Goal: Information Seeking & Learning: Learn about a topic

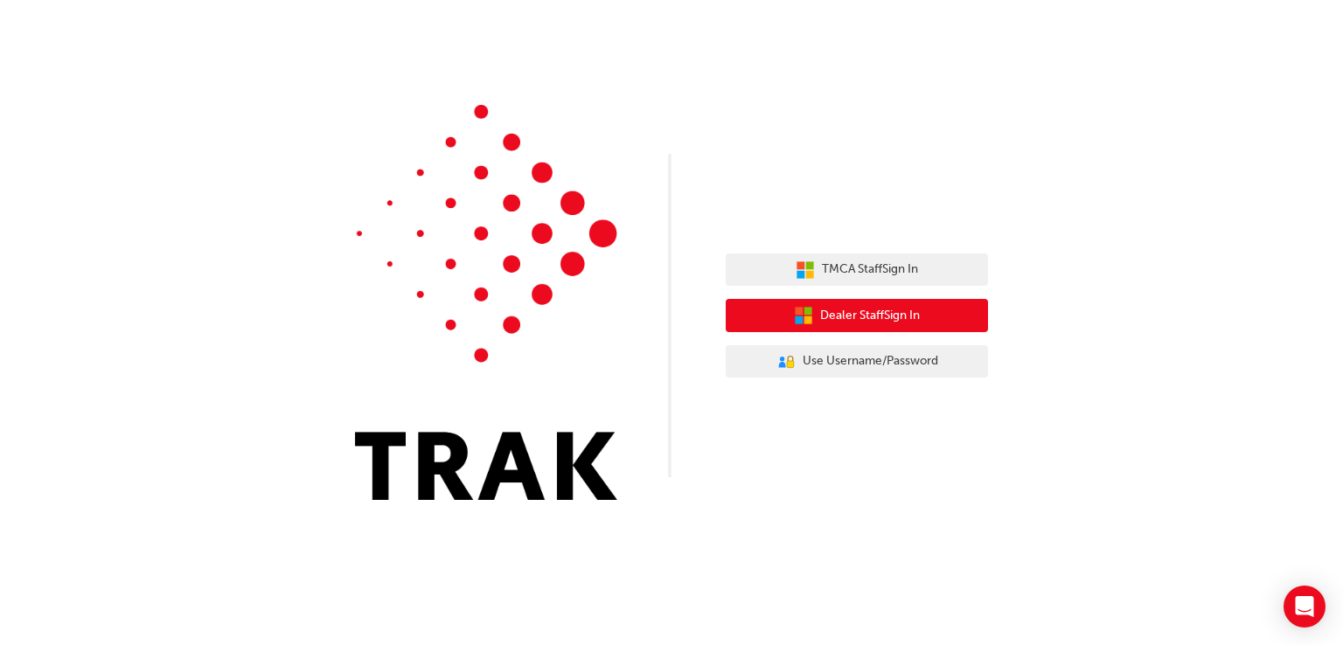
click at [859, 311] on span "Dealer Staff Sign In" at bounding box center [870, 316] width 100 height 20
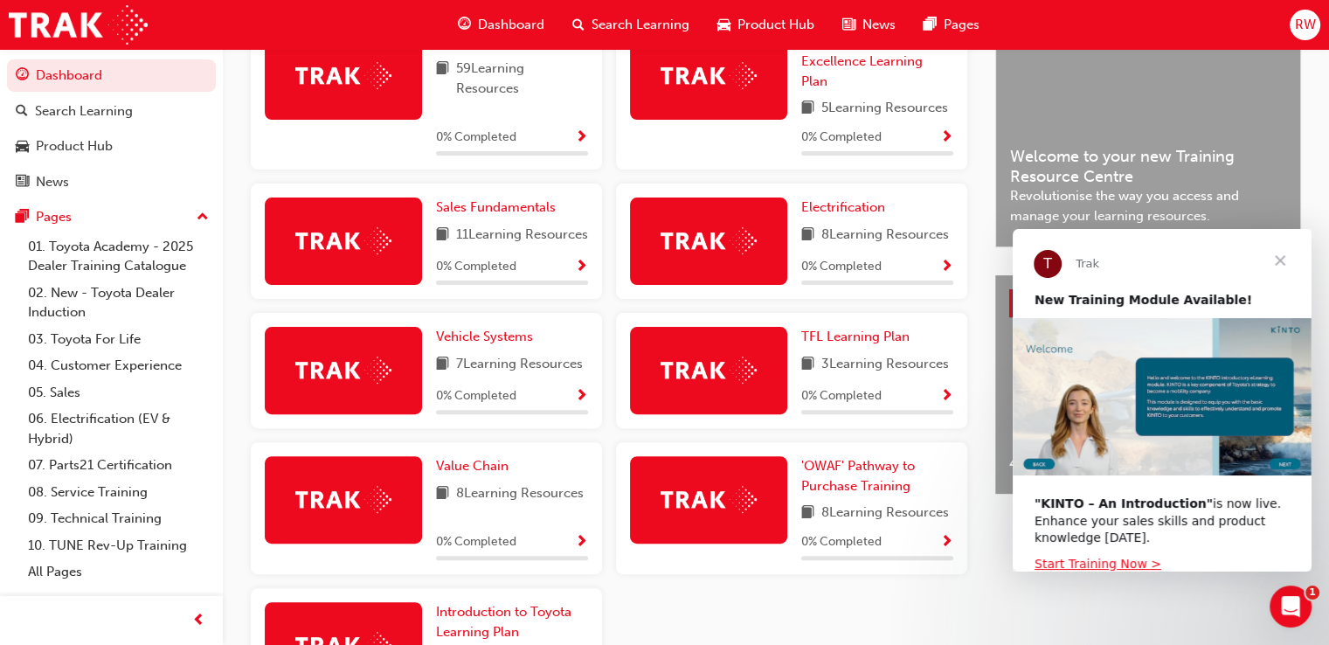
scroll to position [464, 0]
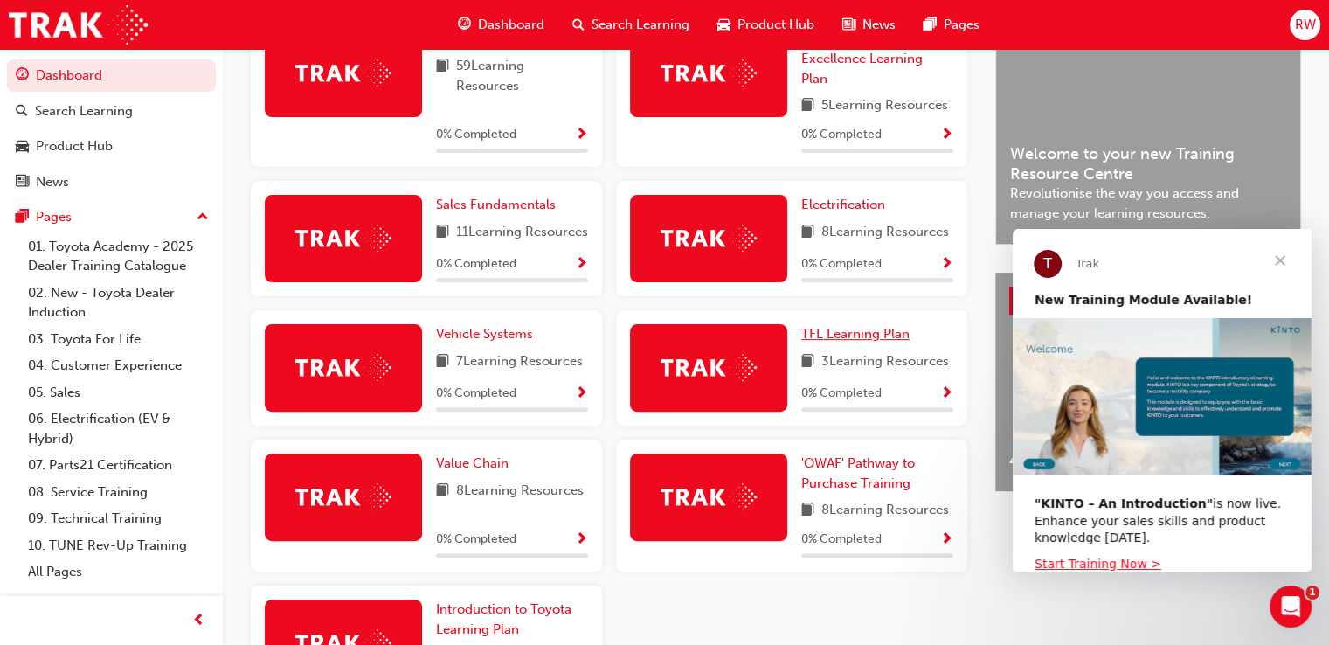
click at [871, 342] on span "TFL Learning Plan" at bounding box center [856, 334] width 108 height 16
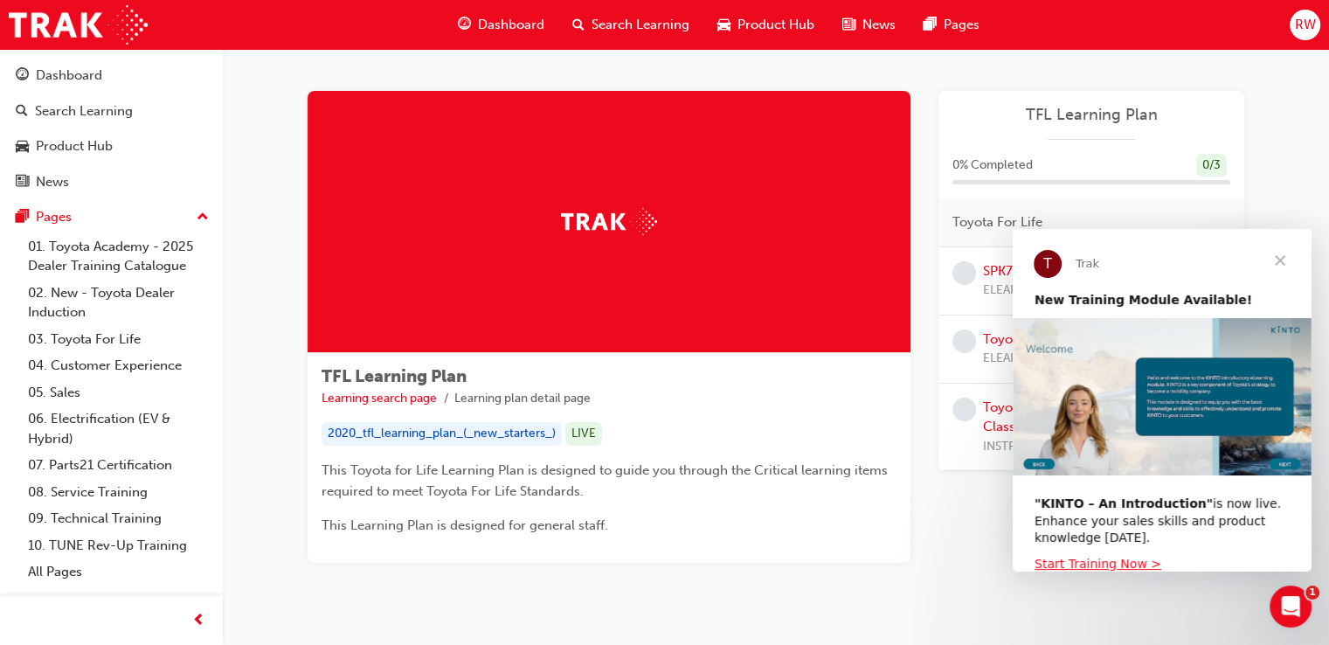
click at [1284, 265] on span "Close" at bounding box center [1280, 260] width 63 height 63
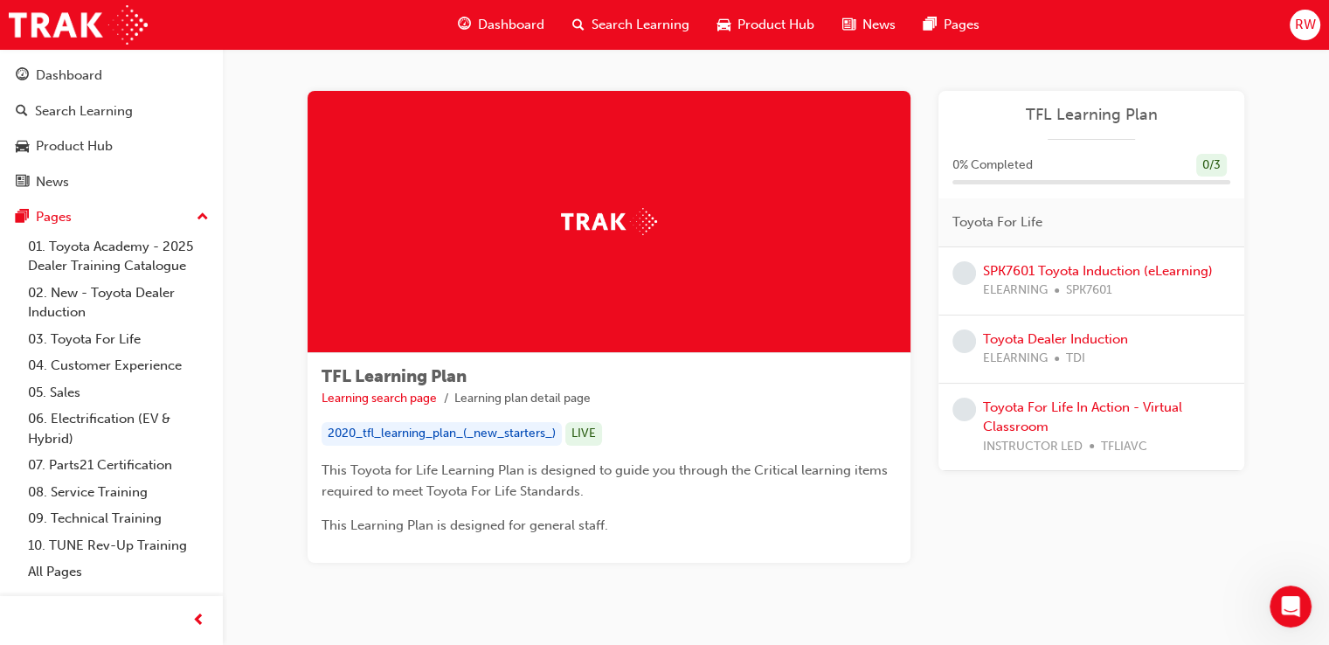
scroll to position [45, 0]
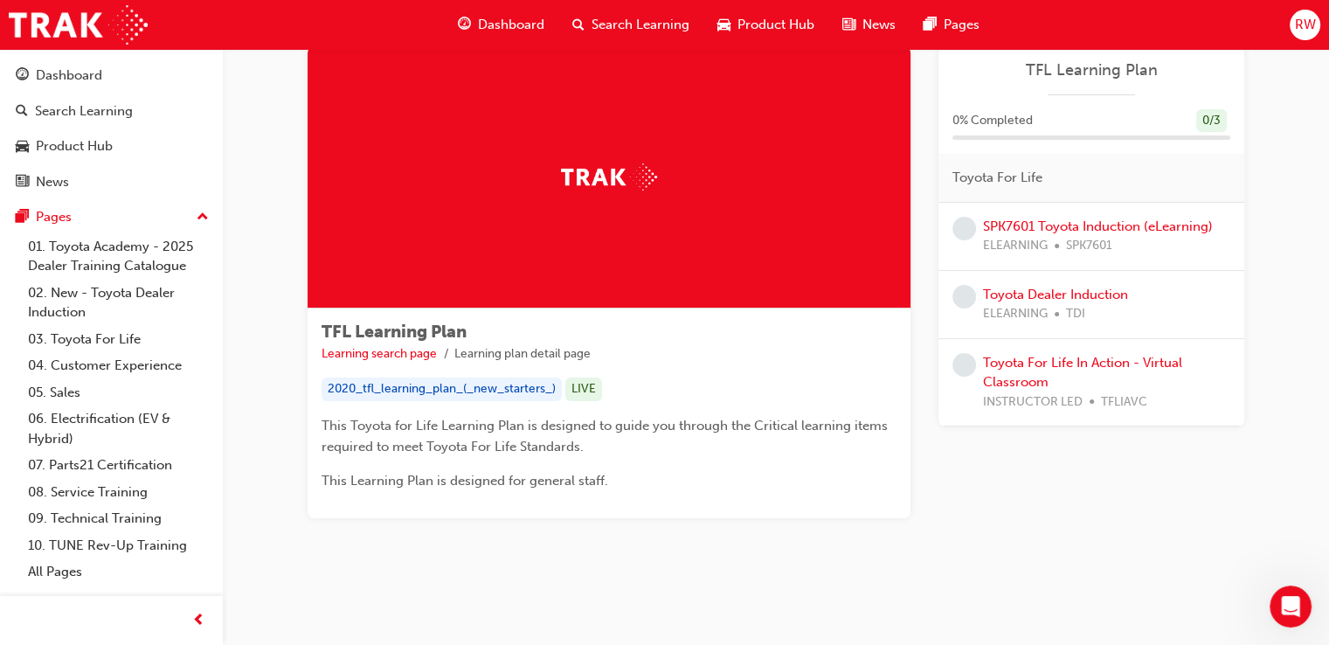
drag, startPoint x: 649, startPoint y: 489, endPoint x: 315, endPoint y: 326, distance: 372.2
click at [315, 326] on div "TFL Learning Plan Learning search page Learning plan detail page 2020_tfl_learn…" at bounding box center [609, 414] width 603 height 210
click at [662, 495] on div "TFL Learning Plan Learning search page Learning plan detail page 2020_tfl_learn…" at bounding box center [609, 414] width 603 height 210
drag, startPoint x: 662, startPoint y: 495, endPoint x: 332, endPoint y: 319, distance: 373.4
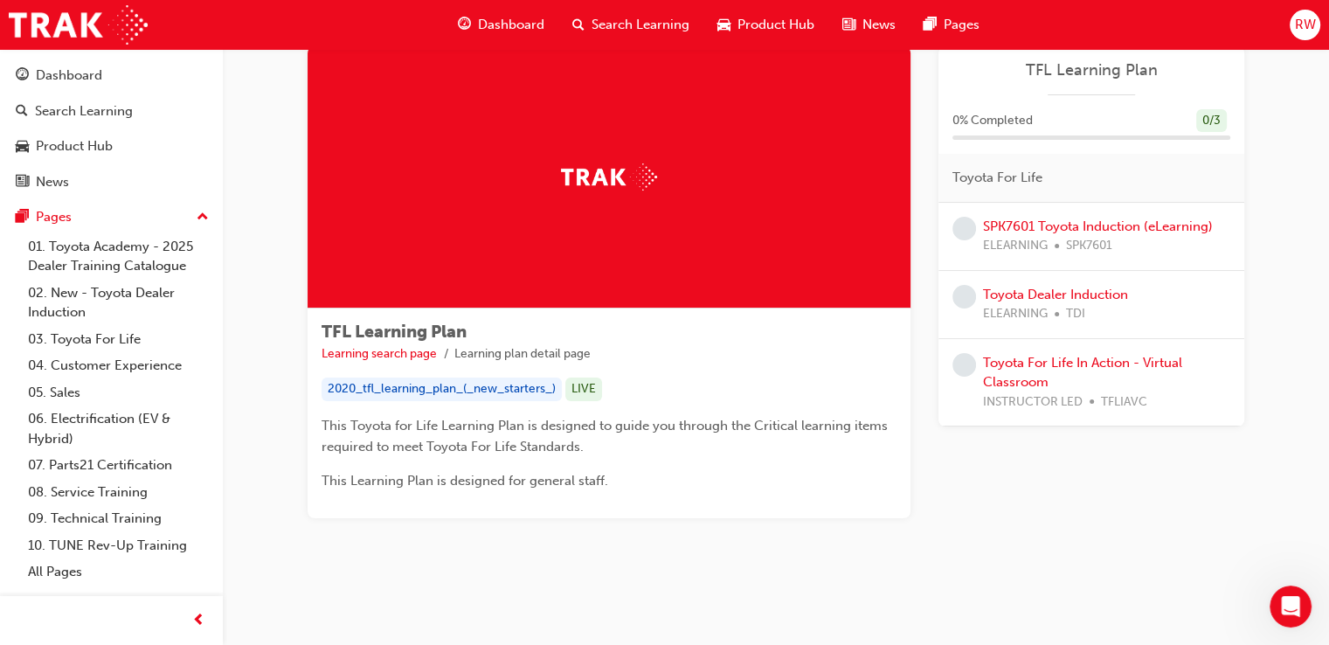
click at [332, 319] on div "TFL Learning Plan Learning search page Learning plan detail page 2020_tfl_learn…" at bounding box center [609, 414] width 603 height 210
click at [280, 149] on div "TFL Learning Plan Learning search page Learning plan detail page TFL Learning P…" at bounding box center [776, 310] width 993 height 528
click at [97, 76] on div "Dashboard" at bounding box center [69, 76] width 66 height 20
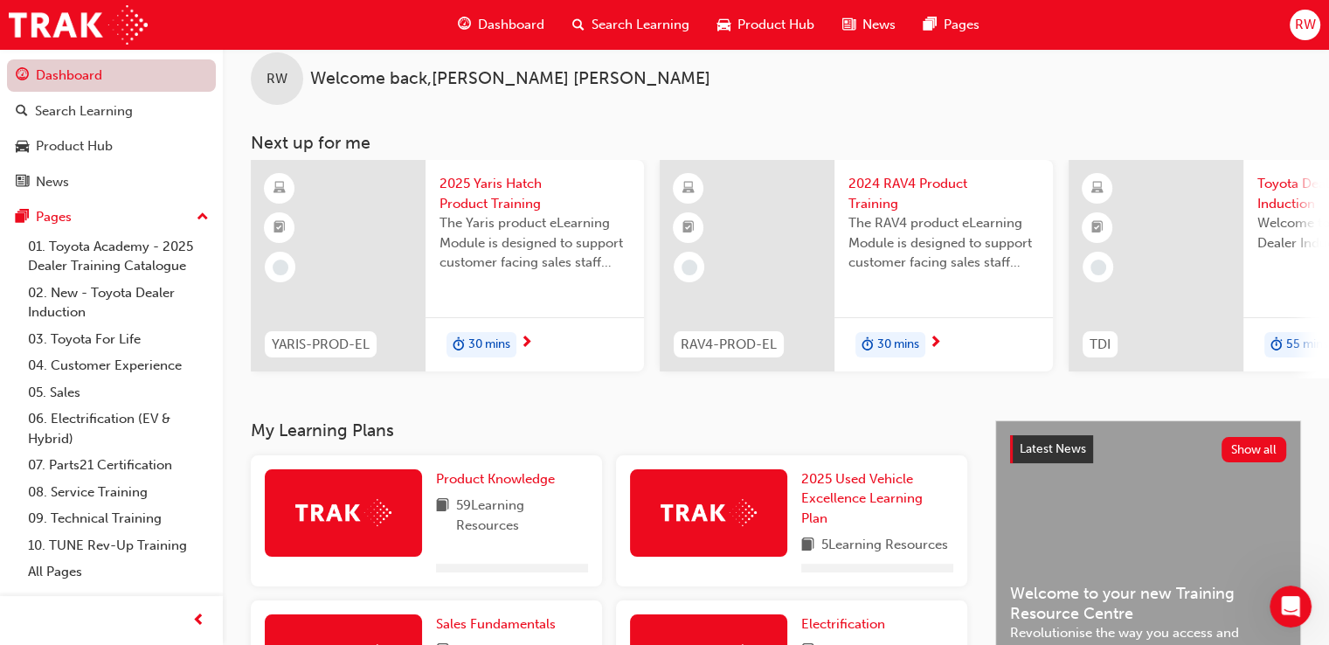
scroll to position [45, 0]
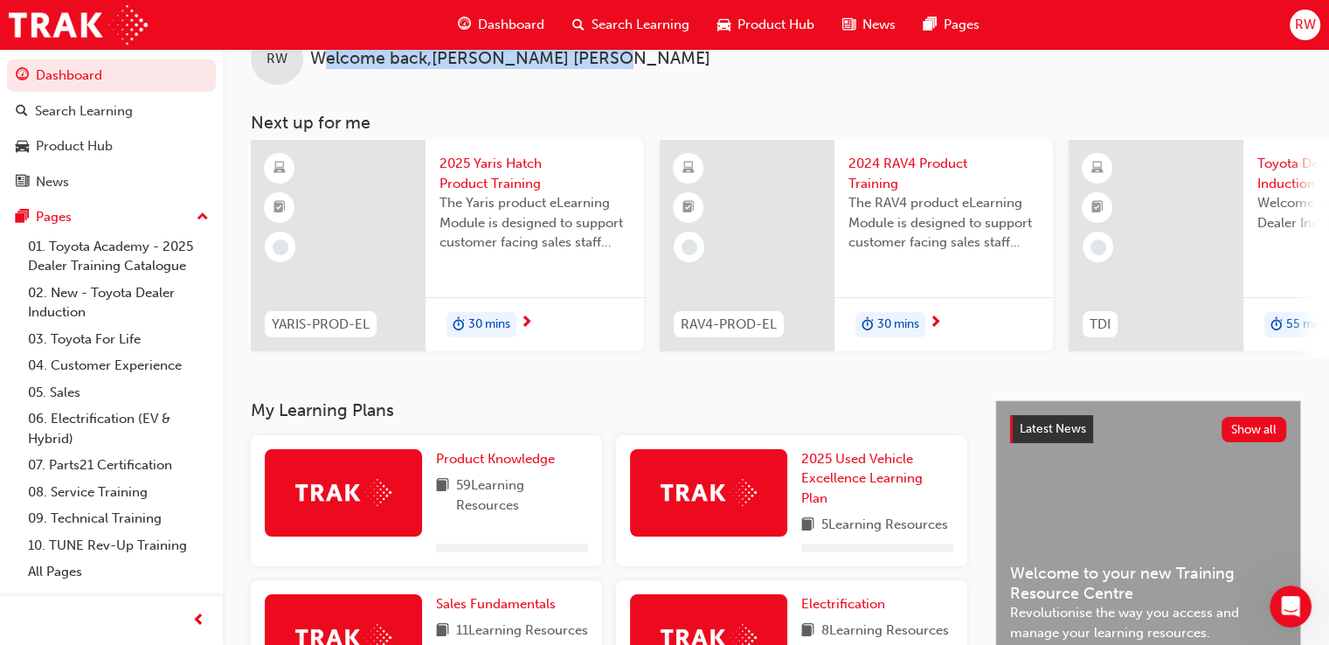
drag, startPoint x: 322, startPoint y: 53, endPoint x: 556, endPoint y: 72, distance: 235.0
click at [556, 72] on div "RW Welcome back , Reese Webber" at bounding box center [776, 44] width 1107 height 80
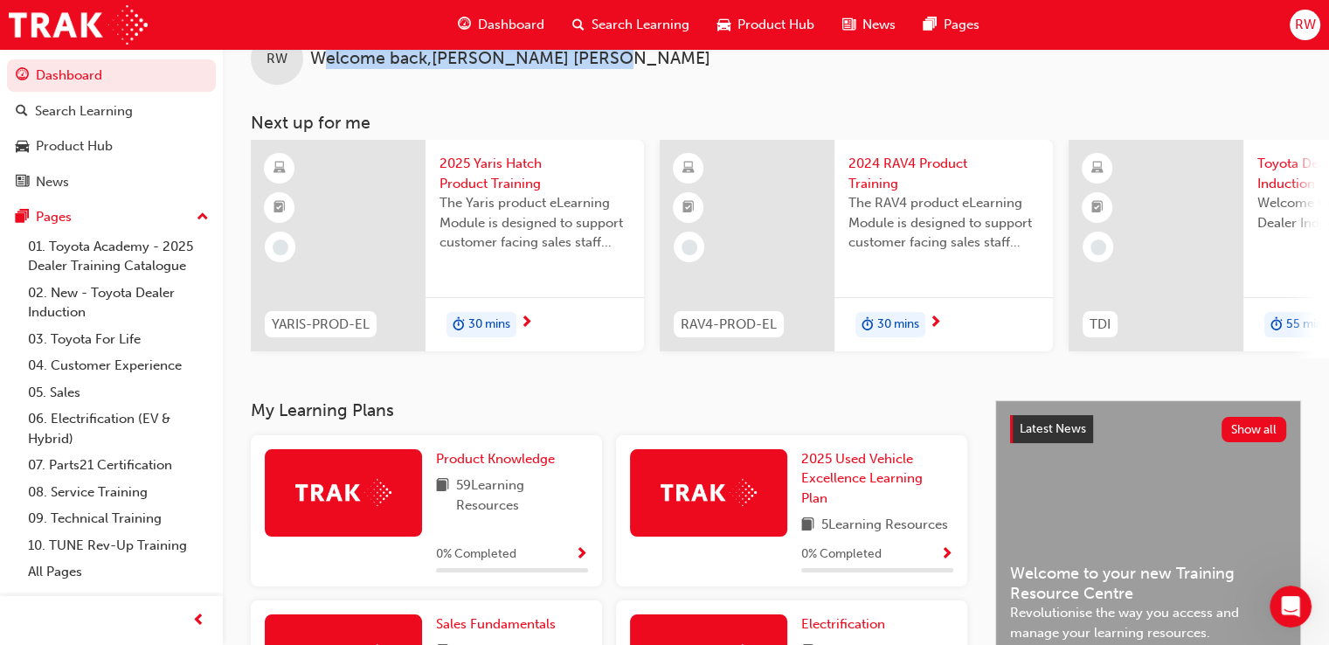
click at [556, 72] on div "RW Welcome back , Reese Webber" at bounding box center [776, 44] width 1107 height 80
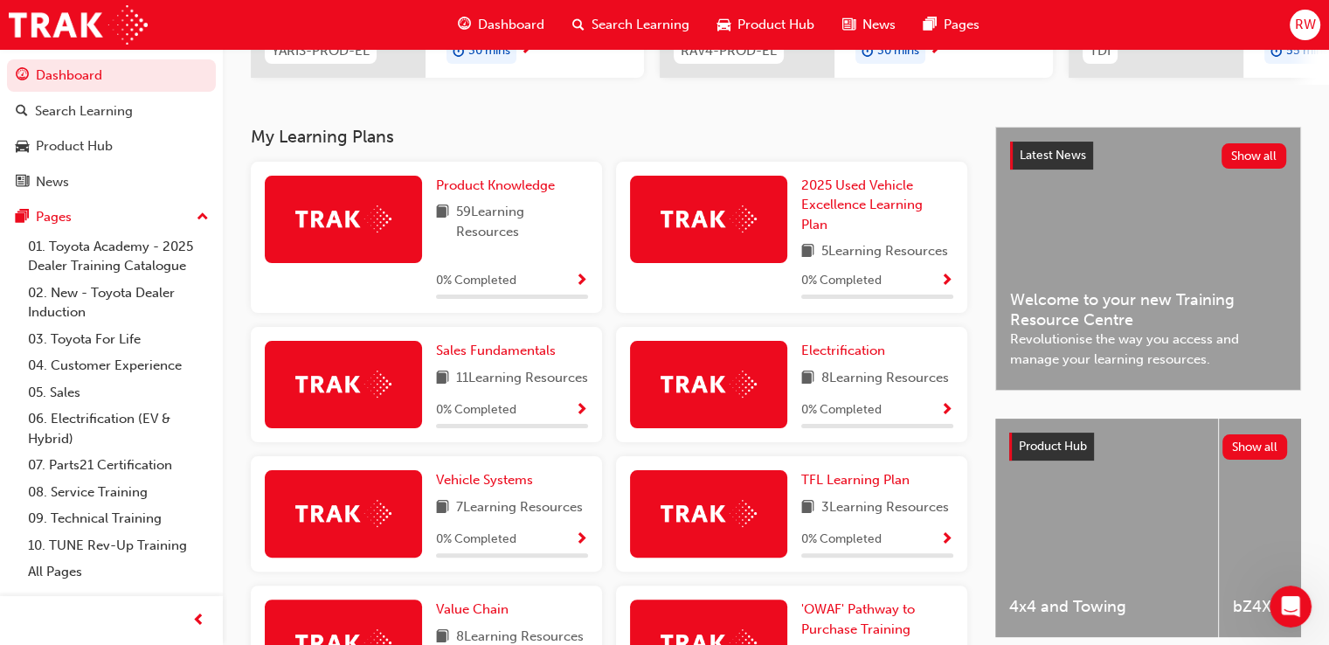
scroll to position [0, 0]
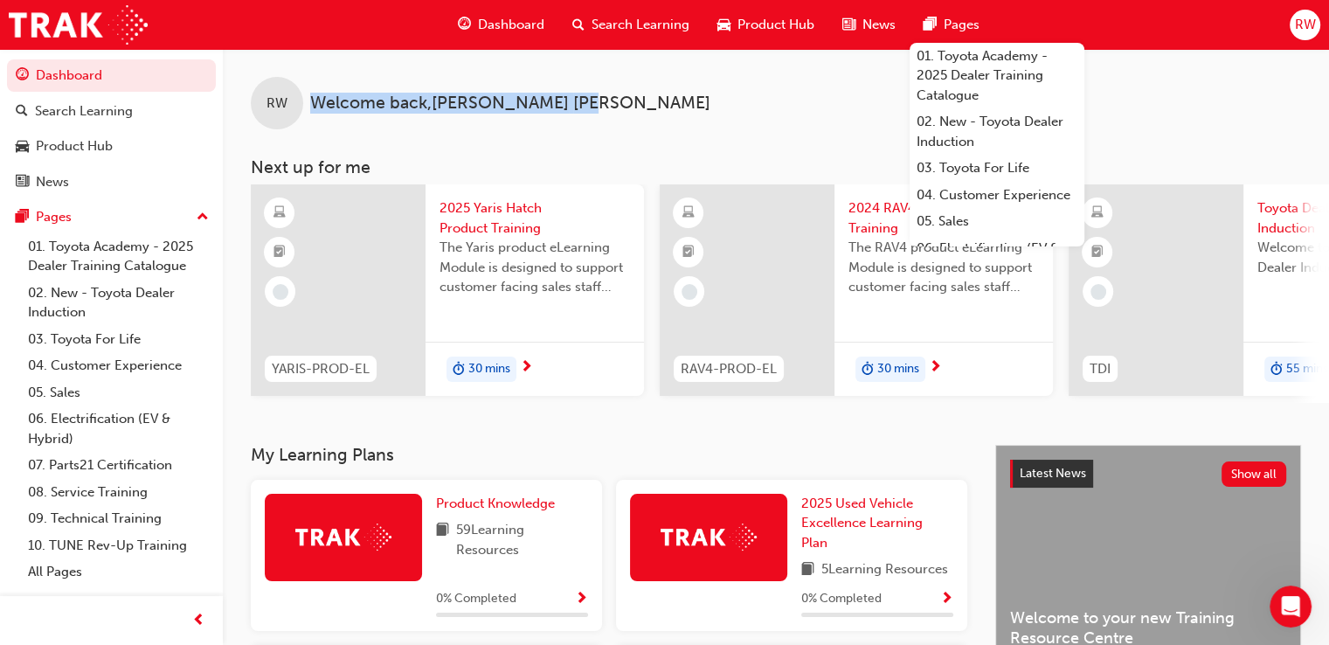
drag, startPoint x: 315, startPoint y: 94, endPoint x: 531, endPoint y: 108, distance: 217.2
click at [531, 108] on span "Welcome back , Reese Webber" at bounding box center [510, 104] width 400 height 20
drag, startPoint x: 552, startPoint y: 107, endPoint x: 306, endPoint y: 98, distance: 246.6
click at [306, 98] on div "RW Welcome back , Reese Webber" at bounding box center [776, 89] width 1107 height 80
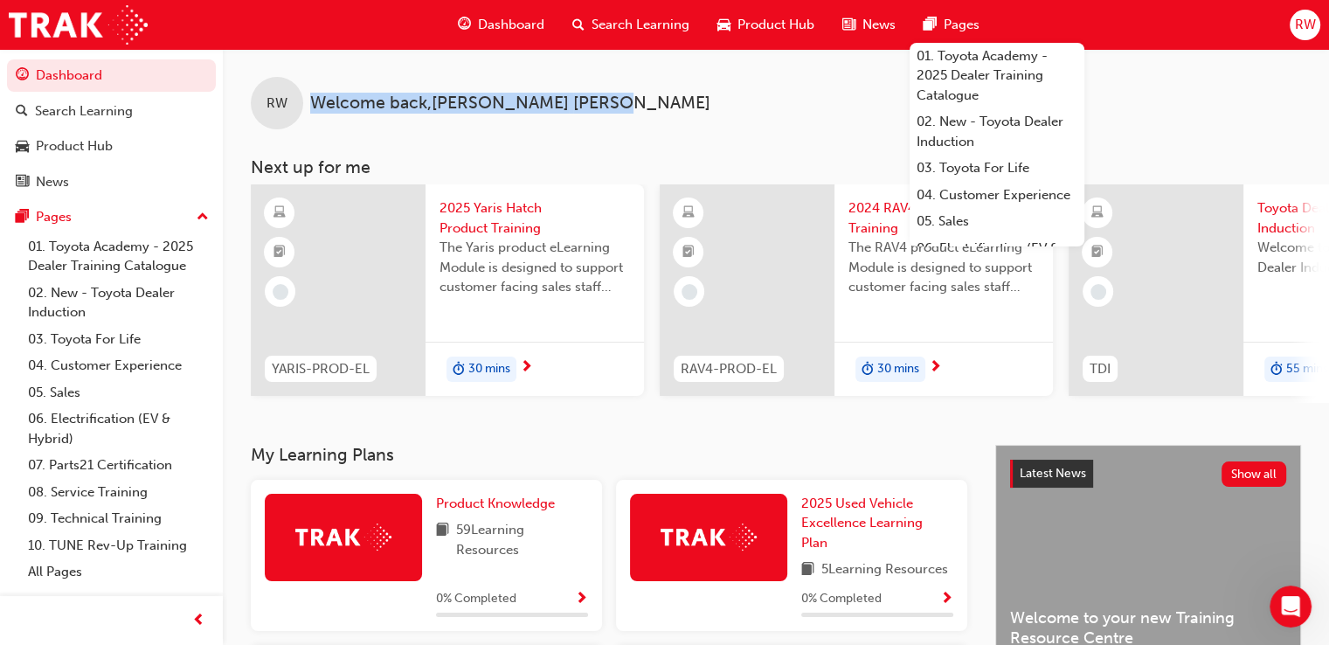
click at [306, 98] on div "RW Welcome back , Reese Webber" at bounding box center [776, 89] width 1107 height 80
drag, startPoint x: 306, startPoint y: 98, endPoint x: 545, endPoint y: 99, distance: 239.5
click at [545, 99] on div "RW Welcome back , Reese Webber" at bounding box center [776, 89] width 1107 height 80
click at [545, 99] on span "Welcome back , Reese Webber" at bounding box center [510, 104] width 400 height 20
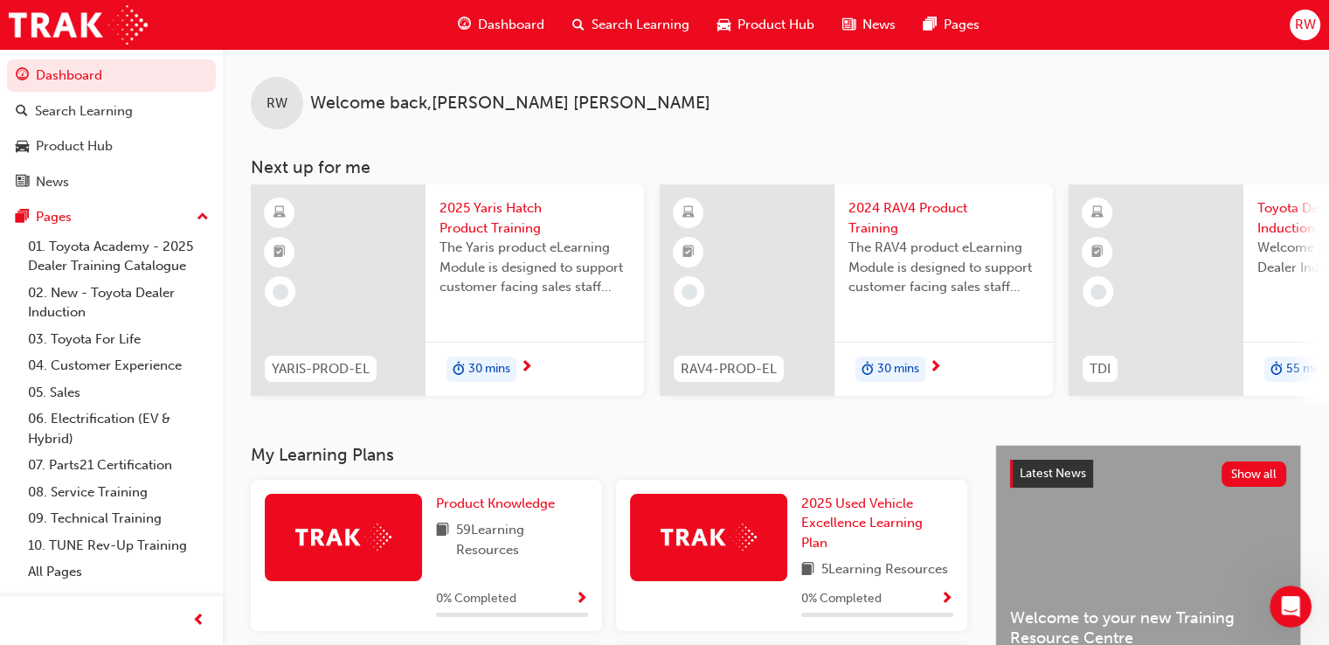
click at [1298, 37] on div "RW" at bounding box center [1305, 25] width 31 height 31
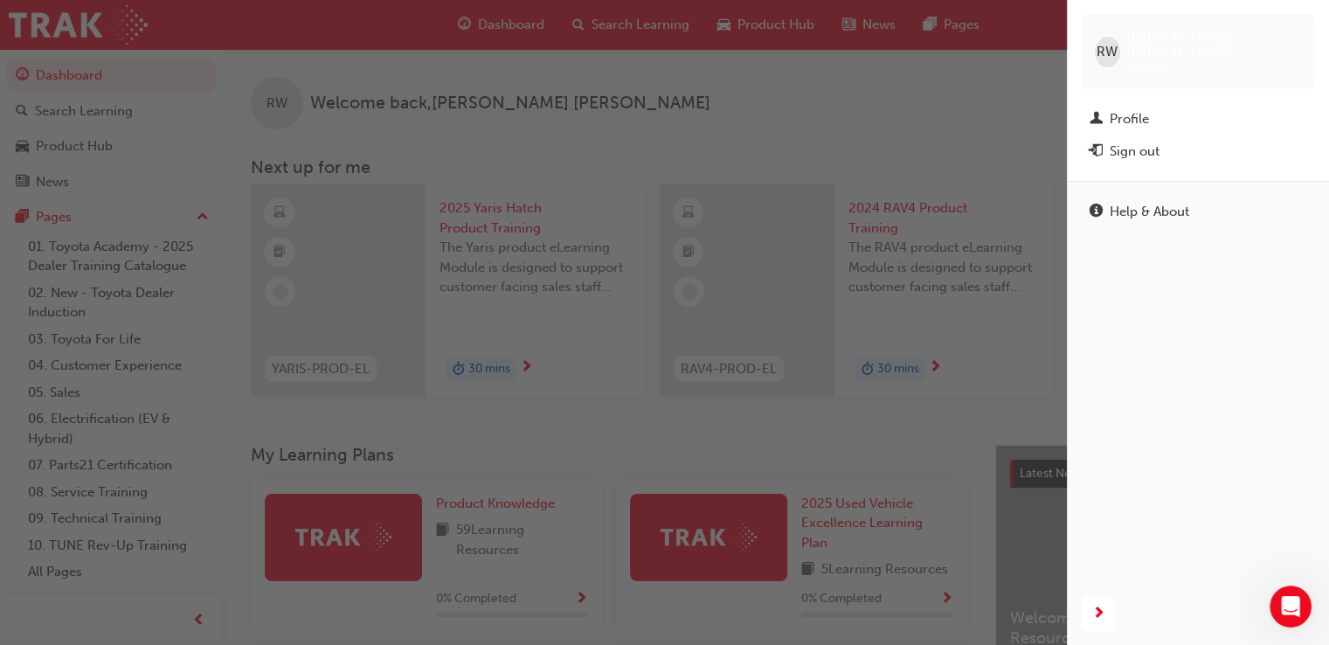
click at [1298, 37] on div "RW Reese Webber 660422" at bounding box center [1198, 51] width 234 height 75
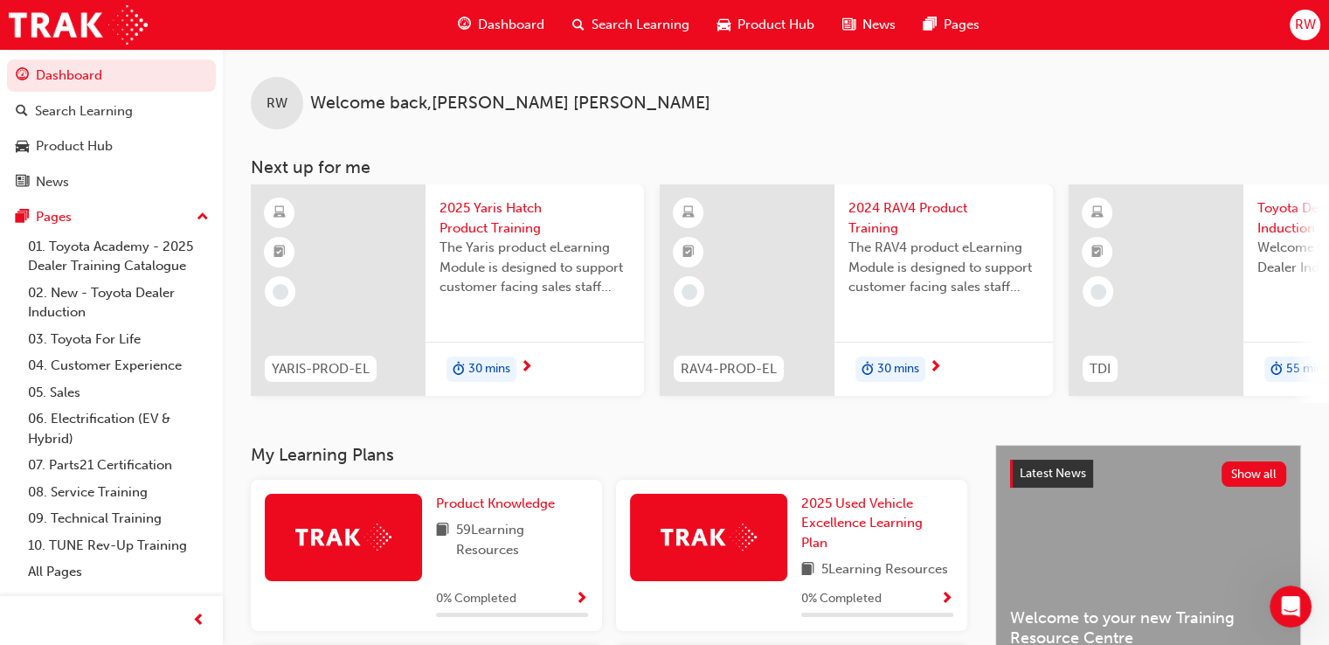
click at [1298, 37] on div "RW" at bounding box center [1305, 25] width 31 height 31
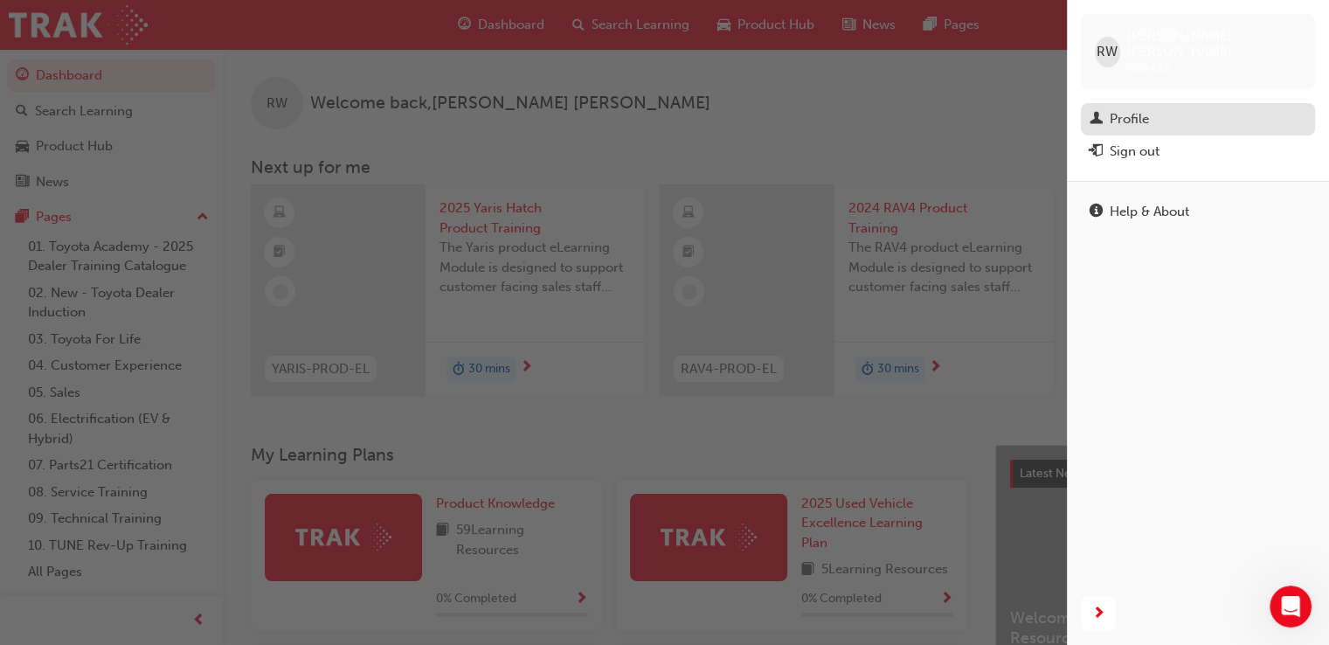
click at [1140, 109] on div "Profile" at bounding box center [1129, 119] width 39 height 20
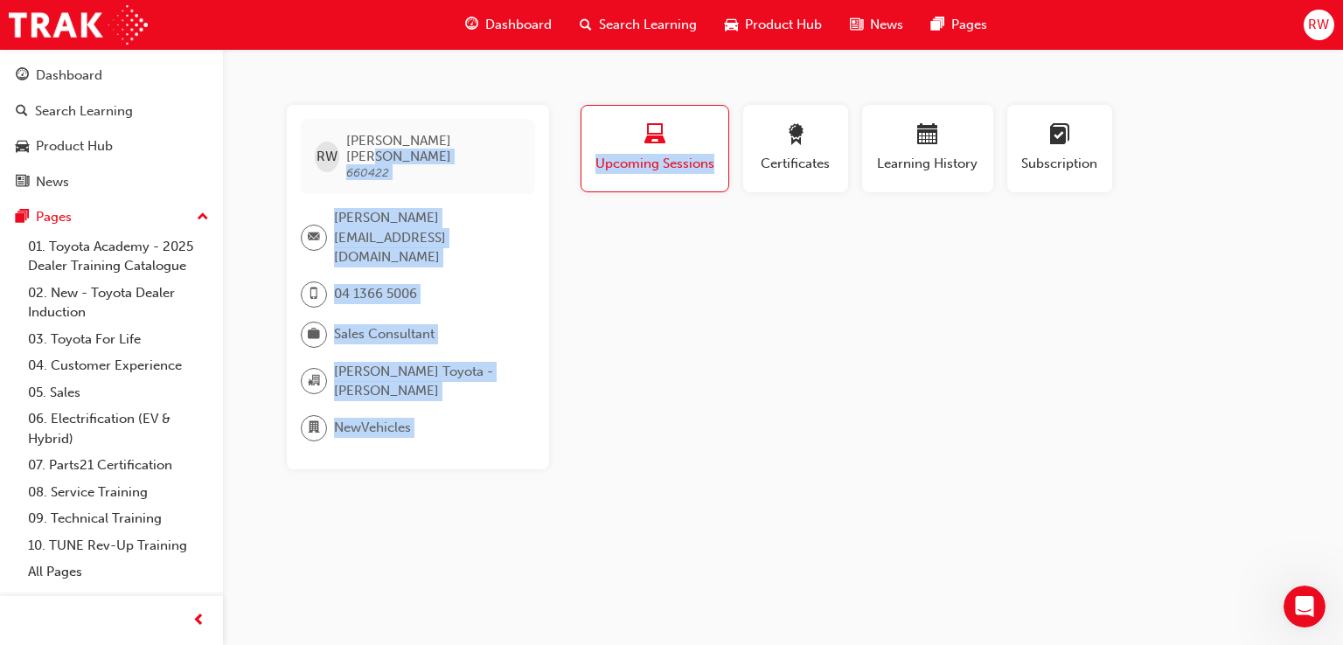
drag, startPoint x: 600, startPoint y: 246, endPoint x: 426, endPoint y: 81, distance: 240.5
click at [426, 81] on div "RW Reese Webber 660422 reese@meltontoyota.com.au 04 1366 5006 Sales Consultant …" at bounding box center [671, 322] width 1343 height 645
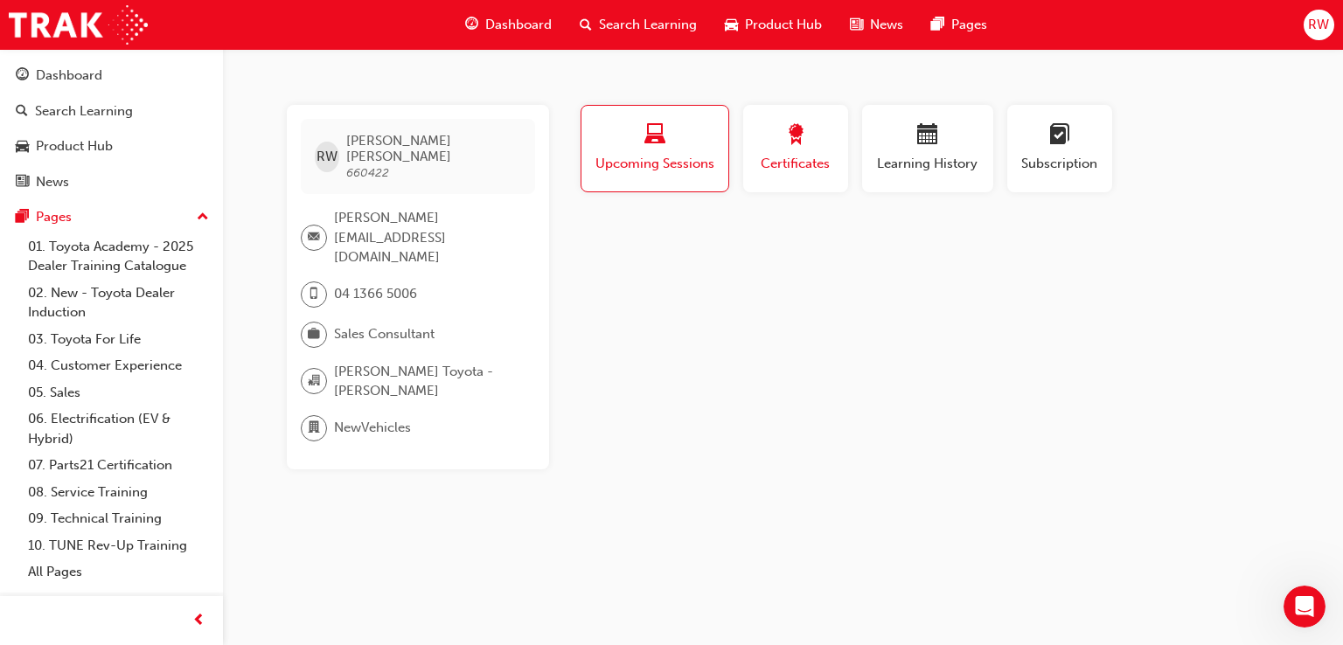
click at [810, 152] on div "Certificates" at bounding box center [795, 149] width 79 height 50
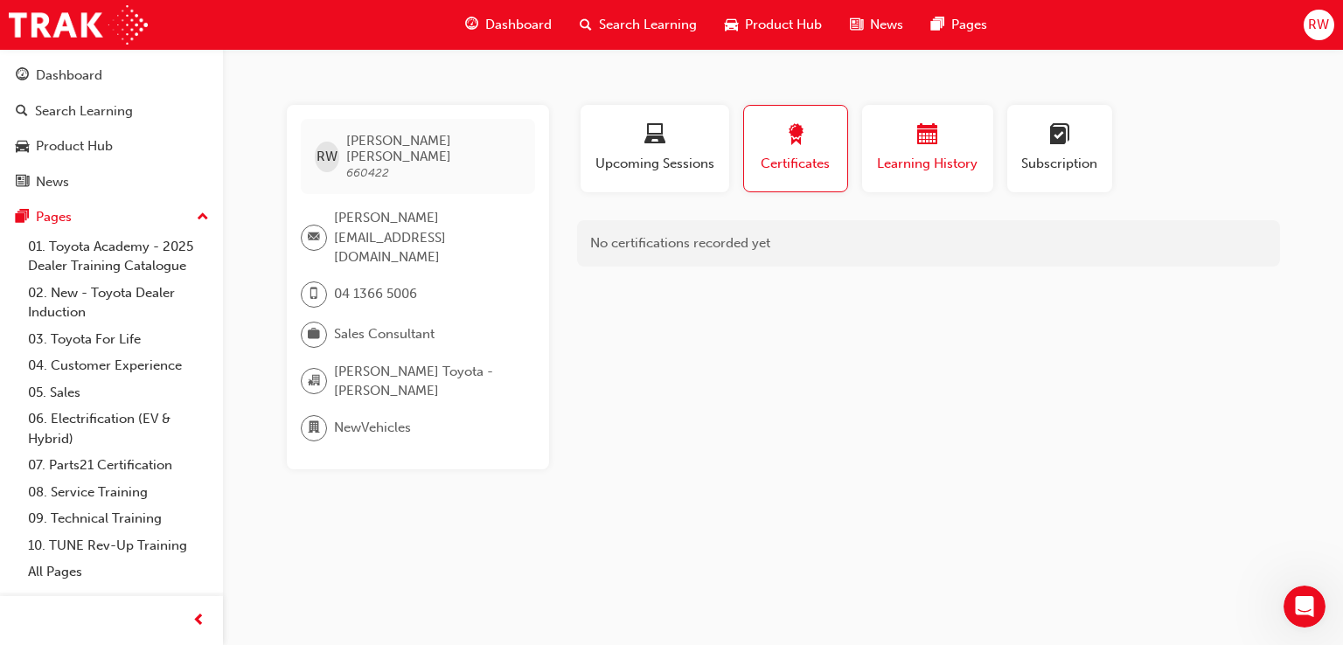
click at [934, 168] on span "Learning History" at bounding box center [927, 164] width 105 height 20
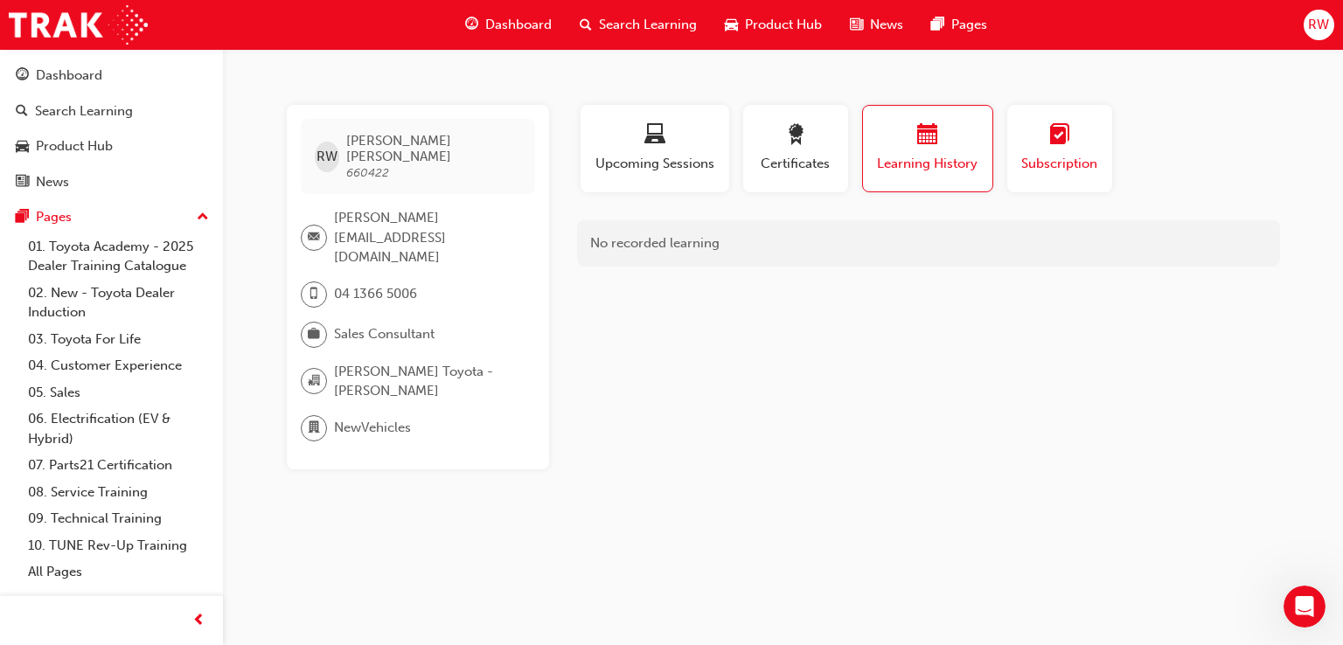
click at [1076, 155] on span "Subscription" at bounding box center [1059, 164] width 79 height 20
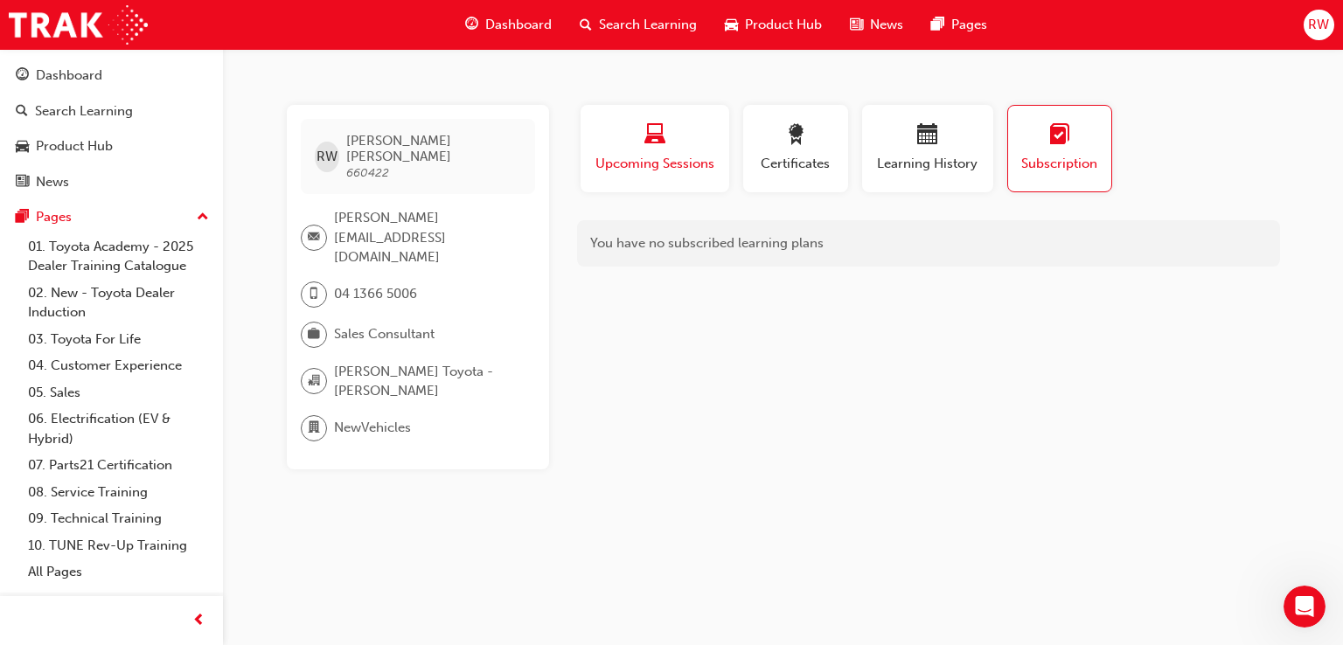
click at [666, 118] on button "Upcoming Sessions" at bounding box center [654, 148] width 149 height 87
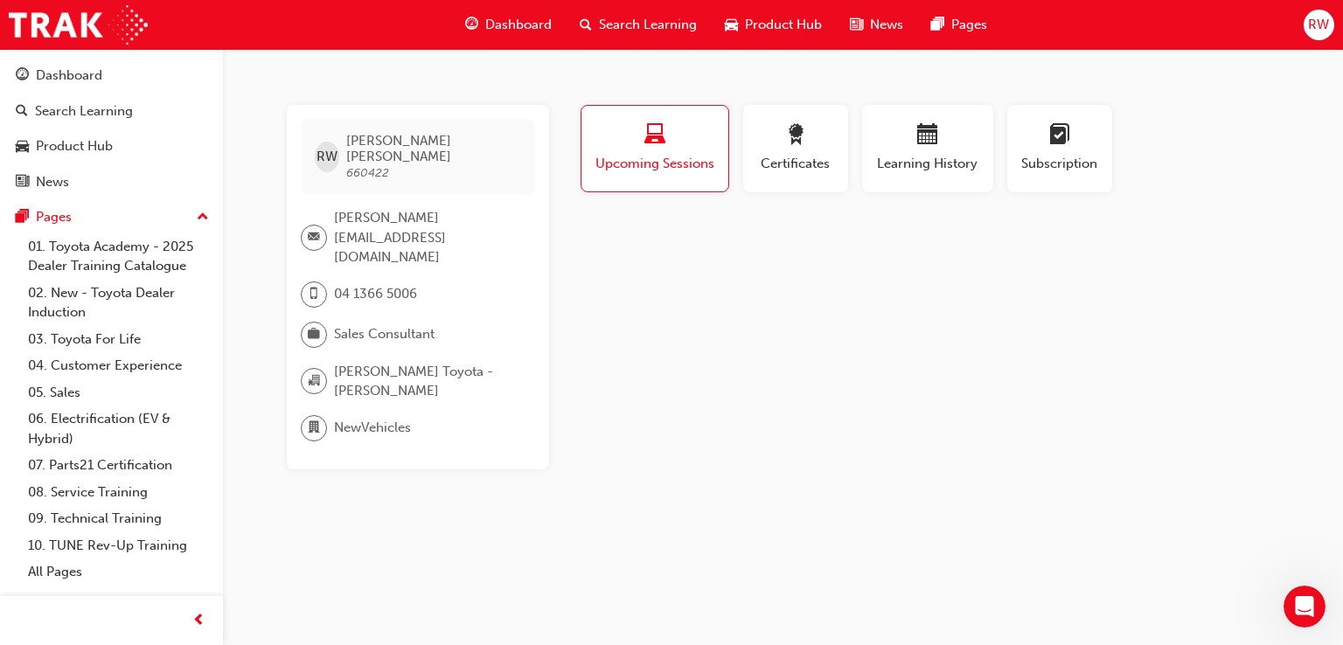
click at [523, 19] on span "Dashboard" at bounding box center [518, 25] width 66 height 20
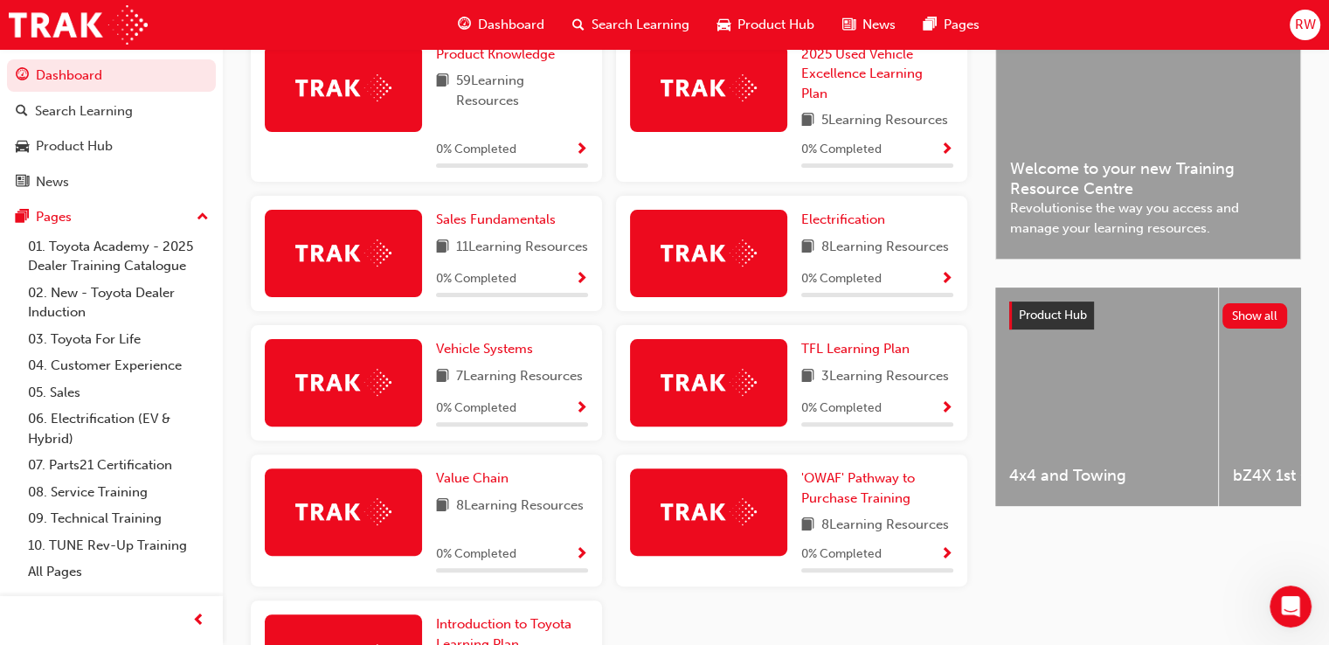
scroll to position [457, 0]
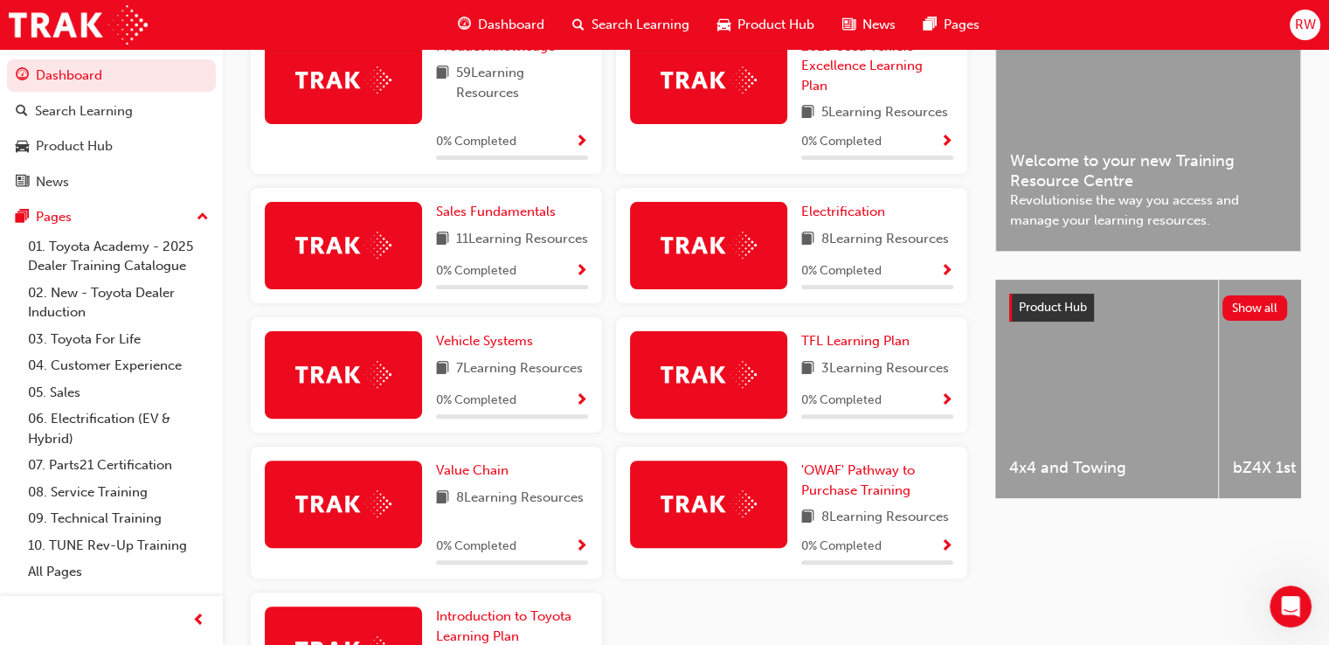
click at [857, 419] on div at bounding box center [878, 416] width 152 height 4
click at [884, 349] on span "TFL Learning Plan" at bounding box center [856, 341] width 108 height 16
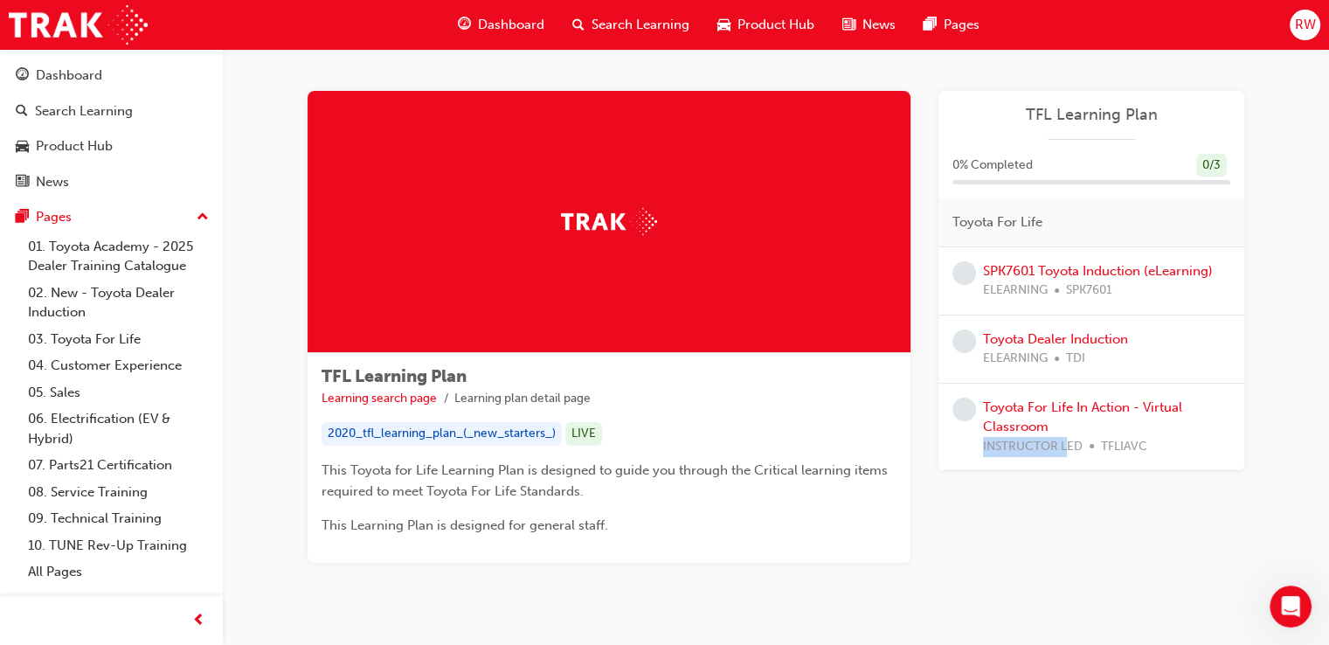
drag, startPoint x: 983, startPoint y: 448, endPoint x: 1070, endPoint y: 448, distance: 86.5
click at [1070, 448] on span "INSTRUCTOR LED" at bounding box center [1033, 447] width 100 height 20
click at [1040, 337] on link "Toyota Dealer Induction" at bounding box center [1055, 339] width 145 height 16
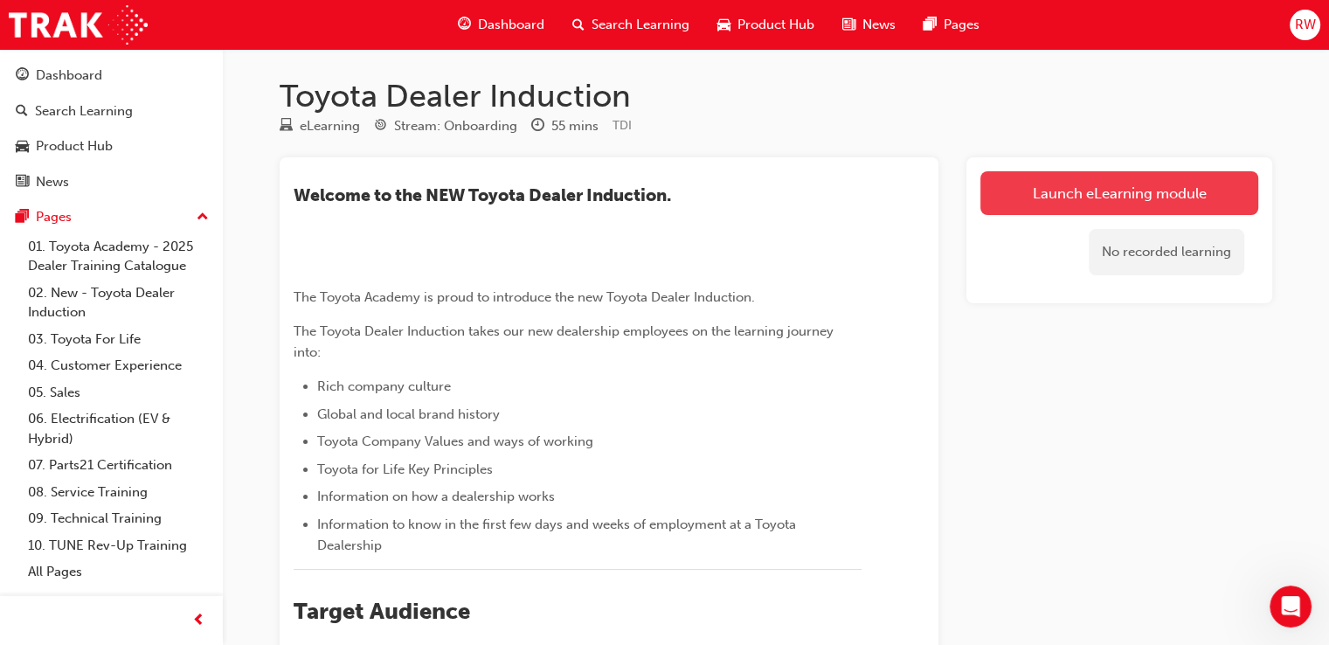
click at [1133, 196] on link "Launch eLearning module" at bounding box center [1120, 193] width 278 height 44
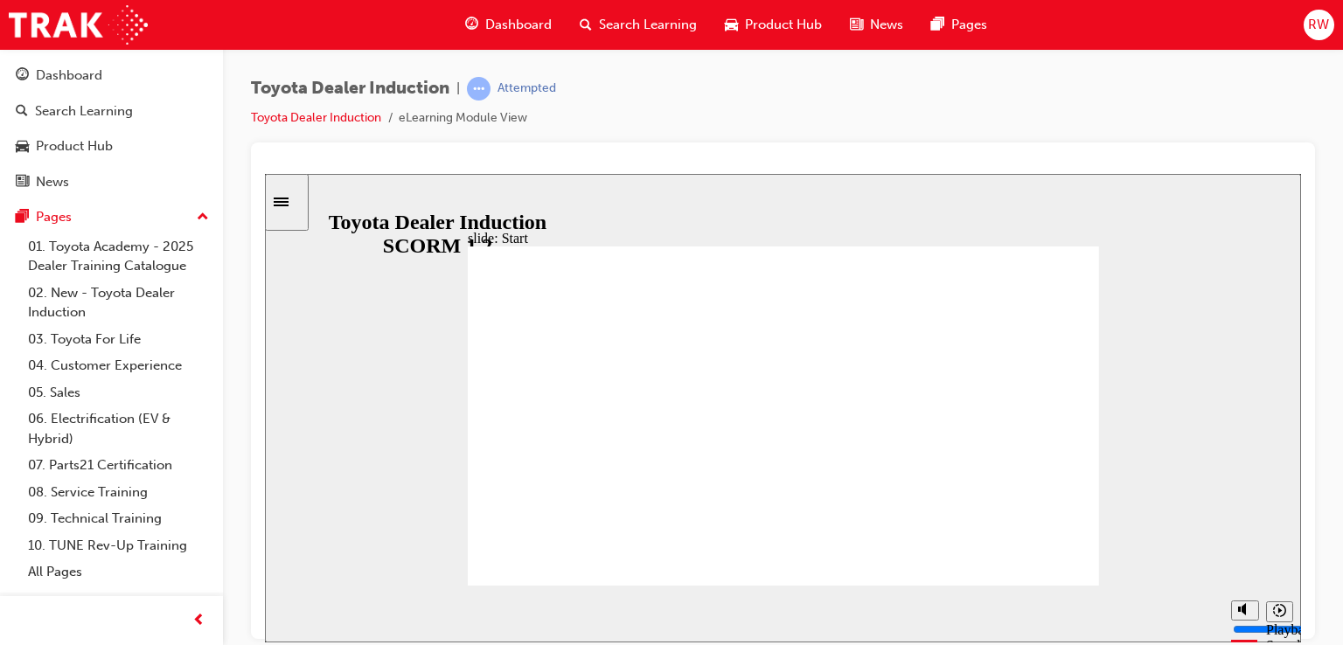
click at [290, 612] on icon "Pause (Ctrl+Alt+P)" at bounding box center [294, 606] width 8 height 12
drag, startPoint x: 1442, startPoint y: 296, endPoint x: 1052, endPoint y: 170, distance: 409.7
drag, startPoint x: 1052, startPoint y: 170, endPoint x: 1059, endPoint y: 157, distance: 14.9
drag, startPoint x: 297, startPoint y: 628, endPoint x: 313, endPoint y: 614, distance: 20.5
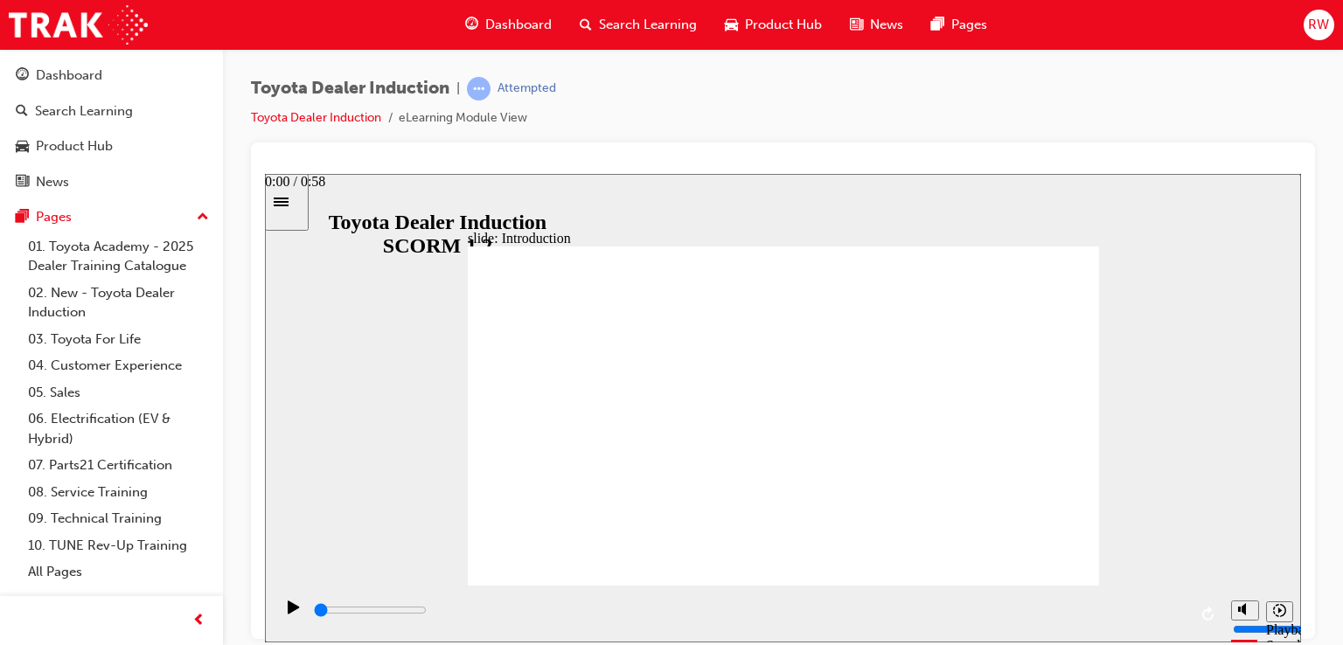
drag, startPoint x: 308, startPoint y: 612, endPoint x: 298, endPoint y: 611, distance: 9.7
click at [308, 612] on div "playback controls" at bounding box center [748, 613] width 948 height 57
click at [290, 611] on icon "Play (Ctrl+Alt+P)" at bounding box center [293, 606] width 11 height 13
click at [295, 611] on rect "Pause (Ctrl+Alt+P)" at bounding box center [296, 606] width 3 height 12
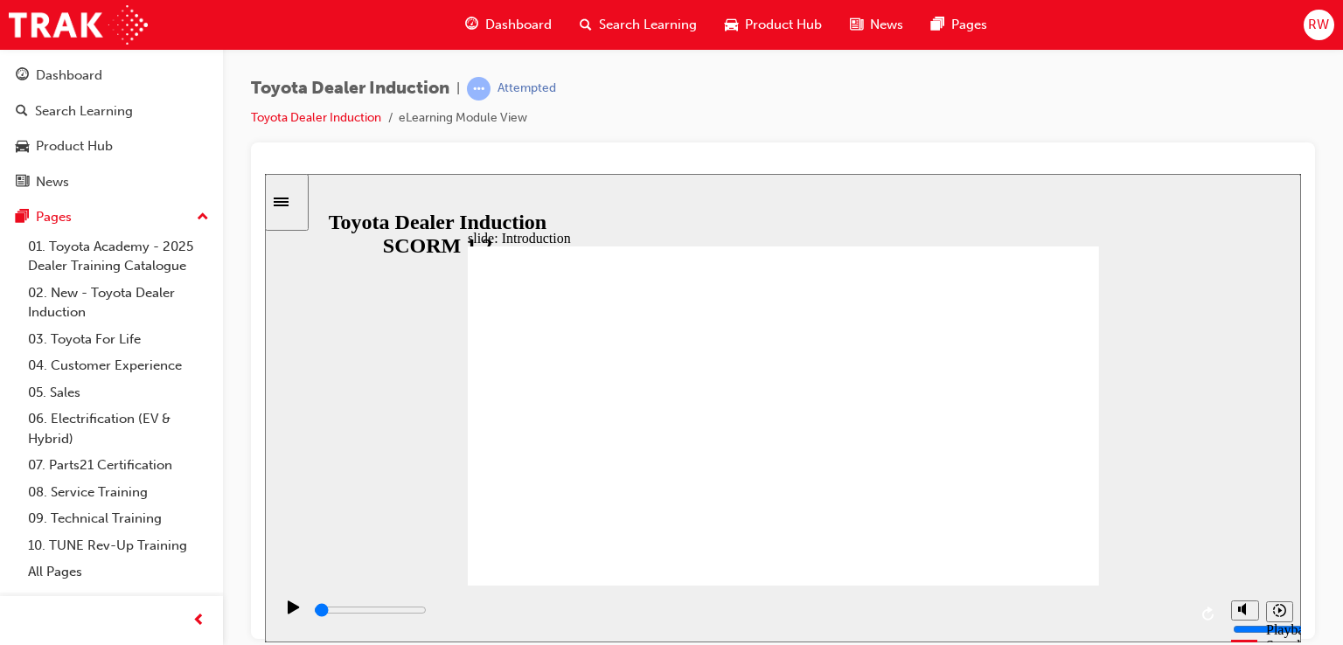
drag, startPoint x: 374, startPoint y: 587, endPoint x: 341, endPoint y: 618, distance: 45.8
drag, startPoint x: 295, startPoint y: 615, endPoint x: 281, endPoint y: 614, distance: 14.0
click at [291, 614] on div "playback controls" at bounding box center [748, 613] width 948 height 57
click at [279, 613] on div "Play (Ctrl+Alt+P)" at bounding box center [294, 615] width 30 height 30
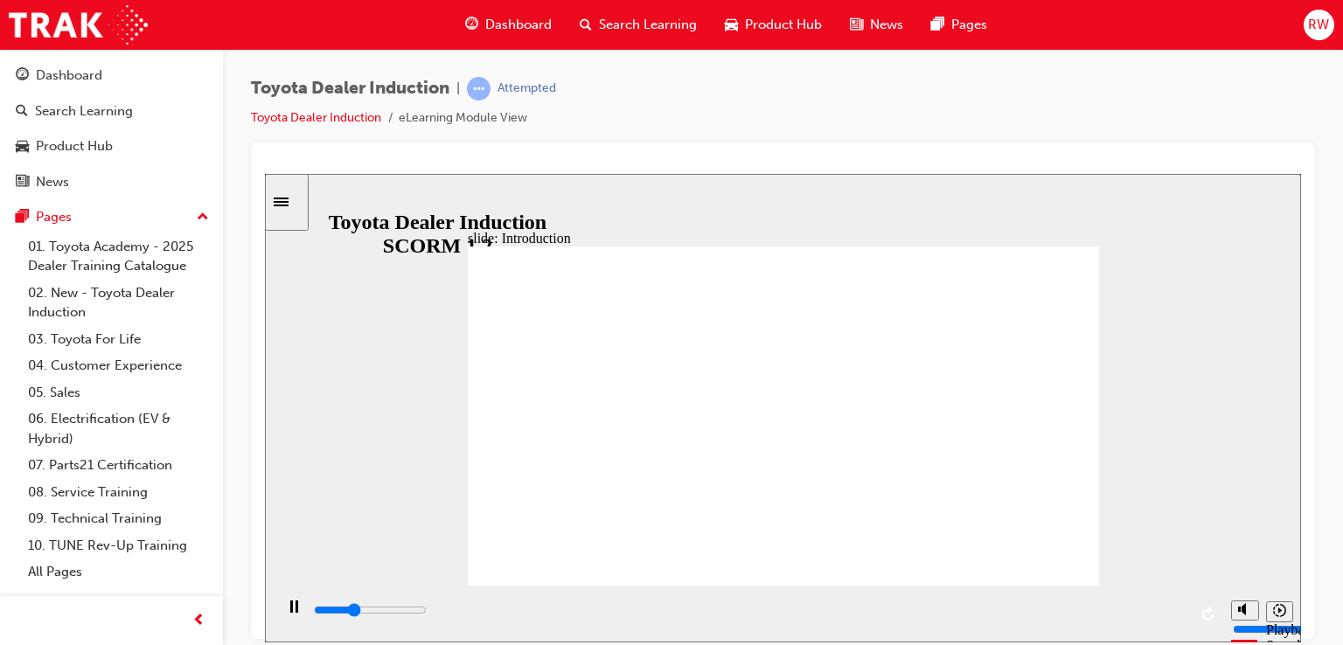
drag, startPoint x: 916, startPoint y: 239, endPoint x: 992, endPoint y: 269, distance: 82.0
drag, startPoint x: 847, startPoint y: 310, endPoint x: 853, endPoint y: 317, distance: 9.3
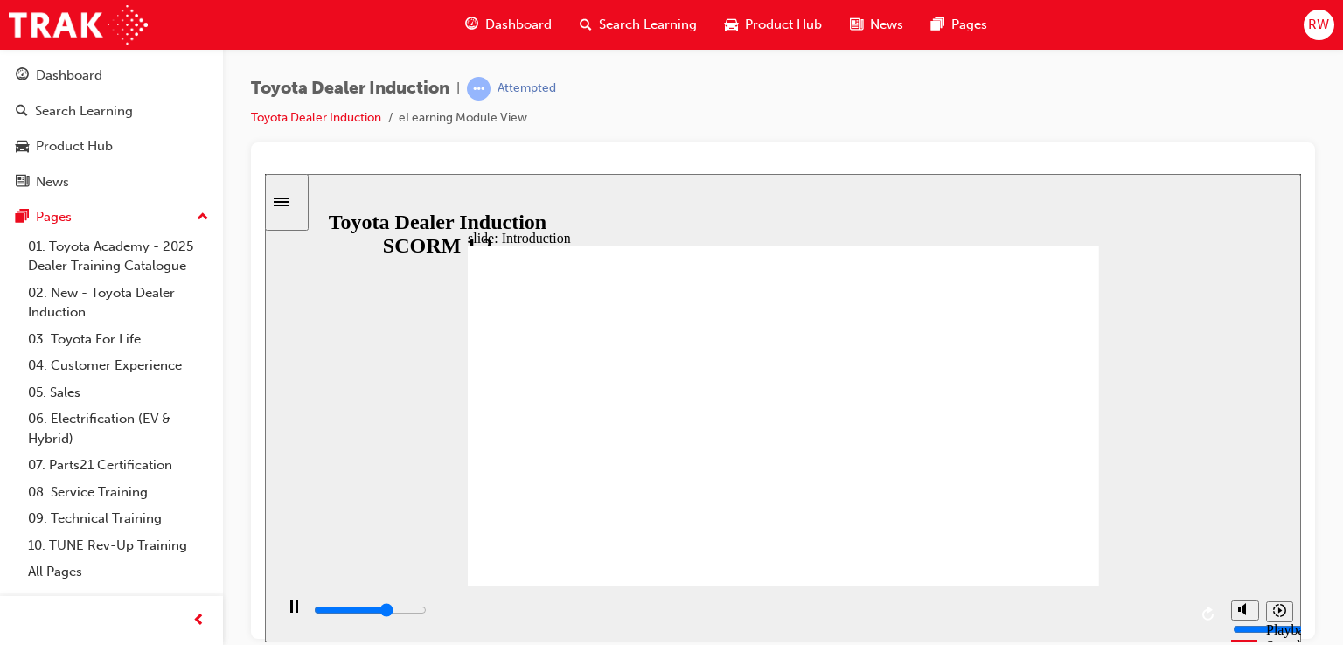
drag, startPoint x: 899, startPoint y: 358, endPoint x: 862, endPoint y: -4, distance: 364.7
click at [862, 173] on html "slide: Introduction As of January 1st 2024, the term “Guest” is replaced with “…" at bounding box center [783, 407] width 1036 height 469
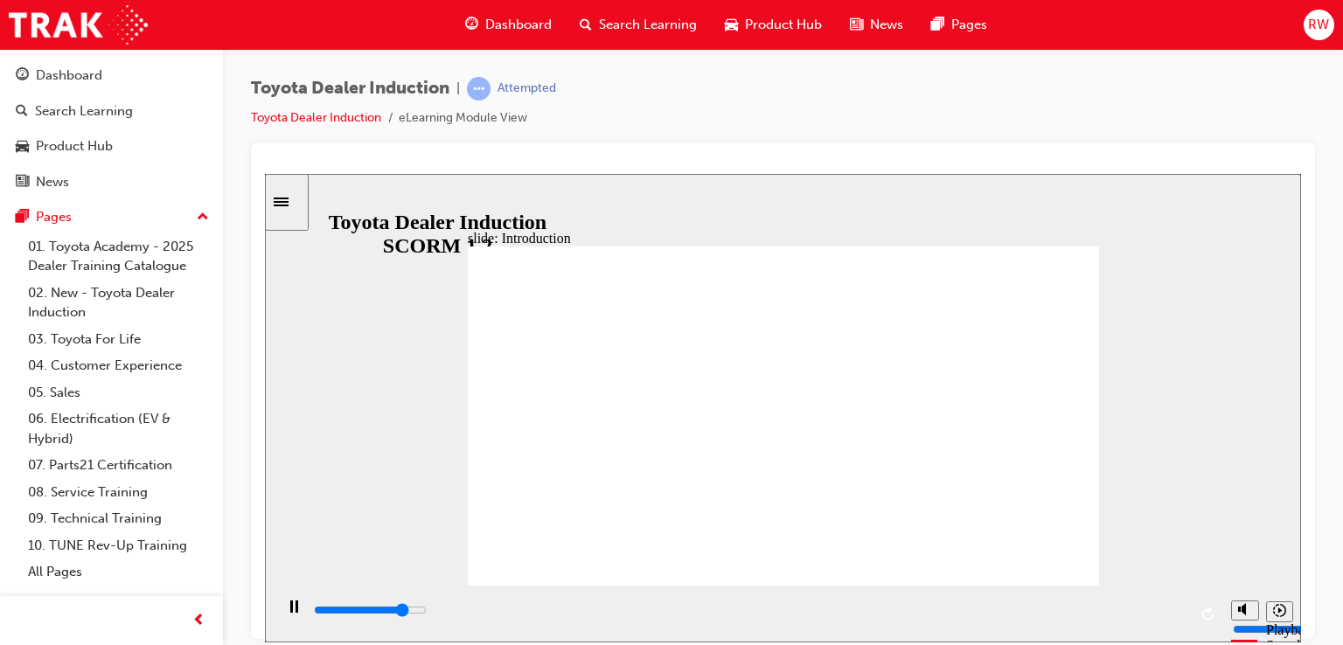
click at [727, 173] on html "slide: Introduction As of January 1st 2024, the term “Guest” is replaced with “…" at bounding box center [783, 407] width 1036 height 469
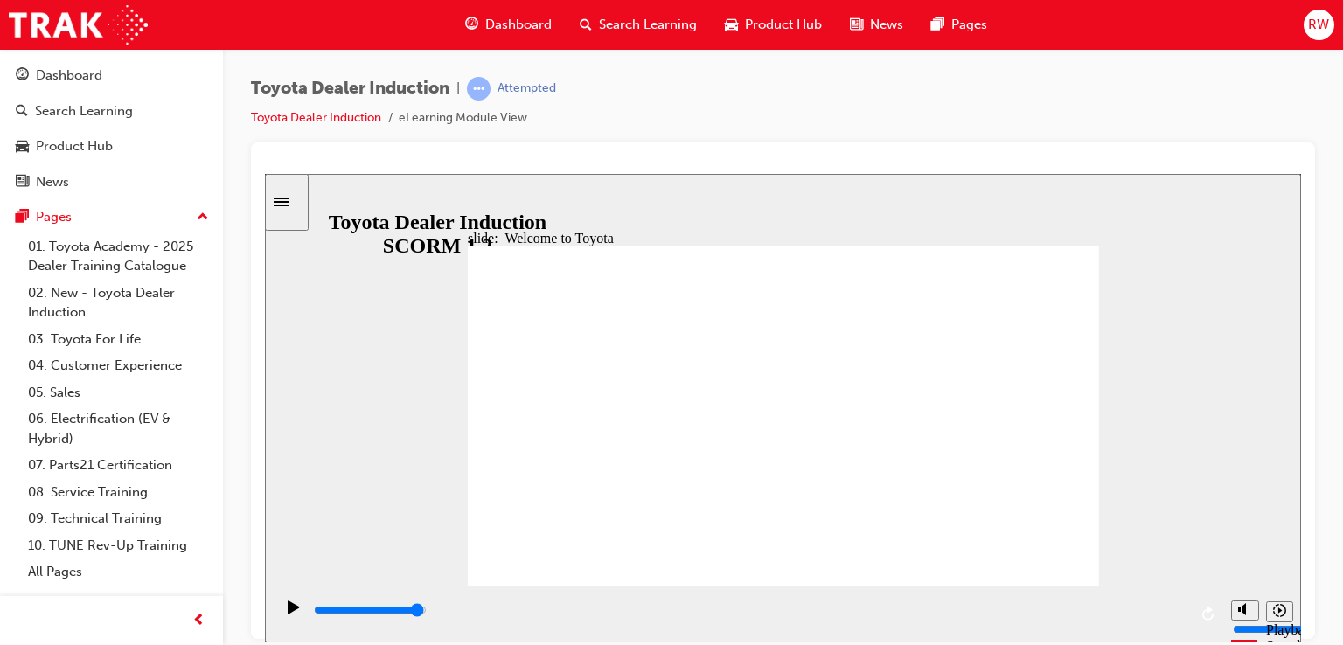
click at [290, 600] on icon "Pause (Ctrl+Alt+P)" at bounding box center [294, 606] width 8 height 12
click at [427, 611] on input "slide progress" at bounding box center [370, 609] width 113 height 14
drag, startPoint x: 562, startPoint y: 604, endPoint x: 565, endPoint y: 614, distance: 10.8
click at [565, 612] on div "playback controls" at bounding box center [749, 613] width 875 height 26
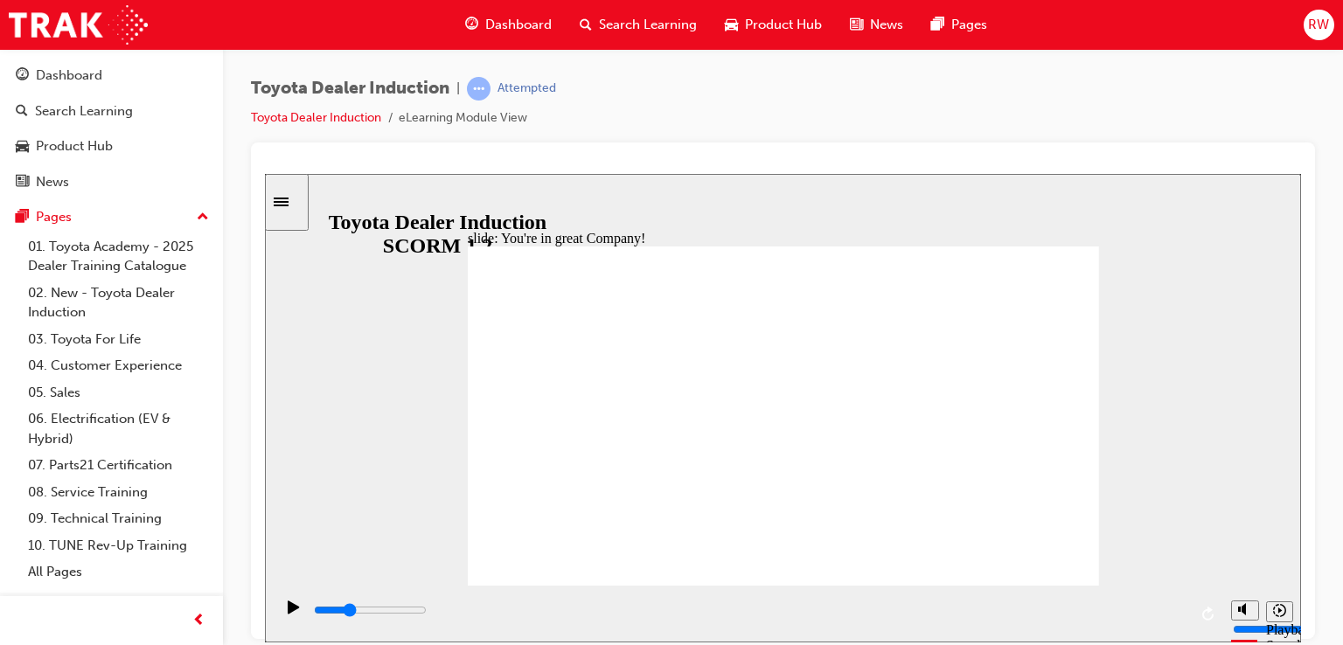
click at [288, 611] on icon "Play (Ctrl+Alt+P)" at bounding box center [293, 606] width 11 height 13
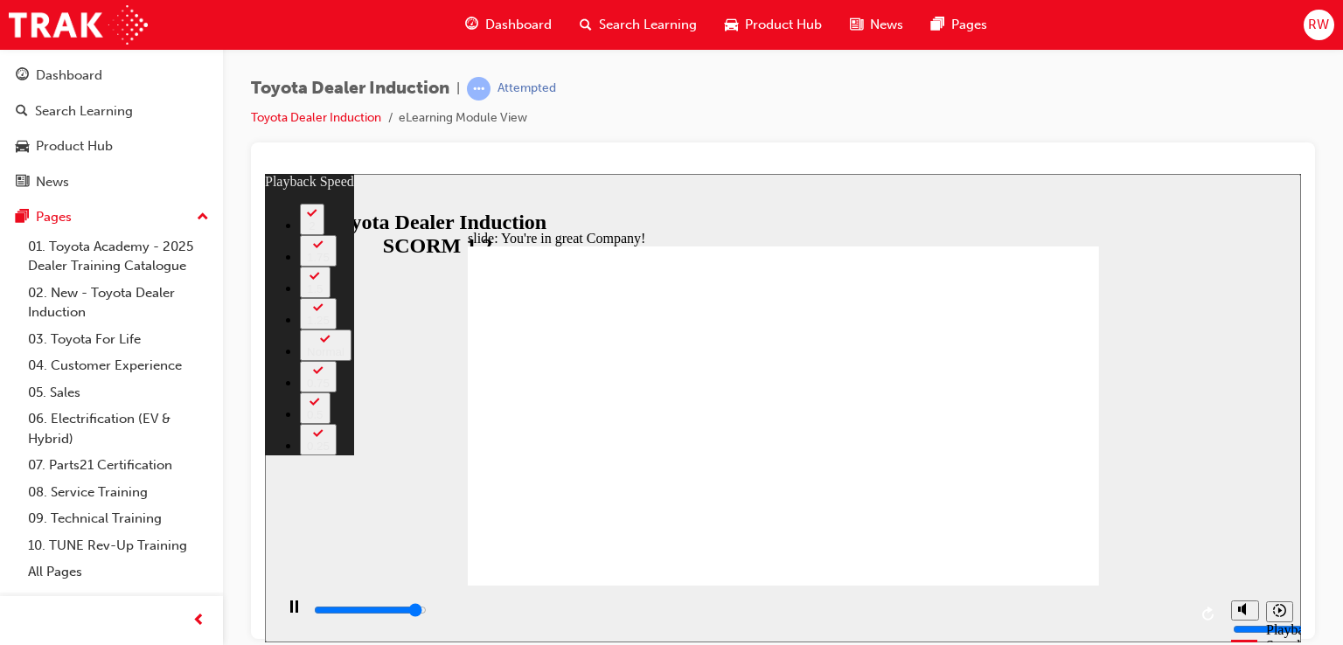
type input "7300"
type input "0"
type input "7500"
type input "0"
type input "7500"
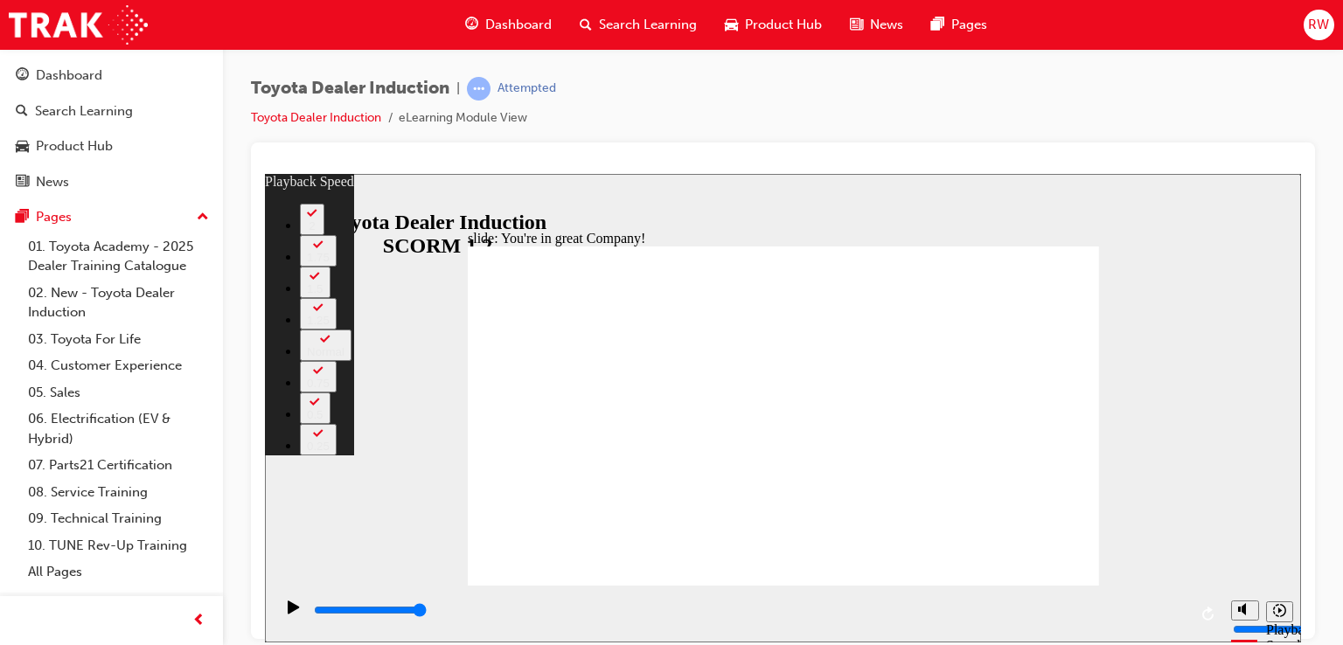
type input "4"
drag, startPoint x: 741, startPoint y: 556, endPoint x: 750, endPoint y: 552, distance: 9.4
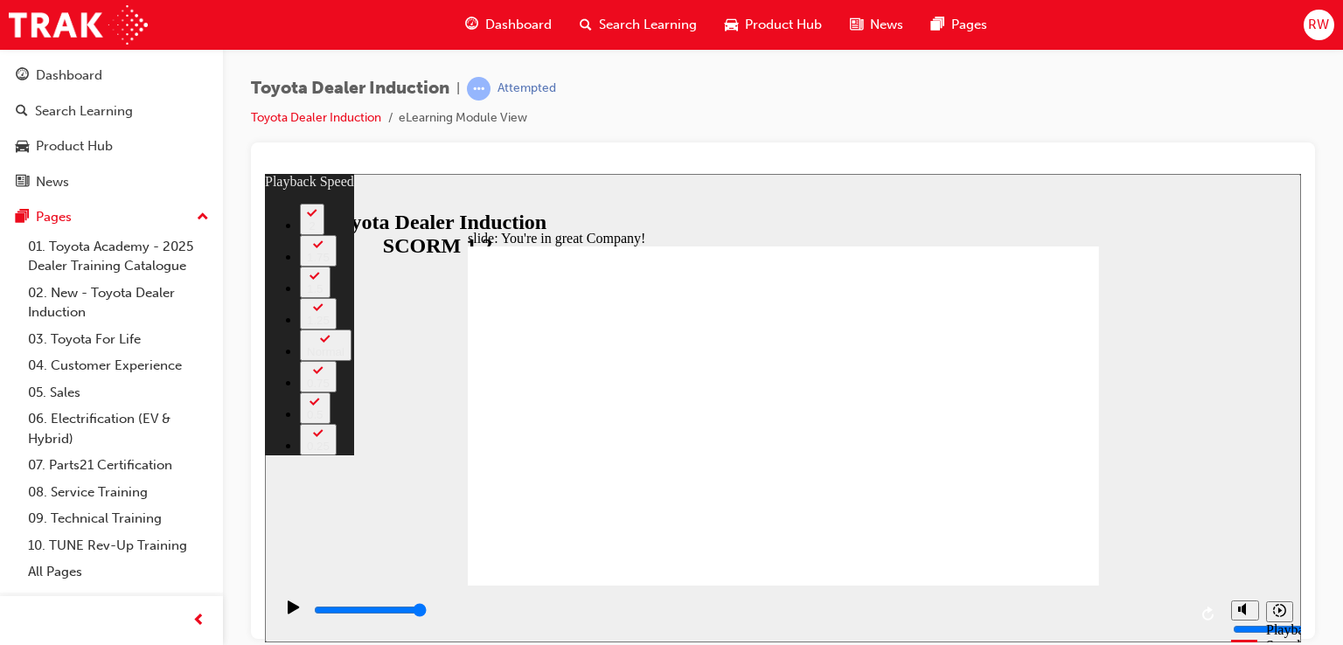
drag, startPoint x: 1018, startPoint y: 539, endPoint x: 1038, endPoint y: 545, distance: 19.9
drag, startPoint x: 1031, startPoint y: 541, endPoint x: 1150, endPoint y: 533, distance: 119.1
click at [1150, 533] on div "slide: You're in great Company! playback speed 2 1.75 1.5 1.25 Normal 0.75 0.5 …" at bounding box center [783, 407] width 1036 height 469
drag, startPoint x: 1107, startPoint y: 389, endPoint x: 1059, endPoint y: 394, distance: 48.4
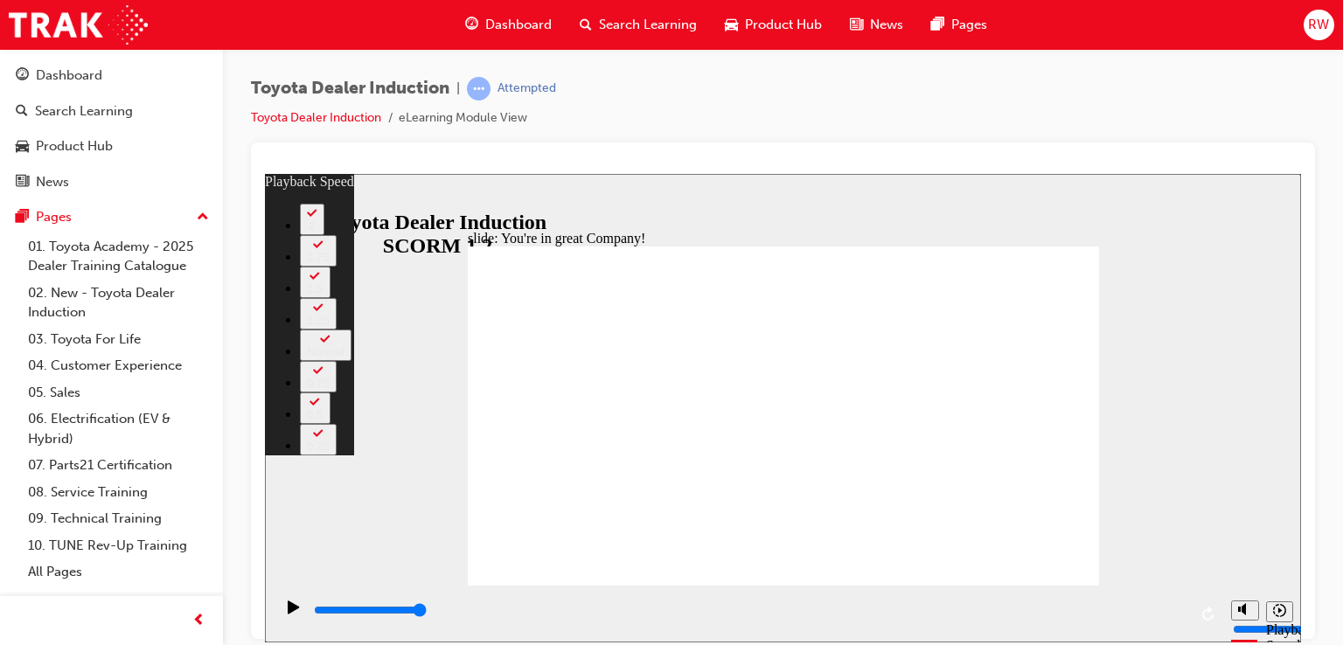
click at [1107, 389] on div "slide: You're in great Company! playback speed 2 1.75 1.5 1.25 Normal 0.75 0.5 …" at bounding box center [783, 407] width 1036 height 469
drag, startPoint x: 1171, startPoint y: 412, endPoint x: 678, endPoint y: 286, distance: 508.8
click at [1121, 403] on div "slide: You're in great Company! playback speed 2 1.75 1.5 1.25 Normal 0.75 0.5 …" at bounding box center [783, 407] width 1036 height 469
type input "156"
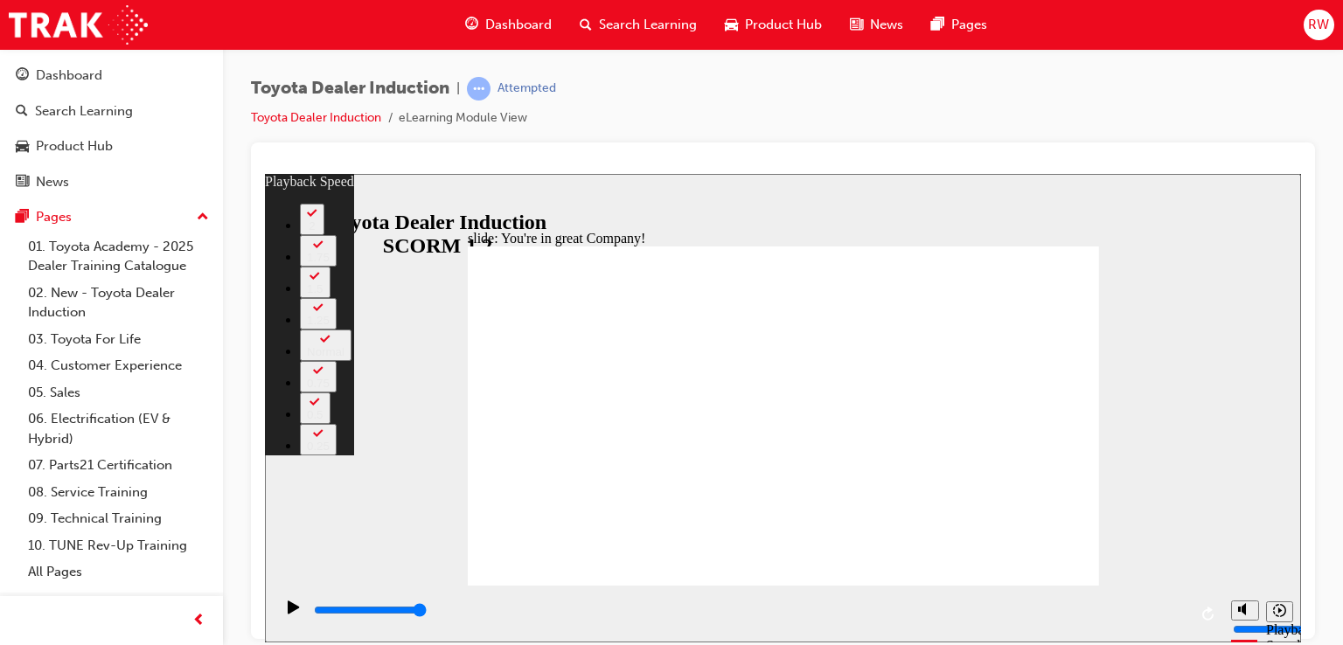
click at [420, 207] on div "slide: You're in great Company! playback speed 2 1.75 1.5 1.25 Normal 0.75 0.5 …" at bounding box center [783, 407] width 1036 height 469
drag, startPoint x: 325, startPoint y: 194, endPoint x: 311, endPoint y: 204, distance: 17.0
click at [319, 202] on div "slide: You're in great Company! playback speed 2 1.75 1.5 1.25 Normal 0.75 0.5 …" at bounding box center [783, 407] width 1036 height 469
click at [296, 199] on icon "Sidebar Toggle" at bounding box center [287, 200] width 26 height 10
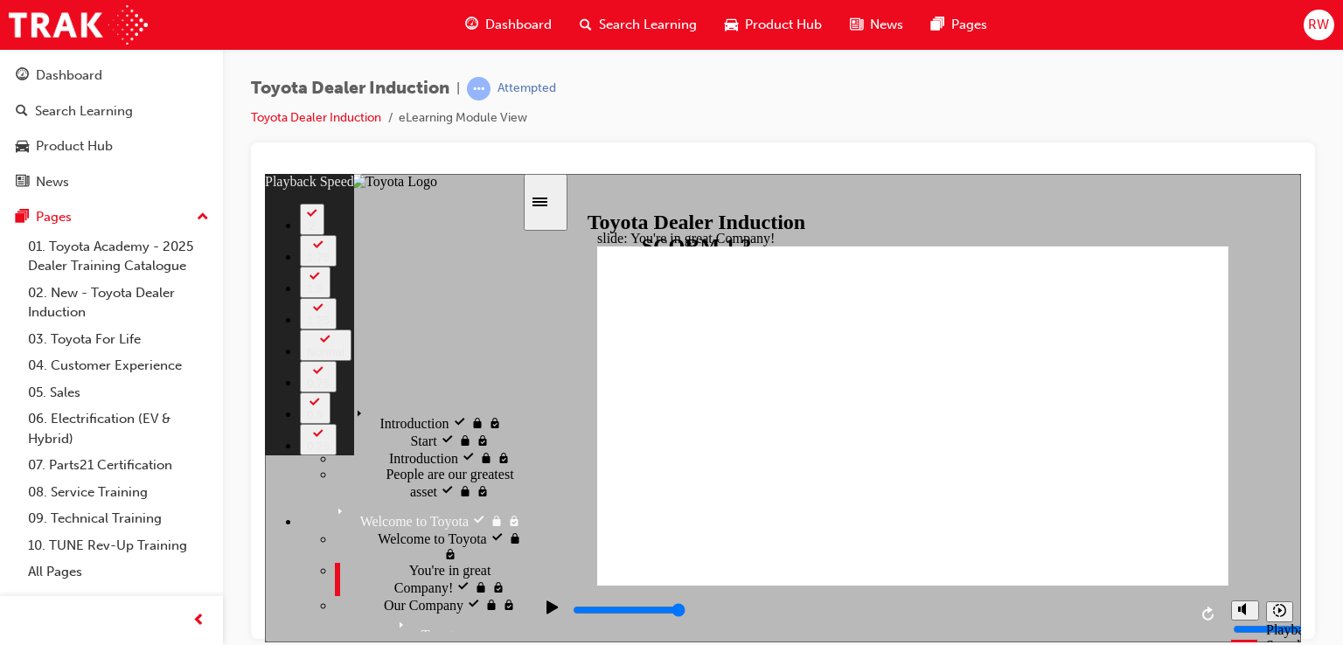
click at [409, 562] on span "You're in great Company! visited" at bounding box center [465, 577] width 113 height 31
click at [402, 595] on div "Our Company Our Company" at bounding box center [428, 603] width 187 height 17
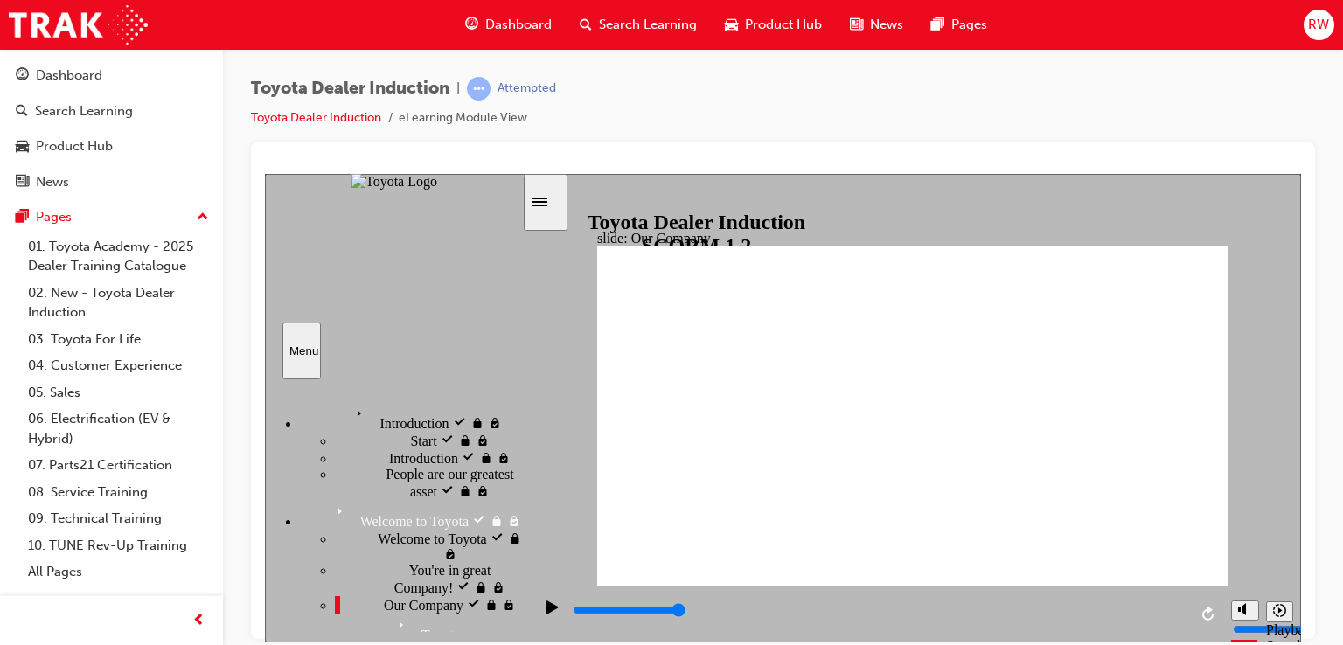
click at [448, 353] on div "Menu" at bounding box center [394, 350] width 259 height 57
click at [291, 351] on div "Menu" at bounding box center [301, 350] width 24 height 13
drag, startPoint x: 397, startPoint y: 289, endPoint x: 385, endPoint y: 267, distance: 25.8
click at [396, 287] on div "sidebar" at bounding box center [394, 247] width 259 height 149
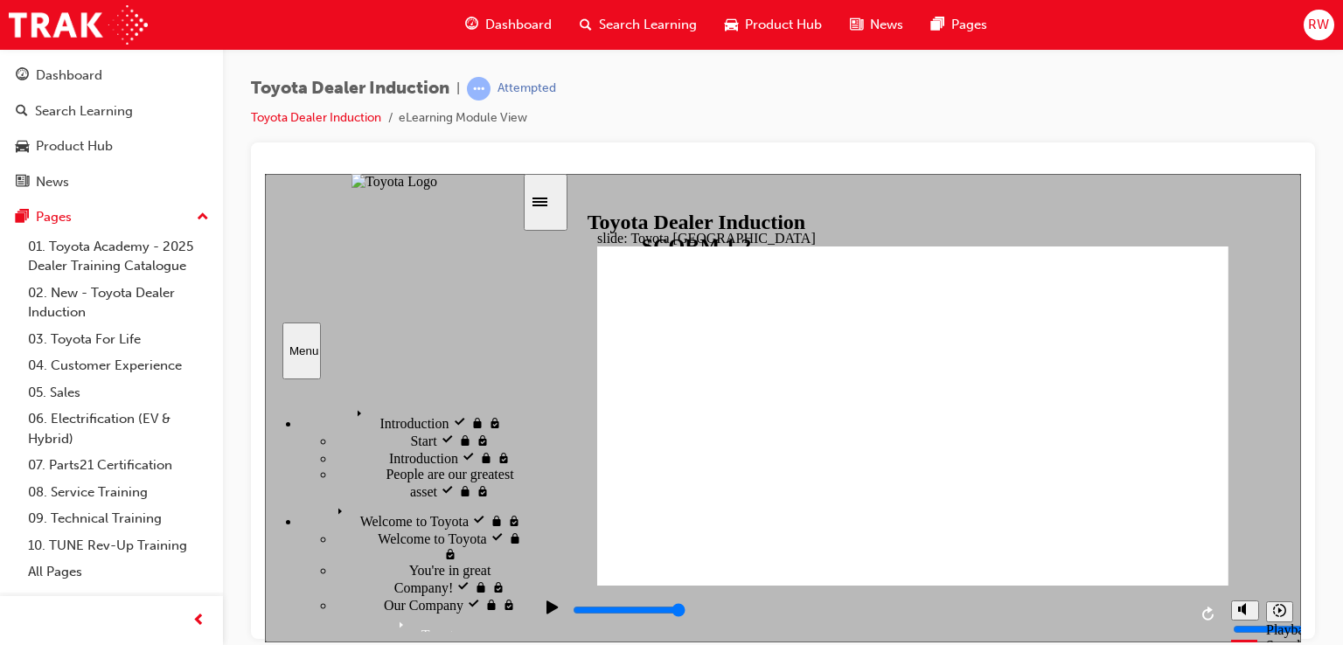
click at [381, 189] on img "sidebar" at bounding box center [394, 181] width 86 height 16
drag, startPoint x: 517, startPoint y: 413, endPoint x: 343, endPoint y: 360, distance: 182.5
click at [336, 367] on div "Menu Introduction visited Introduction Start visited Start" at bounding box center [394, 275] width 259 height 205
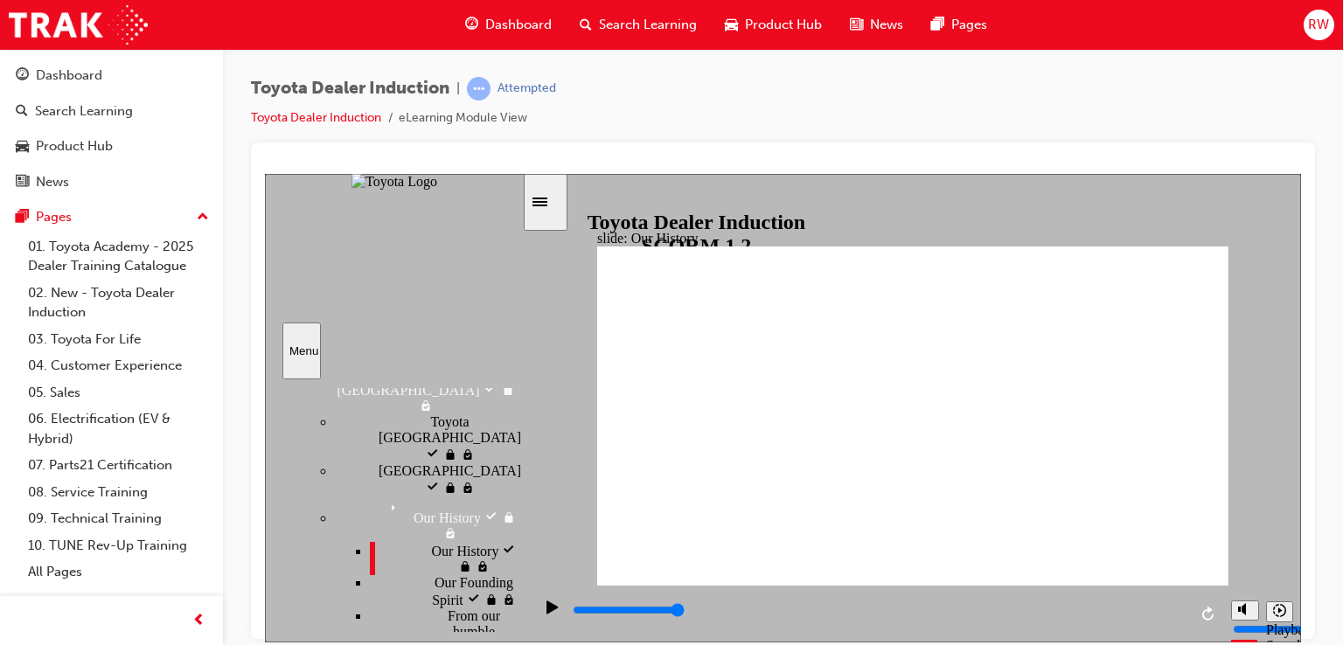
scroll to position [175, 0]
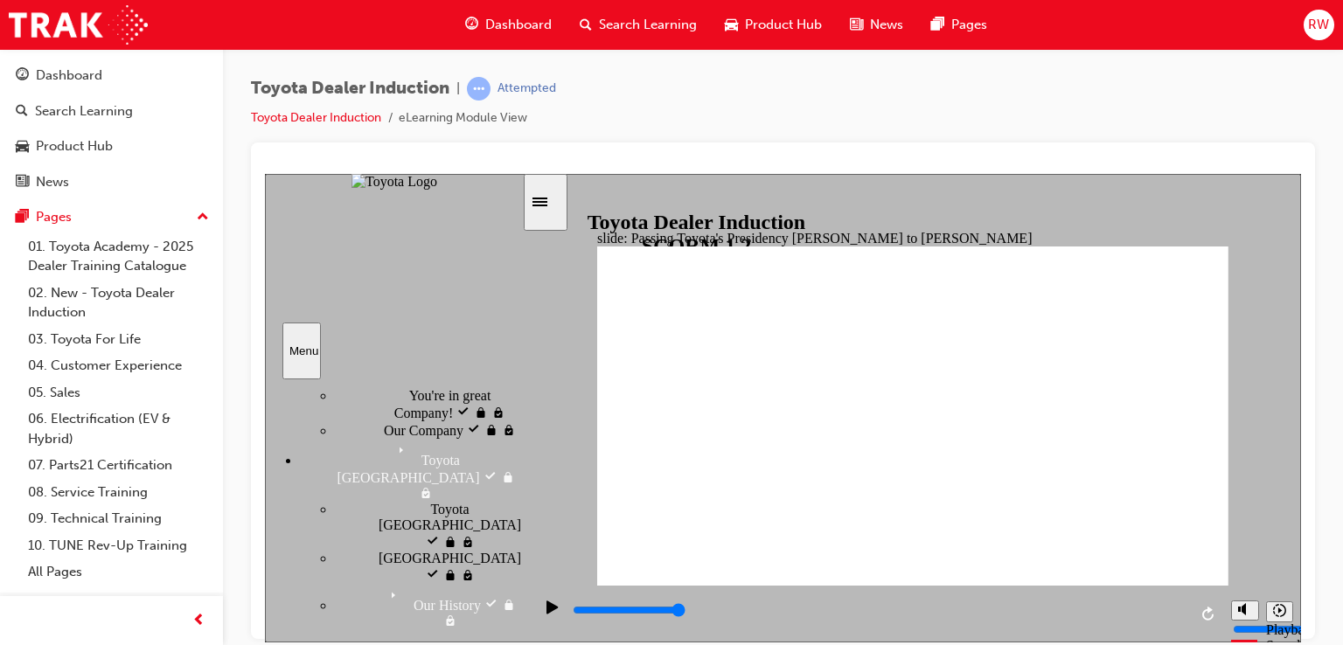
drag, startPoint x: 1105, startPoint y: 353, endPoint x: 1116, endPoint y: 367, distance: 18.0
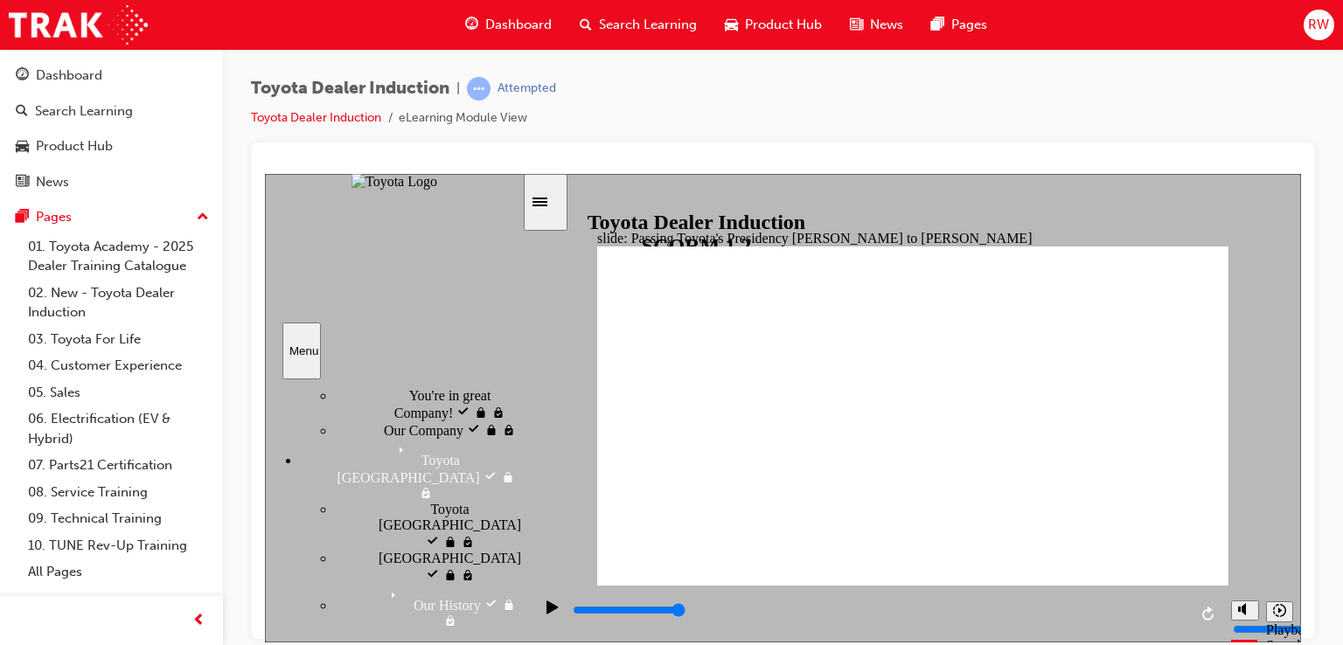
type input "5000"
drag, startPoint x: 757, startPoint y: 345, endPoint x: 982, endPoint y: 329, distance: 225.3
drag, startPoint x: 1065, startPoint y: 342, endPoint x: 1050, endPoint y: 343, distance: 14.9
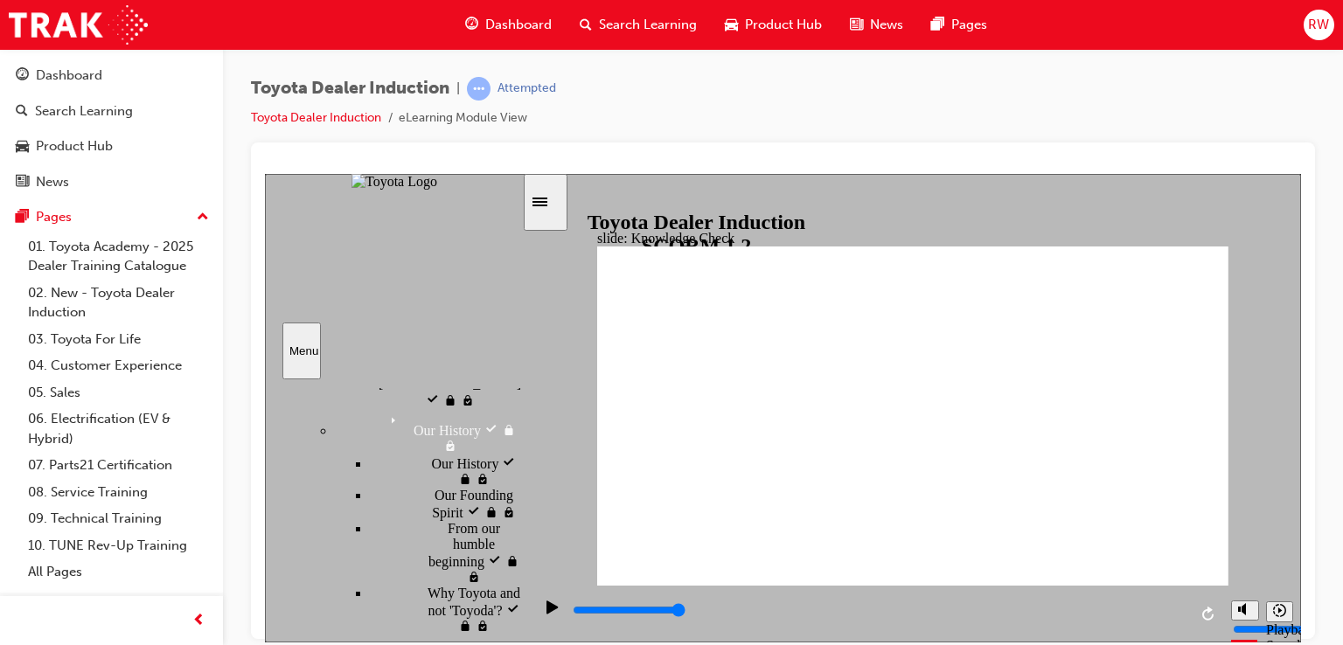
scroll to position [262, 0]
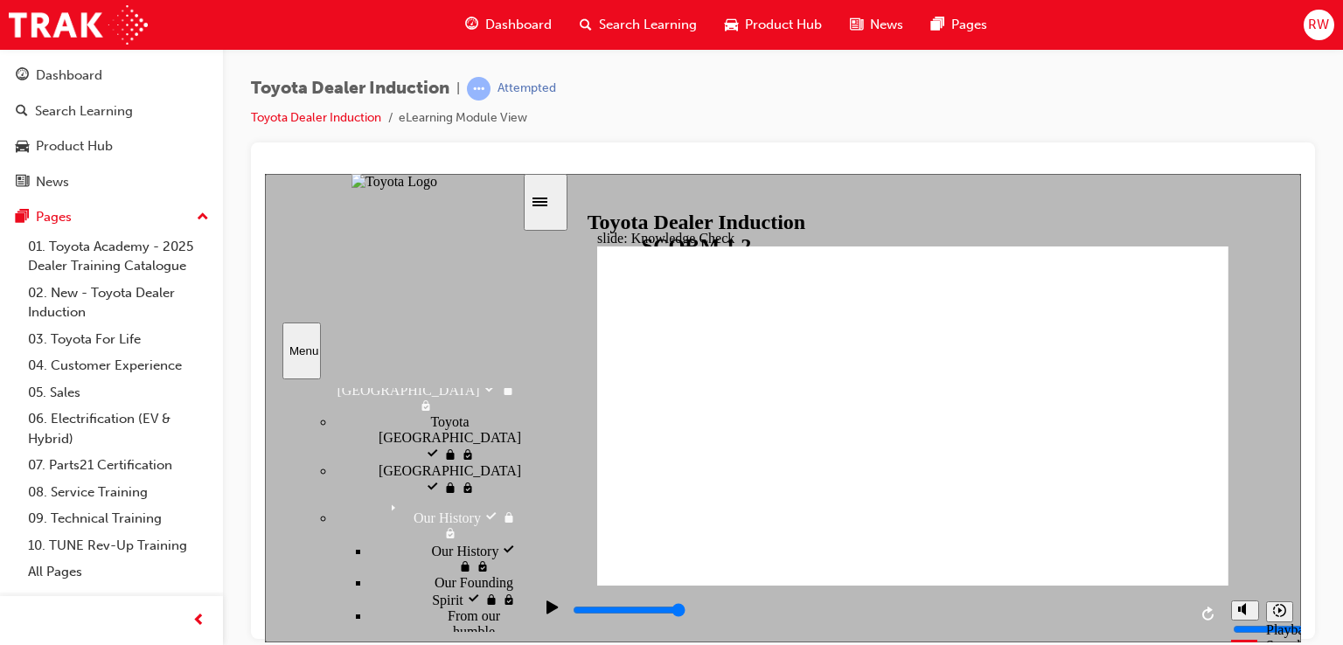
radio input "true"
type input "5000"
radio input "true"
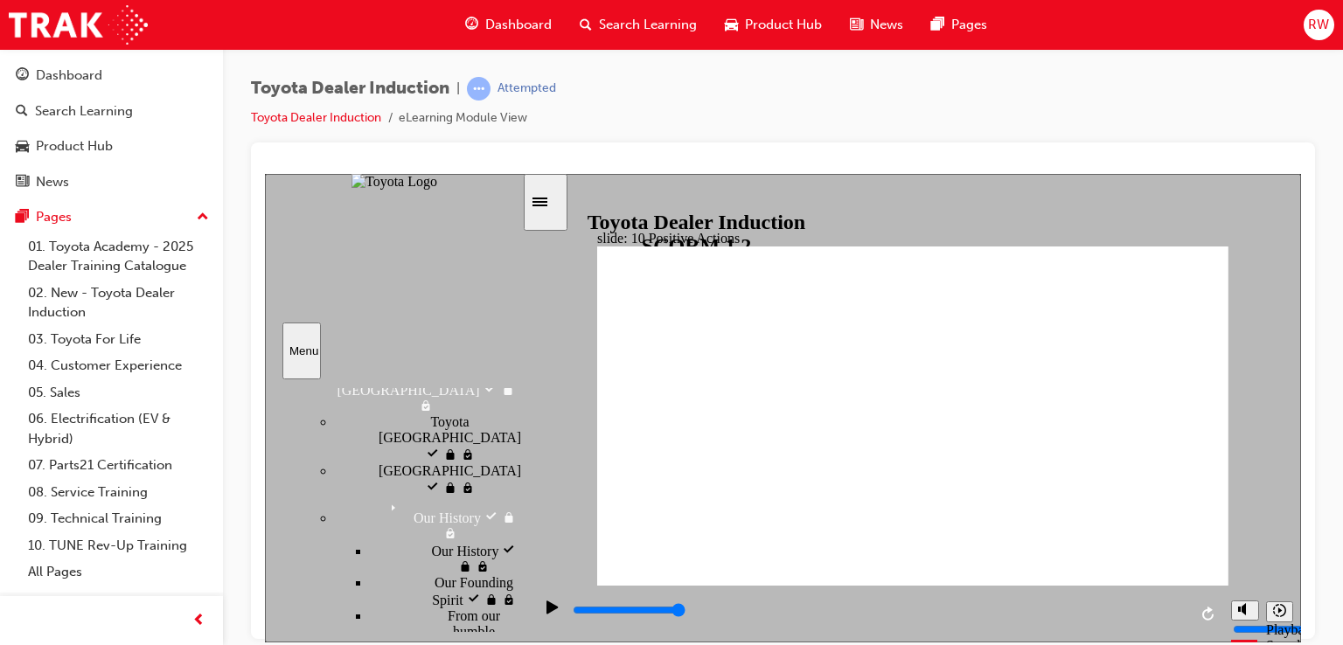
drag, startPoint x: 1215, startPoint y: 237, endPoint x: 975, endPoint y: 341, distance: 261.9
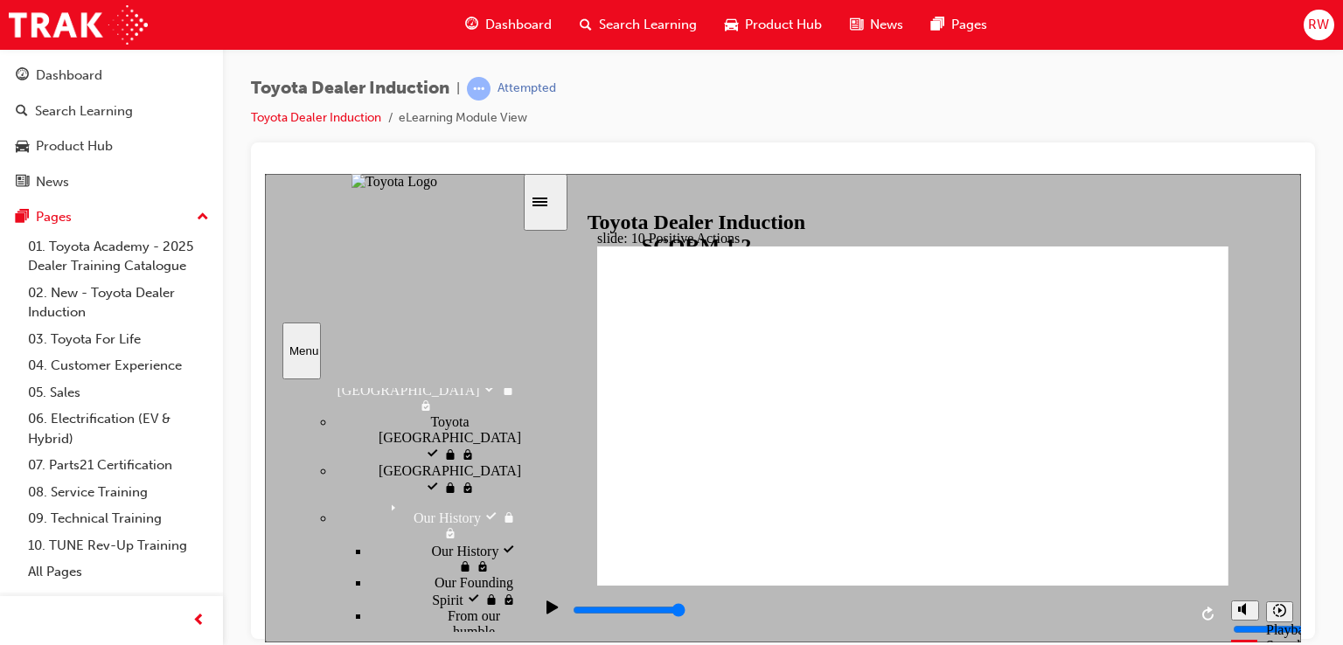
drag, startPoint x: 1211, startPoint y: 238, endPoint x: 1181, endPoint y: 281, distance: 52.9
drag, startPoint x: 1145, startPoint y: 410, endPoint x: 1163, endPoint y: 375, distance: 39.1
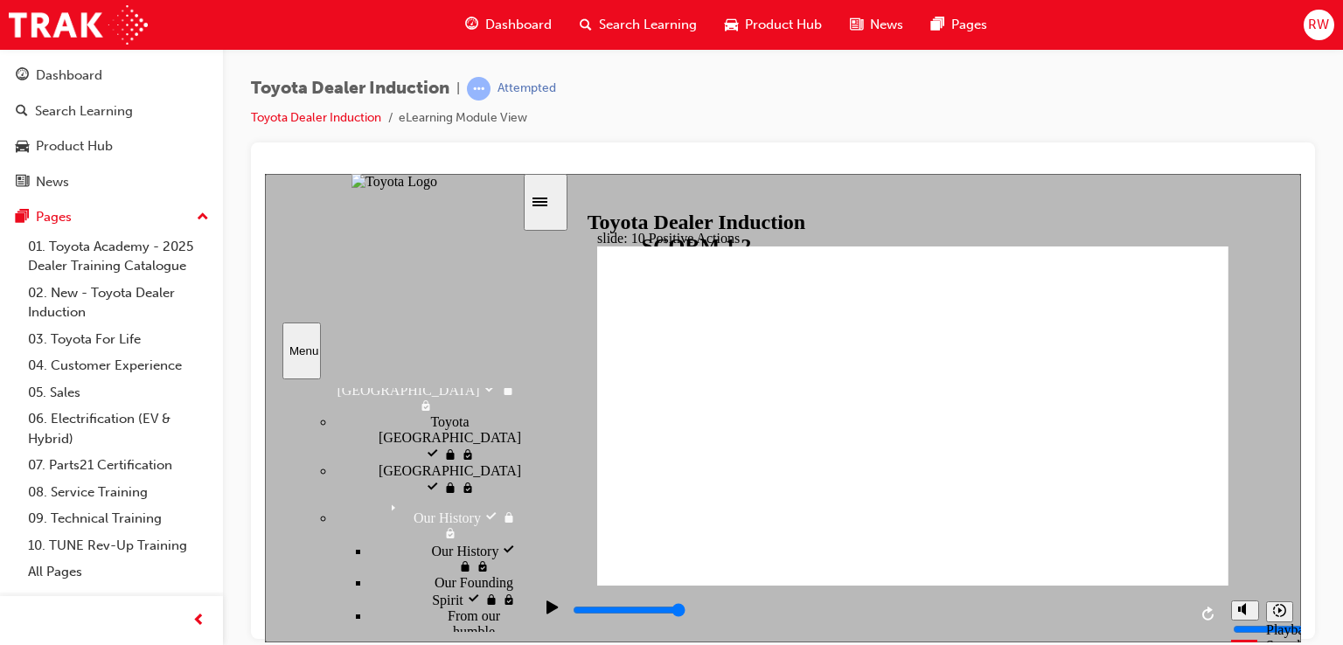
drag, startPoint x: 1208, startPoint y: 240, endPoint x: 1202, endPoint y: 247, distance: 9.3
drag, startPoint x: 1210, startPoint y: 237, endPoint x: 1138, endPoint y: 281, distance: 83.9
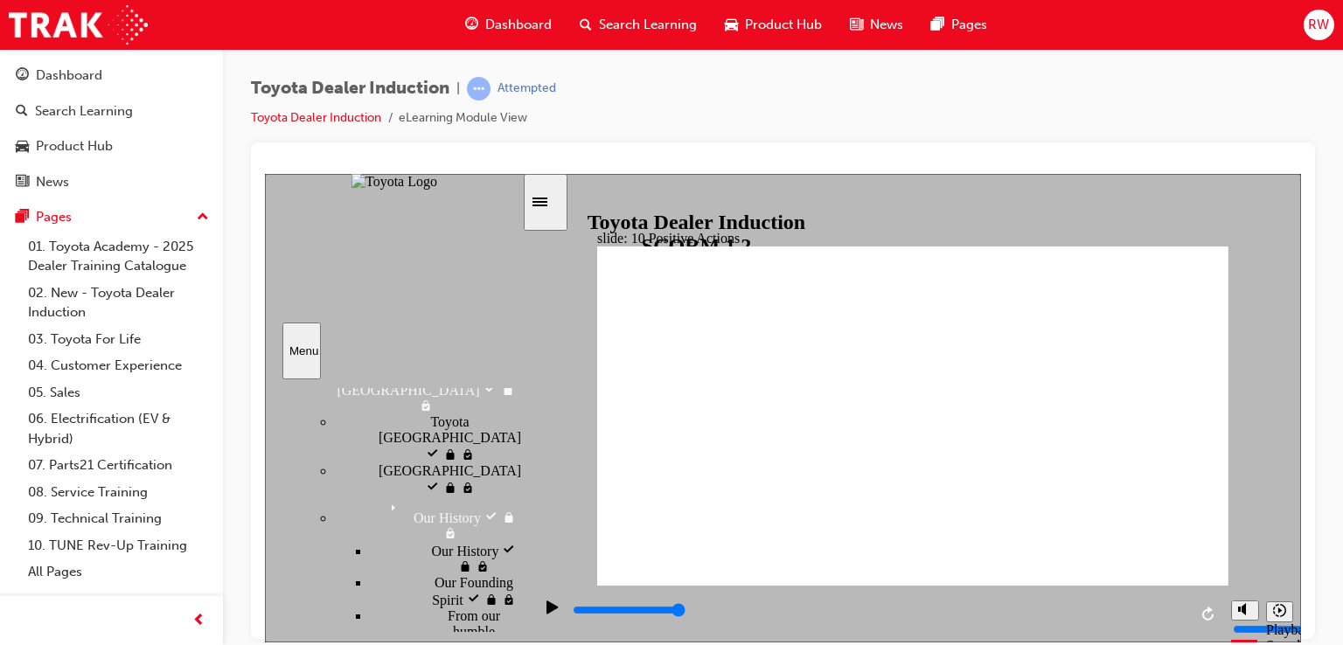
drag, startPoint x: 1215, startPoint y: 237, endPoint x: 1107, endPoint y: 289, distance: 119.6
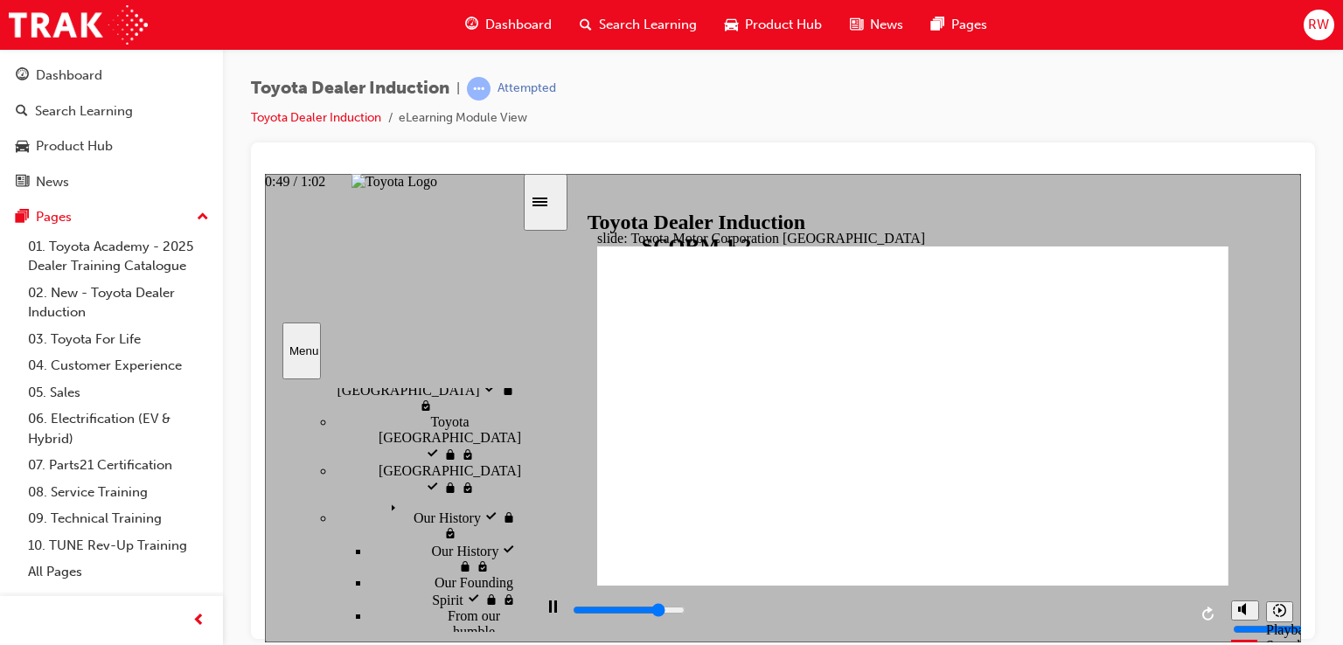
click at [1063, 604] on div "playback controls" at bounding box center [879, 613] width 616 height 26
click at [1107, 603] on div "playback controls" at bounding box center [879, 613] width 616 height 26
click at [1157, 605] on div "playback controls" at bounding box center [879, 609] width 616 height 19
click at [1175, 605] on div "playback controls" at bounding box center [879, 609] width 616 height 19
click at [1189, 613] on div "playback controls" at bounding box center [877, 613] width 690 height 57
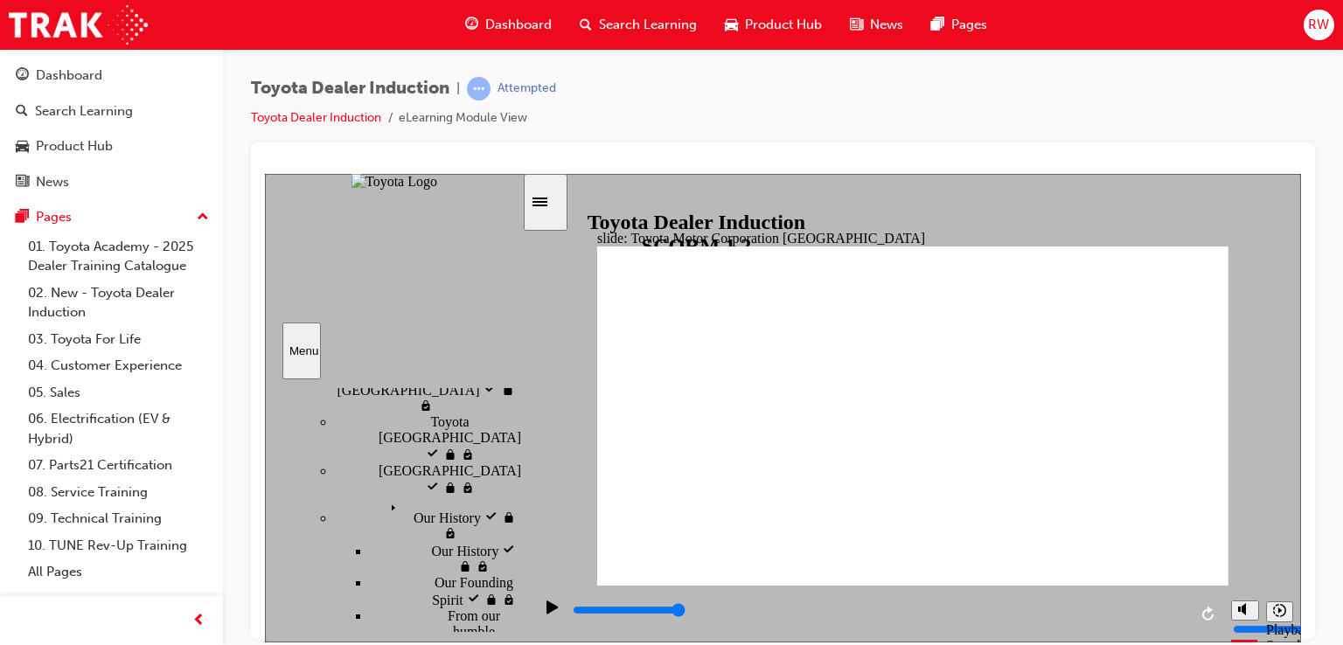
type input "15300"
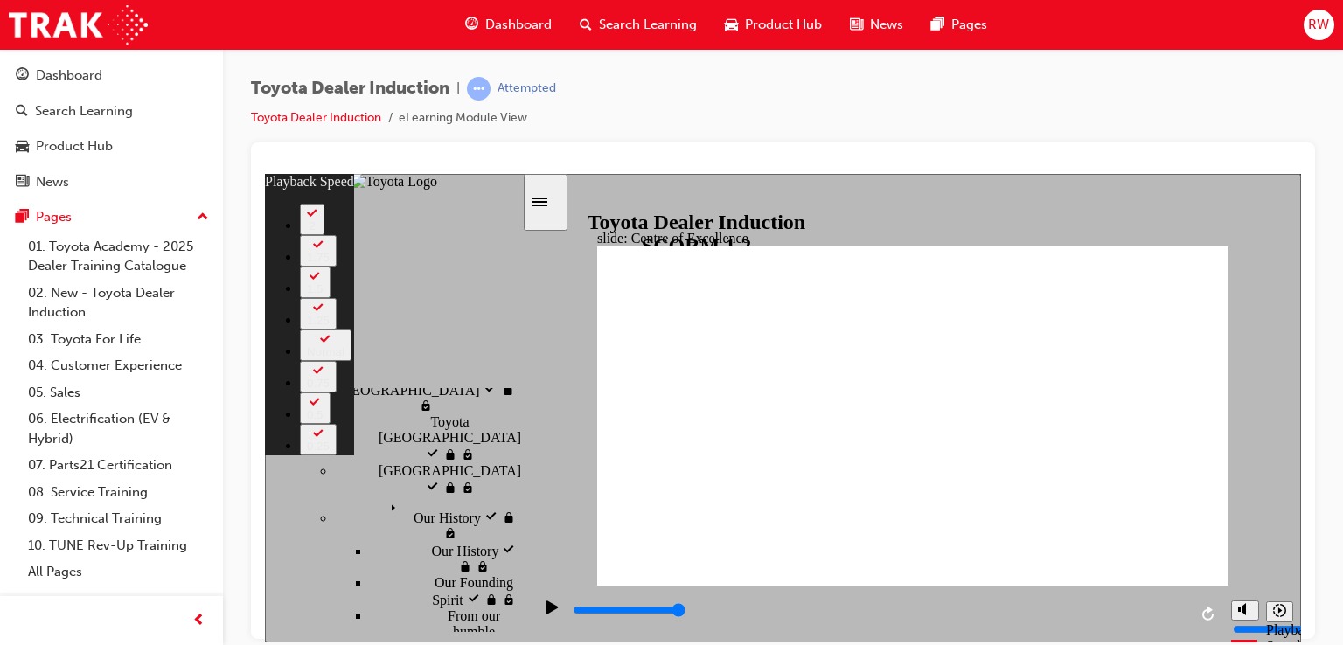
type input "248"
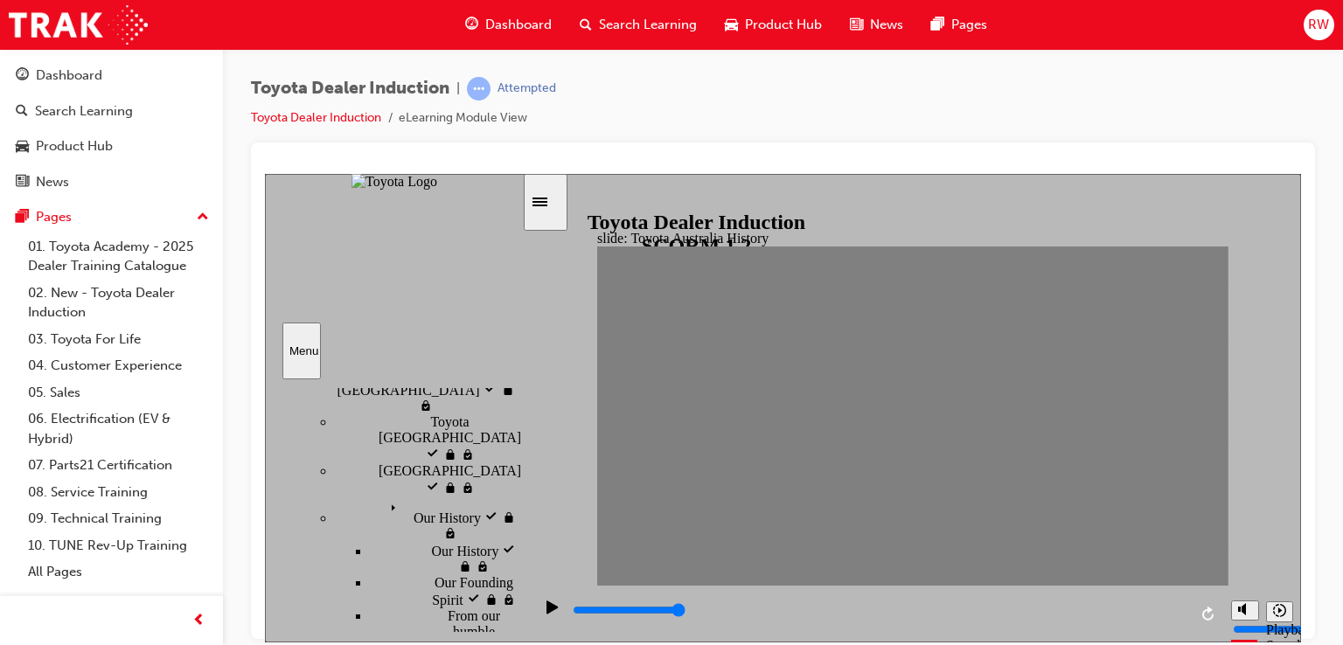
drag, startPoint x: 627, startPoint y: 416, endPoint x: 635, endPoint y: 423, distance: 10.5
drag, startPoint x: 636, startPoint y: 421, endPoint x: 668, endPoint y: 423, distance: 31.5
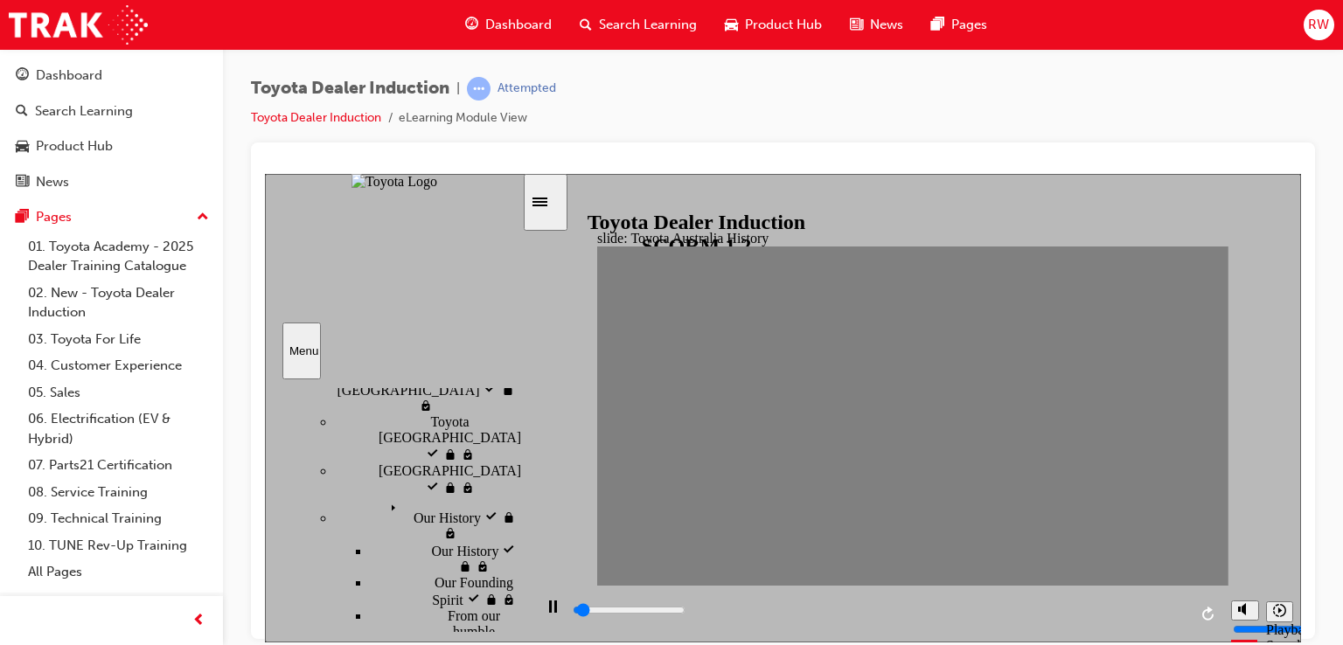
drag, startPoint x: 677, startPoint y: 423, endPoint x: 1204, endPoint y: 477, distance: 529.0
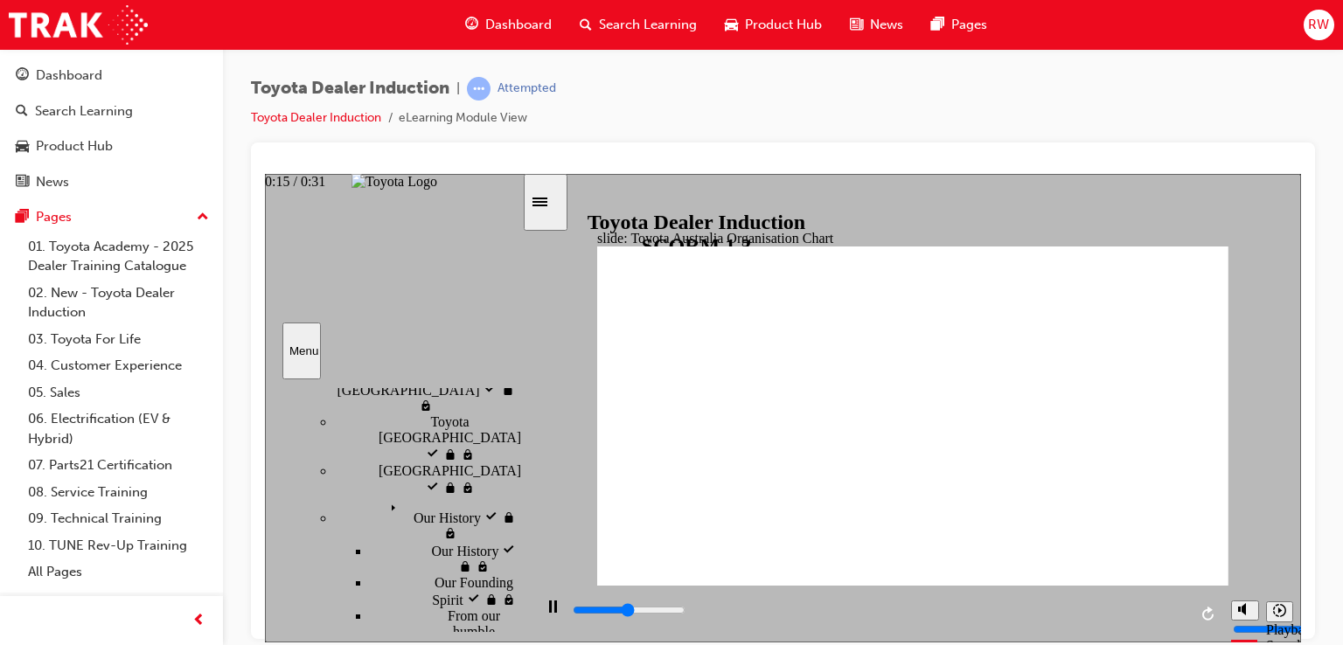
click at [872, 609] on div "playback controls" at bounding box center [879, 609] width 616 height 19
click at [1147, 606] on div "playback controls" at bounding box center [879, 609] width 616 height 19
click at [1171, 607] on div "playback controls" at bounding box center [879, 609] width 616 height 19
type input "5000"
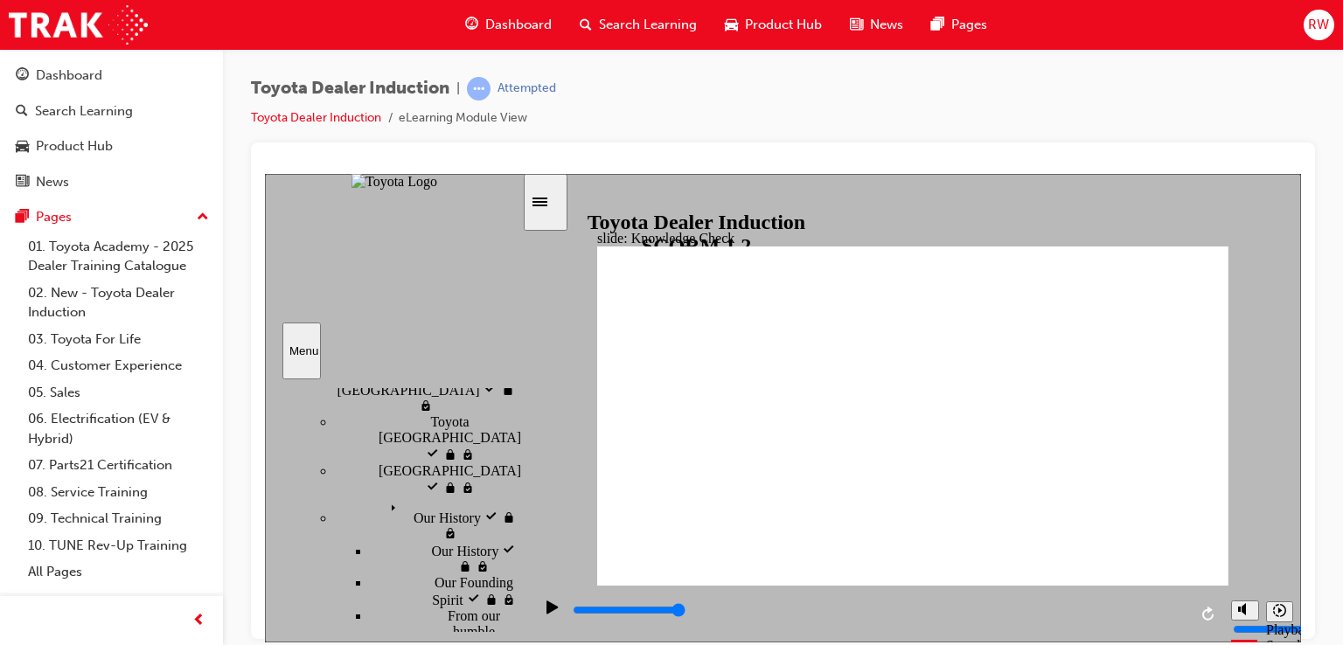
radio input "true"
type input "5000"
radio input "false"
radio input "true"
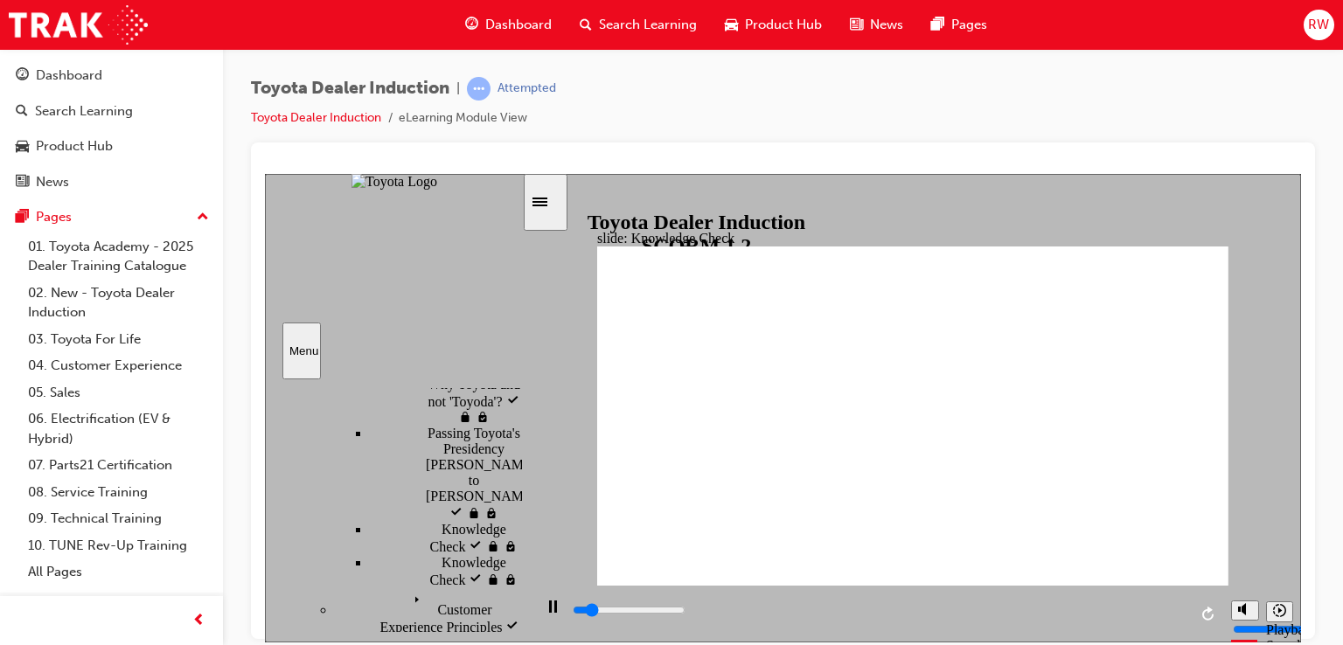
scroll to position [612, 0]
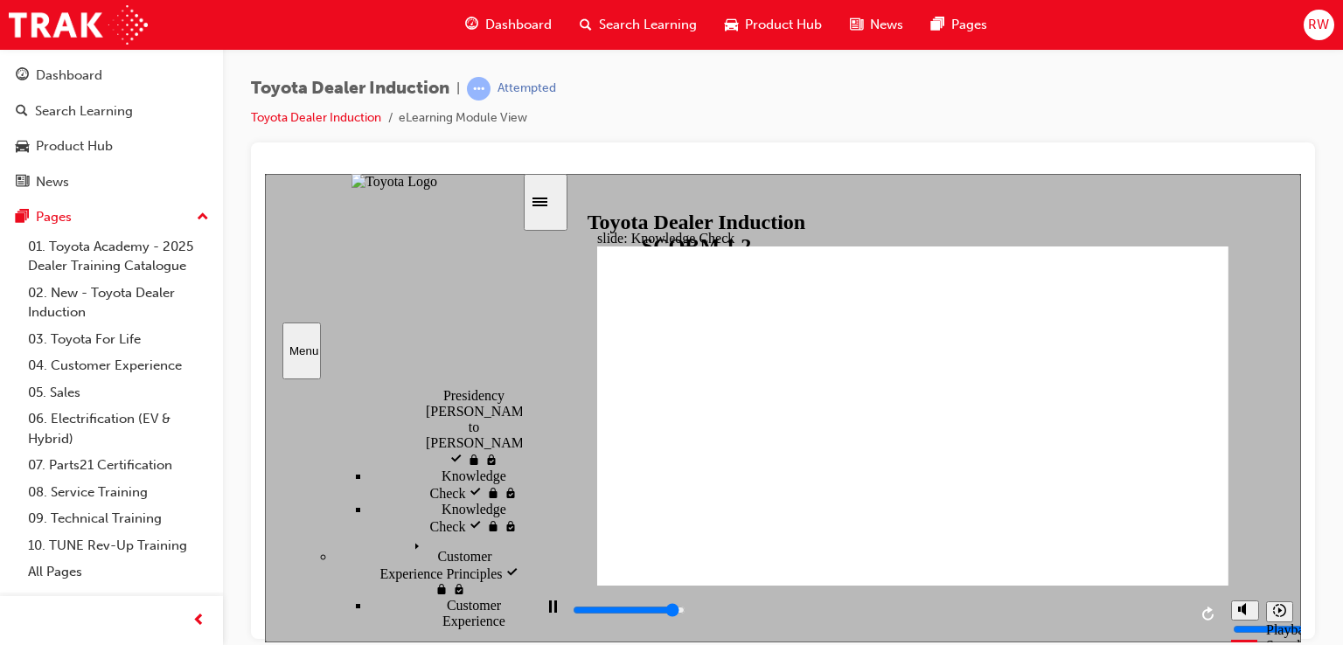
type input "4700"
radio input "true"
type input "5000"
radio input "false"
radio input "true"
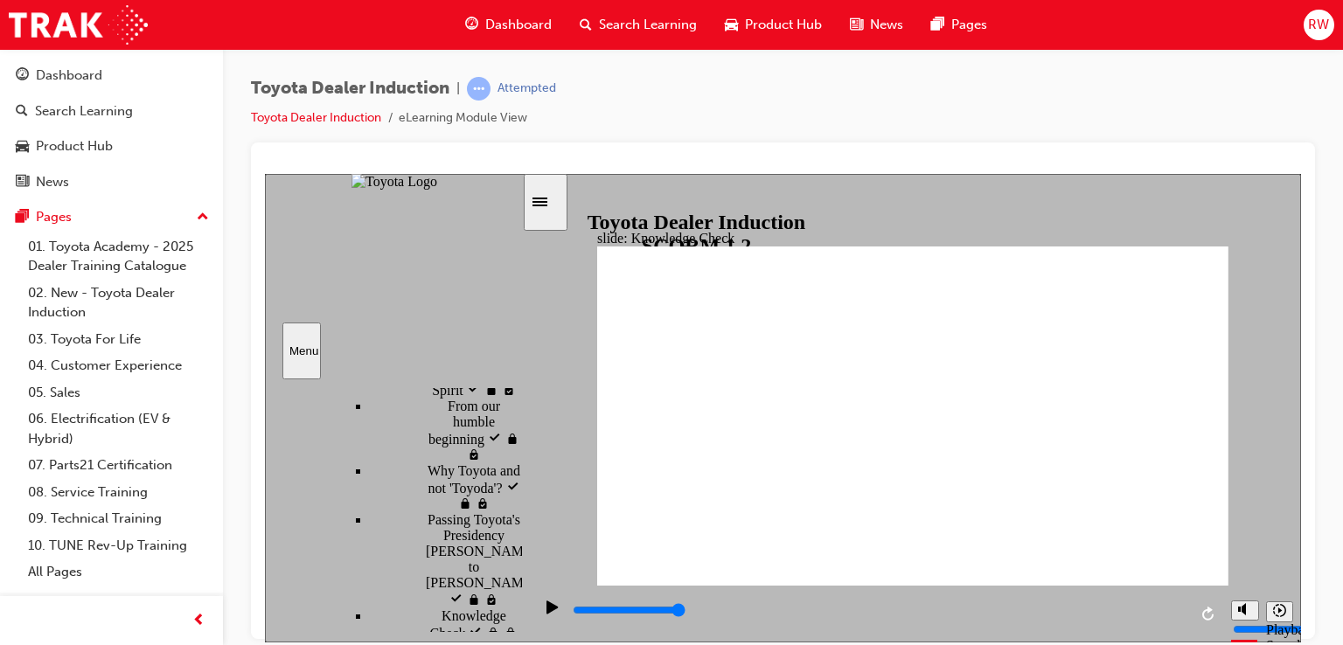
scroll to position [524, 0]
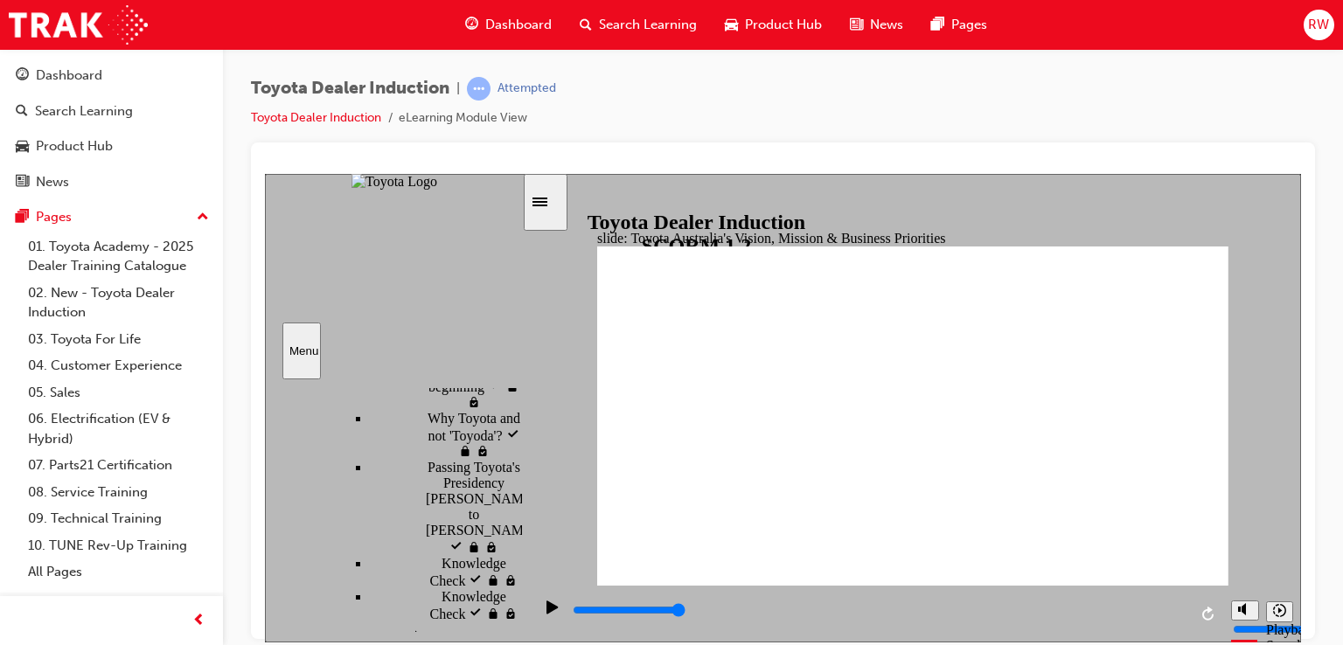
type input "9200"
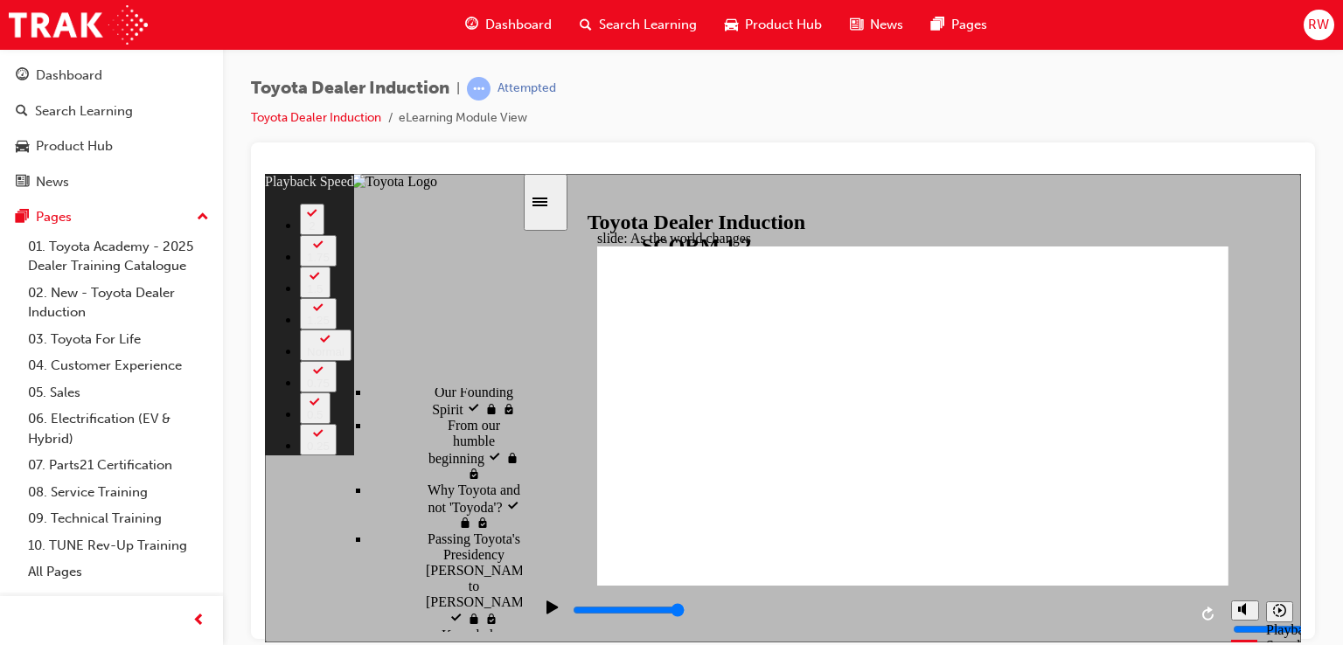
scroll to position [422, 0]
drag, startPoint x: 1210, startPoint y: 237, endPoint x: 1196, endPoint y: 251, distance: 19.8
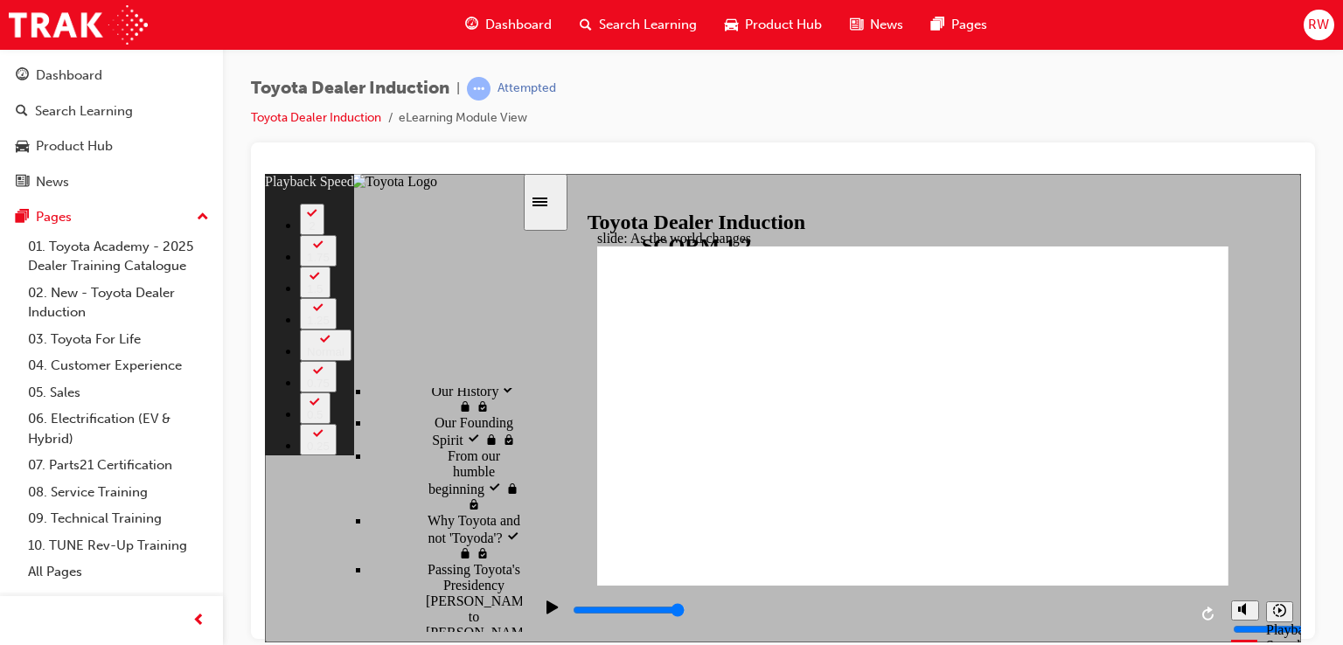
type input "128"
drag, startPoint x: 1177, startPoint y: 552, endPoint x: 1167, endPoint y: 551, distance: 10.6
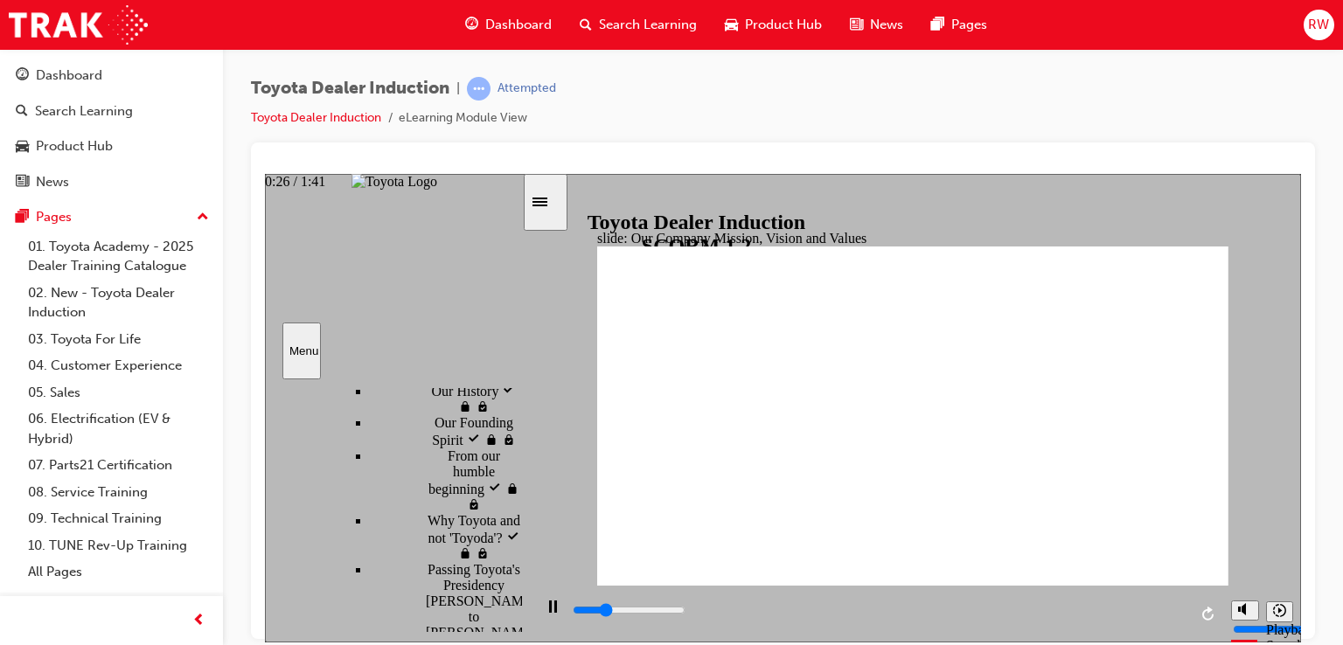
click at [733, 607] on div "playback controls" at bounding box center [879, 609] width 616 height 19
click at [685, 614] on input "slide progress" at bounding box center [629, 609] width 113 height 14
click at [942, 609] on div "playback controls" at bounding box center [879, 609] width 616 height 19
click at [1093, 611] on div "playback controls" at bounding box center [879, 609] width 616 height 19
click at [1143, 611] on div "playback controls" at bounding box center [879, 609] width 616 height 19
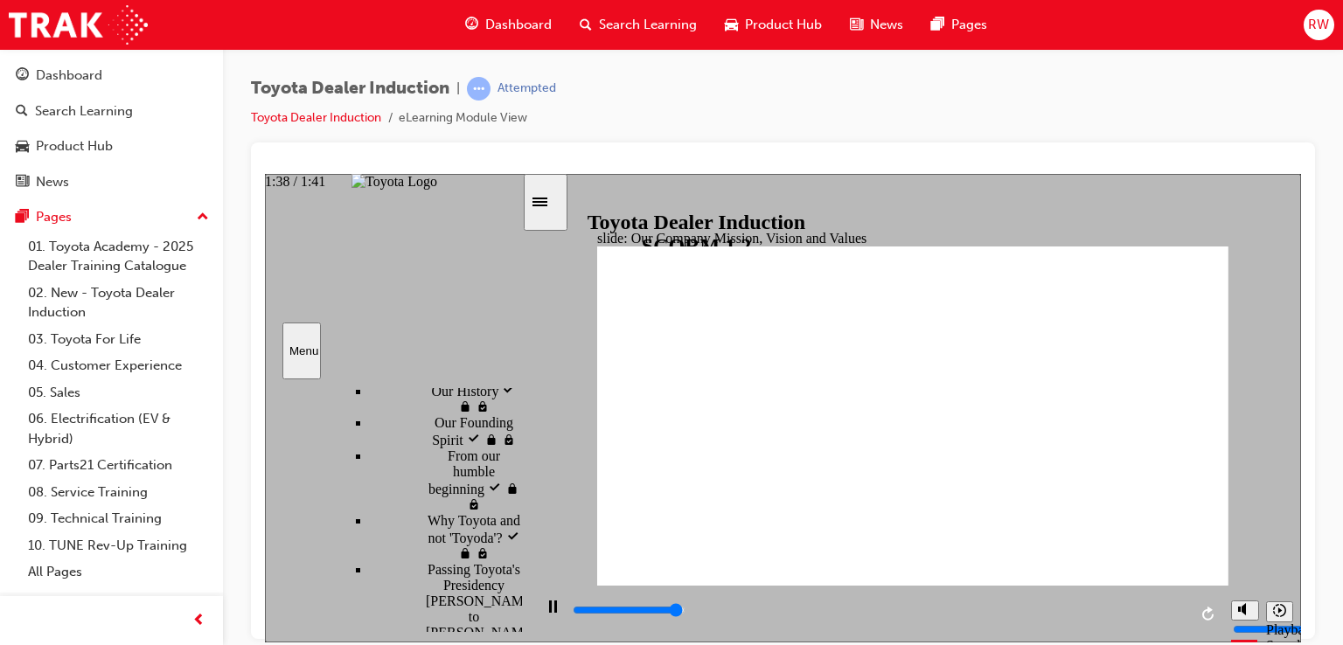
click at [685, 611] on input "slide progress" at bounding box center [629, 609] width 113 height 14
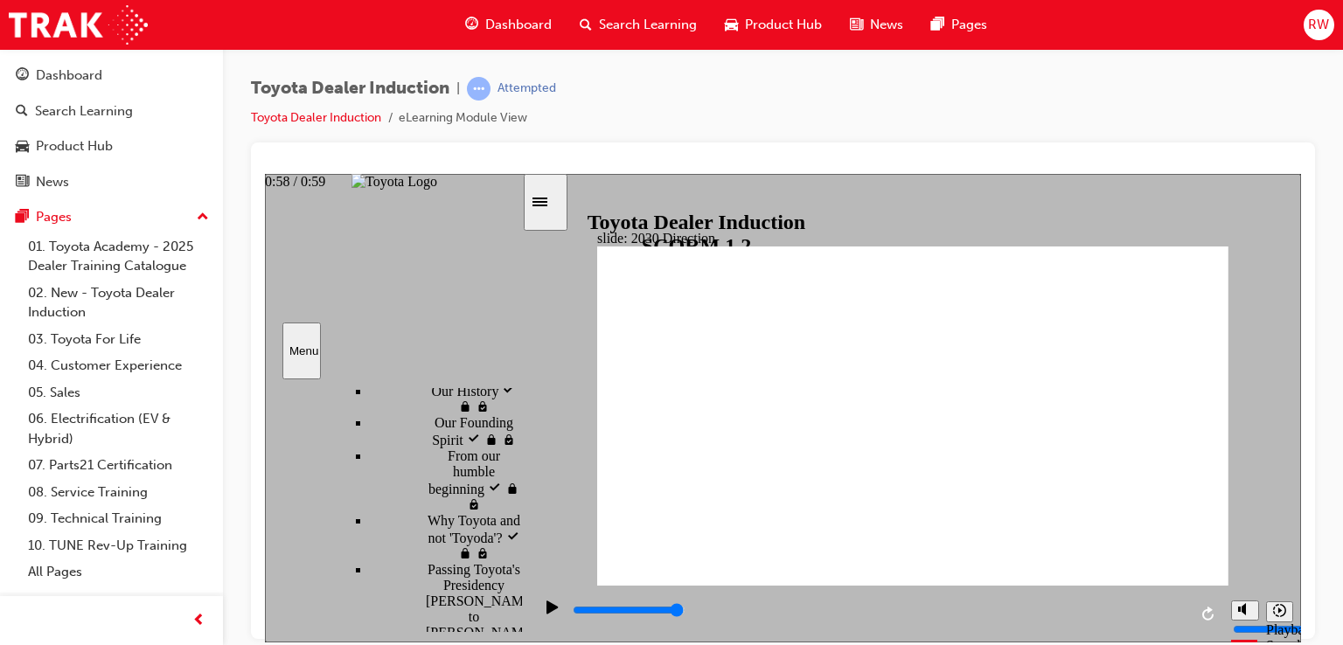
click at [1175, 611] on div "playback controls" at bounding box center [879, 609] width 616 height 19
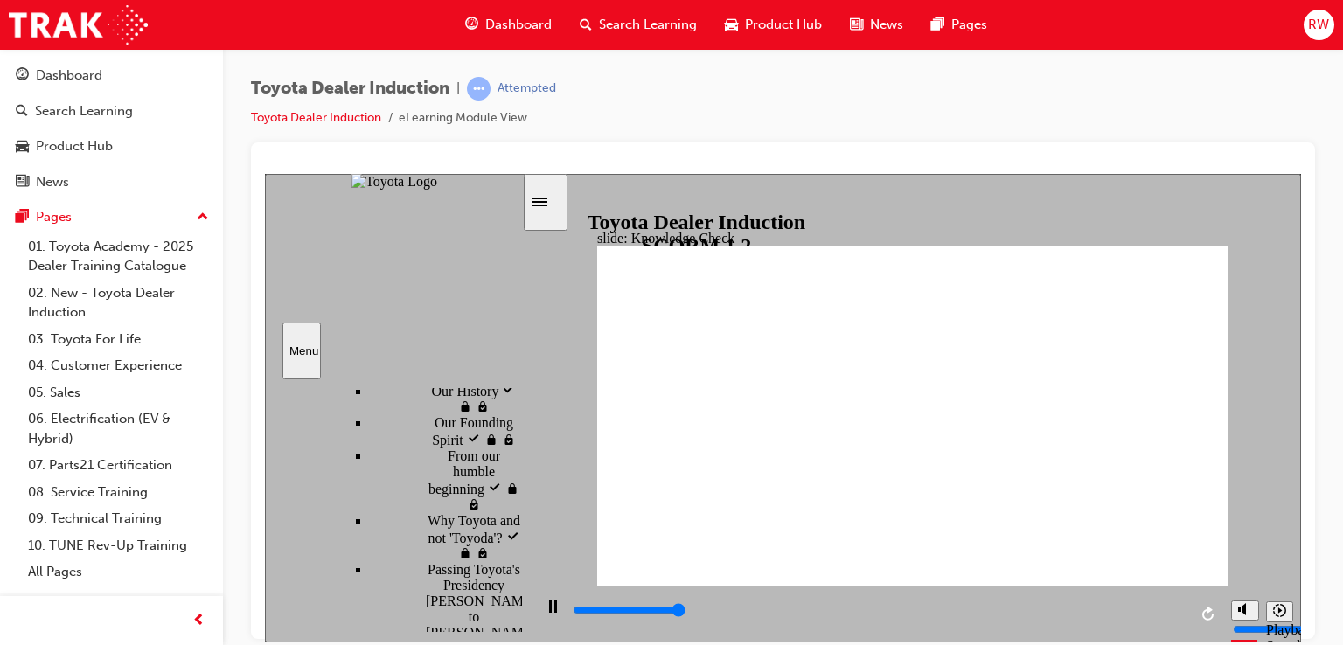
type input "5000"
type input "h"
type input "ha"
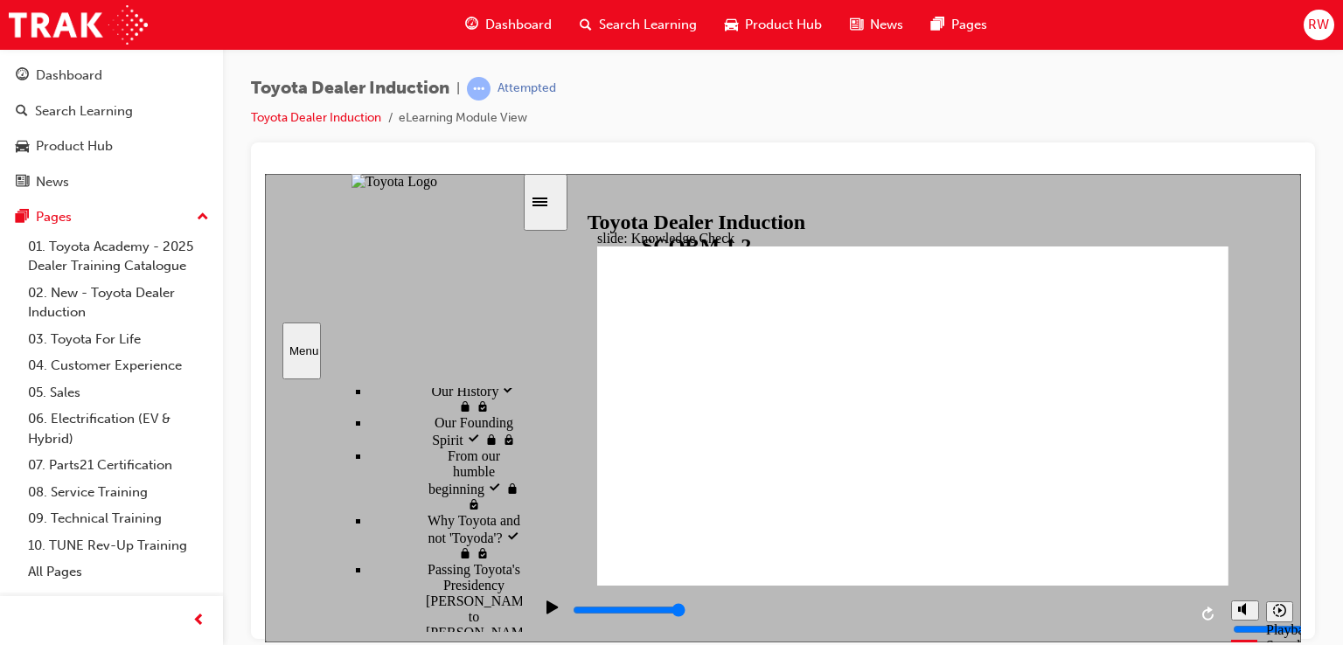
type input "hap"
type input "happ"
type input "happi"
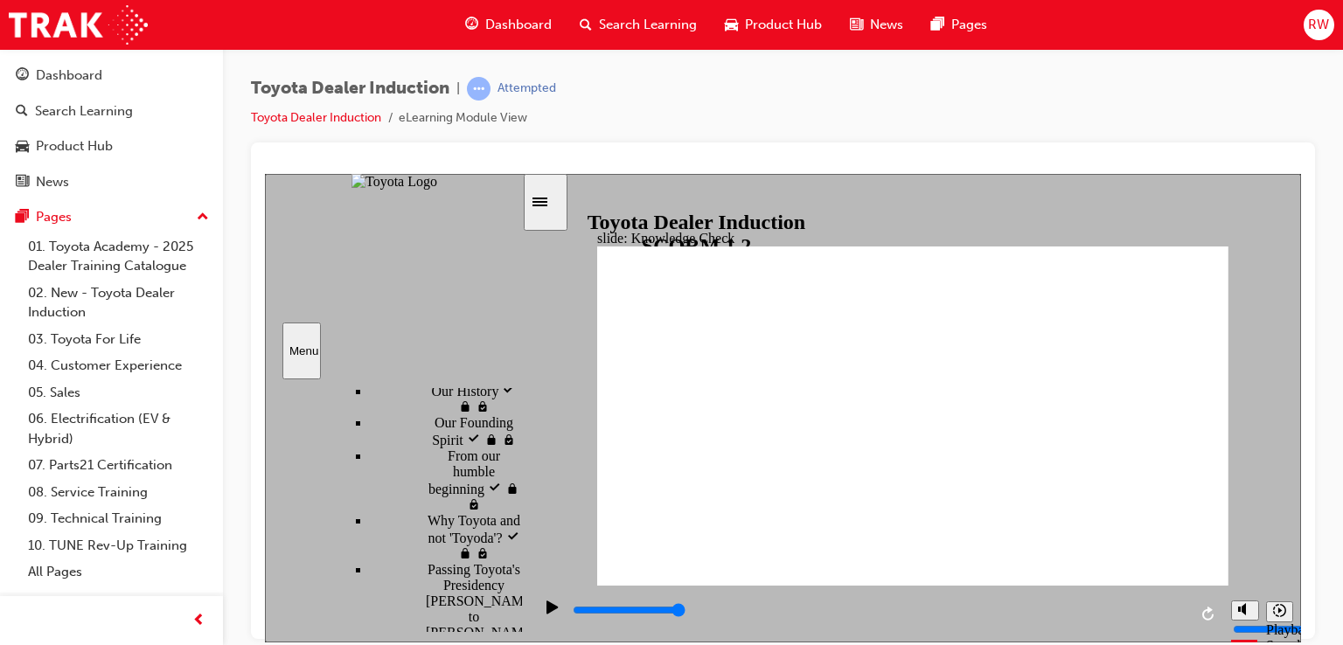
type input "happi"
type input "happin"
type input "happine"
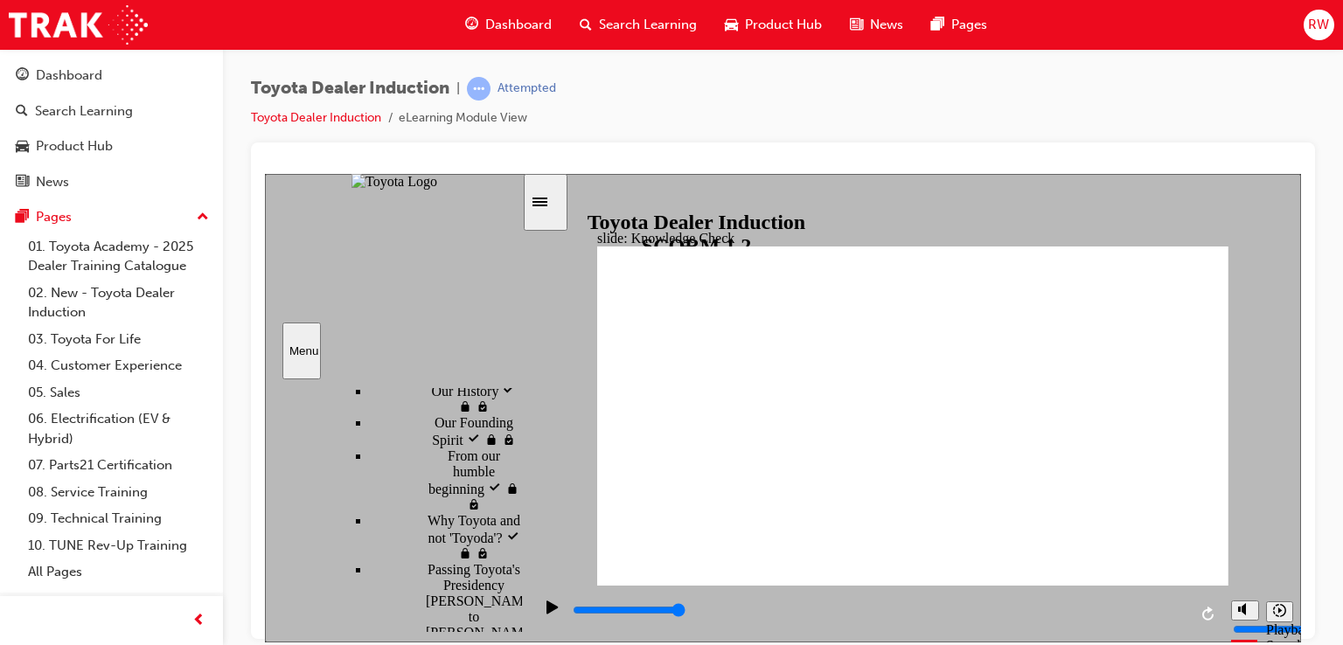
type input "happines"
type input "happiness"
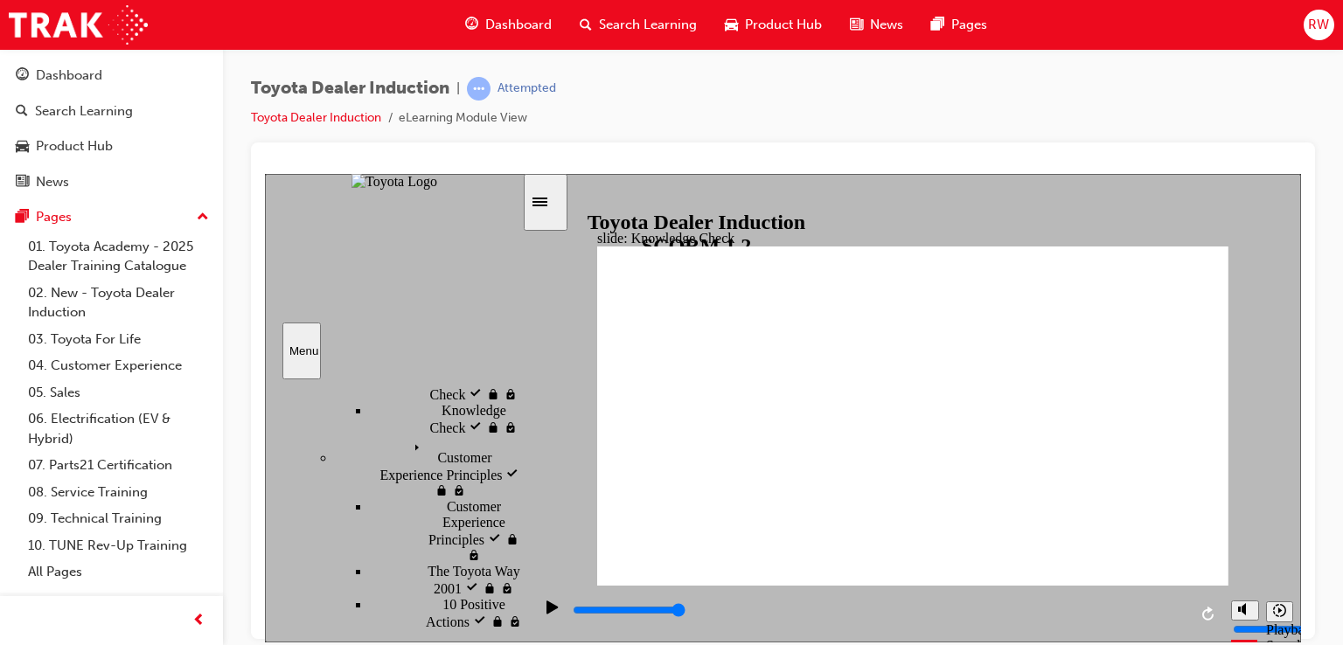
scroll to position [684, 0]
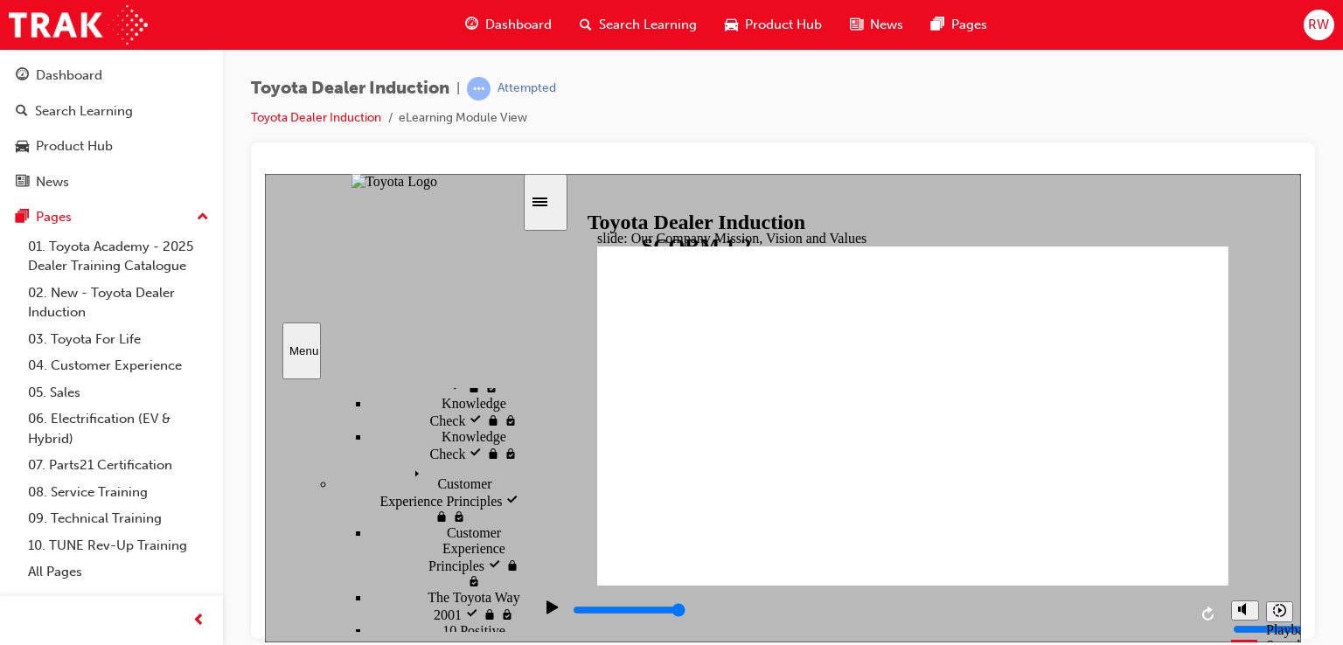
type input "2100"
type input "m"
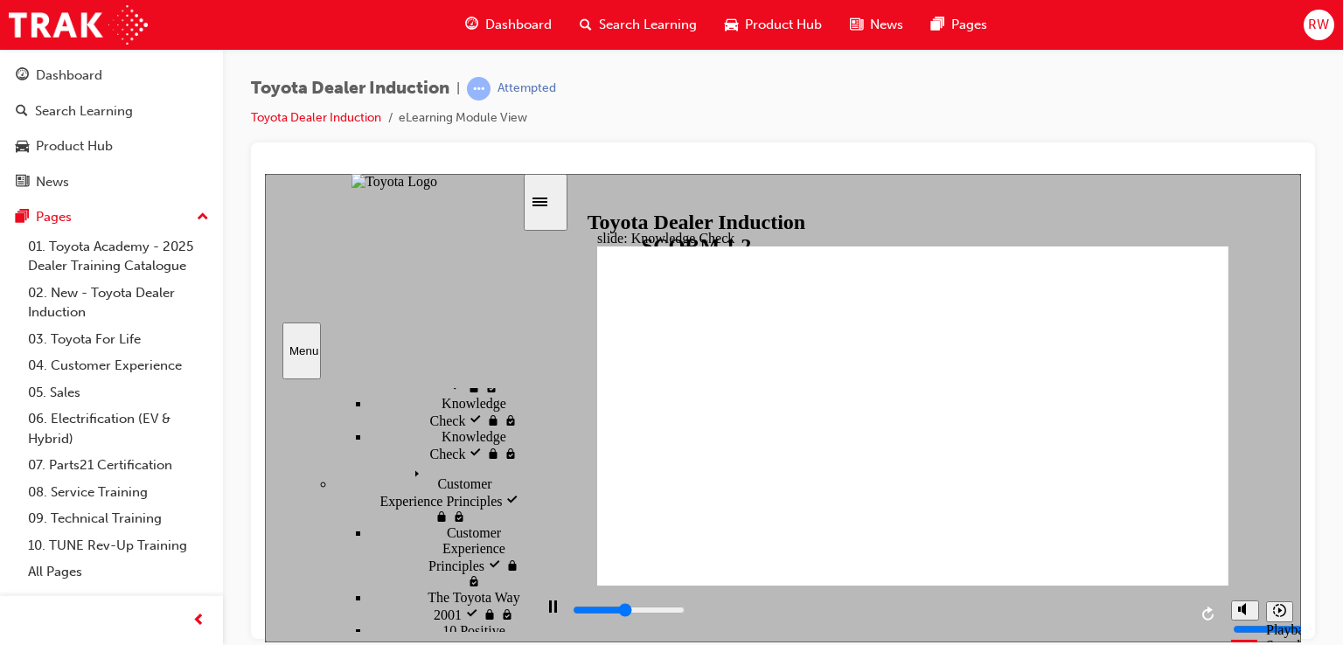
type input "2300"
type input "mo"
type input "2700"
type input "mov"
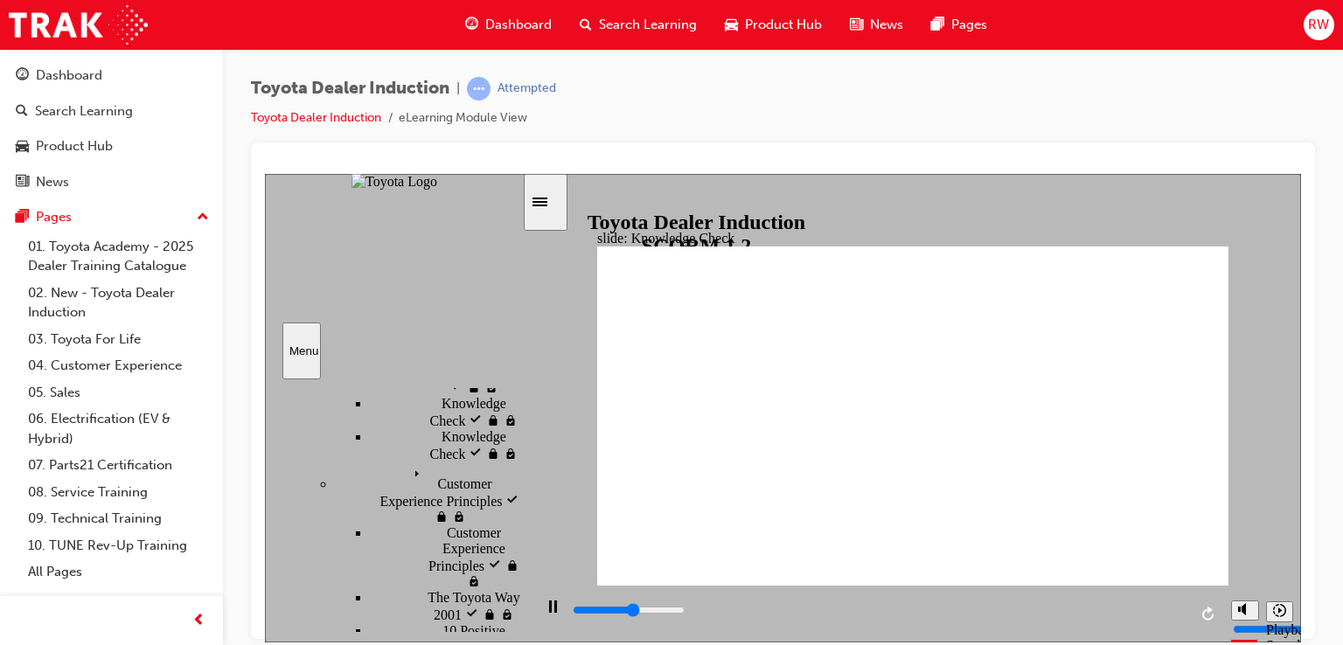
type input "mov"
type input "2800"
type input "move"
type input "2800"
type input "move"
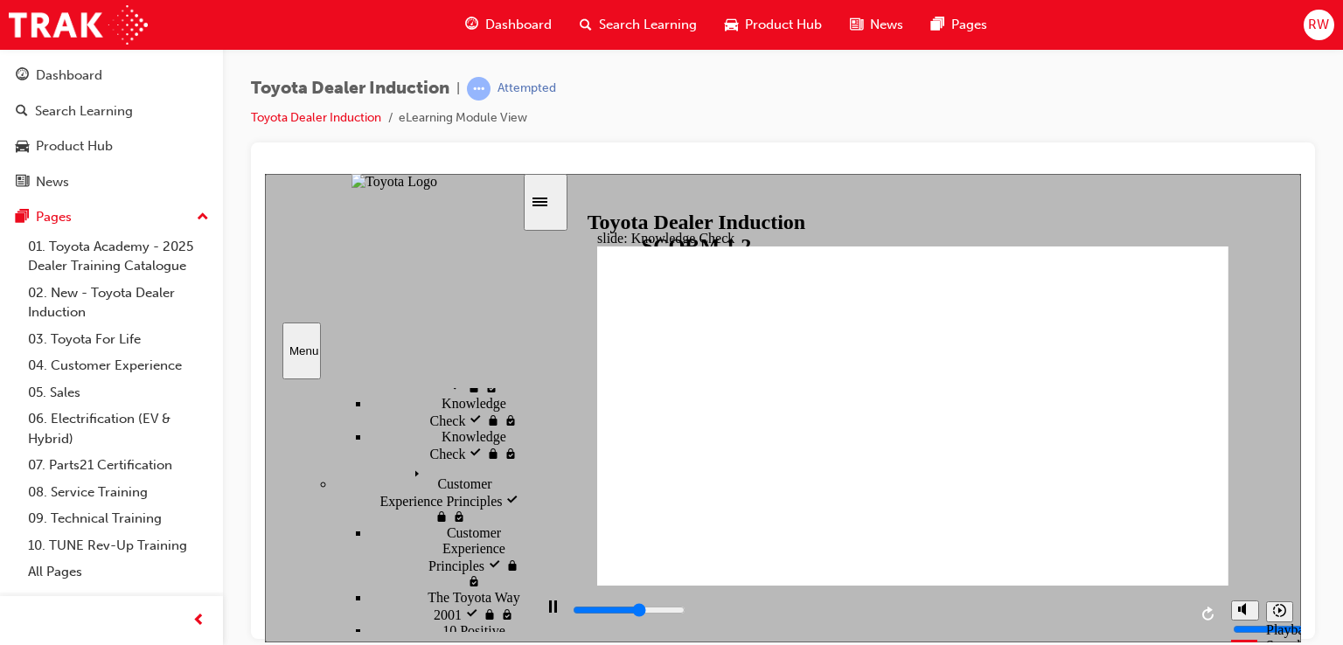
type input "3000"
type input "moved"
type input "5000"
type input "moved"
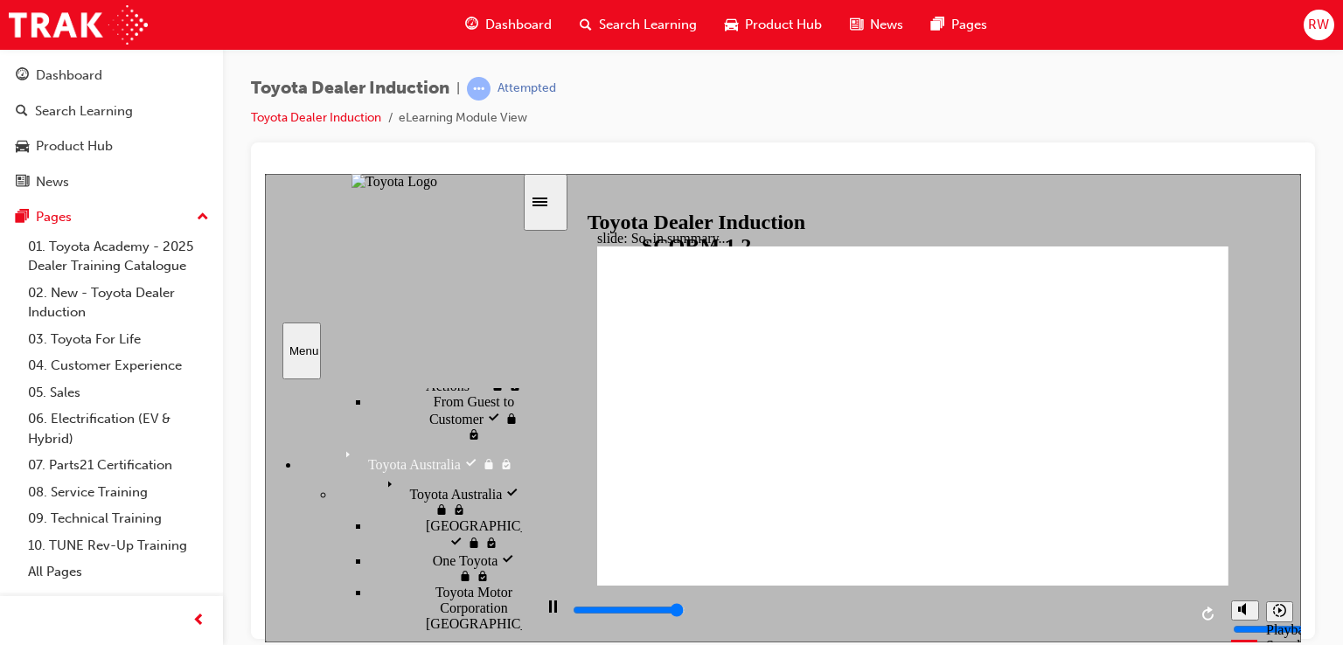
type input "6500"
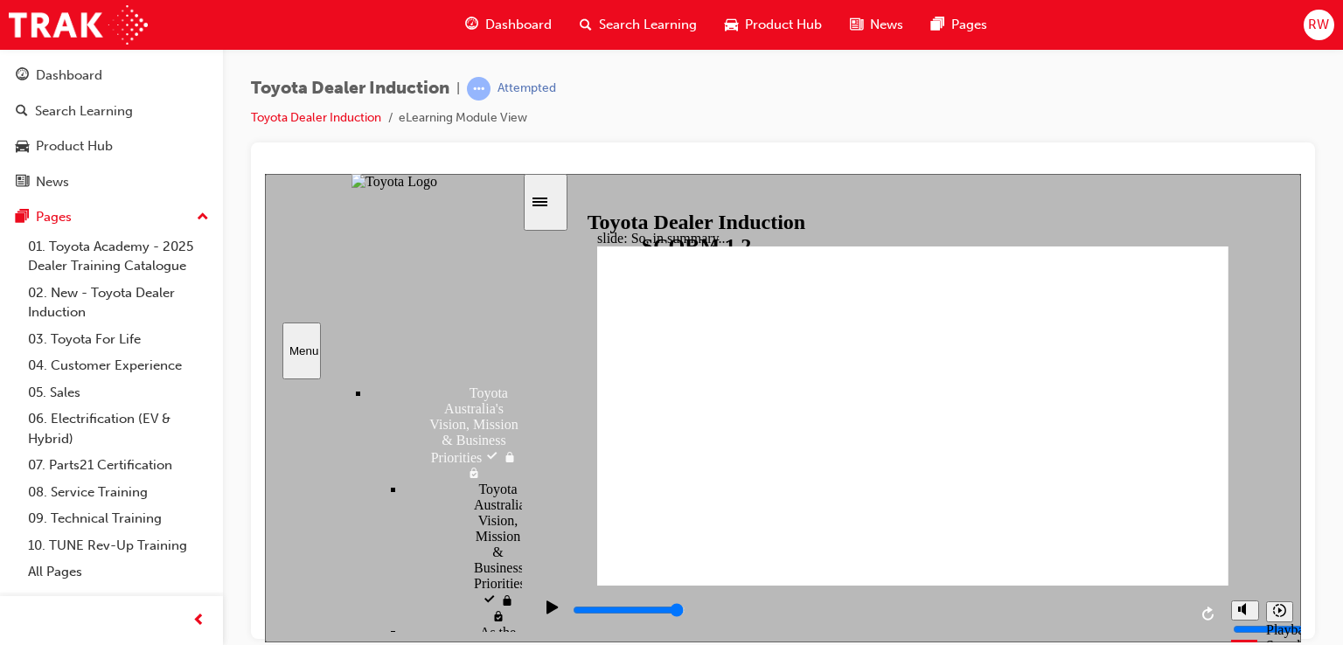
scroll to position [1471, 0]
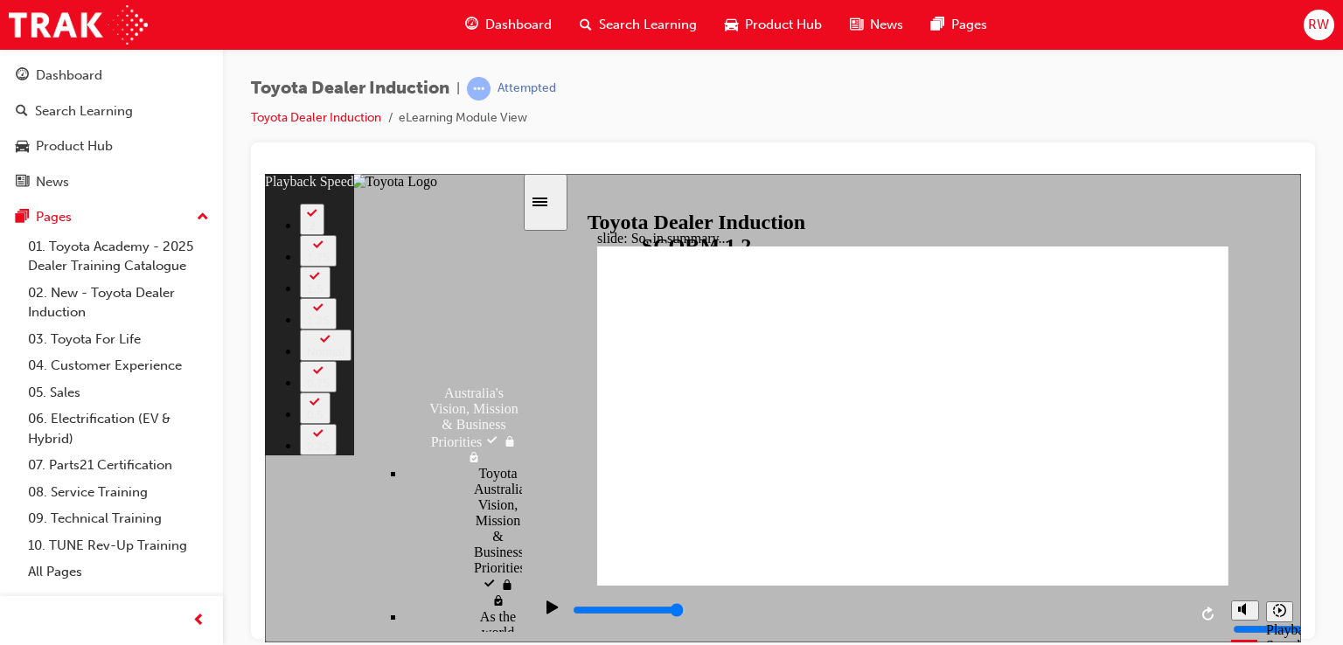
type input "128"
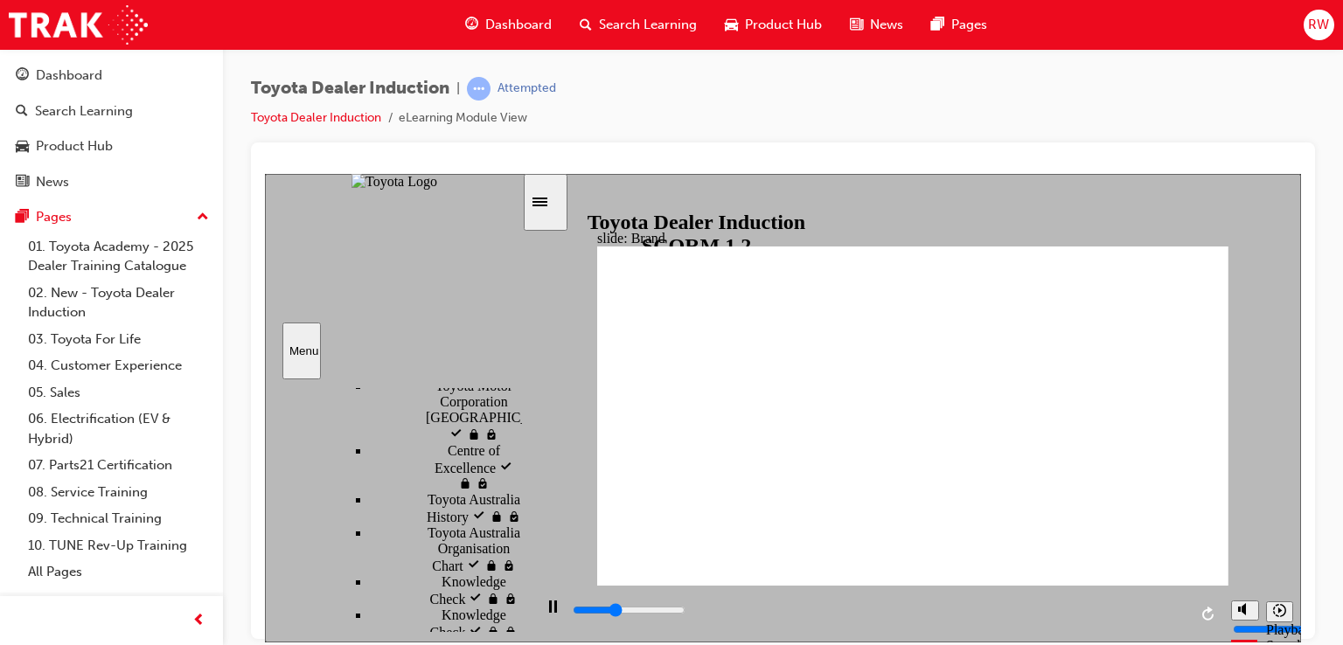
click at [685, 611] on input "slide progress" at bounding box center [629, 609] width 113 height 14
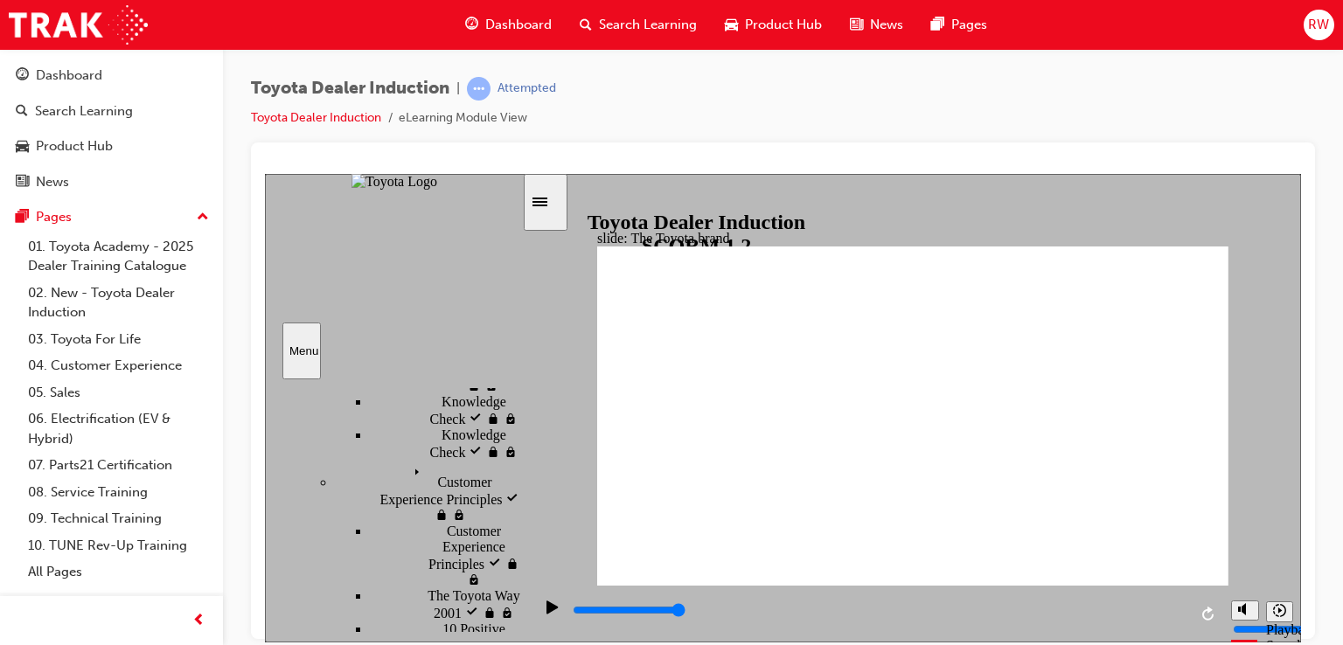
scroll to position [716, 0]
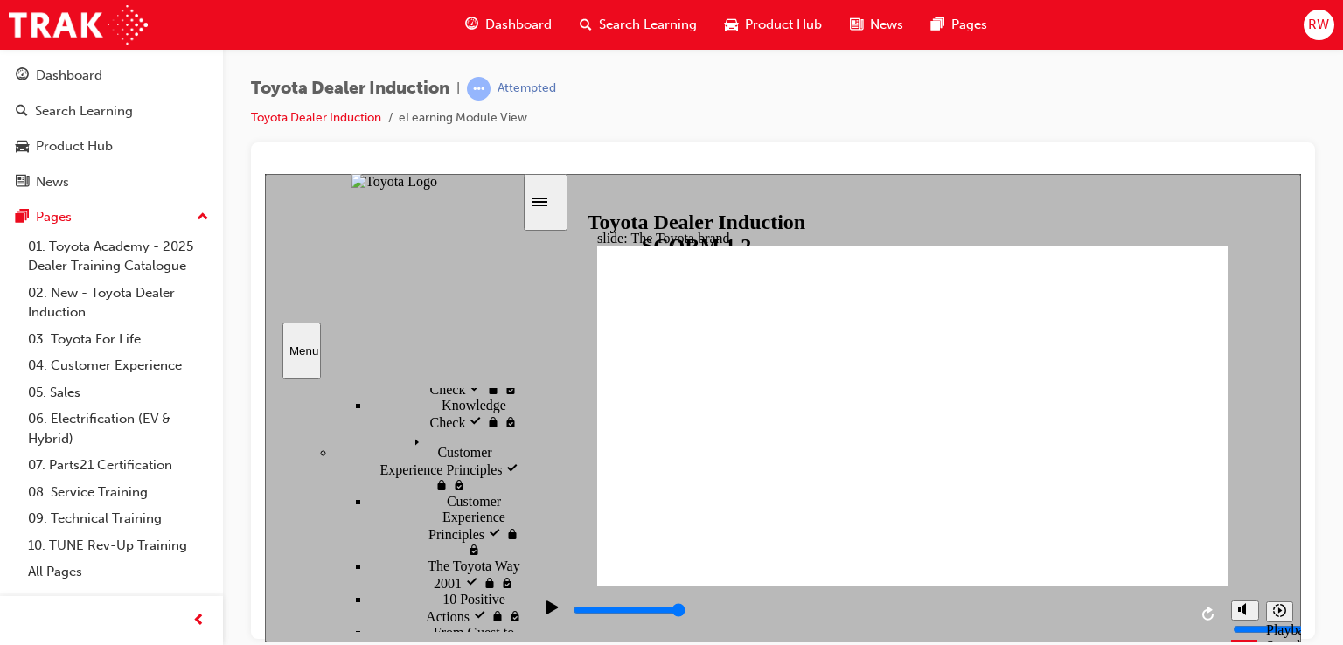
click at [1183, 607] on div "playback controls" at bounding box center [879, 609] width 616 height 19
click at [1175, 607] on div "playback controls" at bounding box center [879, 609] width 616 height 19
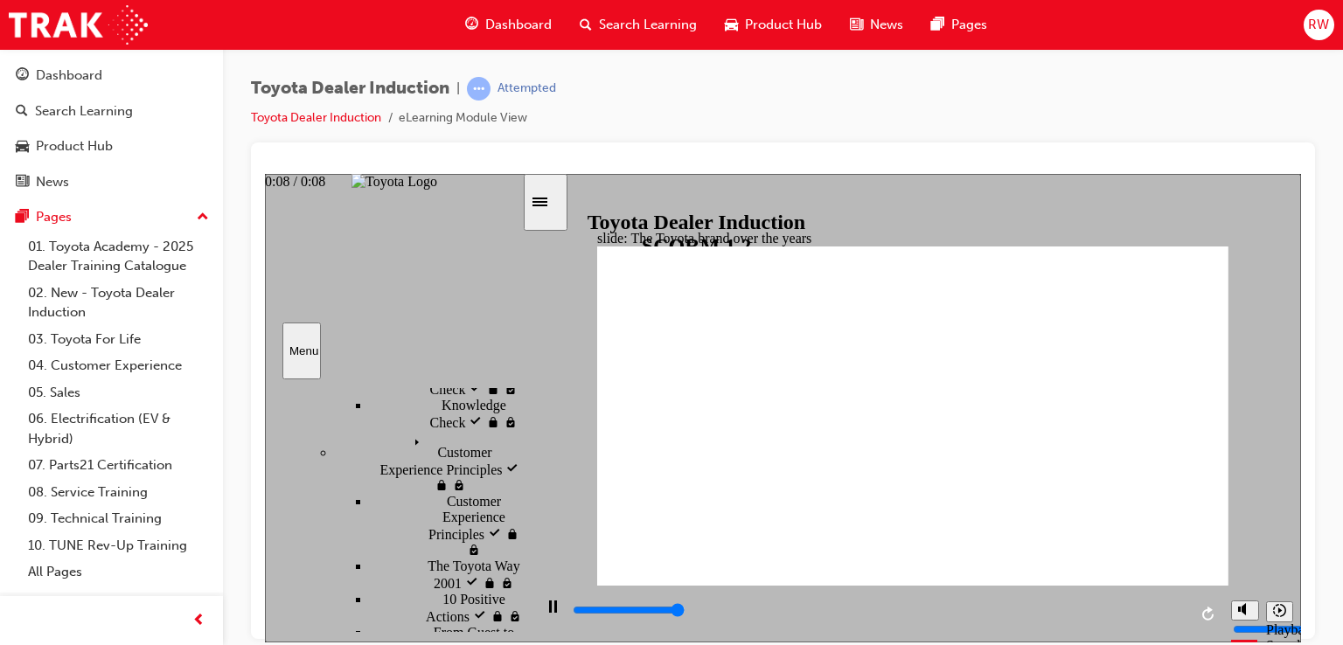
click at [1182, 614] on div "playback controls" at bounding box center [879, 609] width 616 height 19
type input "8400"
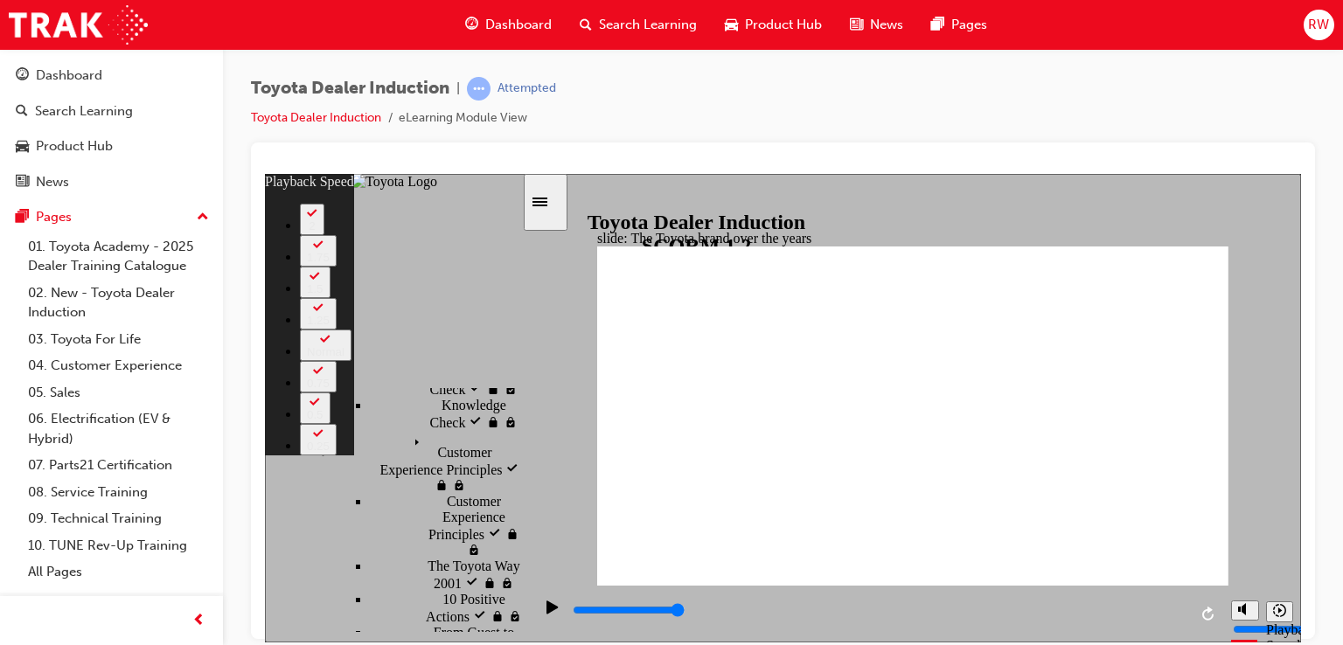
drag, startPoint x: 1221, startPoint y: 549, endPoint x: 1225, endPoint y: 559, distance: 10.2
type input "165"
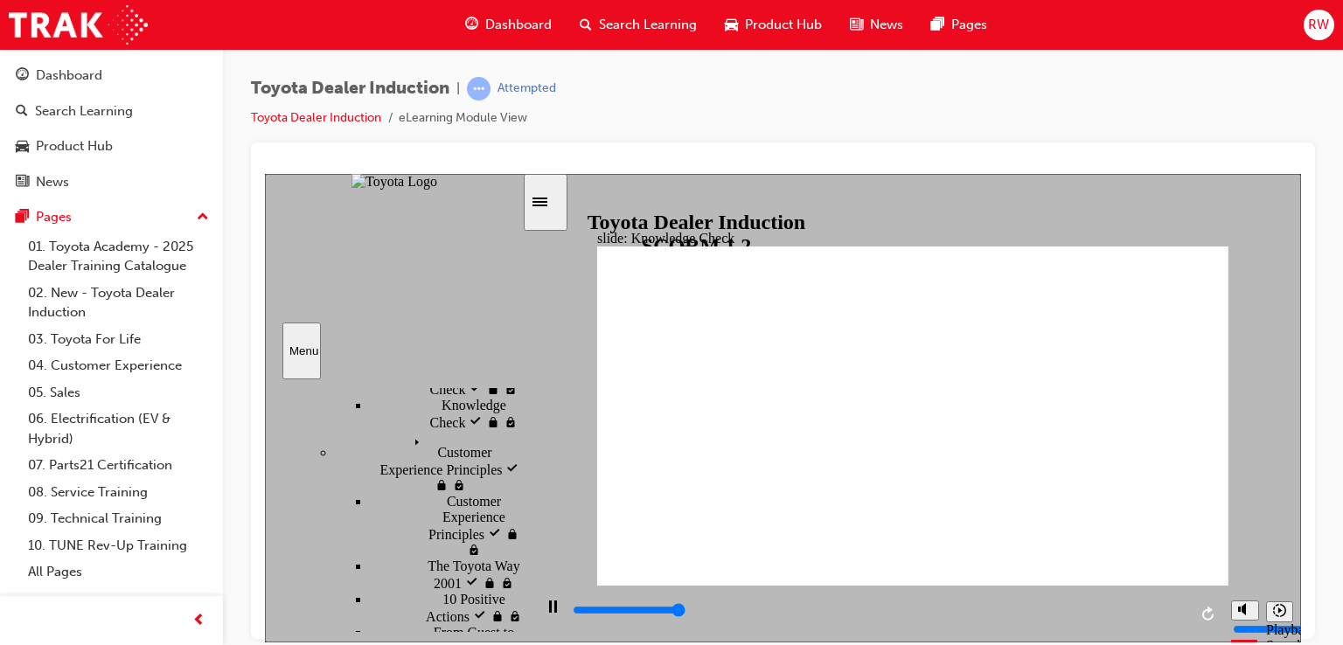
type input "5000"
radio input "true"
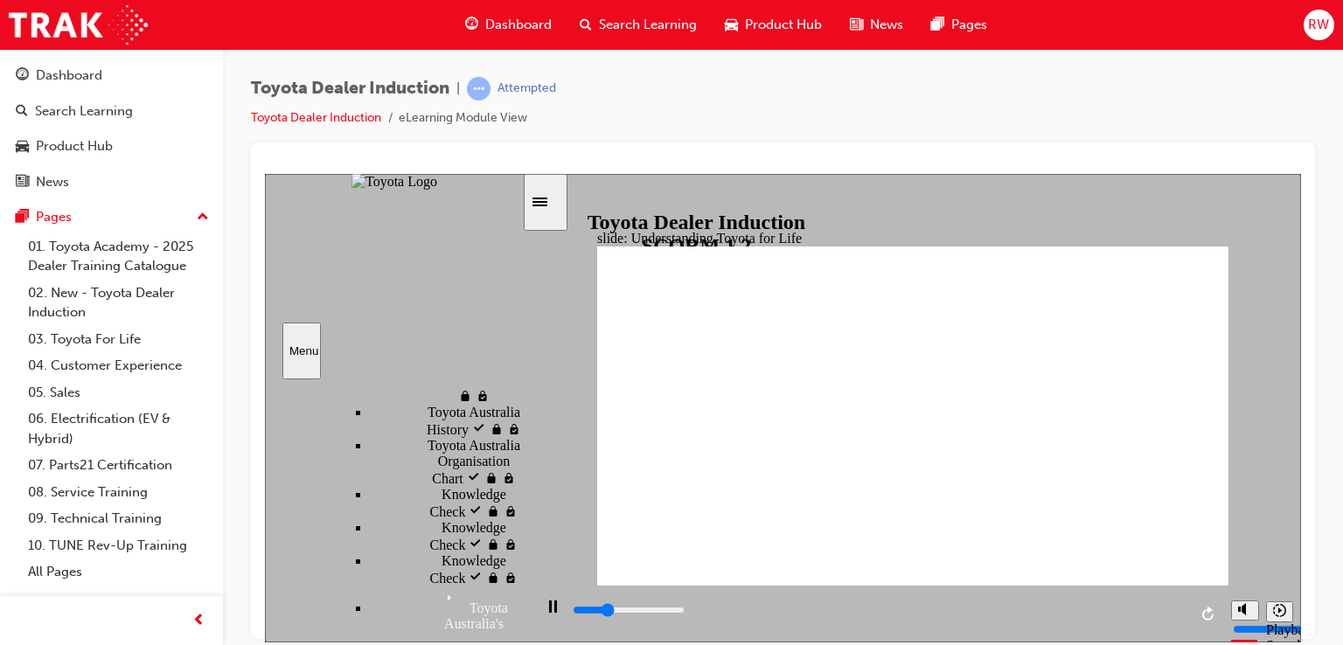
scroll to position [1265, 0]
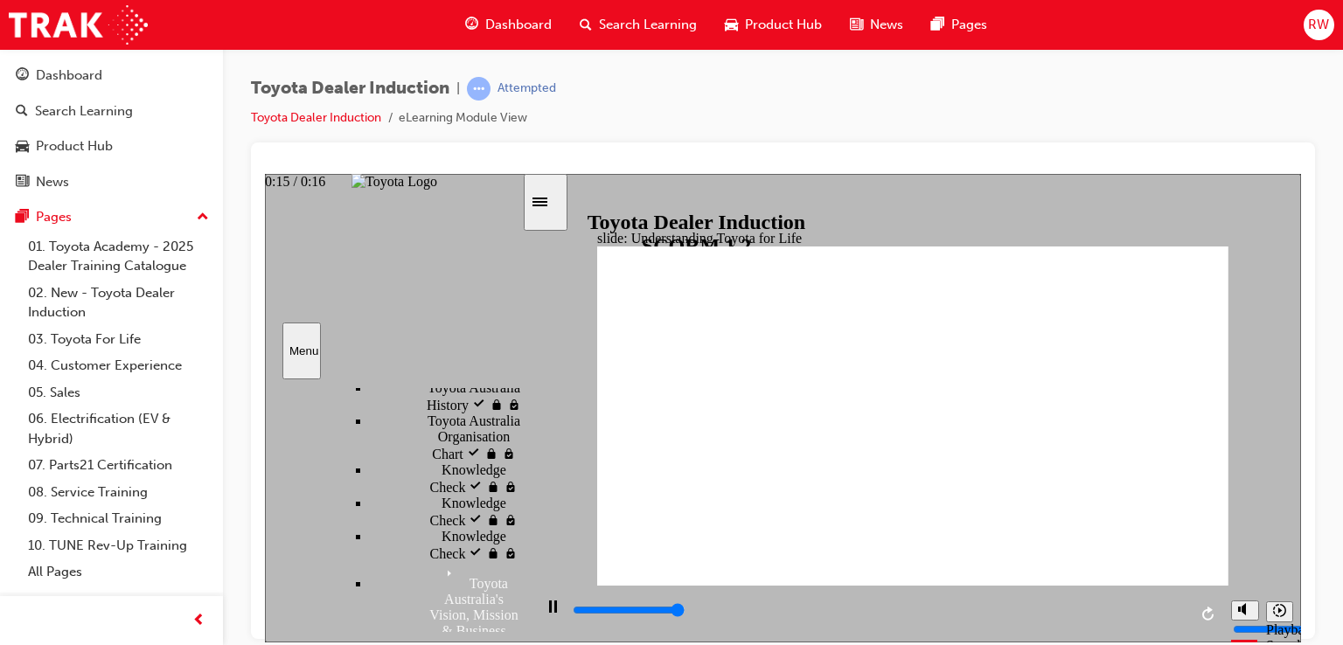
click at [1184, 616] on div "playback controls" at bounding box center [879, 609] width 616 height 19
drag, startPoint x: 1183, startPoint y: 614, endPoint x: 1186, endPoint y: 531, distance: 83.1
click at [685, 613] on input "slide progress" at bounding box center [629, 609] width 113 height 14
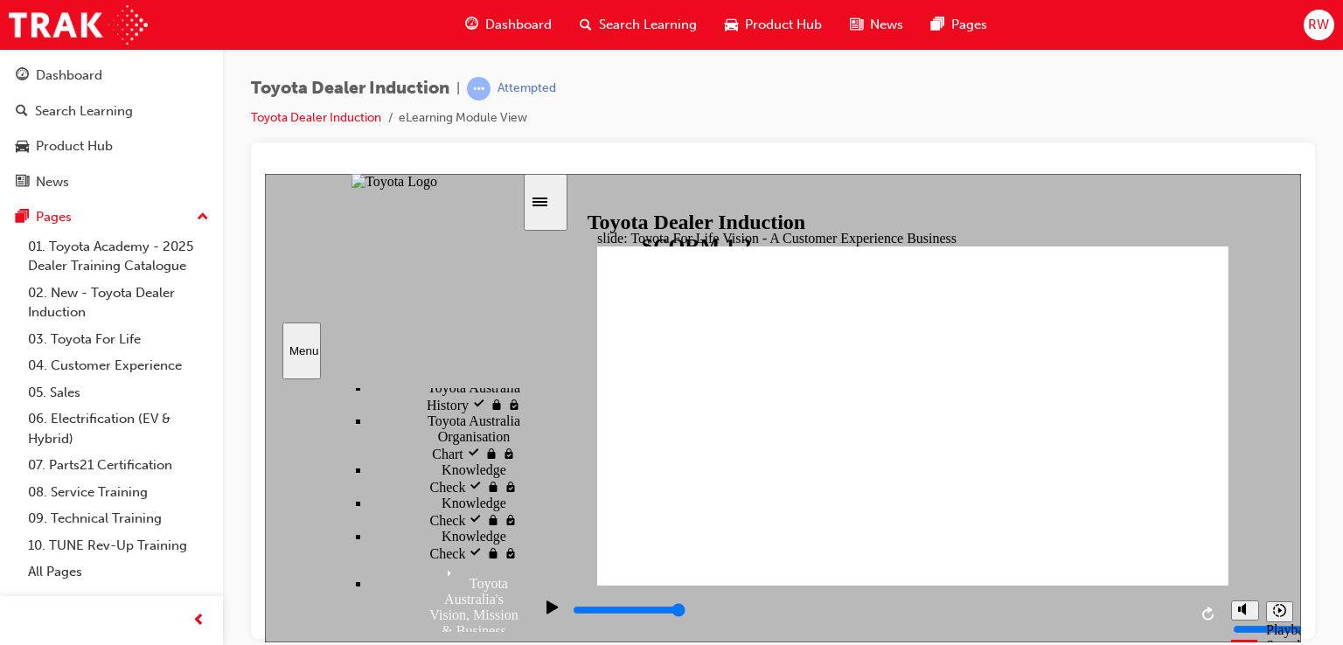
click at [685, 614] on input "slide progress" at bounding box center [629, 609] width 113 height 14
drag, startPoint x: 867, startPoint y: 542, endPoint x: 880, endPoint y: 543, distance: 13.1
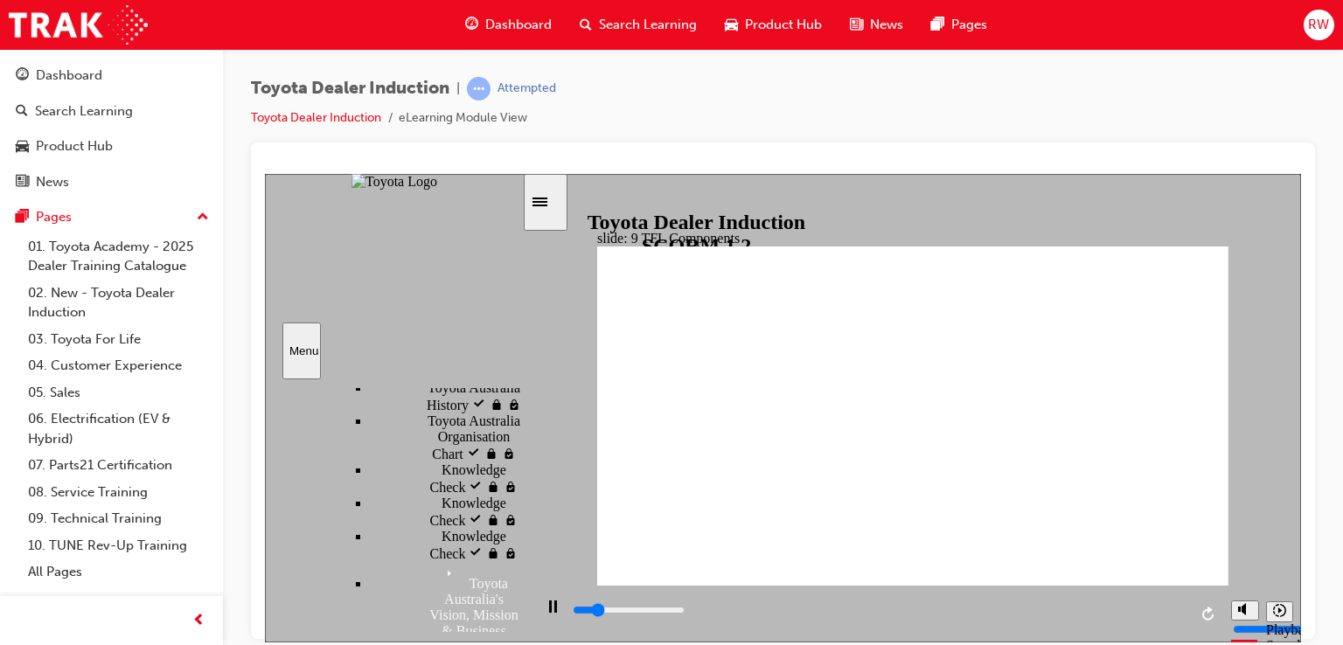
drag, startPoint x: 1042, startPoint y: 521, endPoint x: 963, endPoint y: 506, distance: 80.1
click at [685, 612] on input "slide progress" at bounding box center [629, 609] width 113 height 14
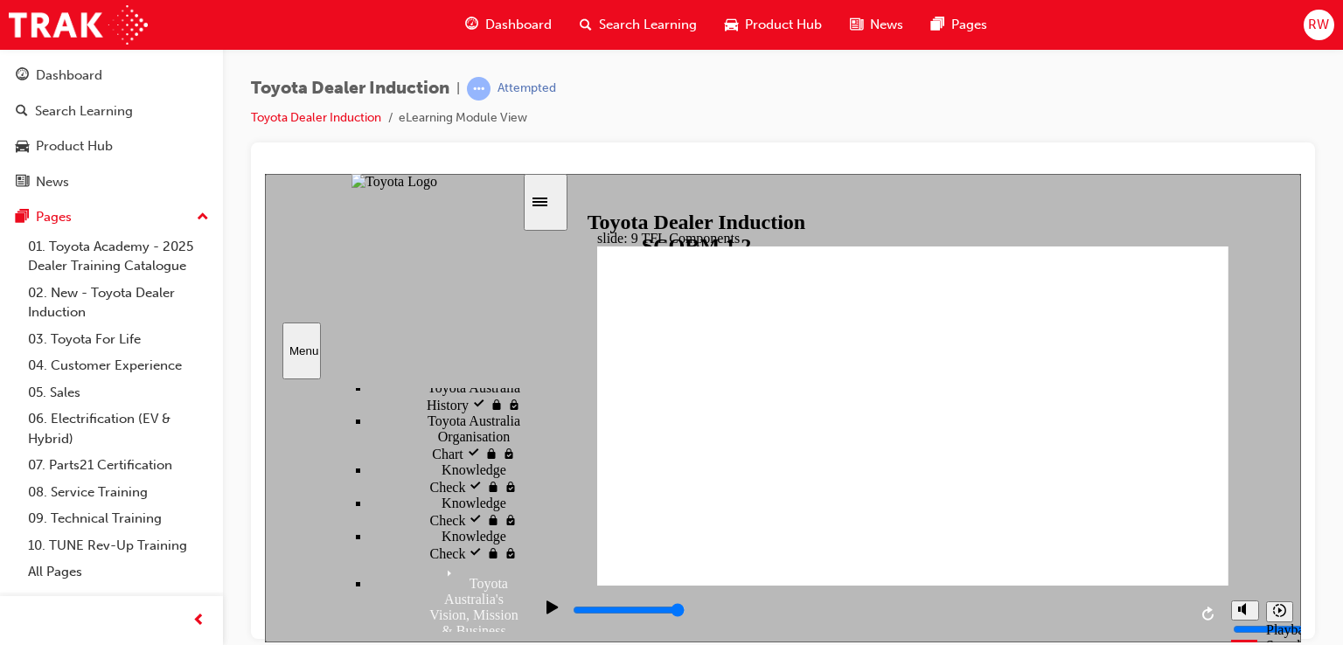
drag, startPoint x: 1182, startPoint y: 457, endPoint x: 1141, endPoint y: 484, distance: 49.2
drag, startPoint x: 1056, startPoint y: 495, endPoint x: 987, endPoint y: 509, distance: 70.5
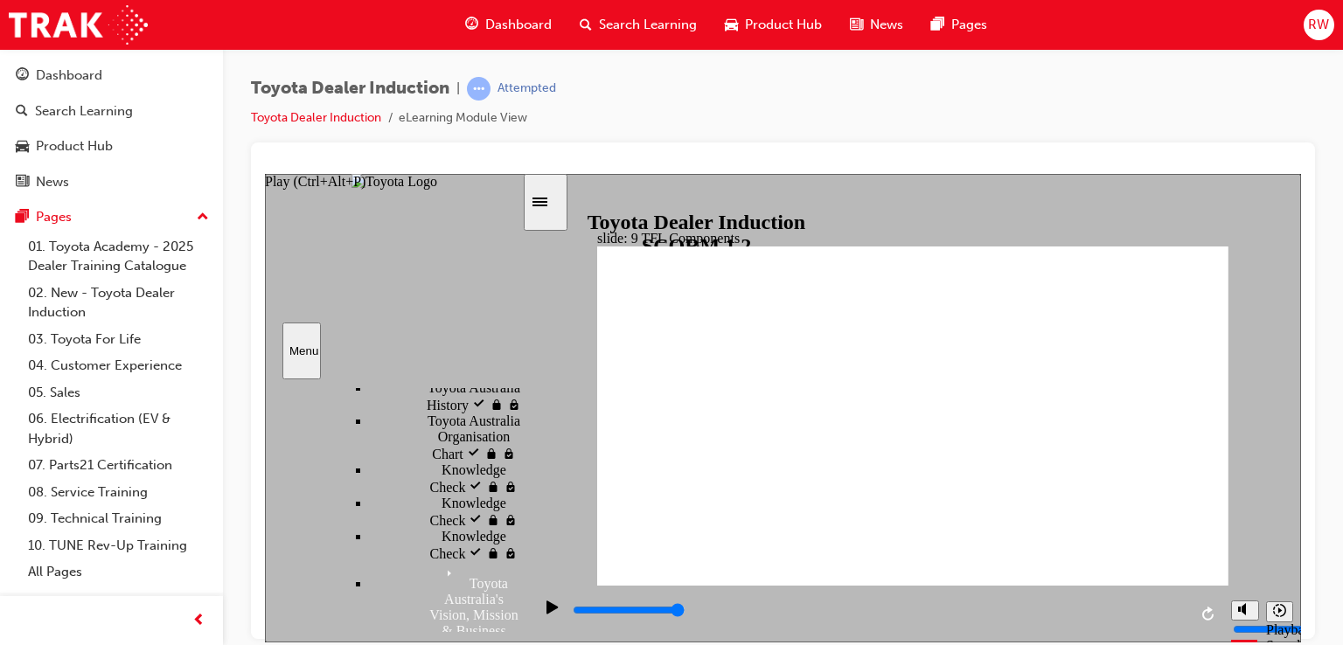
click at [538, 612] on div "Play (Ctrl+Alt+P)" at bounding box center [553, 615] width 30 height 30
type input "13500"
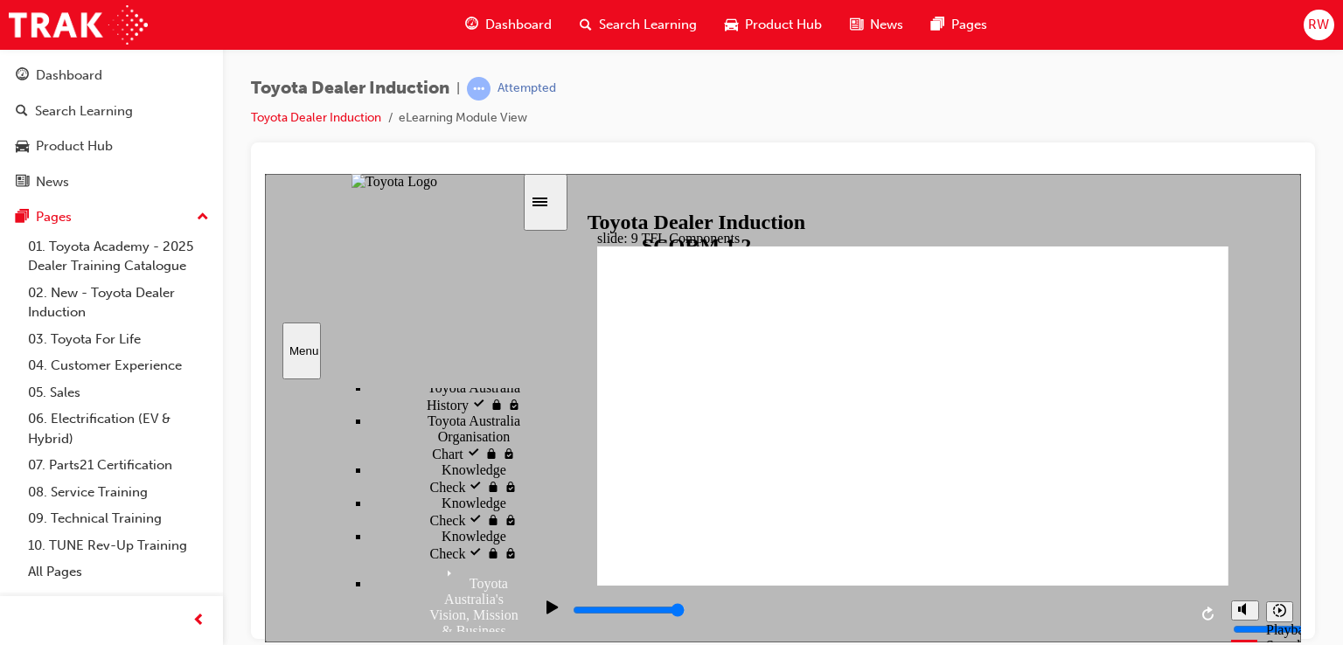
drag, startPoint x: 934, startPoint y: 459, endPoint x: 850, endPoint y: 503, distance: 94.6
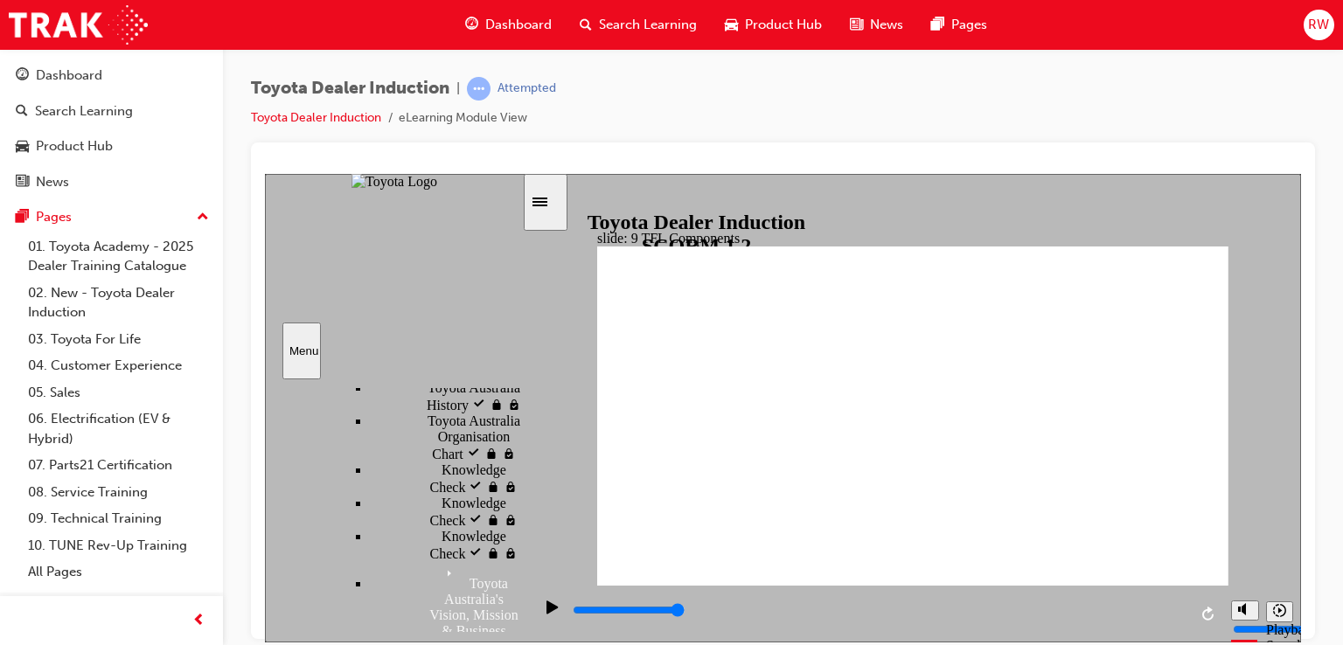
drag, startPoint x: 1189, startPoint y: 458, endPoint x: 1166, endPoint y: 468, distance: 24.7
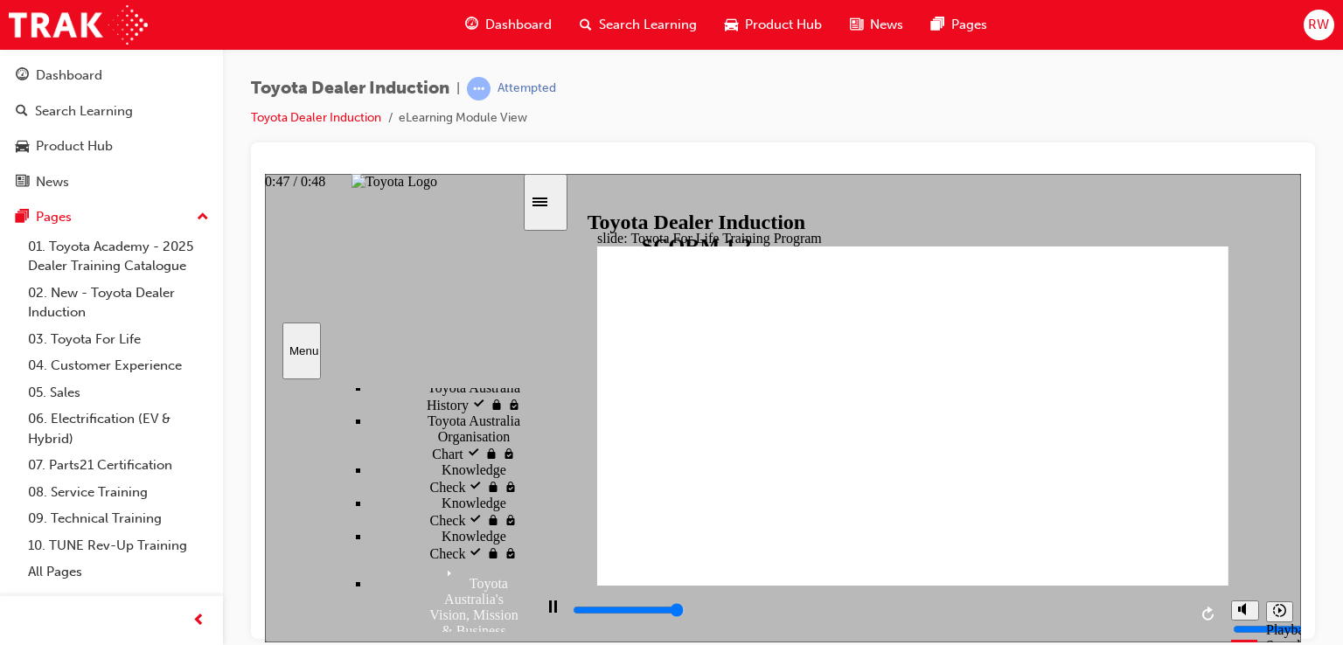
click at [685, 611] on input "slide progress" at bounding box center [629, 609] width 113 height 14
drag, startPoint x: 1182, startPoint y: 613, endPoint x: 1177, endPoint y: 577, distance: 36.1
click at [685, 611] on input "slide progress" at bounding box center [629, 609] width 113 height 14
drag, startPoint x: 1136, startPoint y: 475, endPoint x: 1138, endPoint y: 462, distance: 12.4
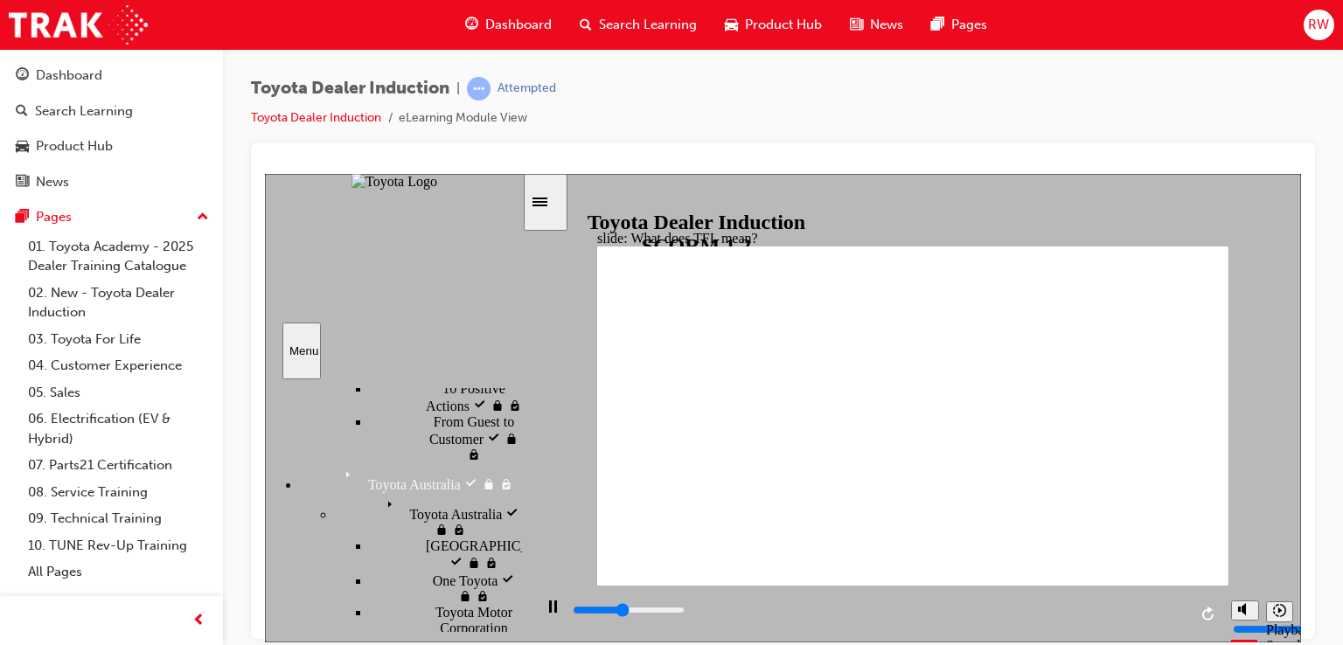
scroll to position [915, 0]
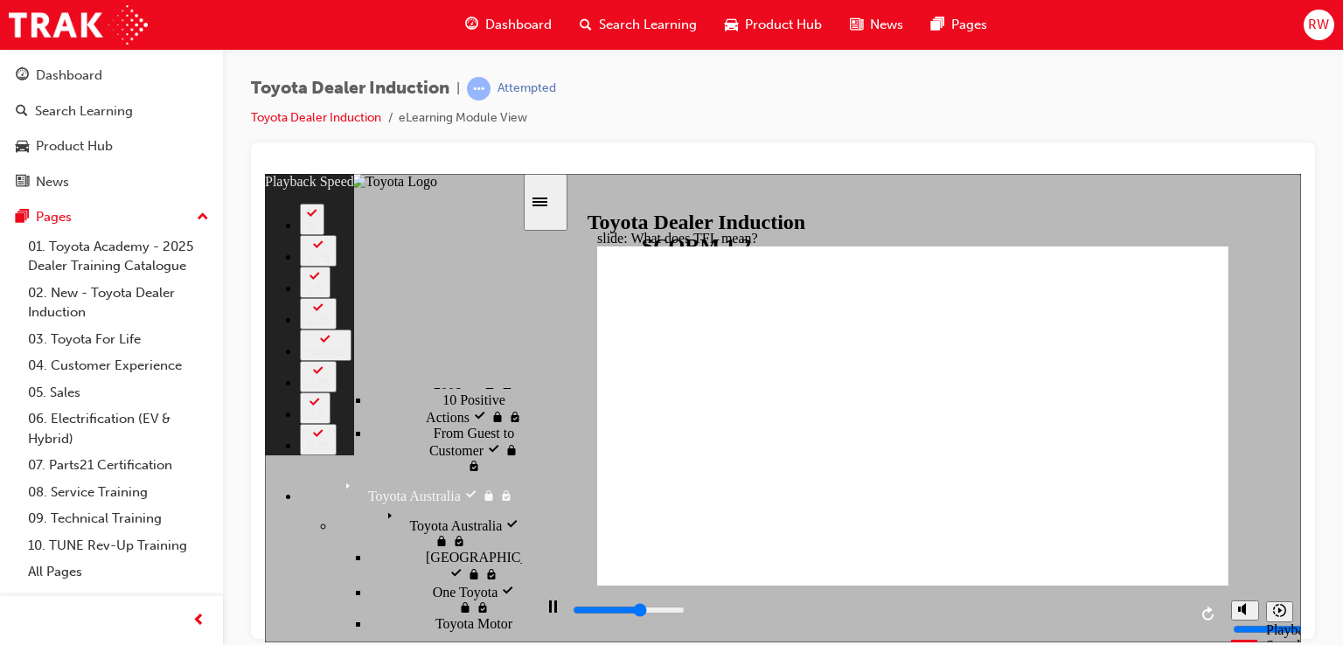
type input "6600"
type input "0"
type input "6800"
type input "0"
type input "7100"
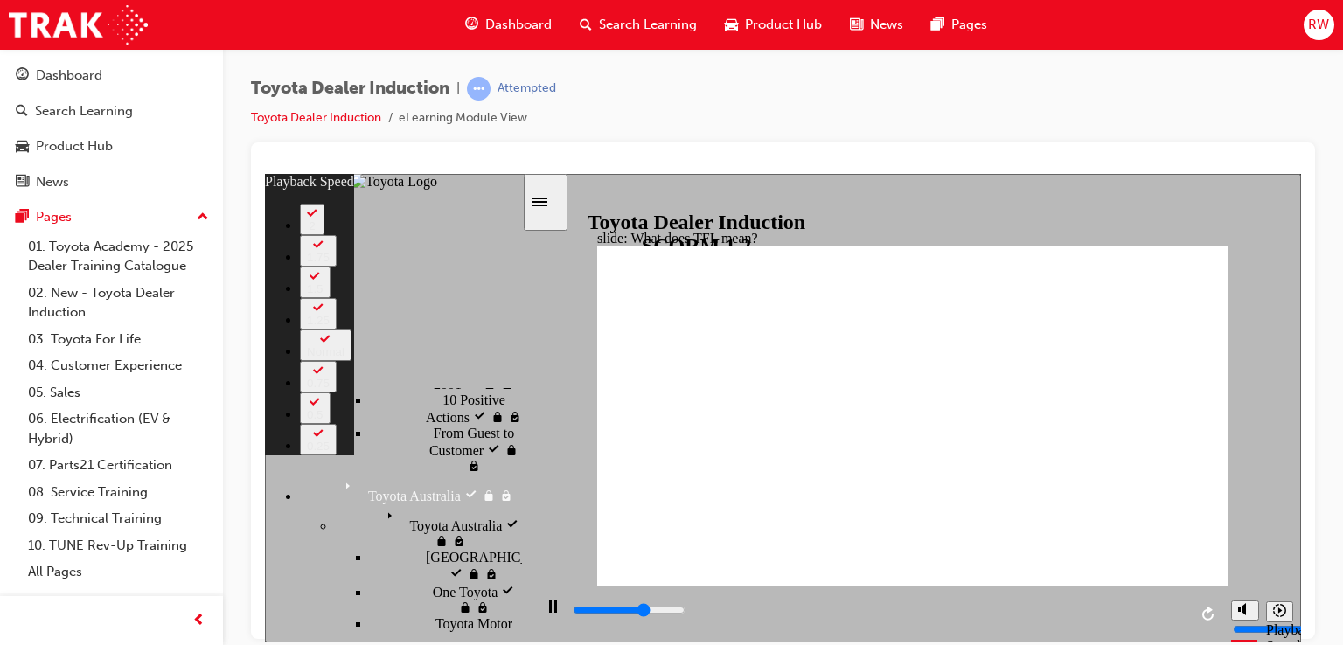
type input "1"
type input "7300"
type input "1"
type input "7600"
type input "1"
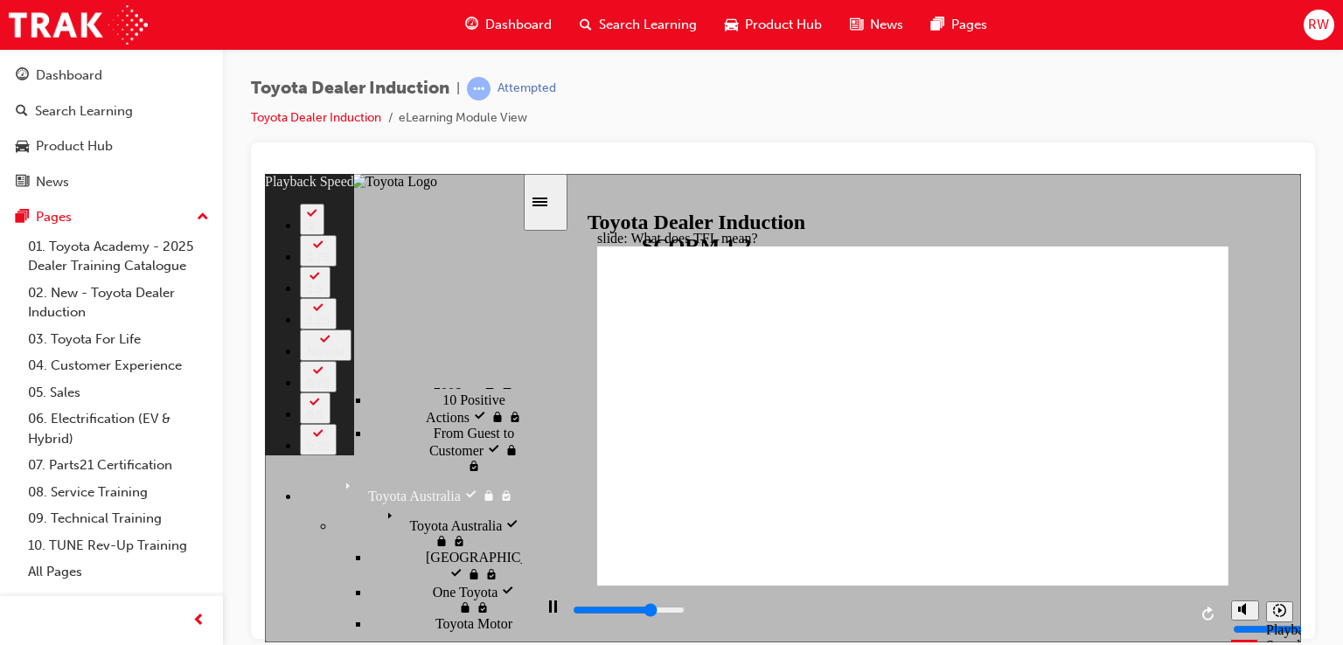
type input "7900"
type input "1"
type input "8100"
type input "2"
type input "8400"
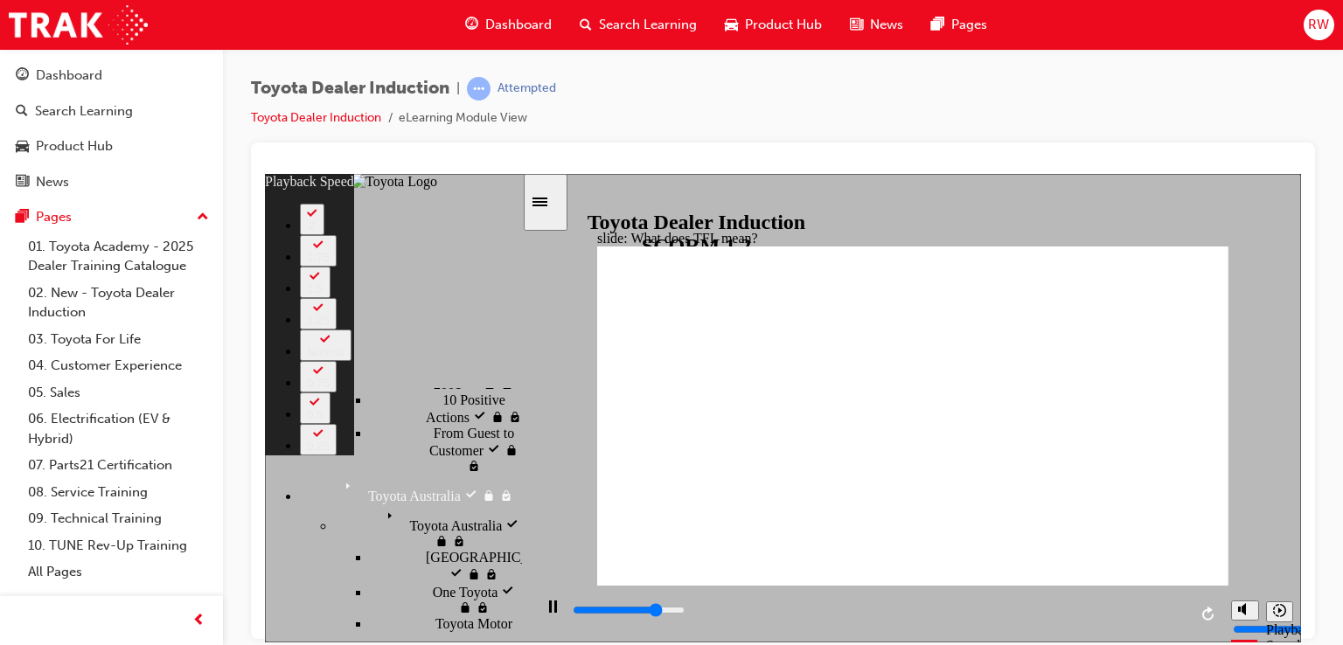
type input "2"
type input "8600"
type input "22"
type input "8700"
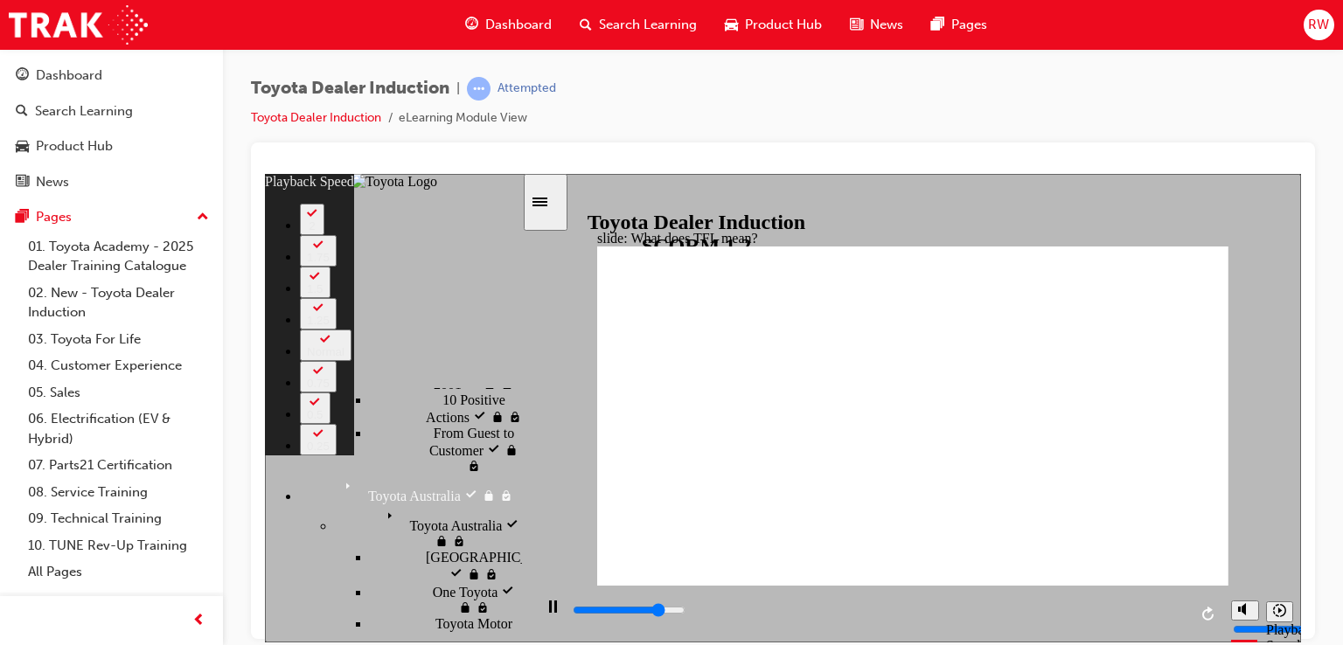
type input "22"
type input "8800"
type input "22"
type input "9000"
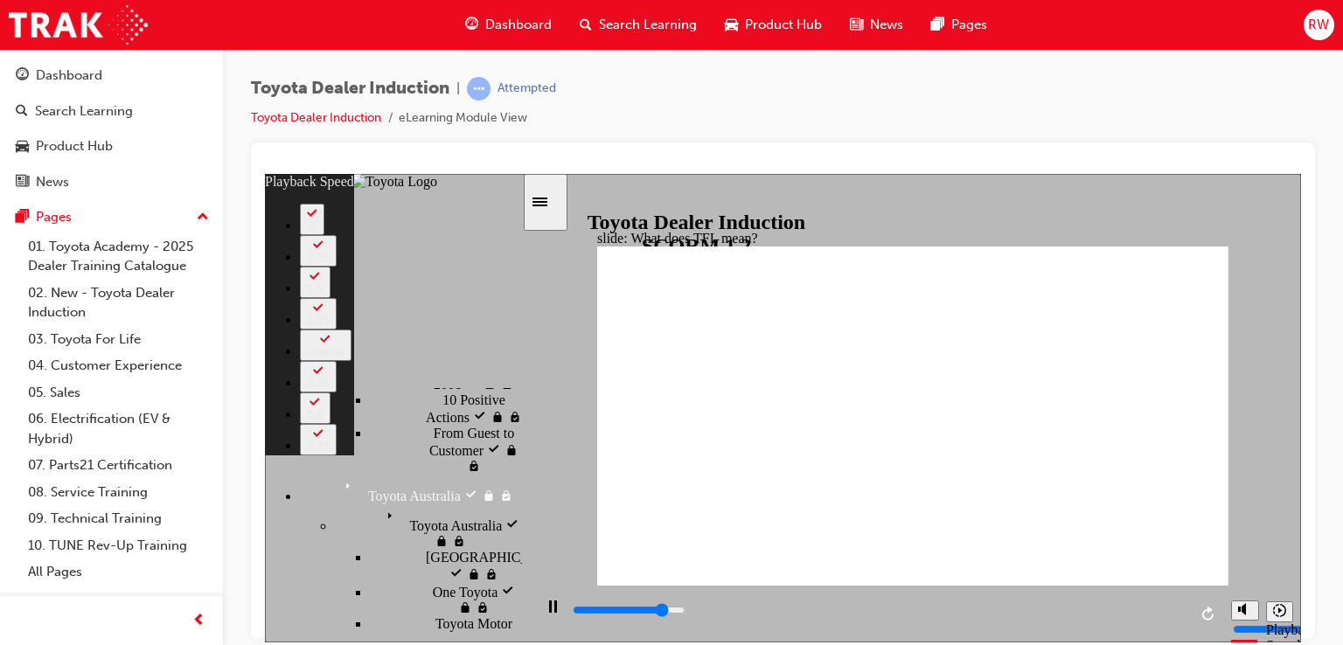
type input "23"
type input "9300"
type input "23"
type input "9600"
type input "23"
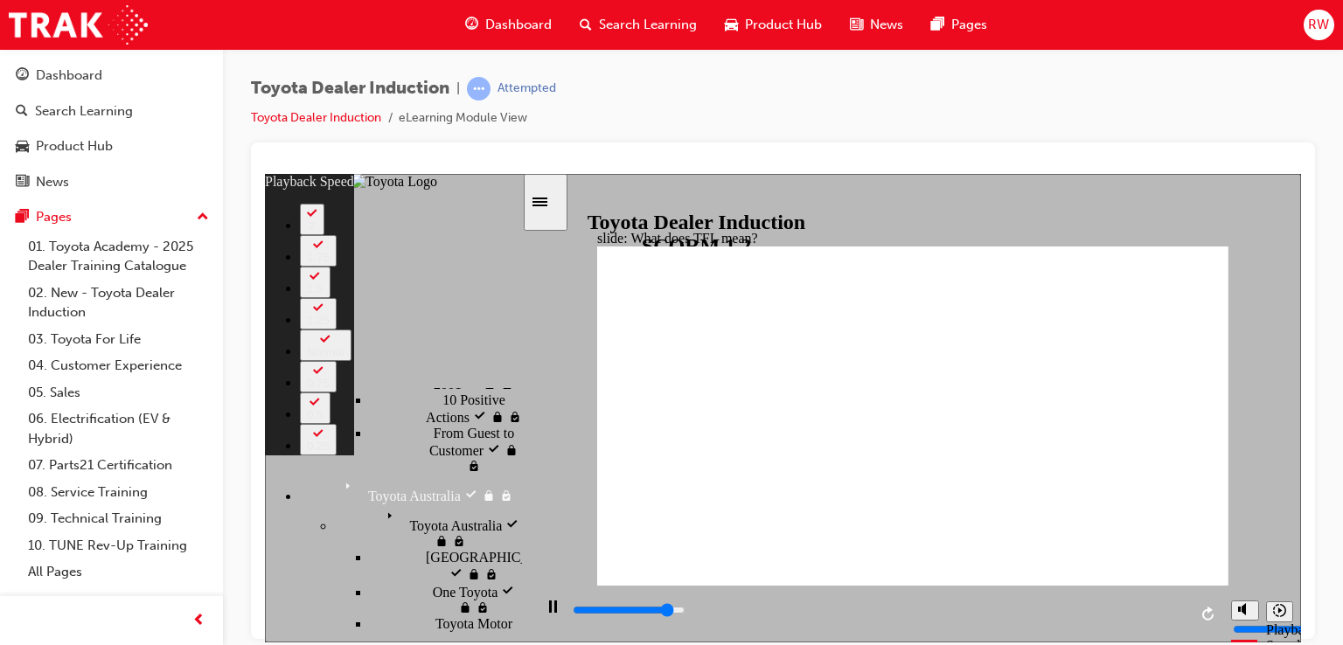
type input "9800"
type input "23"
type input "10000"
type input "52"
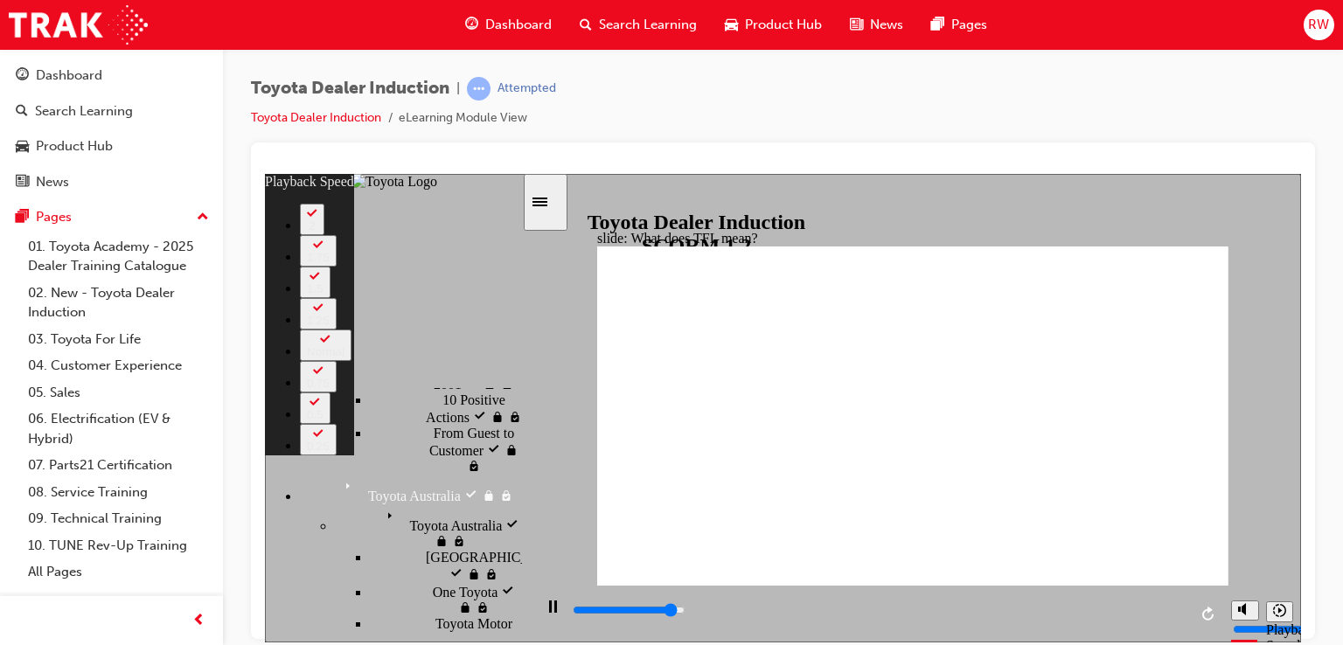
type input "10000"
type input "52"
type input "10100"
type input "52"
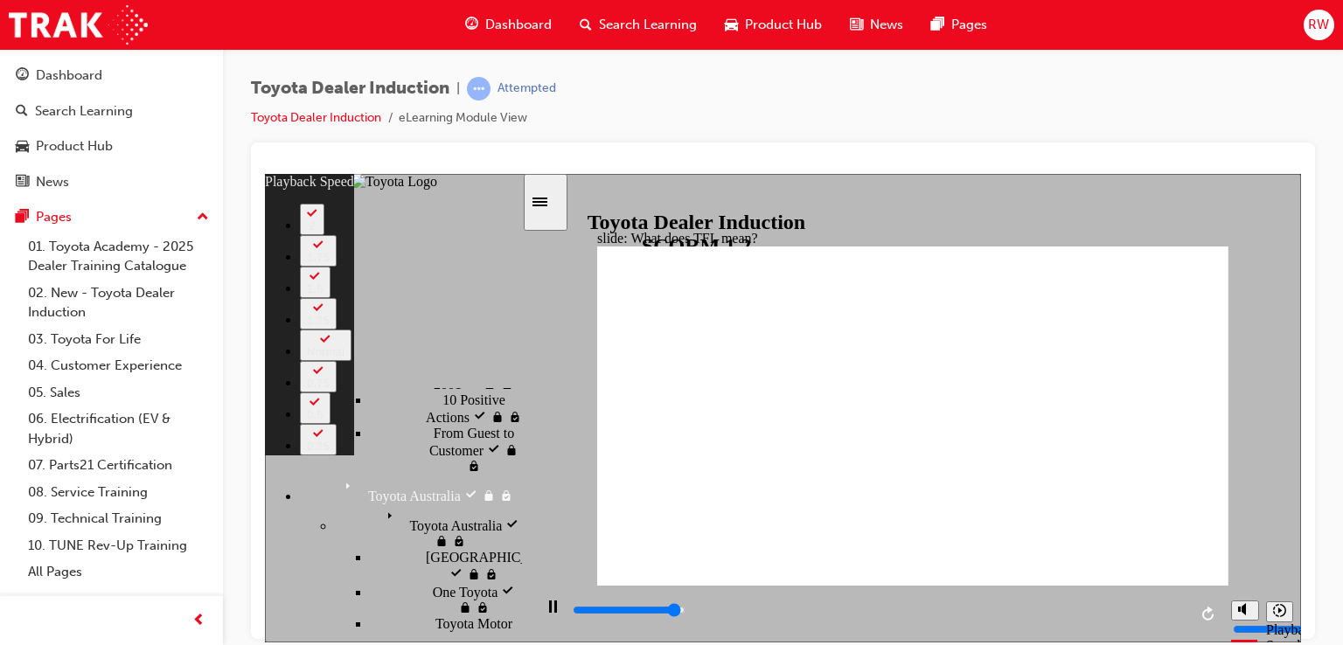
type input "10400"
type input "53"
type input "10600"
type input "53"
type input "10800"
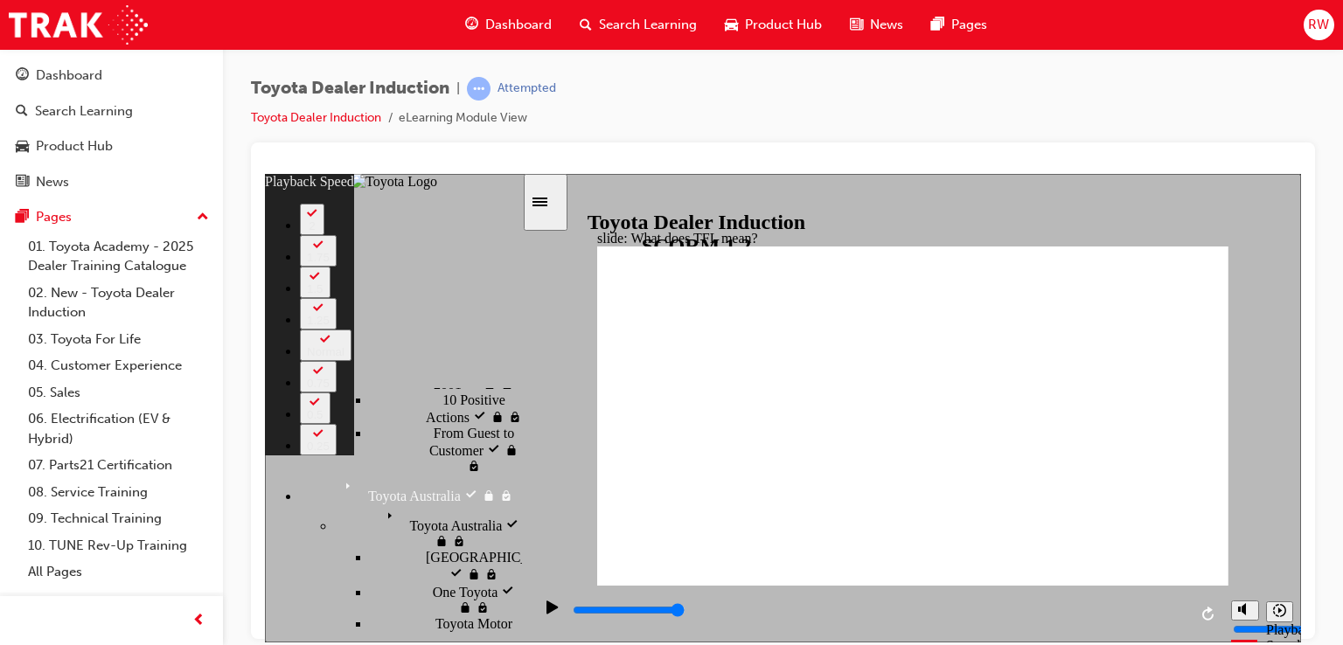
type input "139"
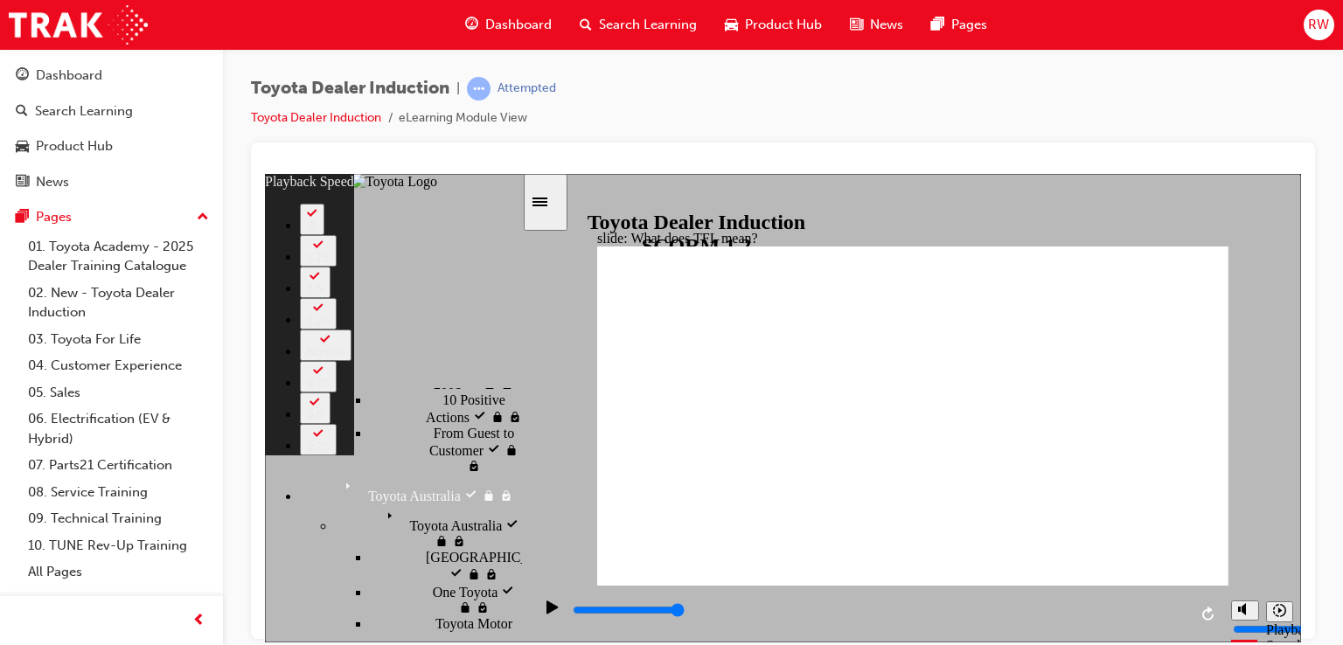
drag, startPoint x: 1180, startPoint y: 540, endPoint x: 1195, endPoint y: 557, distance: 22.3
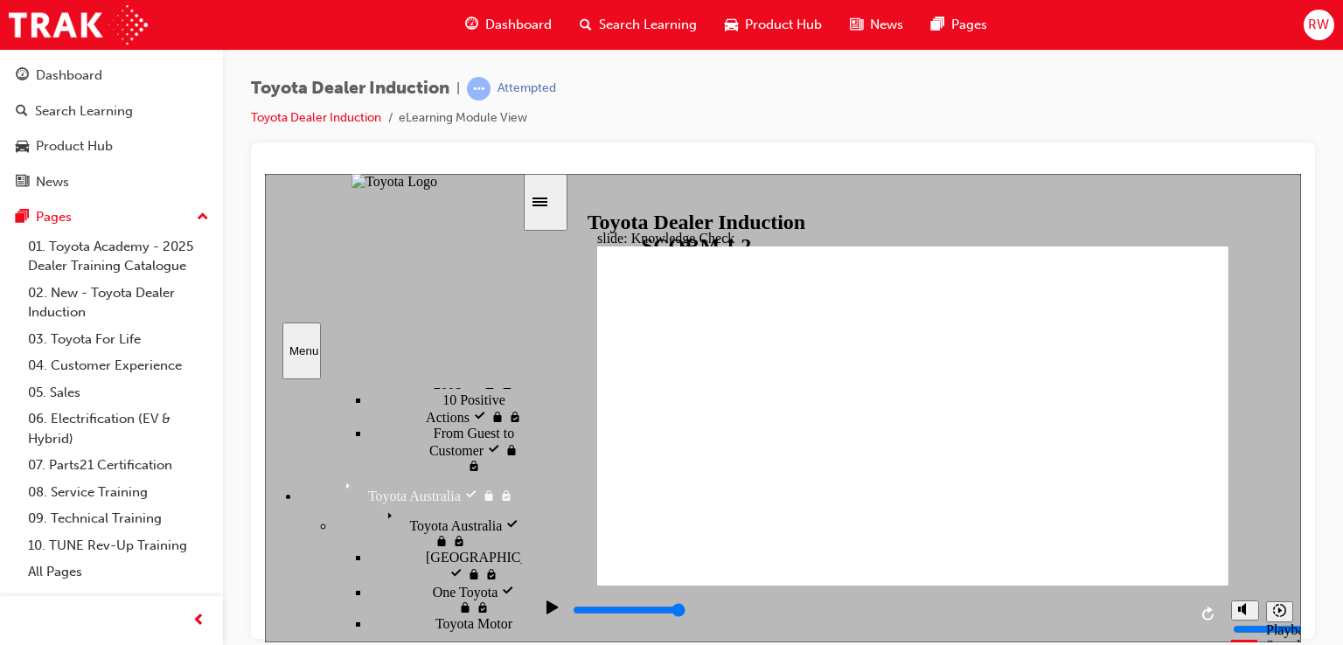
type input "10800"
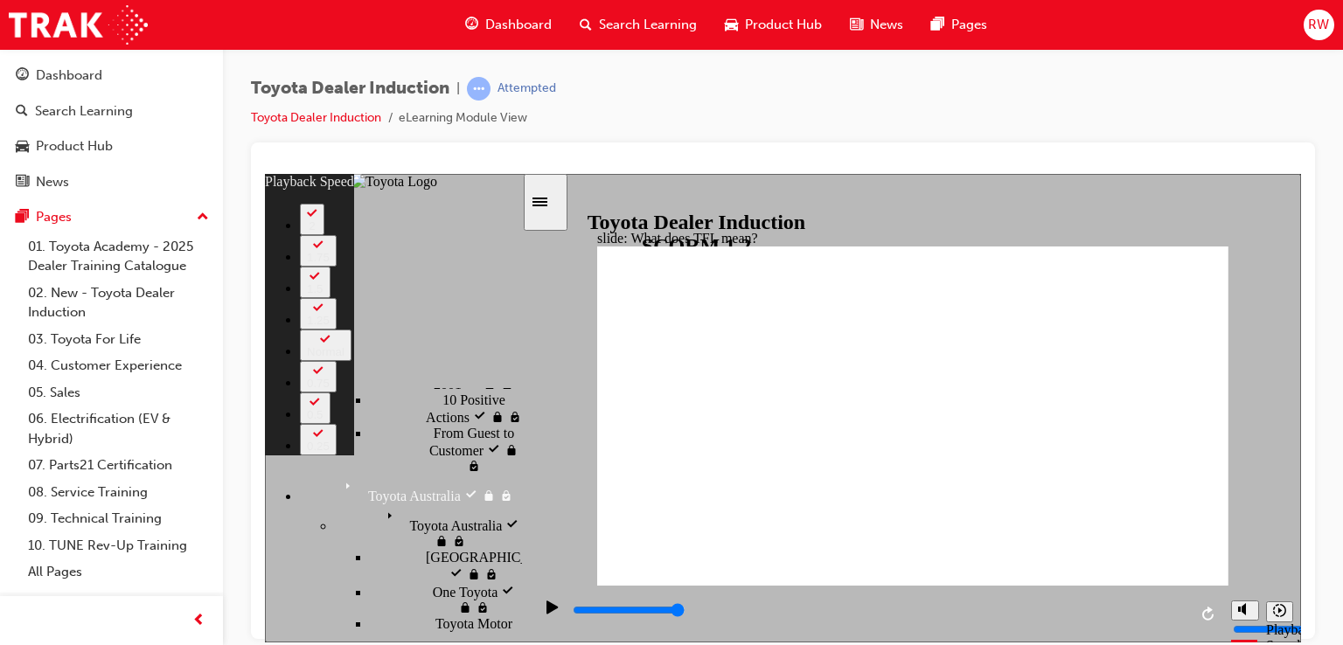
drag, startPoint x: 420, startPoint y: 519, endPoint x: 482, endPoint y: 494, distance: 66.2
type input "58"
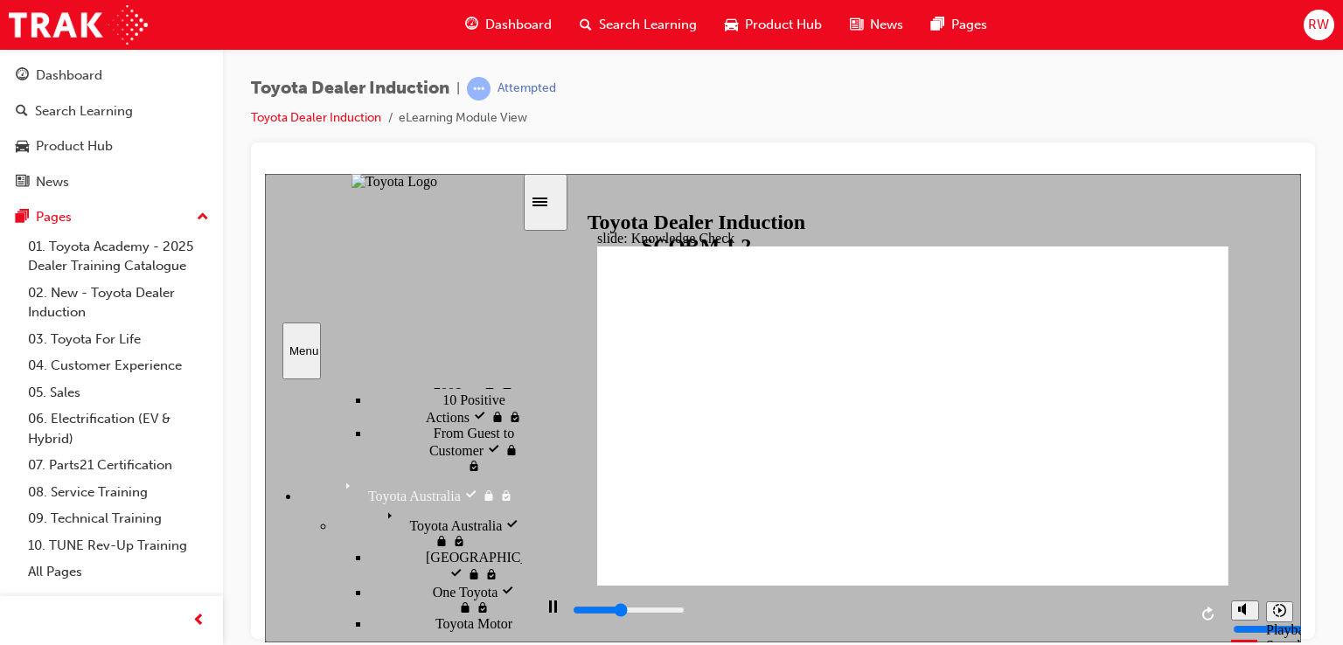
type input "2100"
radio input "true"
drag, startPoint x: 1183, startPoint y: 545, endPoint x: 1154, endPoint y: 548, distance: 29.1
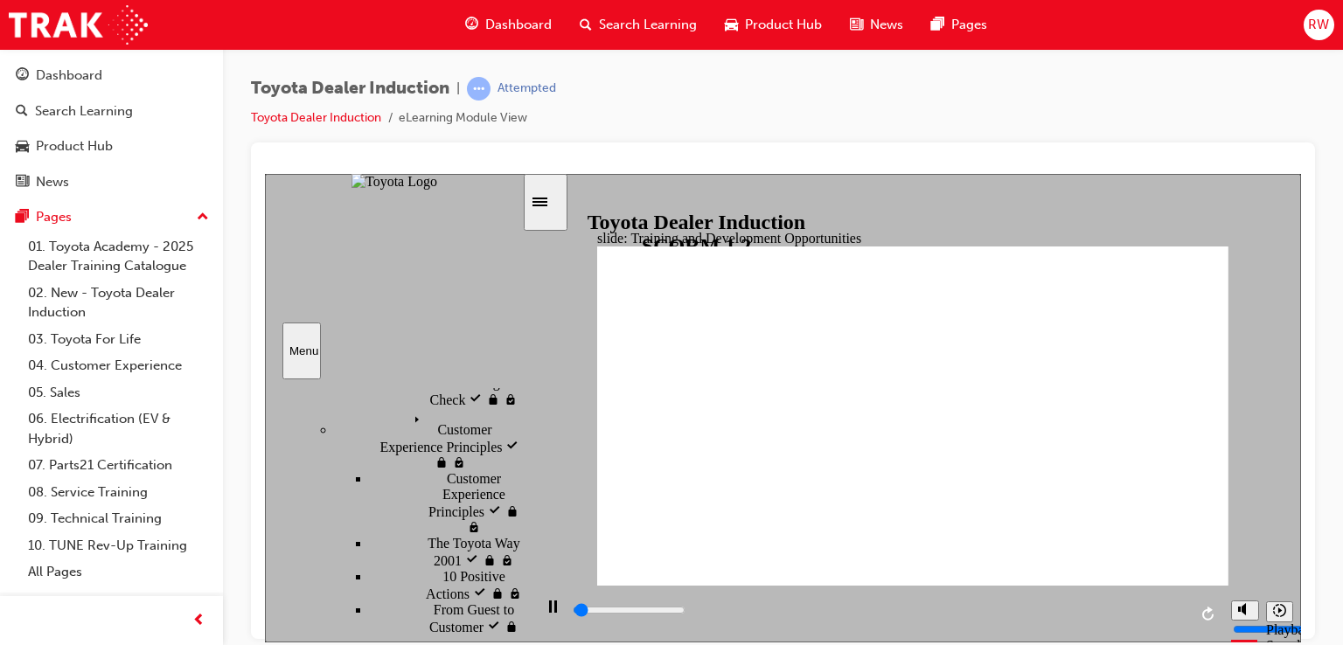
scroll to position [732, 0]
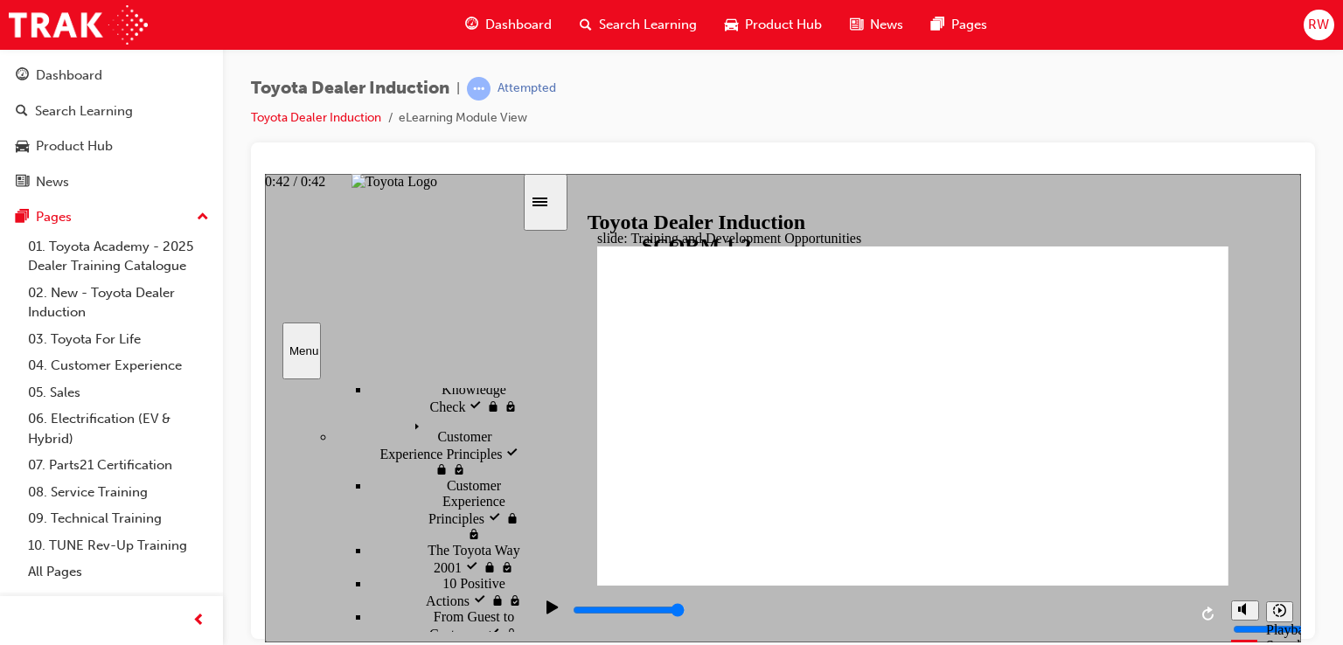
click at [1182, 615] on div "playback controls" at bounding box center [879, 609] width 616 height 19
drag, startPoint x: 1196, startPoint y: 303, endPoint x: 1186, endPoint y: 306, distance: 10.0
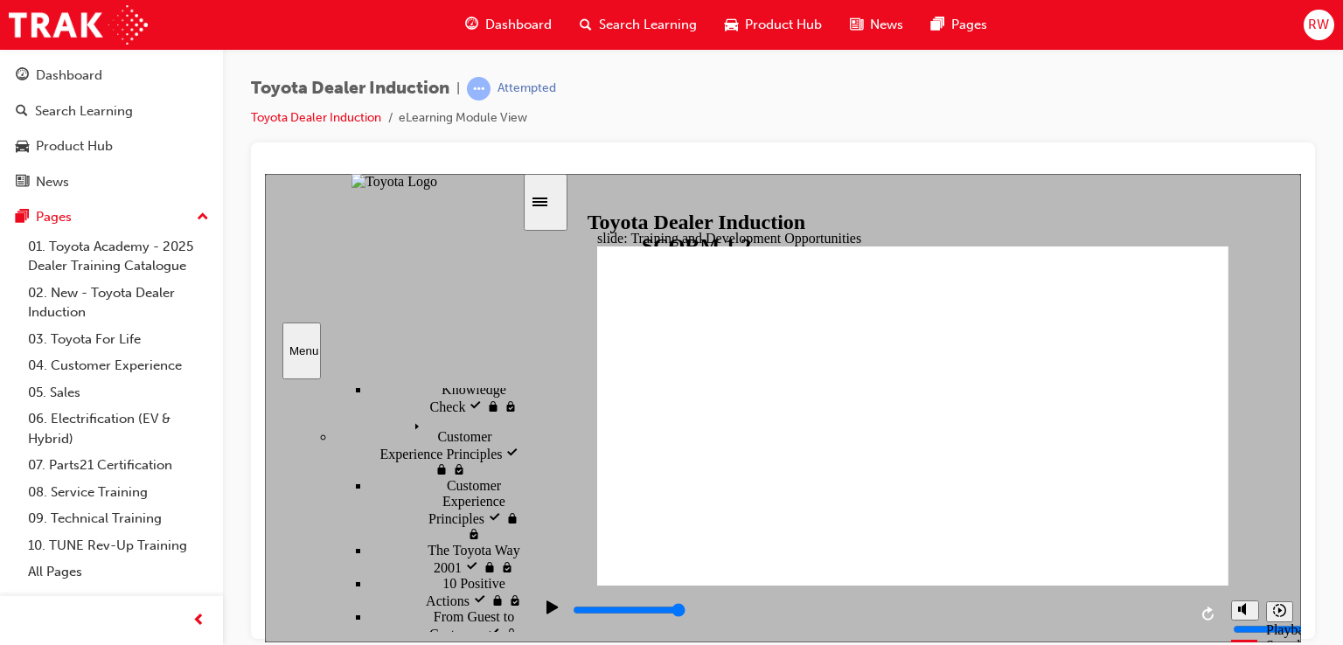
drag, startPoint x: 1204, startPoint y: 318, endPoint x: 1188, endPoint y: 317, distance: 15.8
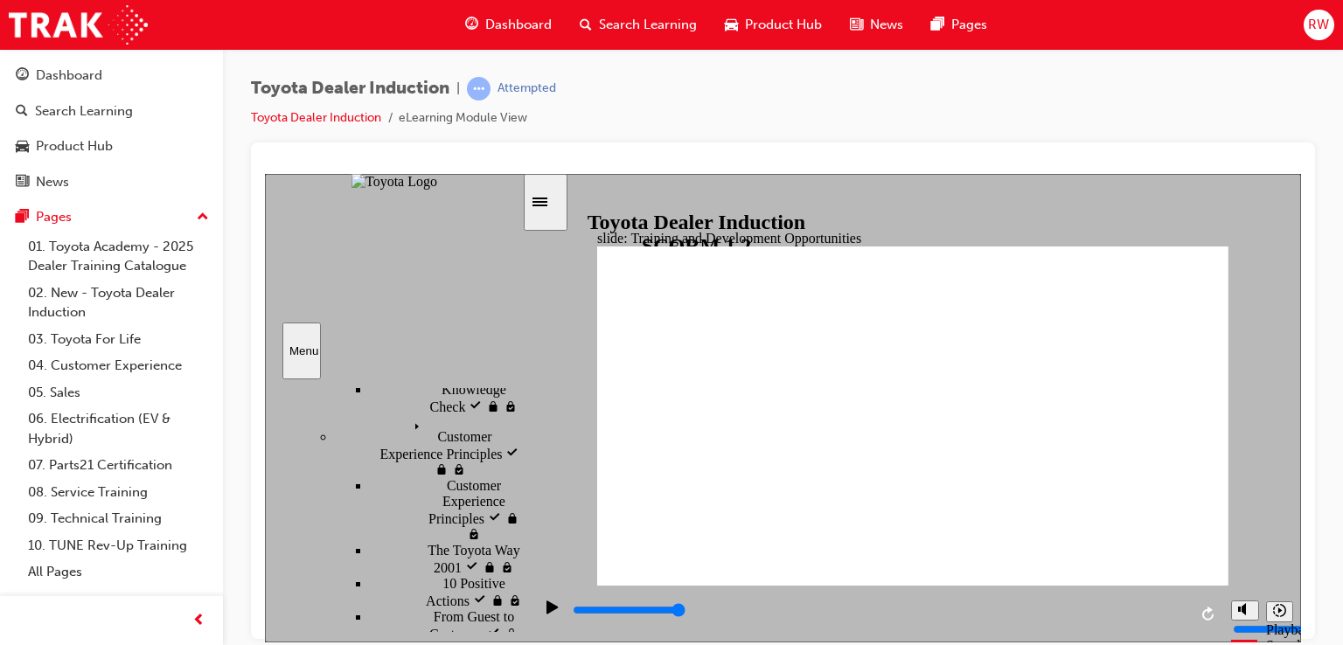
drag, startPoint x: 1085, startPoint y: 401, endPoint x: 1059, endPoint y: 415, distance: 29.0
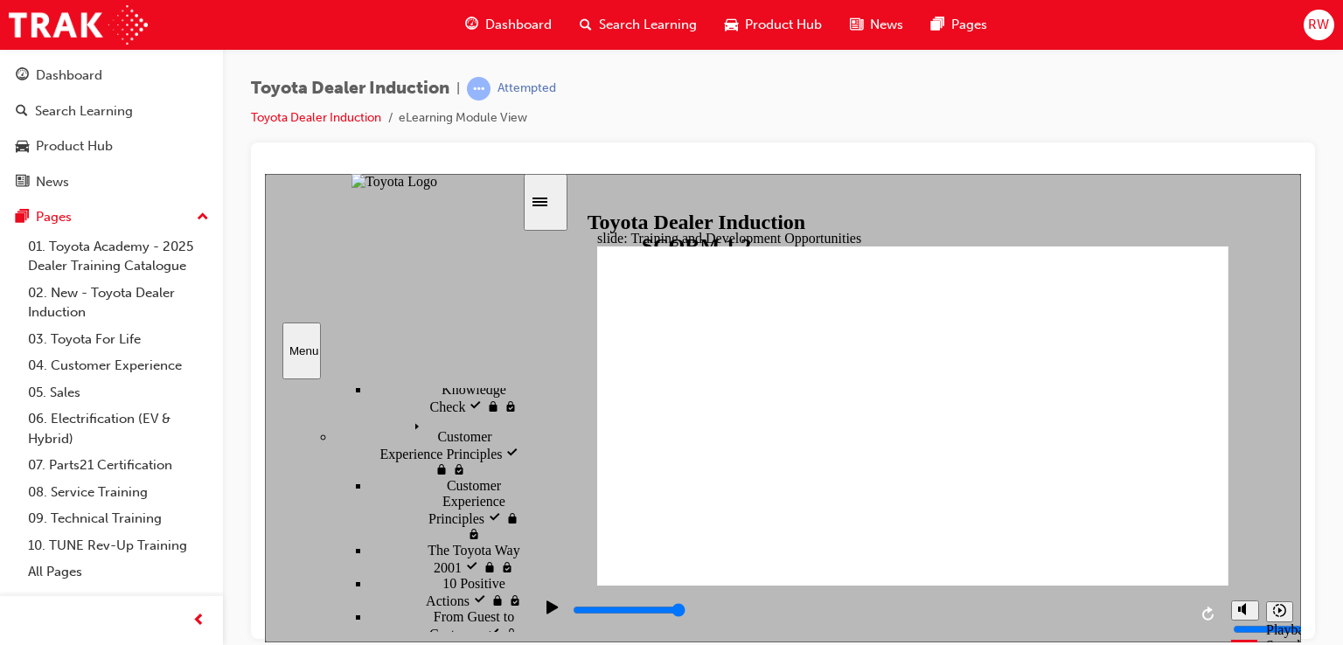
click at [1180, 605] on div "playback controls" at bounding box center [879, 609] width 616 height 19
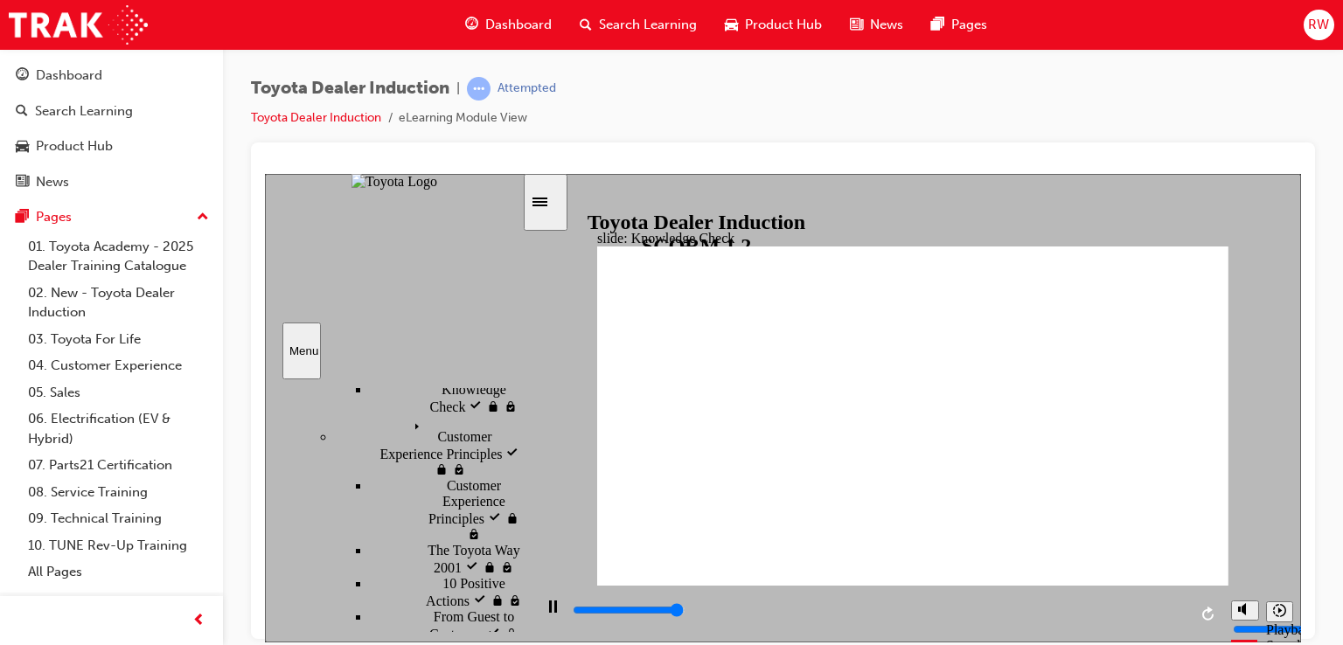
type input "4900"
radio input "true"
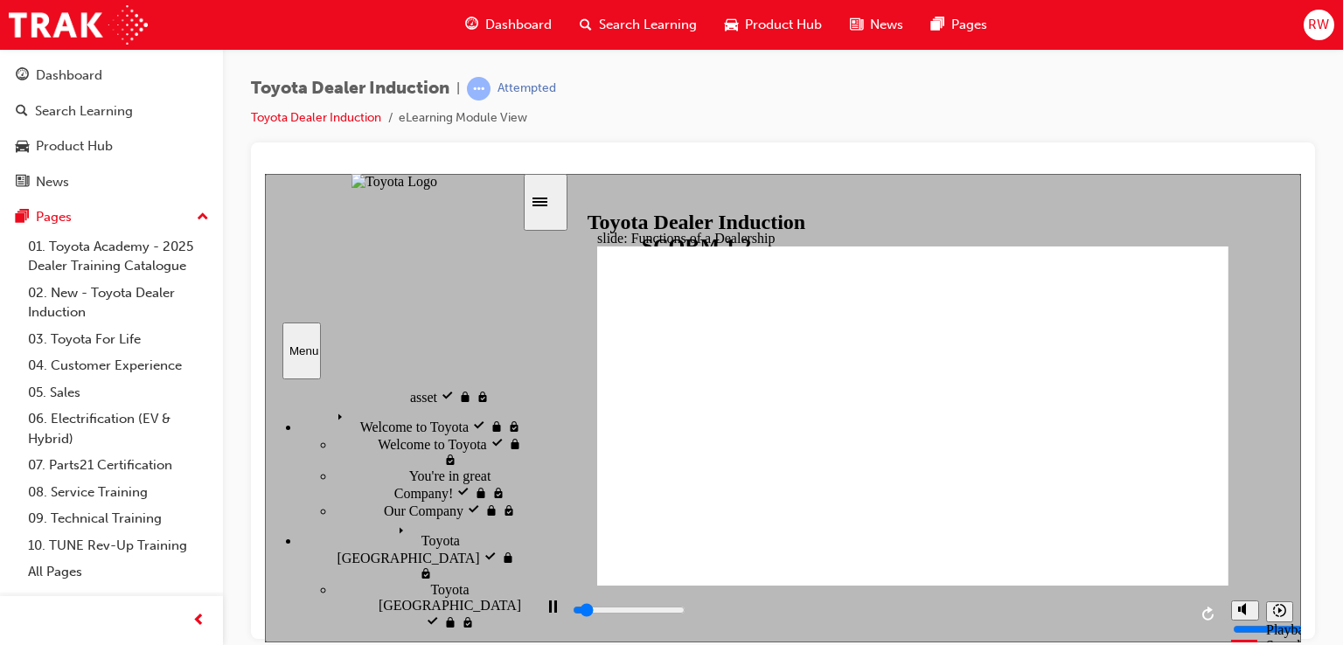
scroll to position [0, 0]
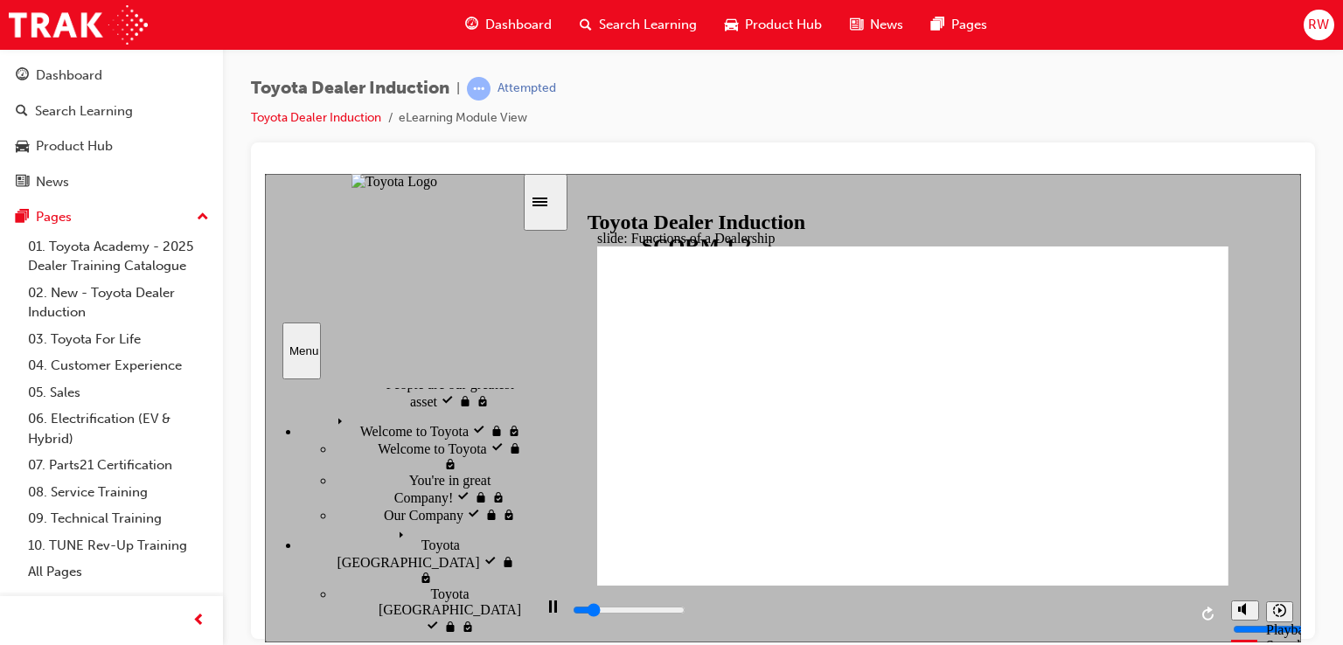
scroll to position [87, 0]
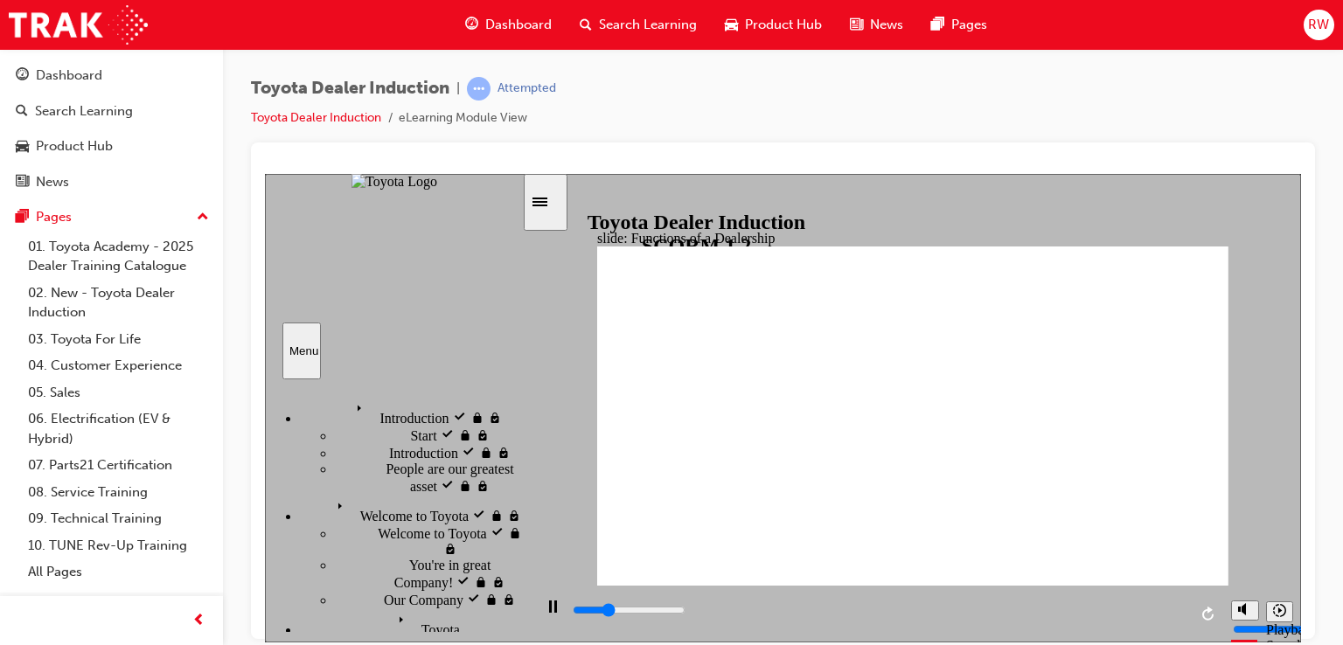
scroll to position [0, 0]
click at [685, 611] on input "slide progress" at bounding box center [629, 609] width 113 height 14
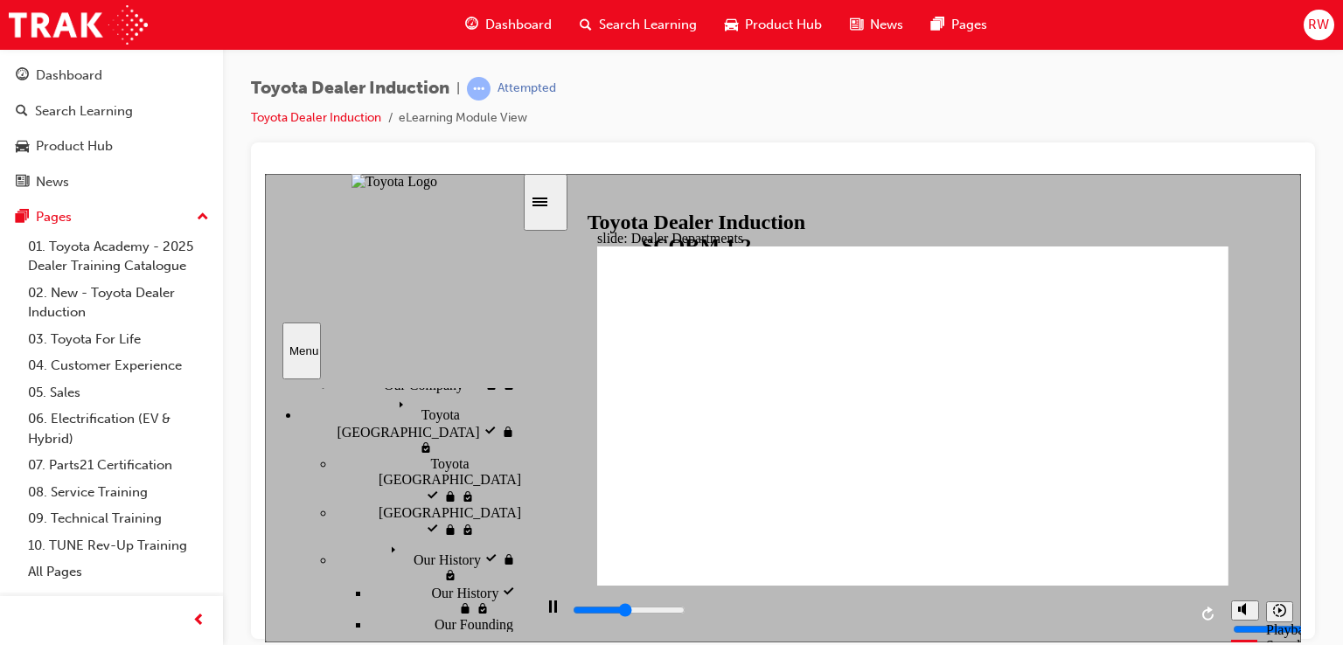
scroll to position [262, 0]
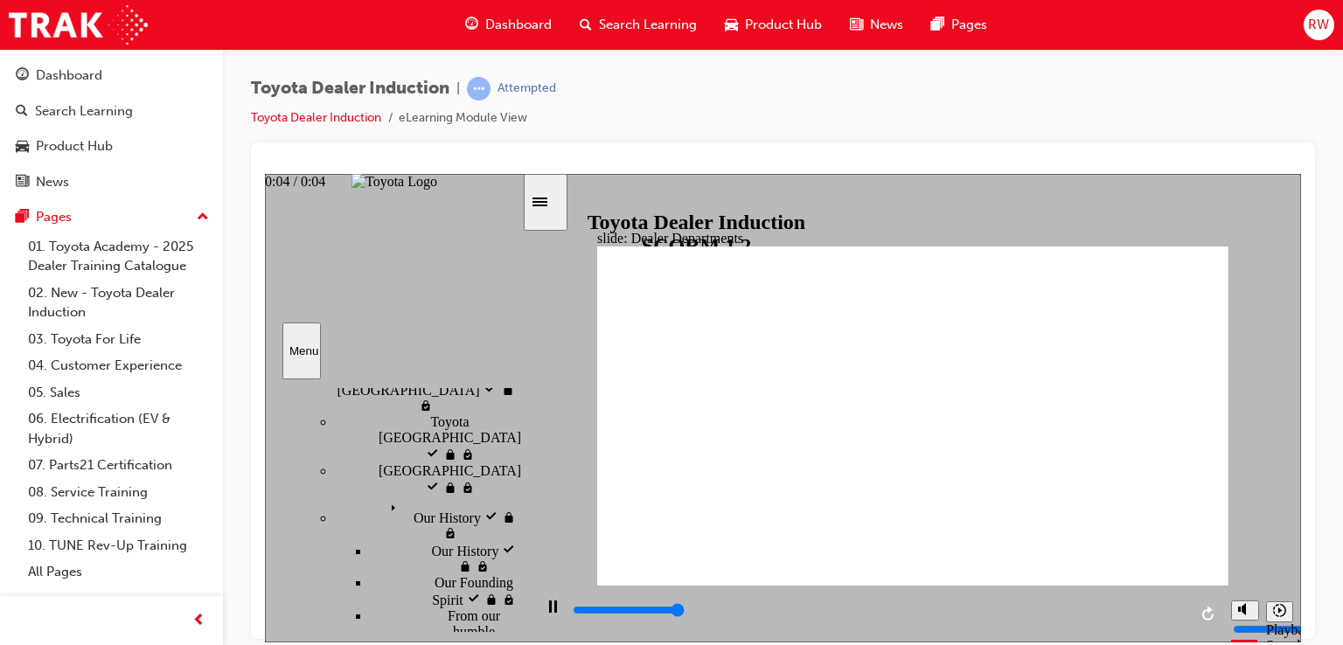
click at [1184, 614] on div "playback controls" at bounding box center [879, 609] width 616 height 19
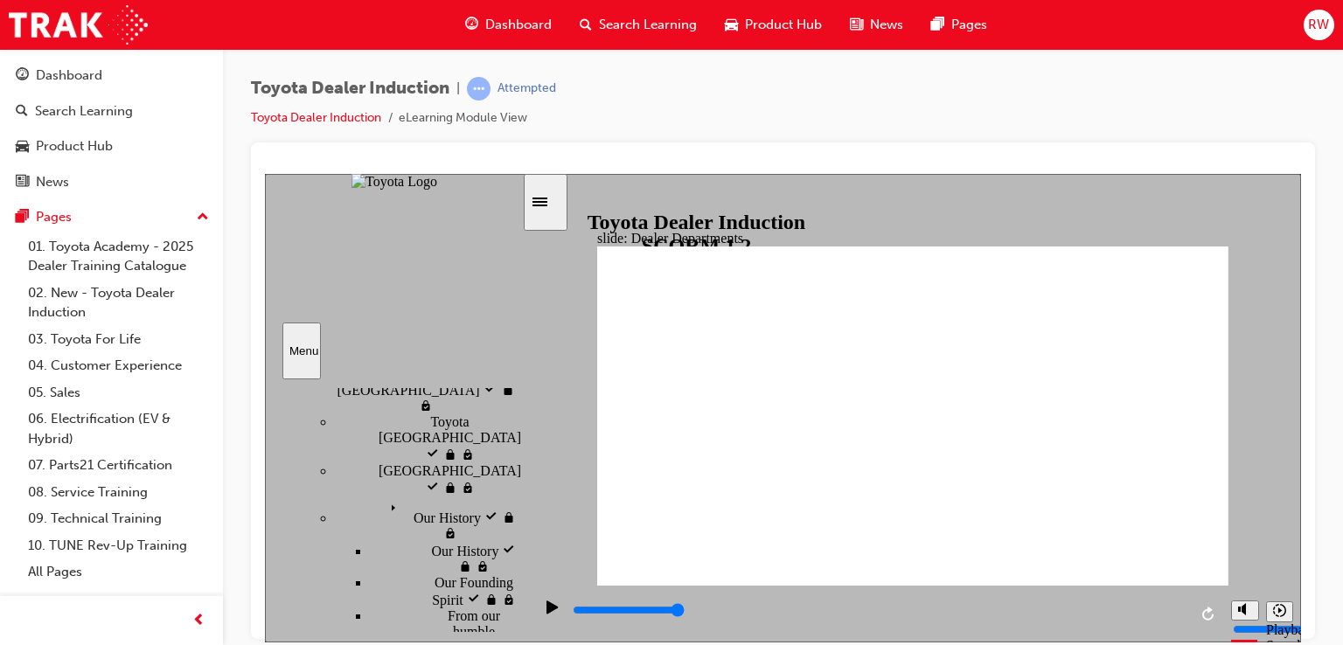
click at [1184, 614] on div "playback controls" at bounding box center [879, 609] width 616 height 19
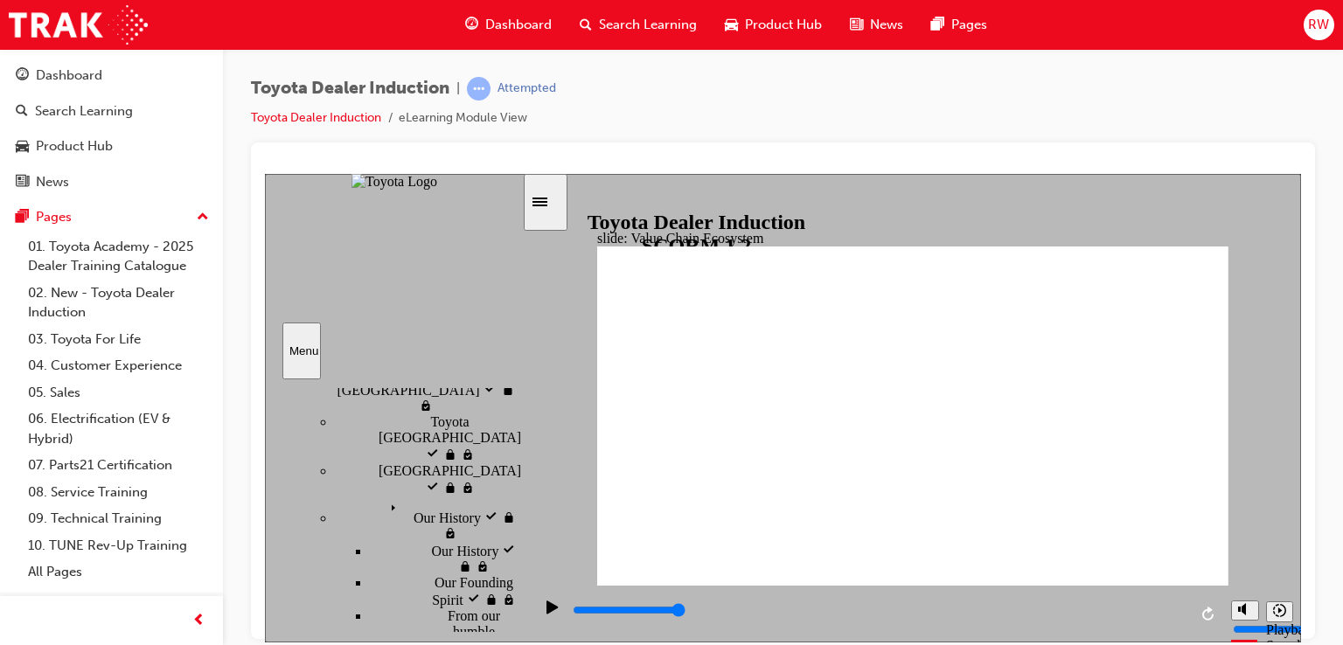
click at [685, 612] on input "slide progress" at bounding box center [629, 609] width 113 height 14
type input "11300"
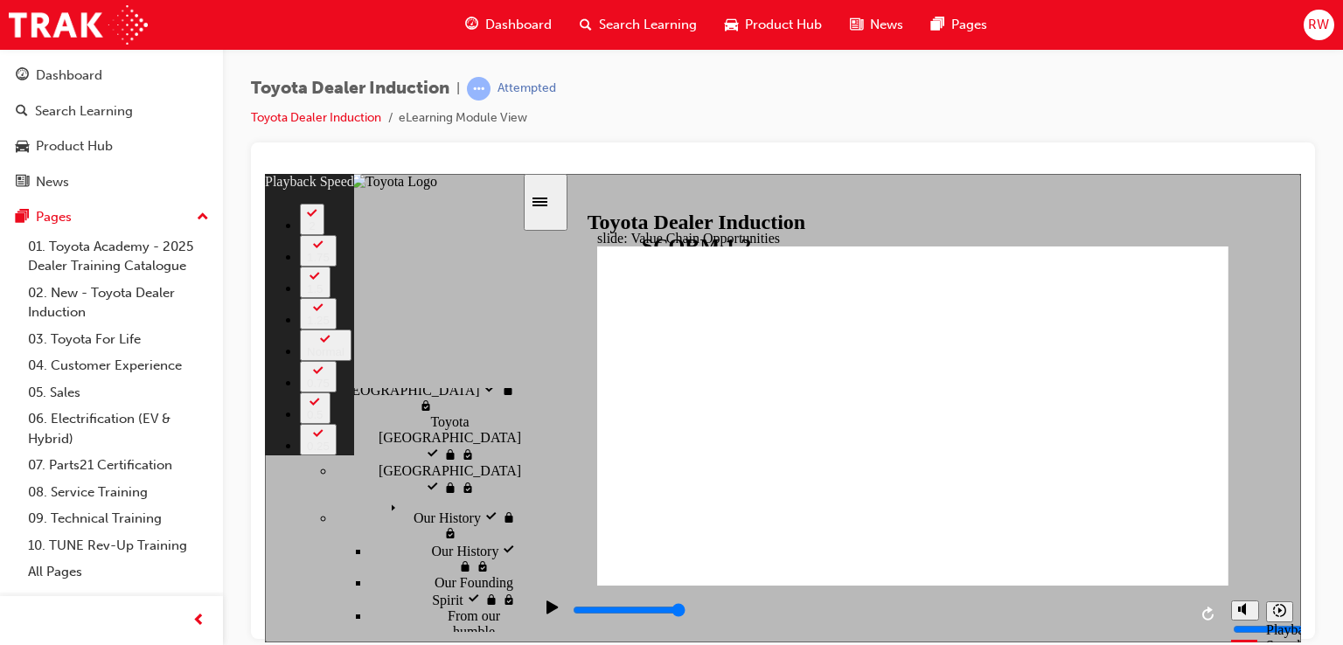
type input "64"
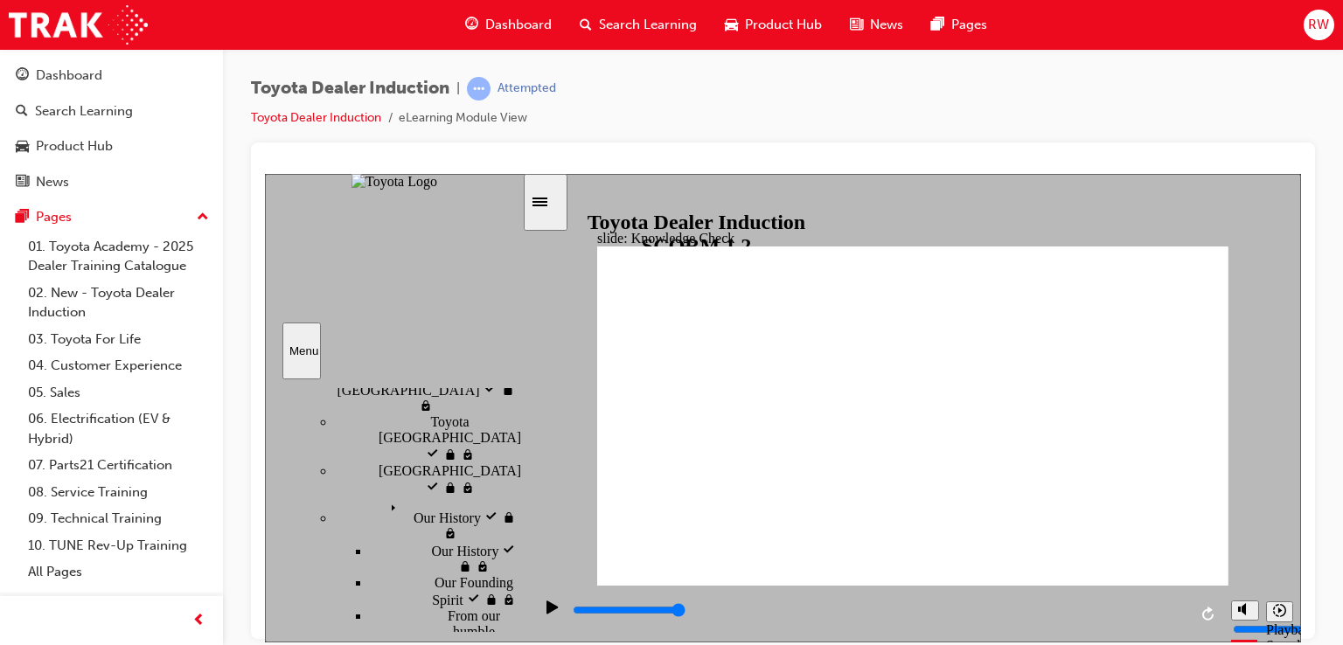
type input "5000"
radio input "true"
type input "5000"
radio input "true"
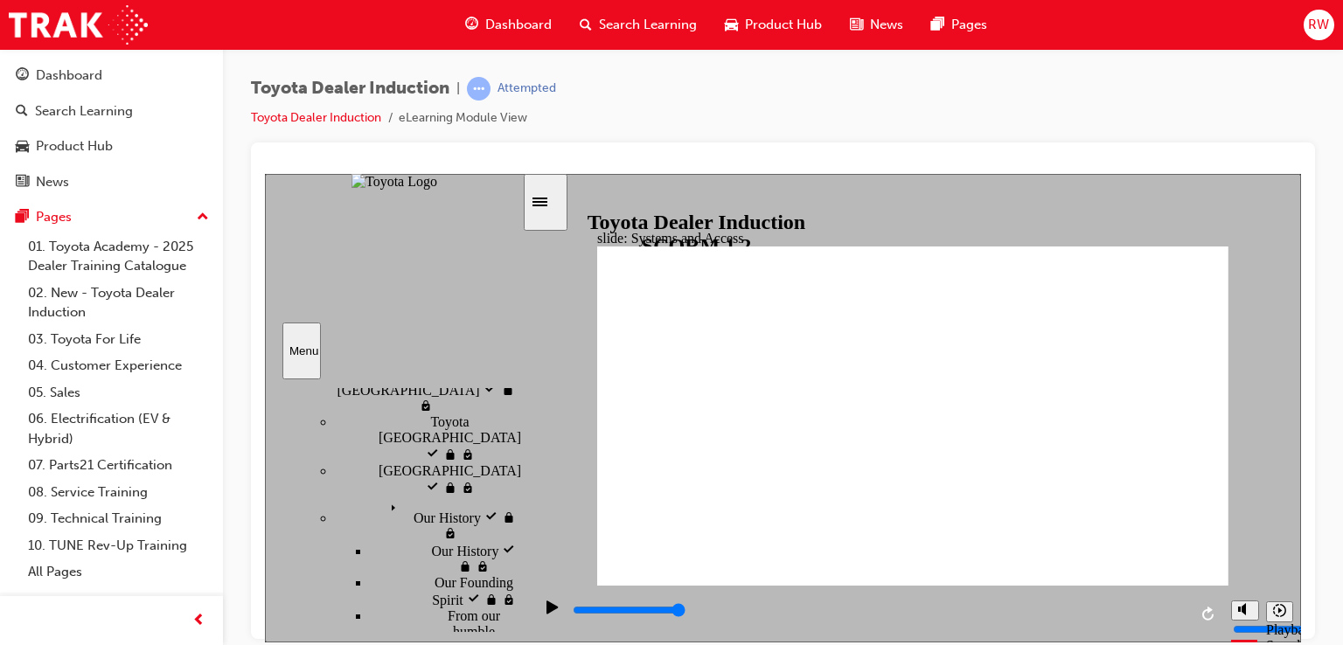
drag, startPoint x: 1217, startPoint y: 239, endPoint x: 1177, endPoint y: 254, distance: 43.2
click at [1224, 241] on div "slide: Systems and Access Multiply 1 Rectangle 3 Group 1 Rectangle 1 Toyota Cen…" at bounding box center [783, 407] width 1036 height 469
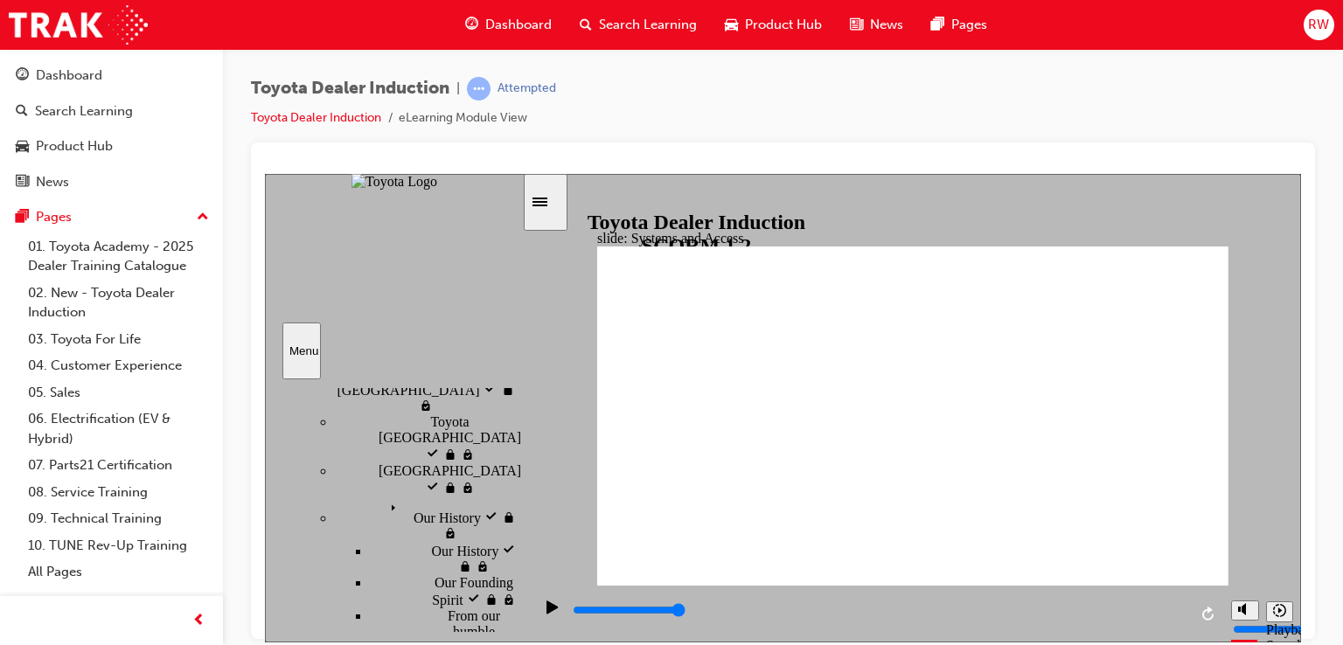
drag, startPoint x: 1184, startPoint y: 609, endPoint x: 1176, endPoint y: 604, distance: 10.2
click at [1182, 609] on div "playback controls" at bounding box center [879, 609] width 616 height 19
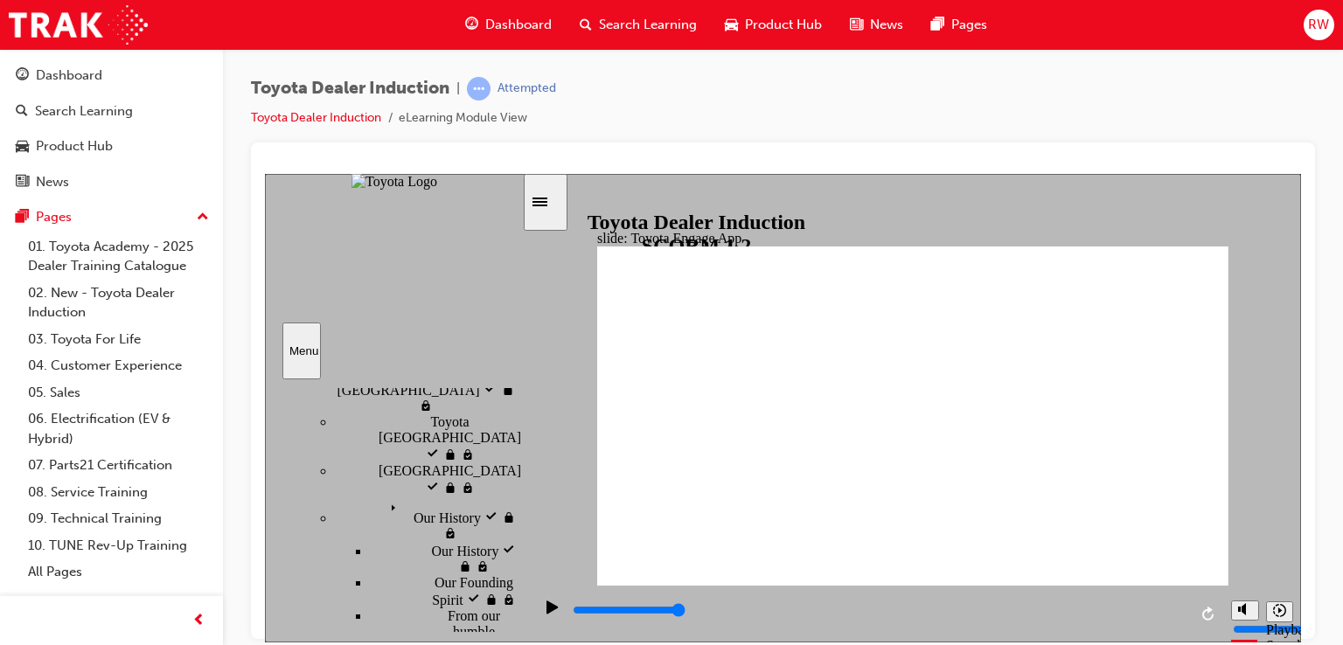
drag, startPoint x: 1180, startPoint y: 614, endPoint x: 1182, endPoint y: 605, distance: 8.9
click at [685, 614] on input "slide progress" at bounding box center [629, 609] width 113 height 14
click at [1182, 611] on div "playback controls" at bounding box center [879, 609] width 616 height 19
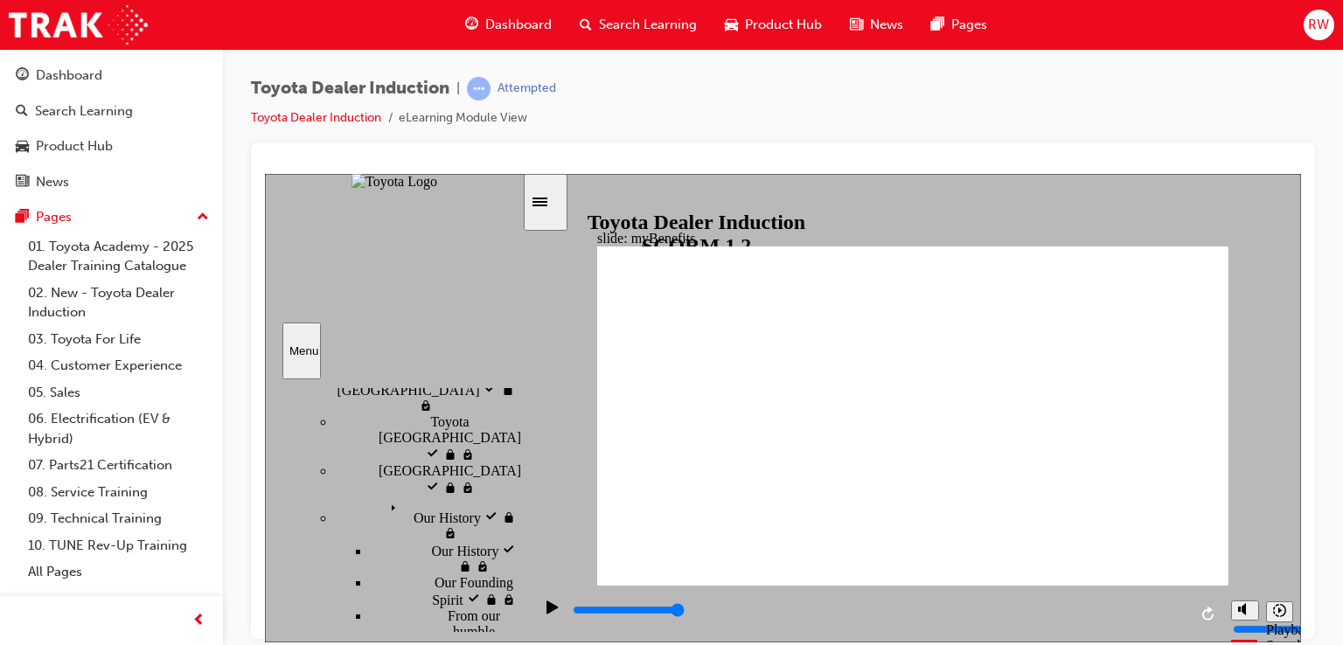
drag, startPoint x: 926, startPoint y: 338, endPoint x: 855, endPoint y: 393, distance: 89.7
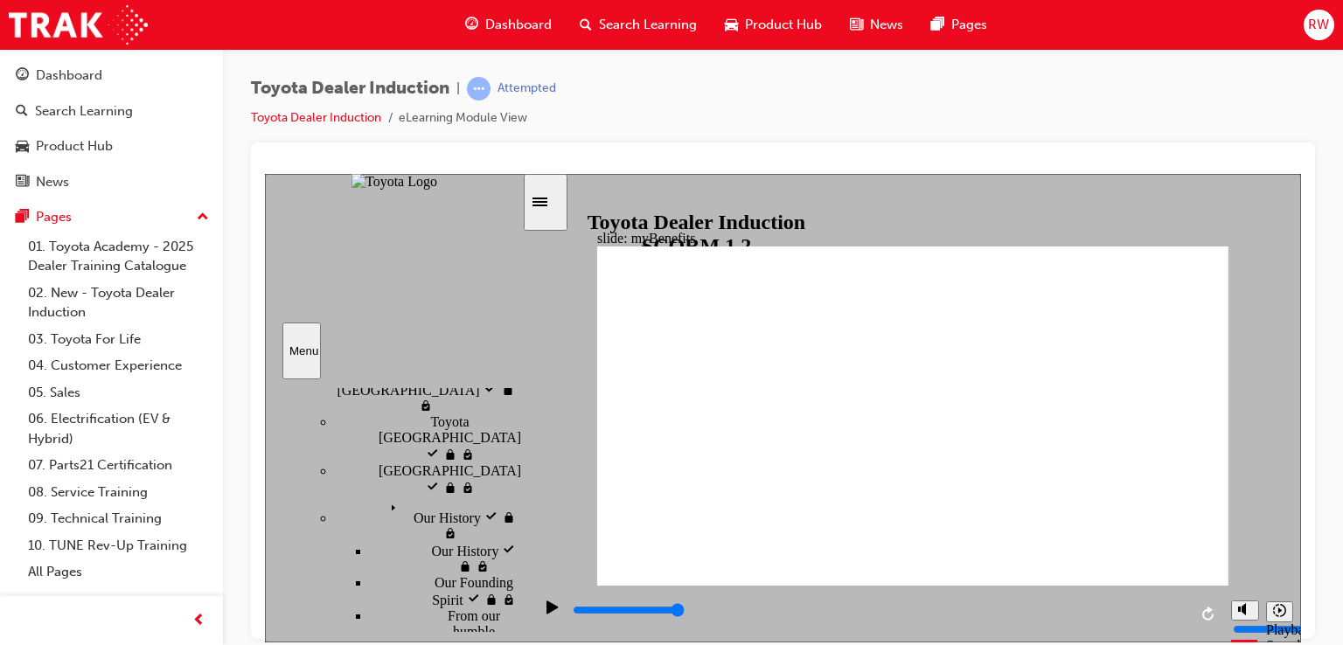
click at [1184, 616] on div "playback controls" at bounding box center [879, 609] width 616 height 19
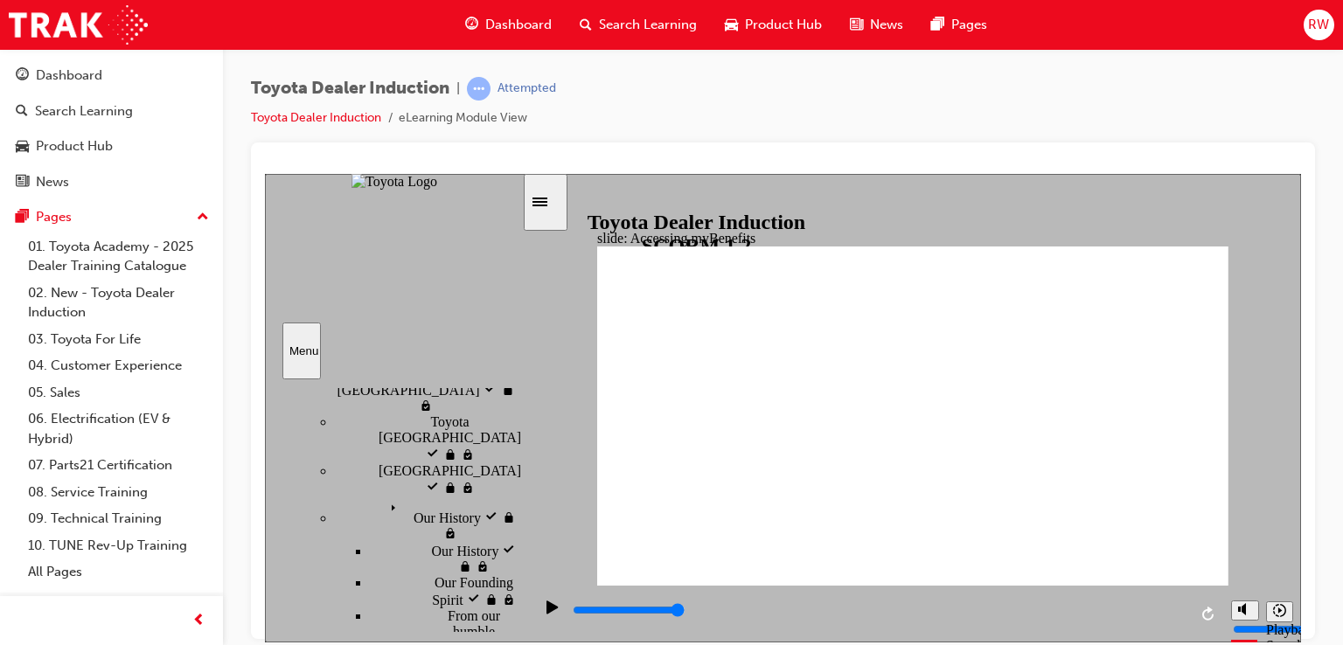
drag, startPoint x: 930, startPoint y: 370, endPoint x: 825, endPoint y: 358, distance: 105.6
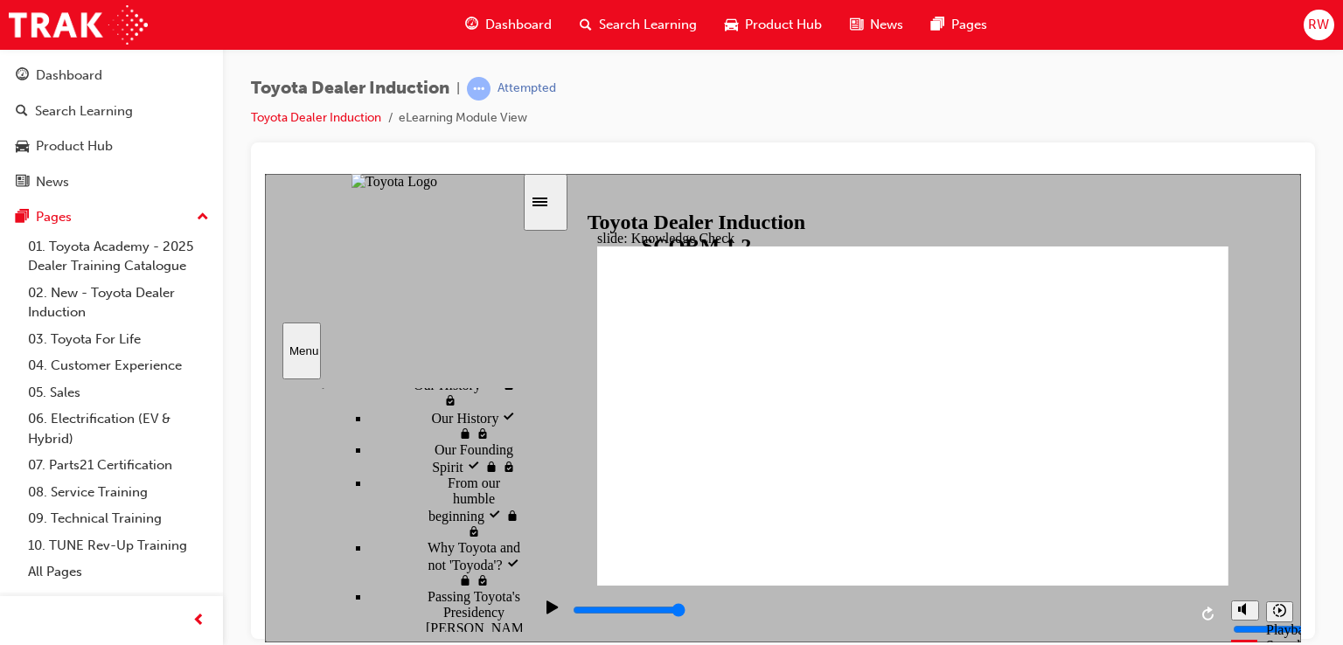
scroll to position [437, 0]
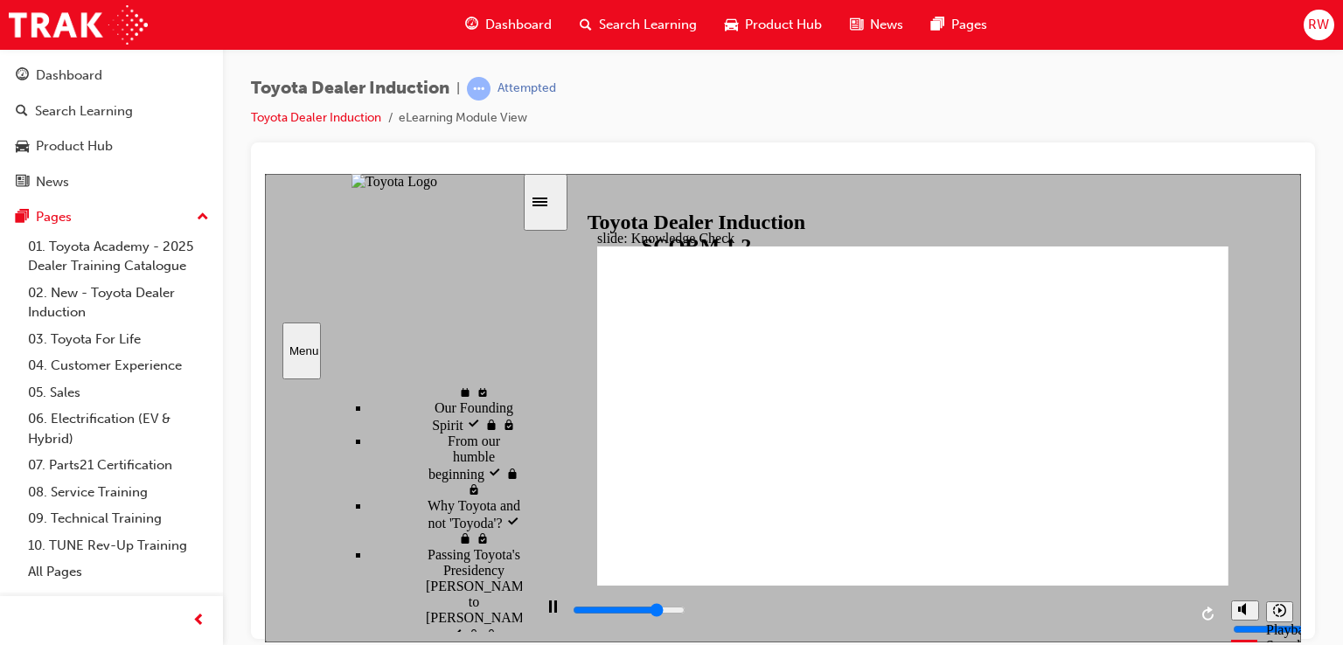
drag, startPoint x: 685, startPoint y: 593, endPoint x: 685, endPoint y: 604, distance: 11.4
click at [685, 603] on div "playback controls" at bounding box center [877, 613] width 690 height 57
click at [685, 604] on div "playback controls" at bounding box center [879, 613] width 616 height 26
click at [569, 611] on div "playback controls" at bounding box center [877, 613] width 690 height 57
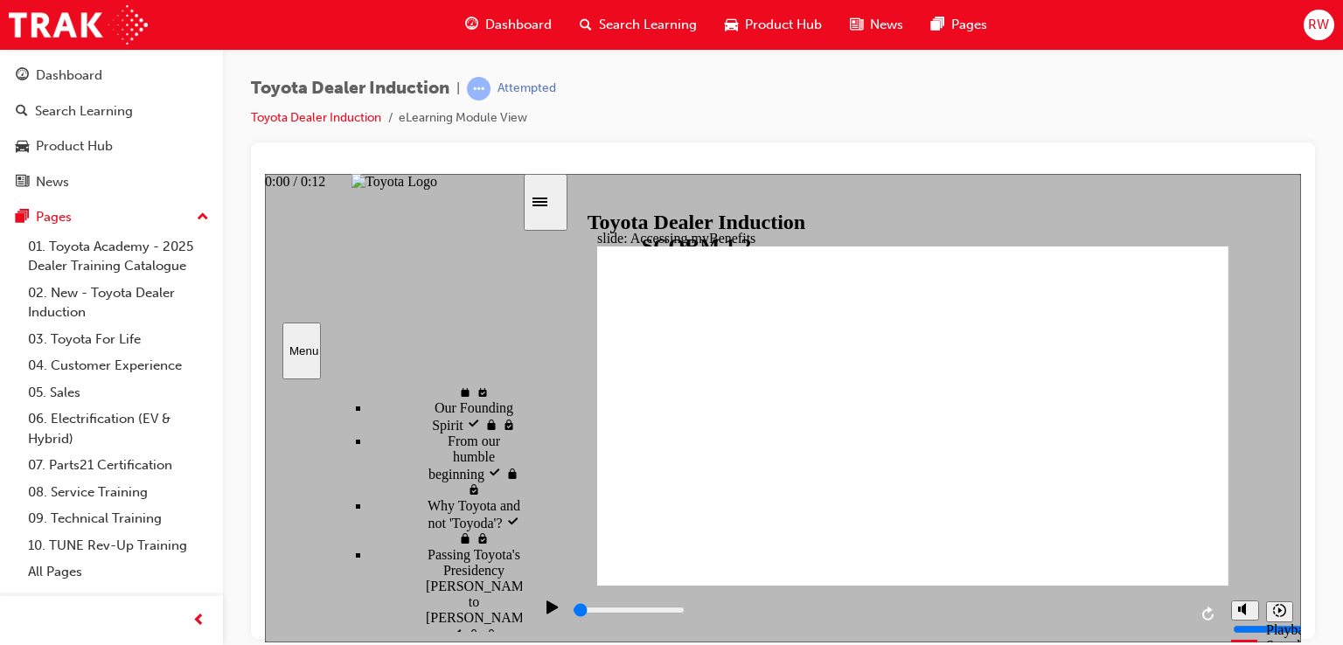
click at [577, 612] on input "slide progress" at bounding box center [629, 609] width 113 height 14
drag, startPoint x: 984, startPoint y: 492, endPoint x: 698, endPoint y: 512, distance: 286.5
click at [546, 613] on icon "Play (Ctrl+Alt+P)" at bounding box center [551, 606] width 11 height 13
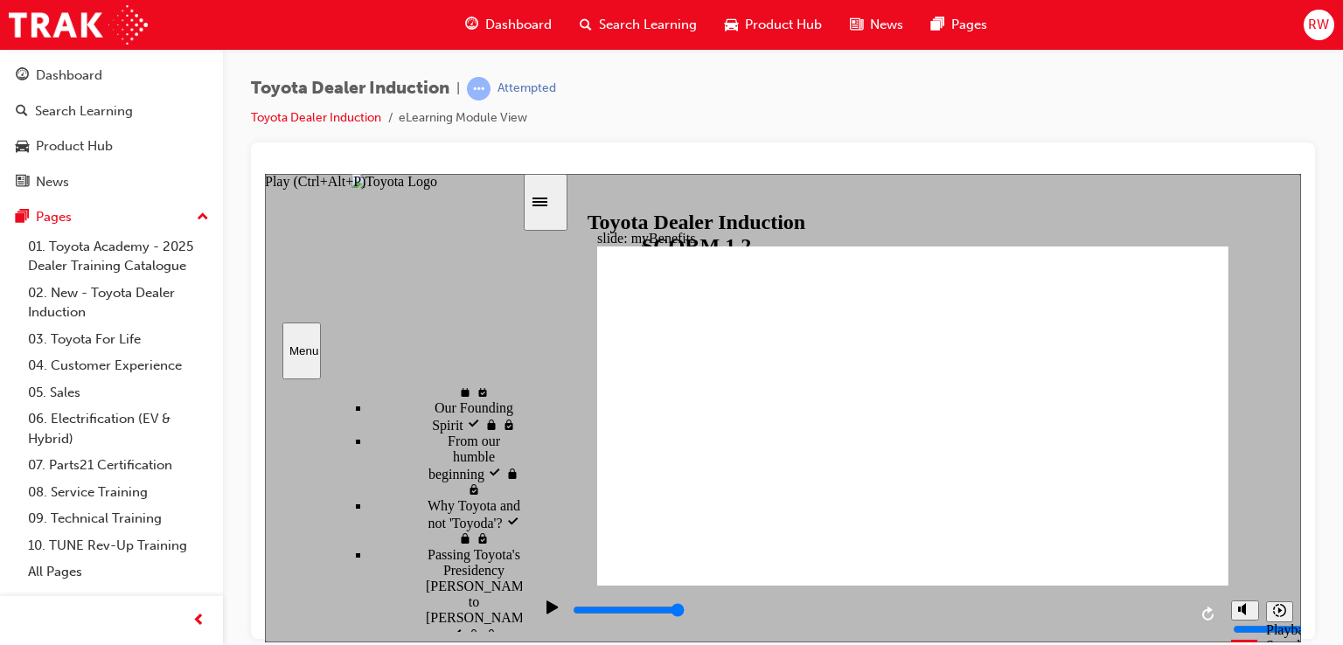
drag, startPoint x: 541, startPoint y: 618, endPoint x: 533, endPoint y: 611, distance: 10.5
click at [538, 616] on div "Play (Ctrl+Alt+P)" at bounding box center [553, 615] width 30 height 30
click at [546, 613] on icon "Play (Ctrl+Alt+P)" at bounding box center [551, 606] width 11 height 13
click at [568, 607] on div "playback controls" at bounding box center [877, 613] width 690 height 57
click at [577, 617] on div "playback controls" at bounding box center [879, 609] width 616 height 19
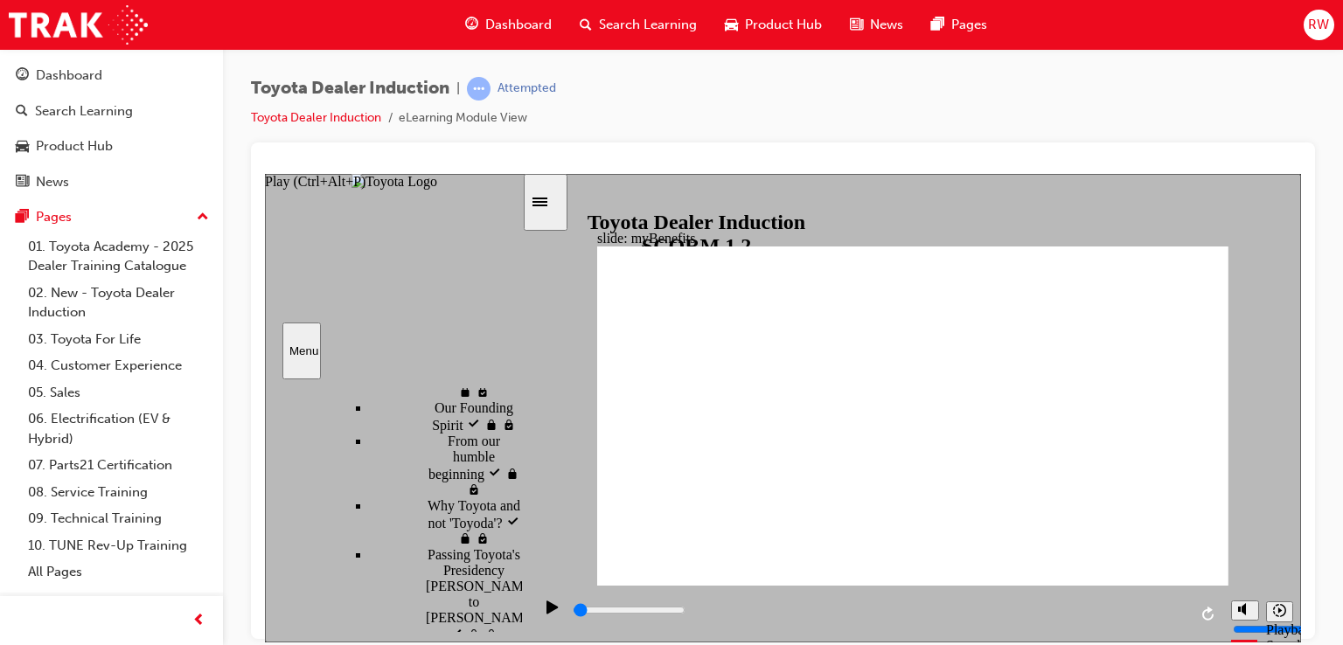
click at [538, 614] on div "Play (Ctrl+Alt+P)" at bounding box center [553, 615] width 30 height 30
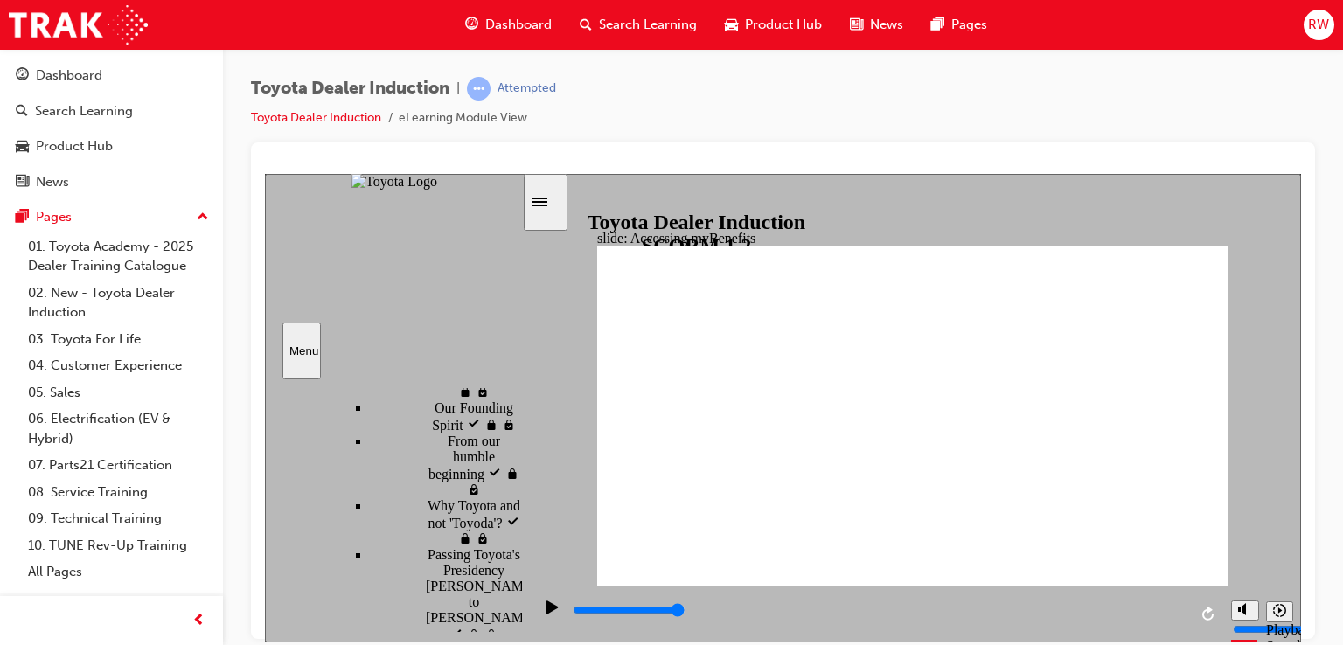
drag, startPoint x: 437, startPoint y: 511, endPoint x: 447, endPoint y: 505, distance: 11.4
drag, startPoint x: 565, startPoint y: 607, endPoint x: 575, endPoint y: 611, distance: 11.1
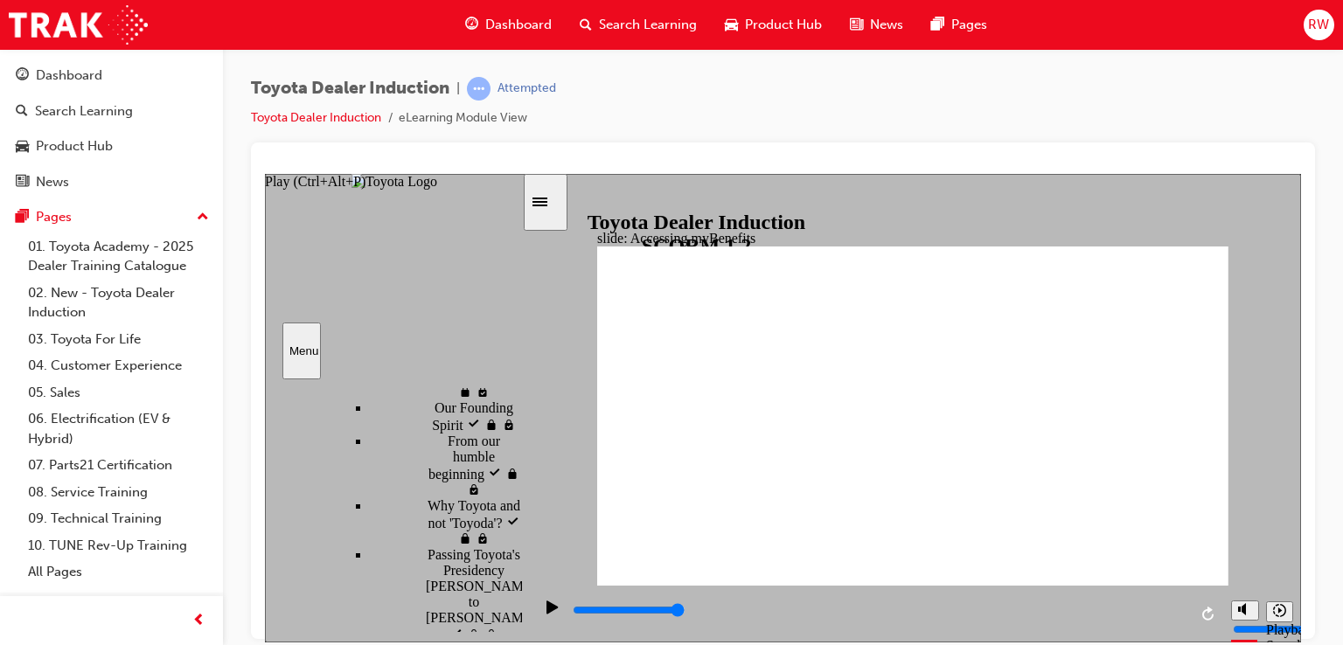
click at [568, 608] on div "playback controls" at bounding box center [877, 613] width 690 height 57
drag, startPoint x: 575, startPoint y: 611, endPoint x: 628, endPoint y: 583, distance: 60.2
click at [575, 610] on div "playback controls" at bounding box center [879, 609] width 616 height 19
click at [550, 604] on icon "Play (Ctrl+Alt+P)" at bounding box center [552, 607] width 12 height 14
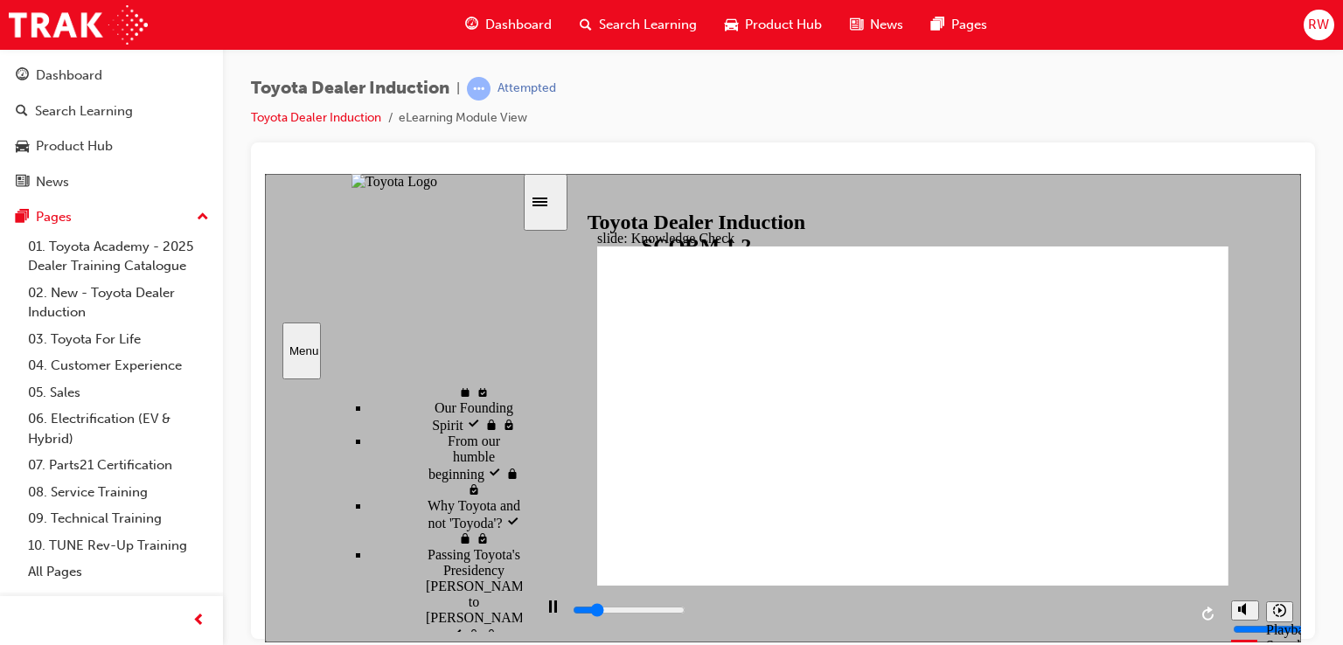
type input "1500"
type input "e"
type input "1700"
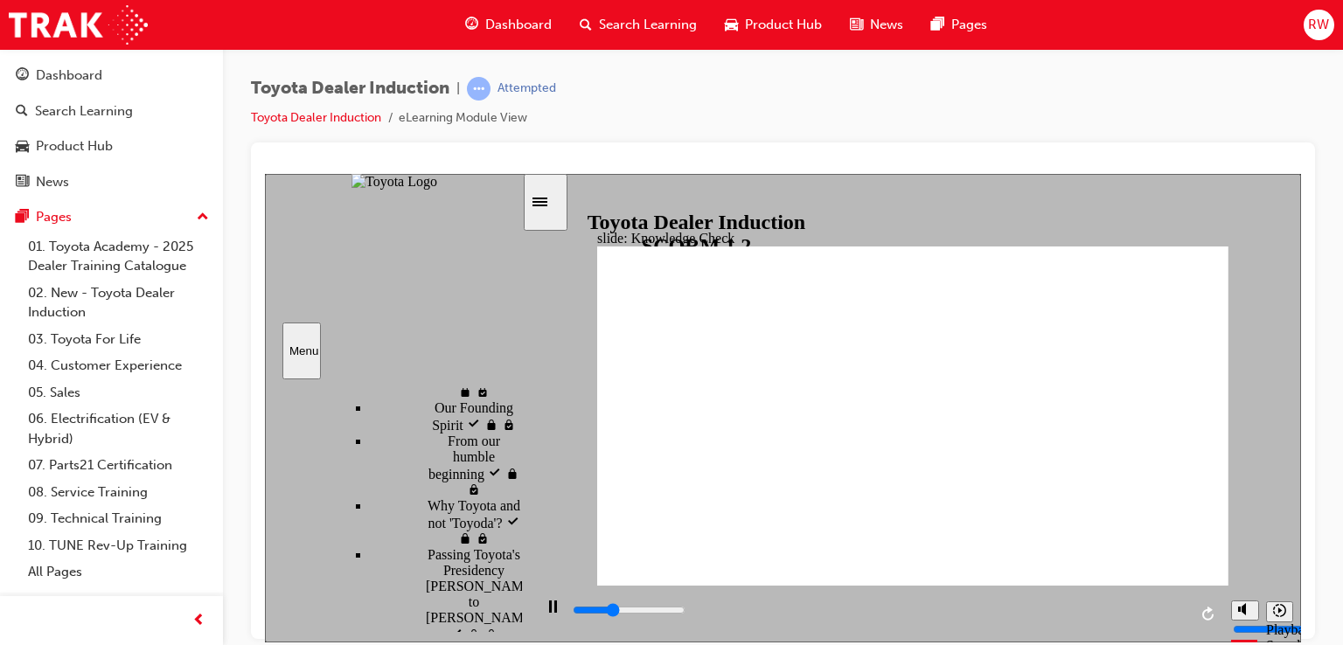
type input "en"
type input "2000"
type input "eng"
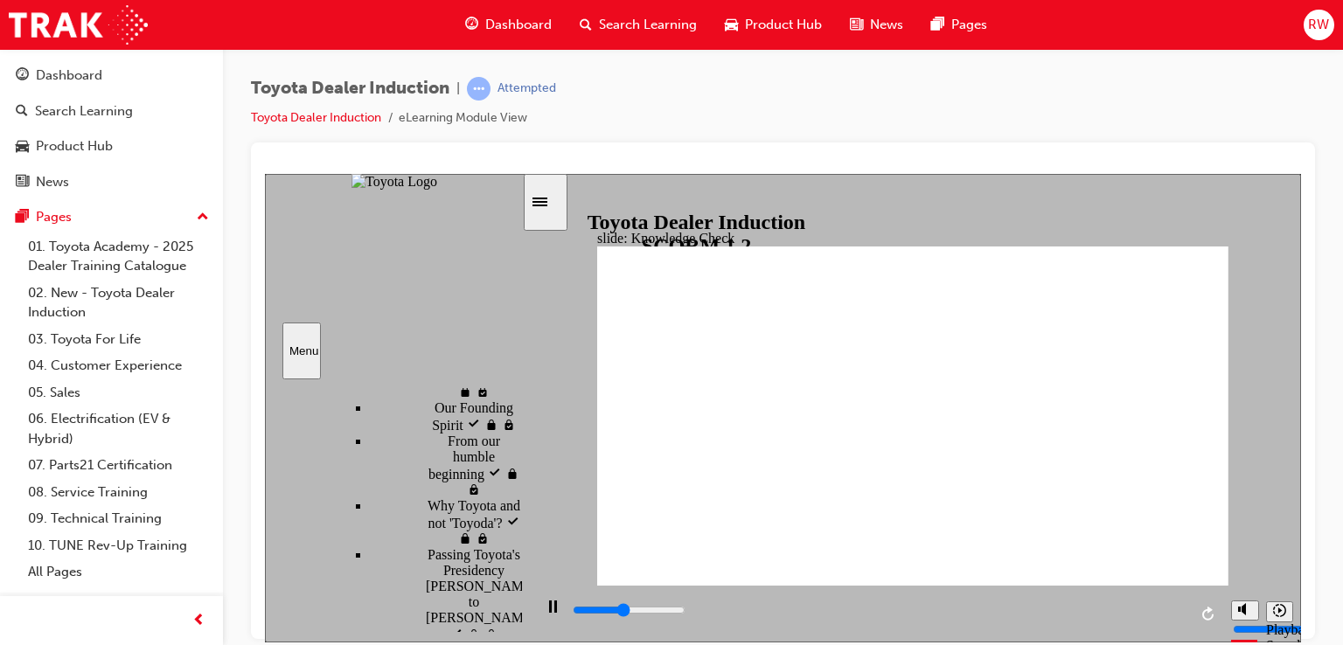
type input "2200"
type input "enga"
type input "2400"
type input "engag"
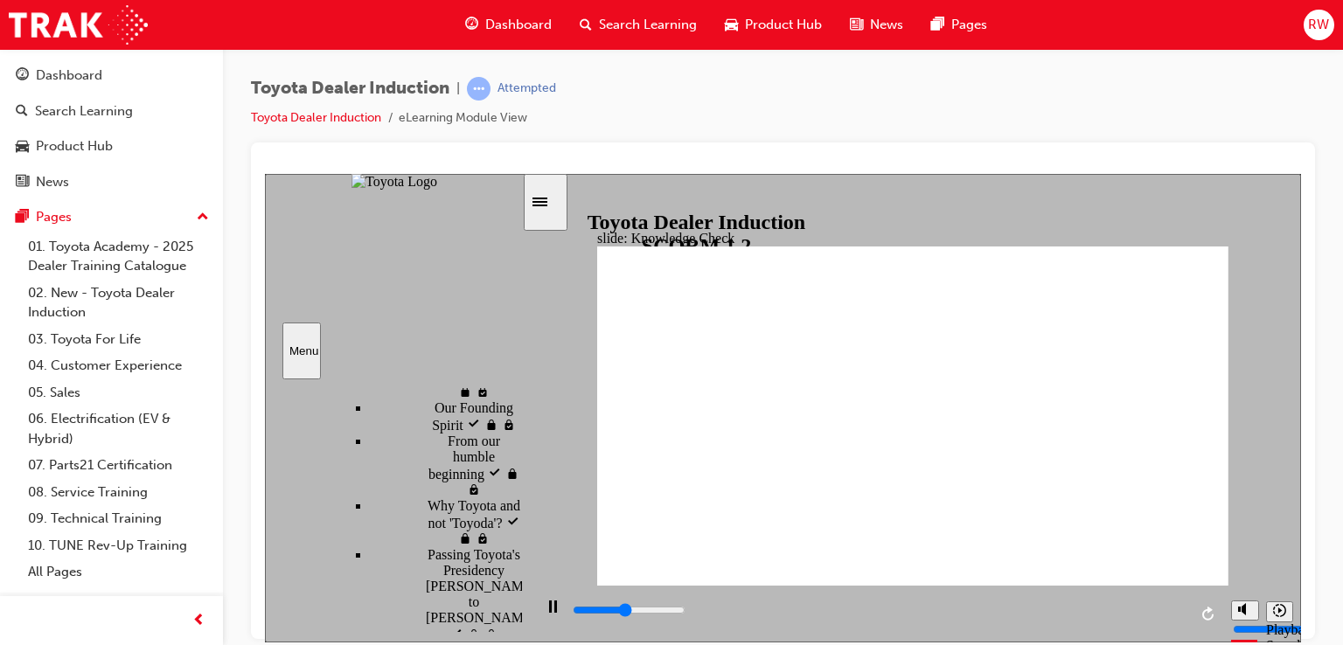
type input "engag"
type input "2500"
type input "engage"
type input "2800"
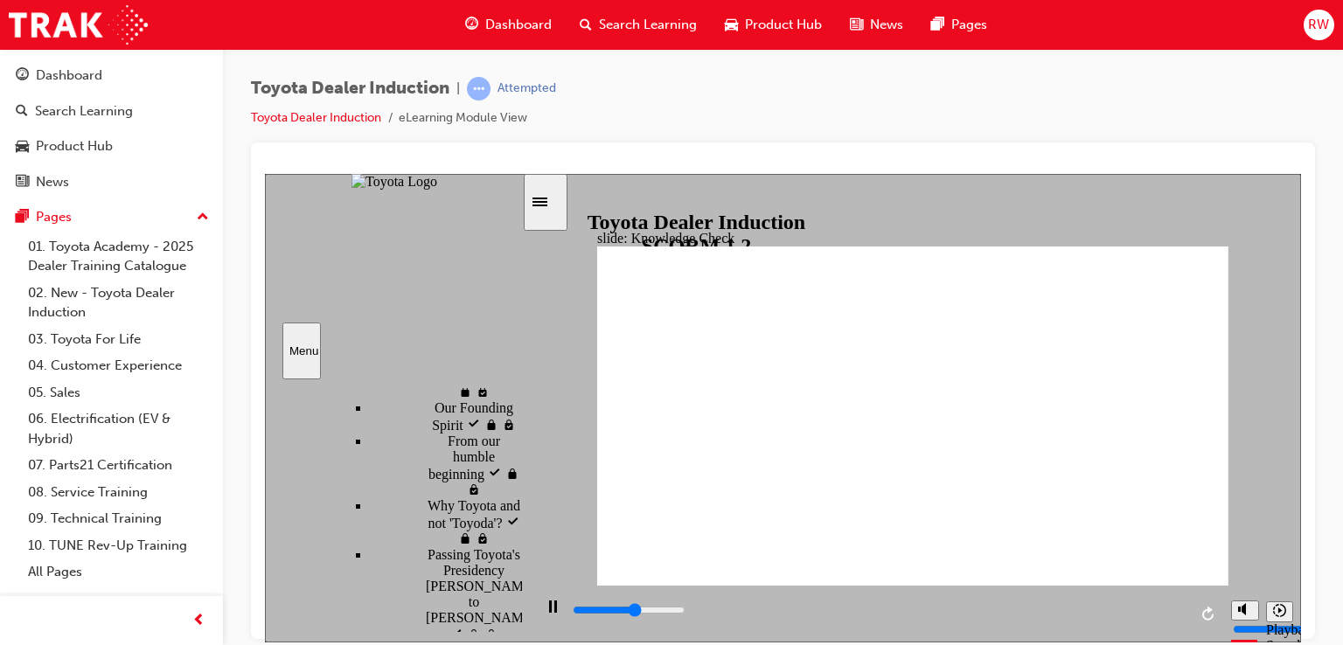
type input "engage"
type input "3700"
type input "engage m"
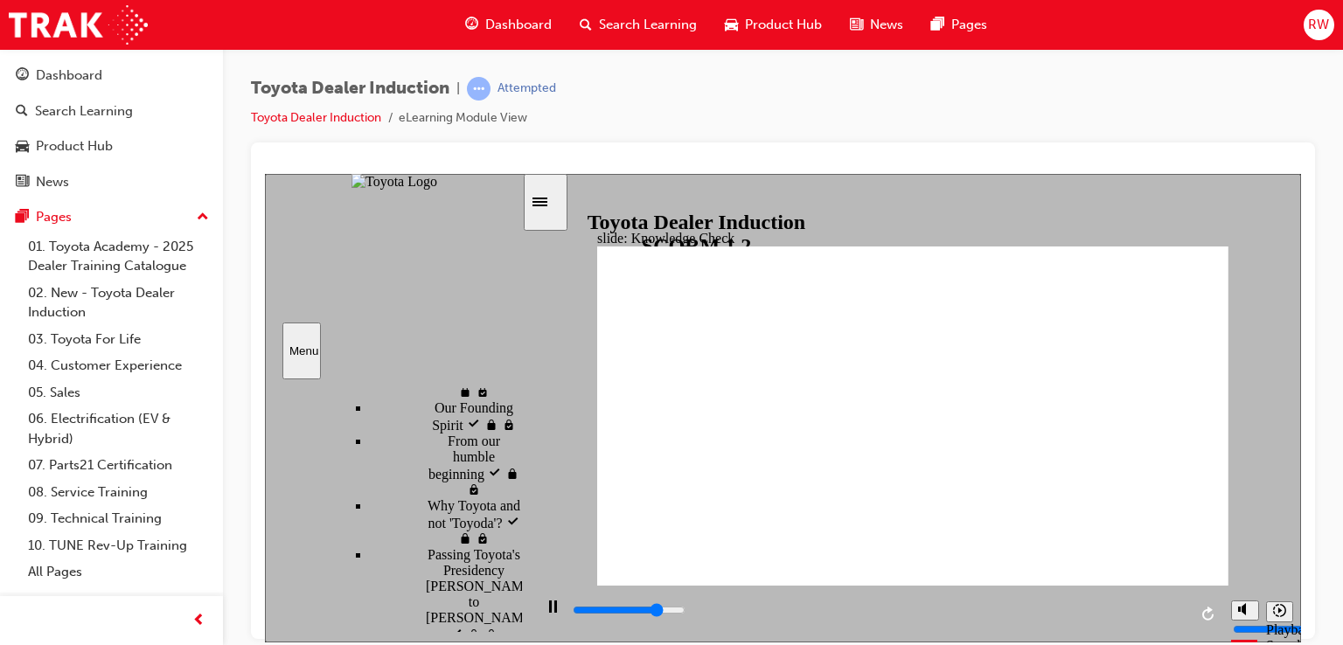
type input "3900"
type input "engage mo"
type input "4400"
type input "engage mob"
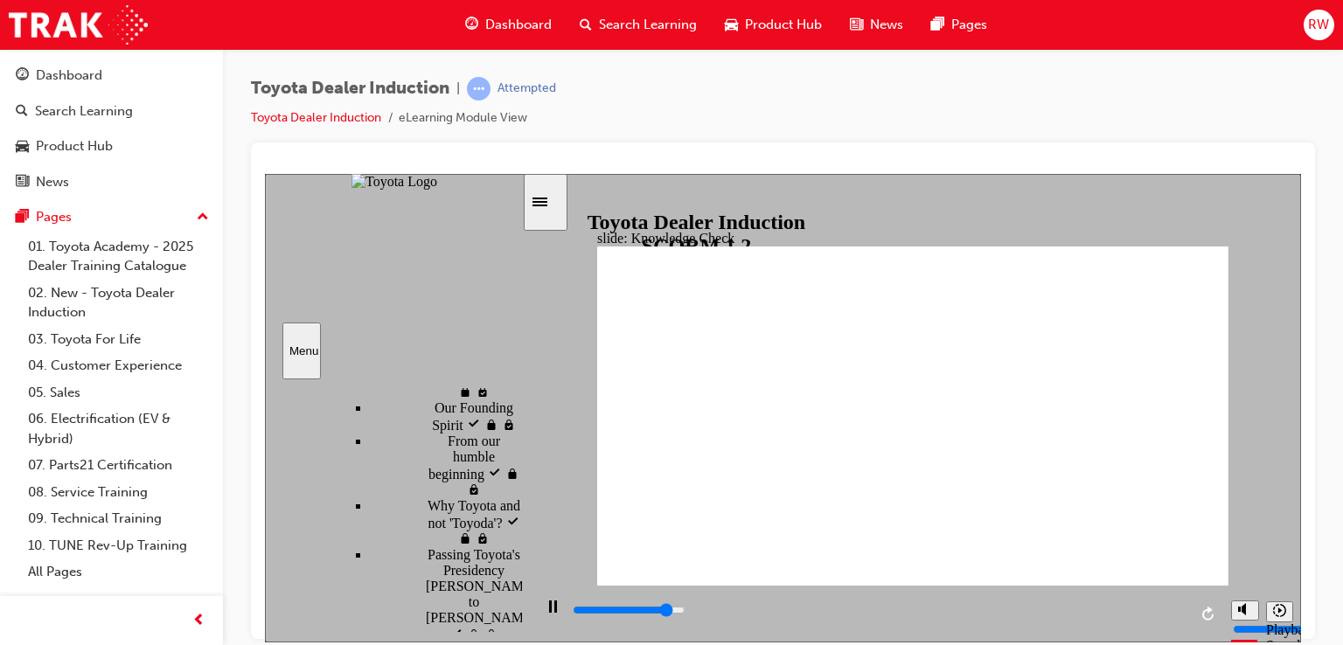
type input "engage mob"
type input "4500"
type input "engage mobi"
type input "4600"
type input "engage mobi"
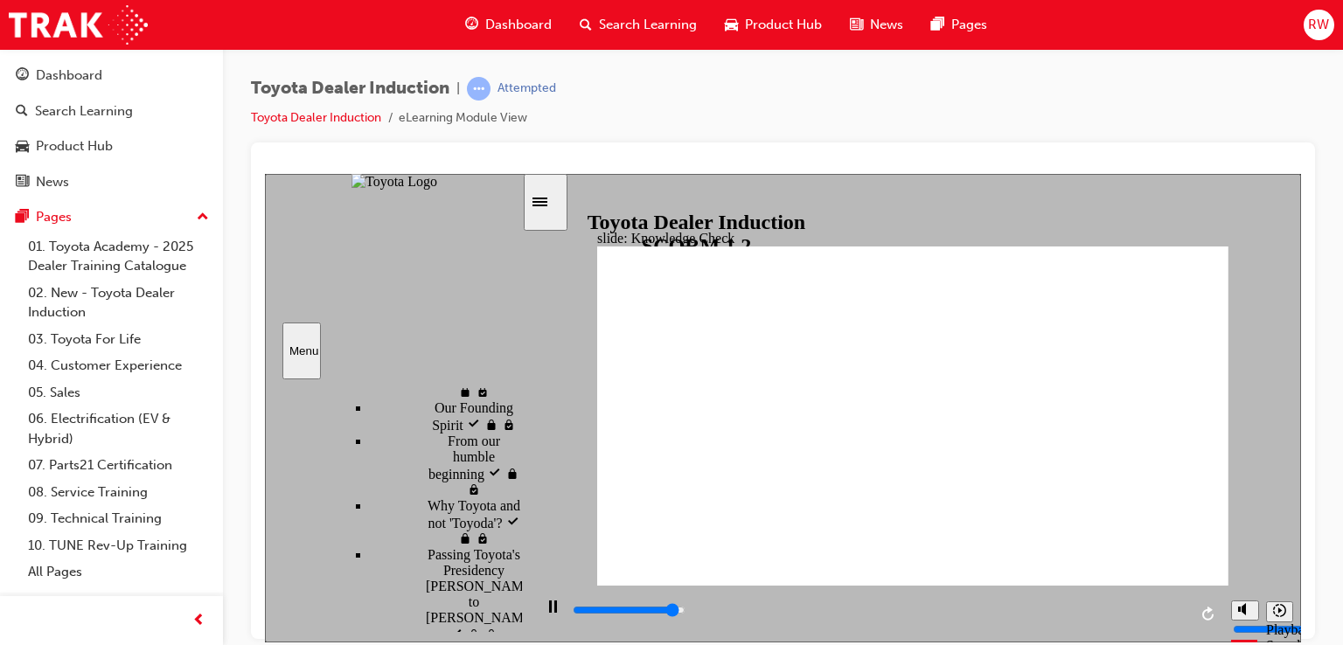
type input "4700"
type input "engage mobil"
type input "4900"
type input "engage mobile"
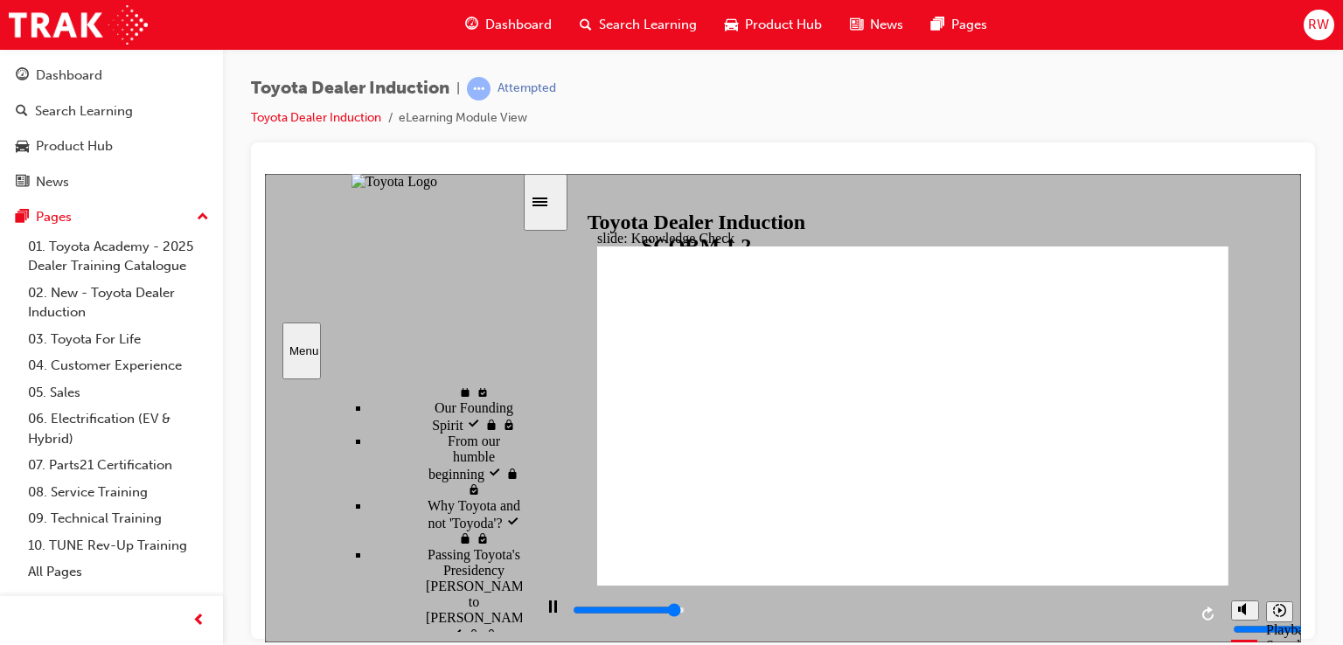
type input "engage mobile"
type input "5000"
type input "engage mobile"
type input "5000"
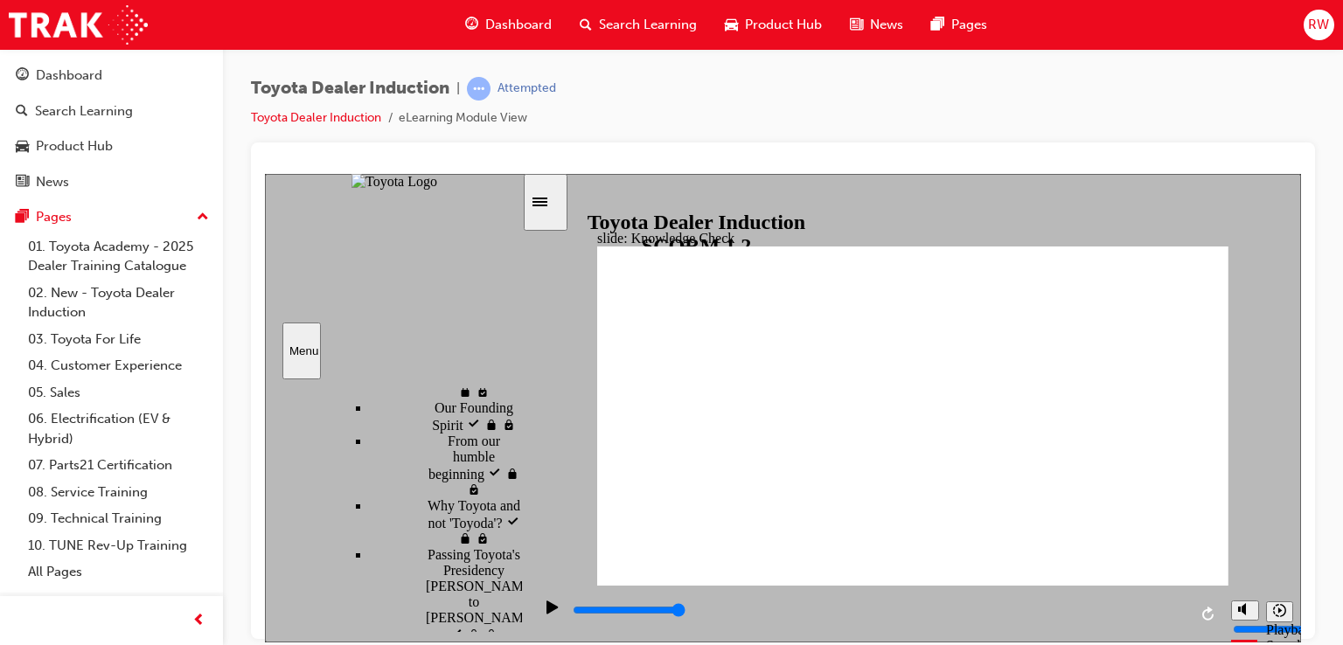
type input "engage mobile a"
type input "engage mobile ap"
type input "engage mobile app"
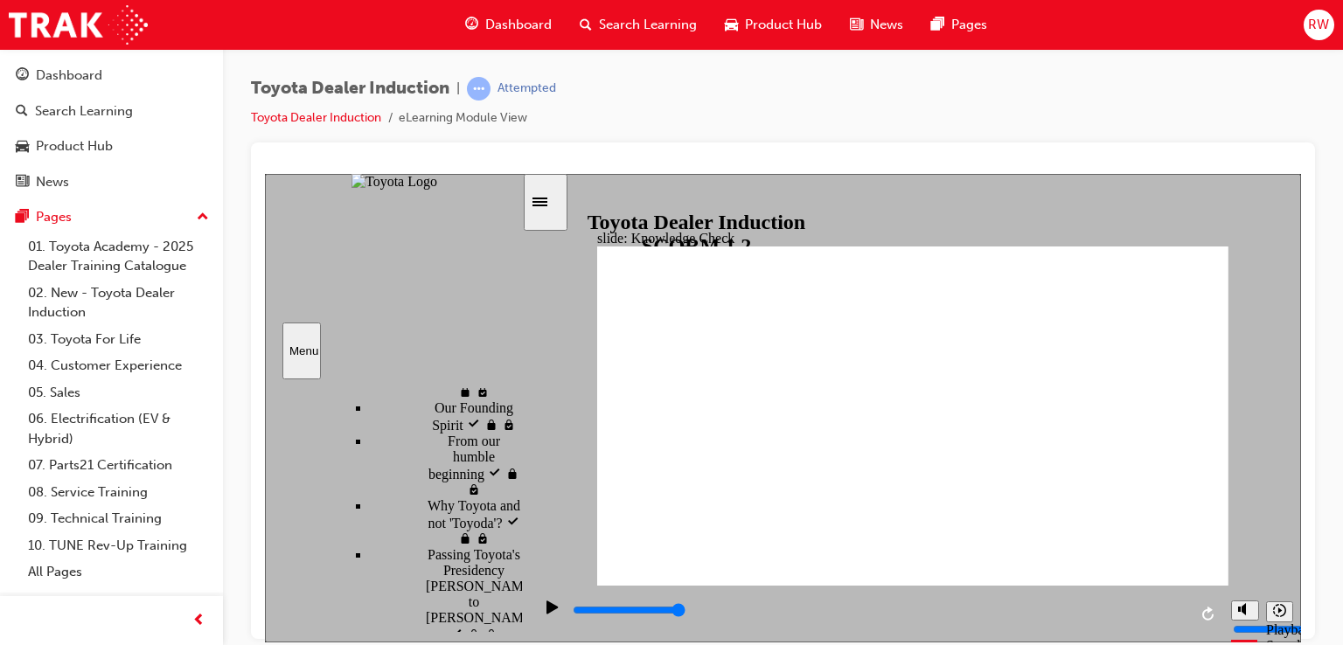
type input "engage mobile app"
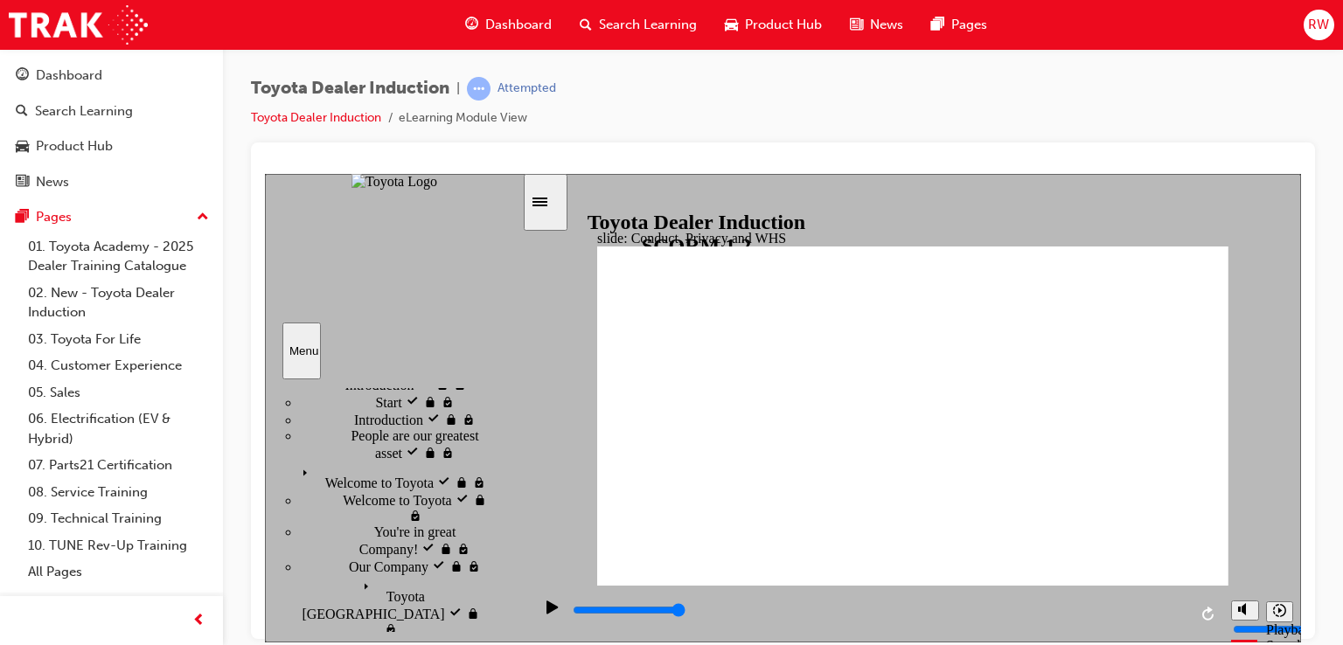
scroll to position [0, 35]
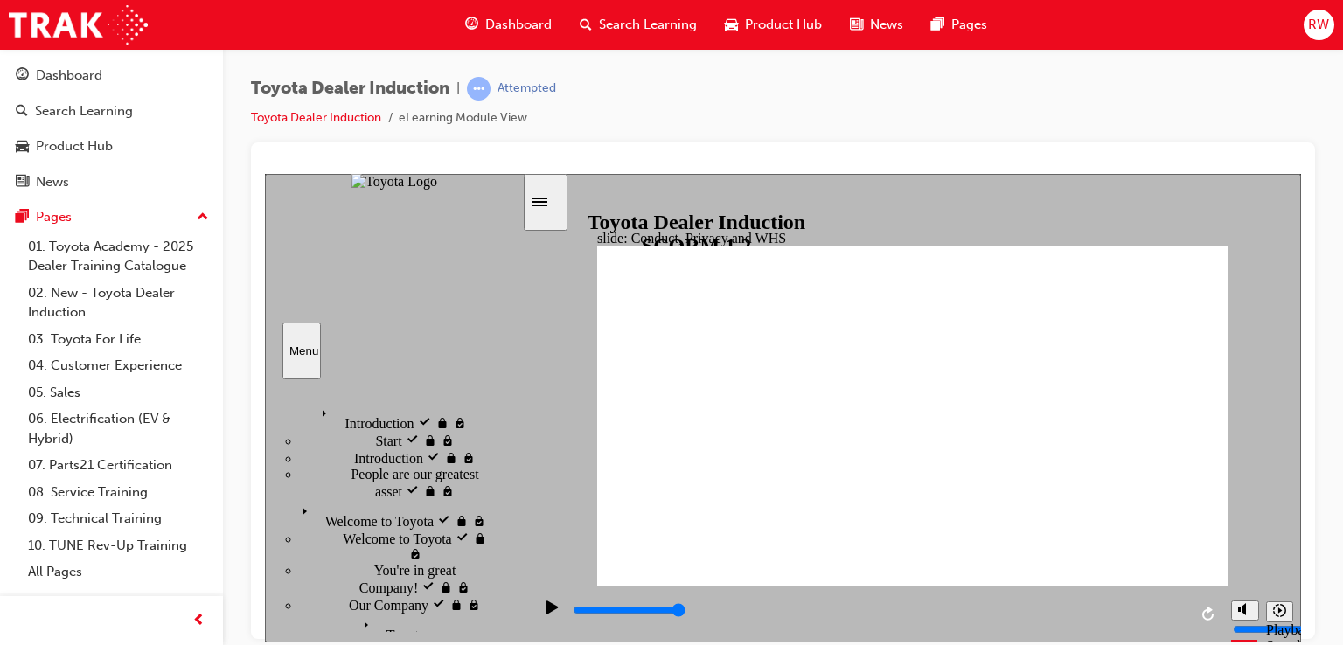
drag, startPoint x: 483, startPoint y: 457, endPoint x: 514, endPoint y: 489, distance: 44.5
click at [514, 489] on nav "Introduction visited Introduction Start visited Start" at bounding box center [393, 509] width 257 height 244
drag, startPoint x: 430, startPoint y: 342, endPoint x: 320, endPoint y: 320, distance: 112.3
click at [340, 340] on div "Menu" at bounding box center [394, 350] width 259 height 57
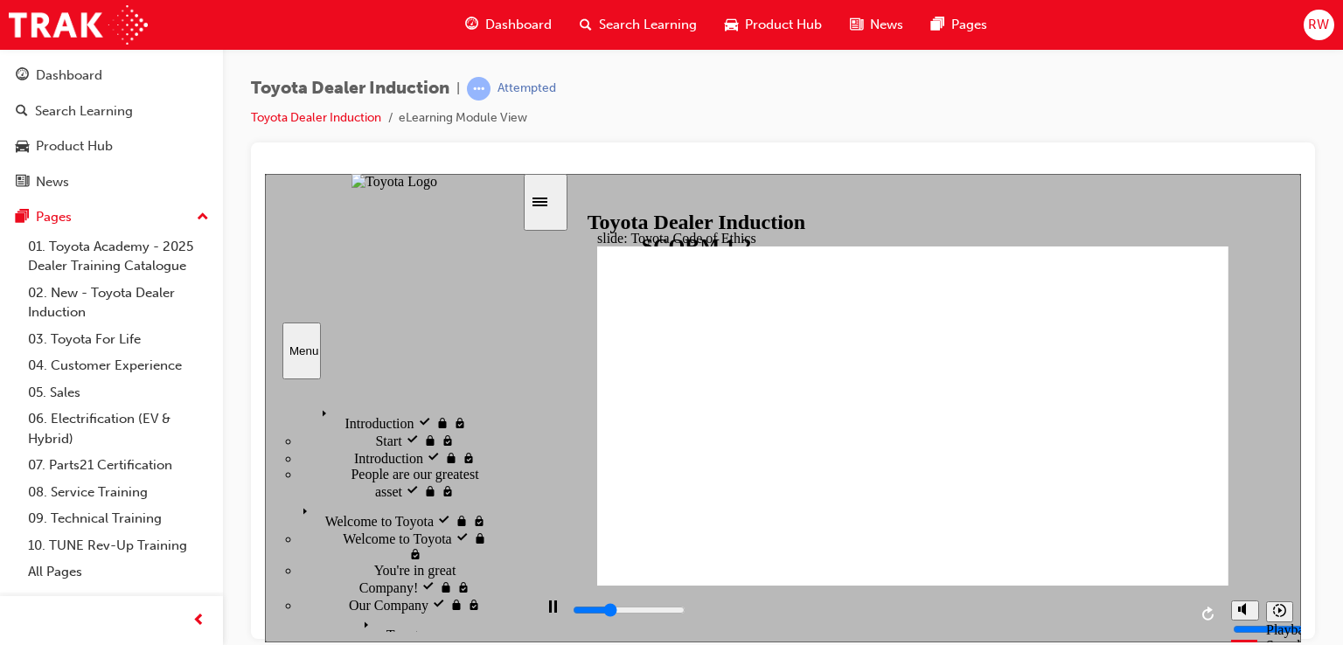
drag, startPoint x: 315, startPoint y: 313, endPoint x: 378, endPoint y: 366, distance: 82.5
click at [387, 354] on div "Menu Introduction visited Introduction Start visited Start" at bounding box center [394, 275] width 259 height 205
drag, startPoint x: 447, startPoint y: 514, endPoint x: 559, endPoint y: 562, distance: 121.8
click at [555, 559] on div "slide: Toyota Code of Ethics Toyota Code of Conduct Ethical behaviour extends b…" at bounding box center [783, 407] width 1036 height 469
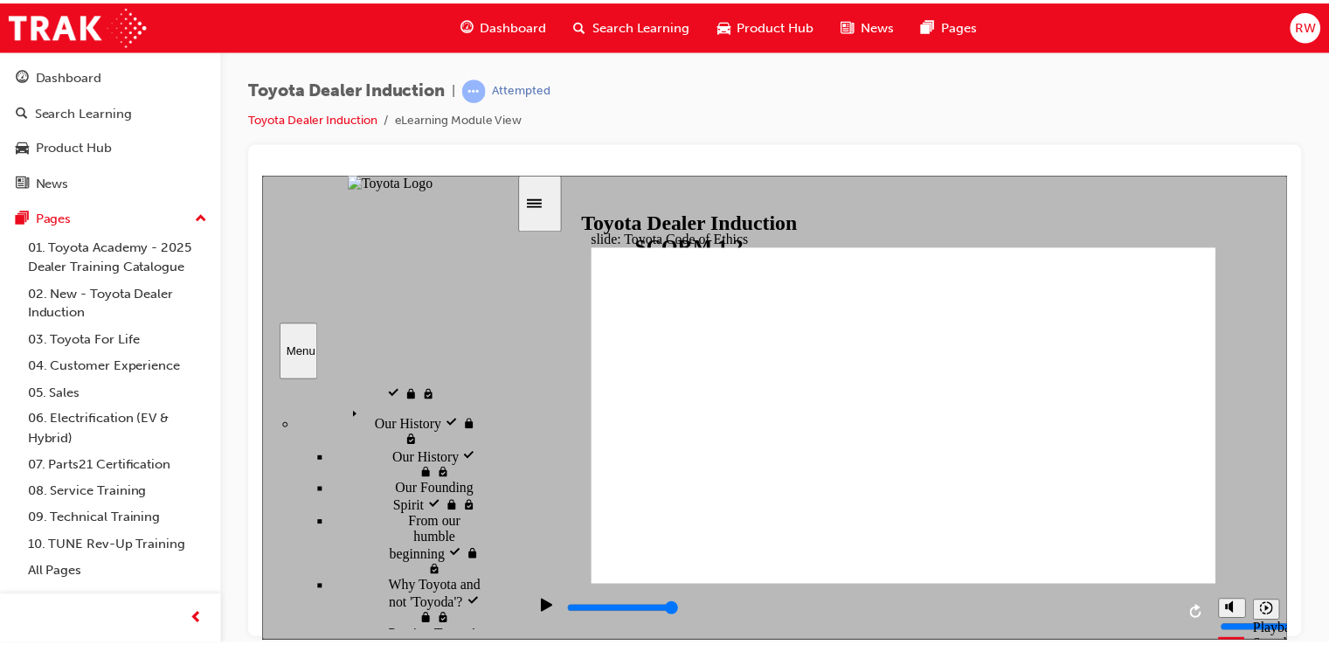
scroll to position [316, 35]
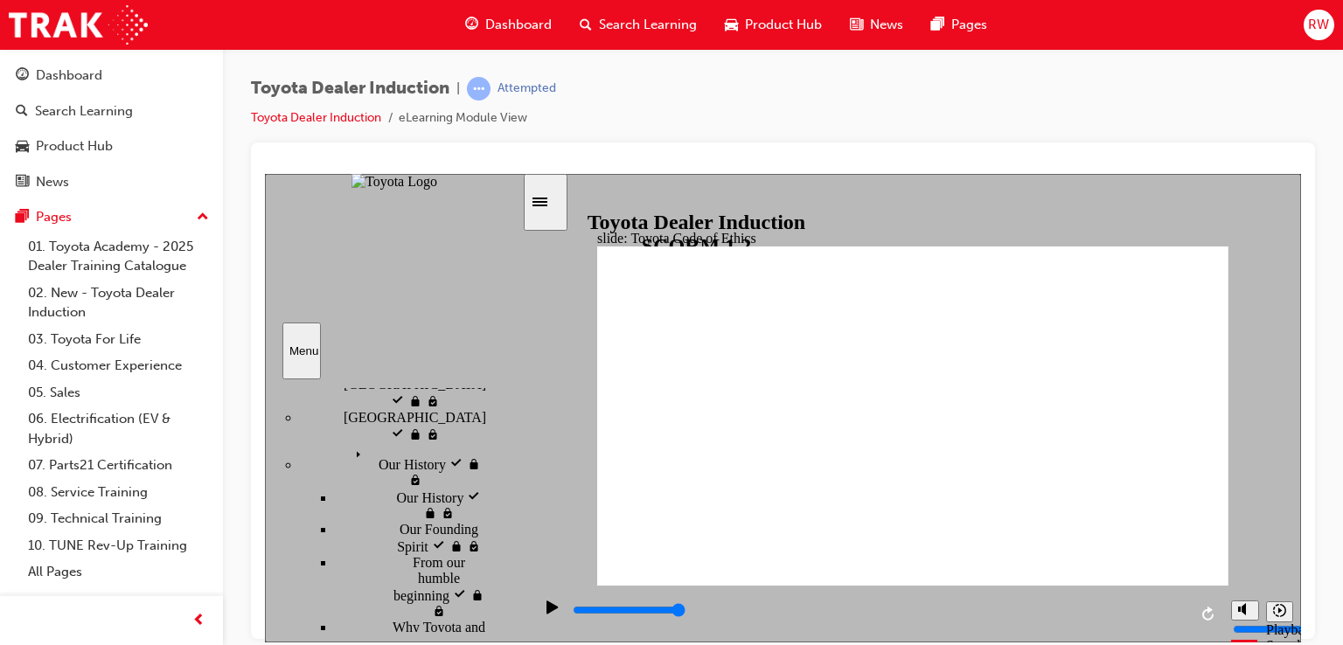
drag, startPoint x: 506, startPoint y: 579, endPoint x: 367, endPoint y: 434, distance: 200.9
click at [369, 438] on nav "Introduction visited Introduction Start visited Start" at bounding box center [393, 509] width 257 height 244
drag, startPoint x: 318, startPoint y: 402, endPoint x: 451, endPoint y: 407, distance: 133.0
type input "9300"
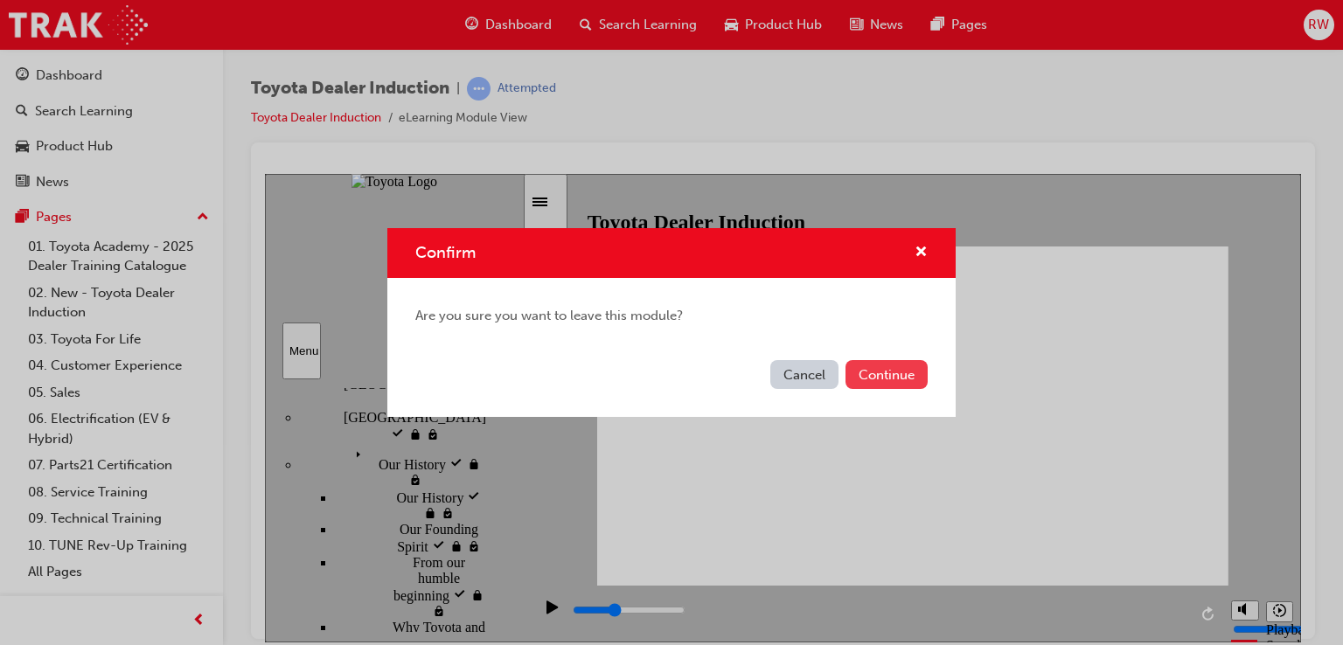
click at [870, 371] on button "Continue" at bounding box center [886, 374] width 82 height 29
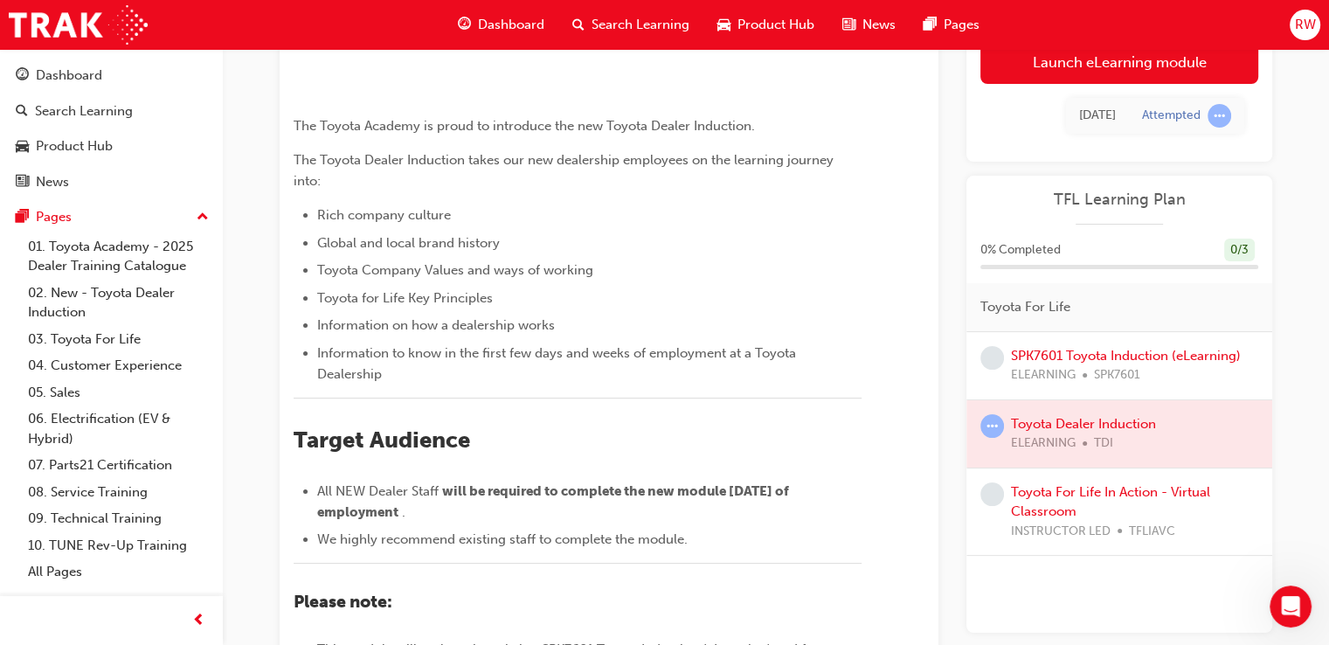
scroll to position [175, 0]
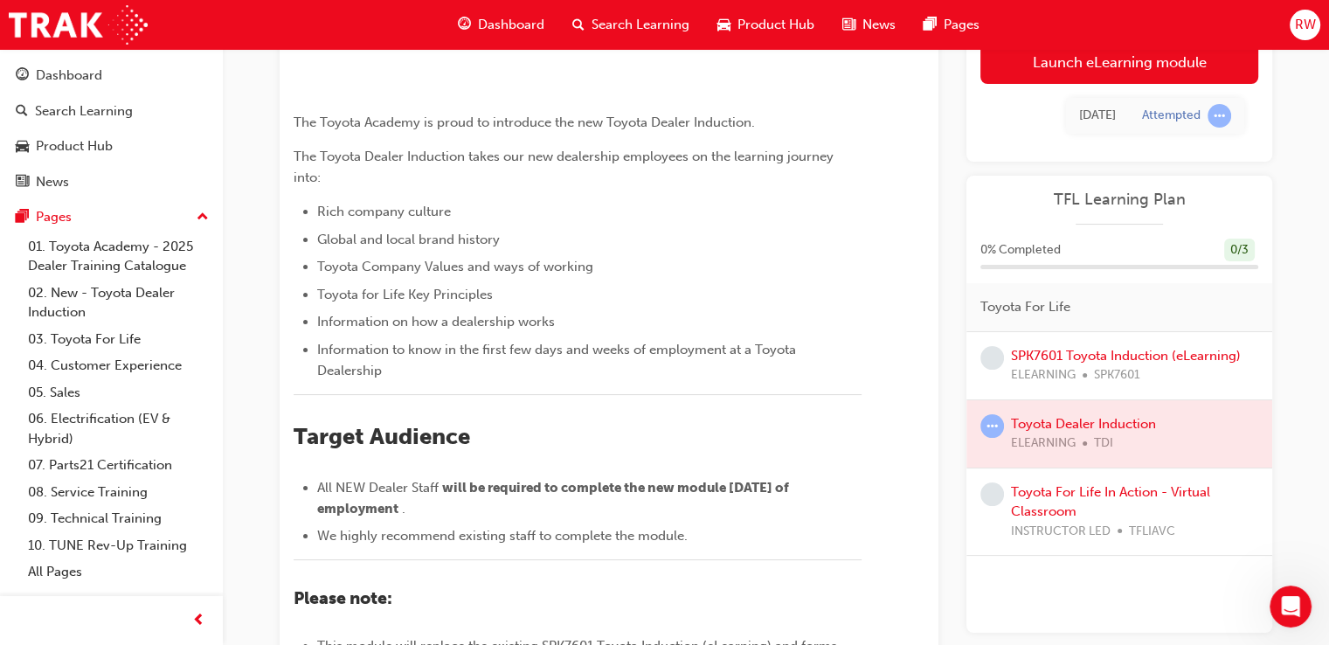
click at [1102, 412] on div at bounding box center [1120, 433] width 306 height 67
click at [1101, 422] on div at bounding box center [1120, 433] width 306 height 67
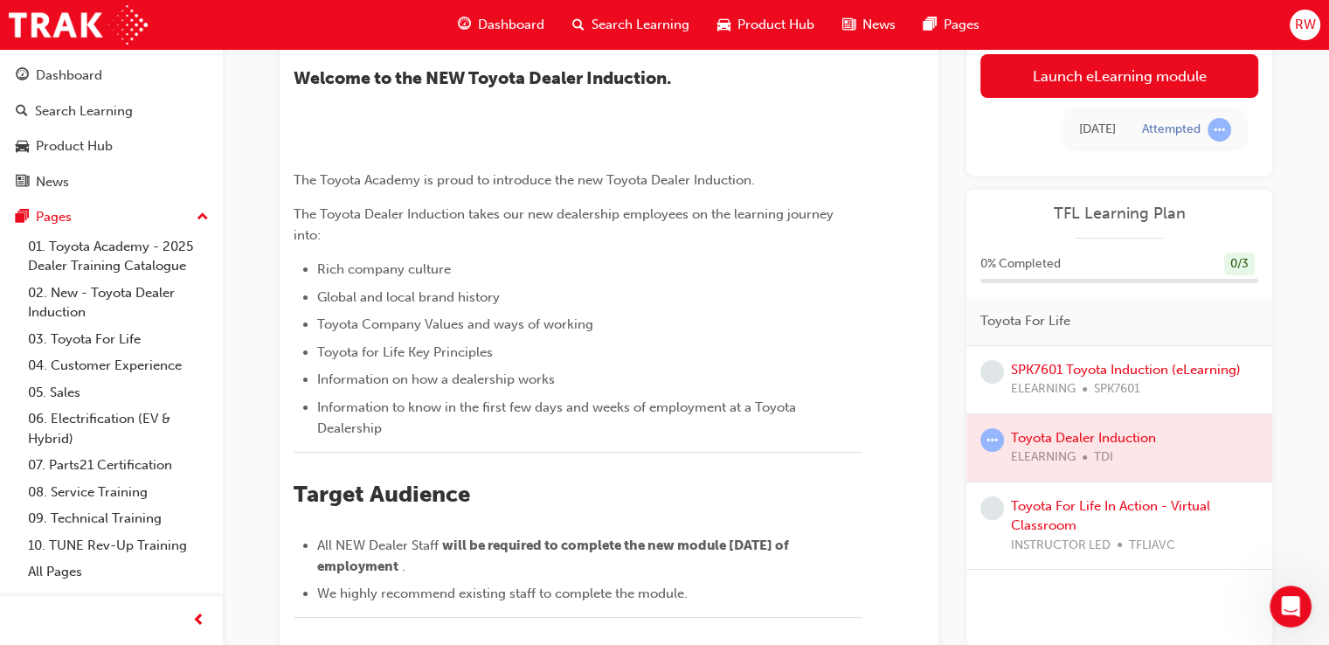
scroll to position [87, 0]
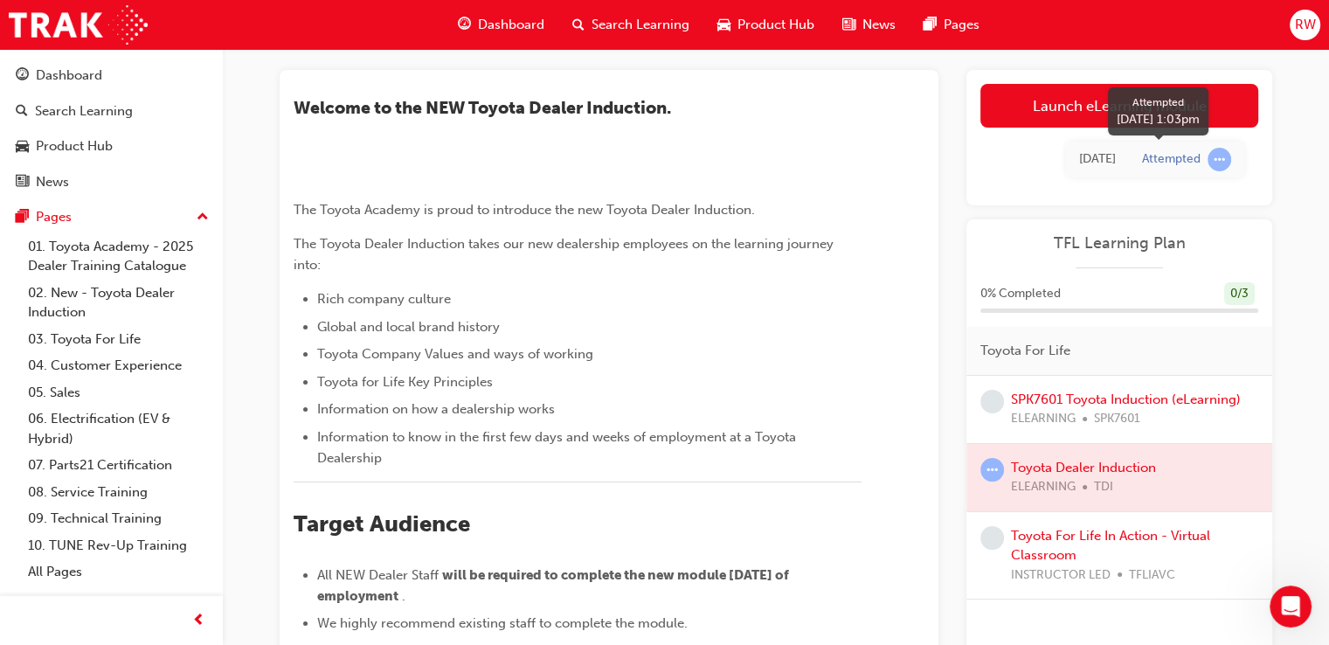
click at [1159, 163] on div "Attempted" at bounding box center [1171, 159] width 59 height 17
click at [1001, 462] on span "learningRecordVerb_ATTEMPT-icon" at bounding box center [993, 470] width 24 height 24
drag, startPoint x: 1033, startPoint y: 464, endPoint x: 1101, endPoint y: 431, distance: 75.8
click at [1036, 462] on div at bounding box center [1120, 477] width 306 height 67
click at [1098, 151] on div "[DATE]" at bounding box center [1097, 159] width 37 height 20
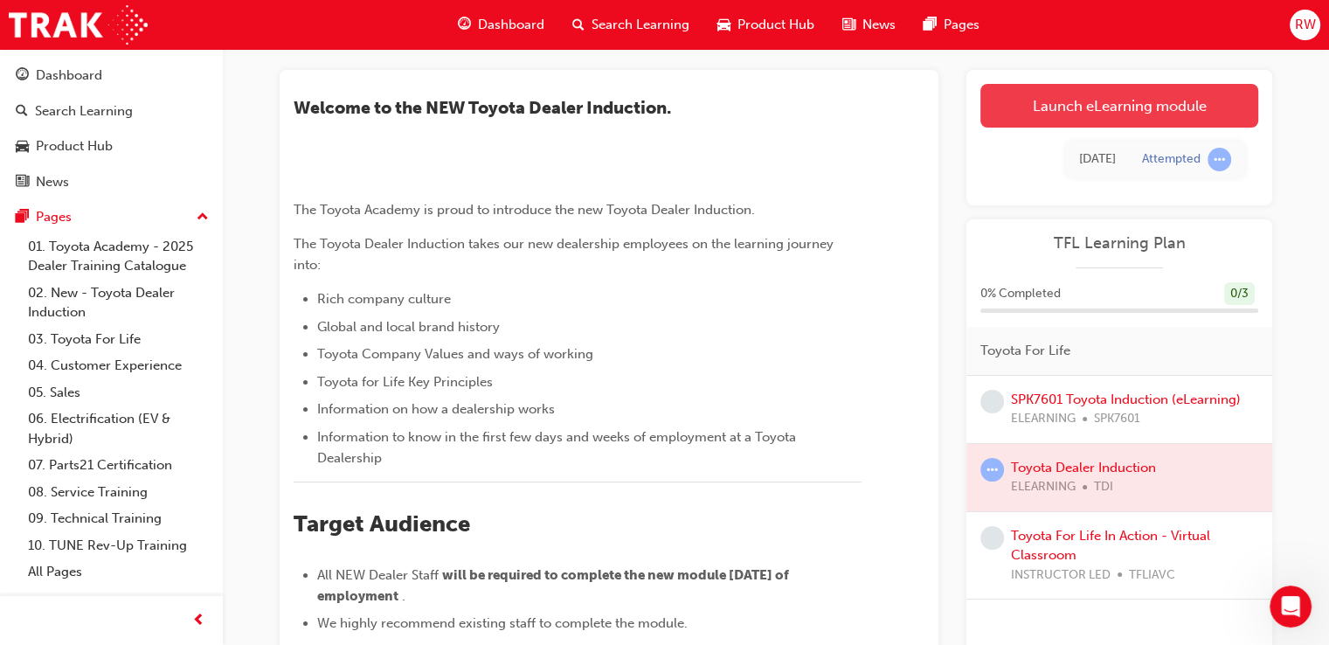
click at [1090, 106] on link "Launch eLearning module" at bounding box center [1120, 106] width 278 height 44
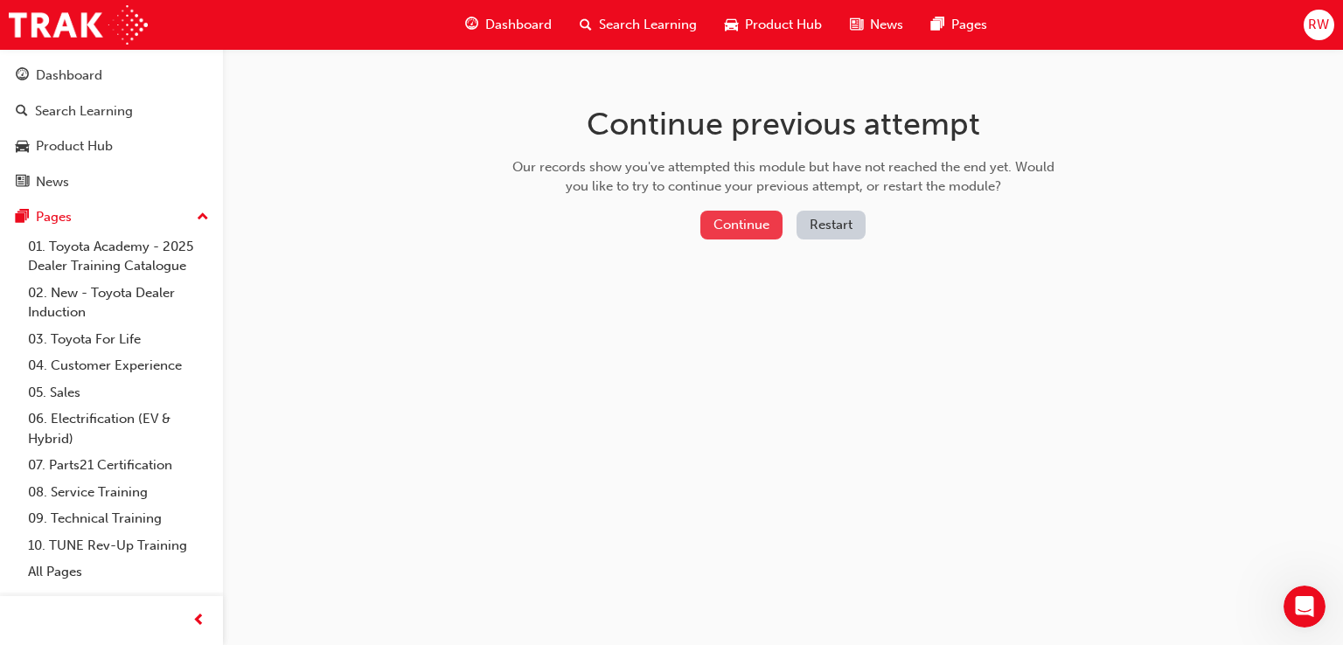
click at [755, 234] on button "Continue" at bounding box center [741, 225] width 82 height 29
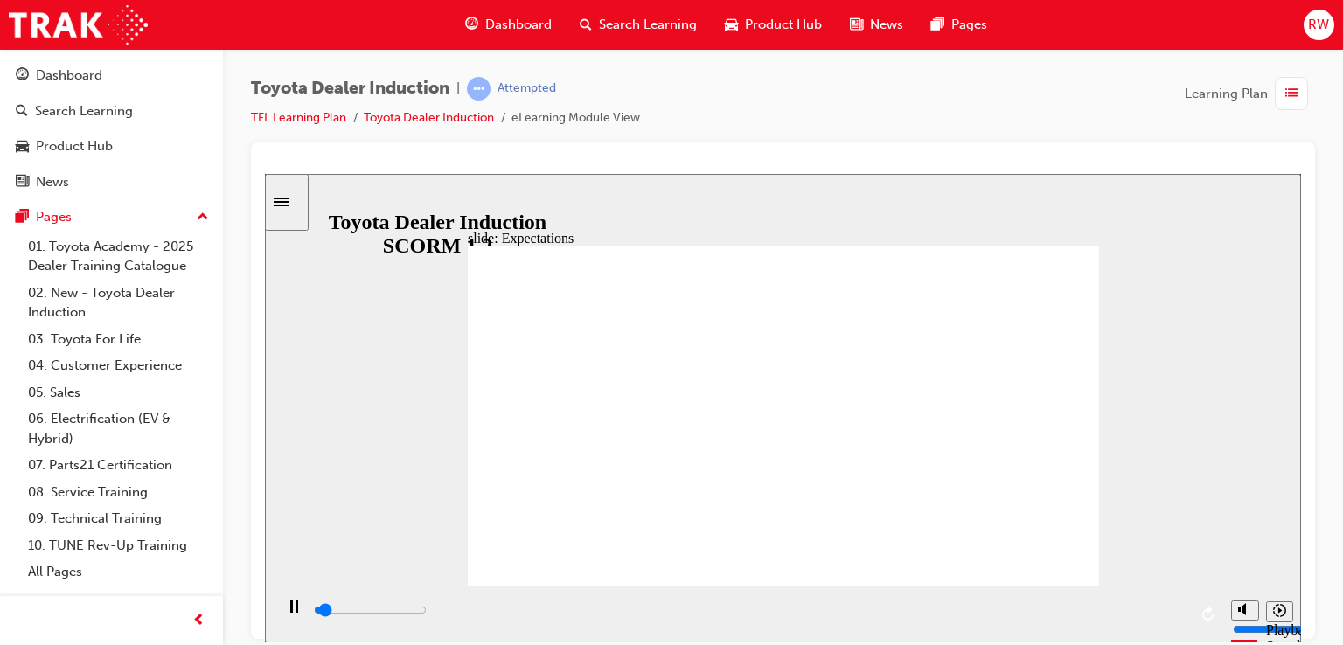
click at [300, 197] on icon "Sidebar Toggle" at bounding box center [287, 200] width 26 height 10
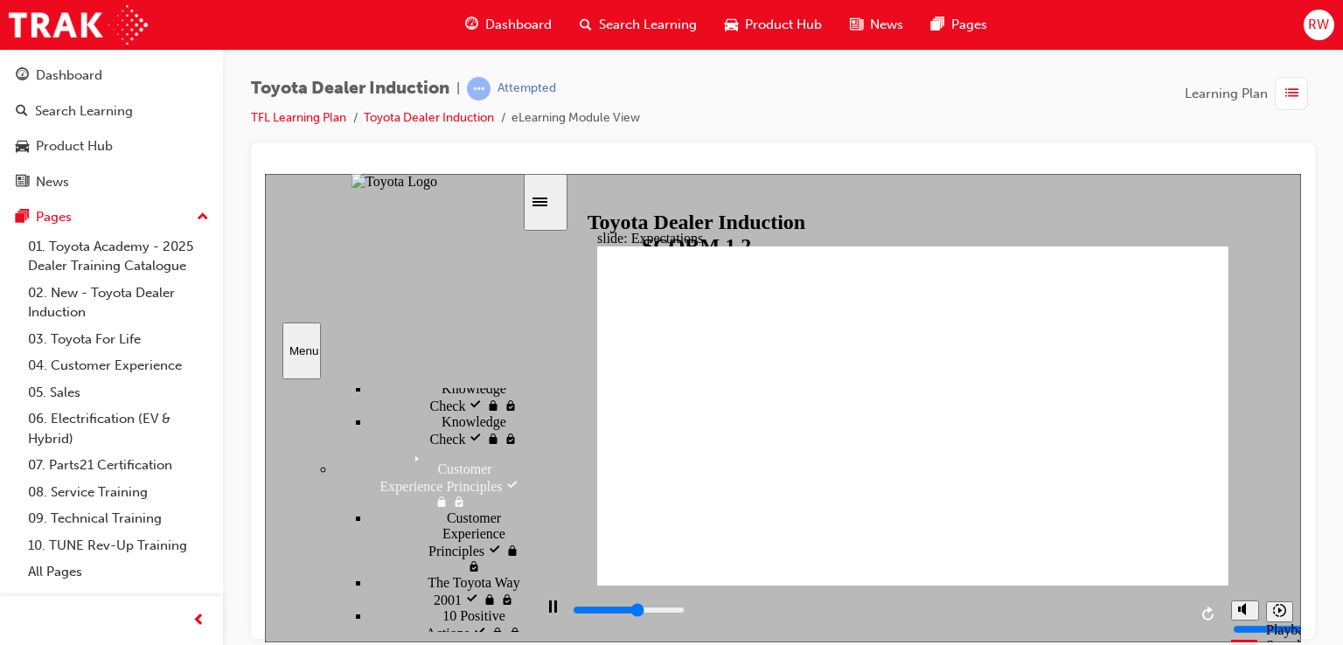
scroll to position [612, 0]
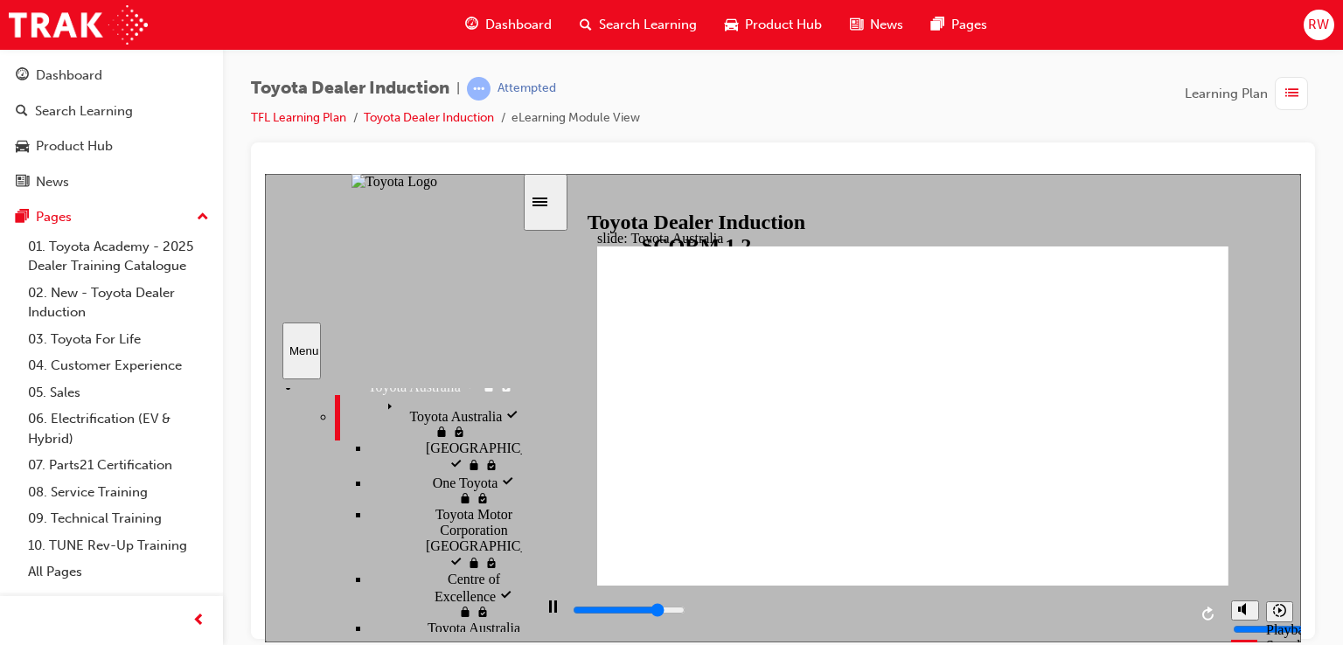
scroll to position [1049, 0]
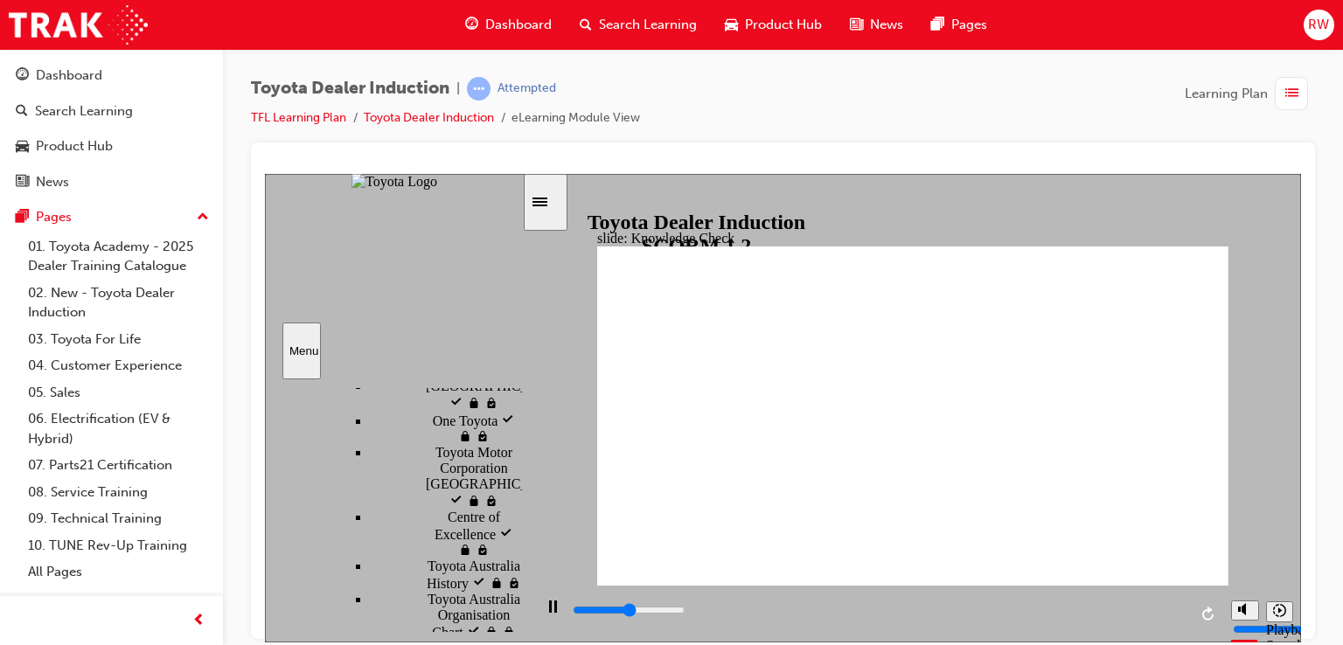
scroll to position [1224, 0]
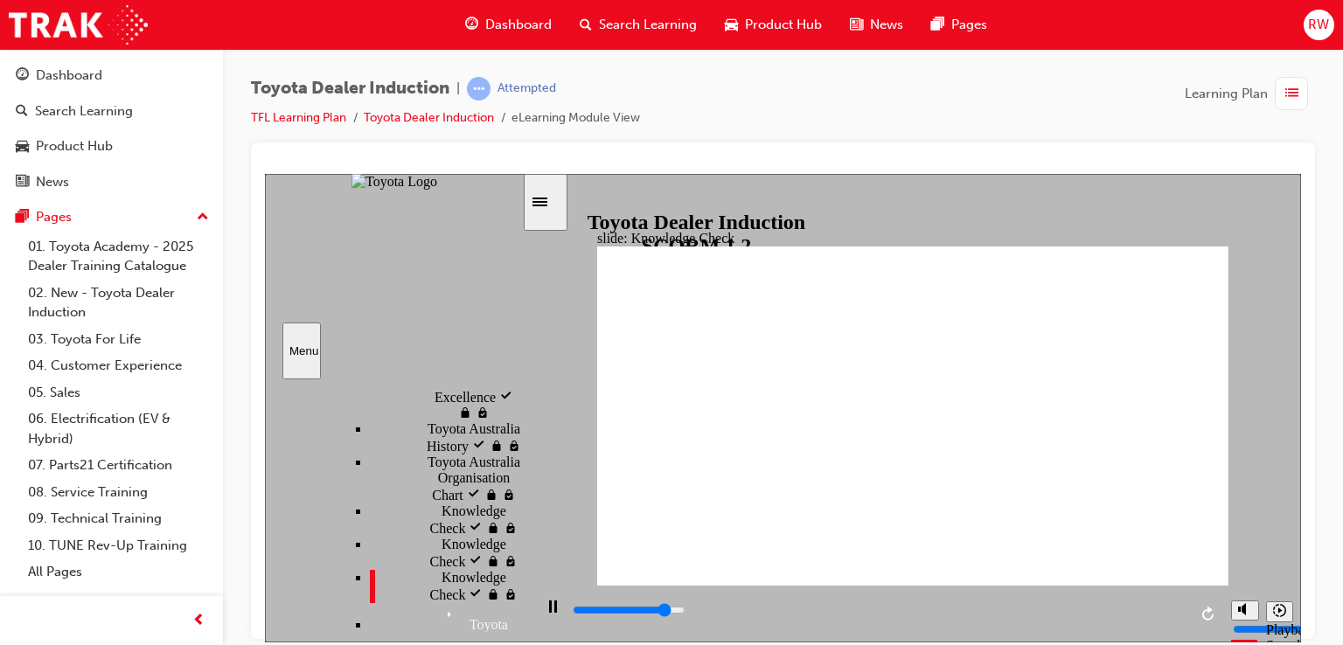
type input "800"
type input "happiness"
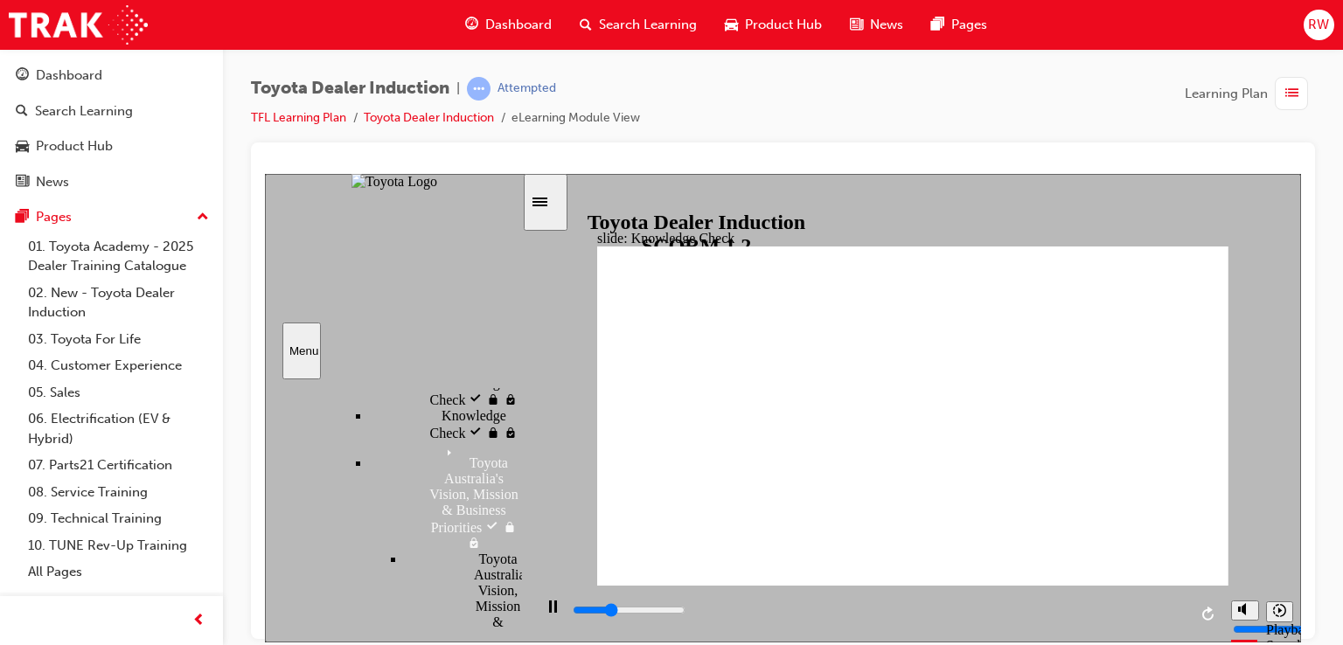
scroll to position [1399, 0]
type input "800"
type input "moved"
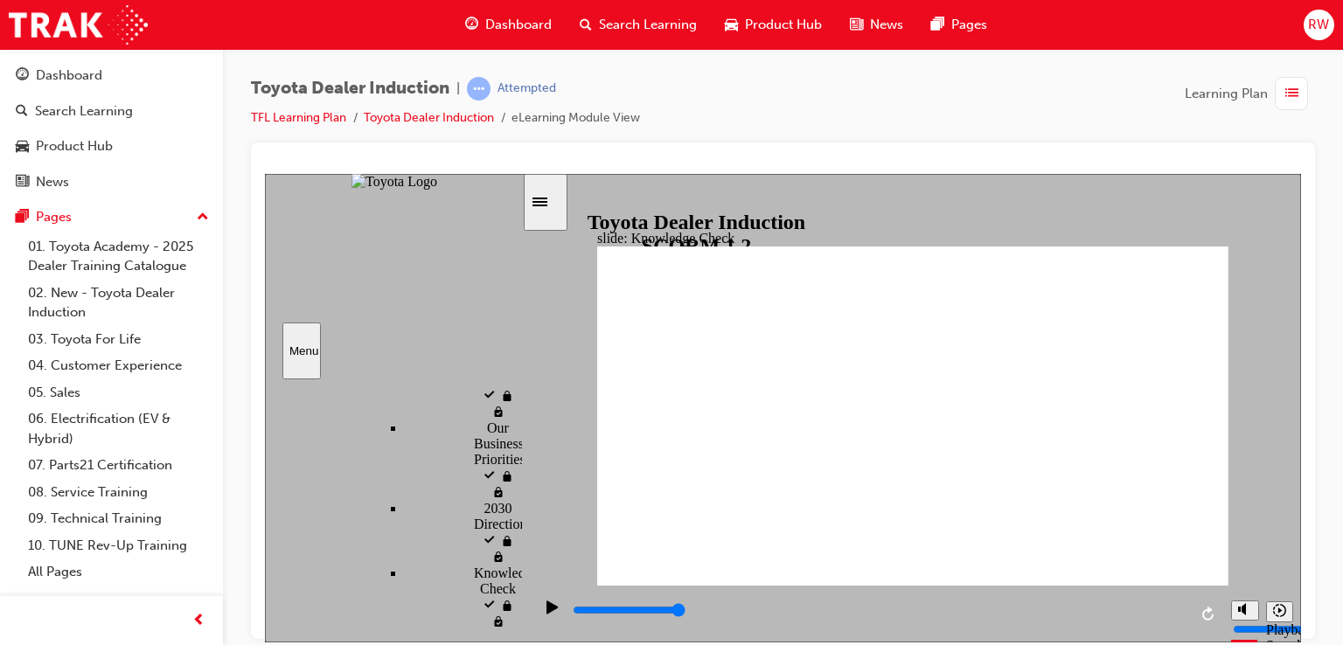
scroll to position [1909, 0]
drag, startPoint x: 410, startPoint y: 534, endPoint x: 427, endPoint y: 527, distance: 18.0
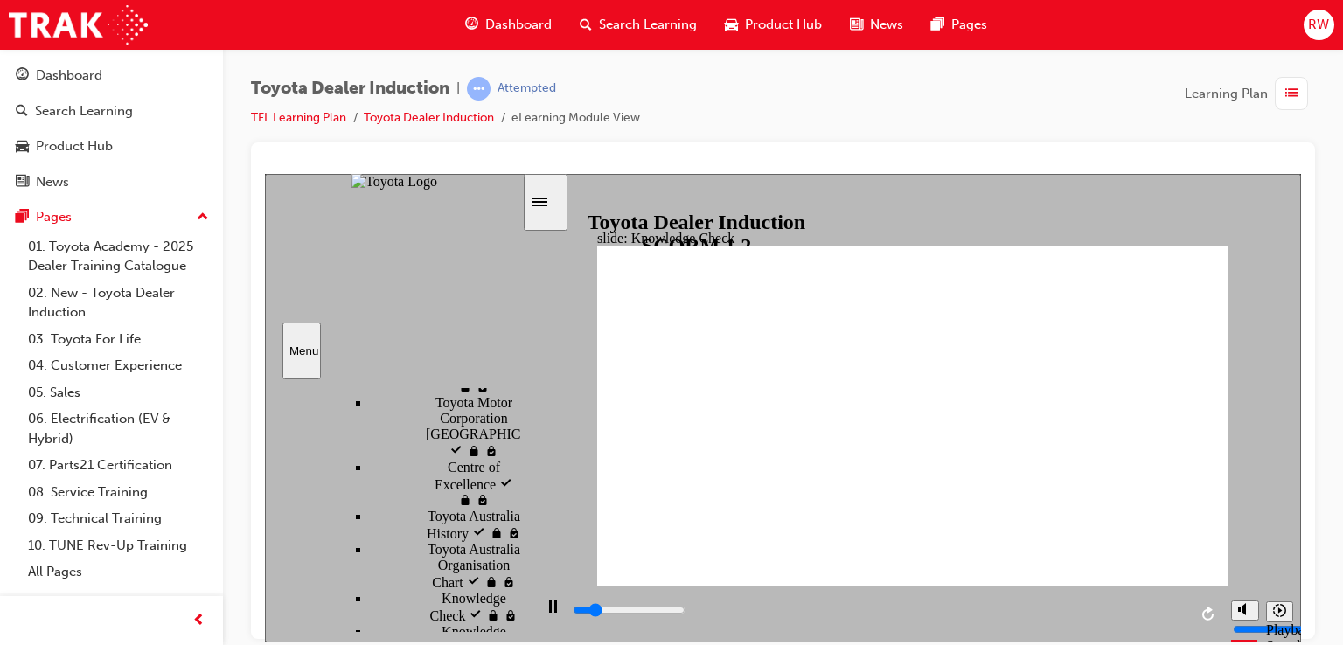
type input "800"
type input "engage mobile app"
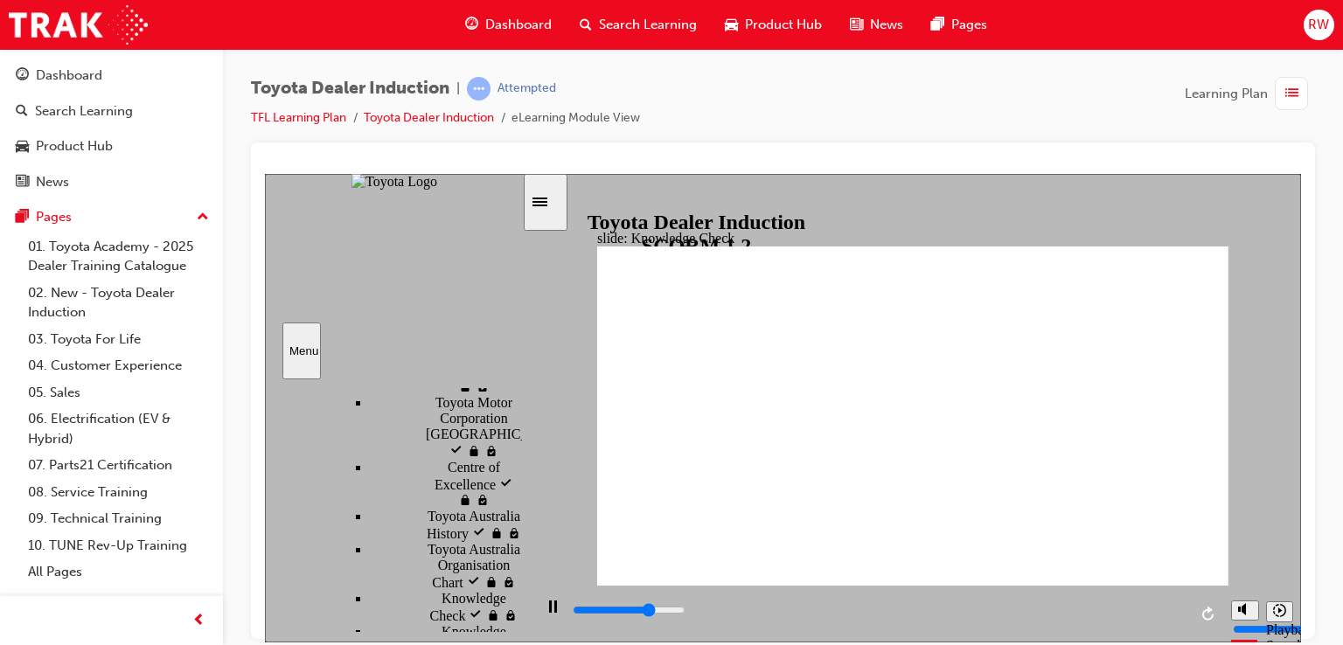
type input "4000"
type input "engage app"
type input "5000"
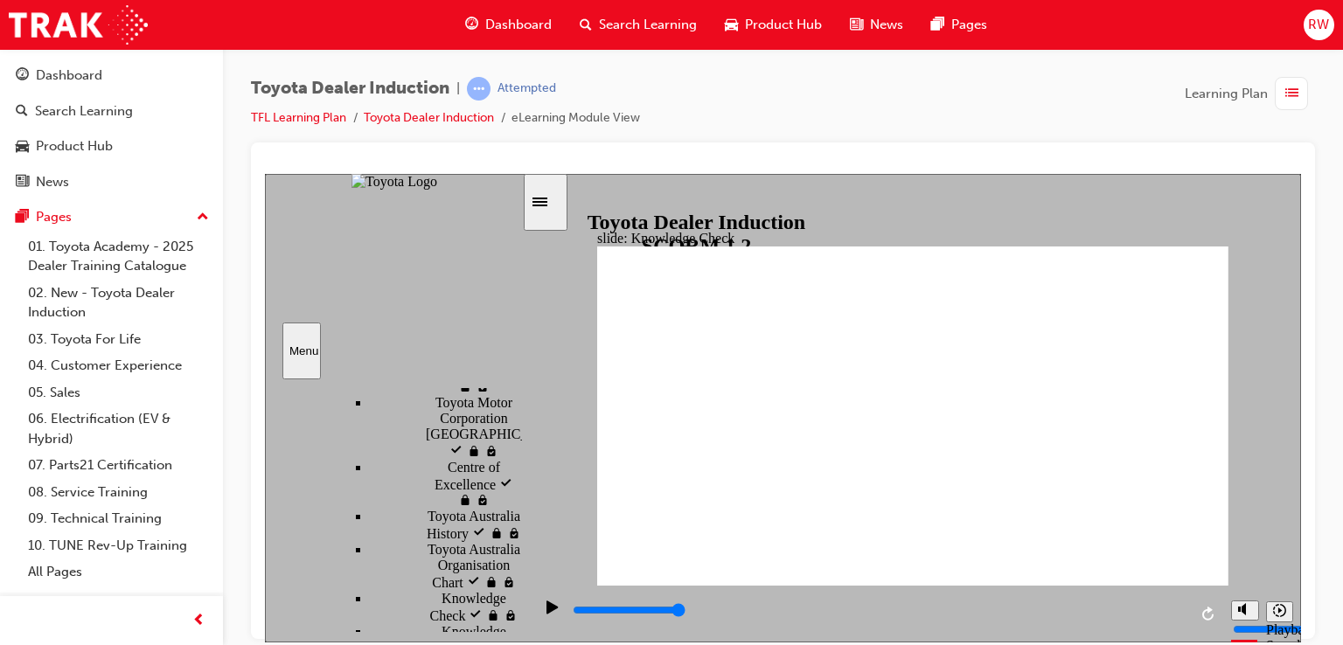
type input "tengage app"
type input "toengage app"
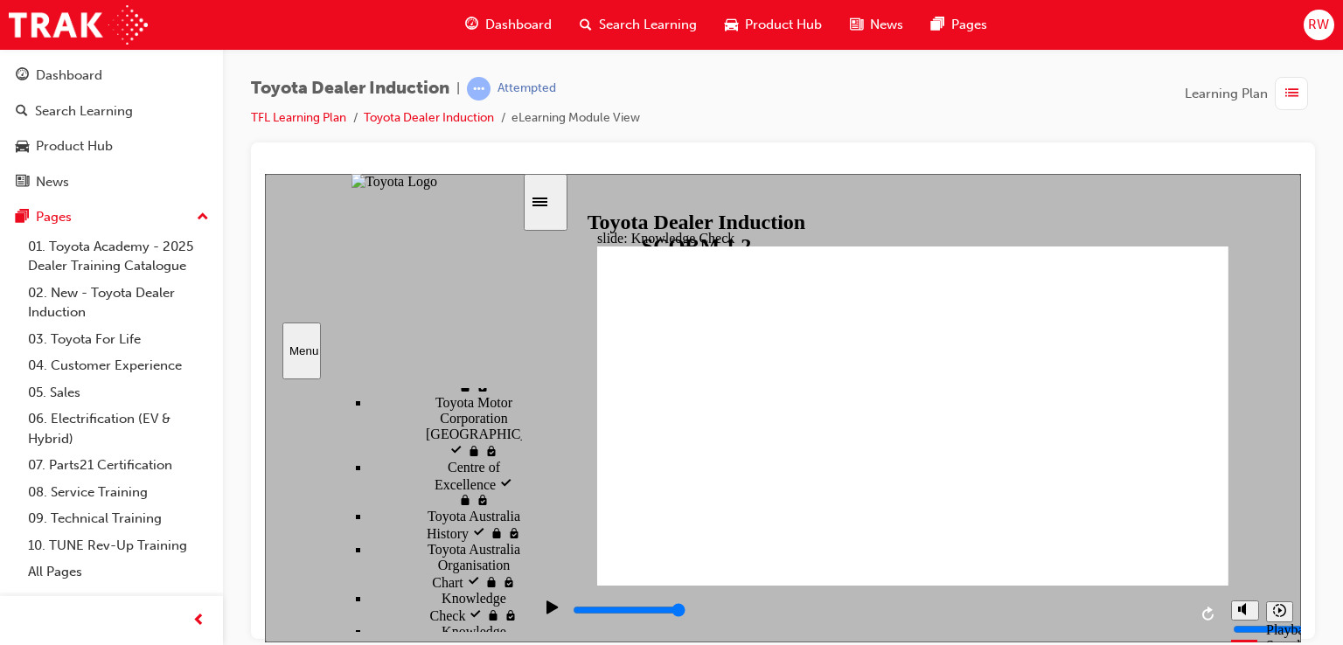
type input "toyengage app"
type input "toyoengage app"
type input "toyotengage app"
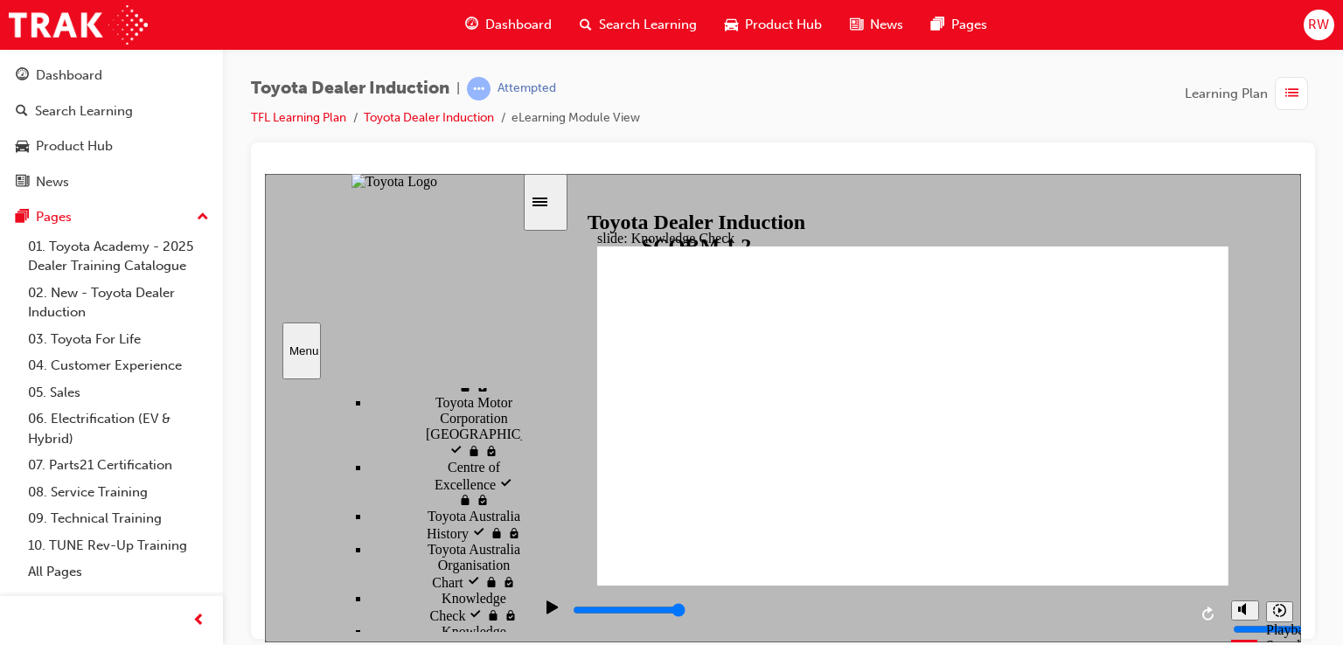
type input "toyotengage app"
type input "toyotaengage app"
type input "toyota engage app"
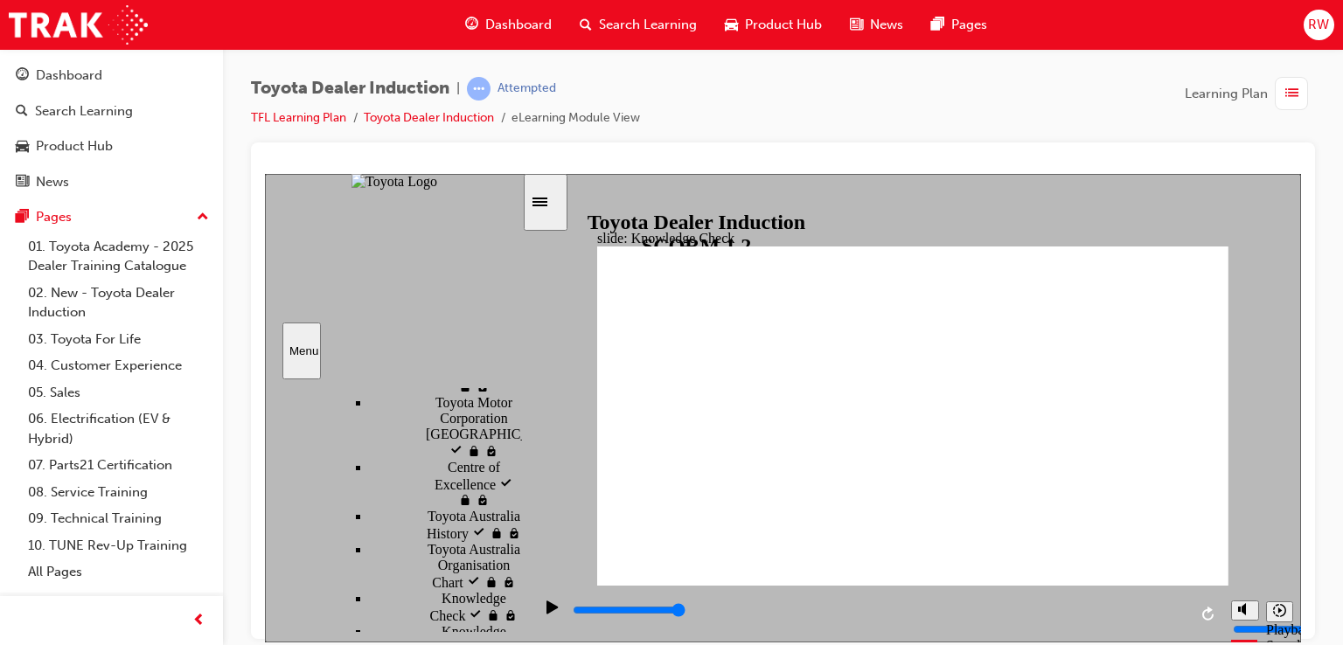
type input "toyota engage app"
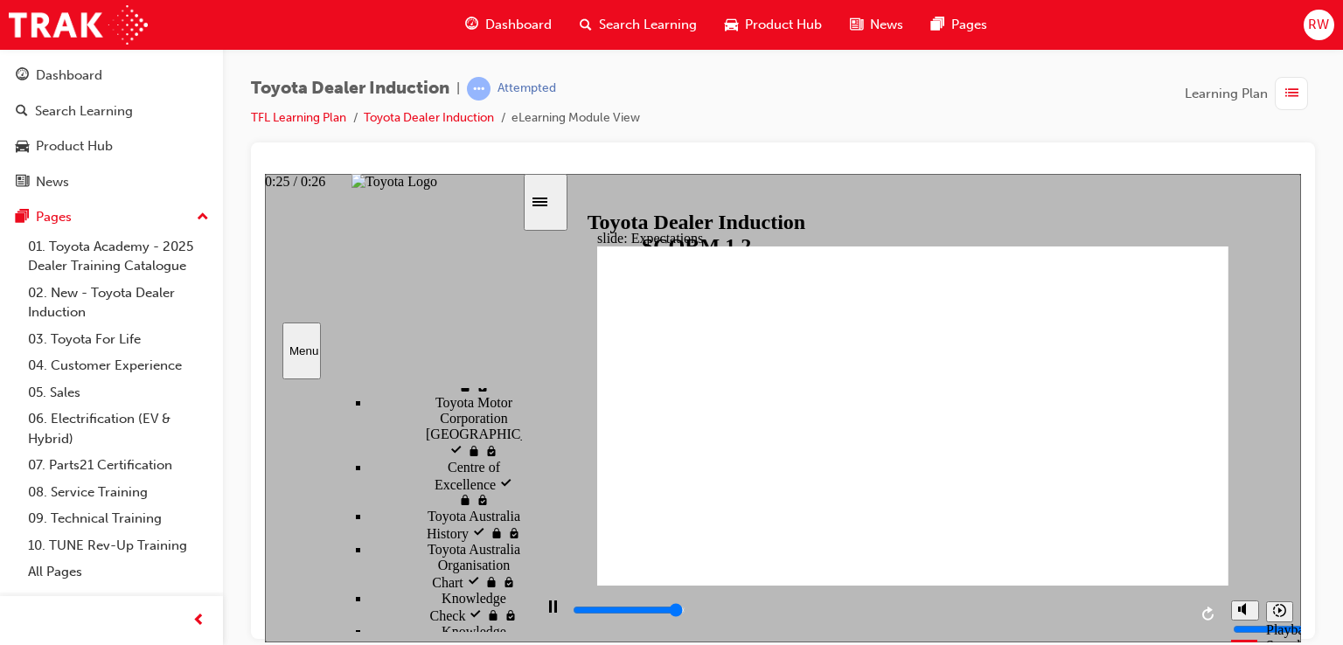
click at [1170, 607] on div "playback controls" at bounding box center [879, 609] width 616 height 19
click at [1188, 604] on div "playback controls" at bounding box center [877, 613] width 690 height 57
click at [1185, 617] on div "playback controls" at bounding box center [879, 609] width 616 height 19
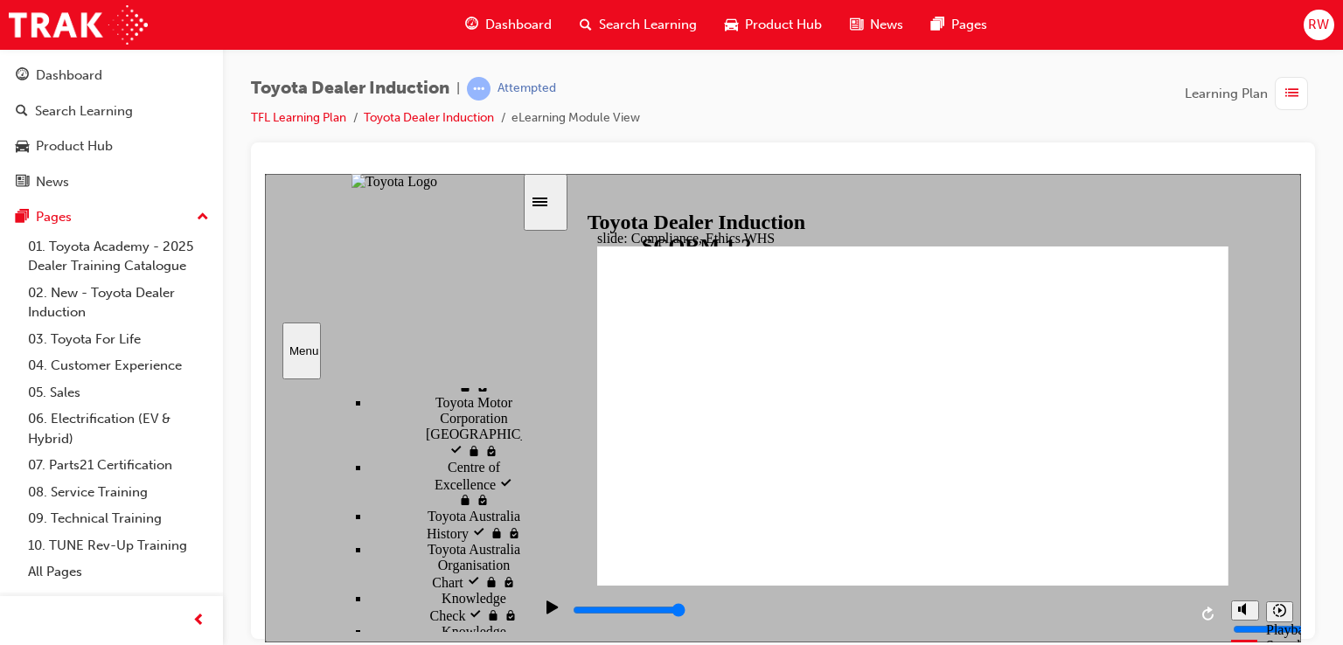
type input "8400"
checkbox input "true"
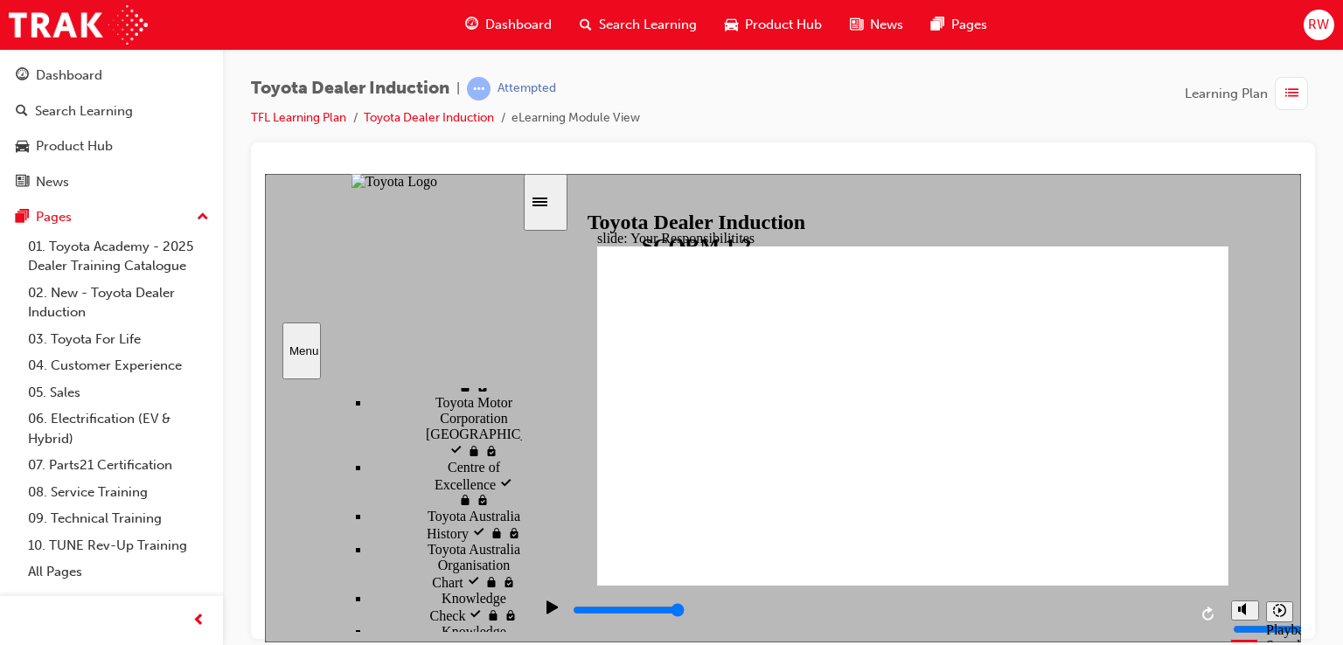
checkbox input "true"
checkbox input "false"
checkbox input "true"
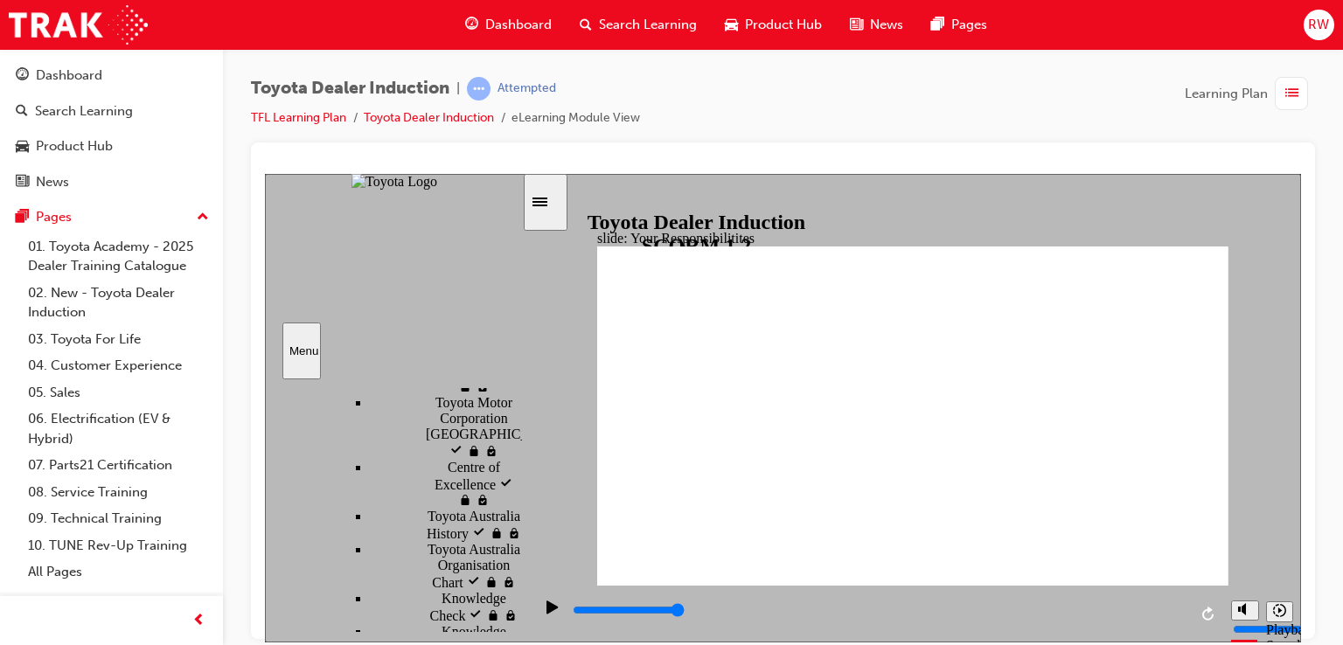
checkbox input "true"
click at [1183, 607] on div "playback controls" at bounding box center [879, 609] width 616 height 19
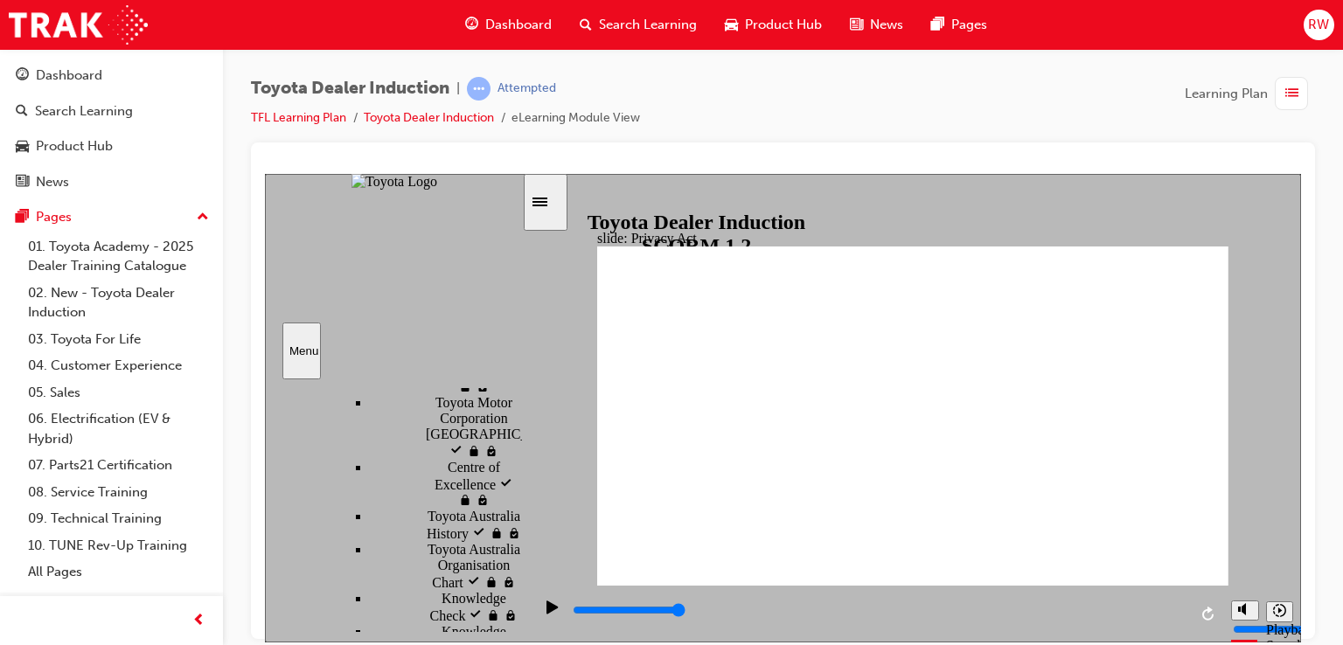
drag, startPoint x: 832, startPoint y: 317, endPoint x: 836, endPoint y: 337, distance: 19.5
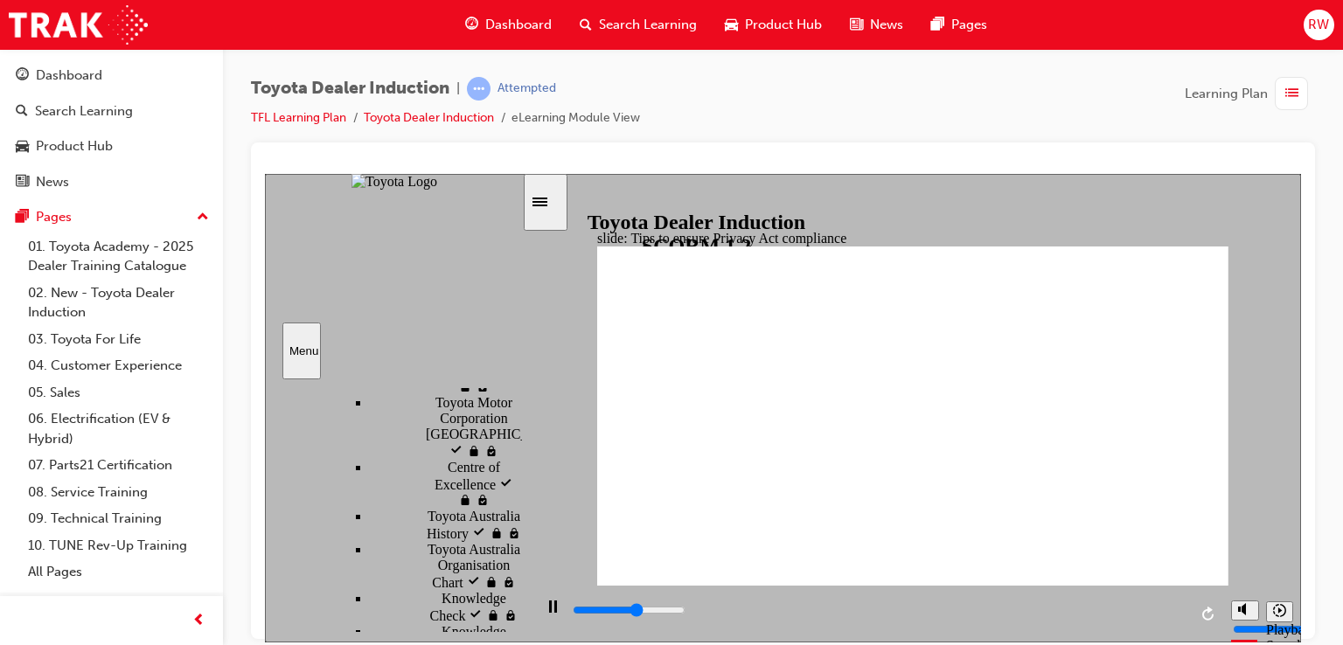
drag, startPoint x: 829, startPoint y: 427, endPoint x: 831, endPoint y: 450, distance: 23.7
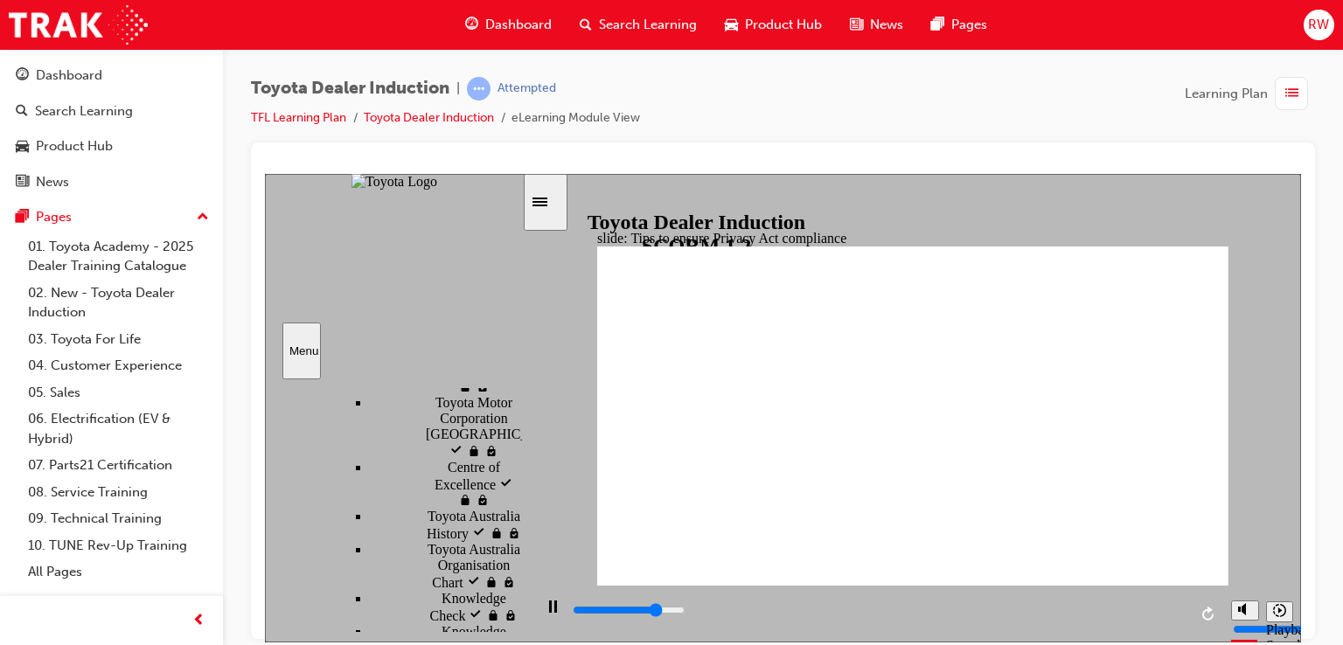
click at [685, 614] on input "slide progress" at bounding box center [629, 609] width 113 height 14
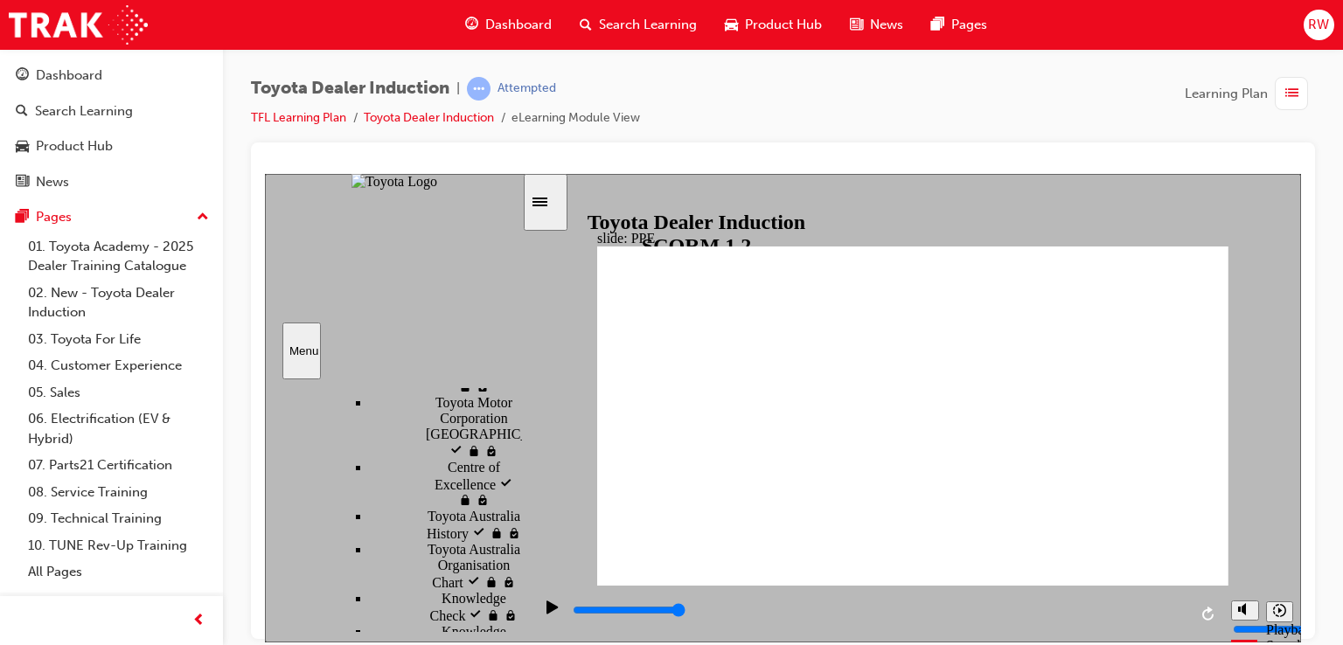
click at [1186, 607] on div "playback controls" at bounding box center [879, 609] width 616 height 19
click at [552, 614] on icon "Play (Ctrl+Alt+P)" at bounding box center [552, 607] width 12 height 14
click at [547, 610] on icon "Play (Ctrl+Alt+P)" at bounding box center [551, 606] width 11 height 13
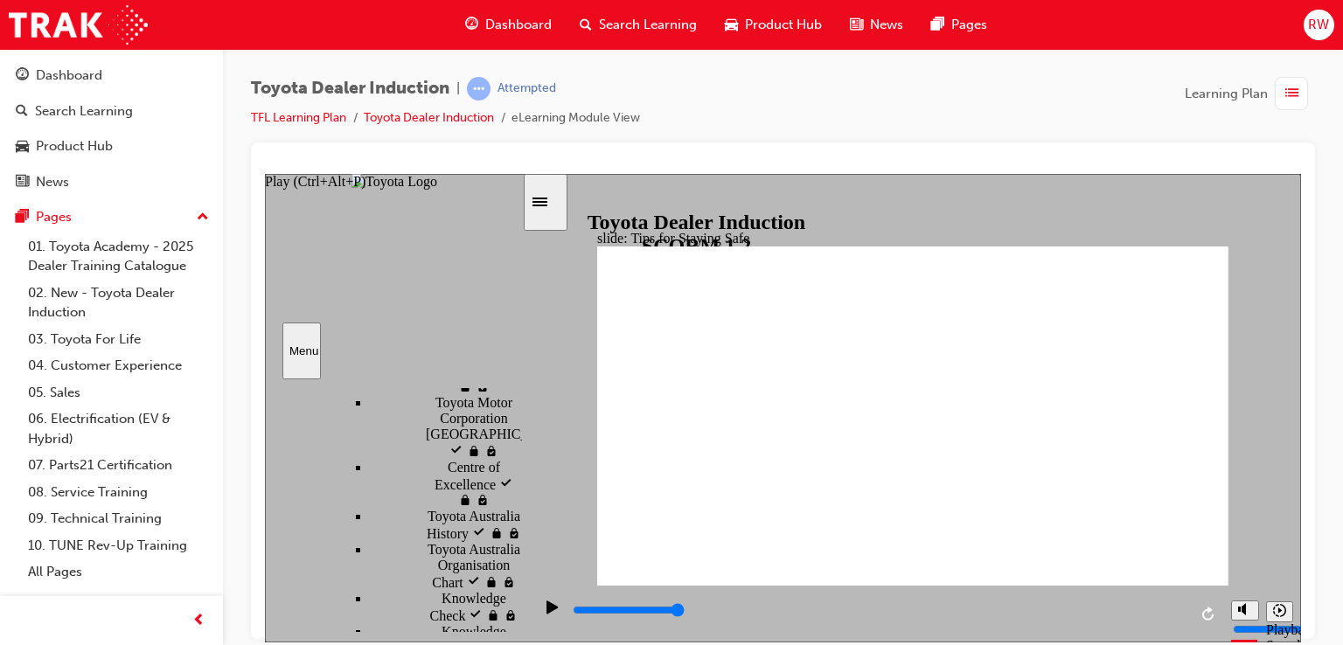
click at [547, 610] on icon "Play (Ctrl+Alt+P)" at bounding box center [551, 606] width 11 height 13
drag, startPoint x: 802, startPoint y: 511, endPoint x: 866, endPoint y: 511, distance: 64.7
type input "2900"
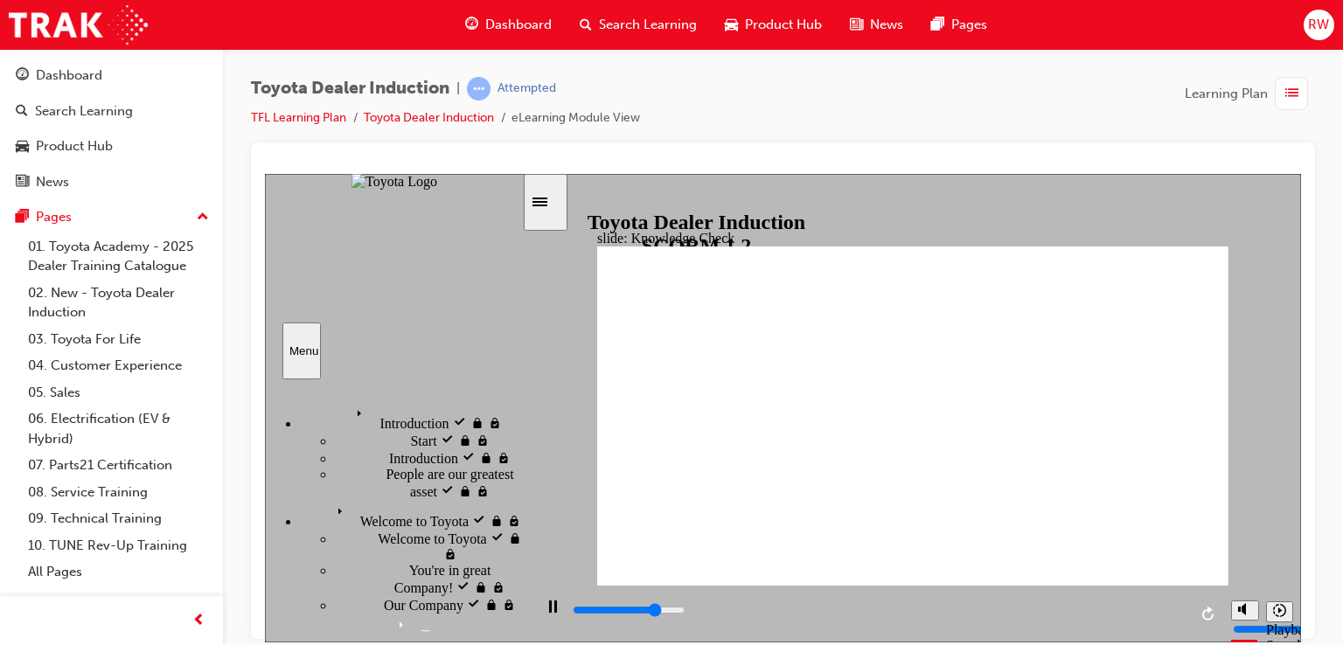
scroll to position [1136, 0]
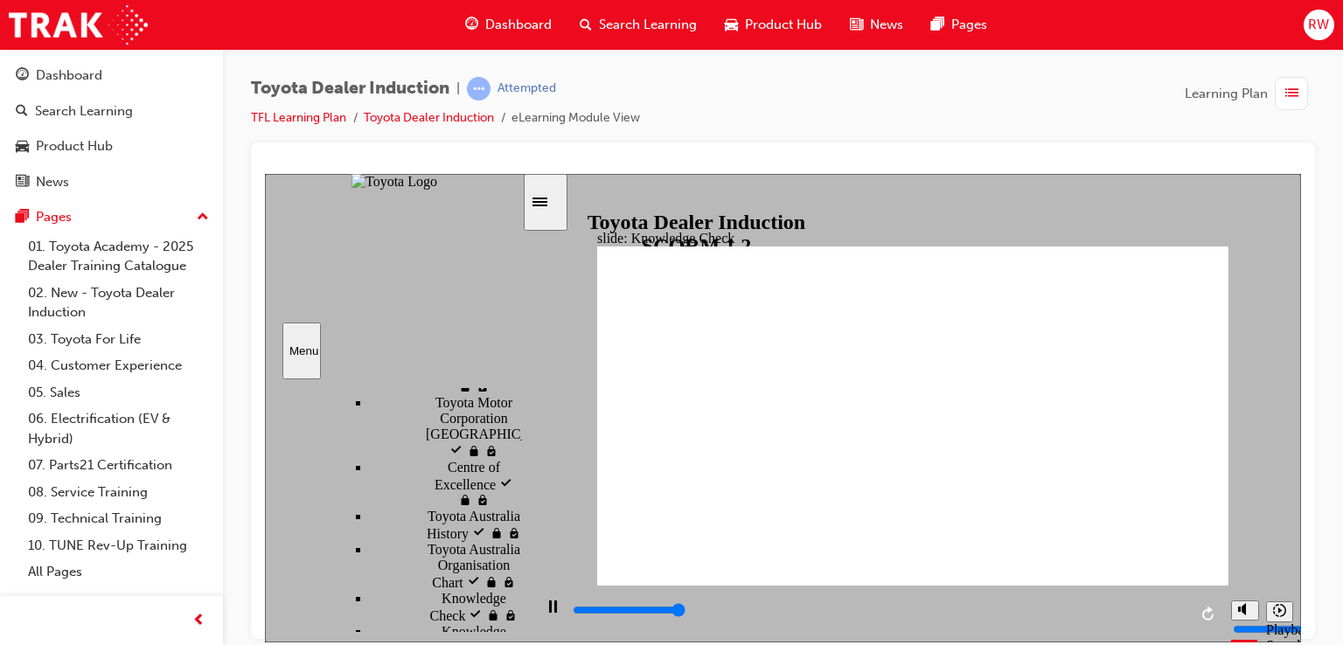
type input "5000"
checkbox input "true"
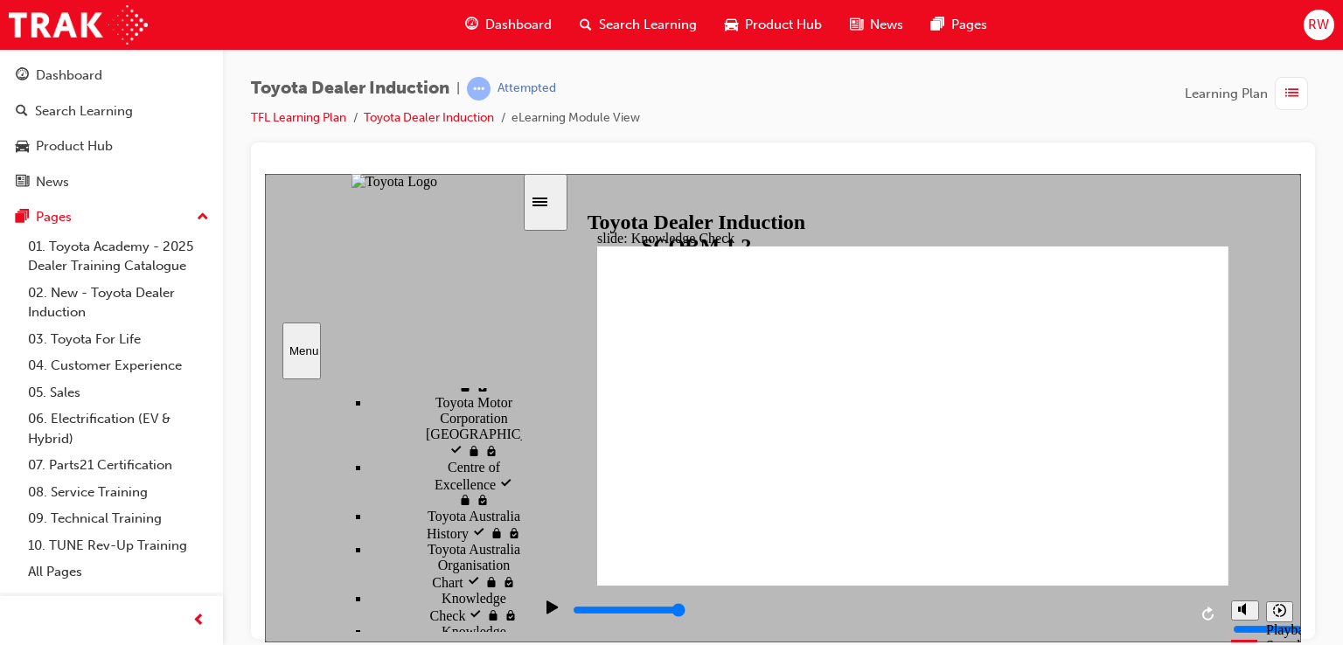
checkbox input "true"
type input "5000"
drag, startPoint x: 815, startPoint y: 420, endPoint x: 926, endPoint y: 382, distance: 117.2
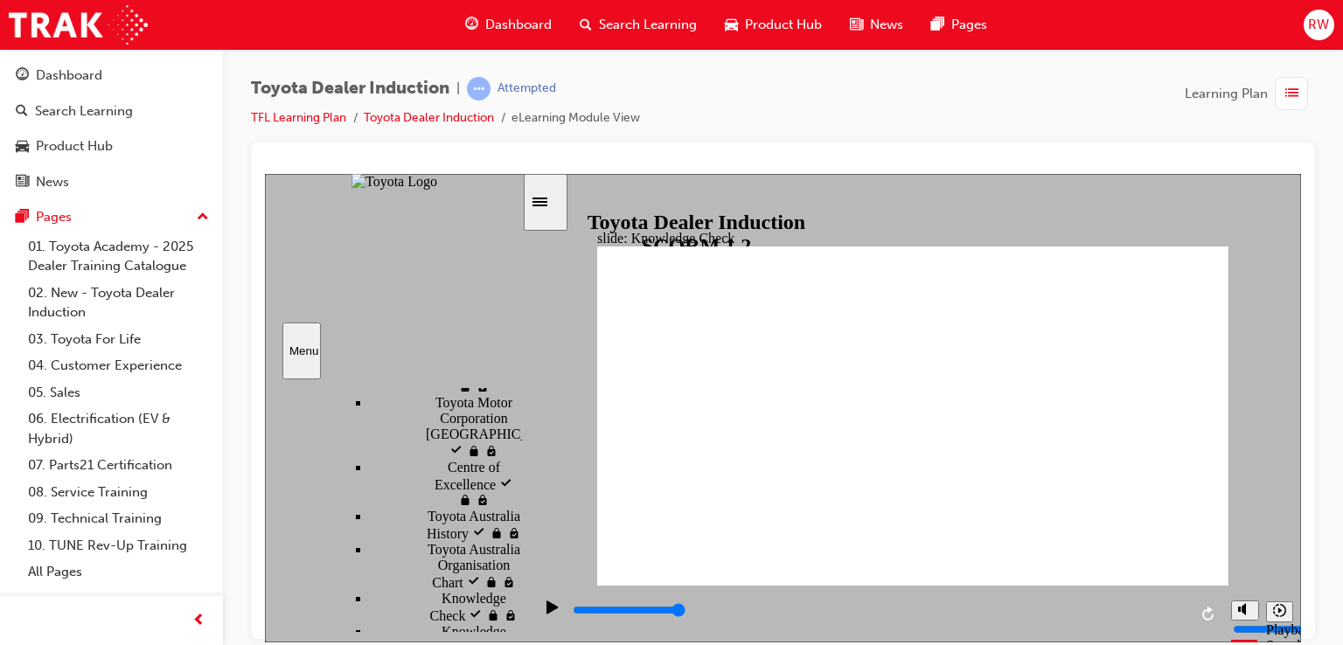
radio input "true"
type input "3800"
checkbox input "true"
type input "5000"
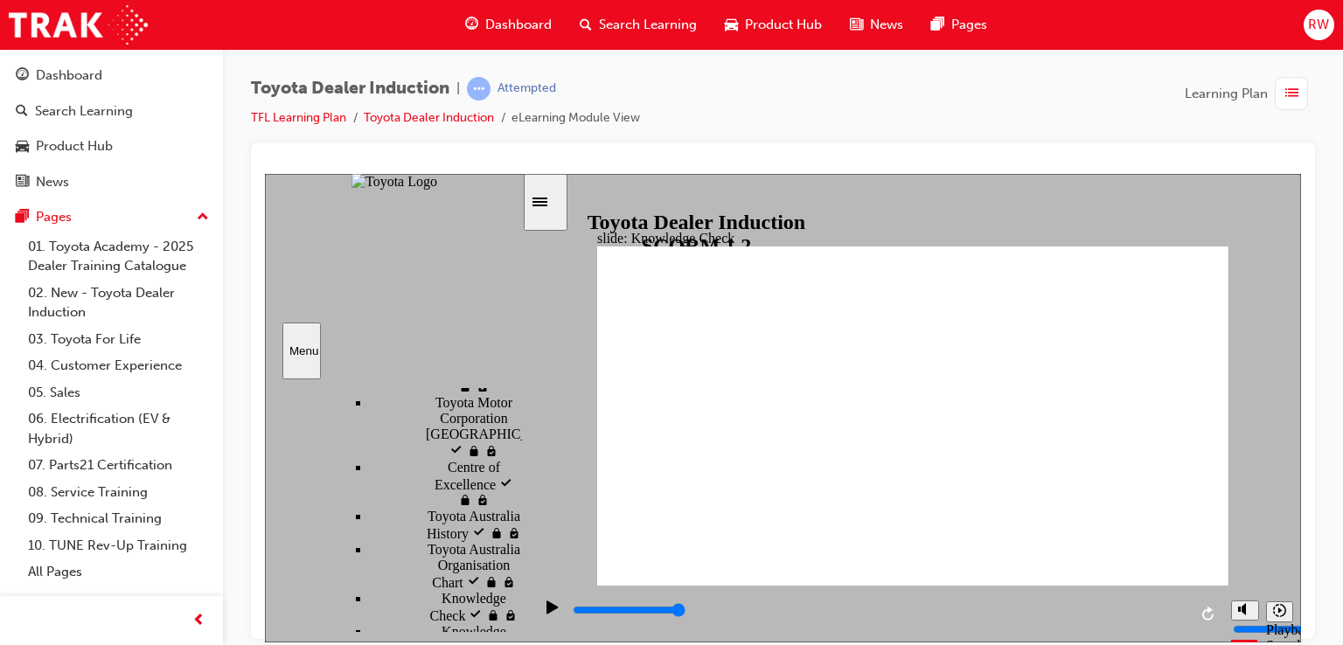
checkbox input "true"
drag, startPoint x: 1211, startPoint y: 261, endPoint x: 1207, endPoint y: 248, distance: 13.6
type input "5000"
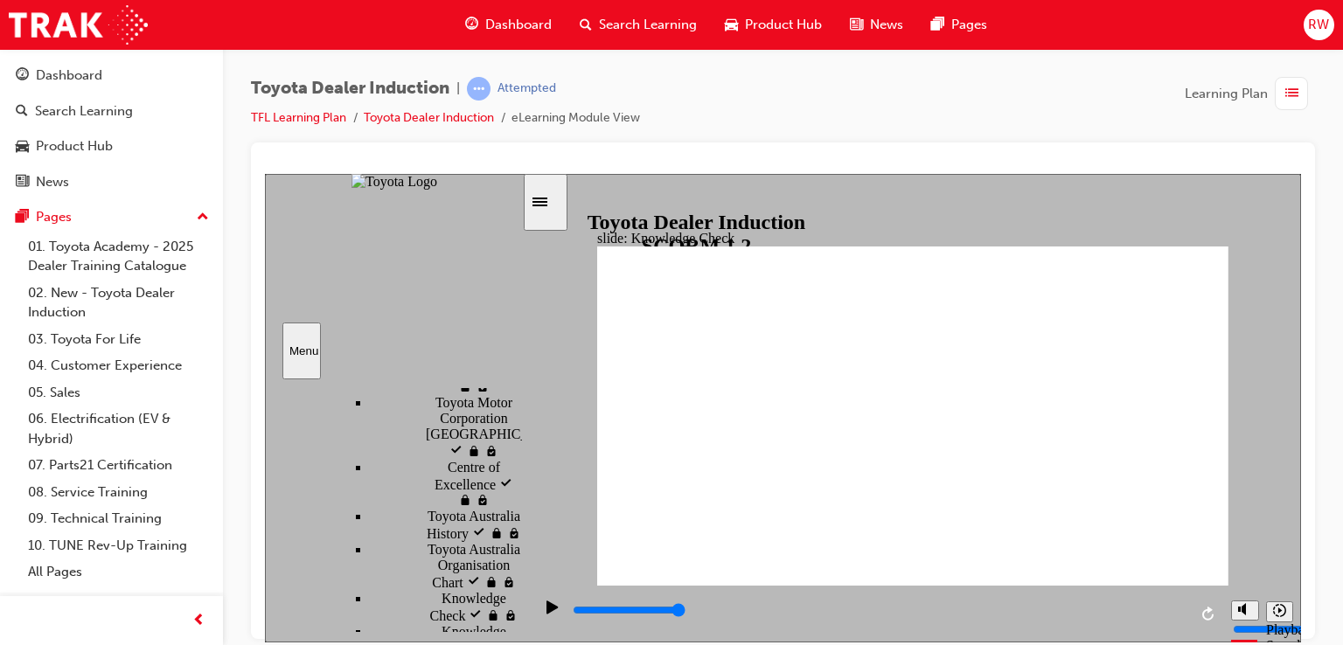
drag, startPoint x: 834, startPoint y: 436, endPoint x: 849, endPoint y: 457, distance: 25.7
checkbox input "true"
drag, startPoint x: 825, startPoint y: 498, endPoint x: 820, endPoint y: 419, distance: 79.7
checkbox input "true"
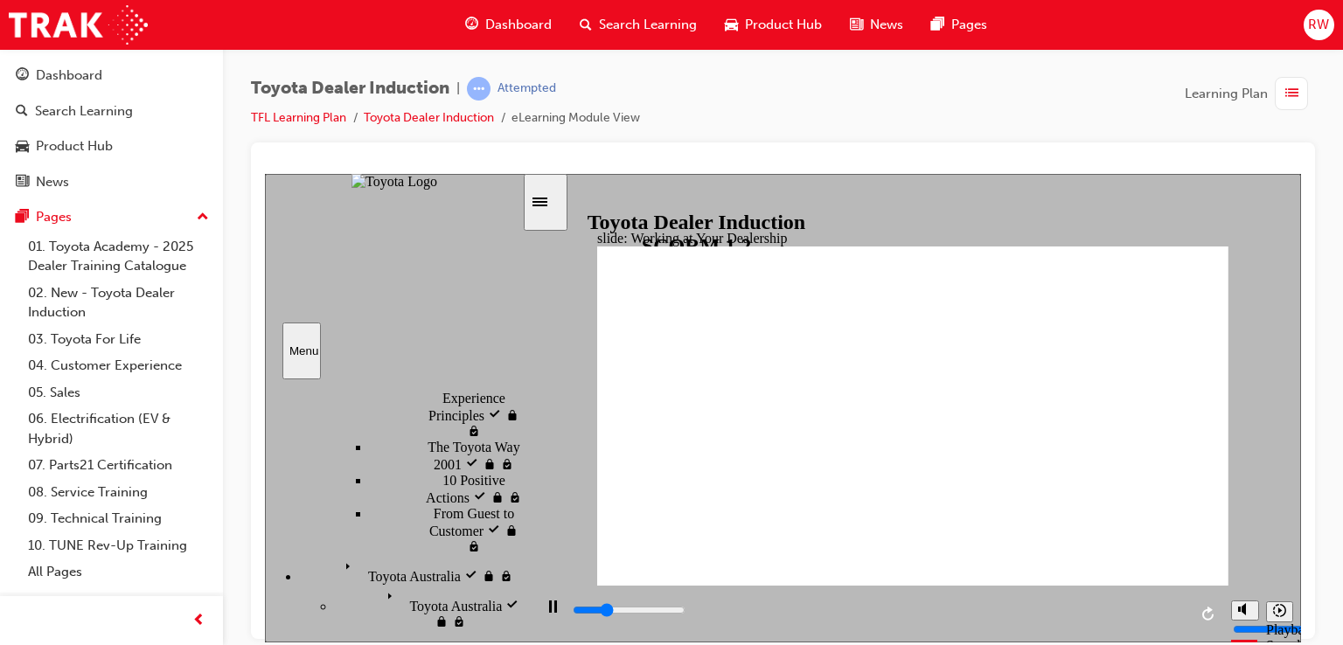
scroll to position [910, 0]
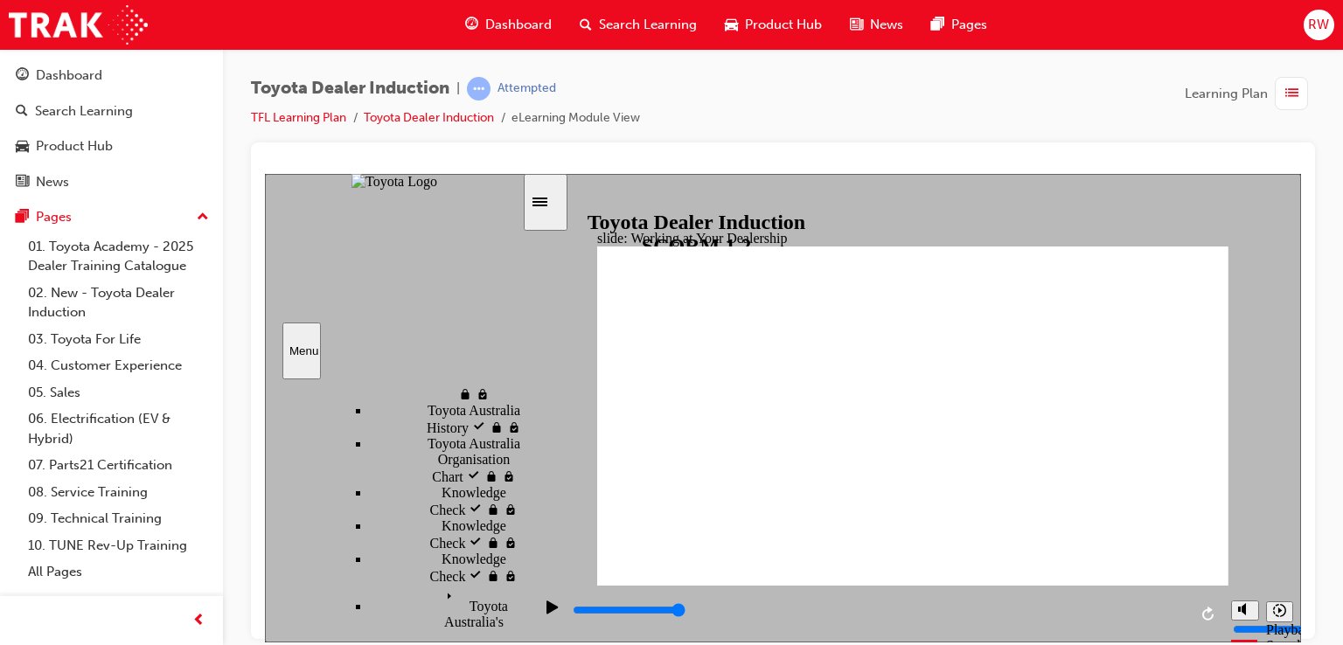
scroll to position [1347, 0]
drag, startPoint x: 460, startPoint y: 571, endPoint x: 476, endPoint y: 564, distance: 18.0
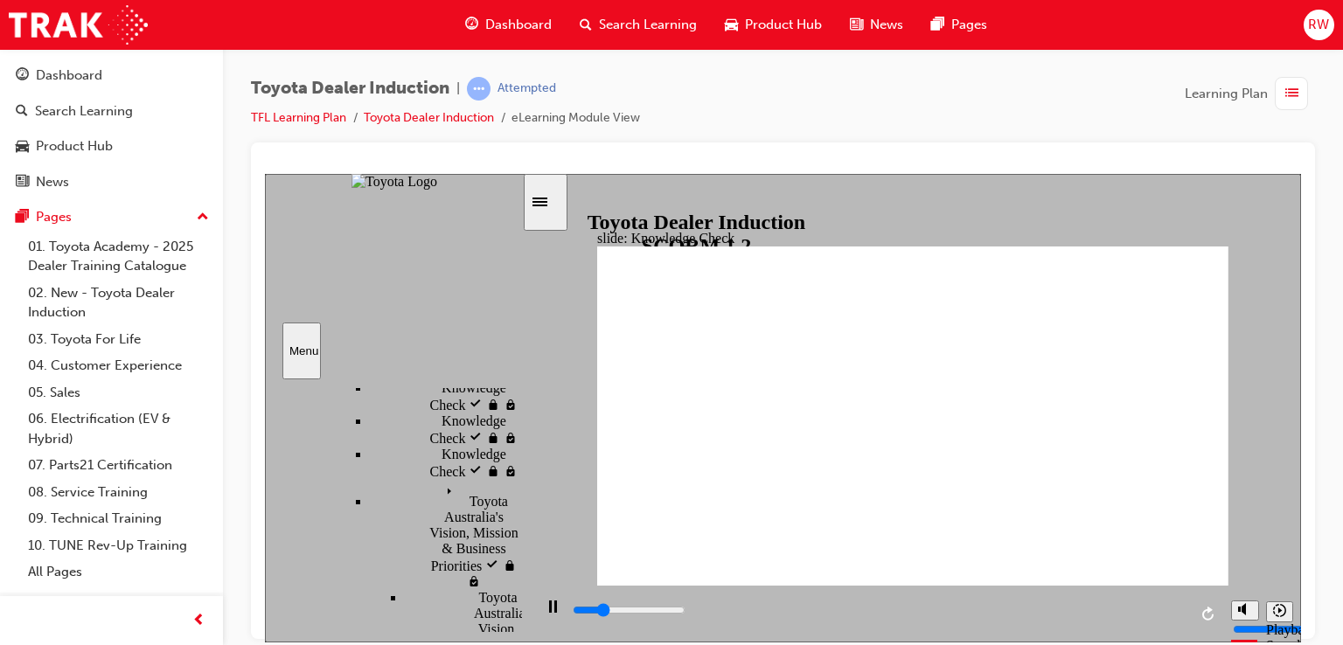
type input "1200"
checkbox input "true"
type input "1500"
checkbox input "true"
type input "1900"
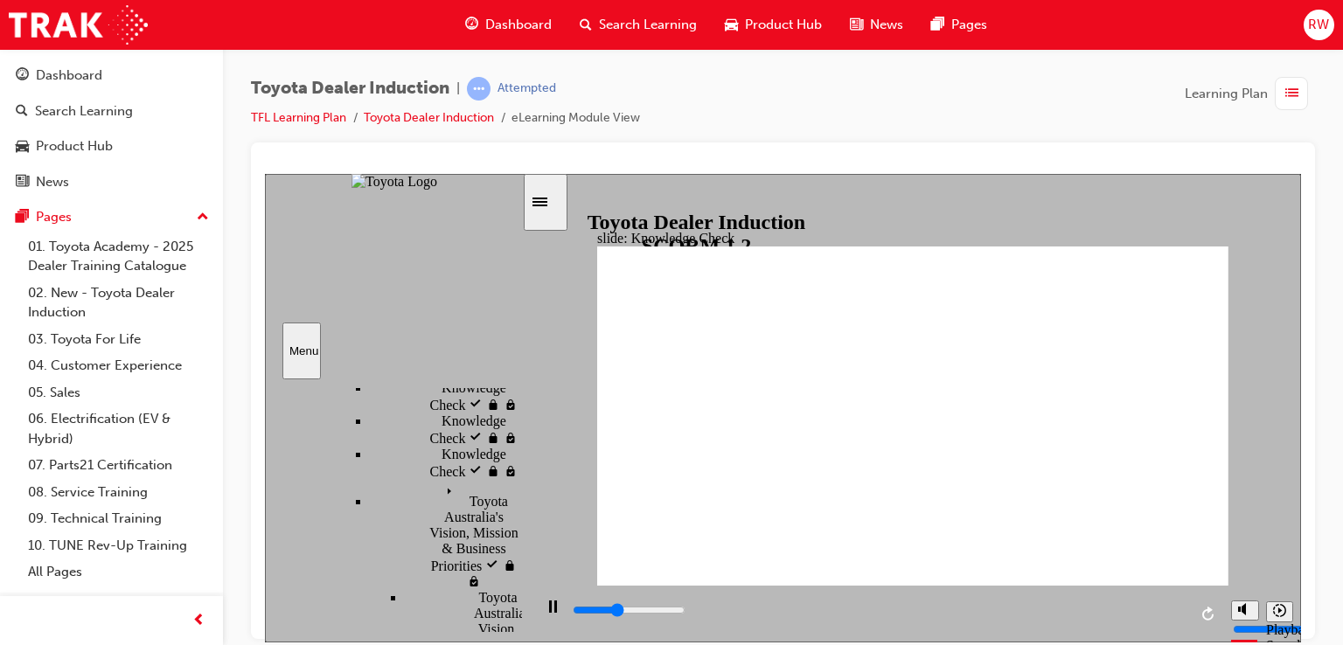
checkbox input "true"
type input "2200"
checkbox input "true"
drag, startPoint x: 801, startPoint y: 501, endPoint x: 1210, endPoint y: 246, distance: 482.2
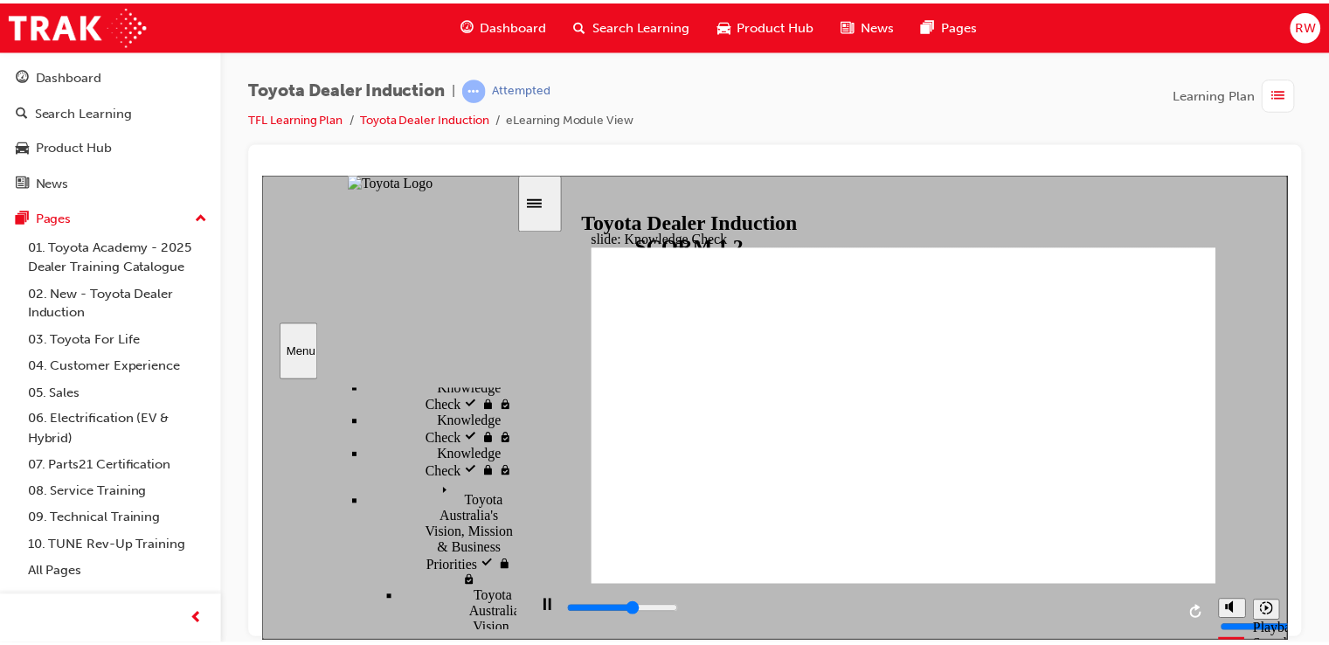
scroll to position [699, 0]
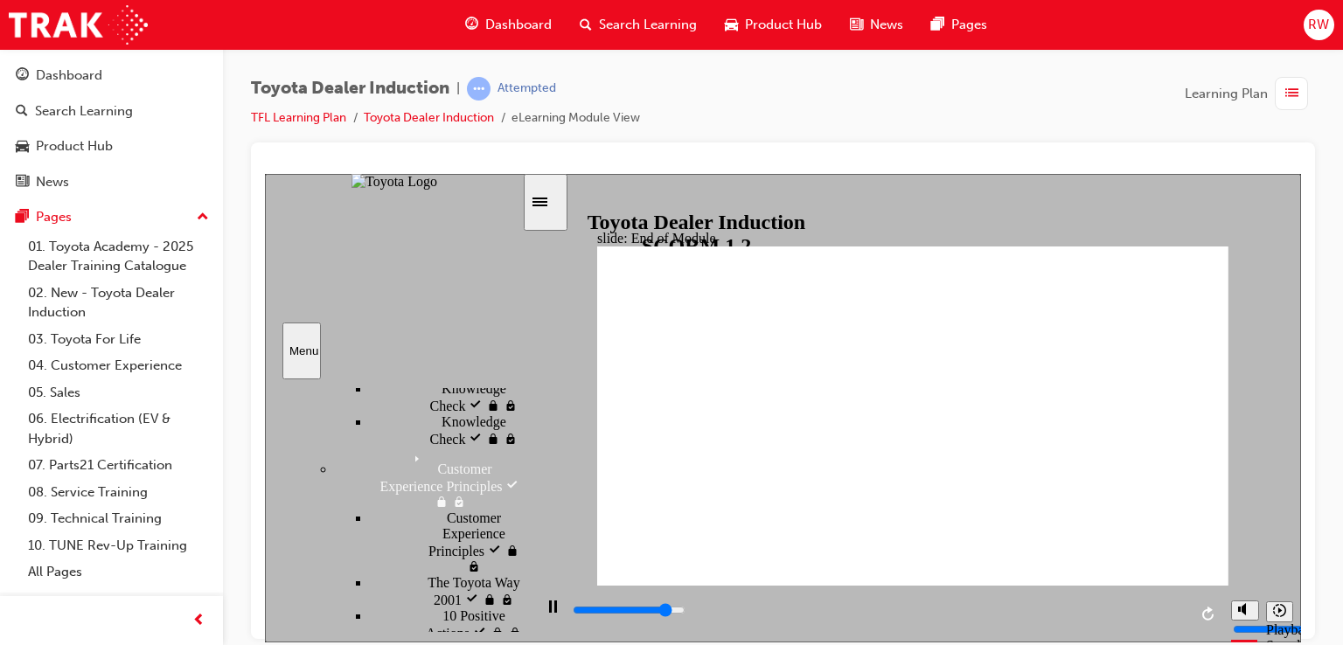
drag, startPoint x: 649, startPoint y: 553, endPoint x: 848, endPoint y: 415, distance: 241.7
type input "9900"
click at [1302, 96] on div "button" at bounding box center [1290, 93] width 33 height 33
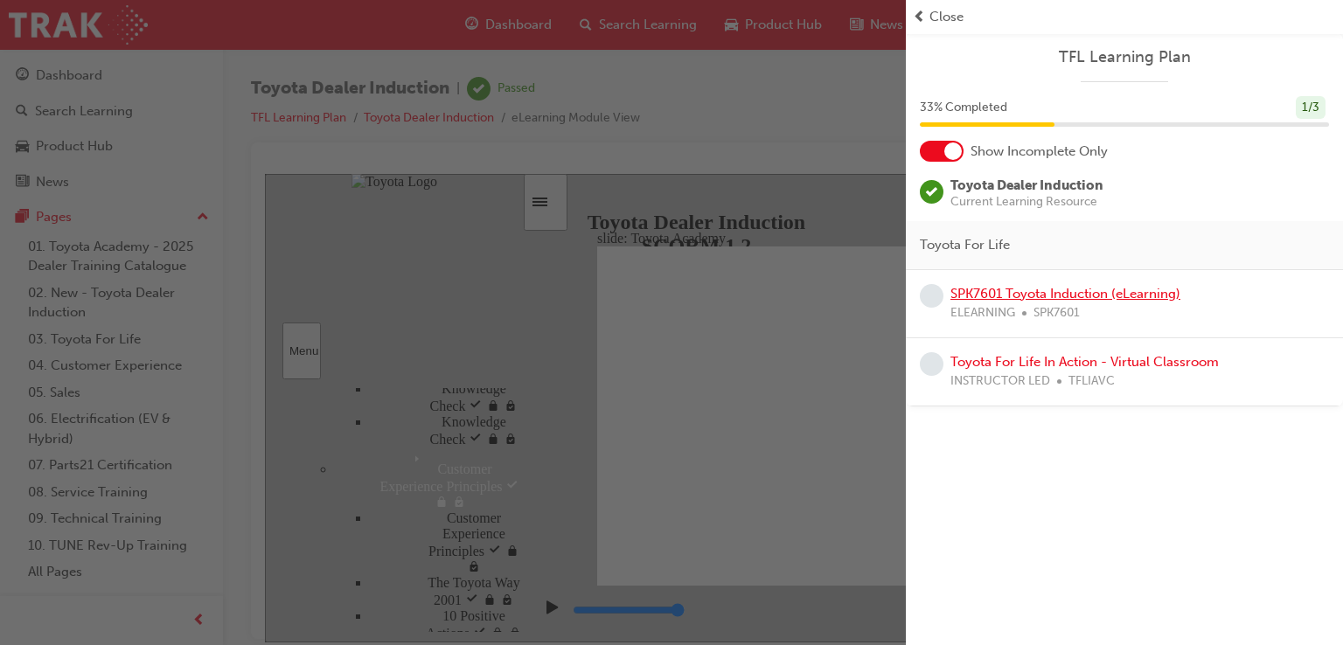
click at [1090, 288] on link "SPK7601 Toyota Induction (eLearning)" at bounding box center [1065, 294] width 230 height 16
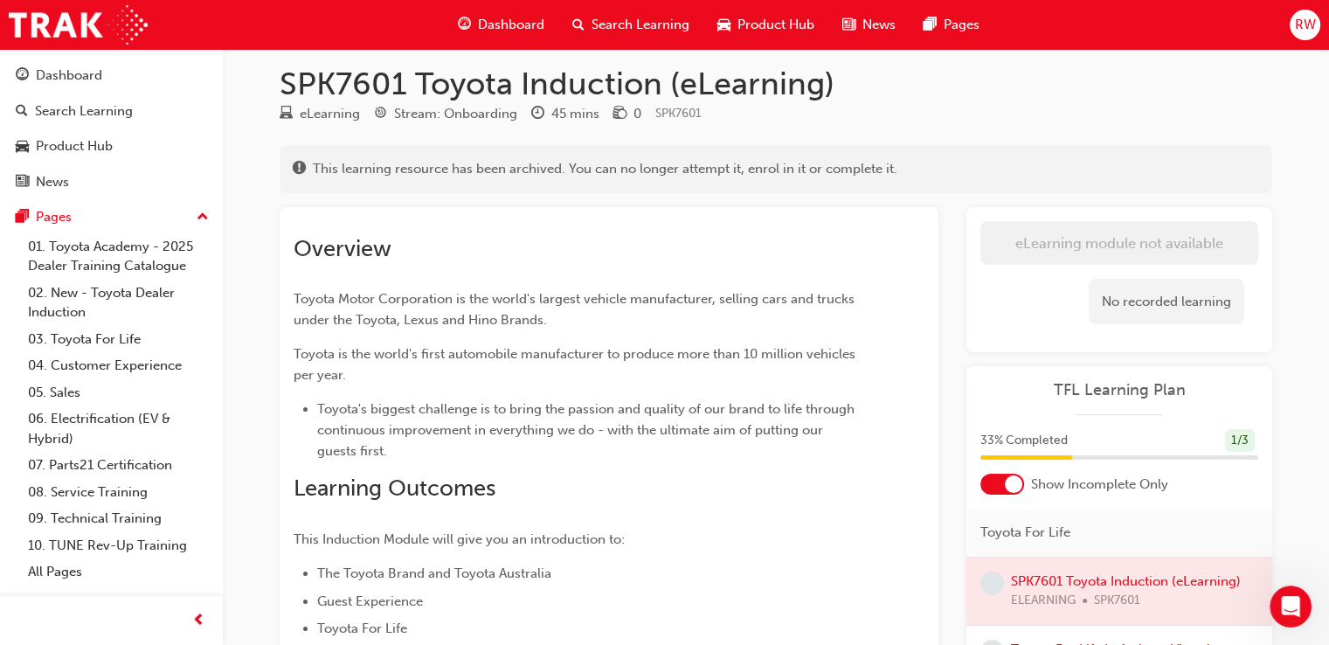
scroll to position [87, 0]
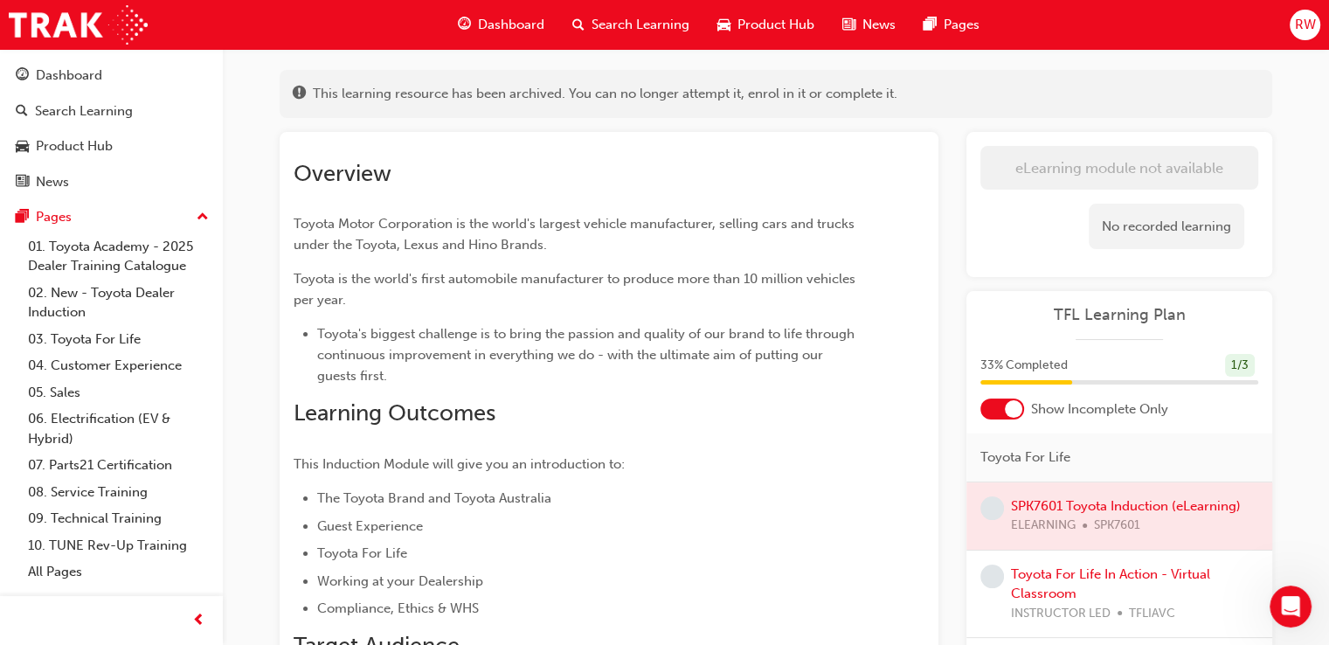
click at [1186, 499] on div at bounding box center [1120, 515] width 306 height 67
click at [1014, 406] on div at bounding box center [1013, 408] width 17 height 17
click at [1023, 423] on div "TFL Learning Plan 33 % Completed 1 / 3 Show Incomplete Only Toyota For Life SPK…" at bounding box center [1120, 537] width 306 height 492
click at [1016, 414] on div at bounding box center [1003, 409] width 44 height 21
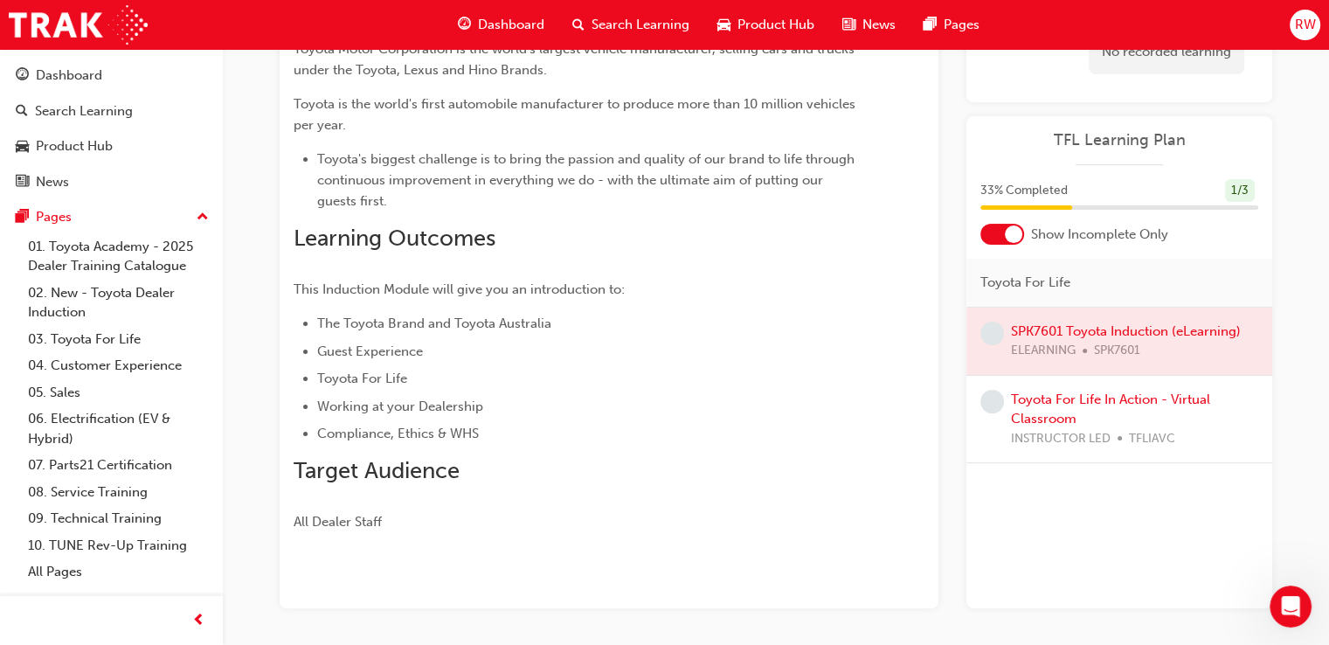
click at [1065, 329] on div at bounding box center [1120, 341] width 306 height 67
click at [1145, 327] on div at bounding box center [1120, 341] width 306 height 67
click at [1141, 352] on div at bounding box center [1120, 341] width 306 height 67
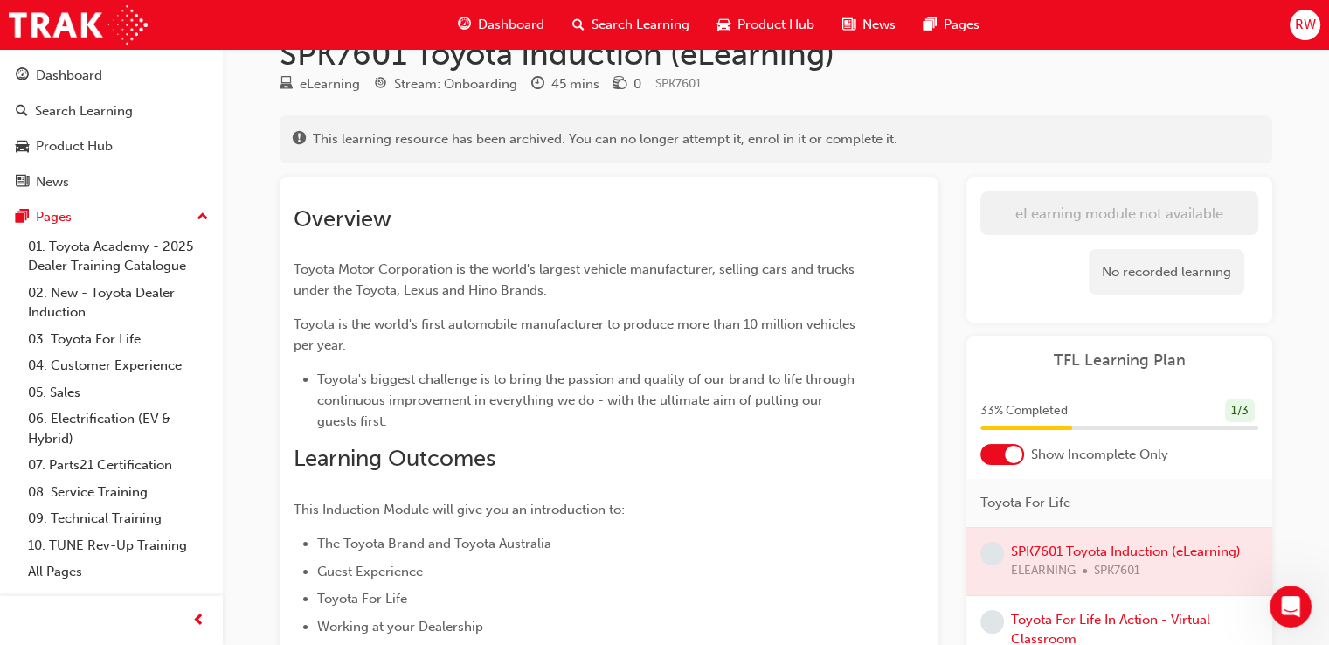
scroll to position [0, 0]
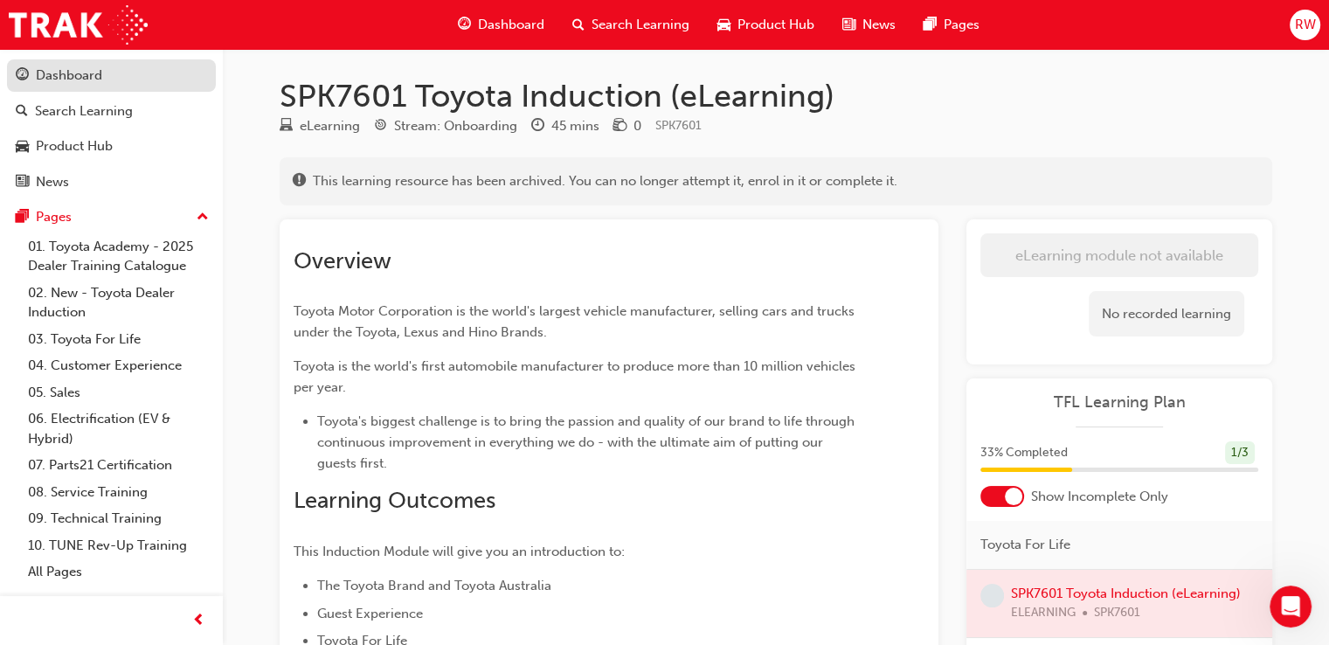
click at [139, 75] on div "Dashboard" at bounding box center [111, 76] width 191 height 22
click at [139, 75] on link "Dashboard" at bounding box center [111, 75] width 209 height 32
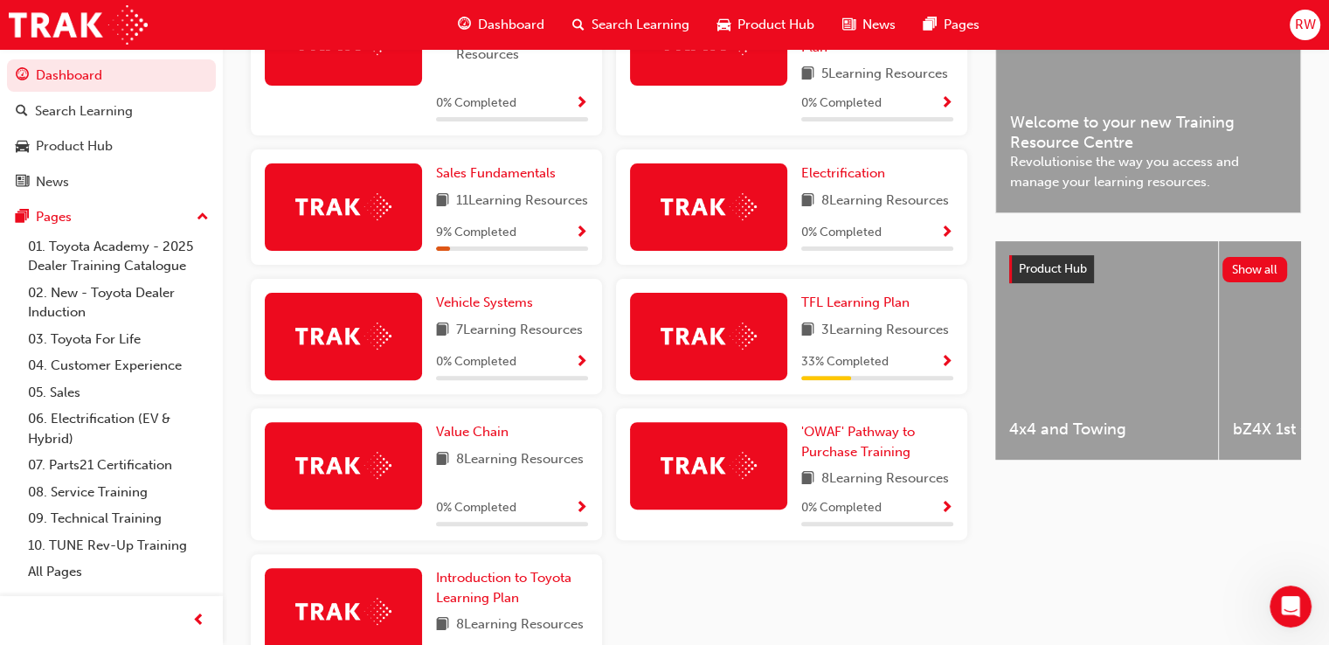
scroll to position [496, 0]
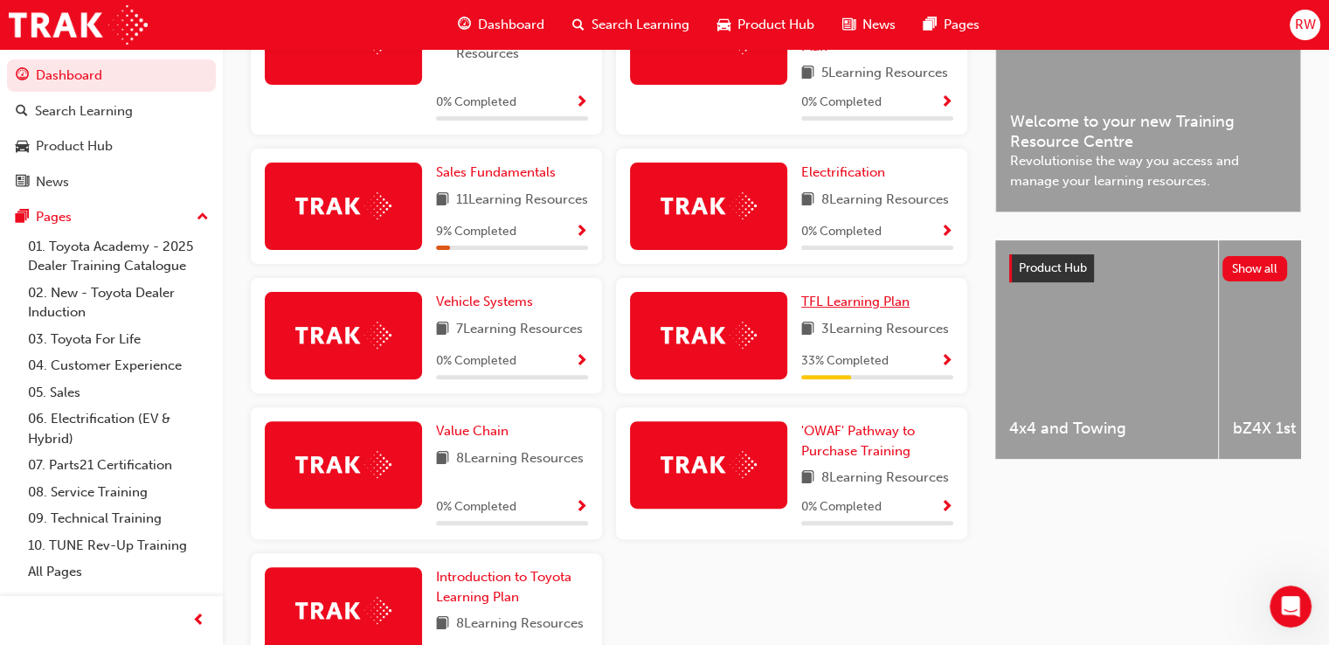
click at [871, 309] on span "TFL Learning Plan" at bounding box center [856, 302] width 108 height 16
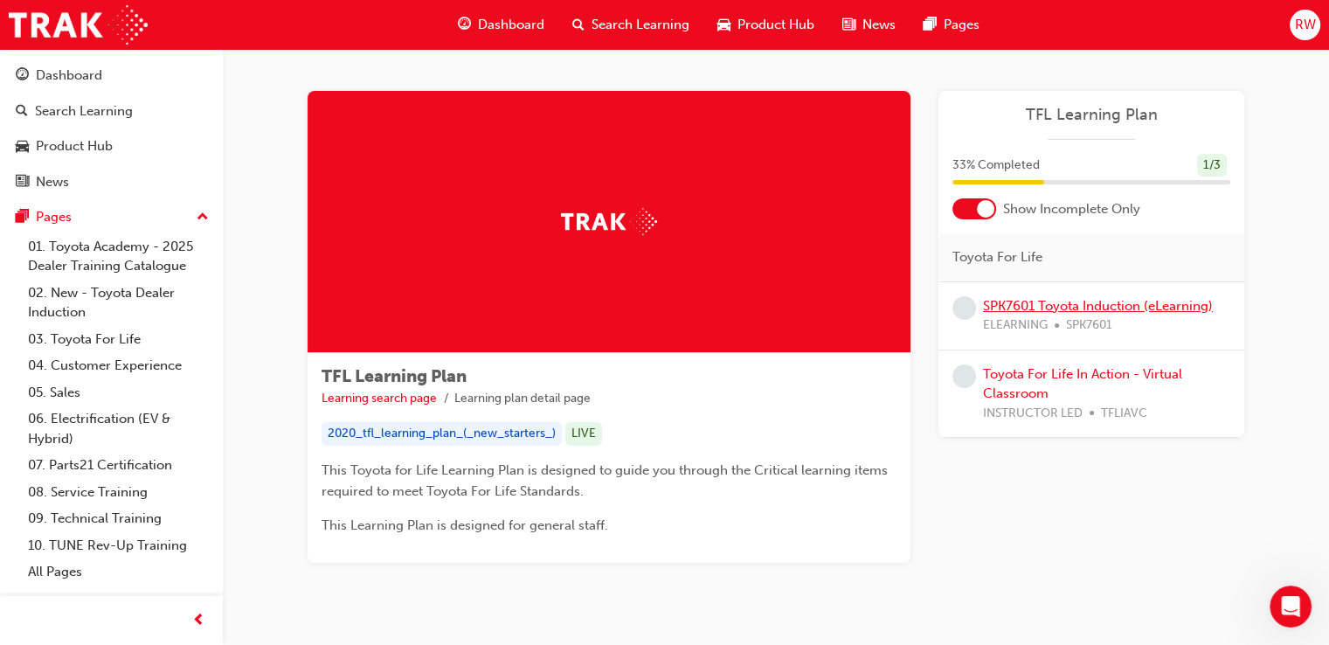
click at [1049, 298] on link "SPK7601 Toyota Induction (eLearning)" at bounding box center [1098, 306] width 230 height 16
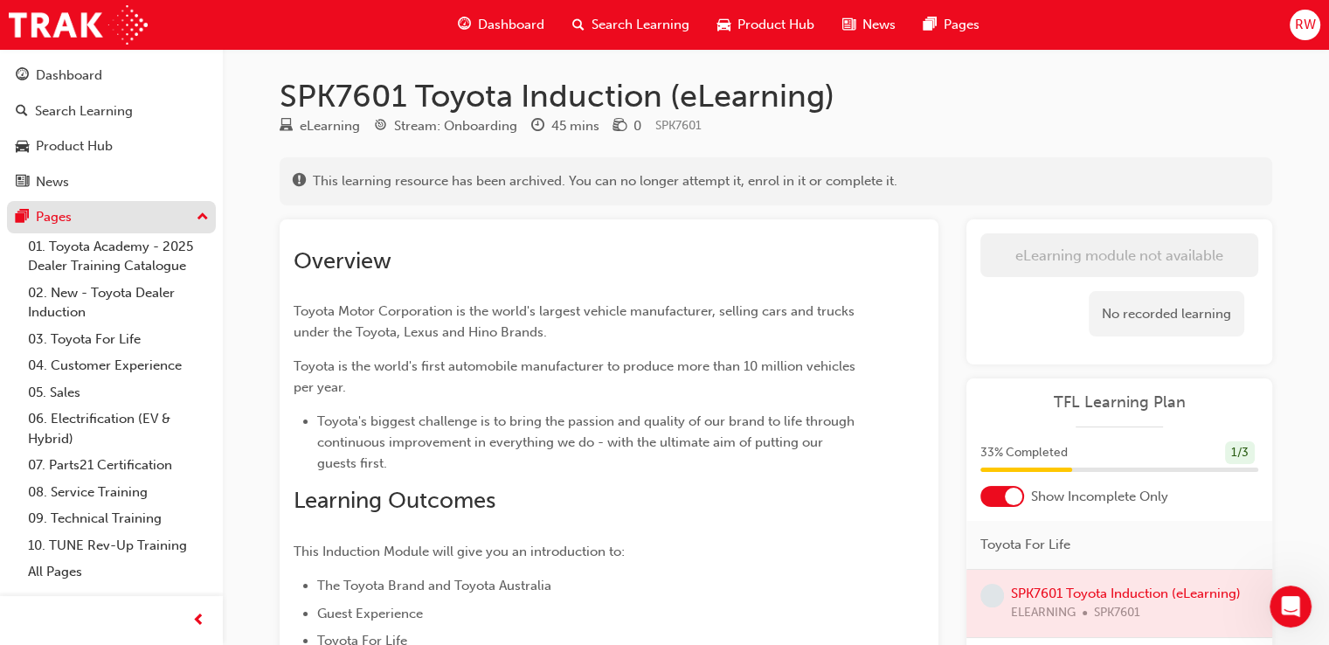
click at [91, 226] on div "Pages" at bounding box center [111, 217] width 191 height 22
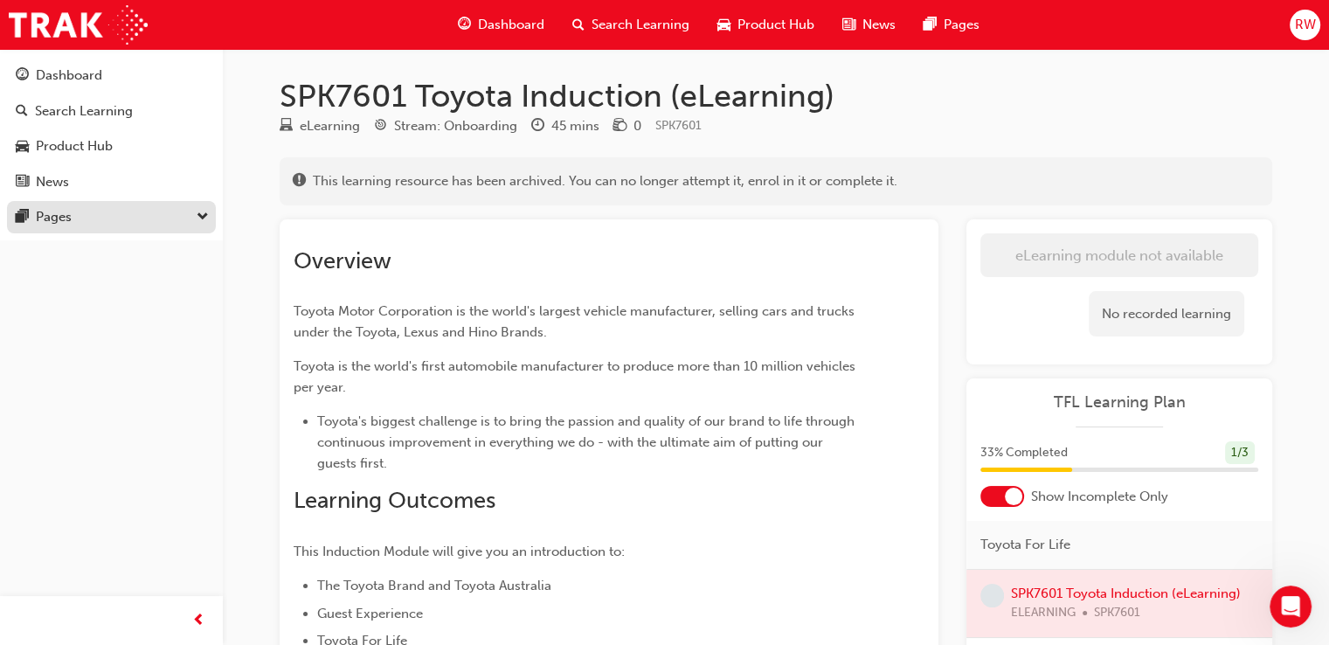
click at [91, 226] on div "Pages" at bounding box center [111, 217] width 191 height 22
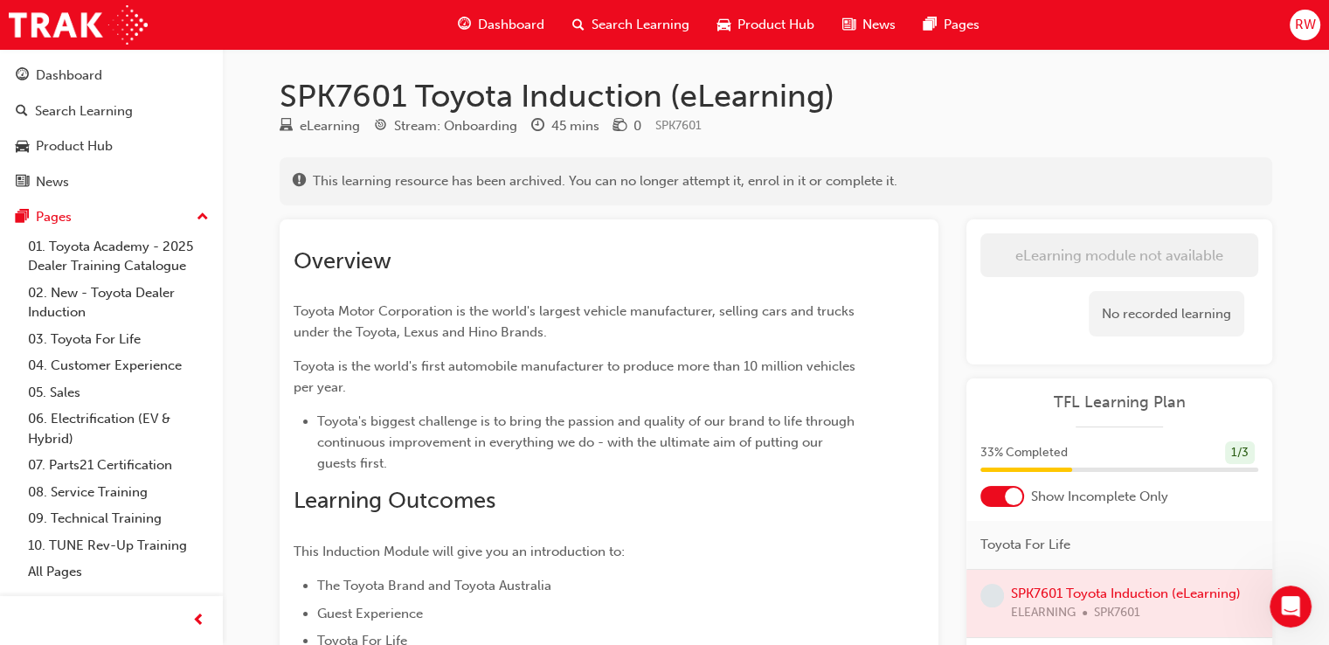
click at [520, 23] on span "Dashboard" at bounding box center [511, 25] width 66 height 20
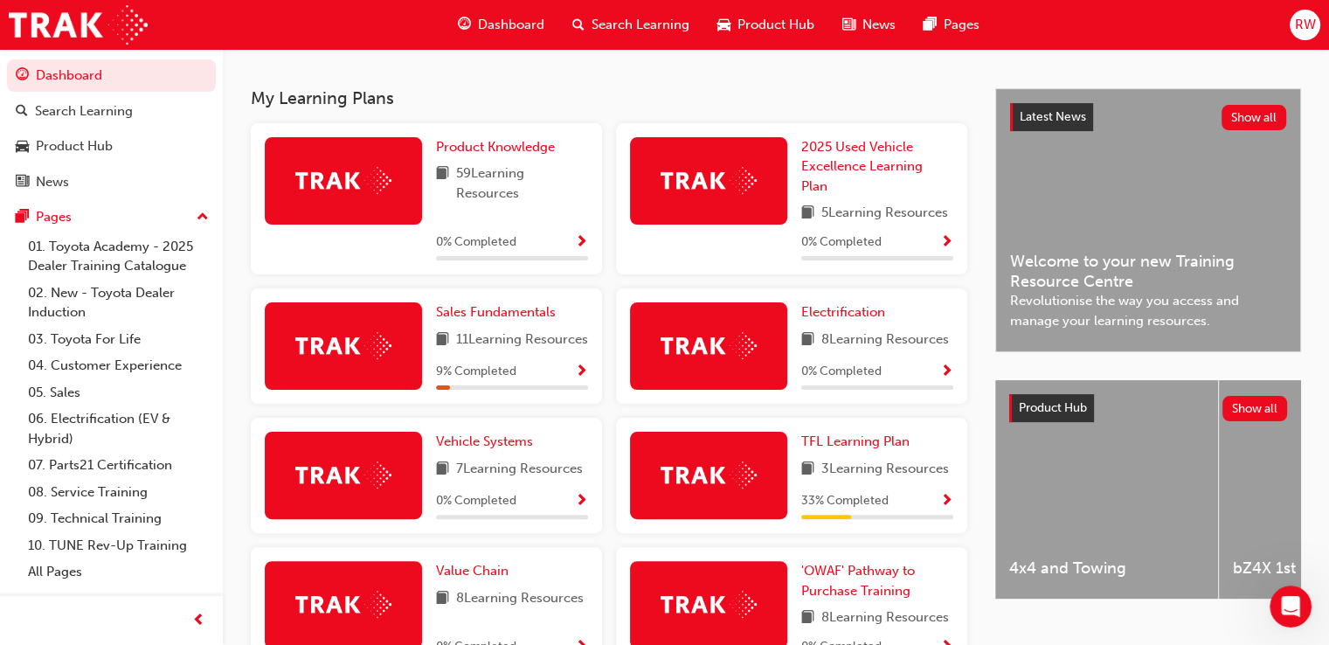
scroll to position [590, 0]
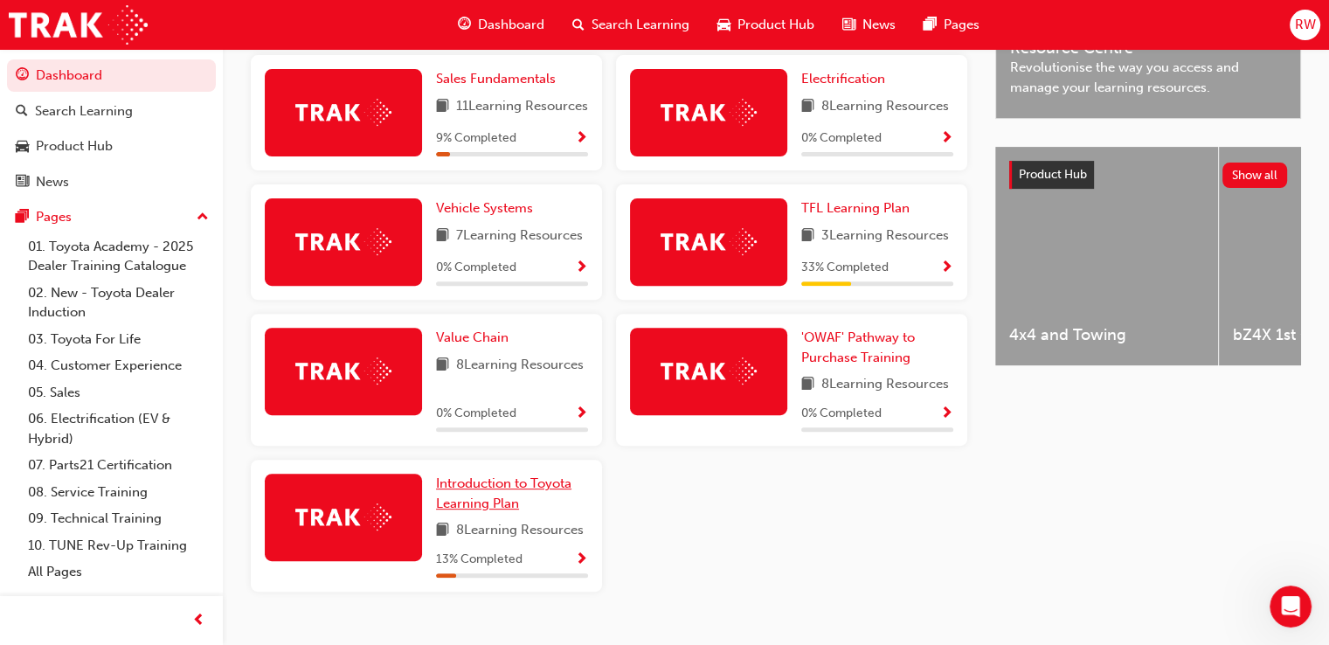
click at [545, 509] on span "Introduction to Toyota Learning Plan" at bounding box center [503, 494] width 135 height 36
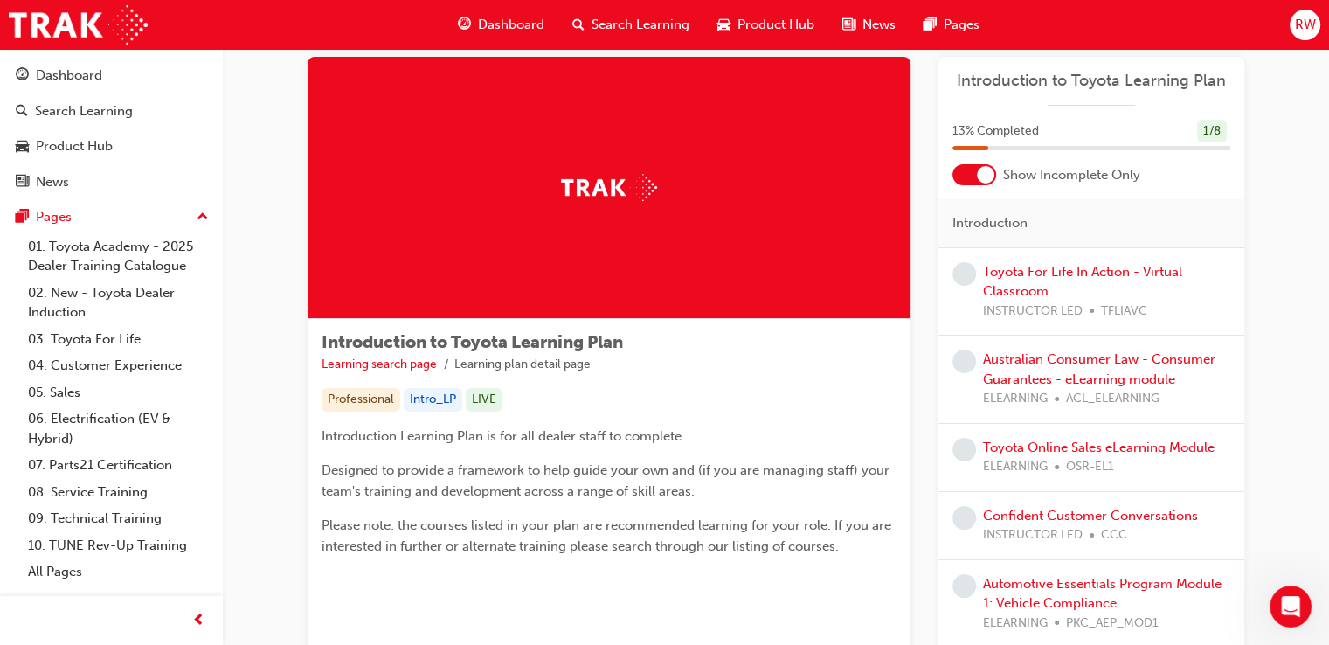
scroll to position [10, 0]
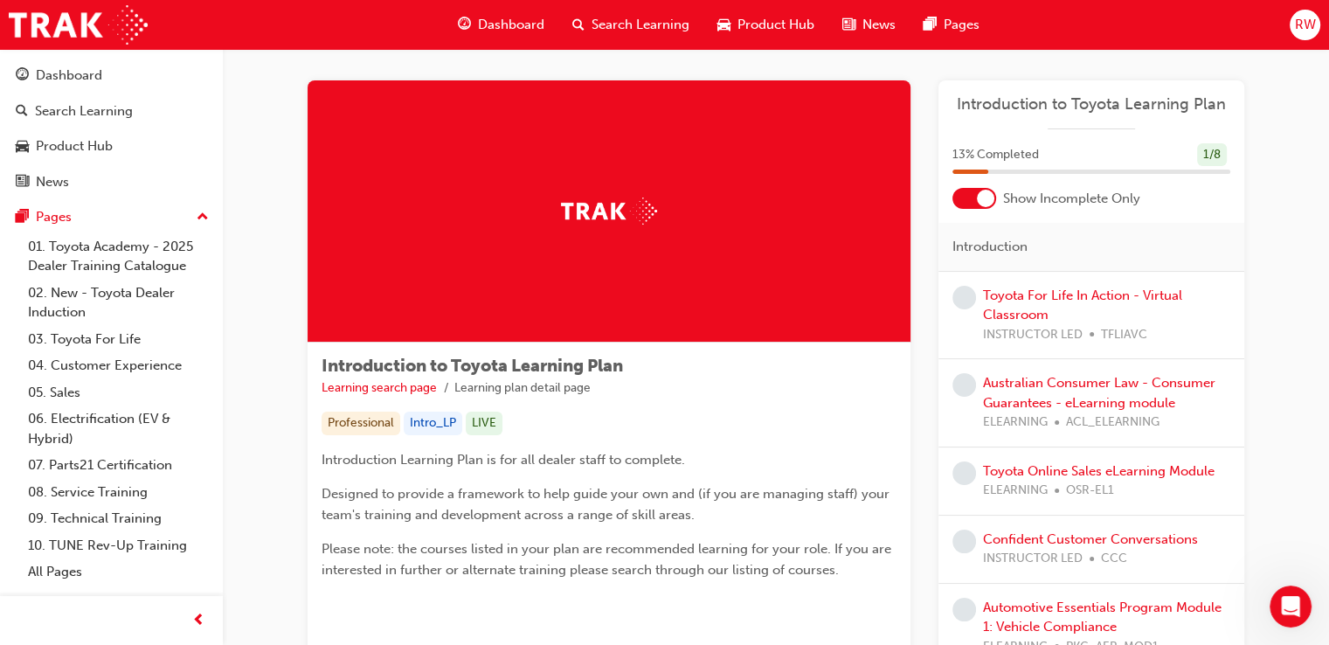
click at [538, 35] on div "Dashboard" at bounding box center [501, 25] width 115 height 36
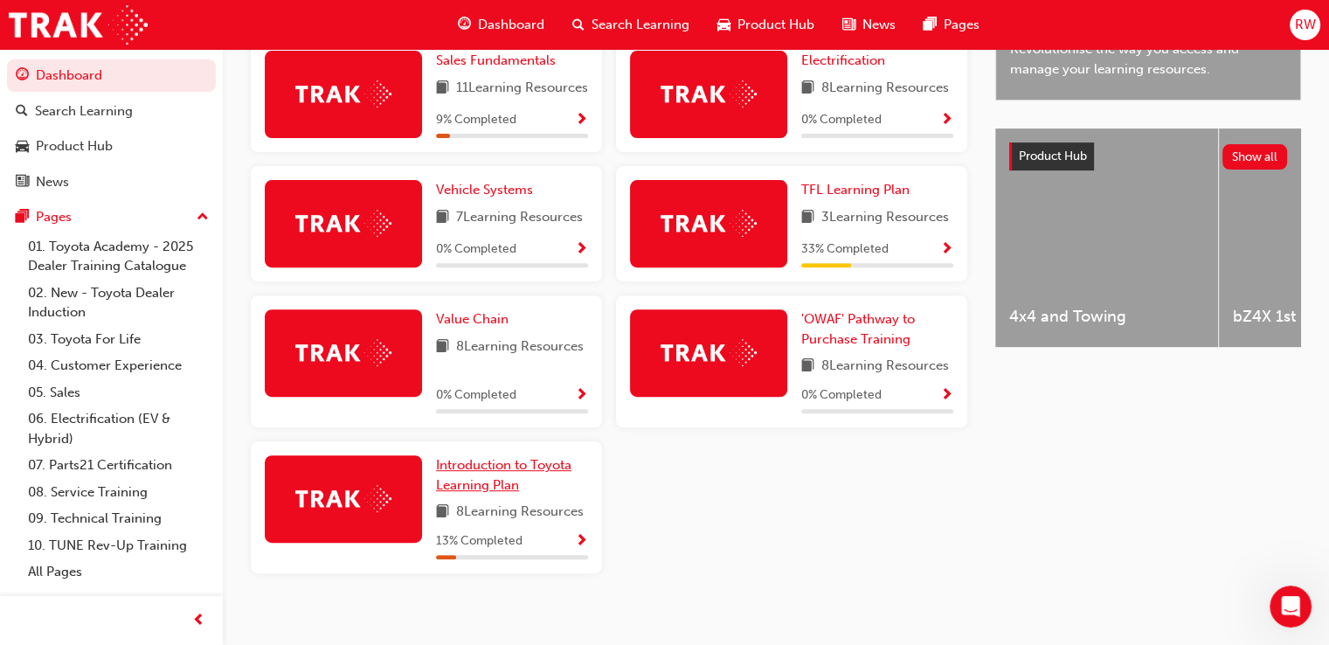
scroll to position [610, 0]
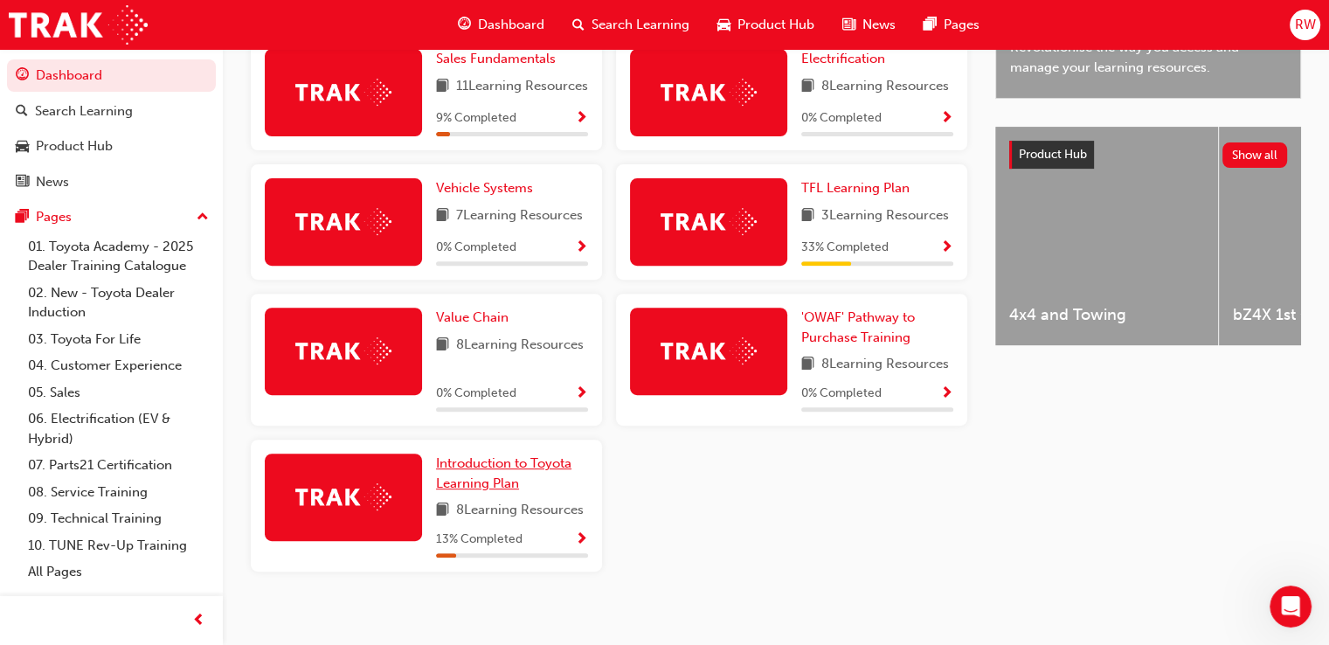
click at [521, 493] on link "Introduction to Toyota Learning Plan" at bounding box center [512, 473] width 152 height 39
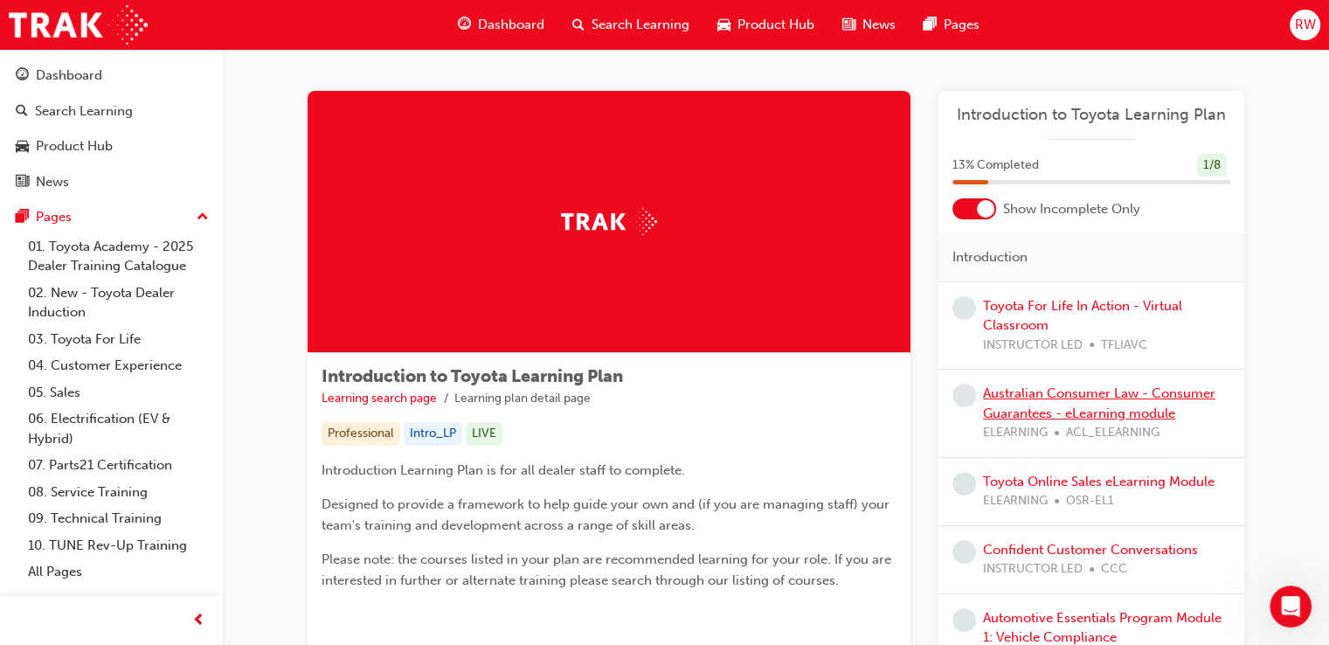
click at [1106, 399] on link "Australian Consumer Law - Consumer Guarantees - eLearning module" at bounding box center [1099, 403] width 233 height 36
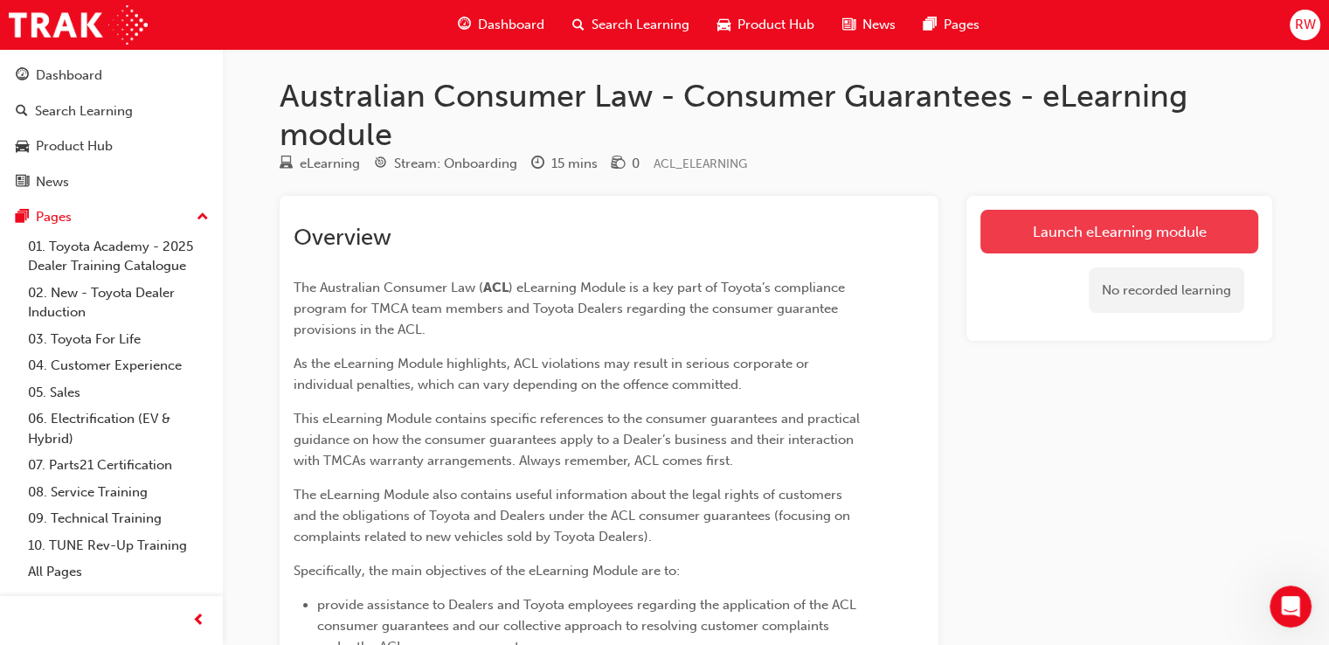
click at [1082, 233] on link "Launch eLearning module" at bounding box center [1120, 232] width 278 height 44
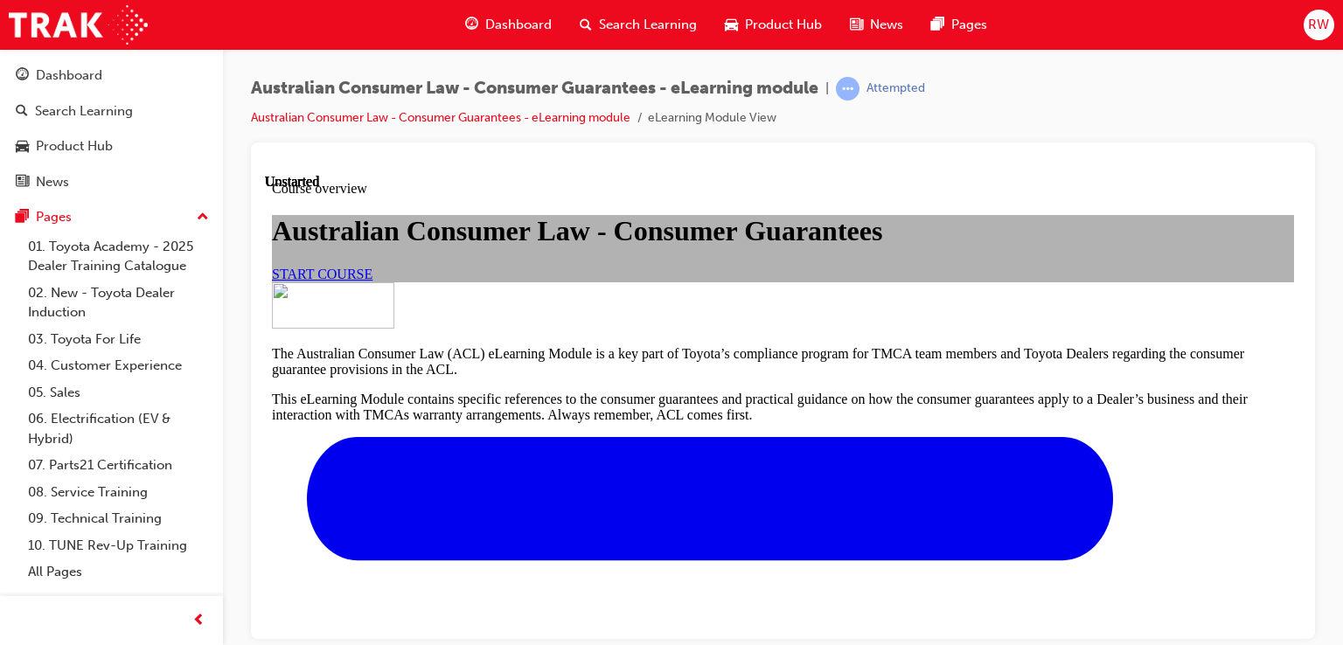
scroll to position [34, 0]
click at [592, 281] on div "START COURSE" at bounding box center [783, 274] width 1022 height 16
click at [372, 281] on link "START COURSE" at bounding box center [322, 273] width 101 height 15
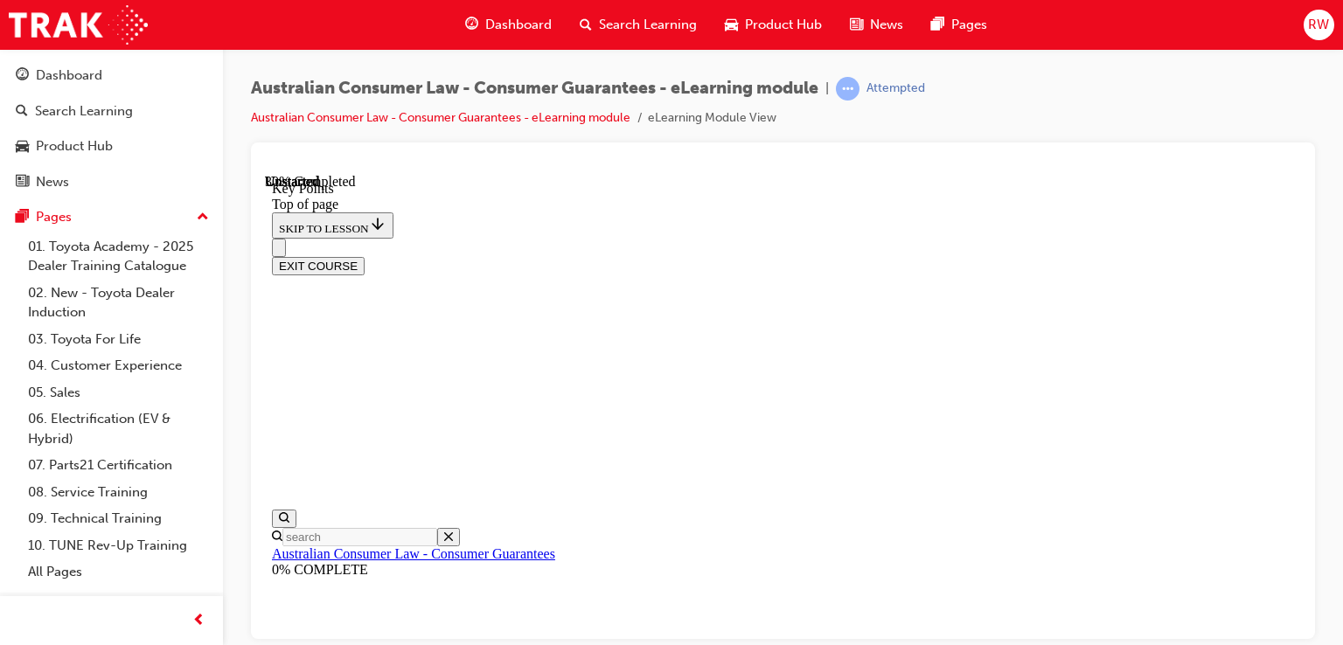
scroll to position [900, 0]
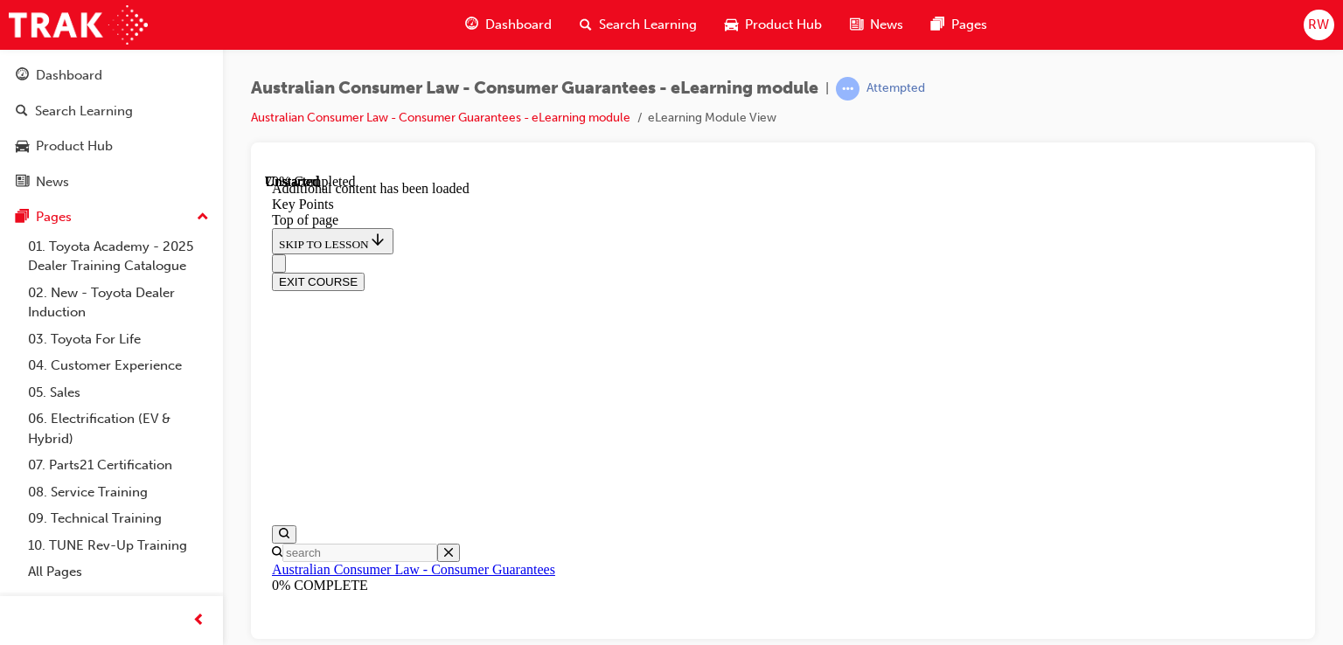
scroll to position [2404, 0]
drag, startPoint x: 909, startPoint y: 538, endPoint x: 906, endPoint y: 517, distance: 21.3
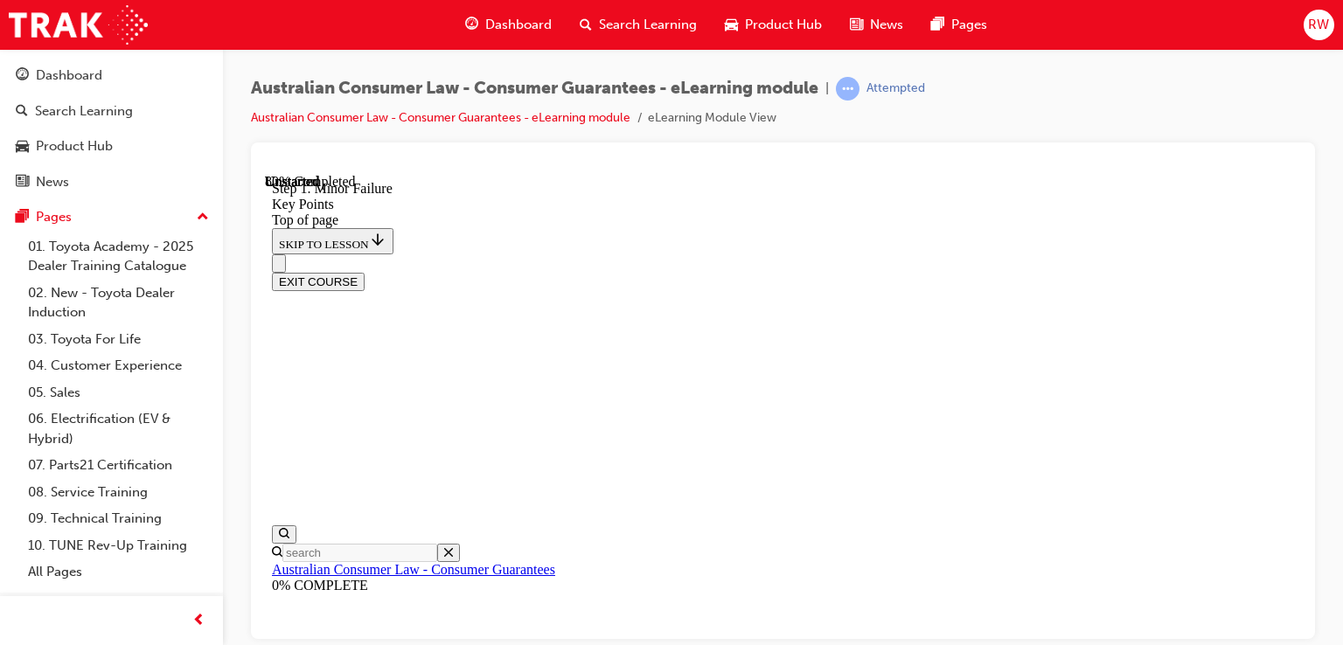
scroll to position [3343, 0]
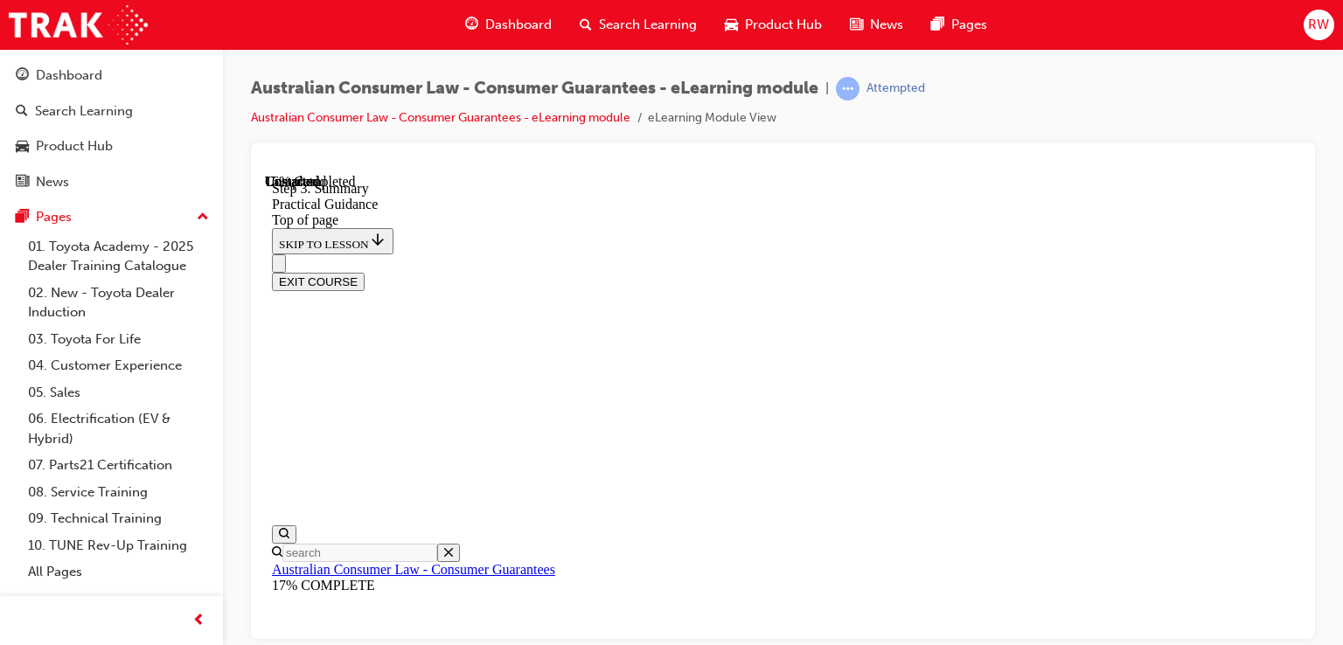
scroll to position [600, 0]
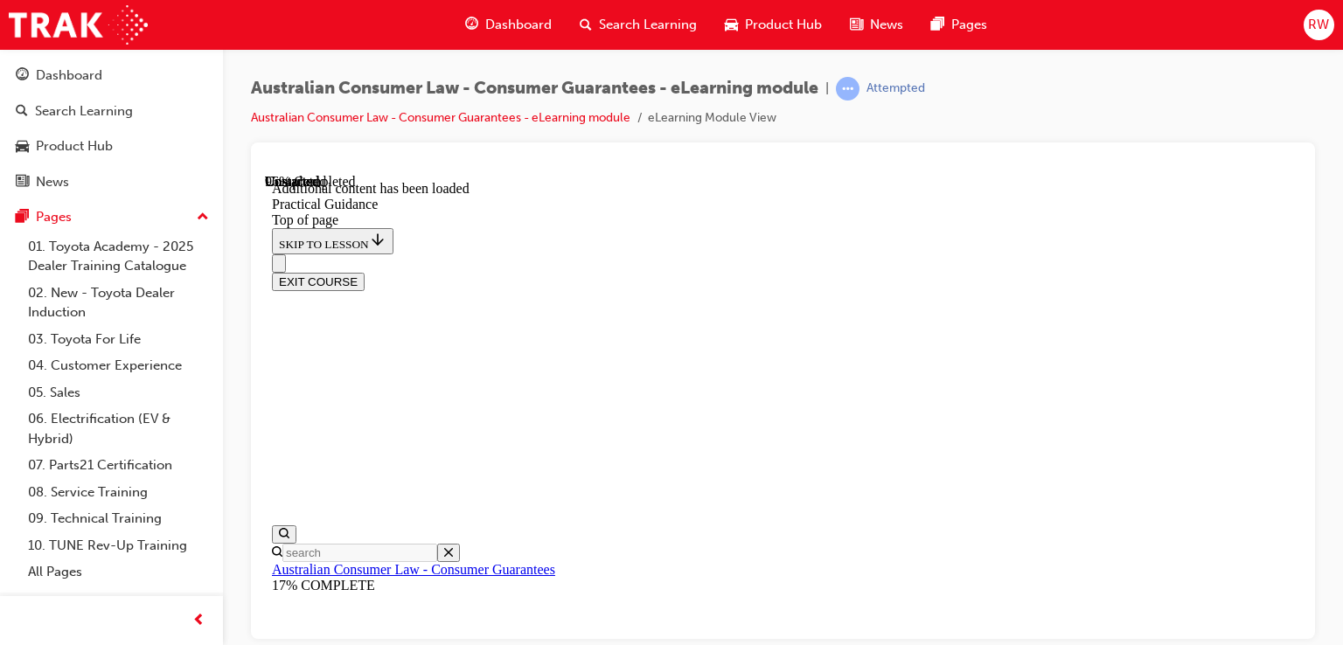
scroll to position [4819, 0]
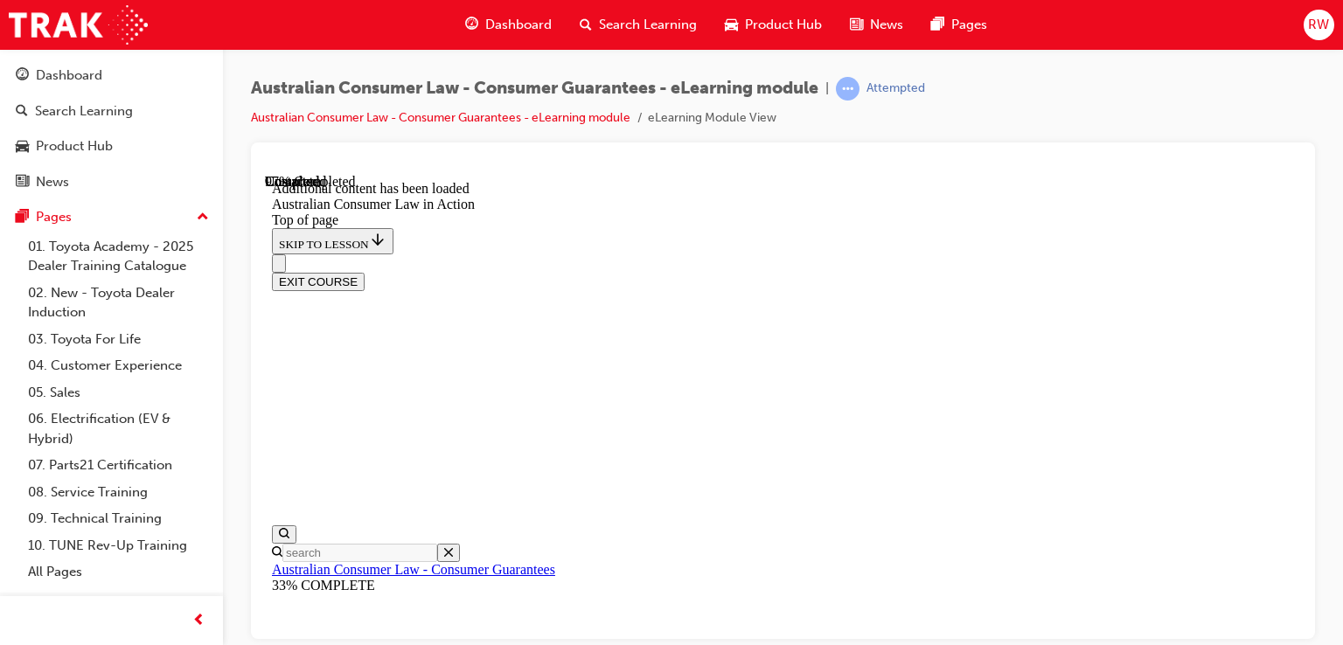
scroll to position [3641, 0]
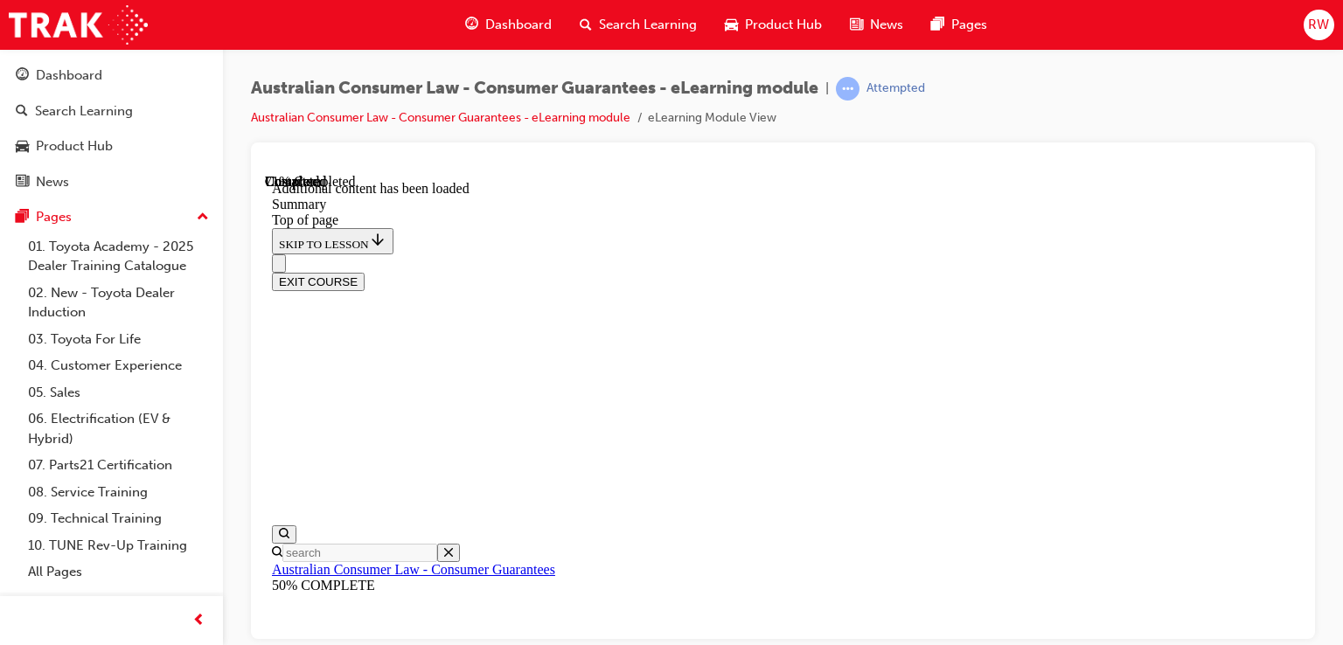
scroll to position [2076, 0]
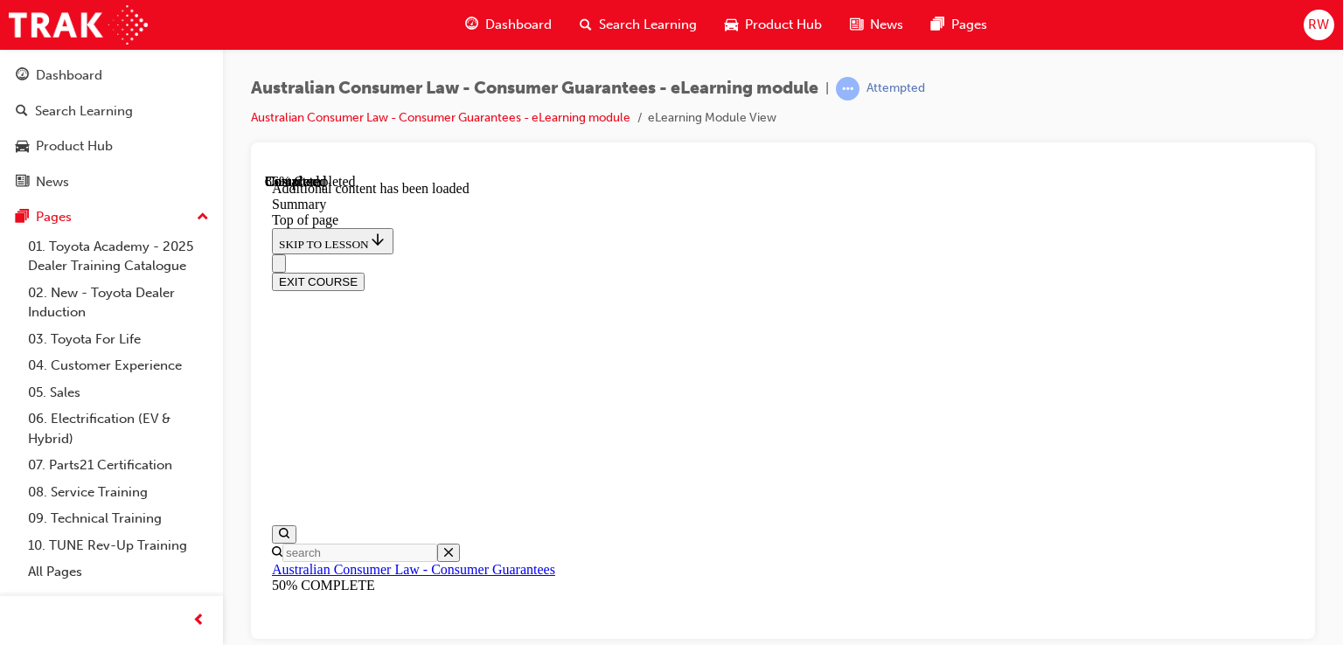
scroll to position [2252, 0]
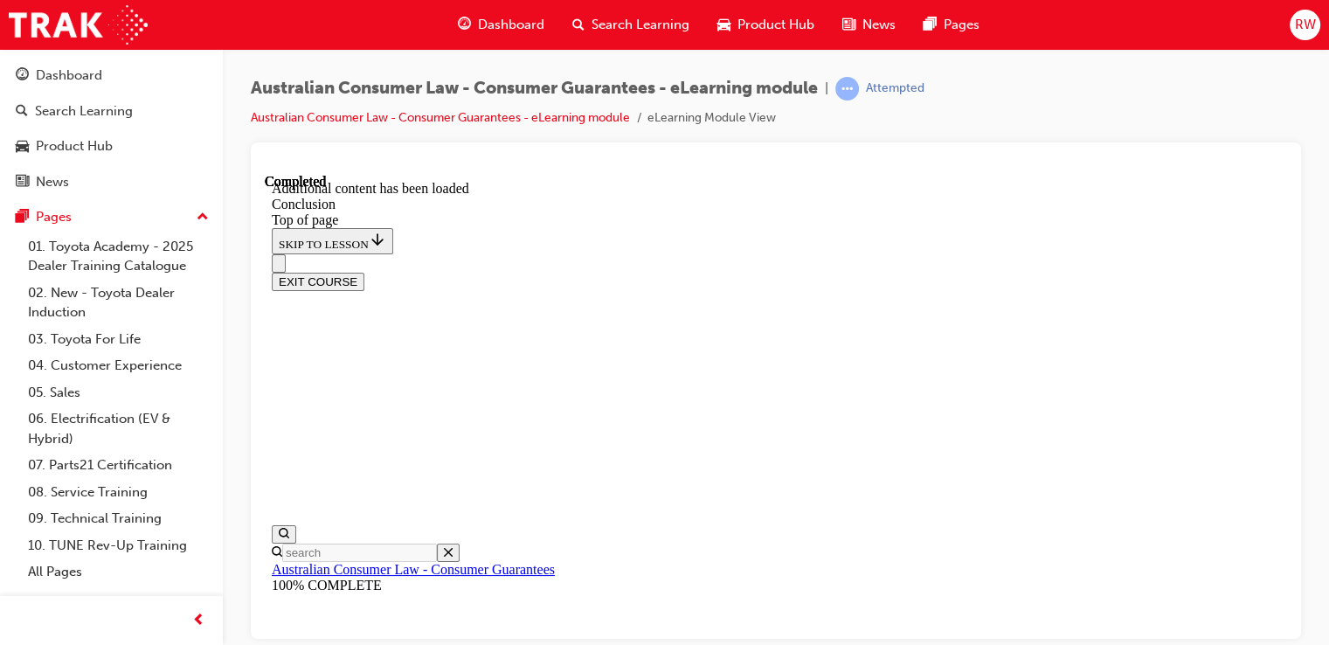
scroll to position [287, 0]
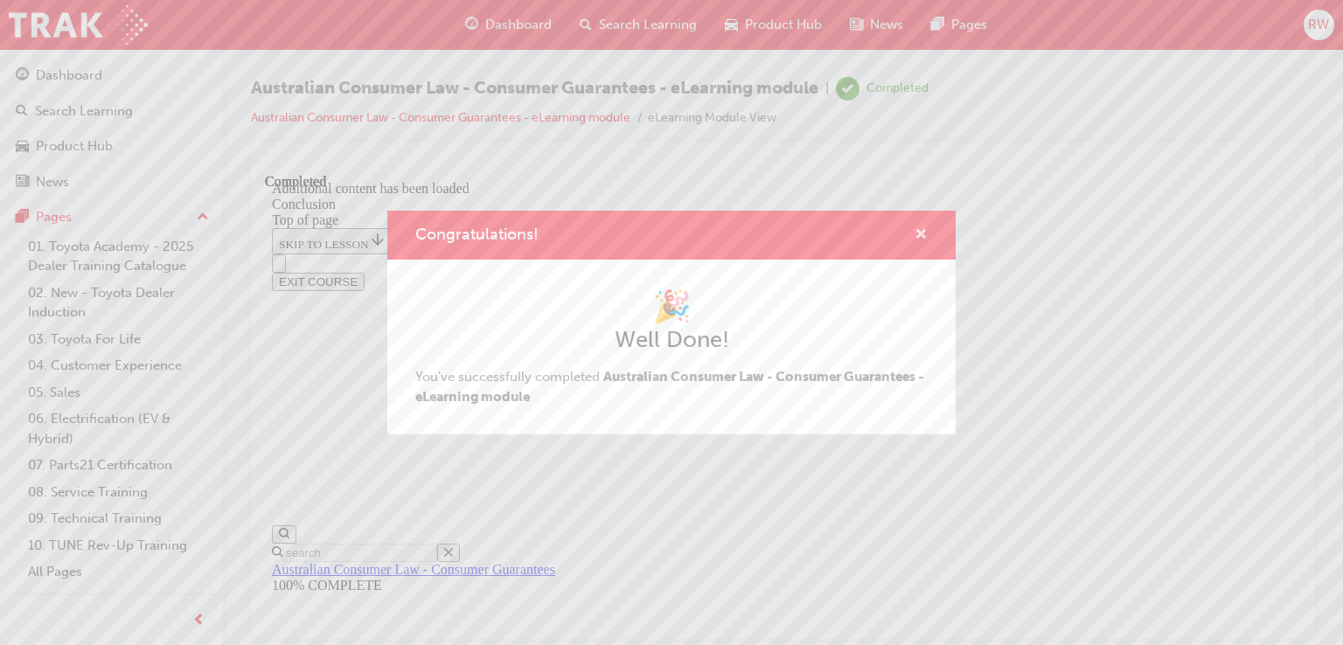
click at [914, 239] on button "Congratulations!" at bounding box center [920, 236] width 13 height 22
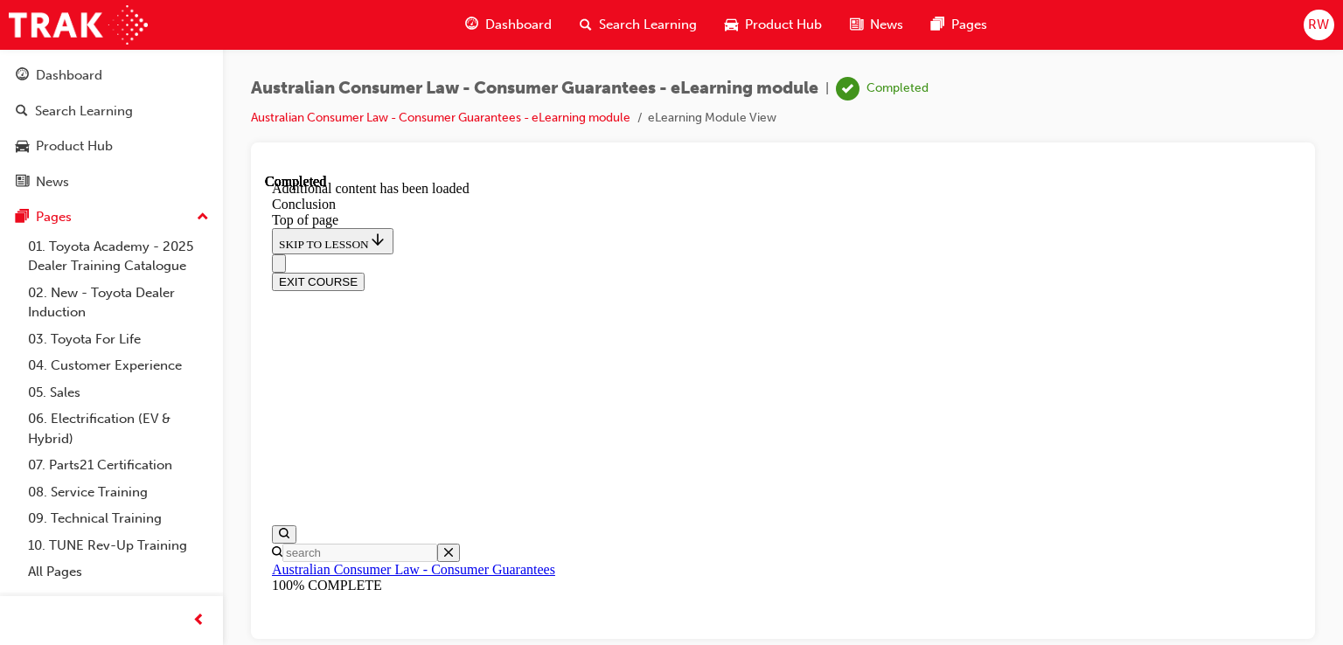
click at [482, 24] on div "Dashboard" at bounding box center [508, 25] width 115 height 36
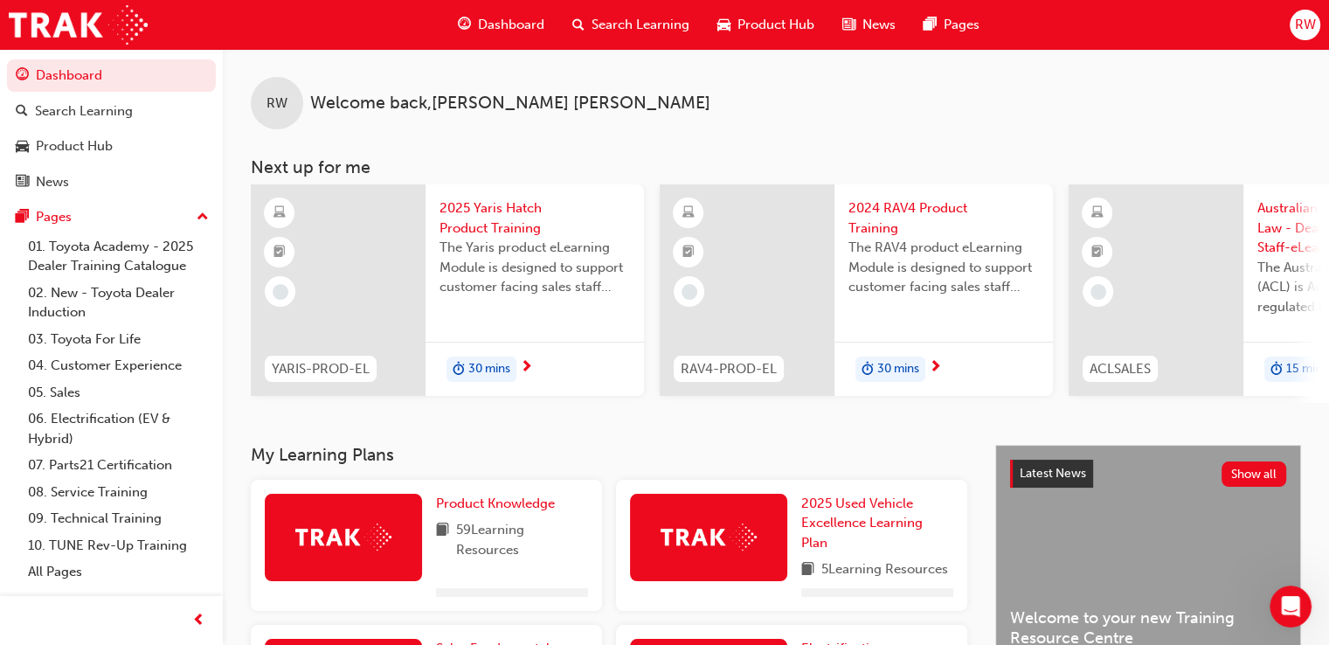
scroll to position [575, 0]
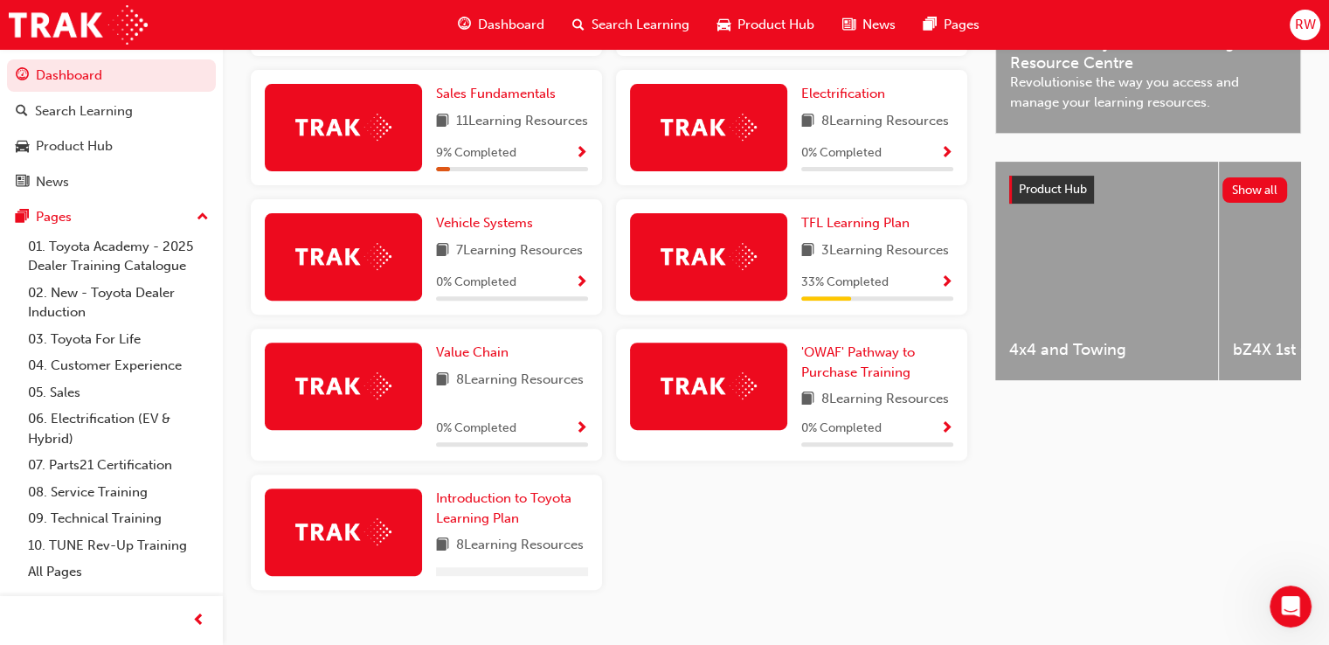
click at [476, 461] on div "Value Chain 8 Learning Resources 0 % Completed" at bounding box center [426, 395] width 351 height 132
click at [489, 528] on link "Introduction to Toyota Learning Plan" at bounding box center [512, 508] width 152 height 39
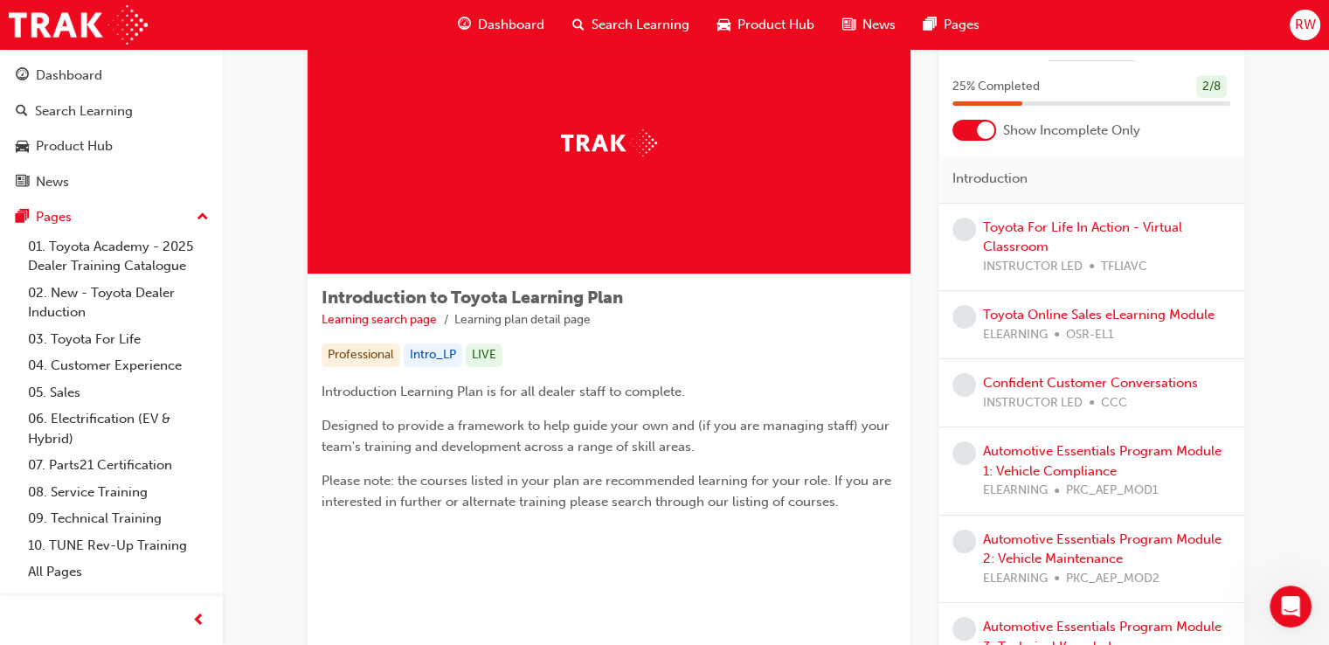
scroll to position [78, 0]
click at [1075, 315] on link "Toyota Online Sales eLearning Module" at bounding box center [1099, 316] width 232 height 16
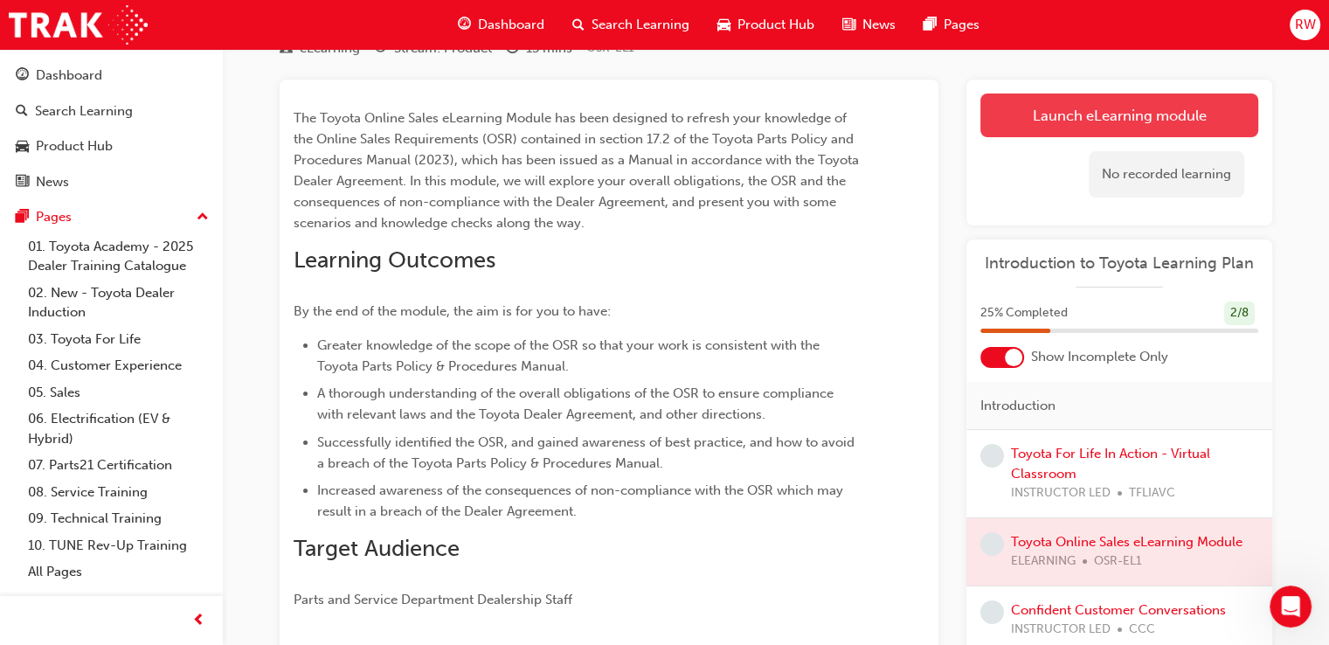
click at [1052, 108] on link "Launch eLearning module" at bounding box center [1120, 116] width 278 height 44
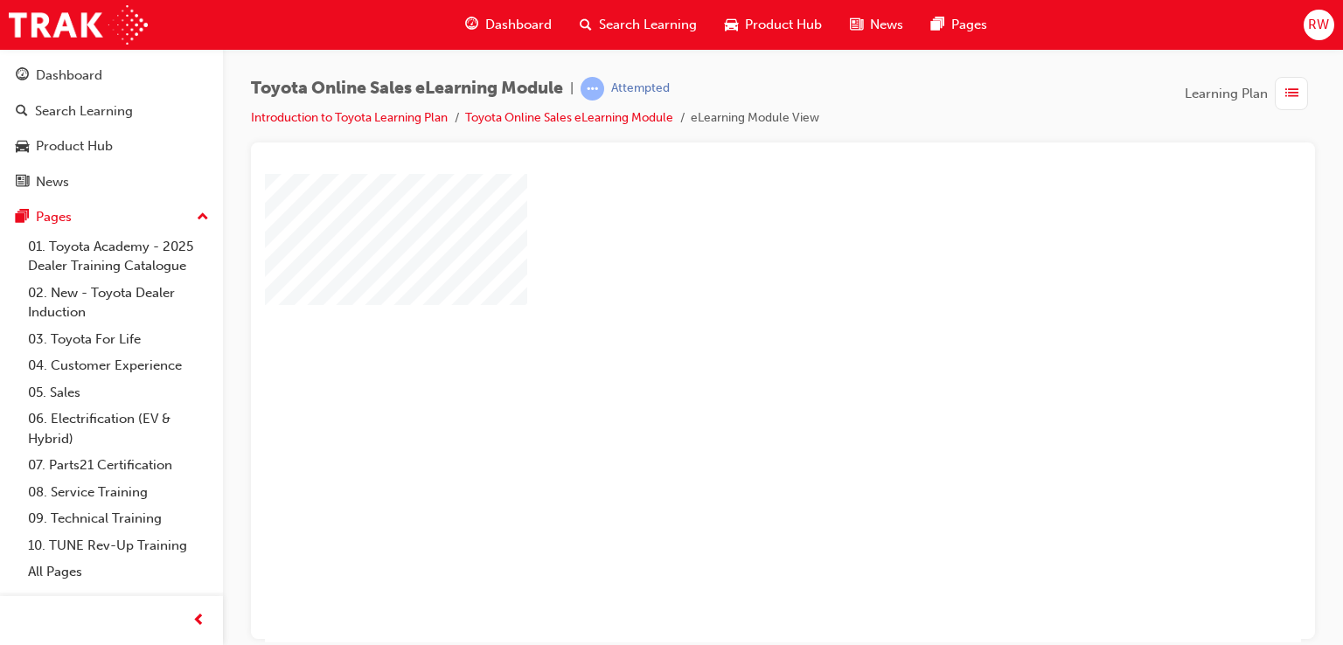
scroll to position [200, 0]
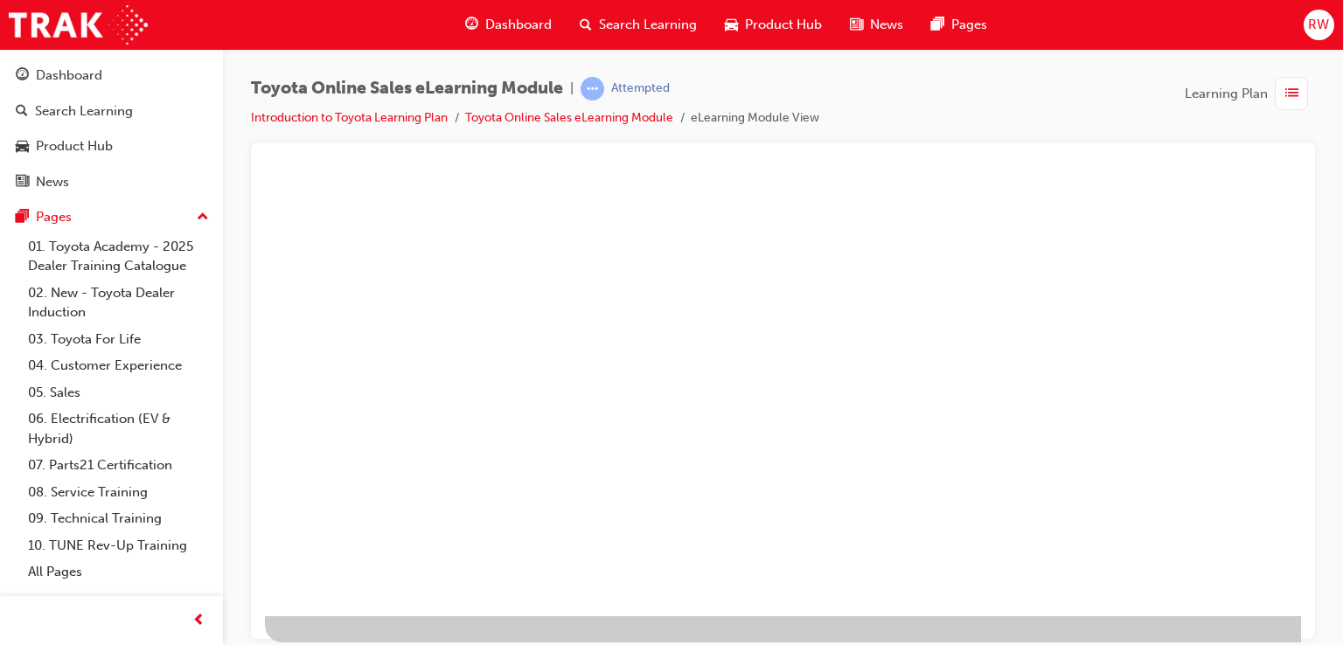
click at [732, 170] on div "play" at bounding box center [732, 170] width 0 height 0
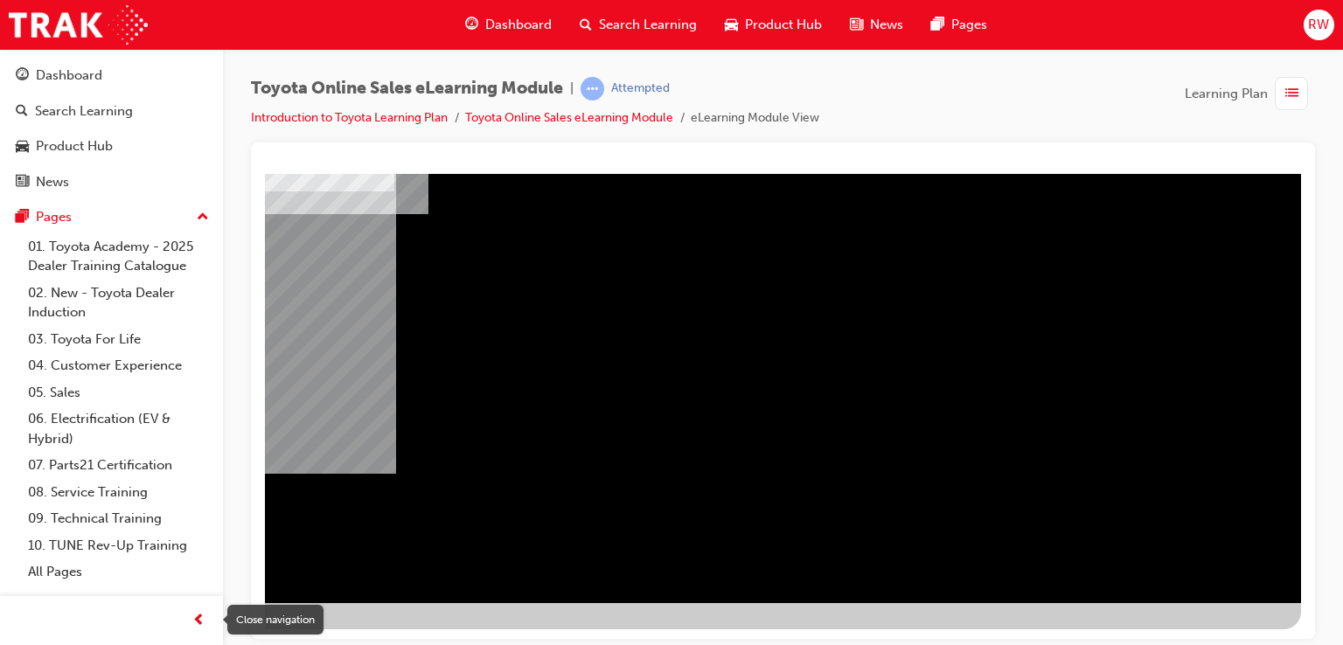
click at [196, 621] on span "prev-icon" at bounding box center [198, 621] width 13 height 22
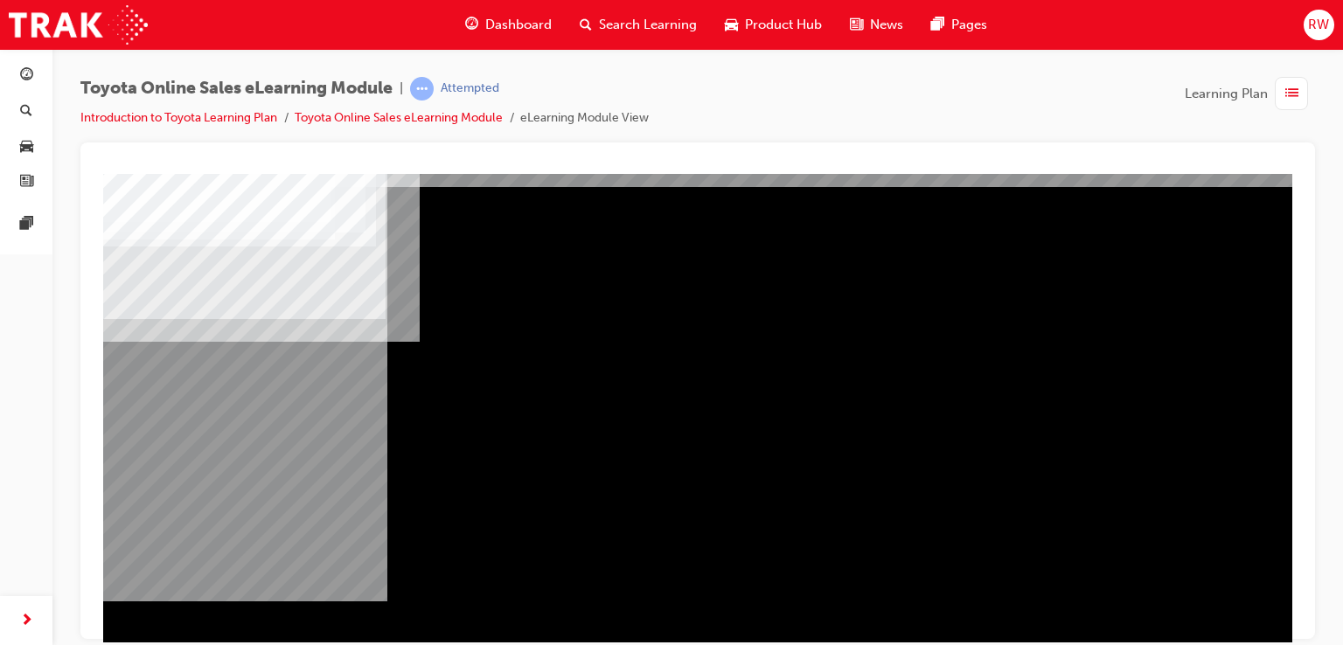
scroll to position [200, 0]
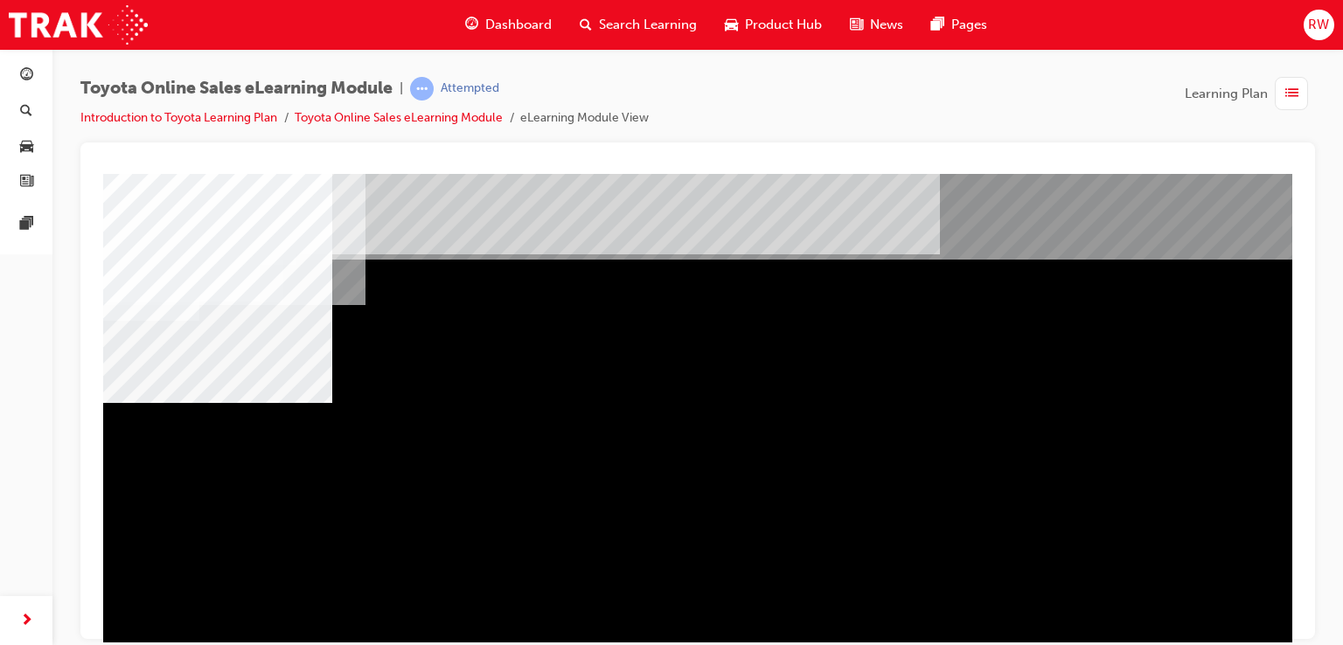
scroll to position [17, 0]
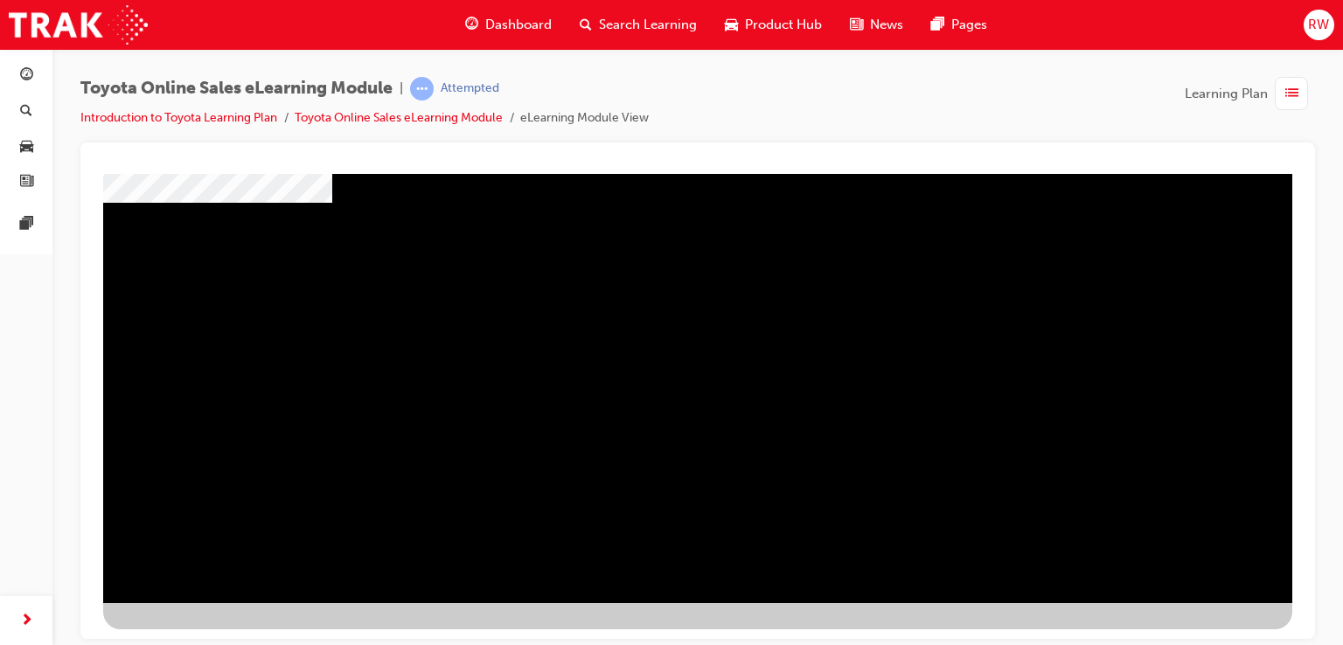
scroll to position [200, 4]
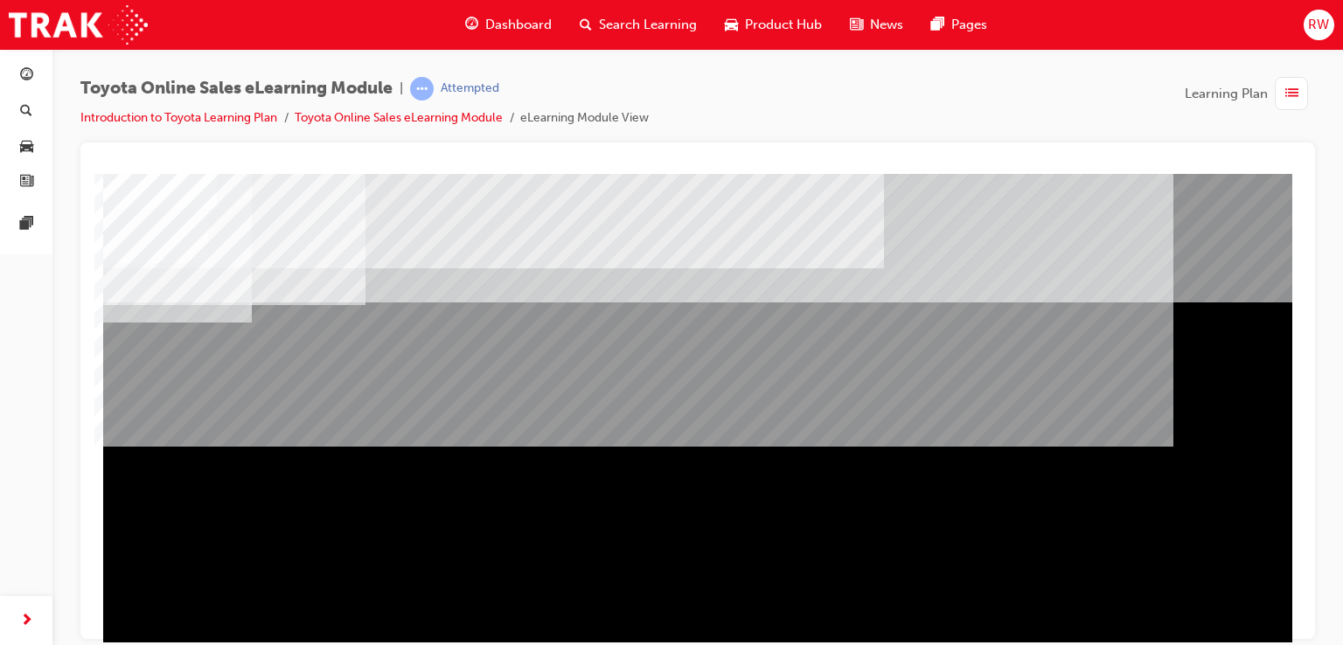
scroll to position [200, 0]
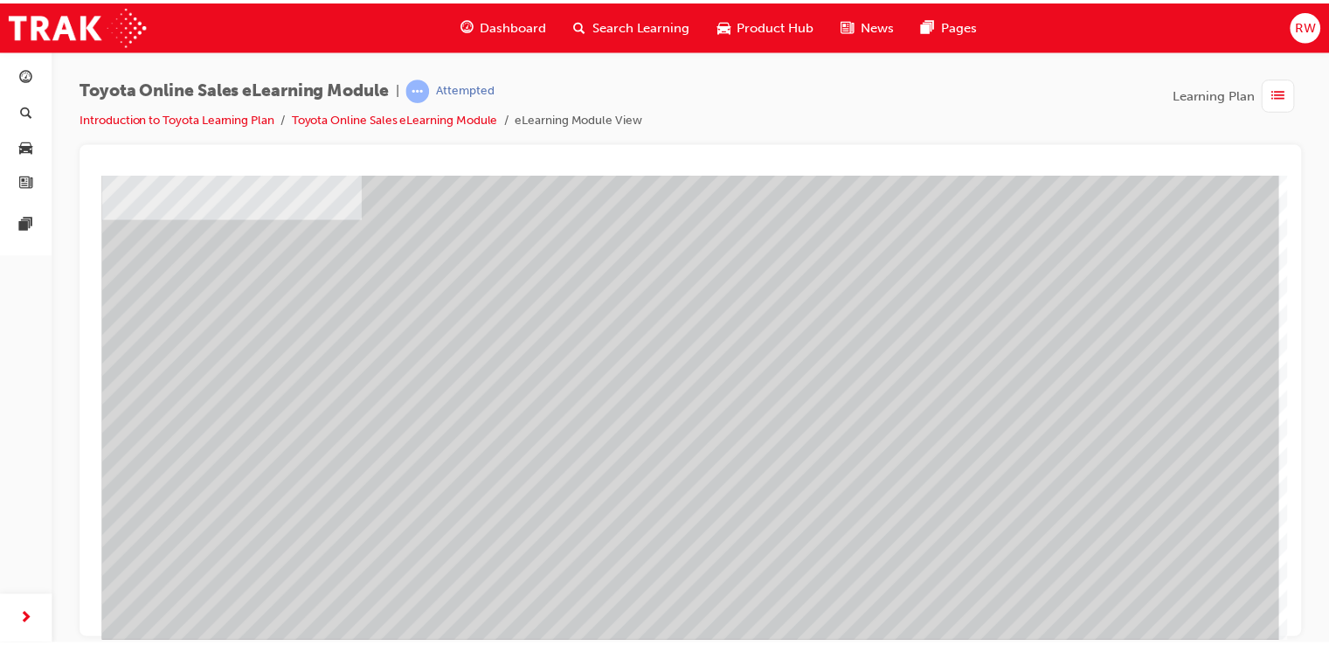
scroll to position [87, 0]
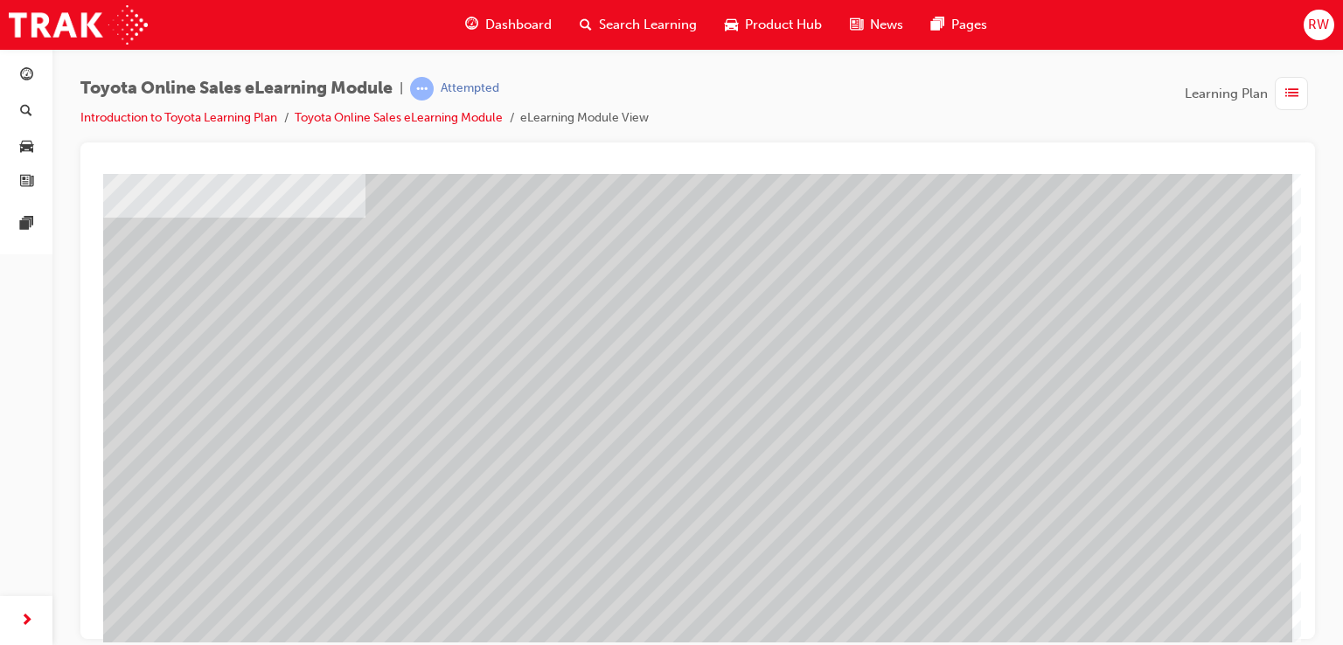
click at [511, 29] on span "Dashboard" at bounding box center [518, 25] width 66 height 20
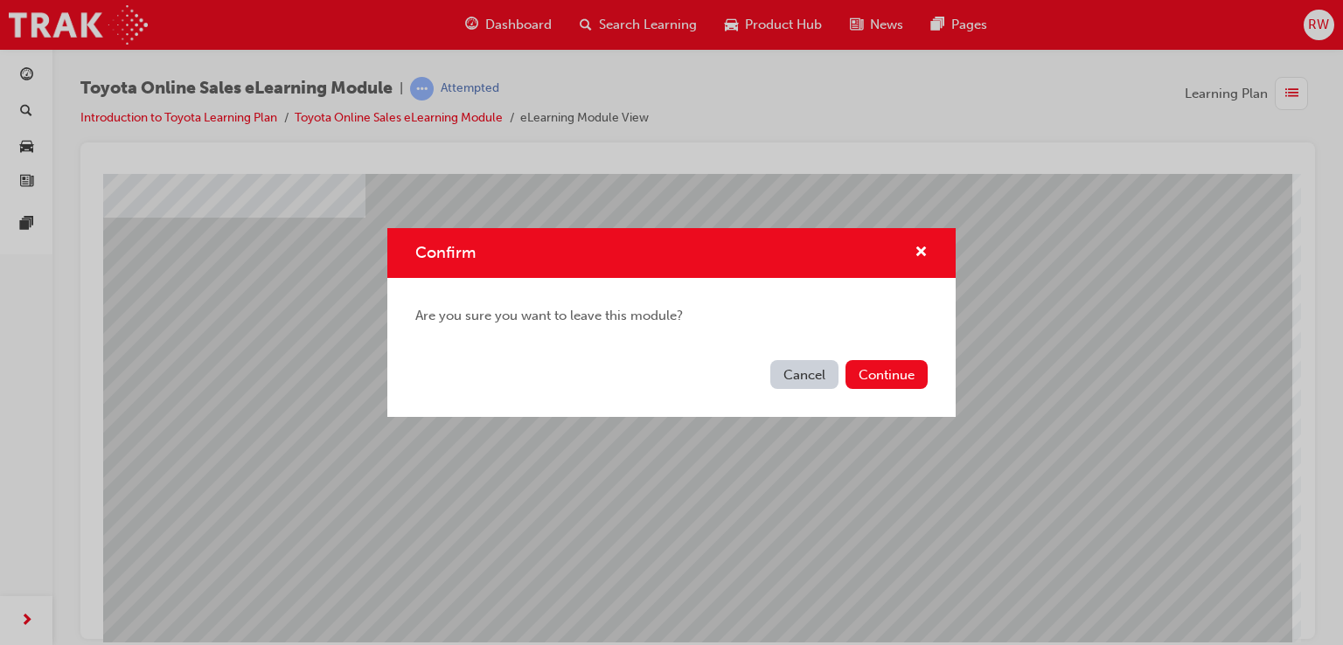
click at [511, 29] on div "Confirm Are you sure you want to leave this module? Cancel Continue" at bounding box center [671, 322] width 1343 height 645
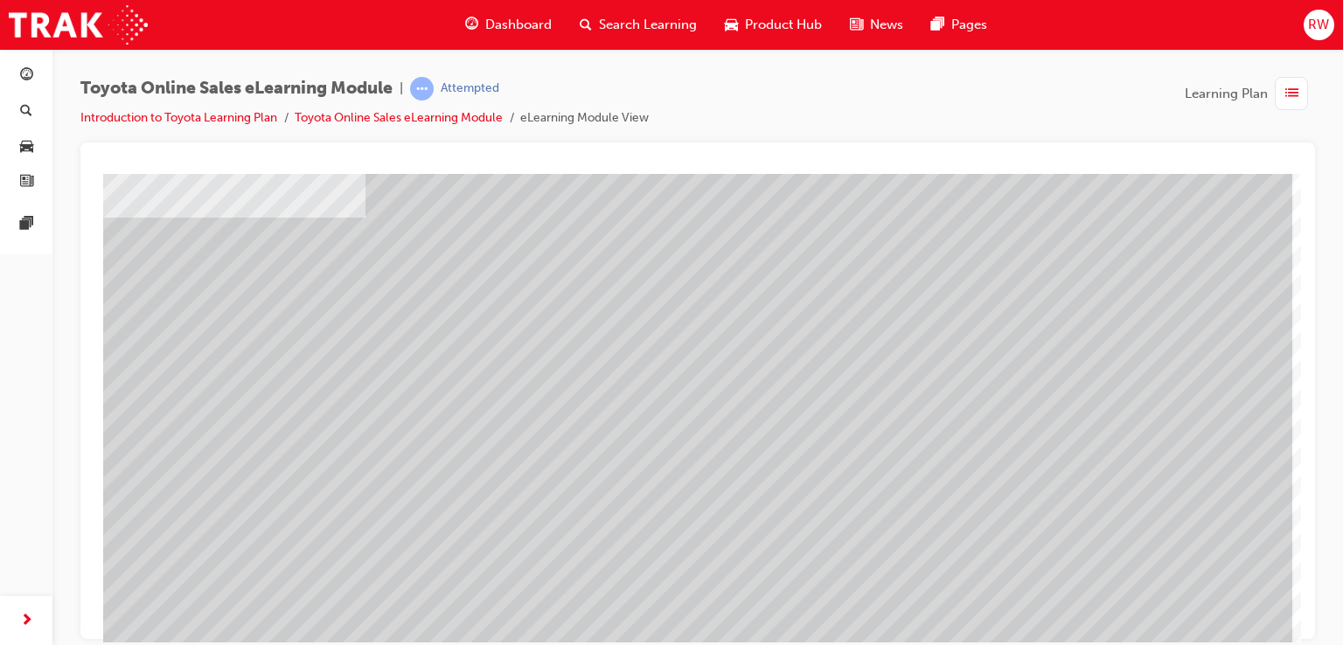
click at [496, 31] on span "Dashboard" at bounding box center [518, 25] width 66 height 20
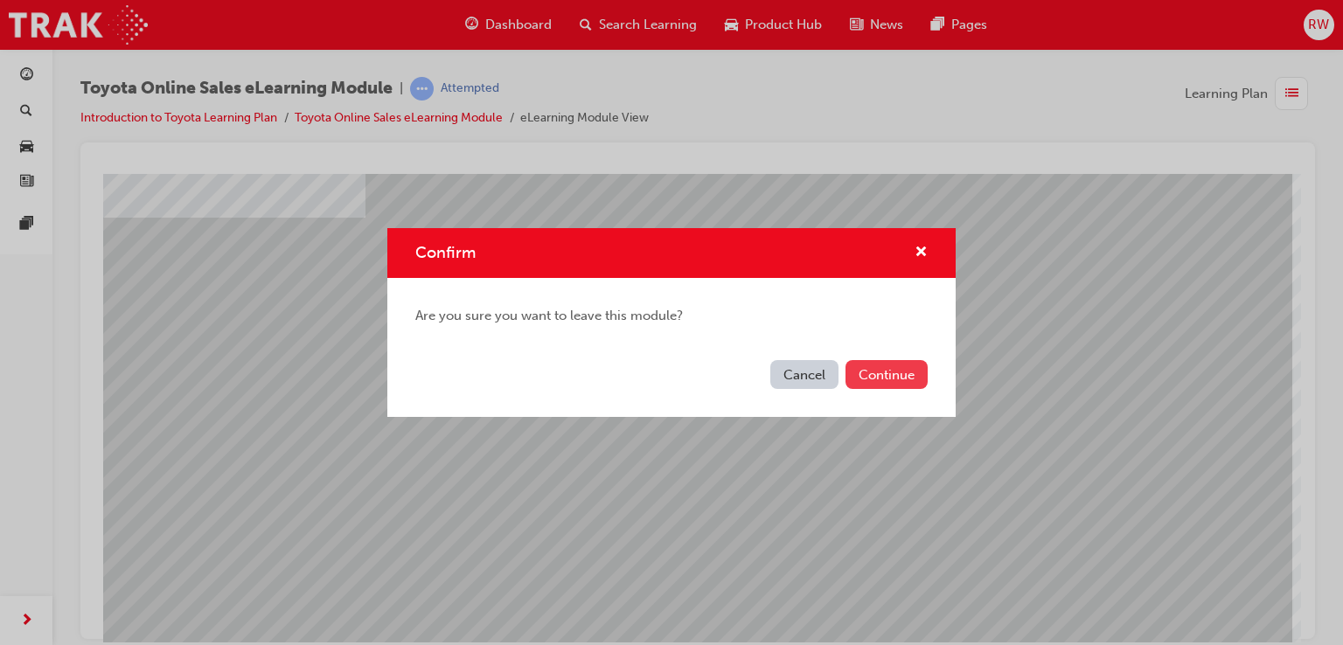
click at [892, 387] on button "Continue" at bounding box center [886, 374] width 82 height 29
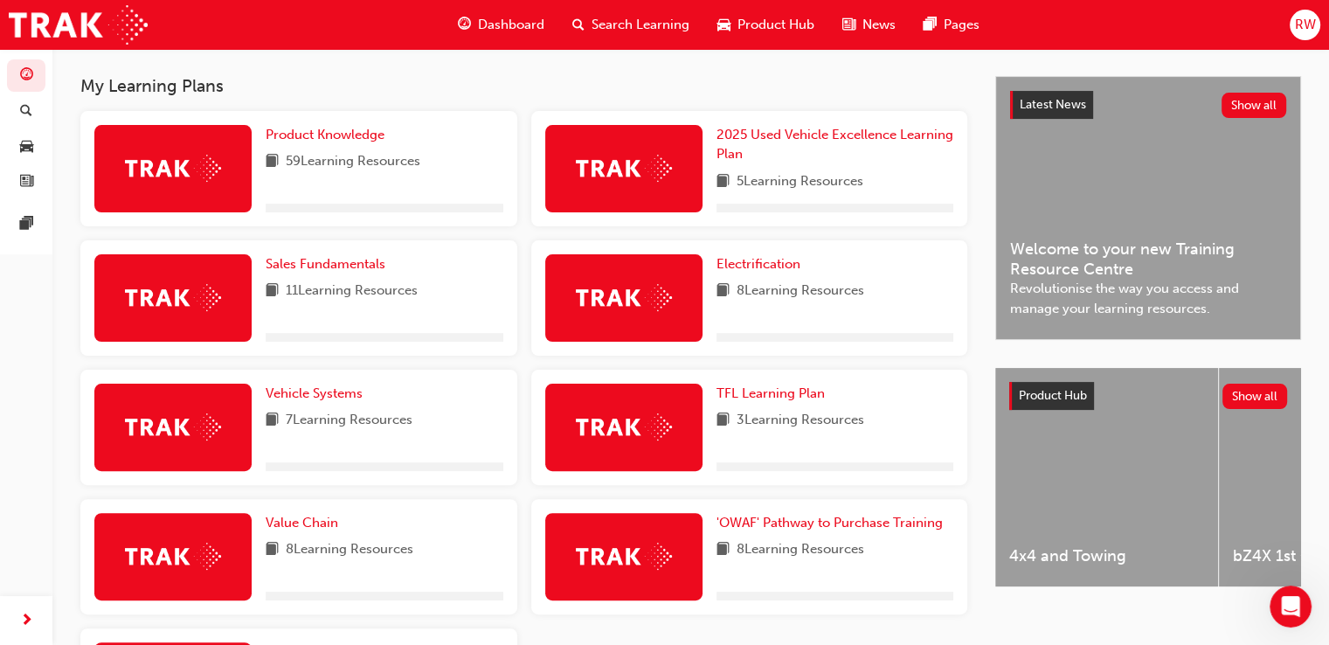
scroll to position [559, 0]
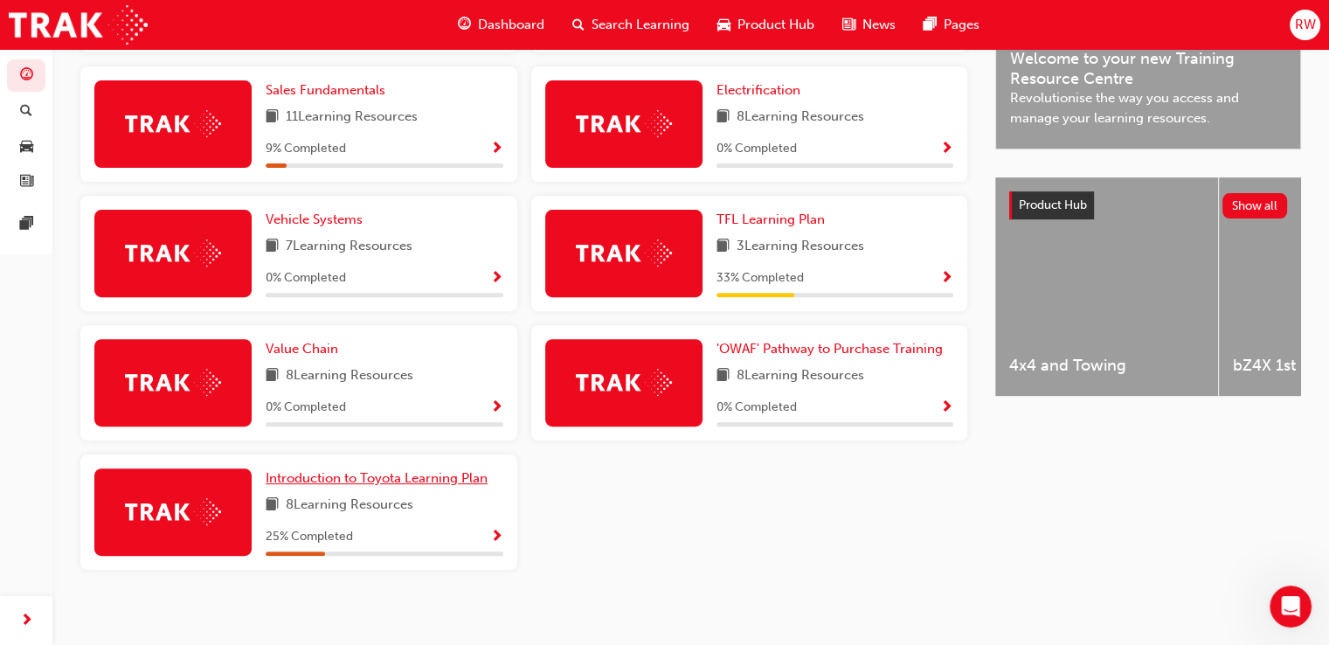
click at [430, 485] on span "Introduction to Toyota Learning Plan" at bounding box center [377, 478] width 222 height 16
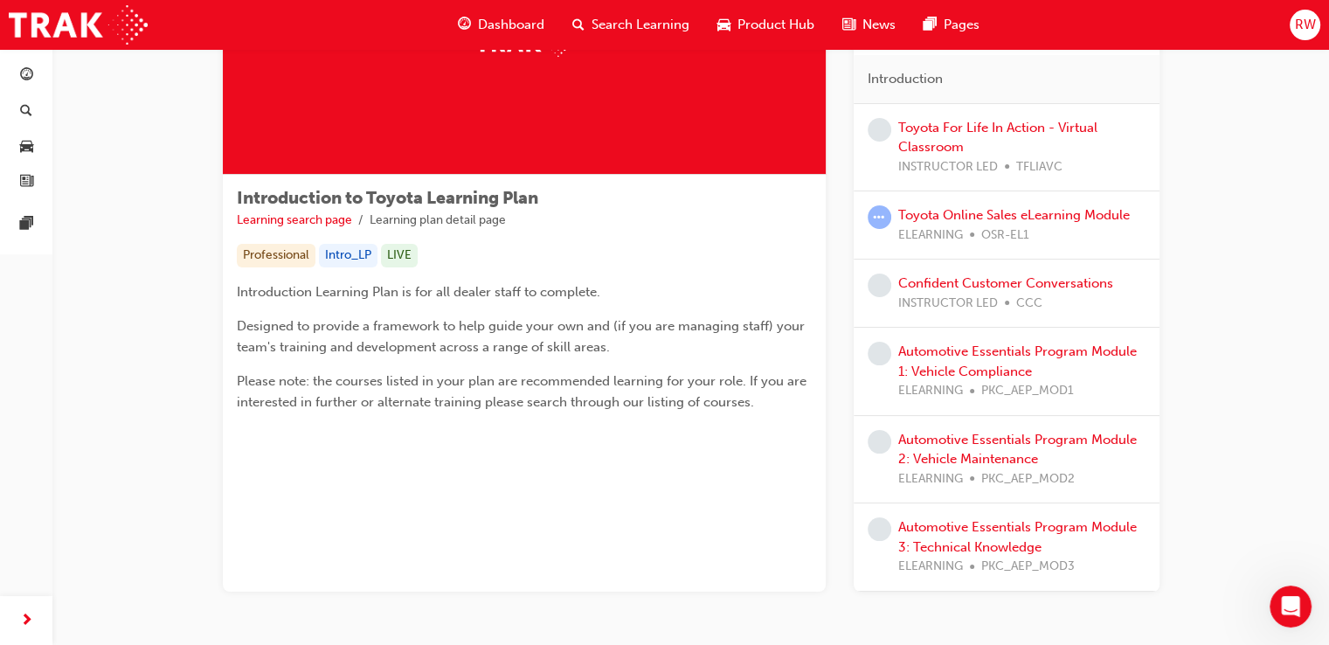
scroll to position [182, 0]
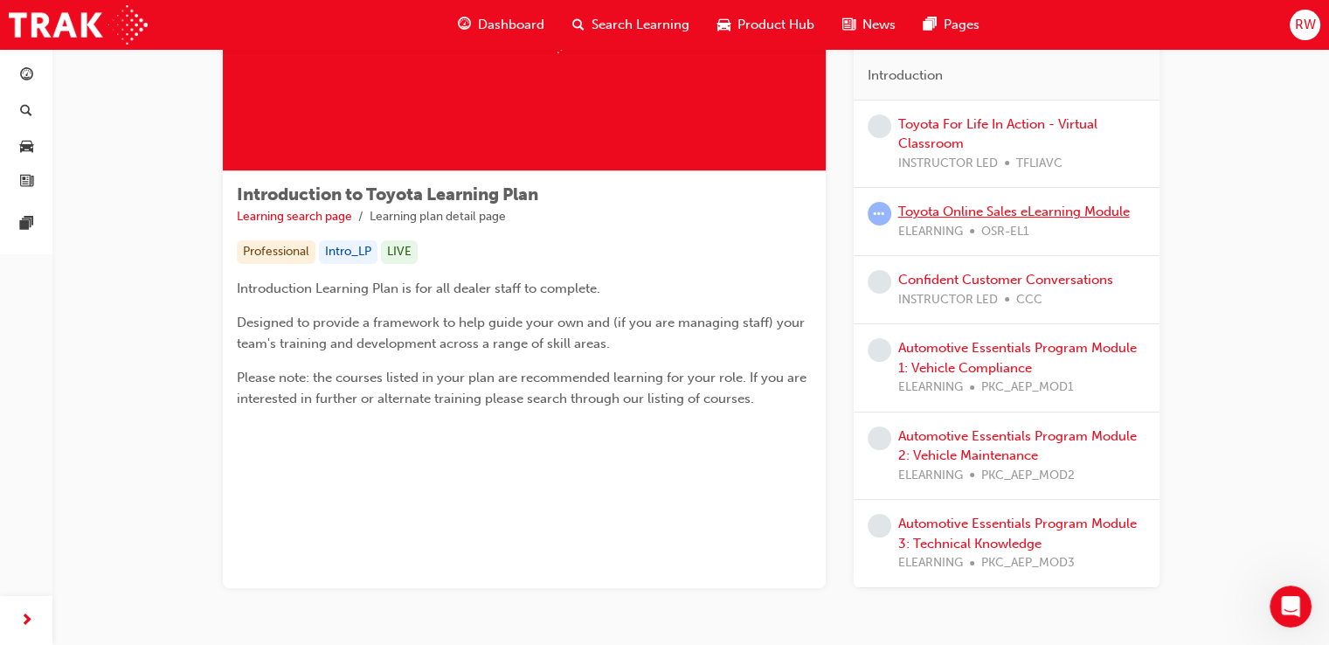
click at [1066, 210] on link "Toyota Online Sales eLearning Module" at bounding box center [1015, 212] width 232 height 16
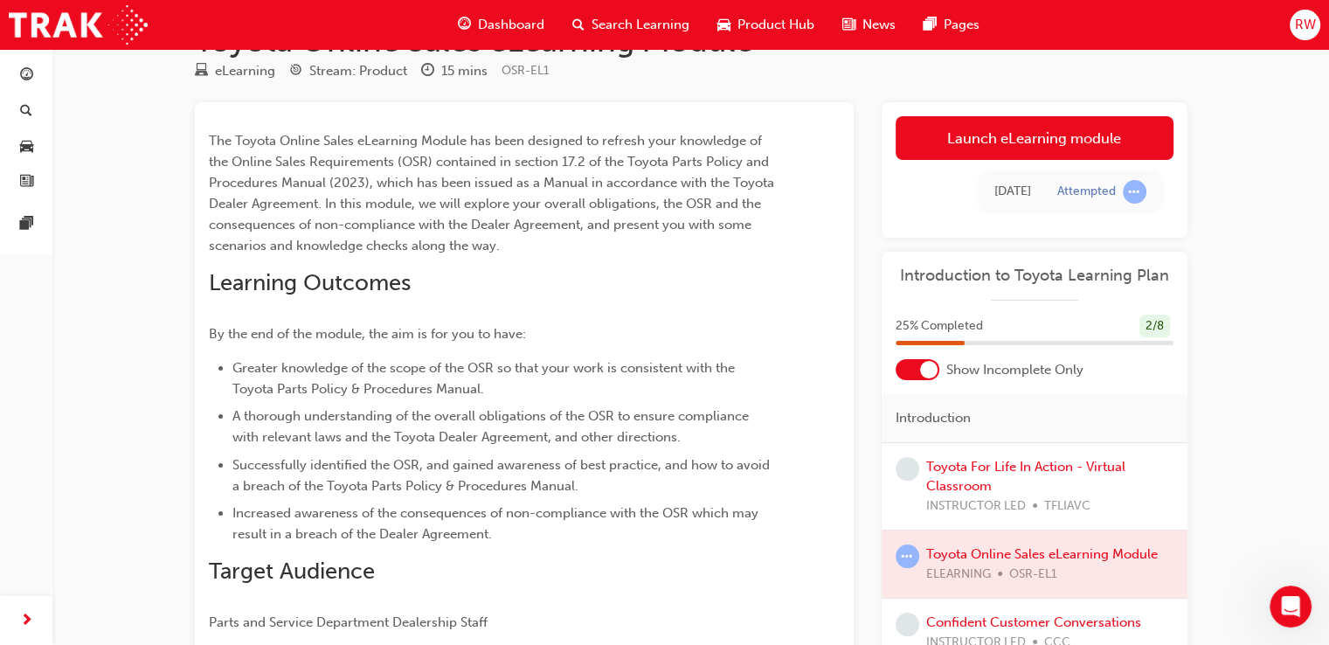
scroll to position [54, 0]
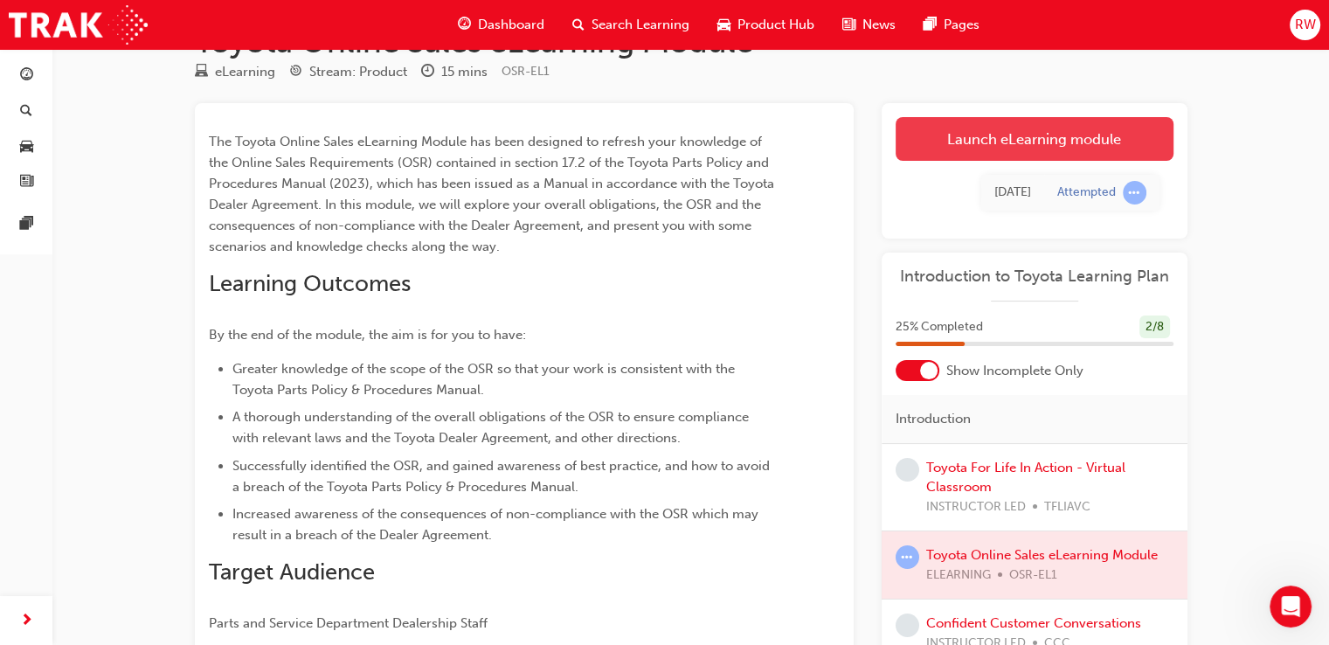
click at [1052, 127] on link "Launch eLearning module" at bounding box center [1035, 139] width 278 height 44
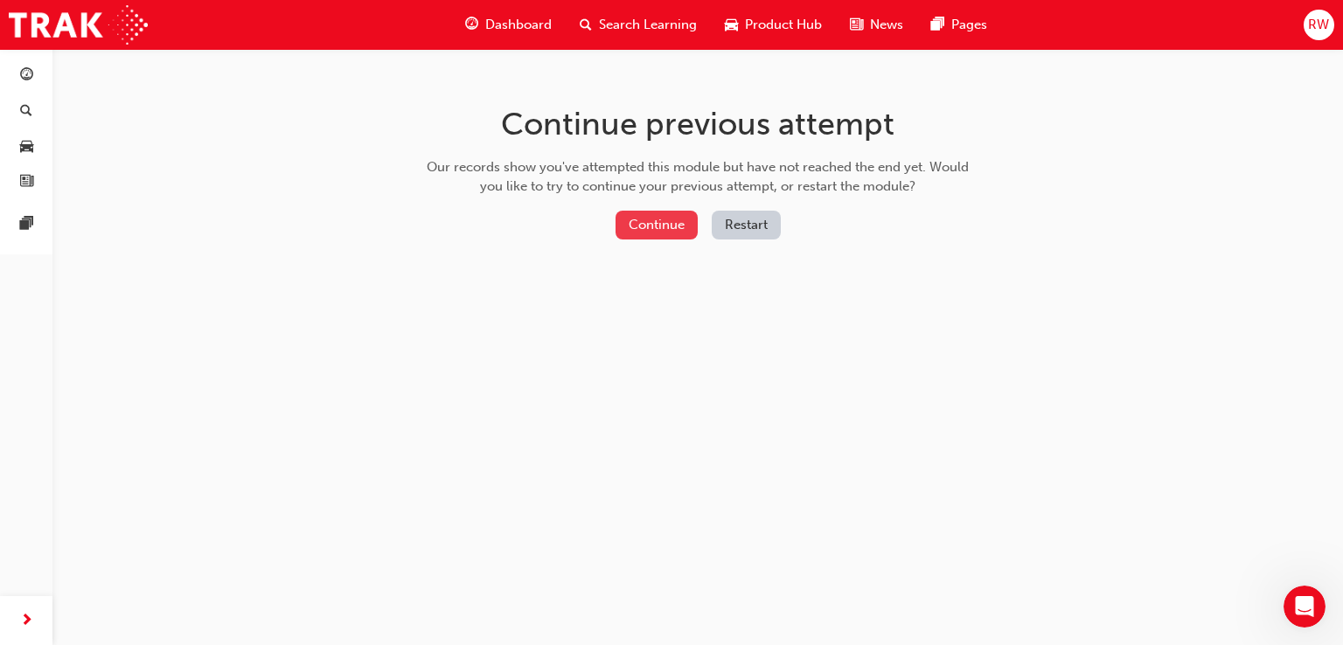
click at [675, 212] on button "Continue" at bounding box center [656, 225] width 82 height 29
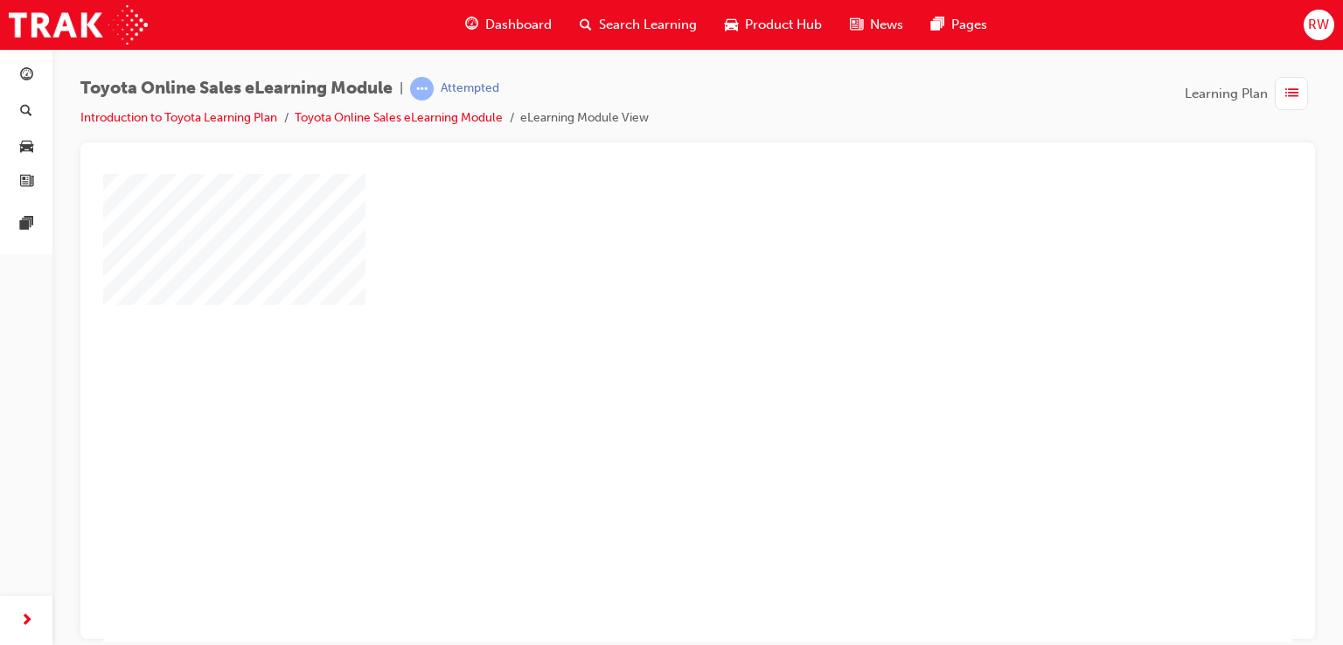
drag, startPoint x: 769, startPoint y: 385, endPoint x: 513, endPoint y: 237, distance: 296.1
click at [513, 237] on div at bounding box center [697, 487] width 1189 height 629
click at [647, 355] on div "play" at bounding box center [647, 355] width 0 height 0
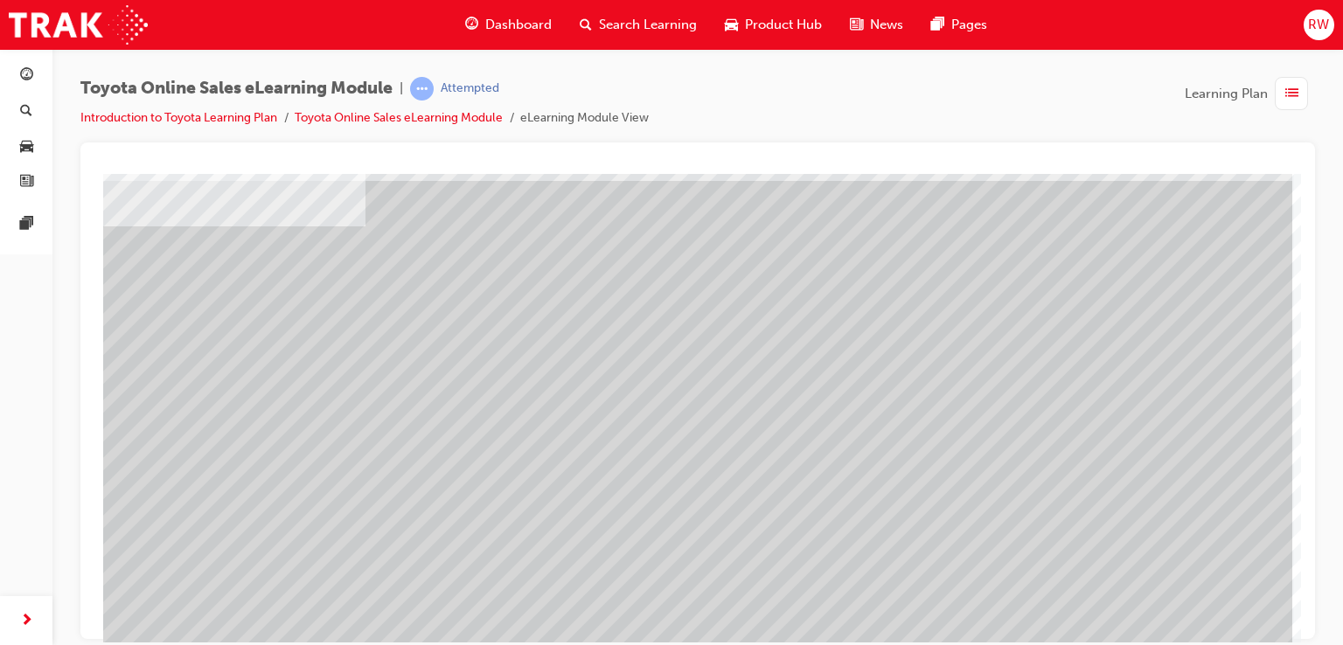
scroll to position [80, 0]
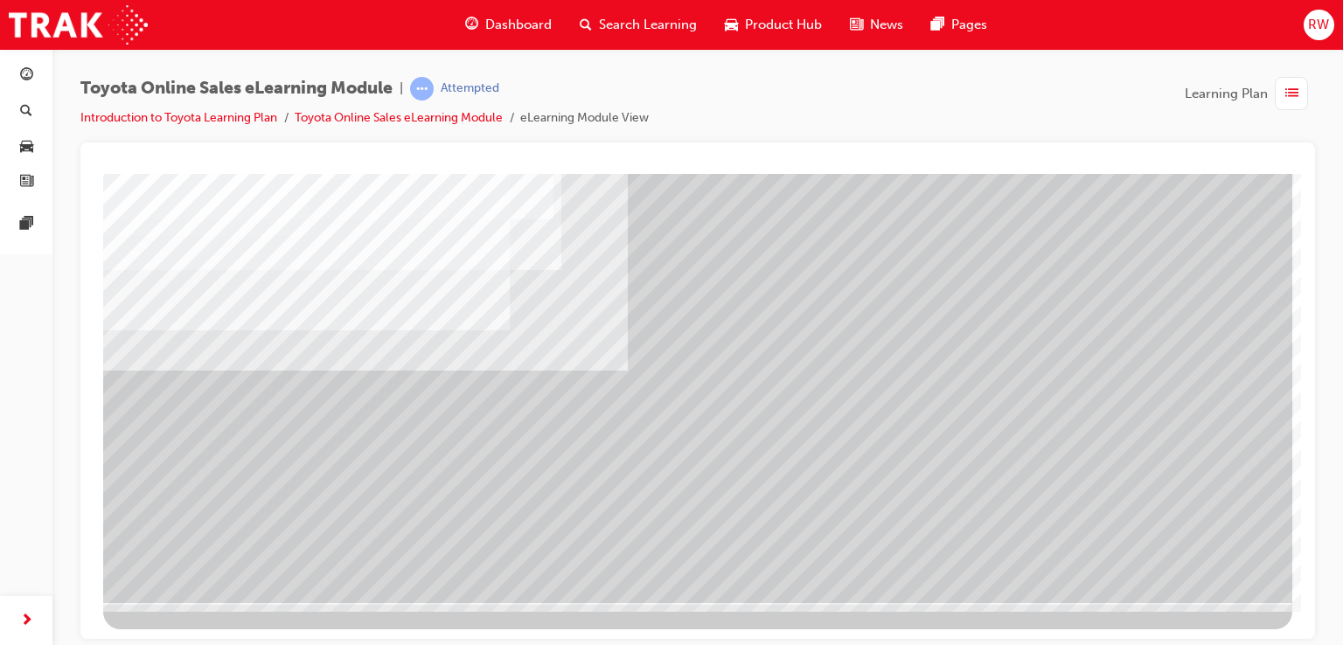
scroll to position [0, 0]
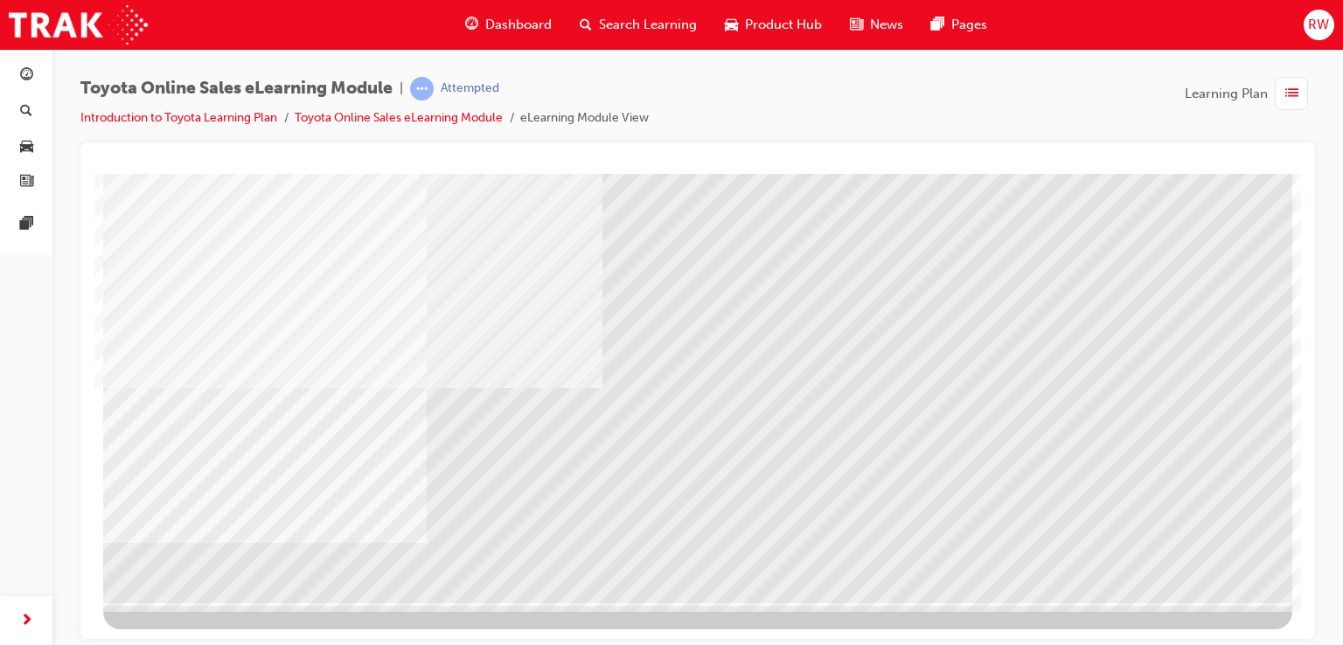
scroll to position [0, 0]
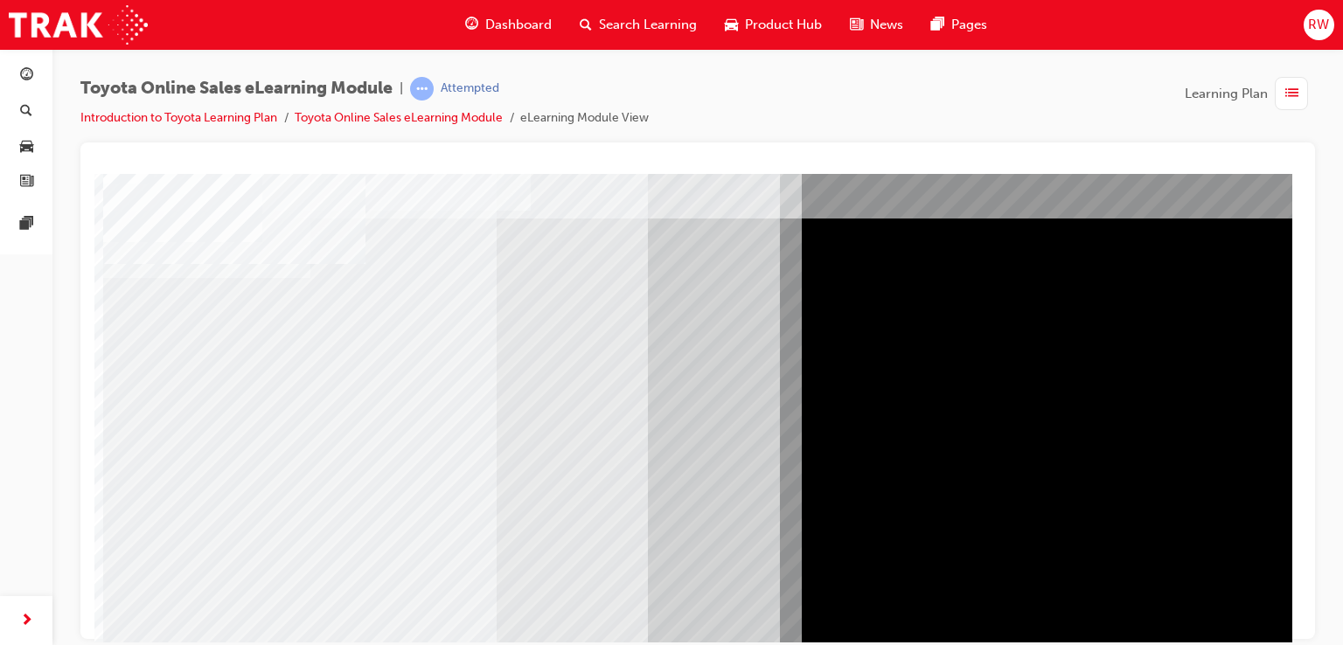
scroll to position [42, 0]
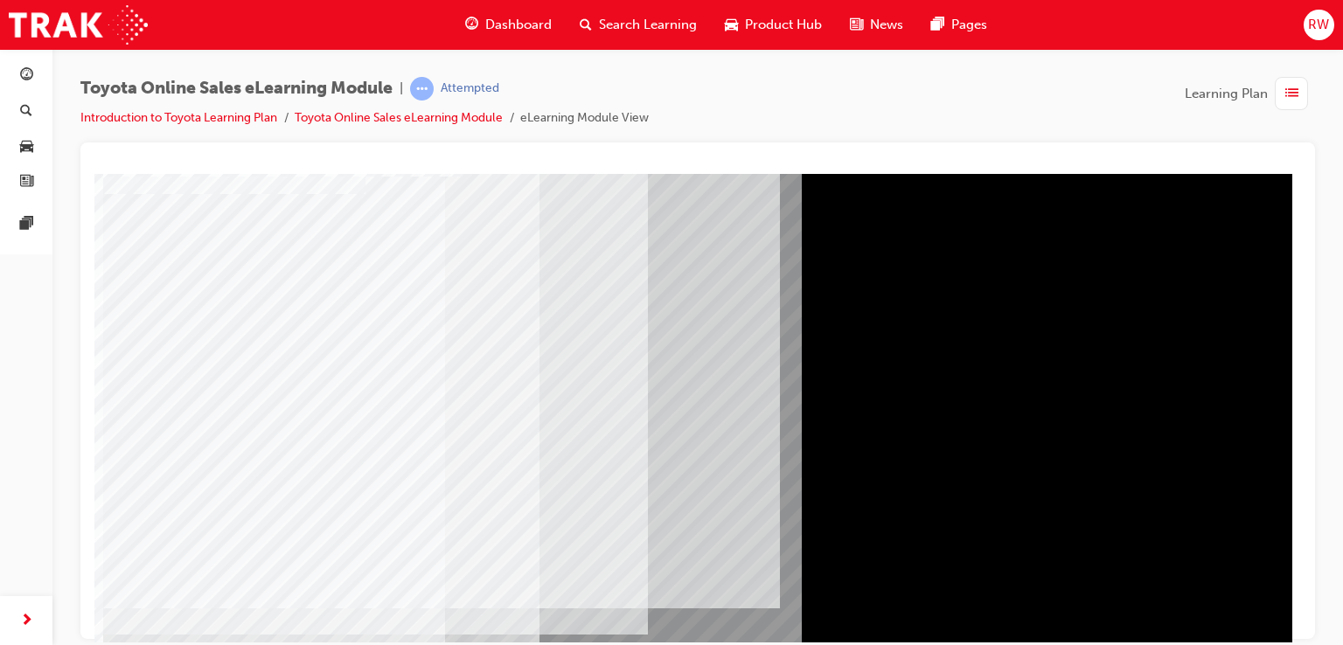
scroll to position [112, 0]
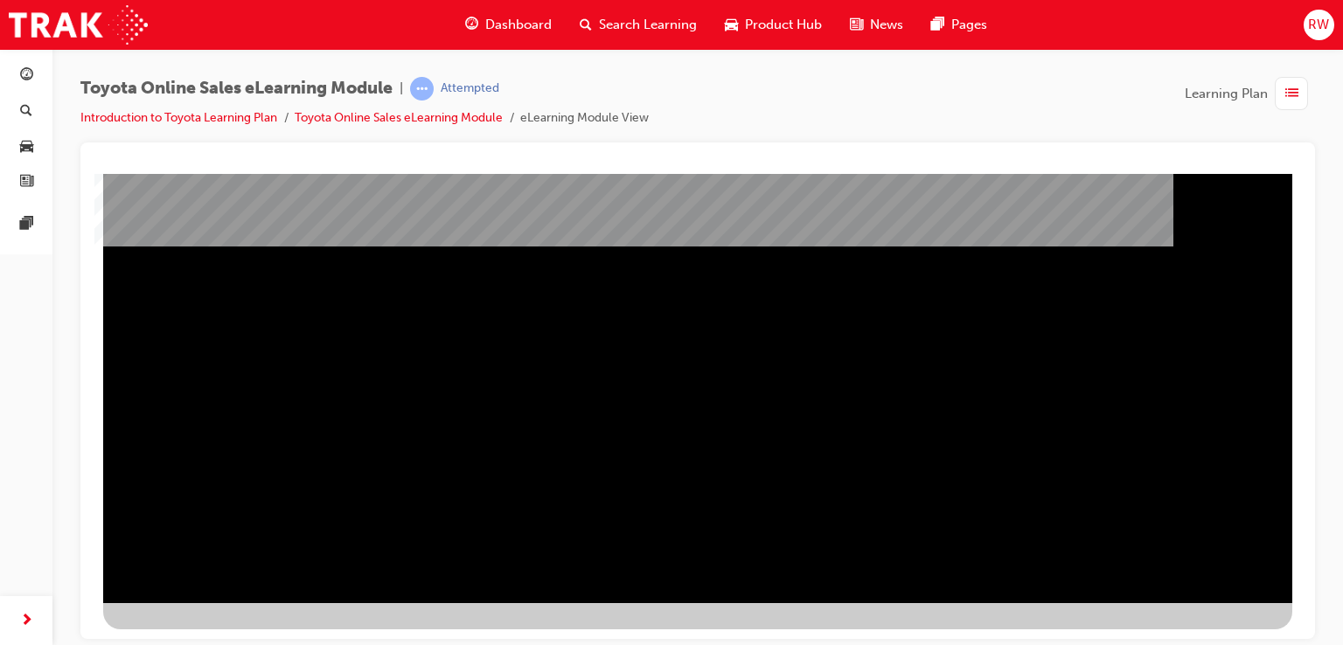
scroll to position [199, 0]
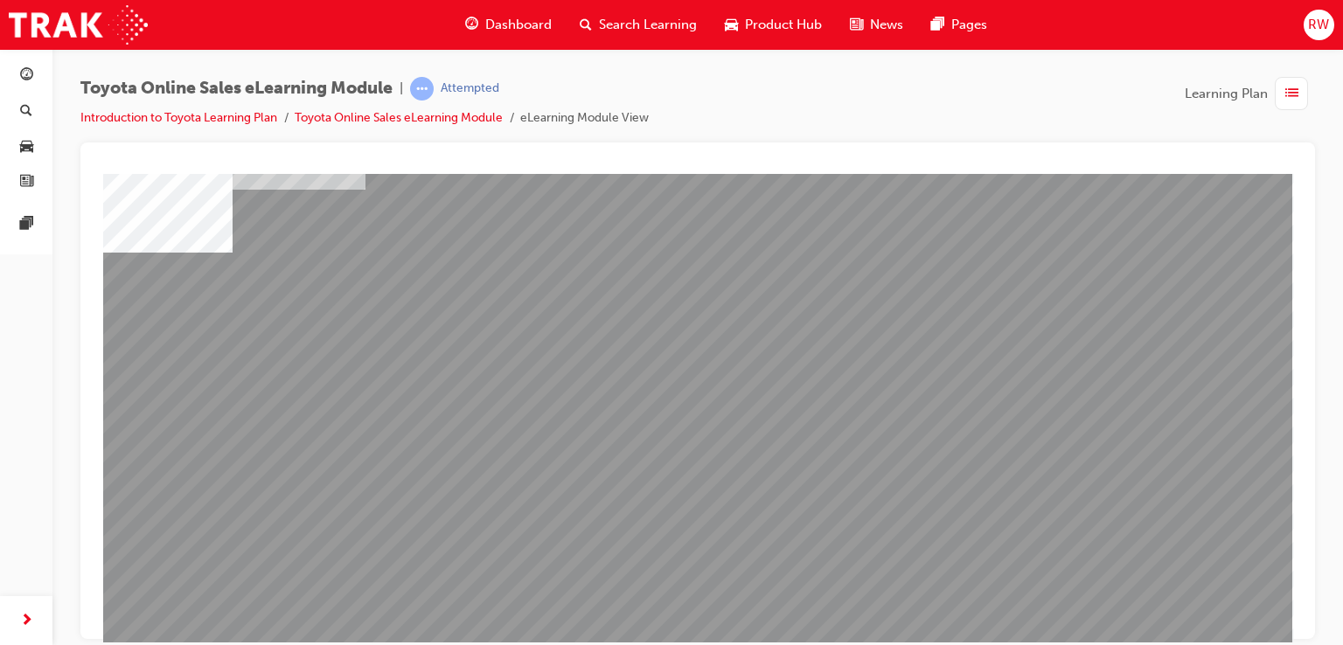
scroll to position [115, 0]
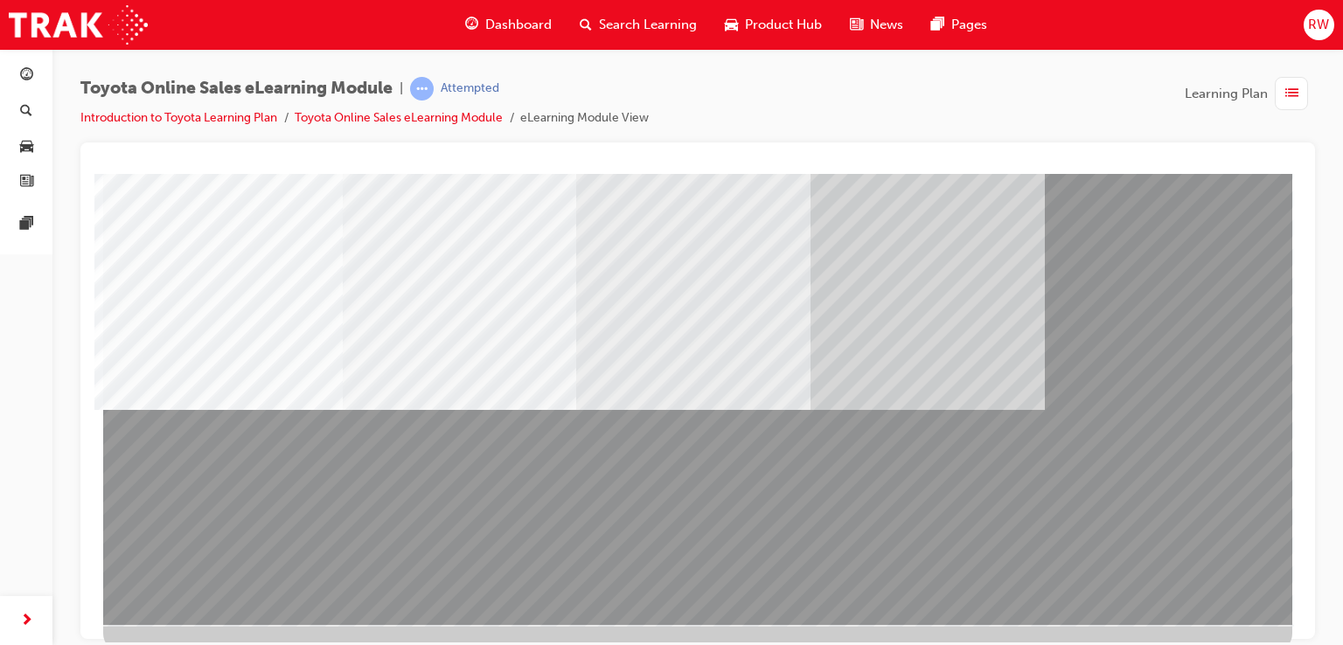
scroll to position [165, 0]
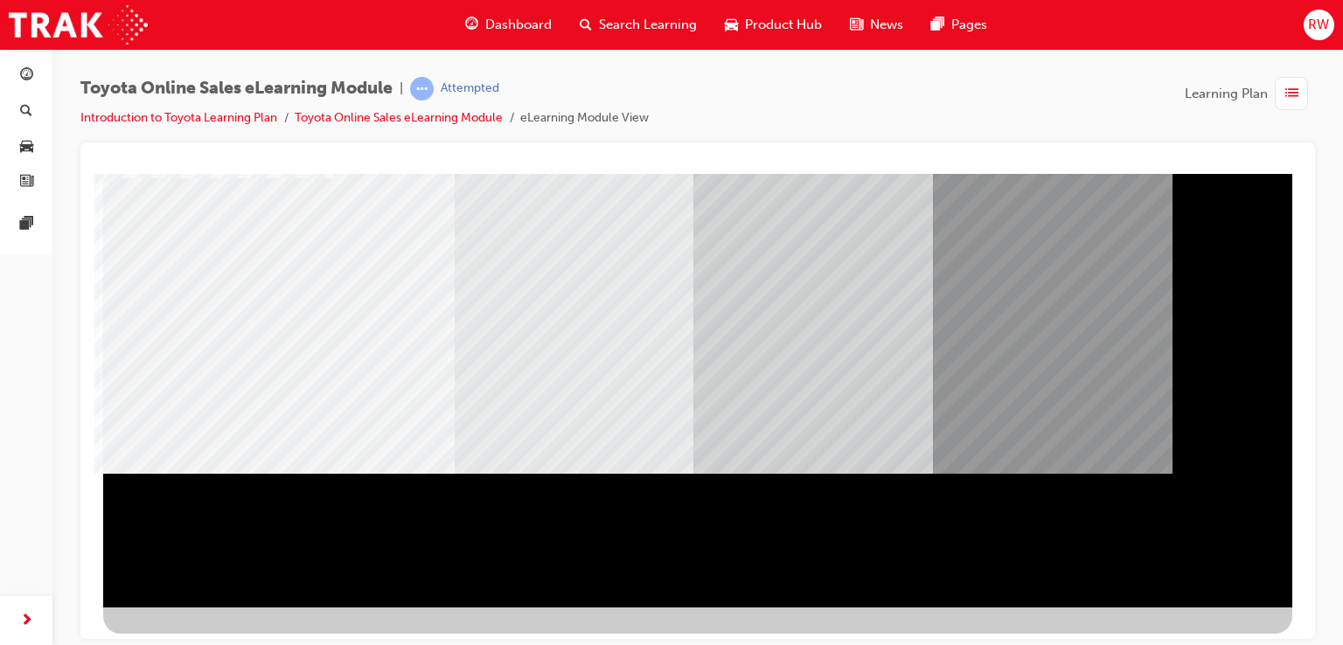
scroll to position [200, 0]
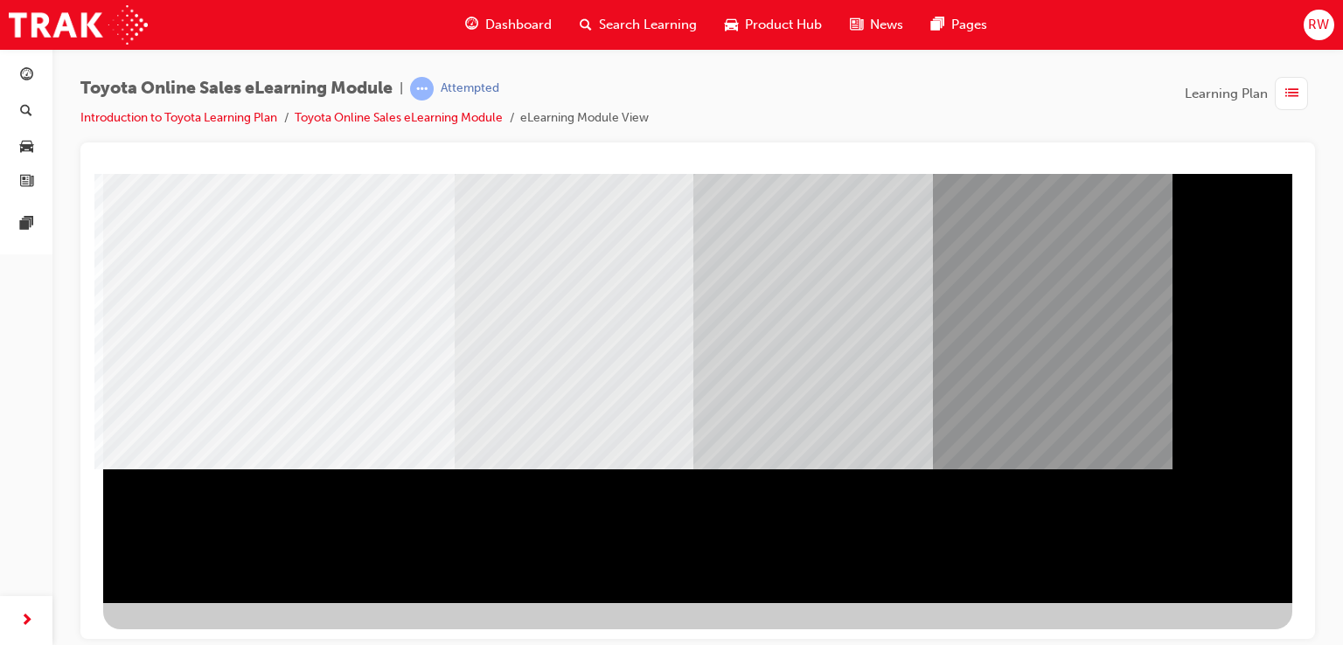
drag, startPoint x: 1189, startPoint y: 552, endPoint x: 1176, endPoint y: 548, distance: 13.6
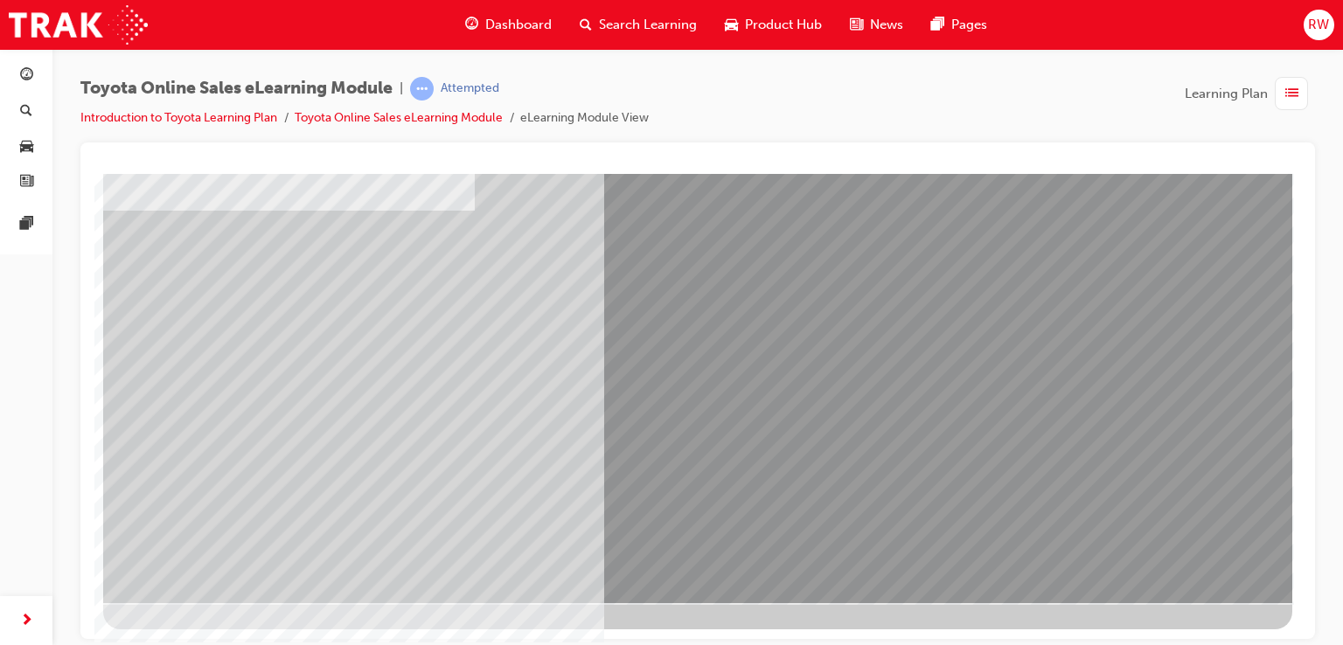
drag, startPoint x: 258, startPoint y: 392, endPoint x: 246, endPoint y: 385, distance: 14.5
drag, startPoint x: 238, startPoint y: 384, endPoint x: 632, endPoint y: 331, distance: 397.7
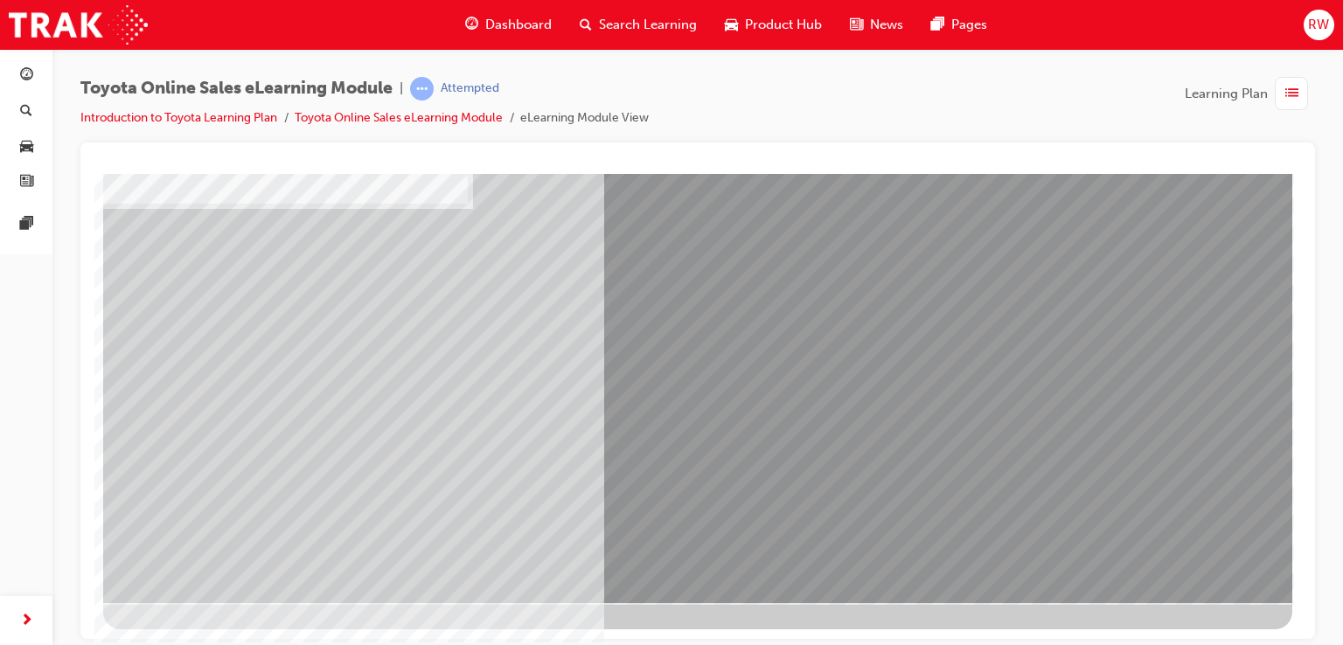
drag, startPoint x: 716, startPoint y: 278, endPoint x: 723, endPoint y: 340, distance: 62.5
drag, startPoint x: 710, startPoint y: 361, endPoint x: 849, endPoint y: 423, distance: 152.2
drag, startPoint x: 1199, startPoint y: 587, endPoint x: 1185, endPoint y: 573, distance: 19.8
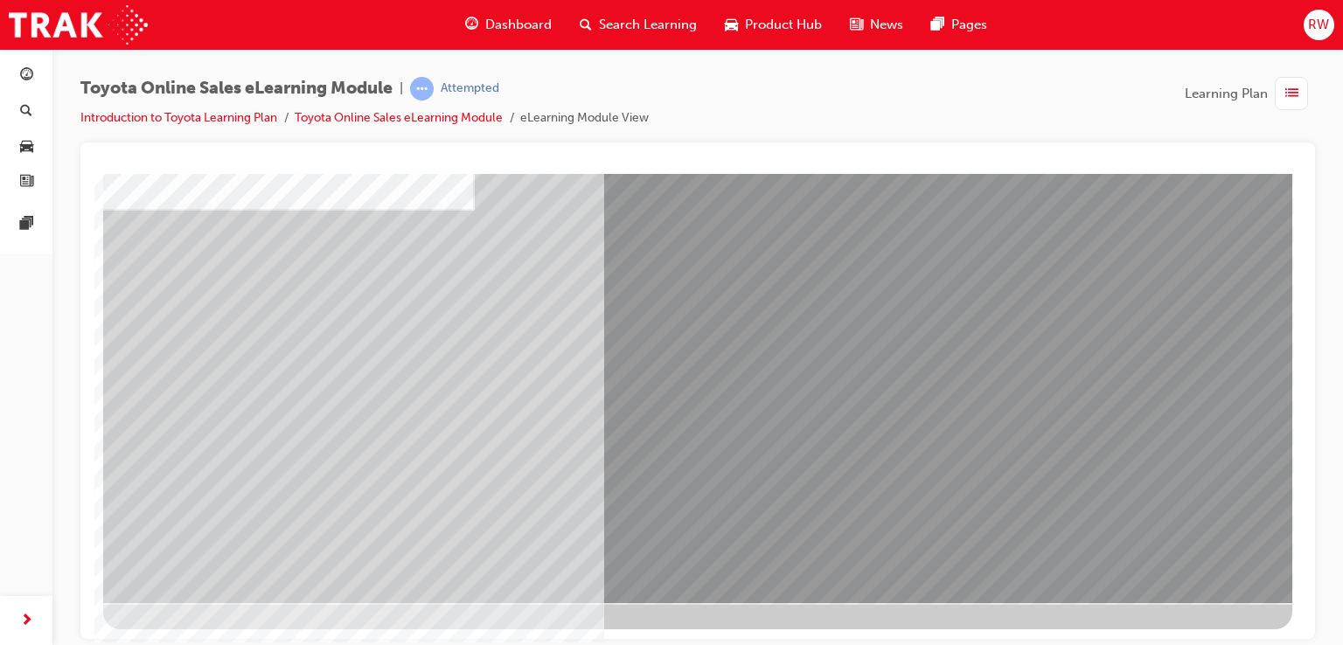
click at [1187, 575] on div "multistate" at bounding box center [697, 287] width 1189 height 629
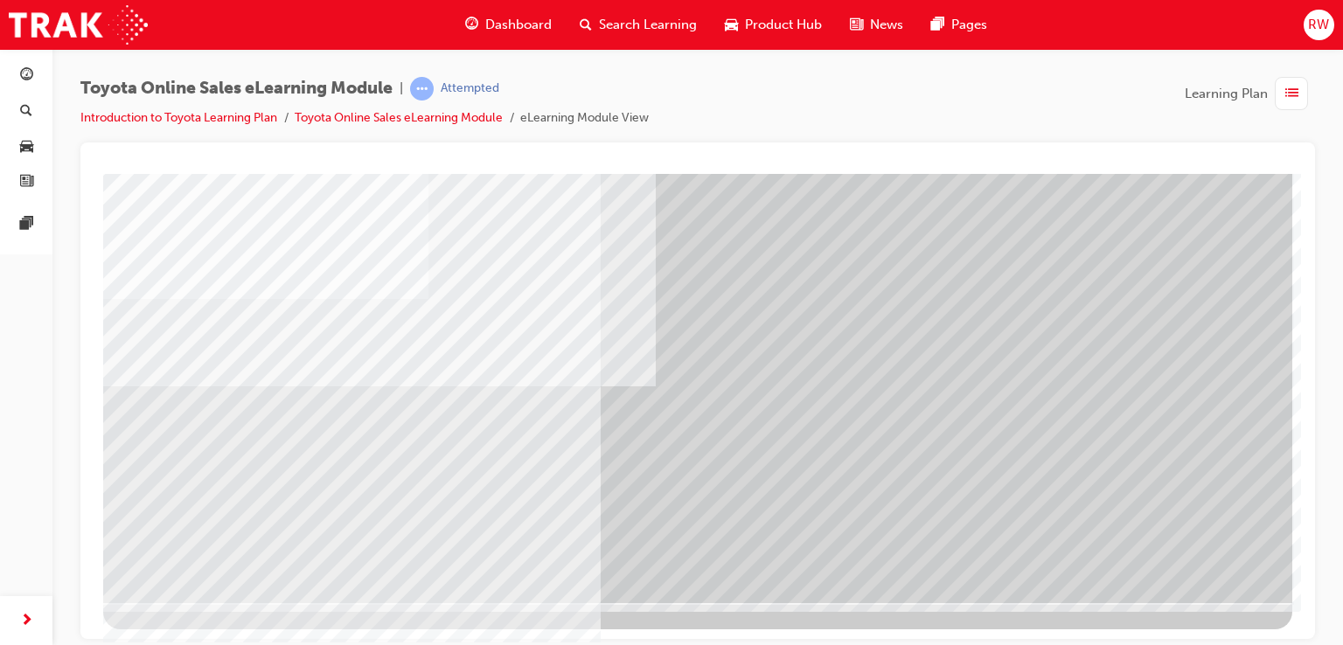
scroll to position [0, 0]
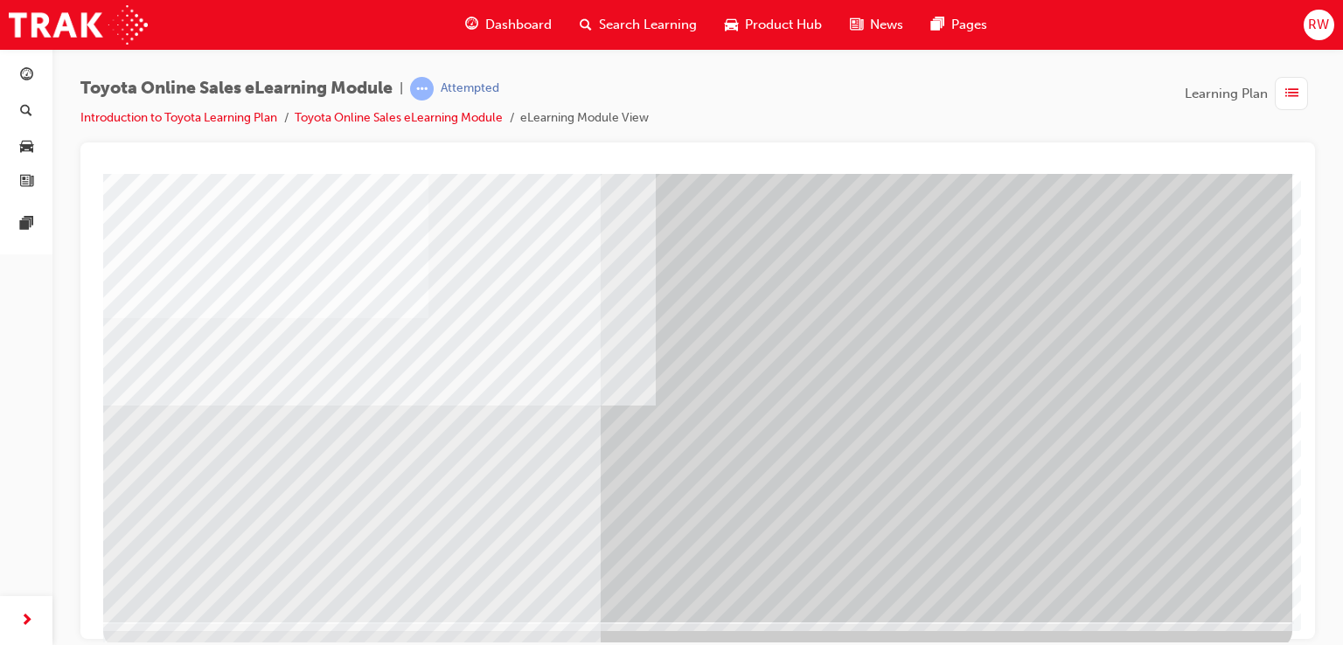
scroll to position [200, 0]
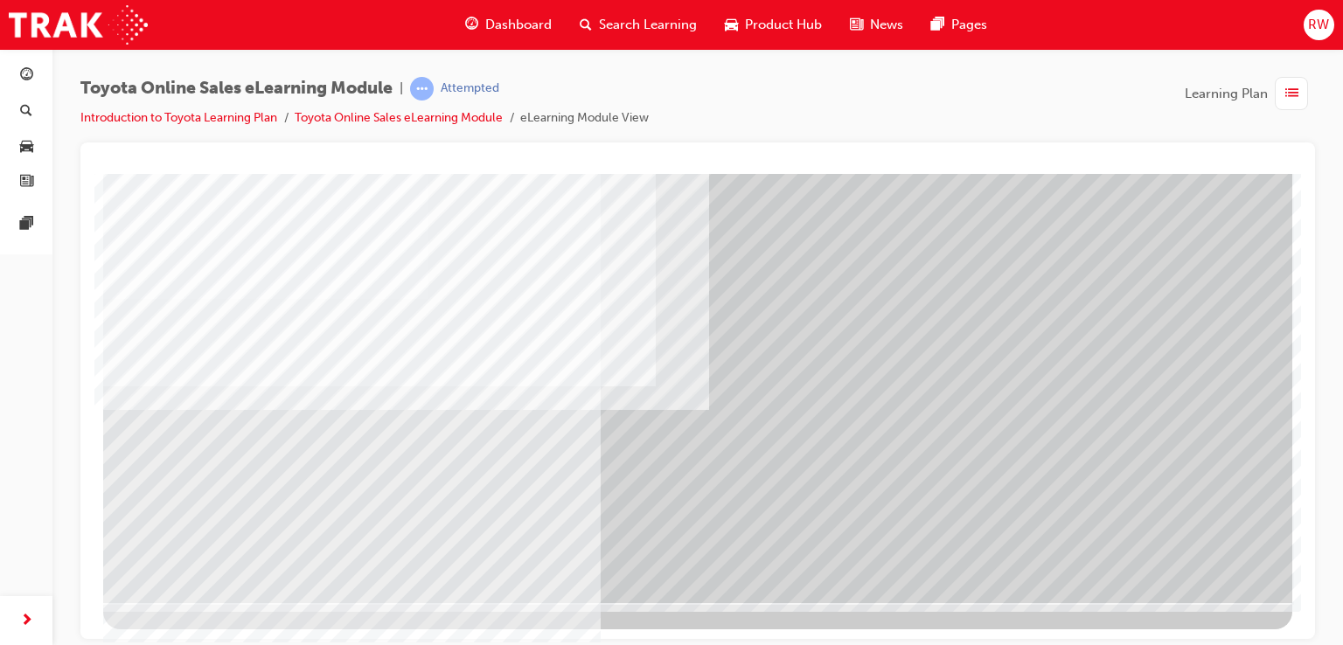
drag, startPoint x: 1191, startPoint y: 571, endPoint x: 1182, endPoint y: 562, distance: 13.0
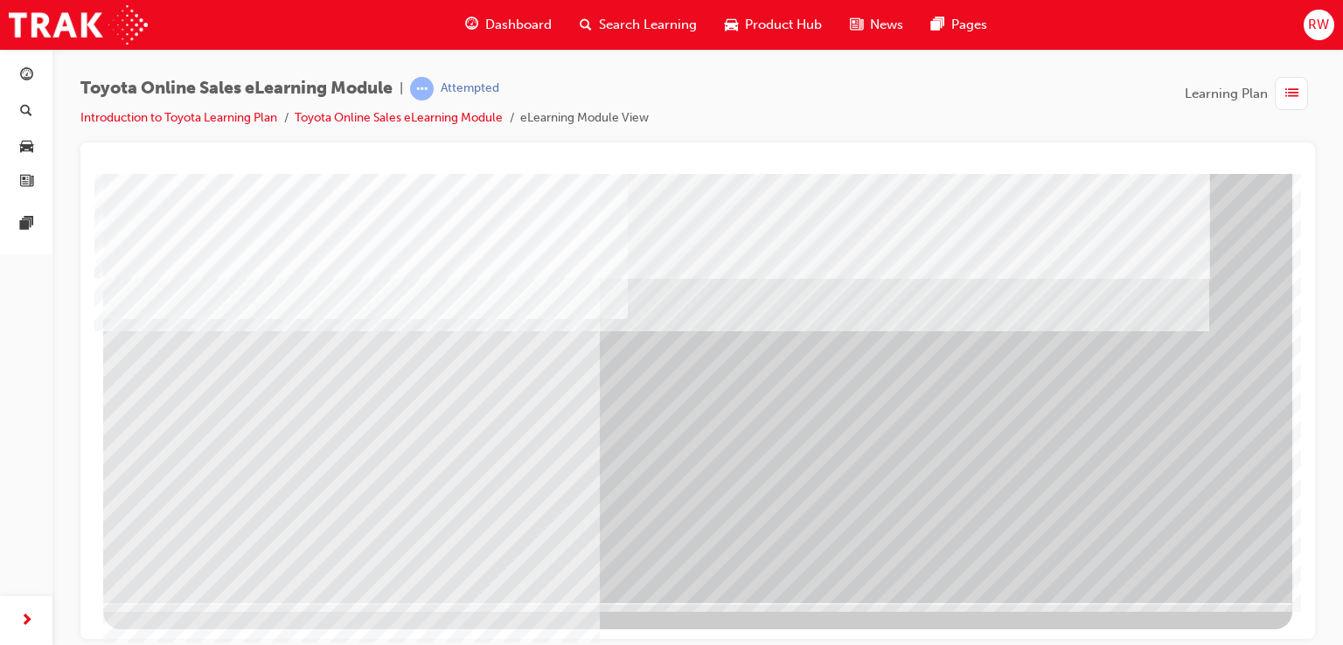
drag, startPoint x: 1204, startPoint y: 573, endPoint x: 1173, endPoint y: 562, distance: 33.5
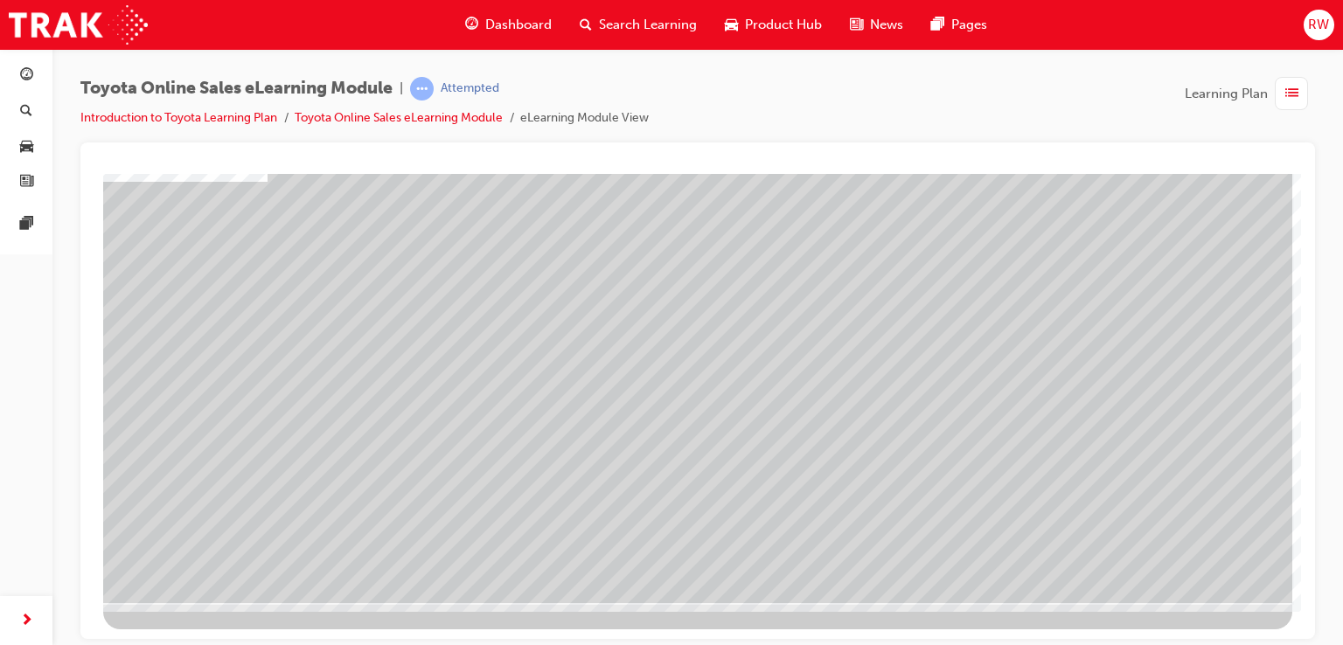
scroll to position [113, 0]
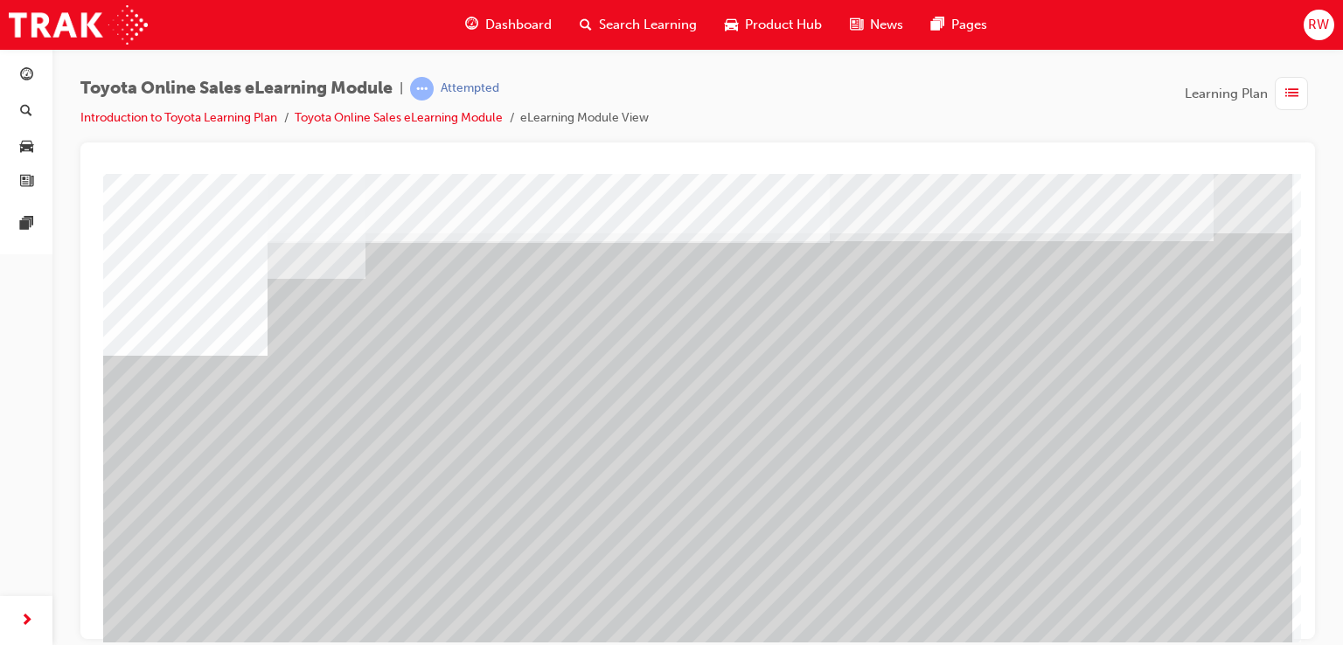
scroll to position [25, 0]
drag, startPoint x: 586, startPoint y: 607, endPoint x: 636, endPoint y: 607, distance: 50.7
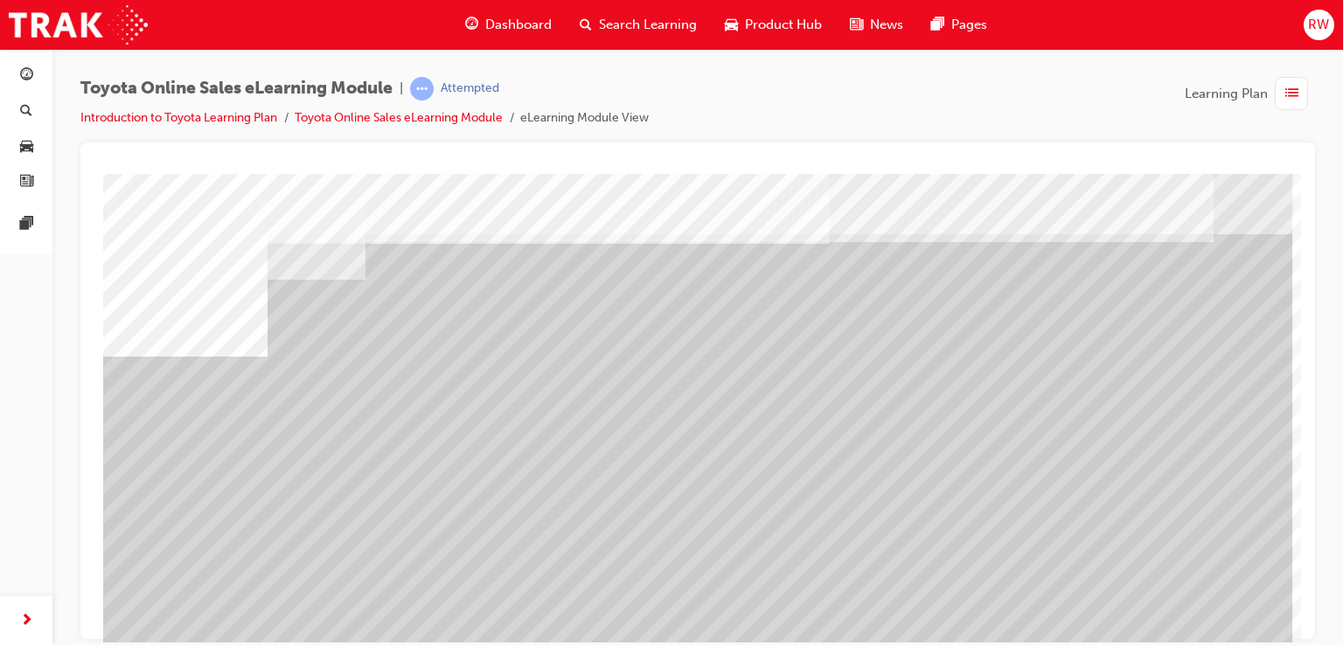
drag, startPoint x: 727, startPoint y: 602, endPoint x: 886, endPoint y: 587, distance: 159.9
drag, startPoint x: 1092, startPoint y: 600, endPoint x: 1090, endPoint y: 587, distance: 13.2
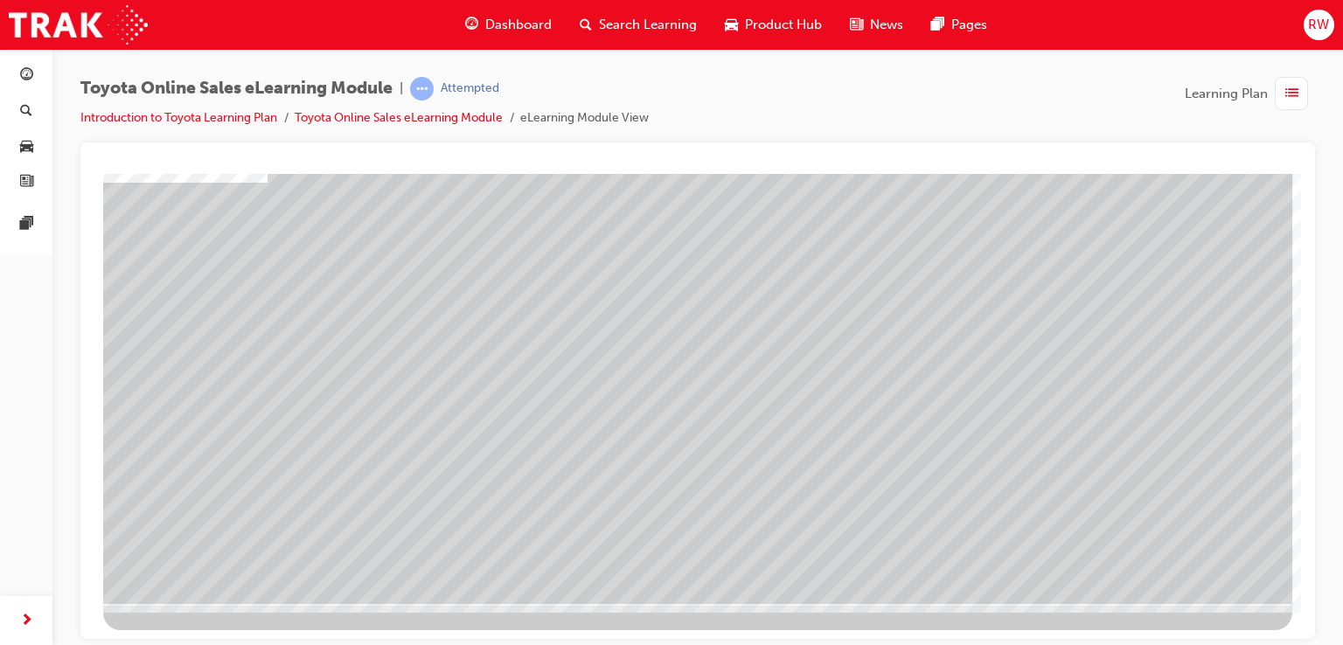
scroll to position [200, 0]
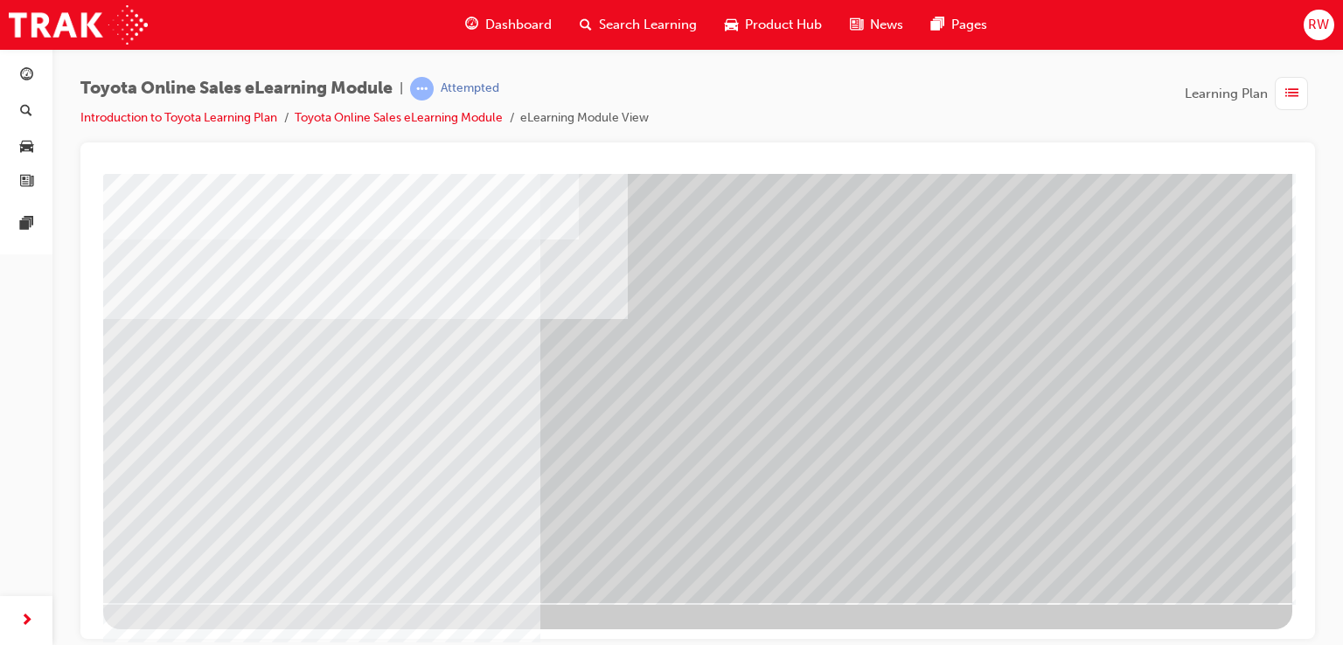
drag, startPoint x: 1206, startPoint y: 577, endPoint x: 1192, endPoint y: 568, distance: 16.5
click at [1205, 574] on div at bounding box center [697, 287] width 1189 height 629
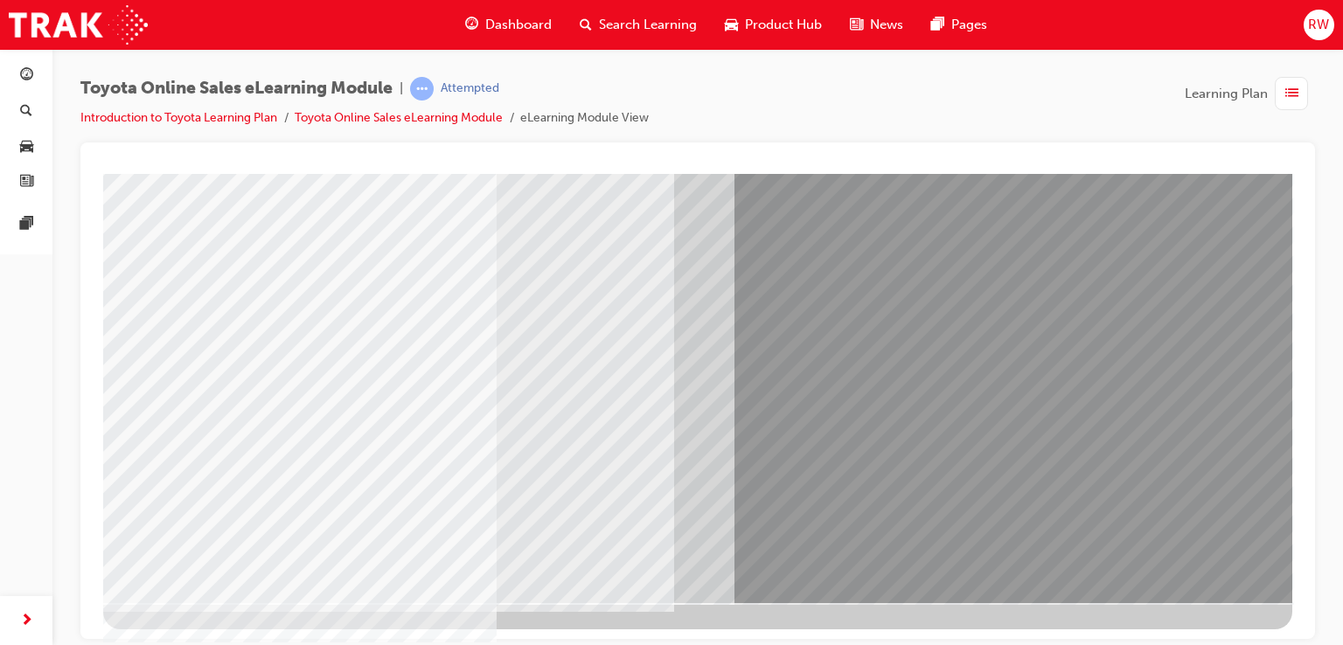
drag, startPoint x: 855, startPoint y: 289, endPoint x: 896, endPoint y: 319, distance: 50.7
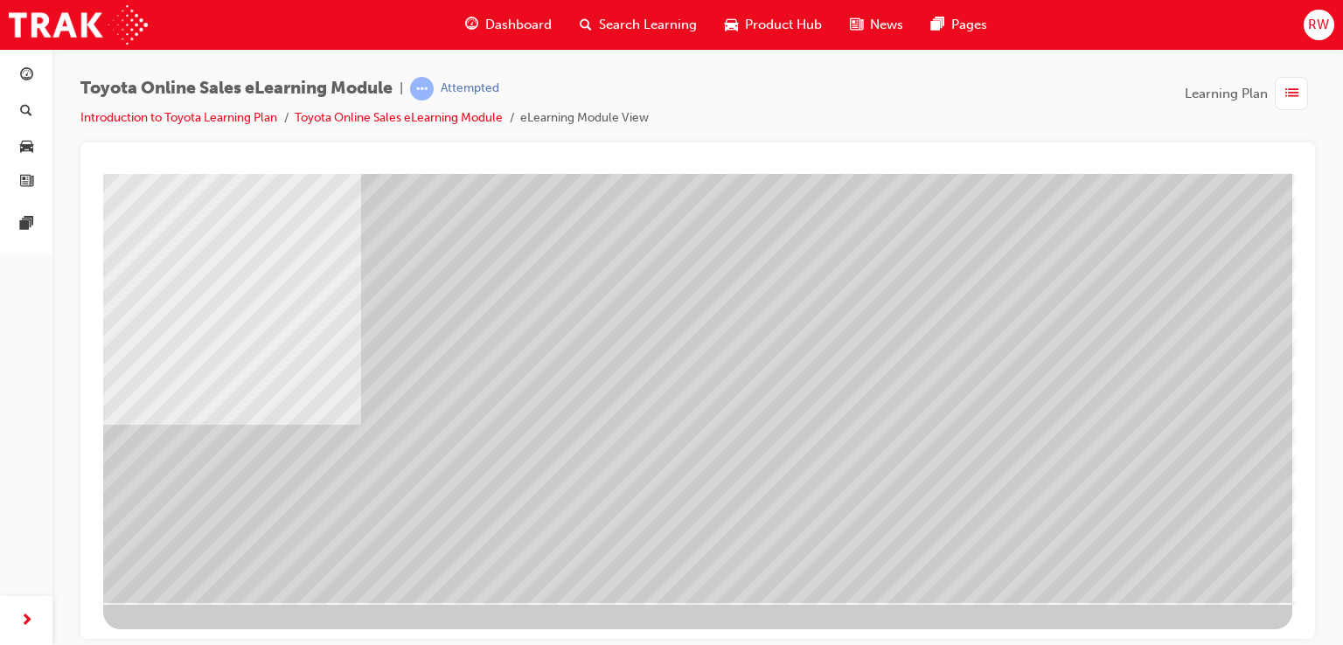
drag, startPoint x: 1199, startPoint y: 558, endPoint x: 1182, endPoint y: 548, distance: 20.0
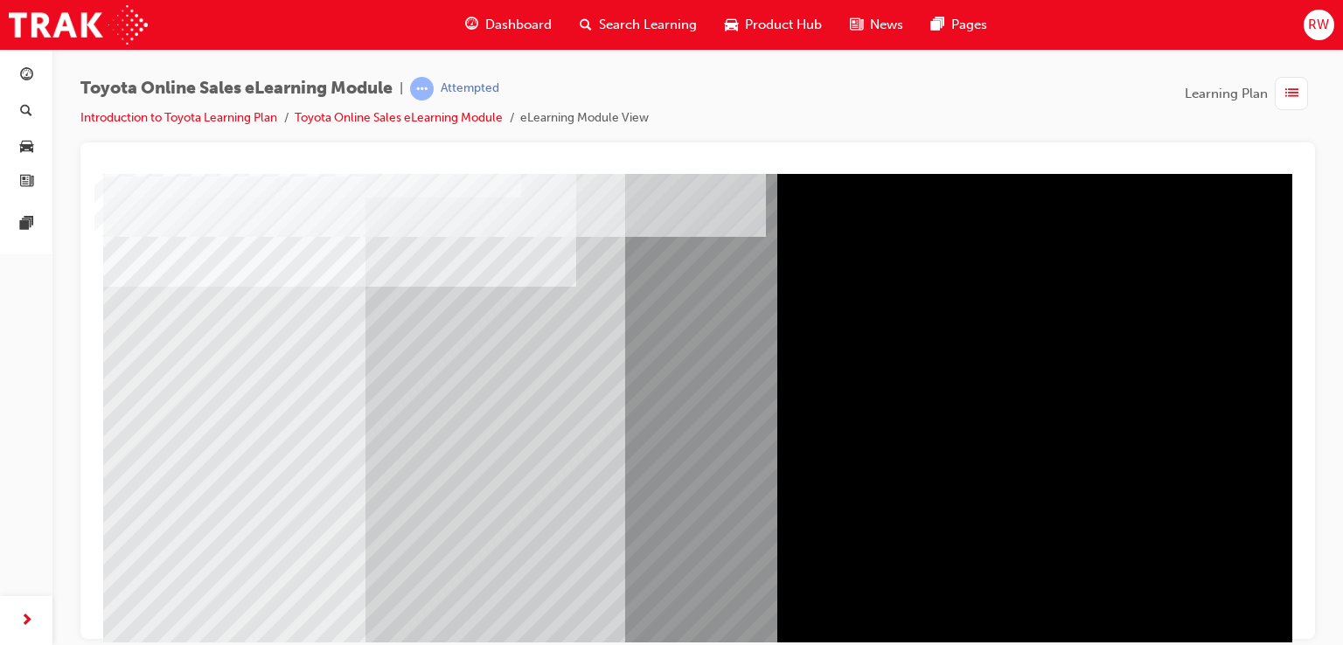
scroll to position [87, 0]
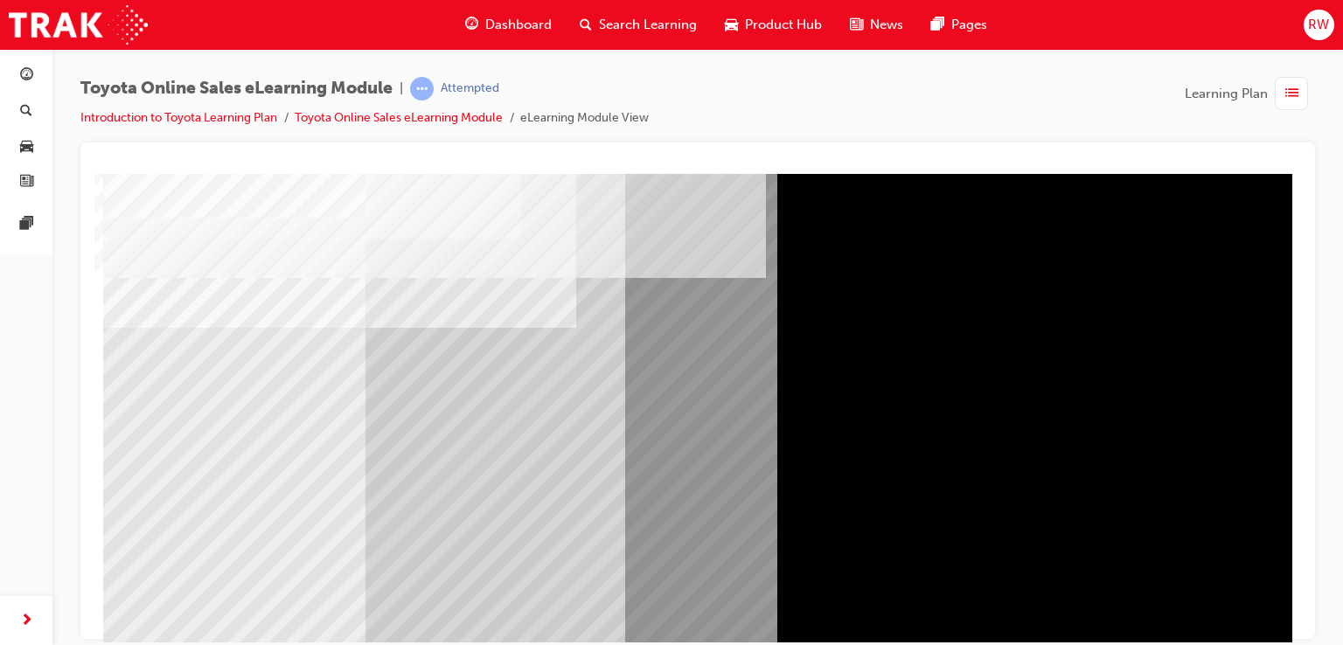
drag, startPoint x: 1212, startPoint y: 226, endPoint x: 948, endPoint y: 253, distance: 265.5
click at [1119, 237] on div at bounding box center [697, 400] width 1189 height 629
drag, startPoint x: 941, startPoint y: 253, endPoint x: 996, endPoint y: 383, distance: 140.6
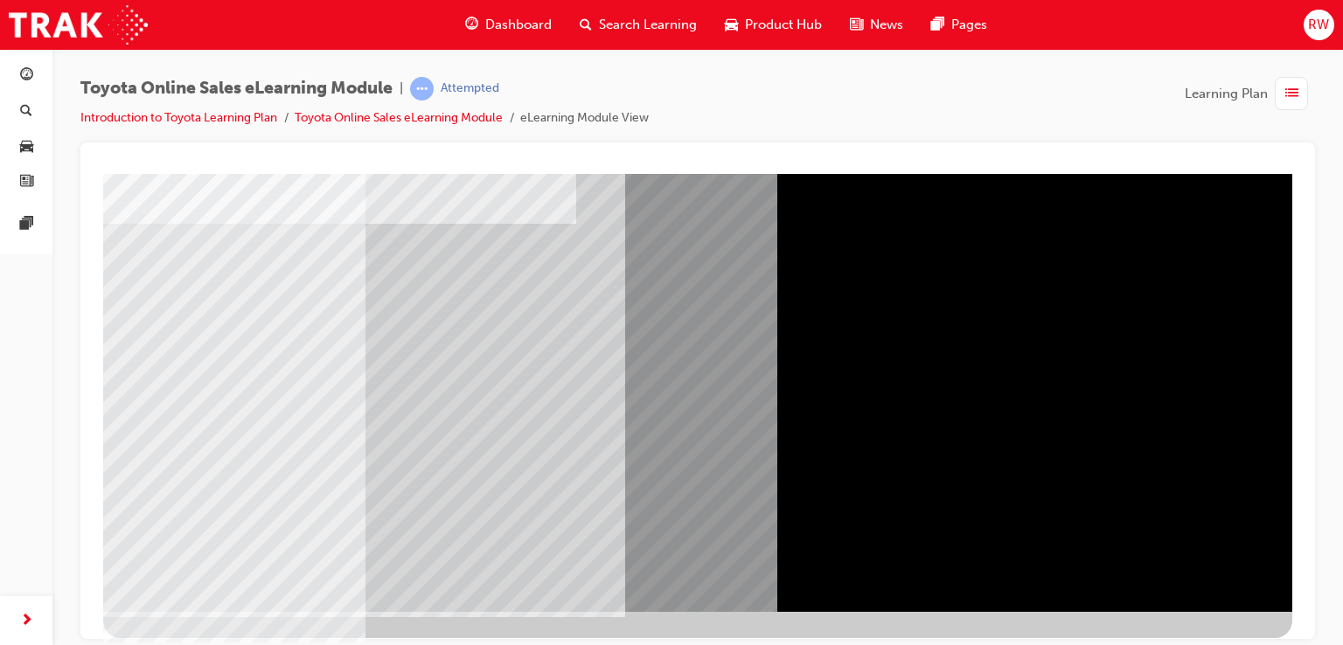
scroll to position [200, 0]
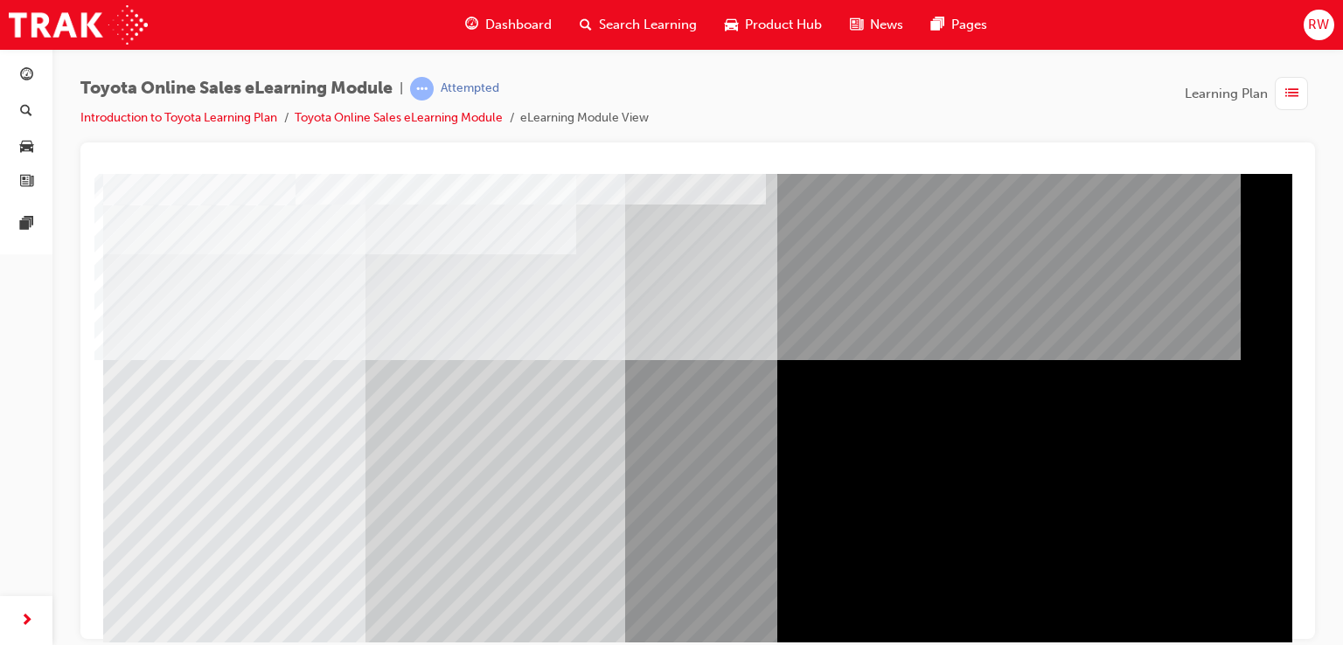
scroll to position [175, 0]
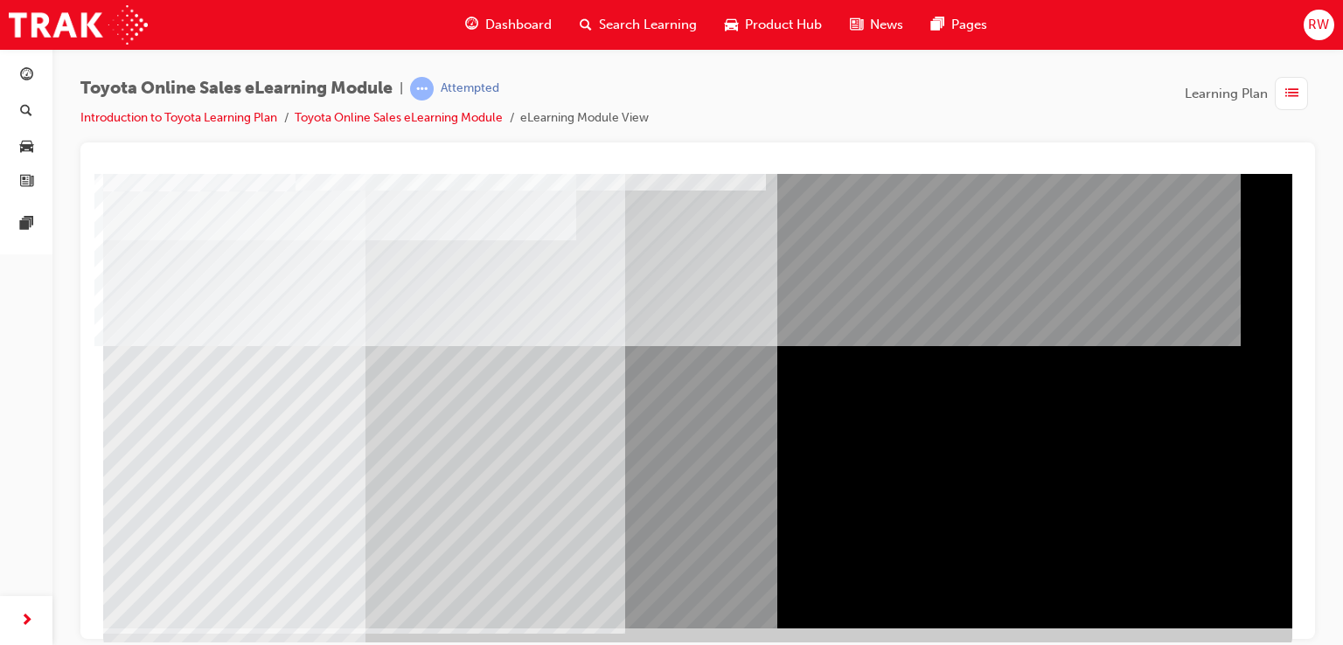
drag, startPoint x: 790, startPoint y: 469, endPoint x: 747, endPoint y: 455, distance: 45.1
drag, startPoint x: 448, startPoint y: 323, endPoint x: 1125, endPoint y: 450, distance: 688.3
click at [513, 331] on div at bounding box center [697, 312] width 1189 height 629
drag, startPoint x: 1211, startPoint y: 447, endPoint x: 1190, endPoint y: 411, distance: 41.5
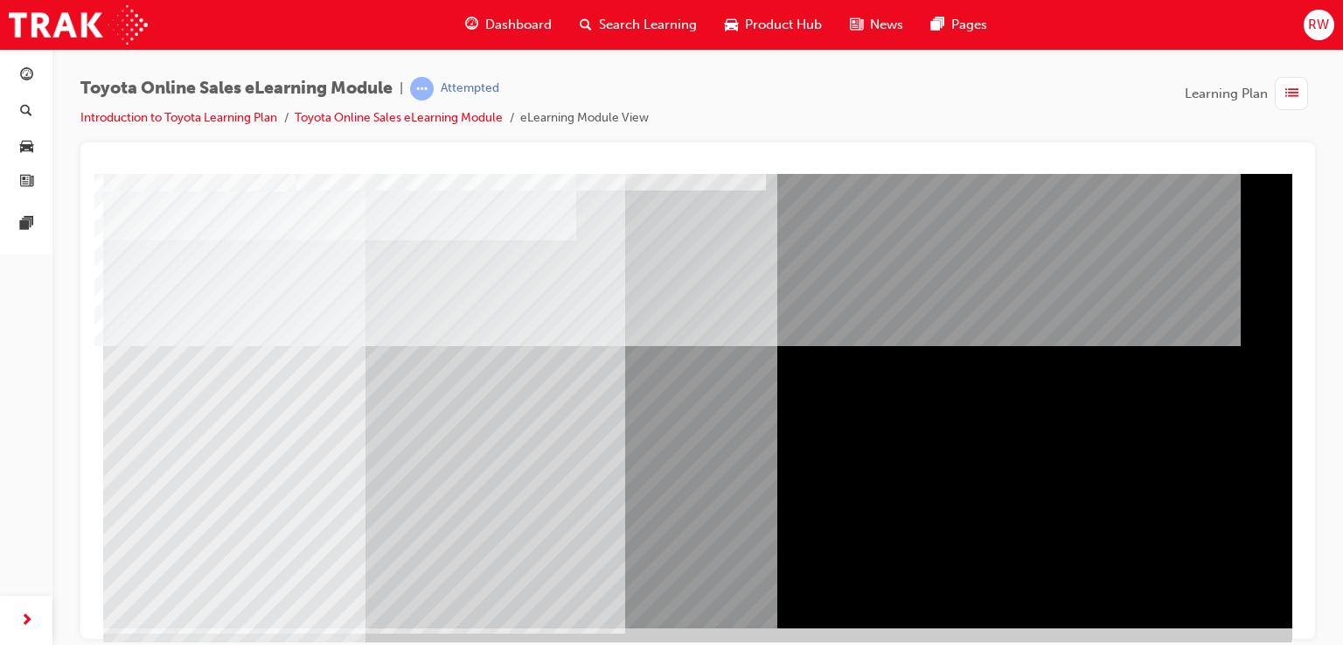
click at [1192, 416] on div at bounding box center [697, 312] width 1189 height 629
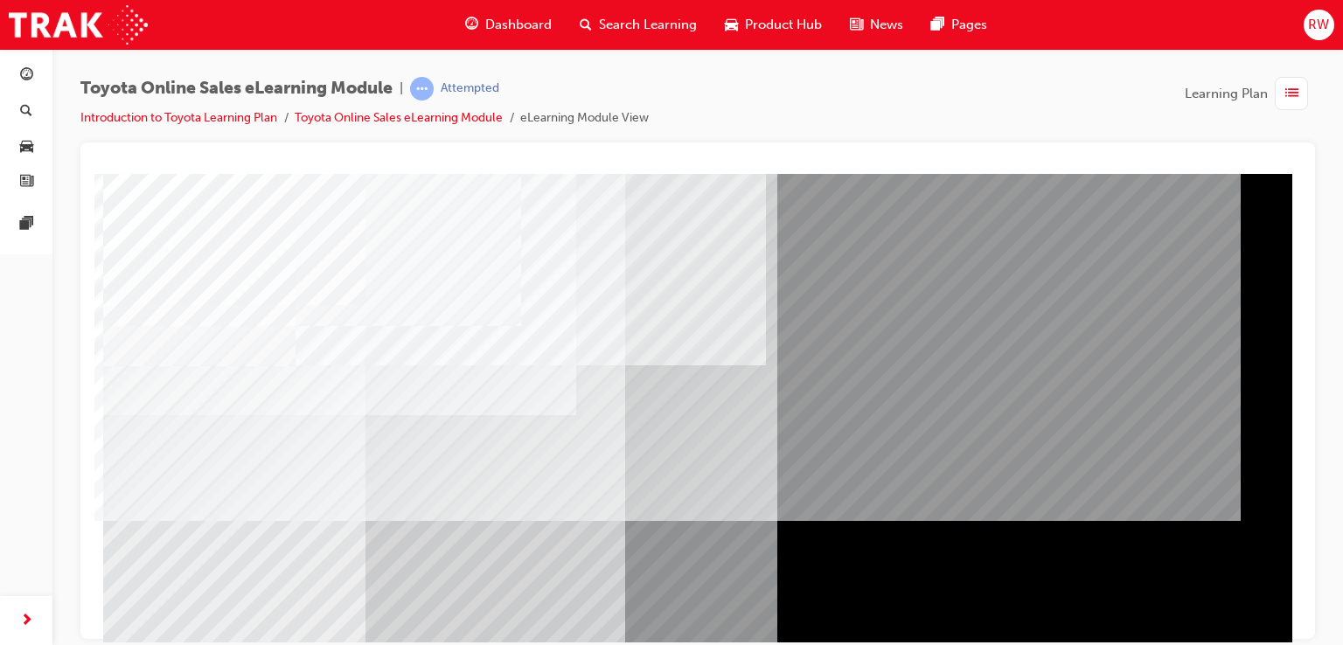
drag, startPoint x: 399, startPoint y: 279, endPoint x: 918, endPoint y: 492, distance: 561.3
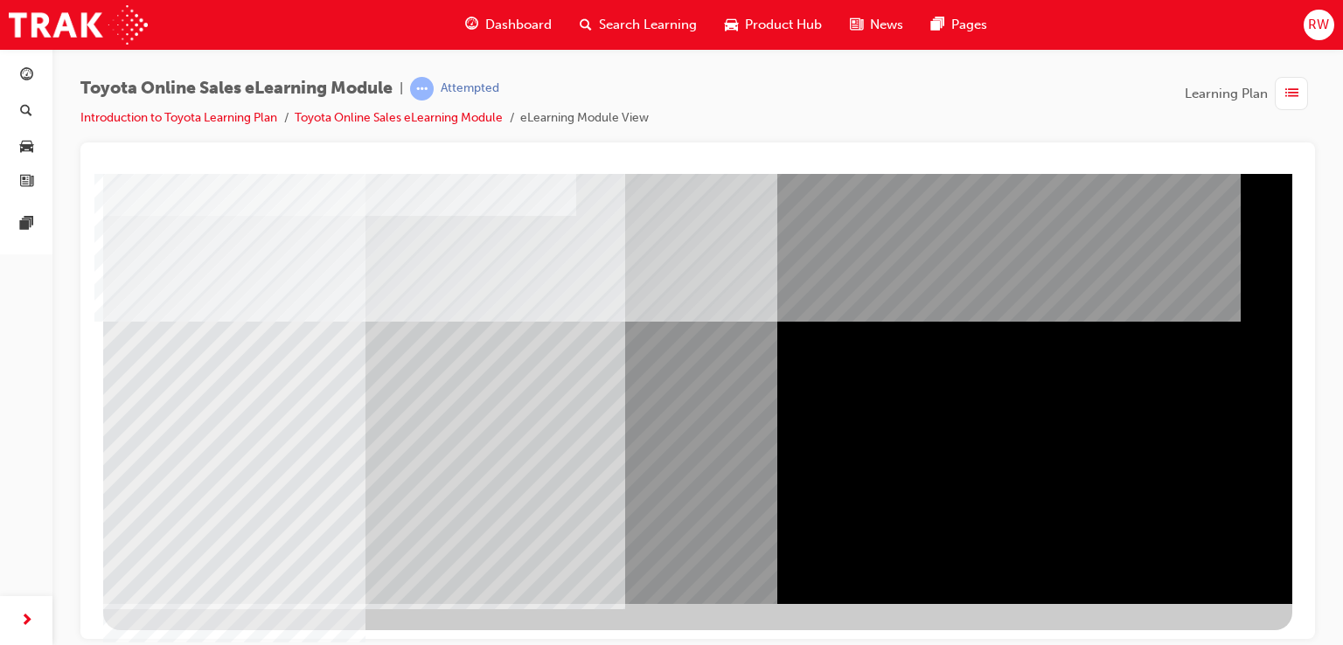
scroll to position [200, 0]
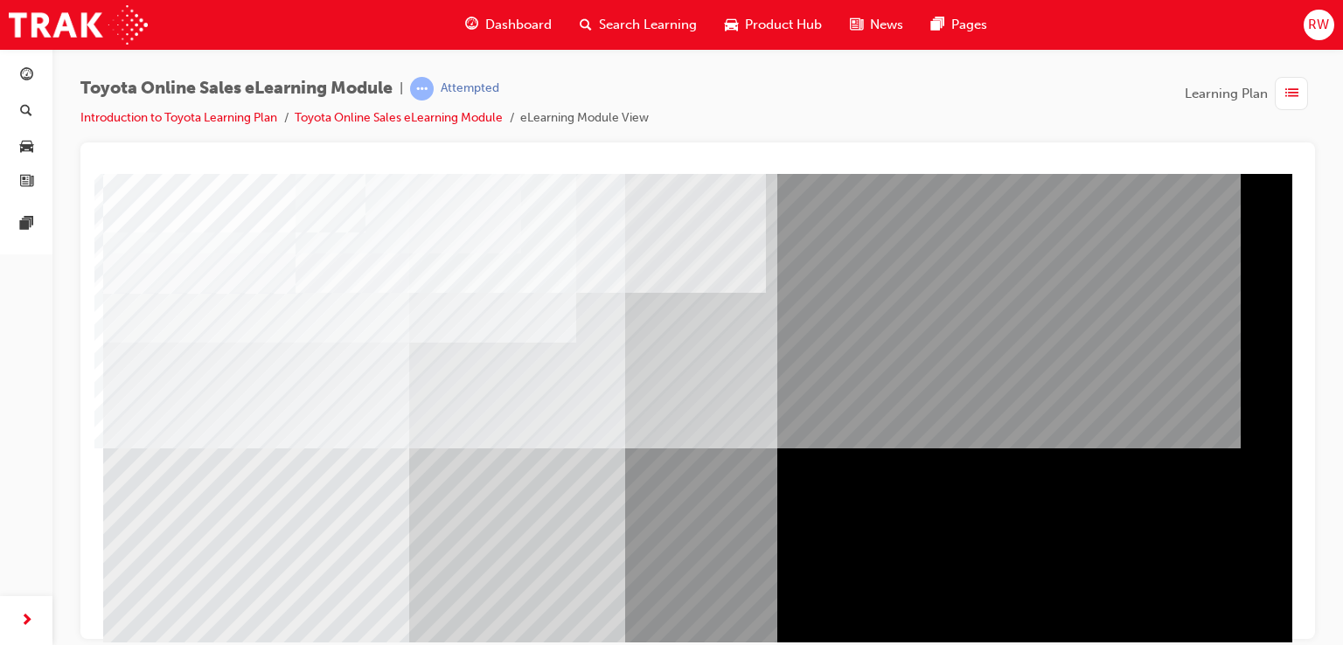
scroll to position [175, 0]
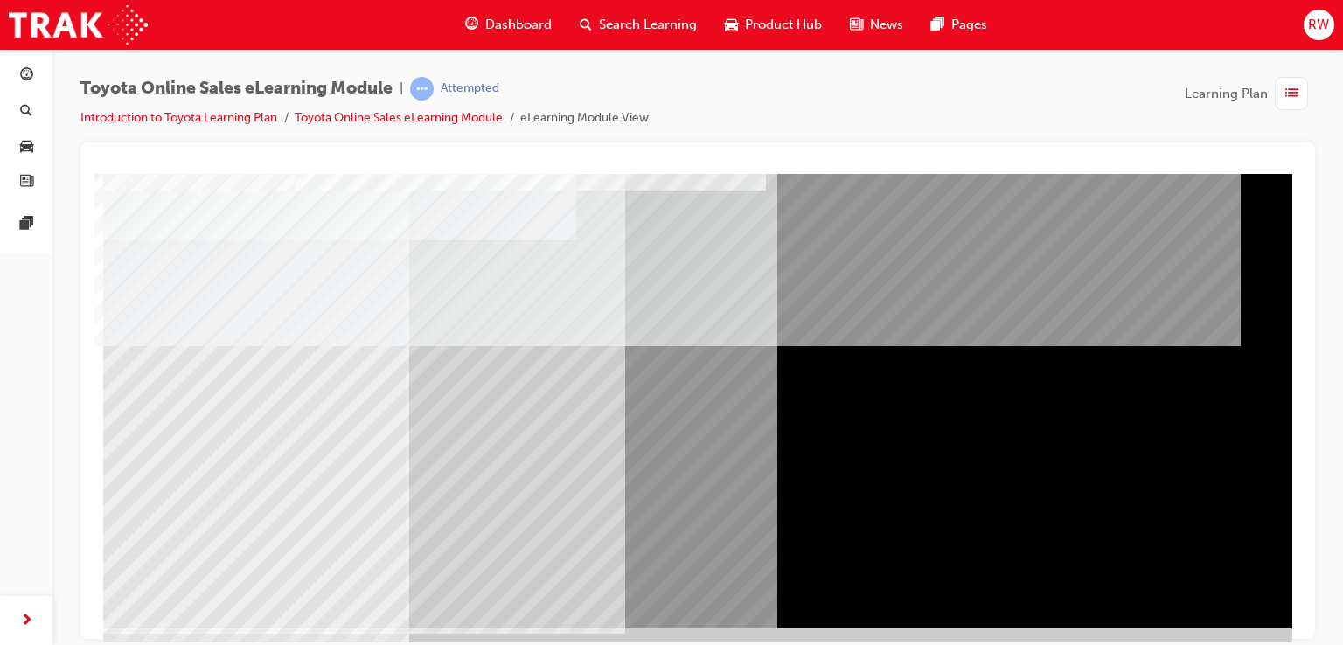
drag, startPoint x: 887, startPoint y: 489, endPoint x: 899, endPoint y: 497, distance: 13.8
drag, startPoint x: 1178, startPoint y: 592, endPoint x: 1168, endPoint y: 590, distance: 10.6
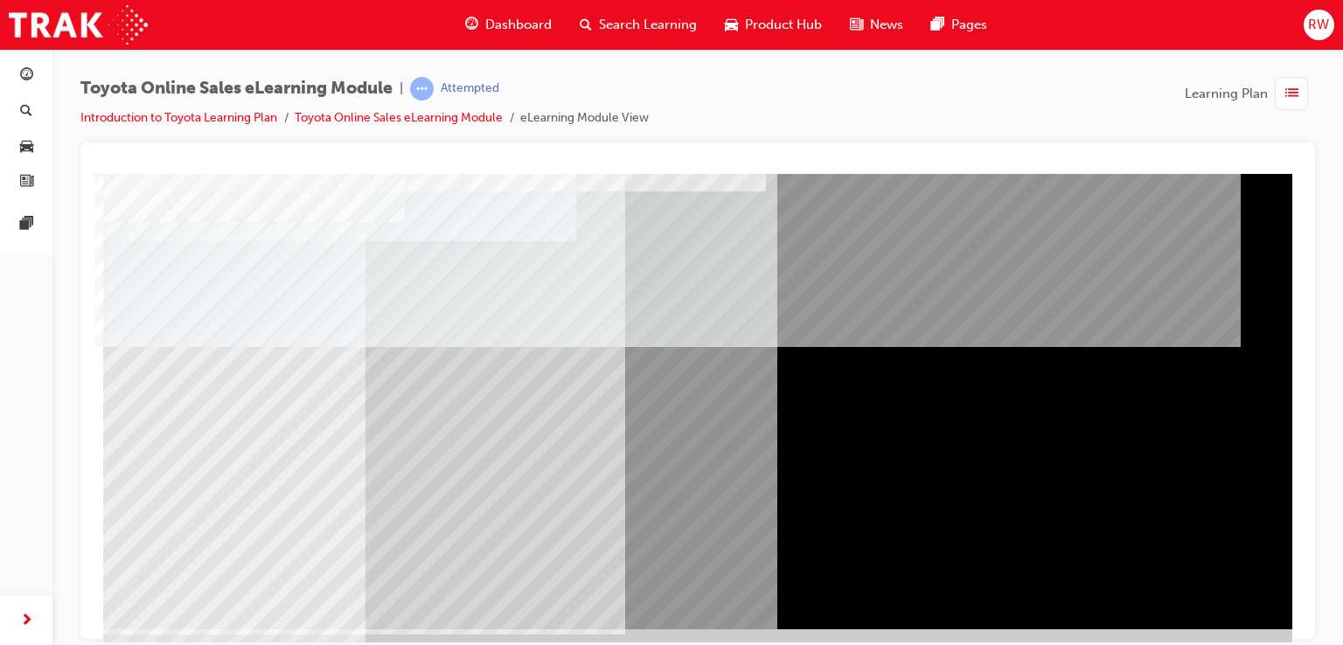
scroll to position [200, 0]
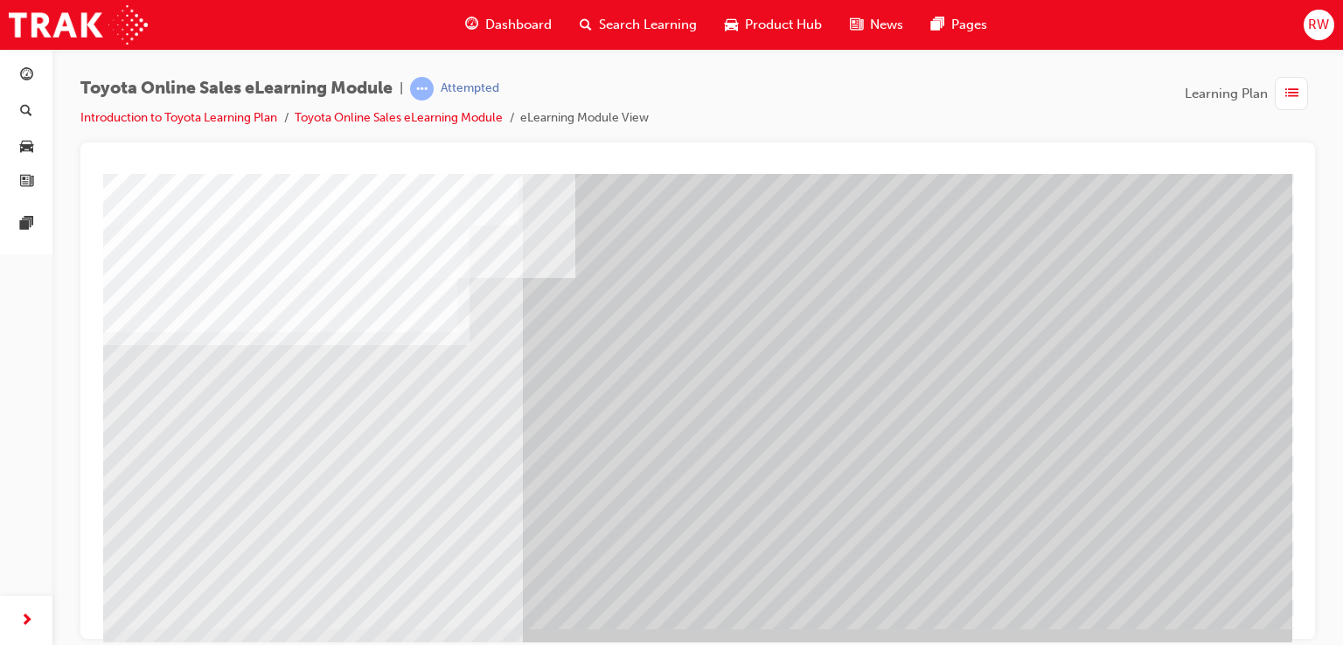
scroll to position [175, 0]
drag, startPoint x: 1170, startPoint y: 576, endPoint x: 1133, endPoint y: 561, distance: 40.4
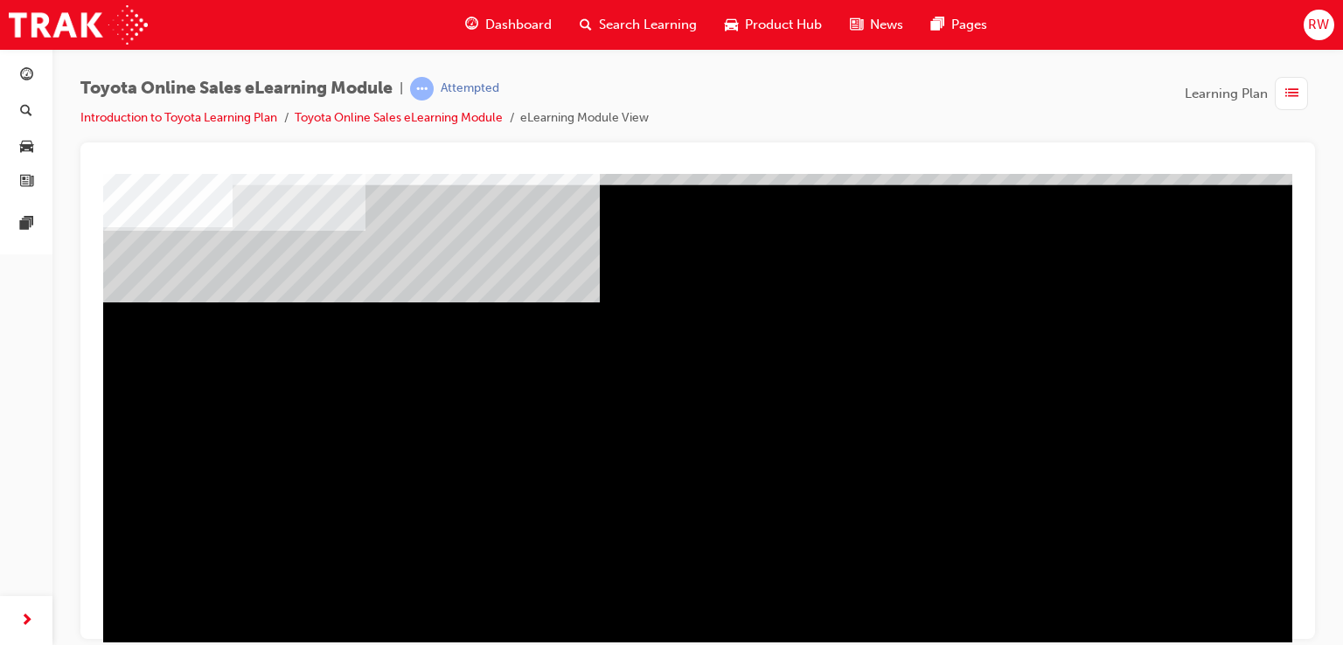
scroll to position [175, 0]
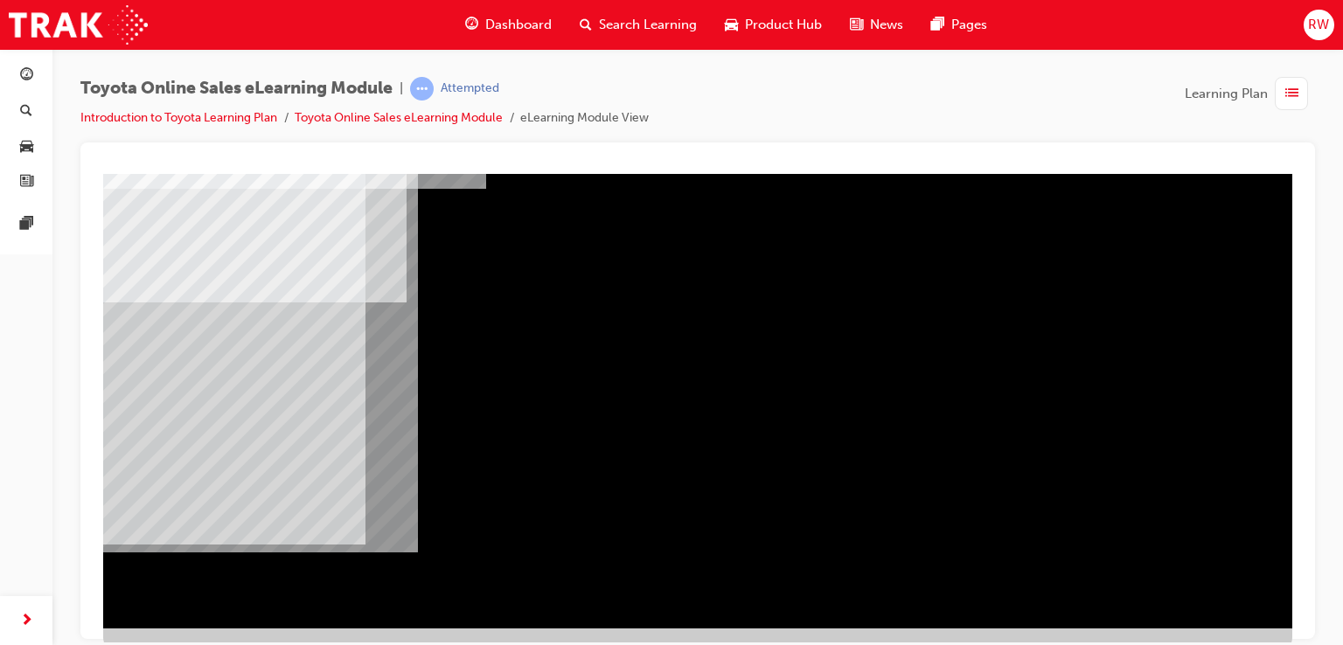
drag, startPoint x: 919, startPoint y: 303, endPoint x: 952, endPoint y: 339, distance: 48.9
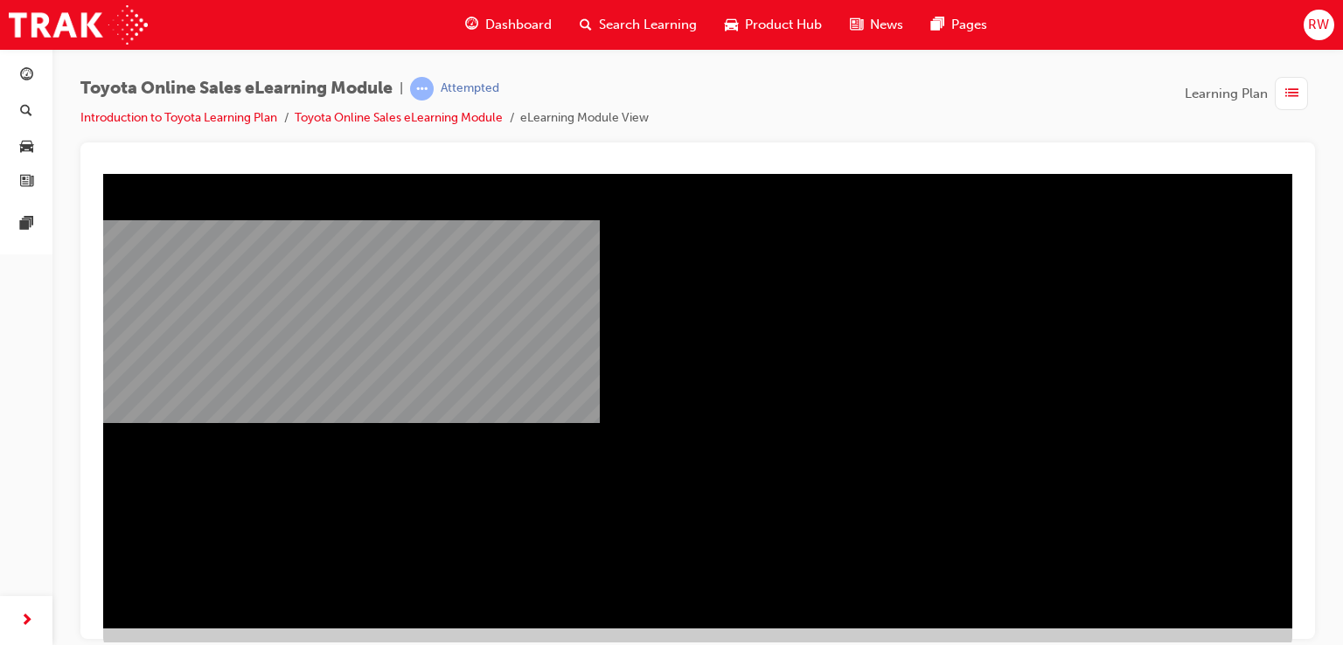
click at [1049, 226] on div "multistate" at bounding box center [697, 312] width 1189 height 629
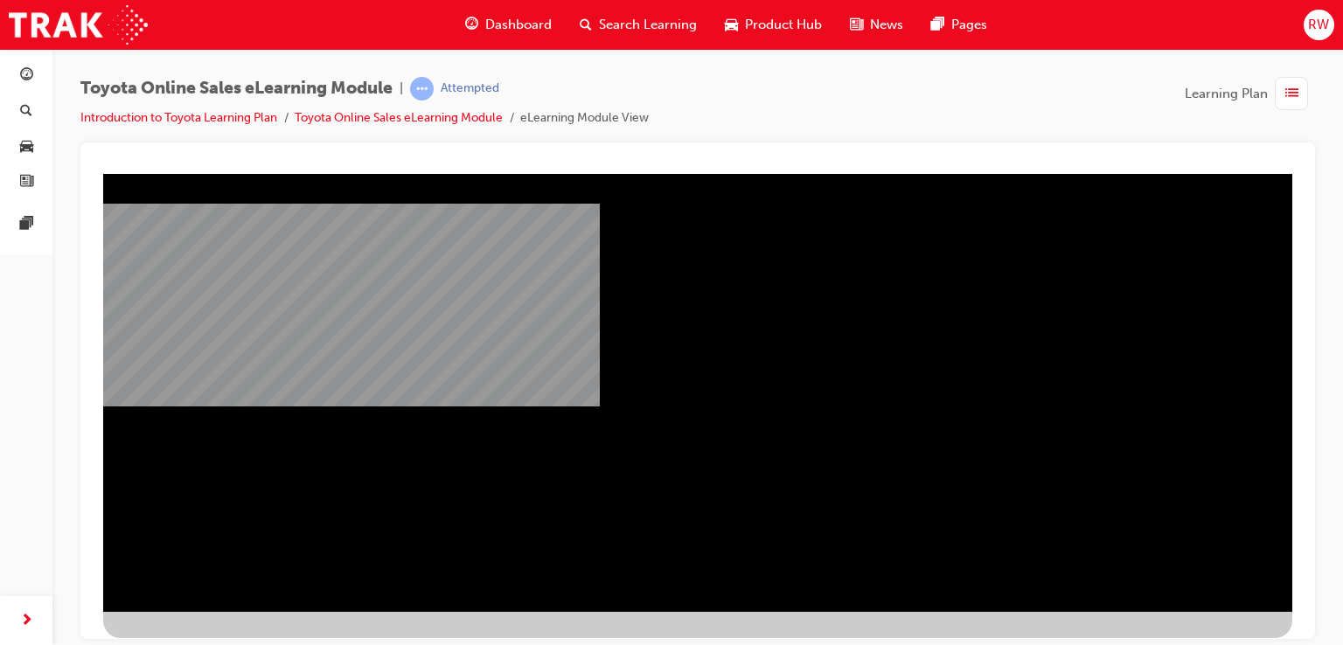
scroll to position [200, 0]
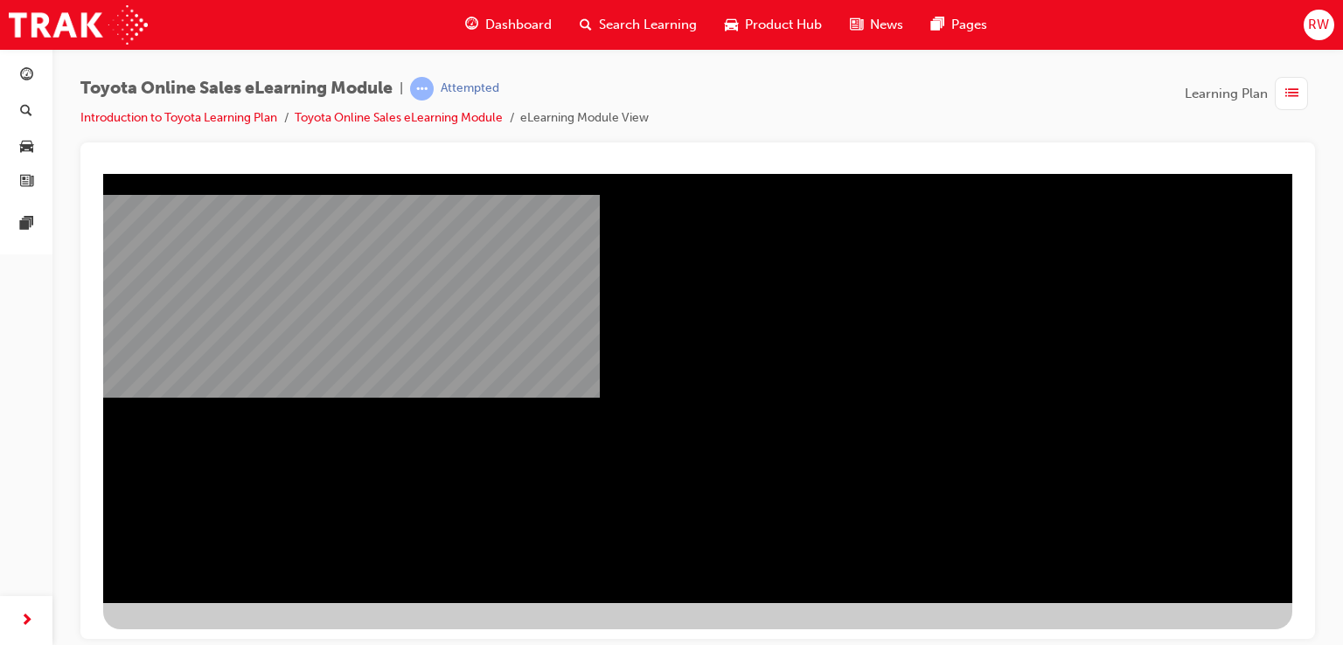
drag, startPoint x: 226, startPoint y: 562, endPoint x: 231, endPoint y: 549, distance: 14.1
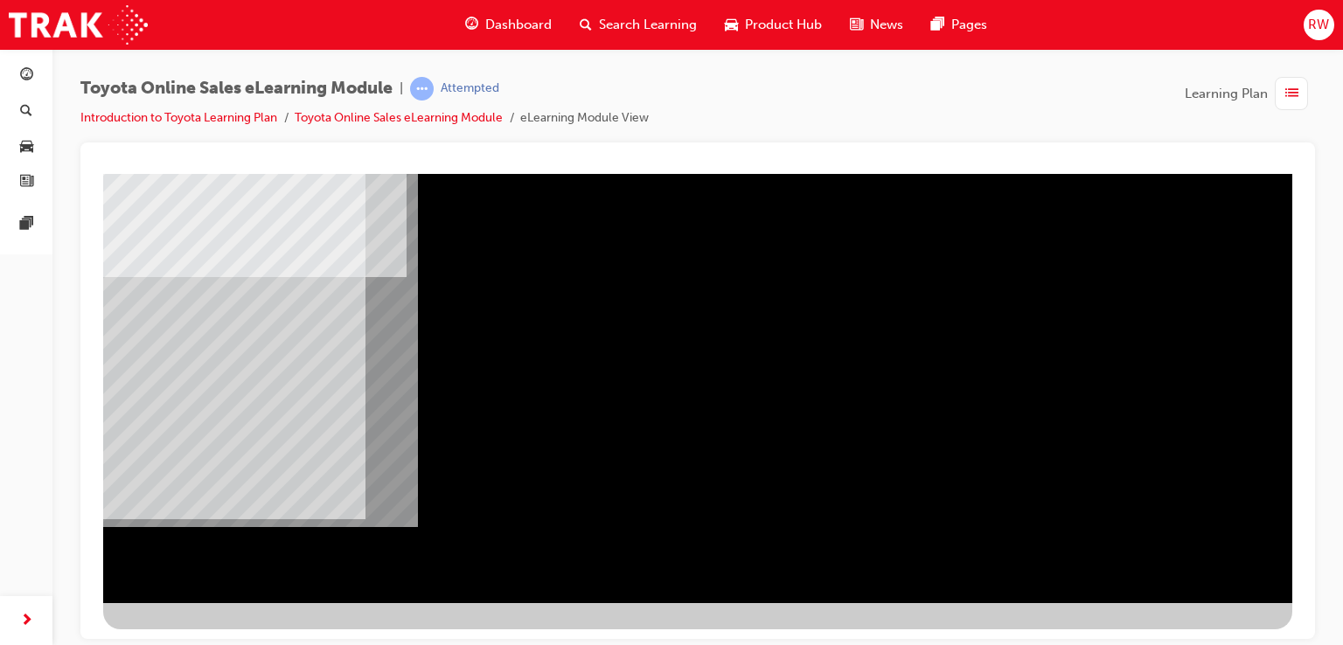
drag, startPoint x: 1168, startPoint y: 580, endPoint x: 1078, endPoint y: 526, distance: 104.6
click at [1154, 570] on div at bounding box center [697, 287] width 1189 height 629
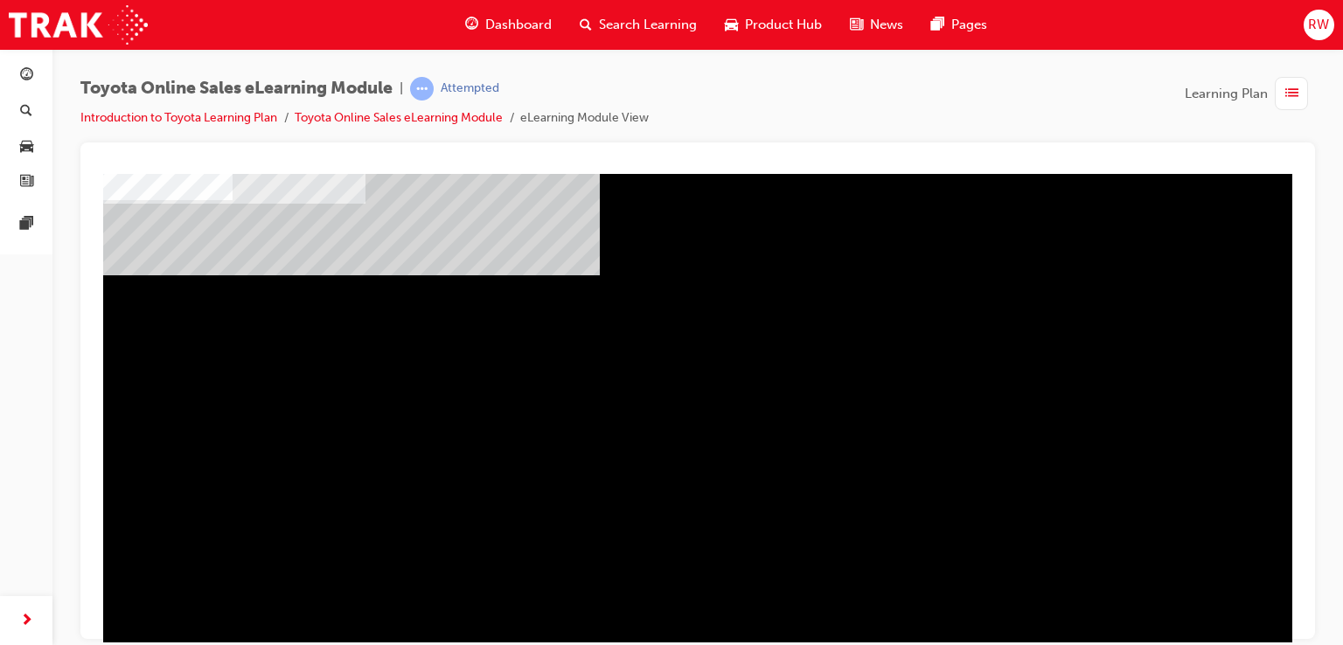
scroll to position [175, 0]
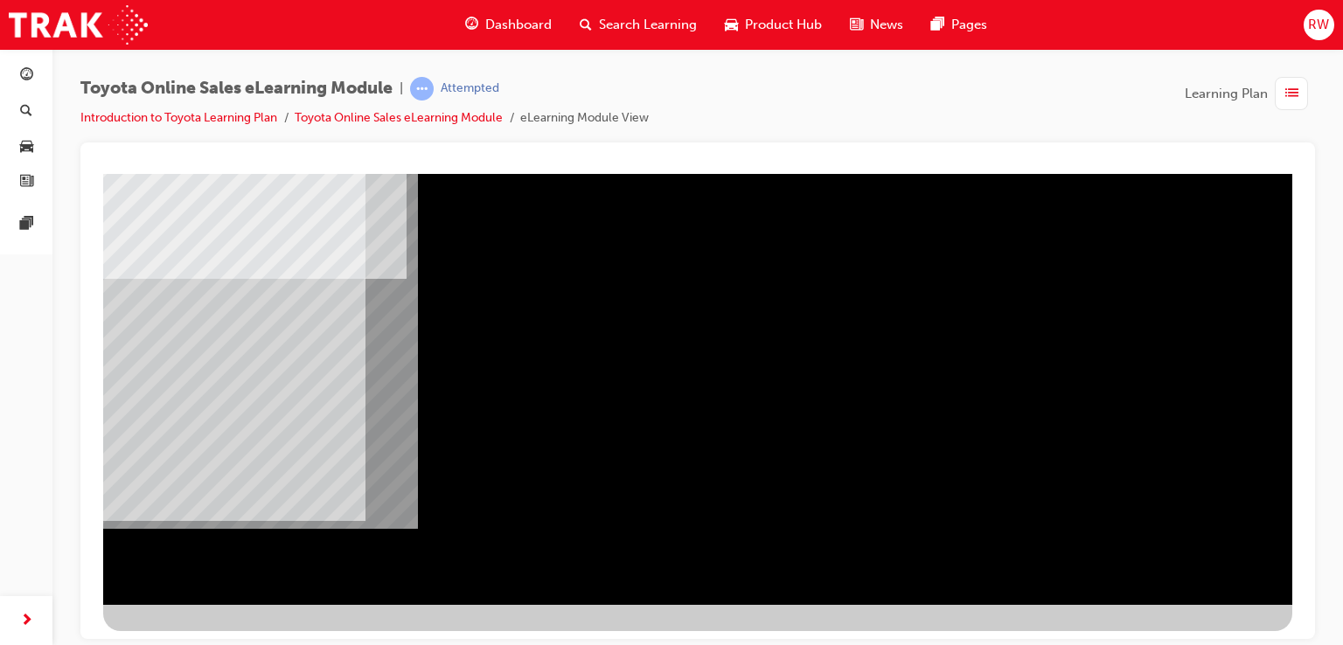
scroll to position [200, 0]
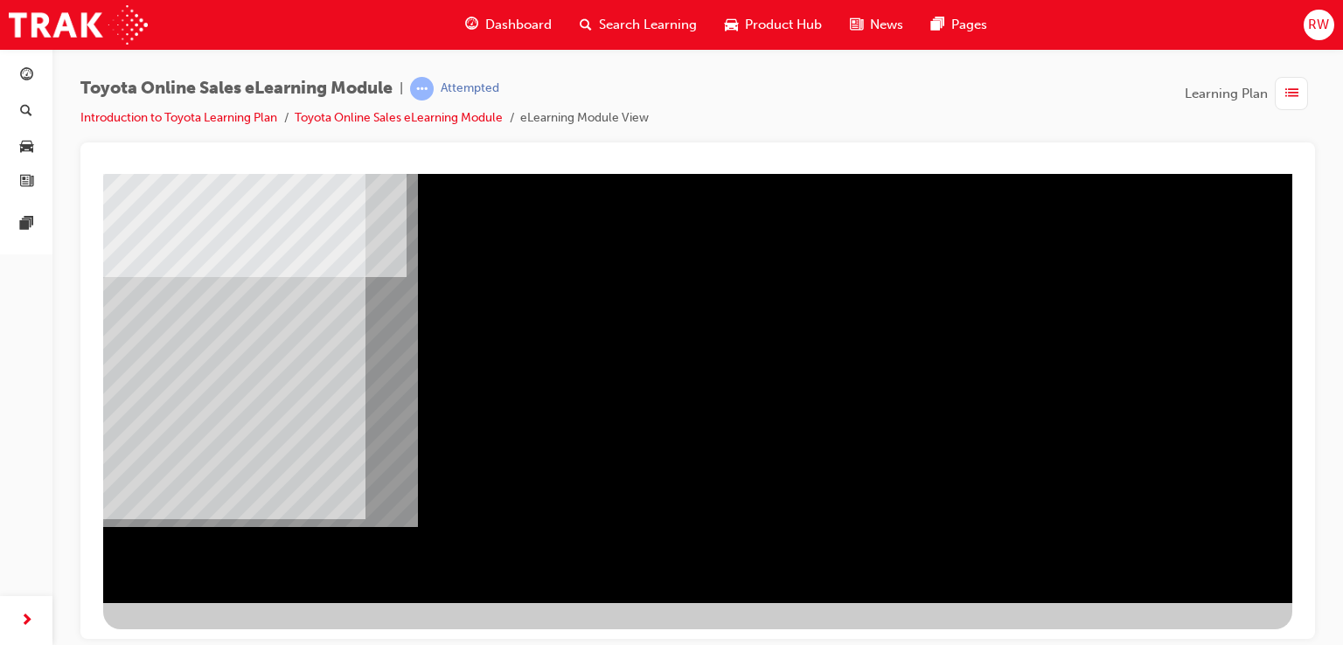
drag, startPoint x: 1200, startPoint y: 572, endPoint x: 1191, endPoint y: 562, distance: 13.0
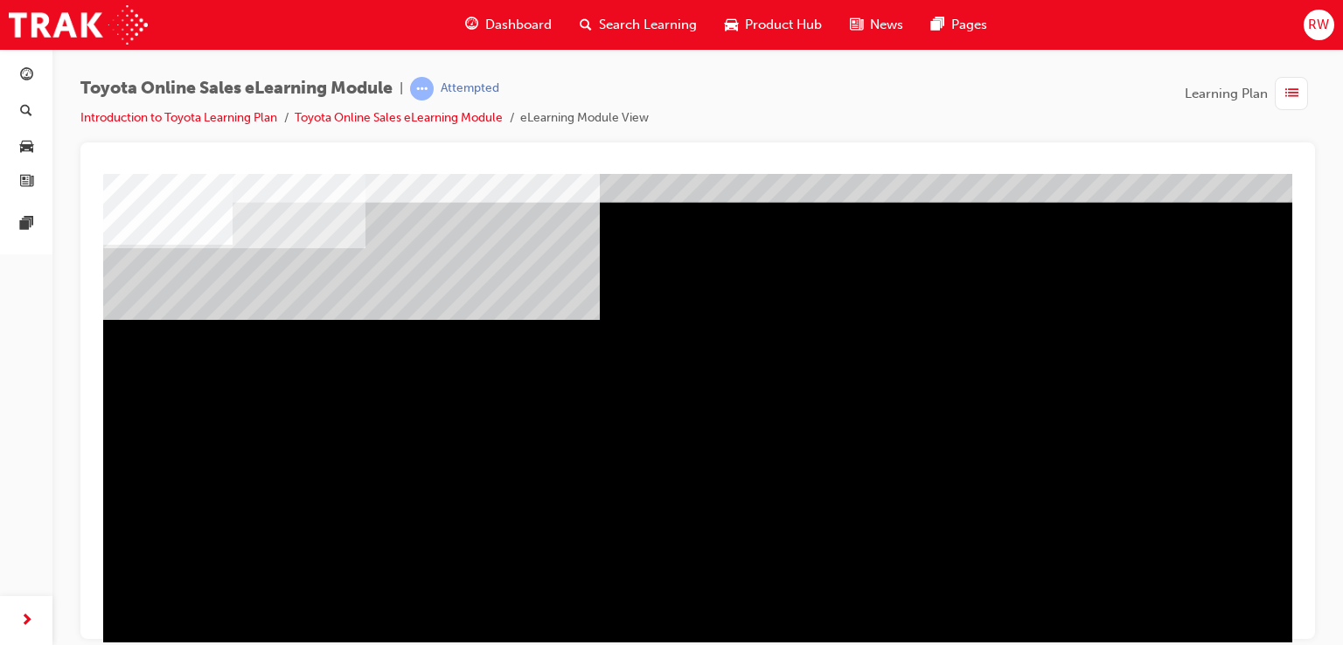
scroll to position [87, 0]
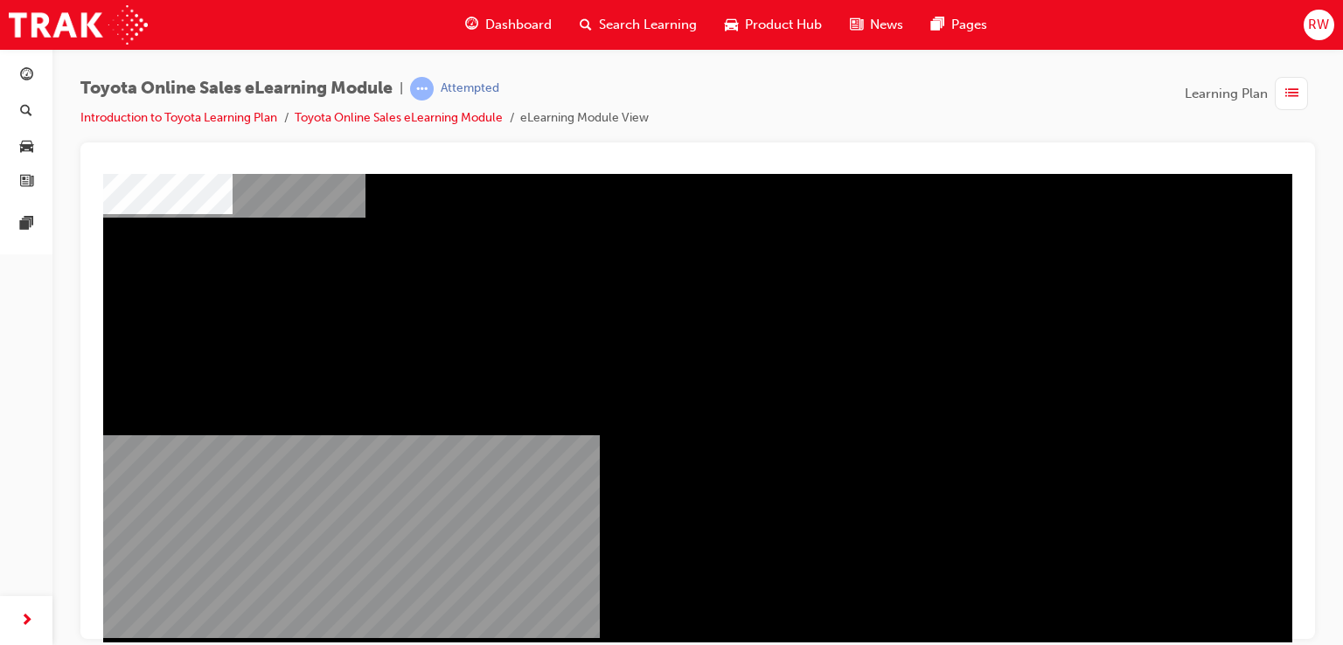
drag, startPoint x: 986, startPoint y: 340, endPoint x: 1038, endPoint y: 467, distance: 137.2
click at [1037, 474] on div "multistate" at bounding box center [697, 400] width 1189 height 629
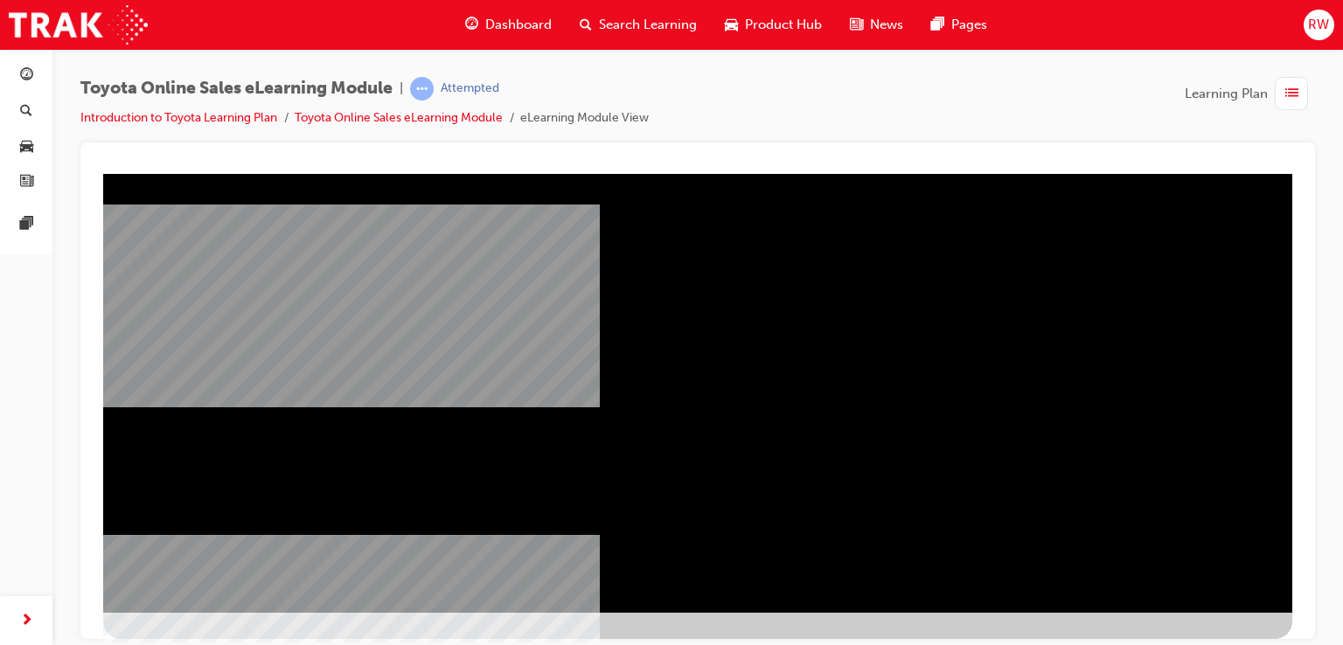
scroll to position [200, 0]
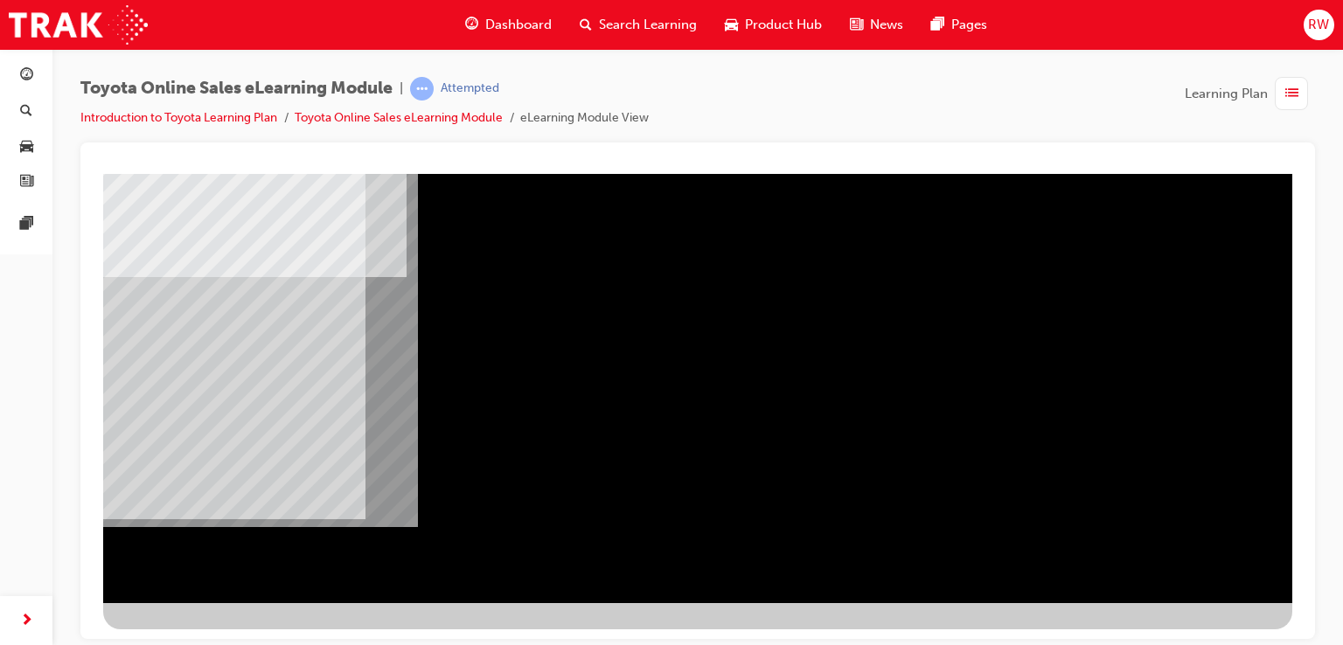
drag, startPoint x: 1220, startPoint y: 557, endPoint x: 1200, endPoint y: 548, distance: 21.9
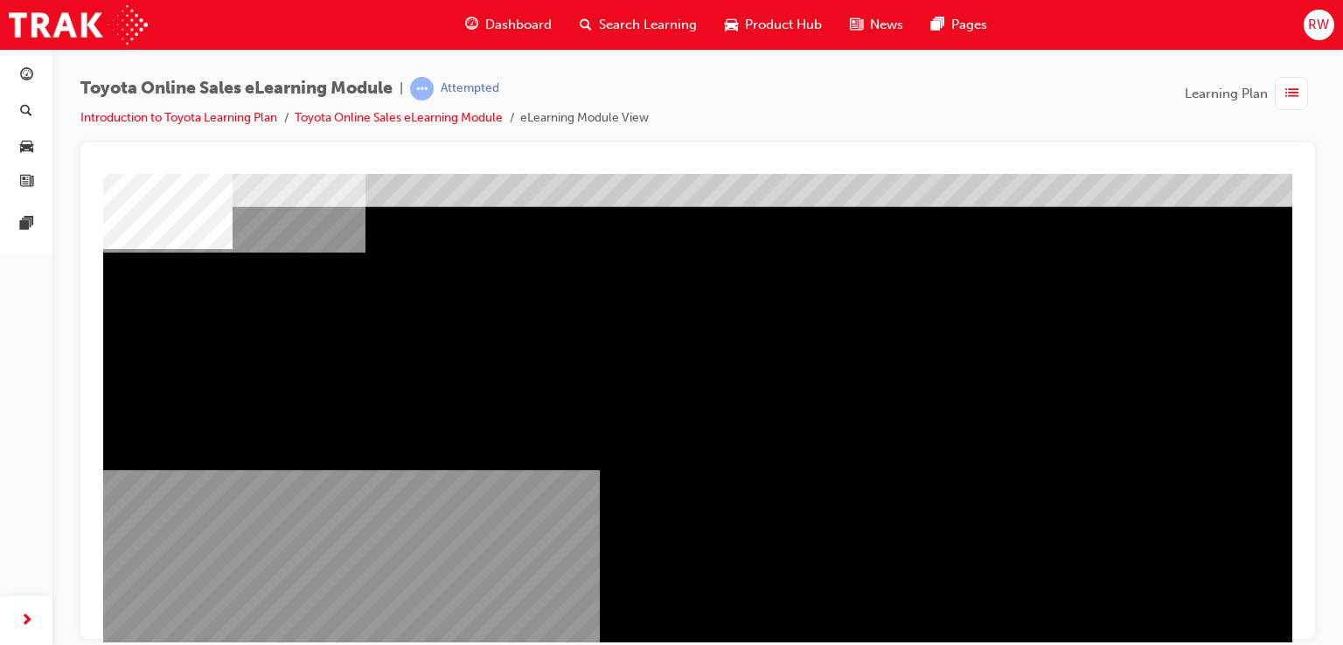
scroll to position [80, 0]
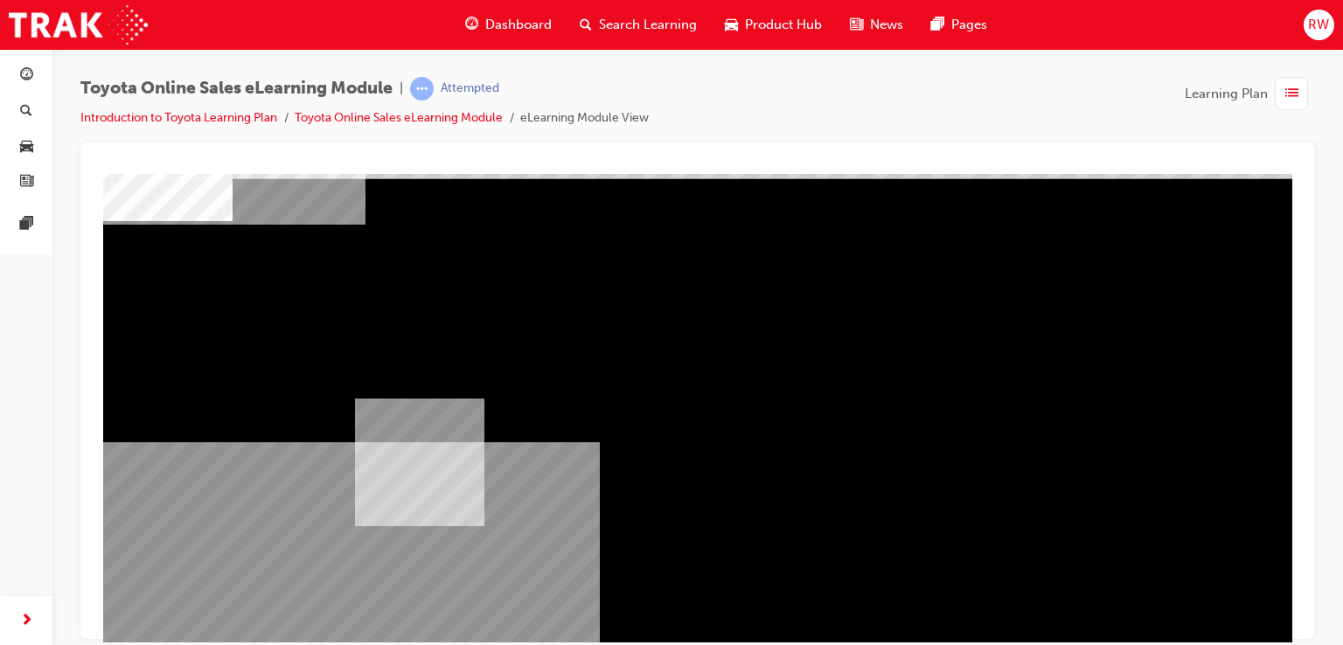
drag, startPoint x: 429, startPoint y: 374, endPoint x: 429, endPoint y: 537, distance: 162.6
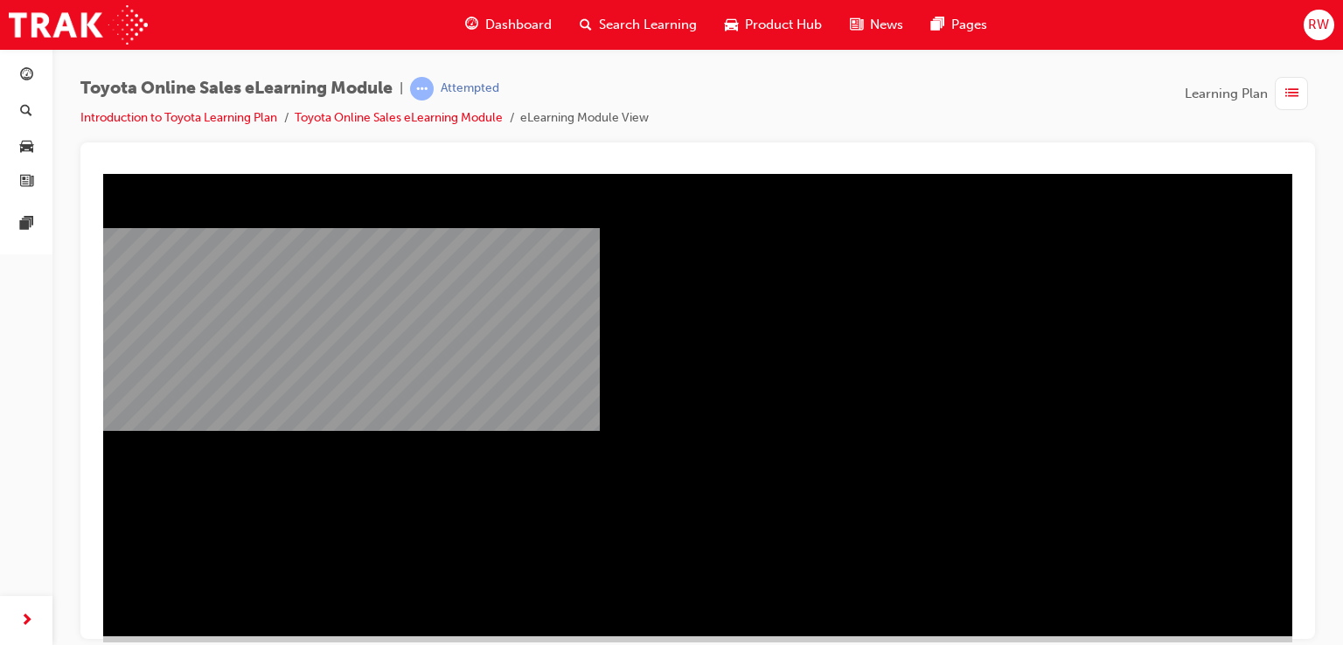
scroll to position [200, 0]
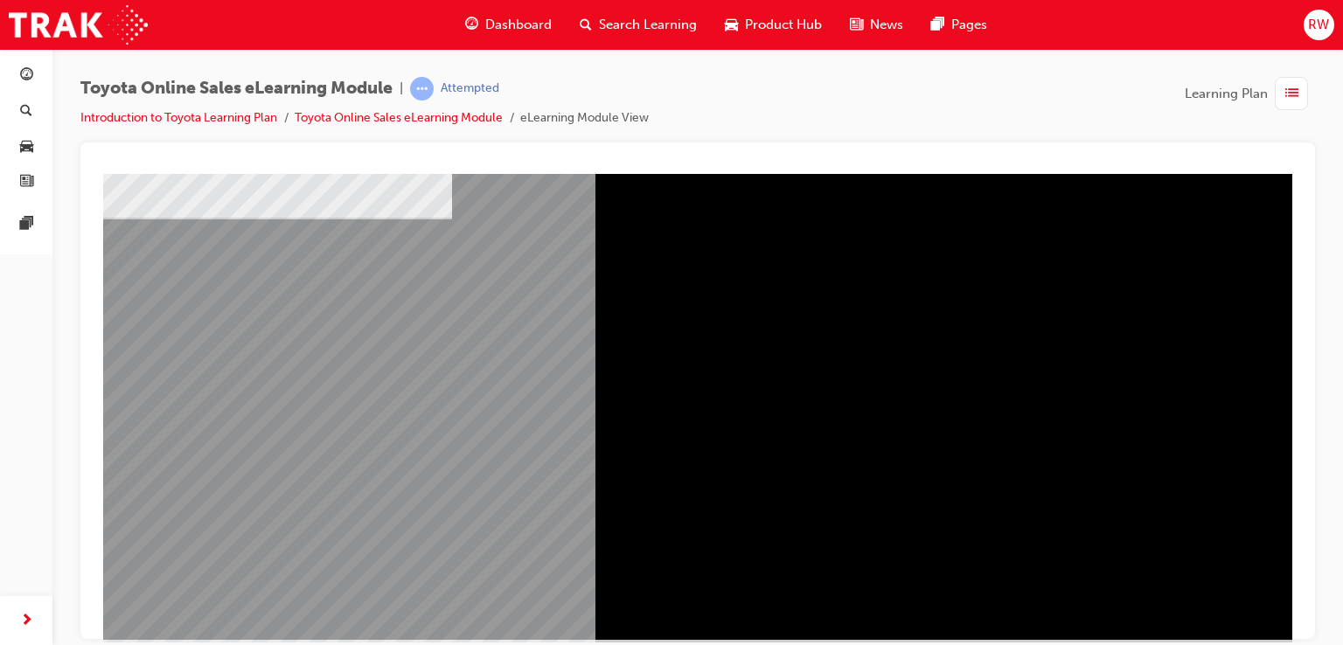
scroll to position [175, 0]
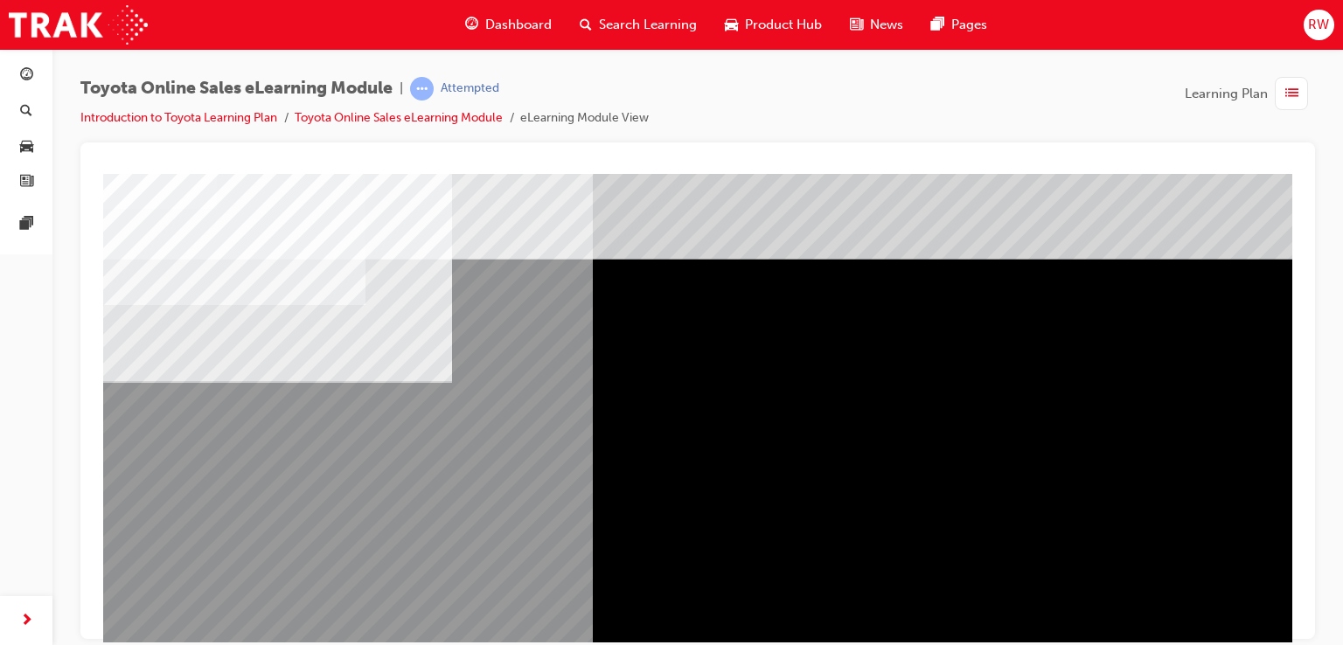
scroll to position [0, 0]
drag, startPoint x: 996, startPoint y: 441, endPoint x: 965, endPoint y: 441, distance: 30.6
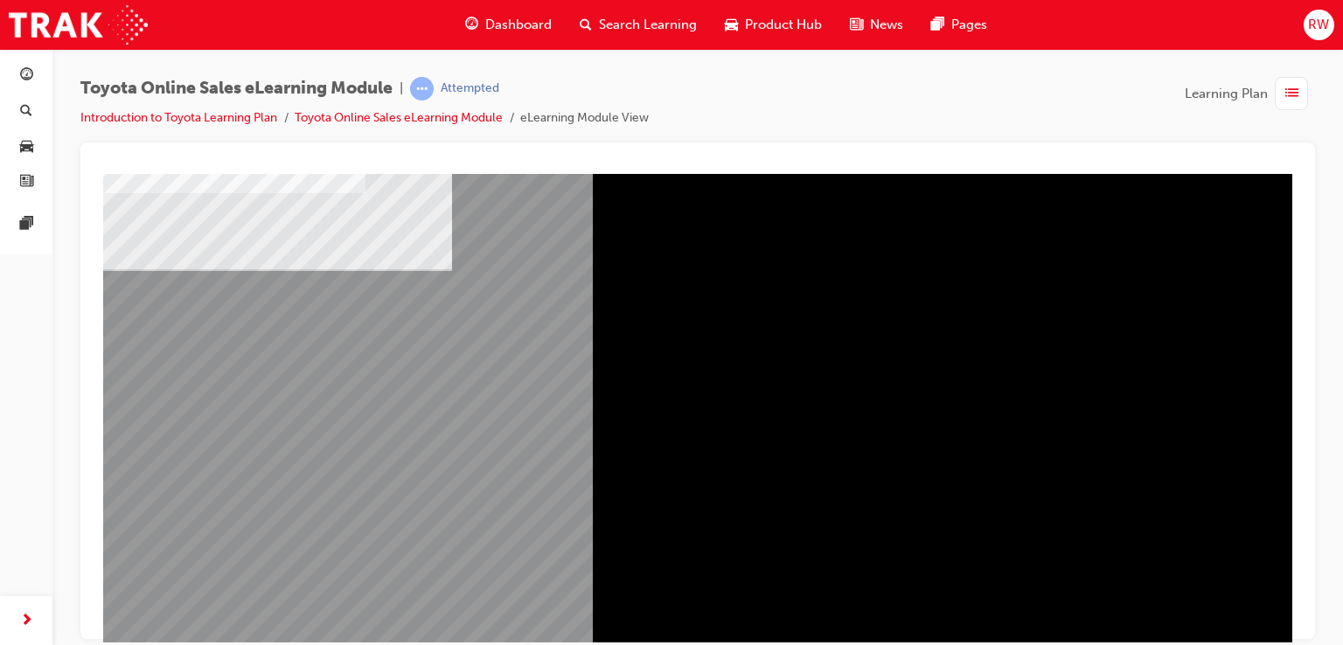
scroll to position [200, 0]
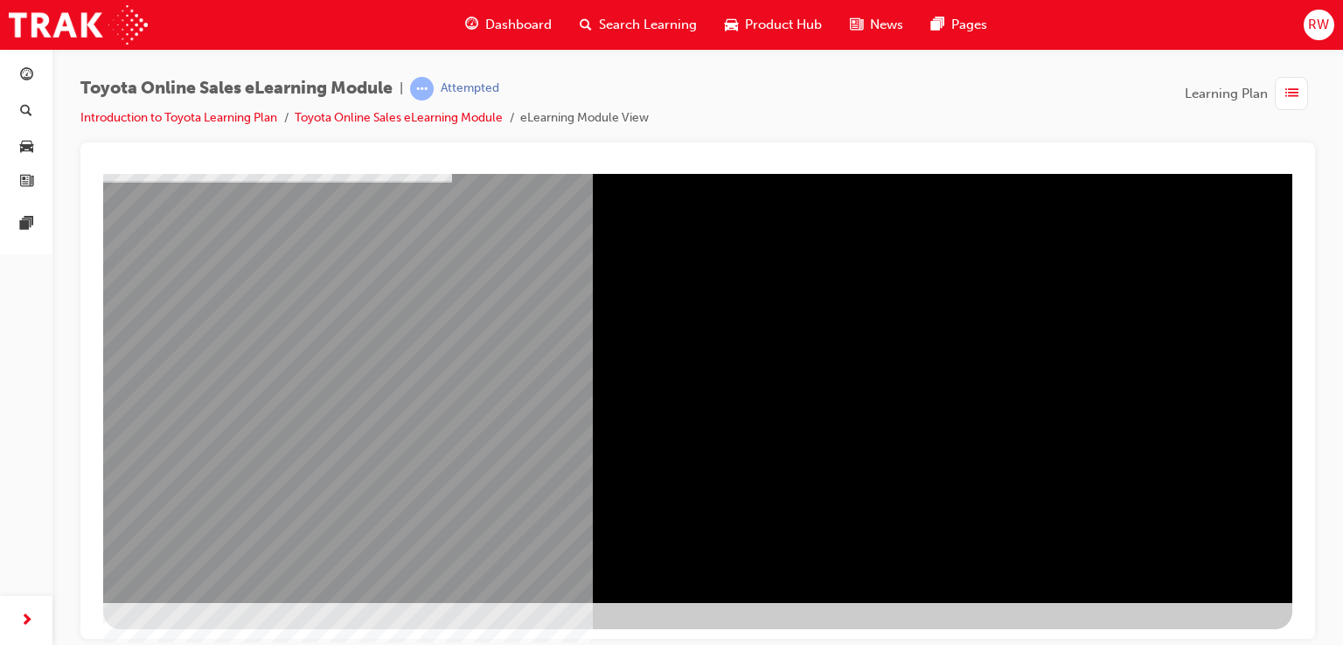
drag, startPoint x: 1211, startPoint y: 559, endPoint x: 1193, endPoint y: 554, distance: 18.0
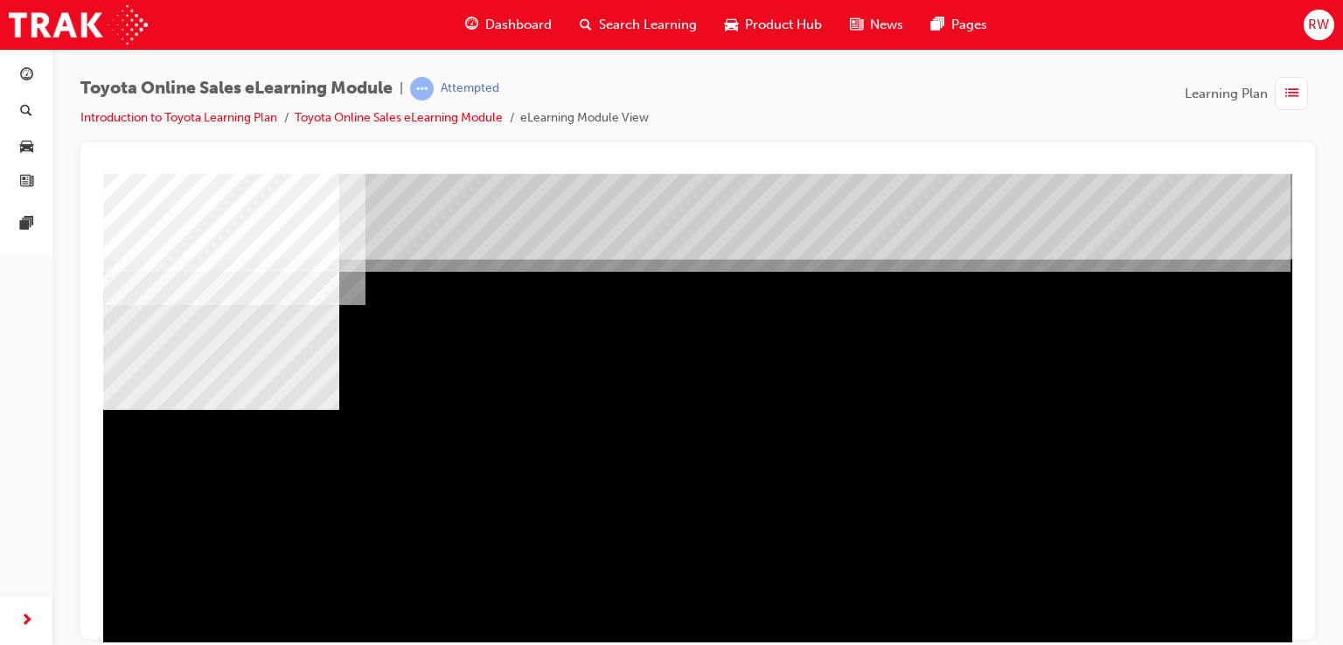
scroll to position [154, 0]
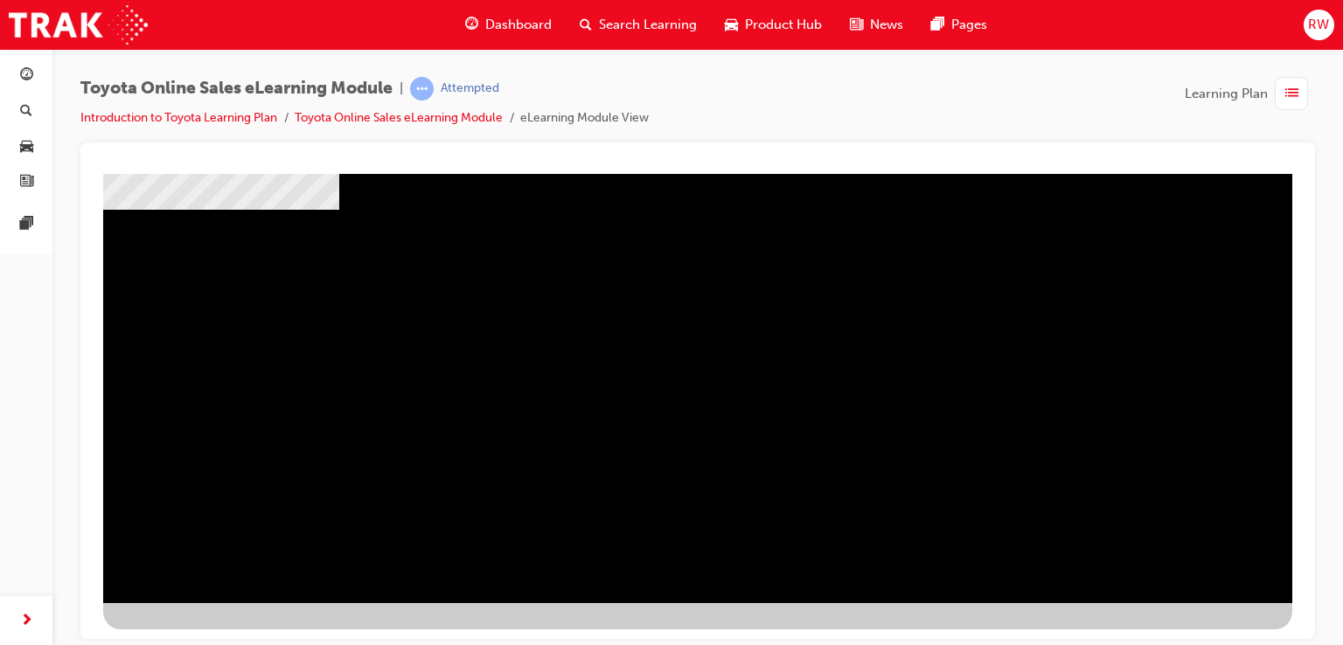
scroll to position [199, 0]
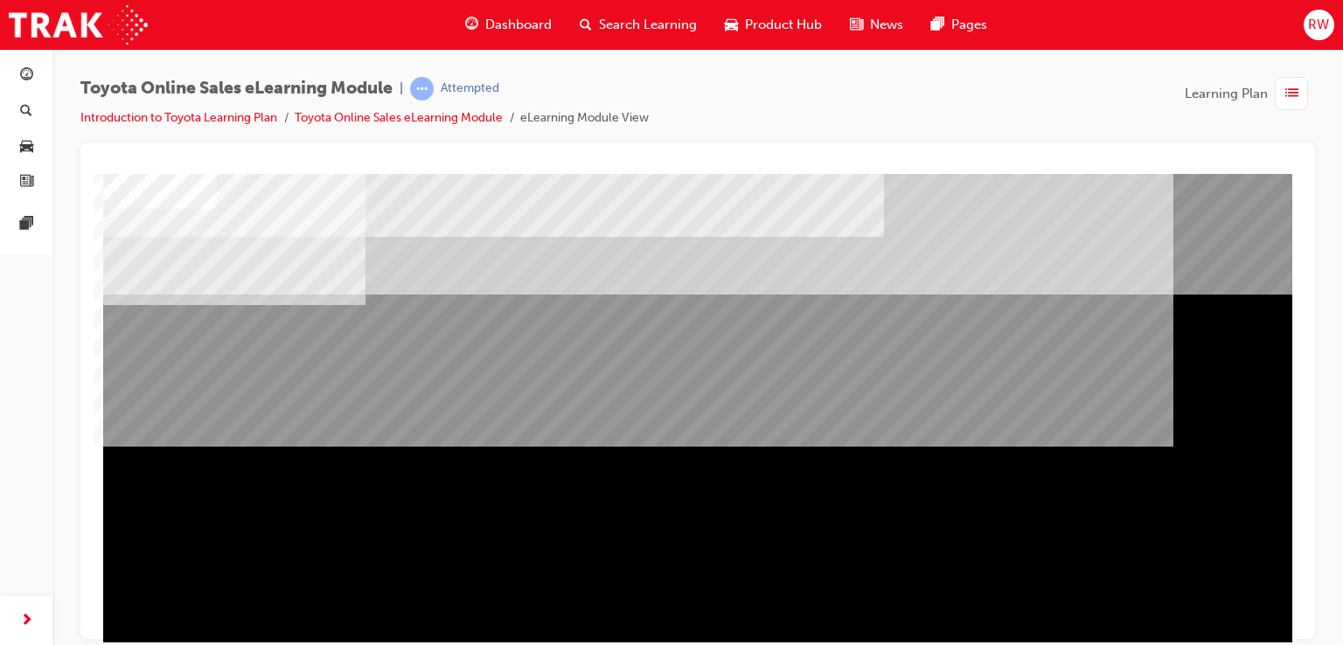
scroll to position [200, 0]
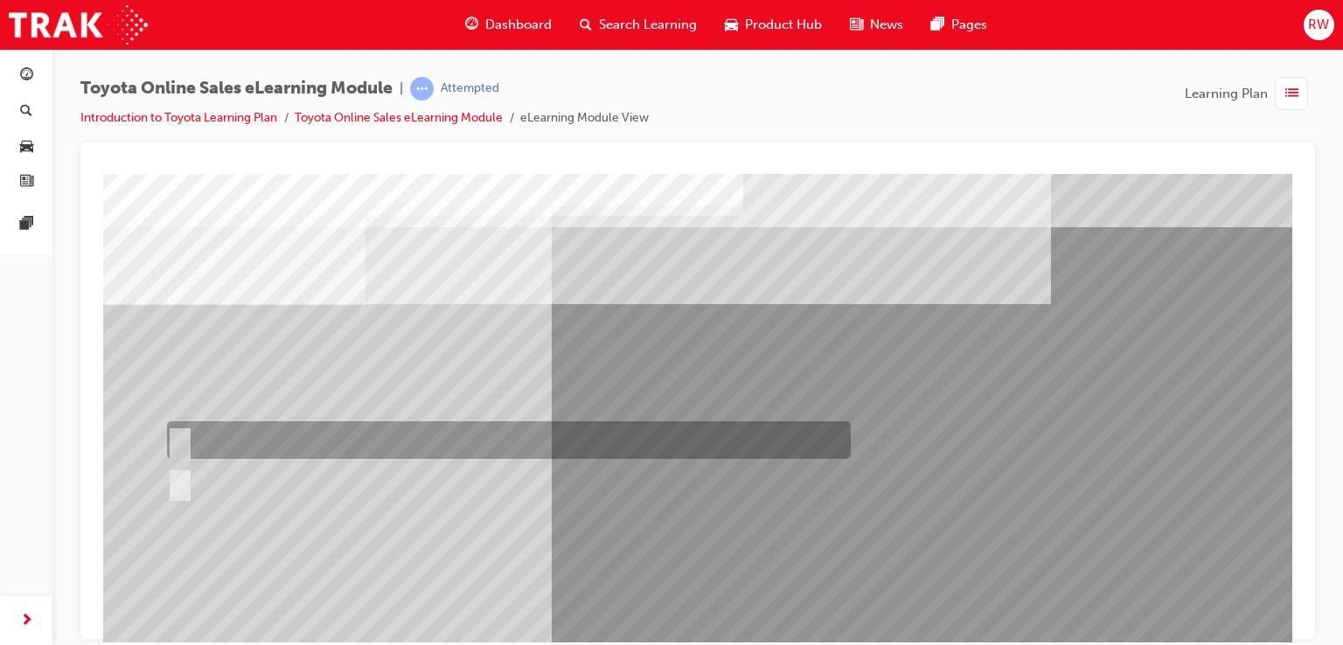
click at [210, 436] on div at bounding box center [505, 440] width 684 height 38
radio input "true"
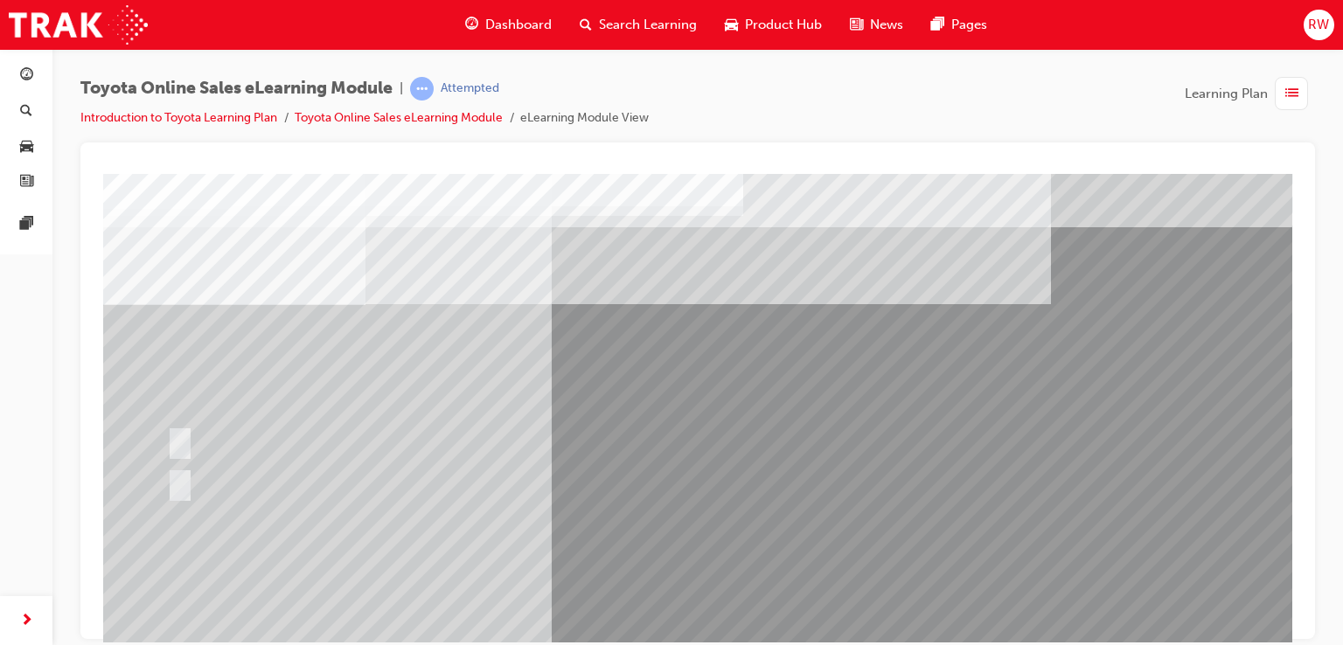
scroll to position [200, 0]
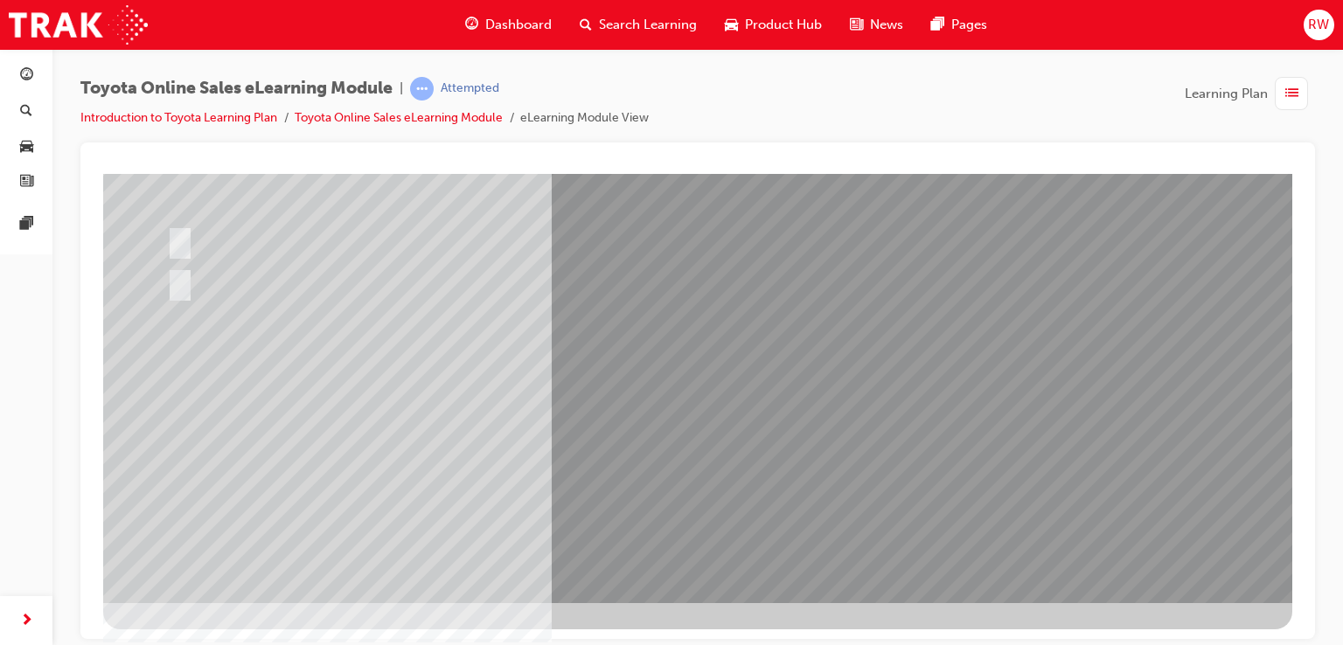
click at [232, 230] on div at bounding box center [505, 240] width 684 height 38
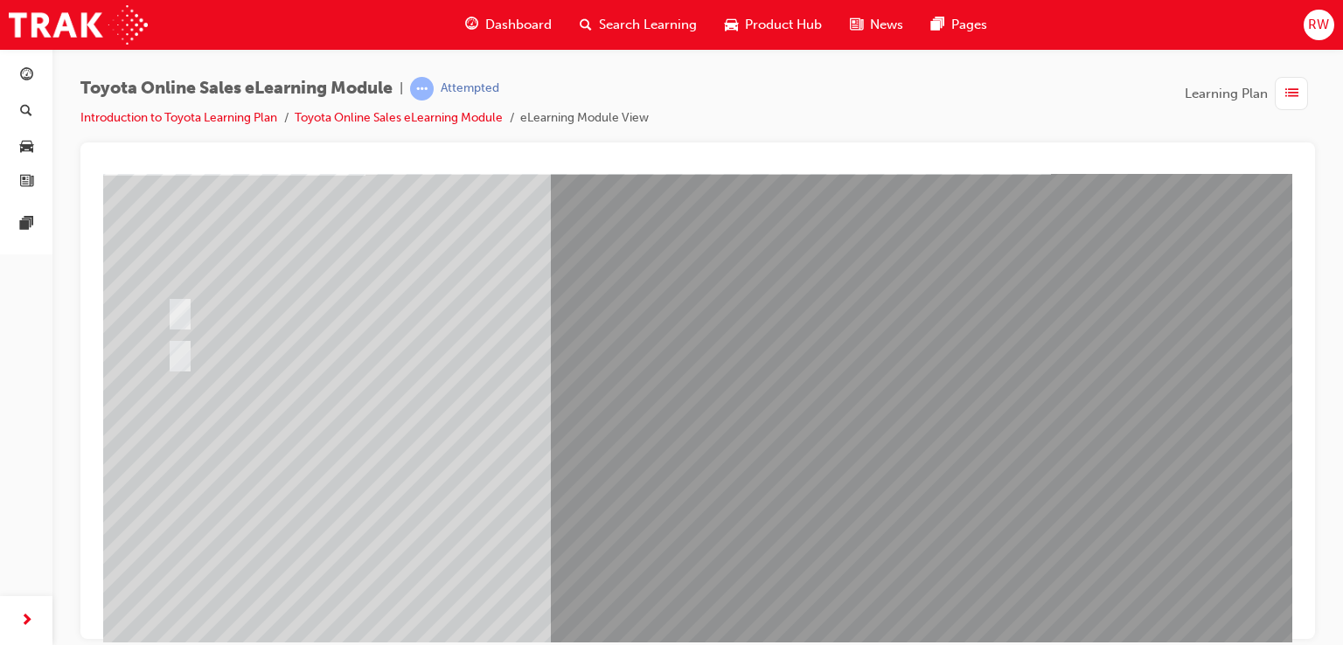
scroll to position [0, 3]
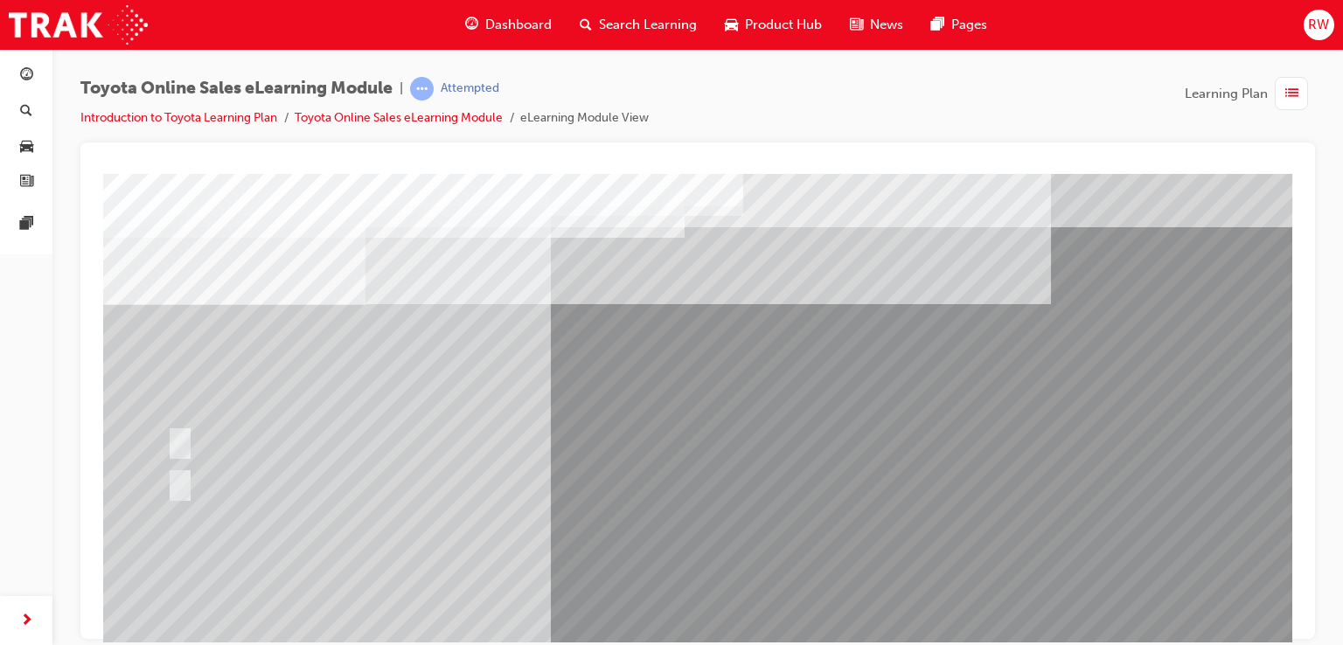
drag, startPoint x: 254, startPoint y: 466, endPoint x: 215, endPoint y: 482, distance: 42.7
click at [227, 480] on div at bounding box center [505, 482] width 684 height 47
drag, startPoint x: 214, startPoint y: 479, endPoint x: 203, endPoint y: 480, distance: 11.4
click at [213, 479] on div at bounding box center [505, 482] width 684 height 47
drag, startPoint x: 163, startPoint y: 468, endPoint x: 169, endPoint y: 481, distance: 14.1
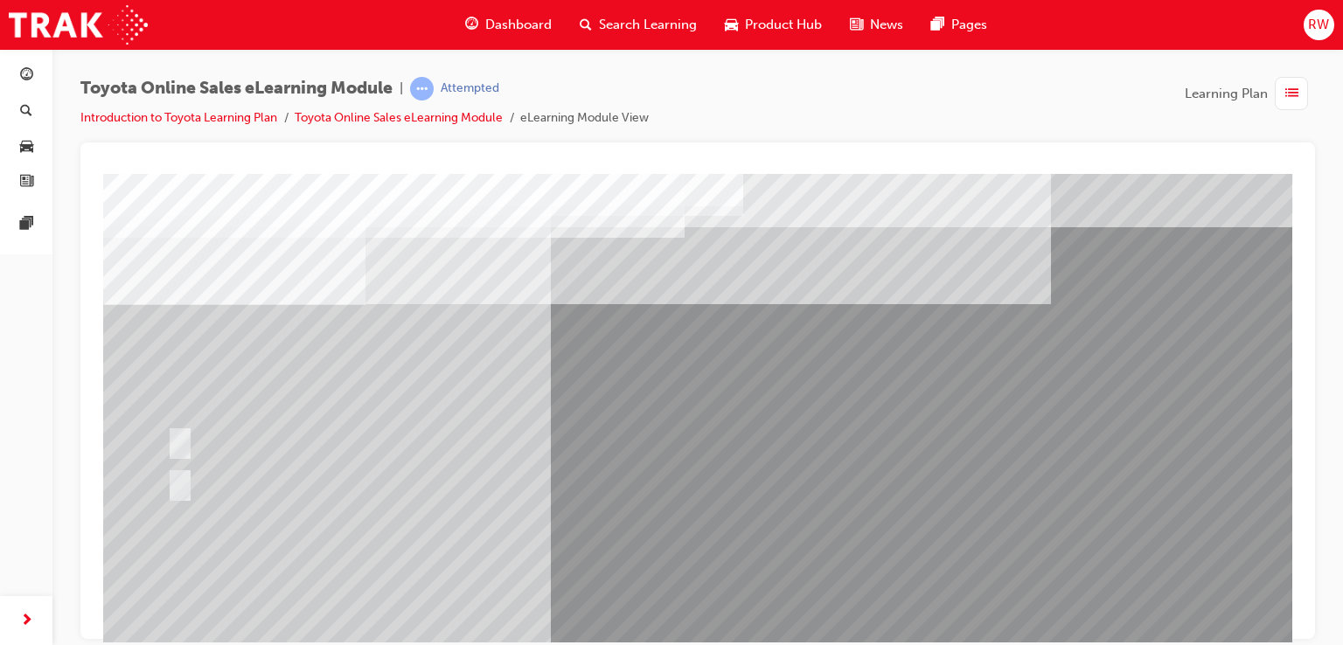
click at [163, 471] on div at bounding box center [505, 482] width 684 height 47
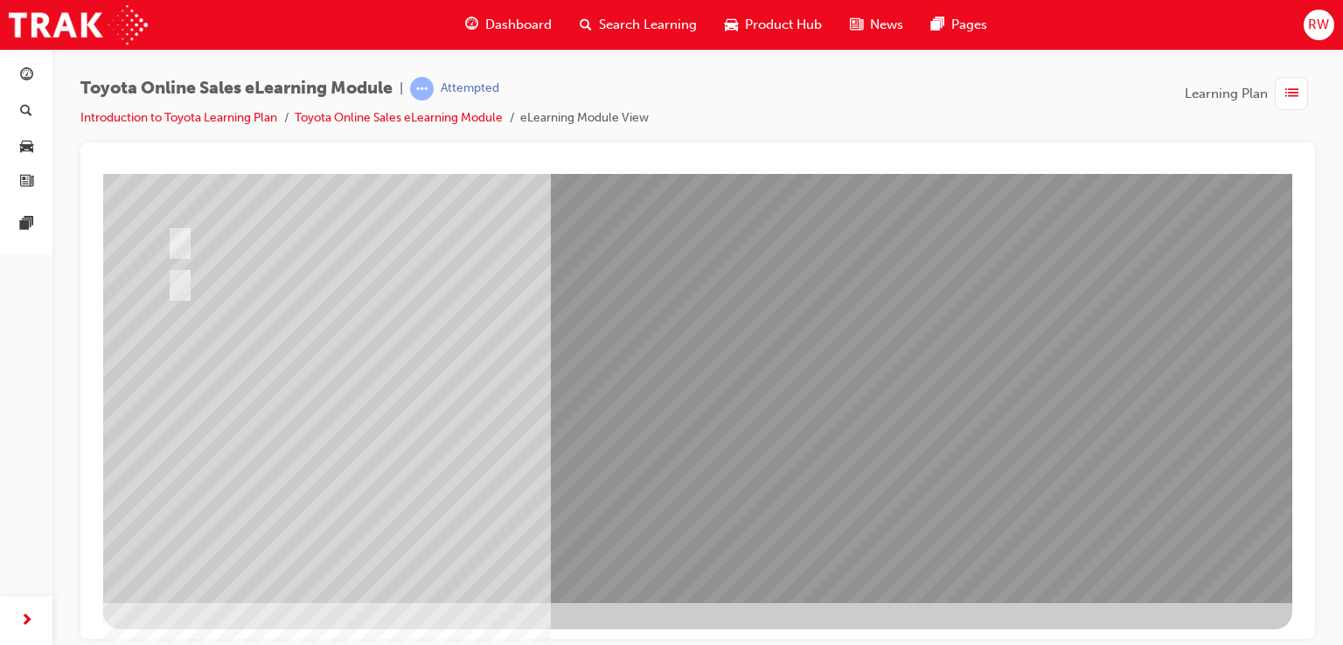
scroll to position [0, 4]
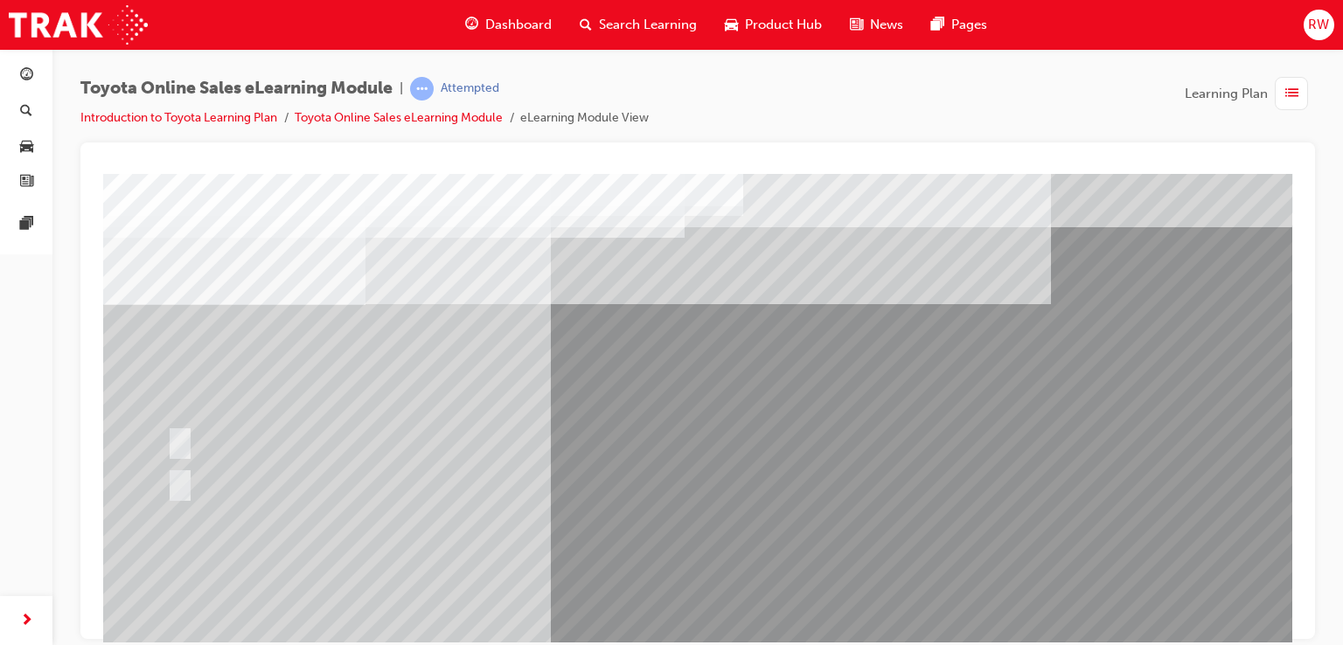
drag, startPoint x: 221, startPoint y: 401, endPoint x: 219, endPoint y: 383, distance: 18.4
click at [226, 435] on div at bounding box center [505, 440] width 684 height 38
click at [168, 469] on div at bounding box center [697, 487] width 1189 height 629
click at [178, 496] on div at bounding box center [505, 482] width 684 height 47
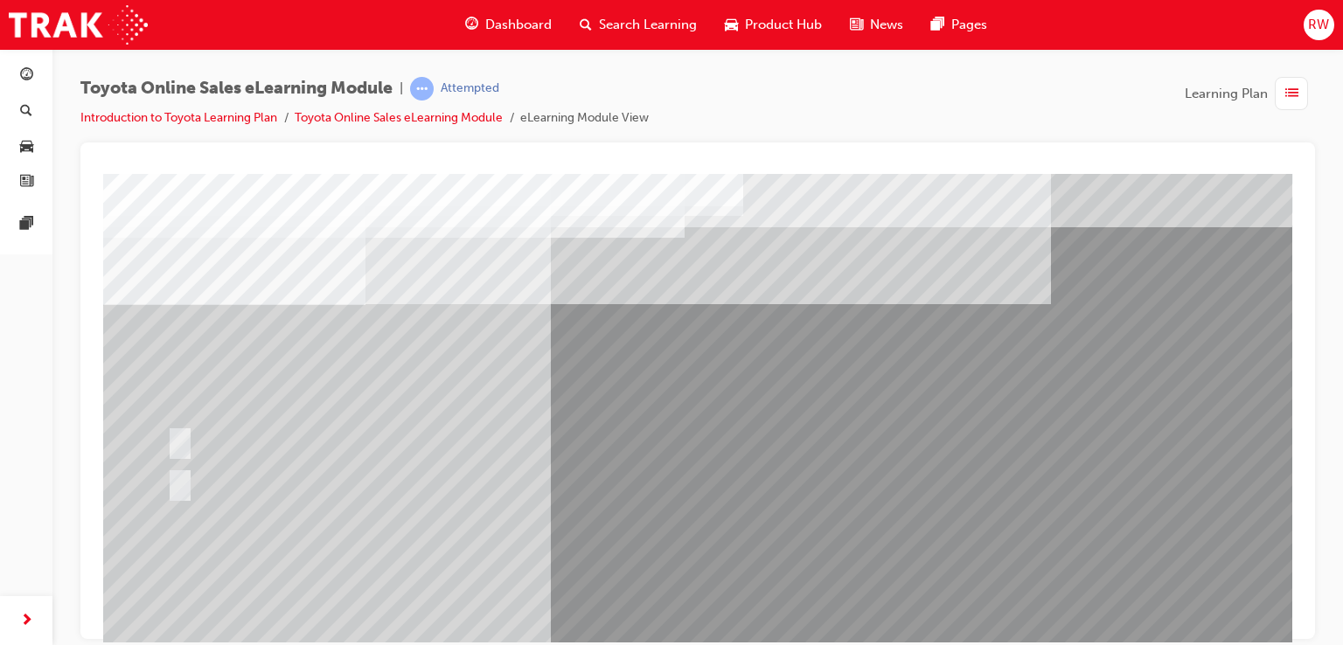
drag, startPoint x: 221, startPoint y: 430, endPoint x: 213, endPoint y: 444, distance: 16.0
click at [215, 436] on div at bounding box center [505, 440] width 684 height 38
click at [213, 444] on div at bounding box center [505, 440] width 684 height 38
drag, startPoint x: 233, startPoint y: 440, endPoint x: 224, endPoint y: 428, distance: 14.3
click at [231, 437] on div at bounding box center [505, 440] width 684 height 38
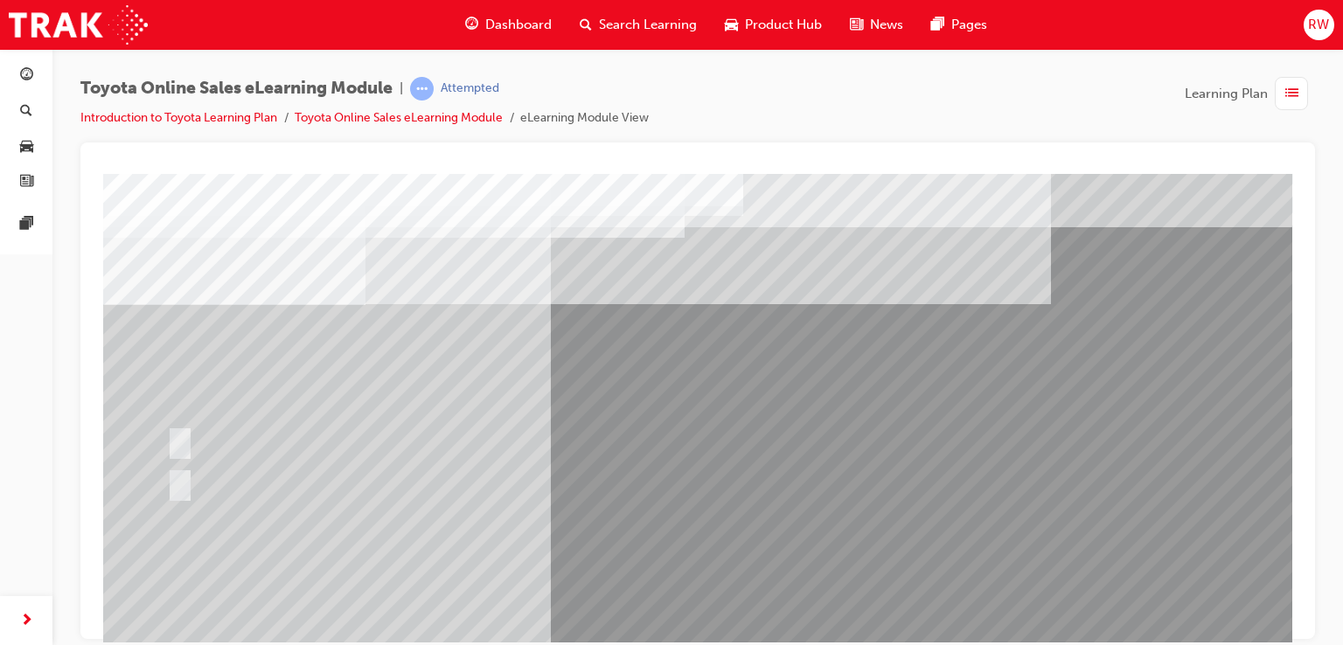
click at [224, 461] on div at bounding box center [505, 482] width 684 height 47
click at [181, 482] on div at bounding box center [505, 482] width 684 height 47
click at [182, 473] on div at bounding box center [505, 482] width 684 height 47
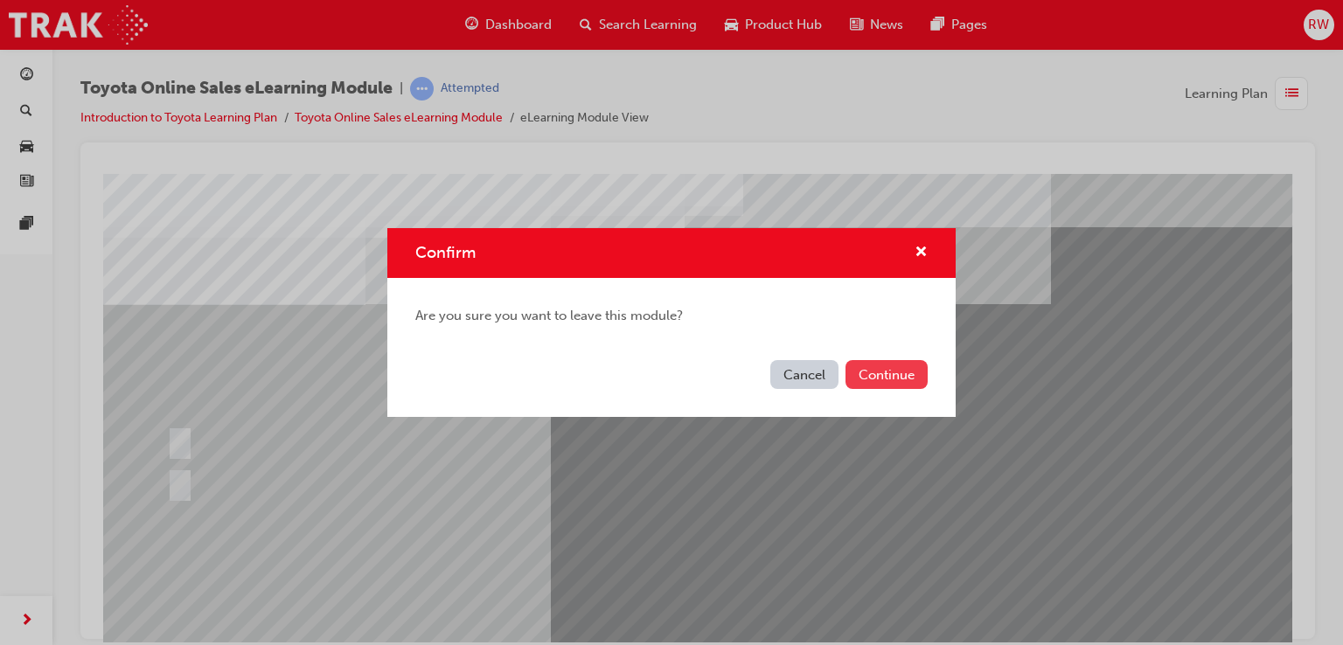
click at [883, 382] on button "Continue" at bounding box center [886, 374] width 82 height 29
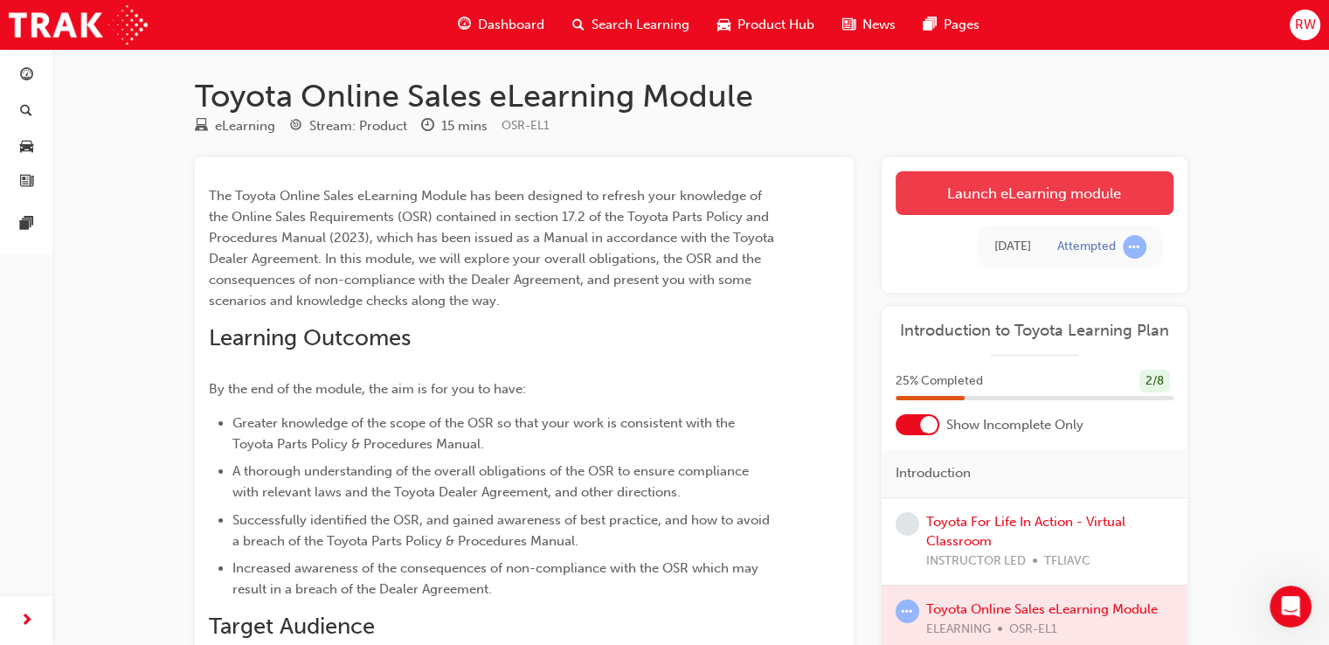
click at [997, 183] on link "Launch eLearning module" at bounding box center [1035, 193] width 278 height 44
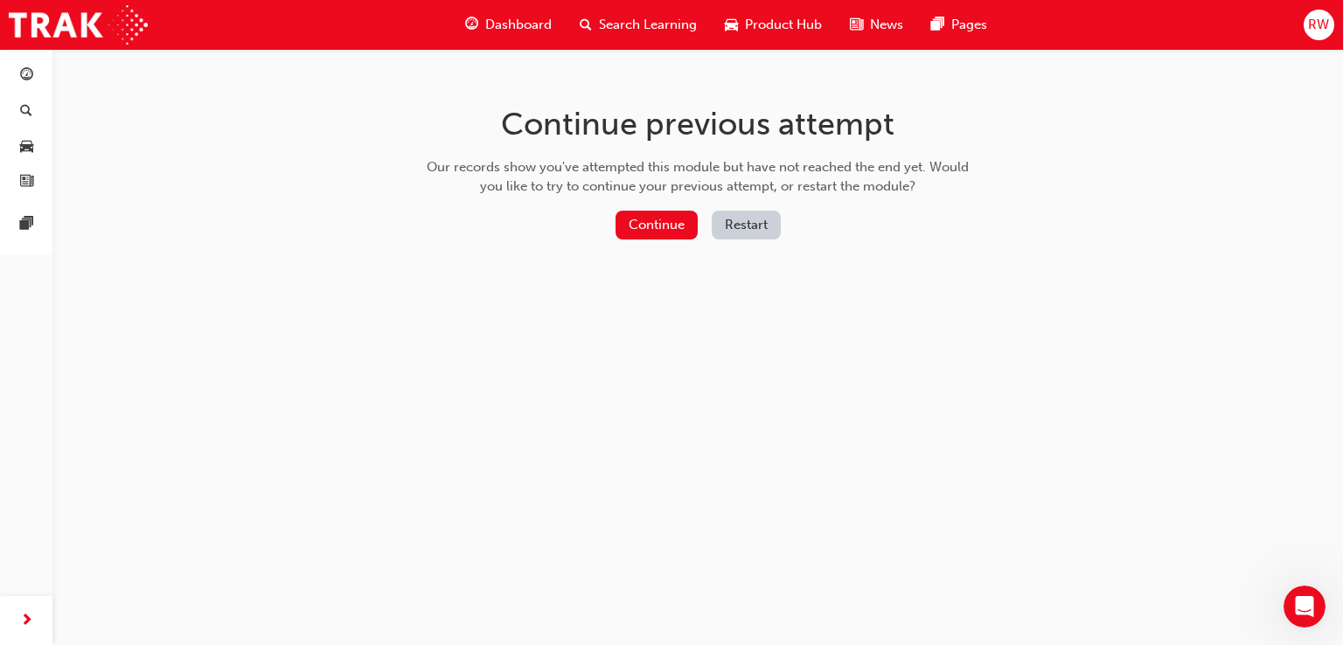
drag, startPoint x: 614, startPoint y: 233, endPoint x: 630, endPoint y: 197, distance: 40.3
click at [630, 197] on div "Continue previous attempt Our records show you've attempted this module but hav…" at bounding box center [697, 175] width 568 height 253
click at [631, 242] on div "Continue Restart" at bounding box center [697, 229] width 554 height 36
click at [635, 227] on button "Continue" at bounding box center [656, 225] width 82 height 29
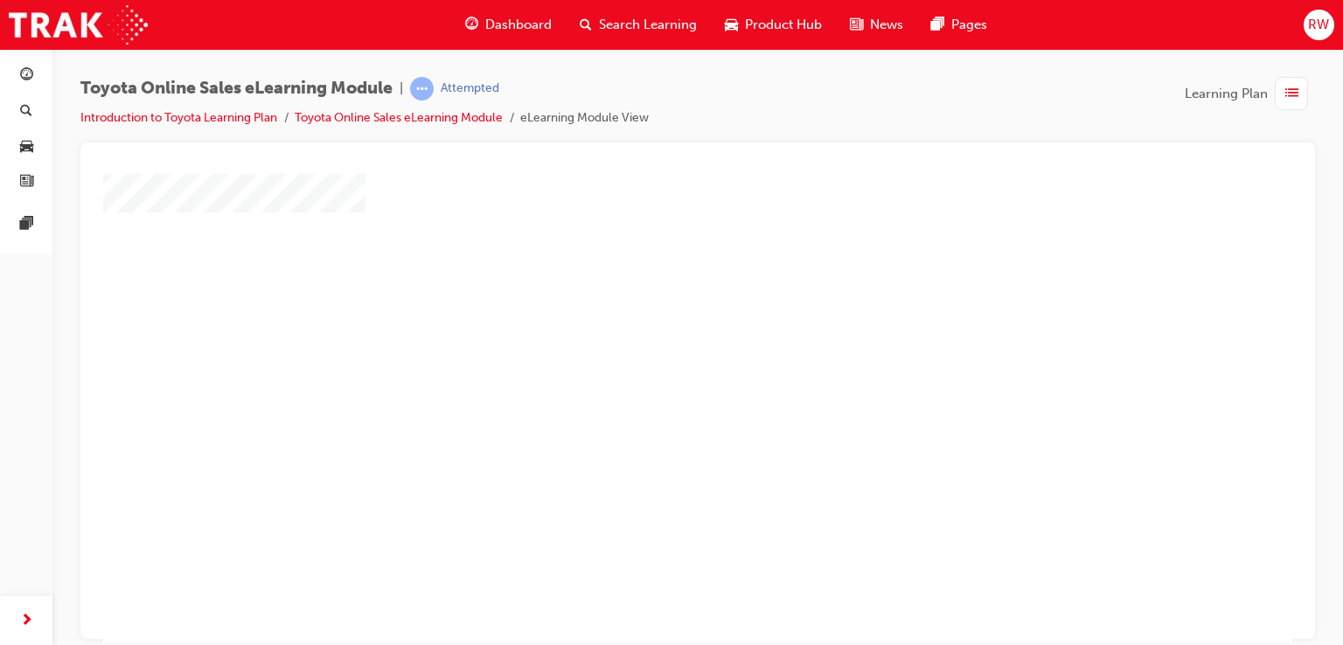
scroll to position [200, 0]
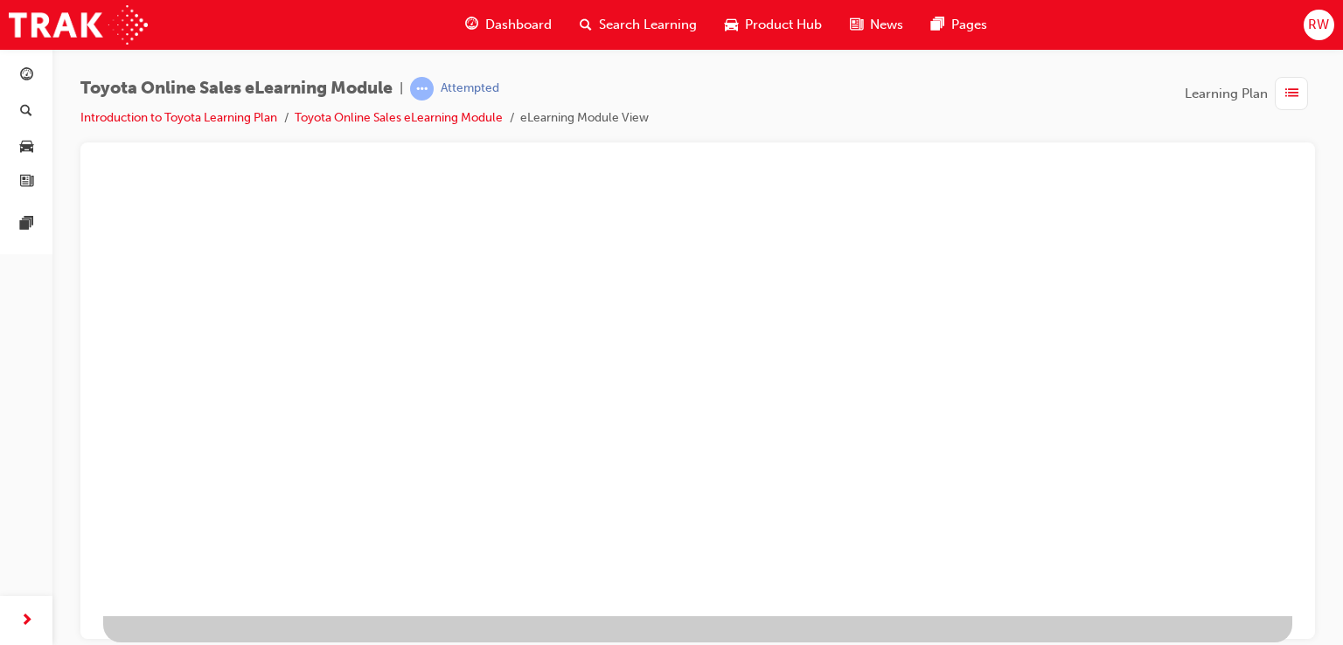
drag, startPoint x: 608, startPoint y: 215, endPoint x: 685, endPoint y: 233, distance: 79.1
click at [627, 228] on div at bounding box center [697, 300] width 1189 height 629
click at [647, 170] on div "play" at bounding box center [647, 170] width 0 height 0
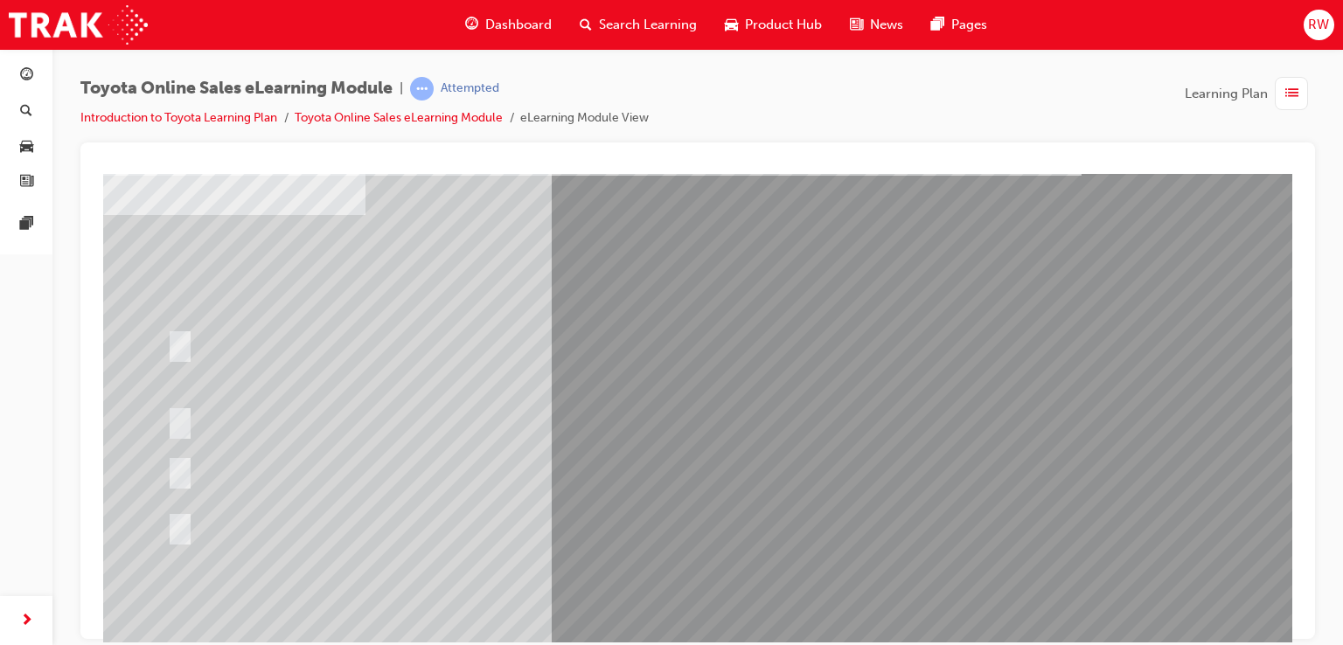
scroll to position [91, 0]
click at [529, 520] on div at bounding box center [505, 525] width 684 height 32
radio input "true"
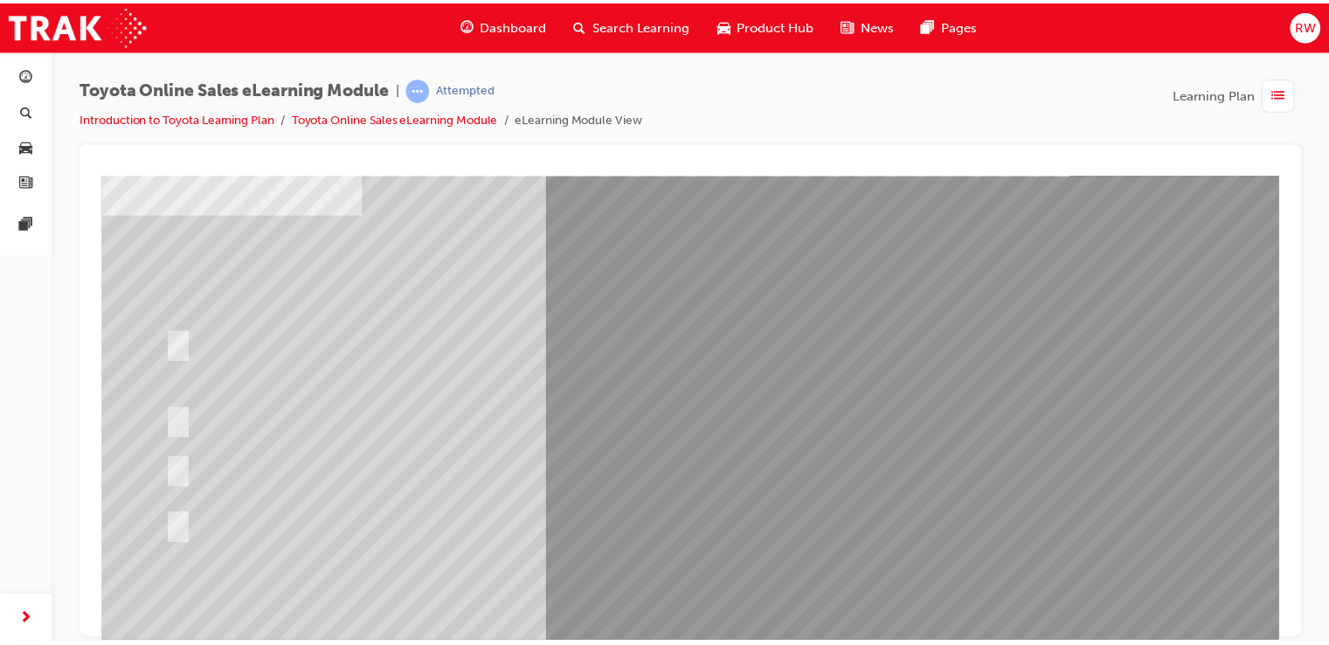
scroll to position [200, 0]
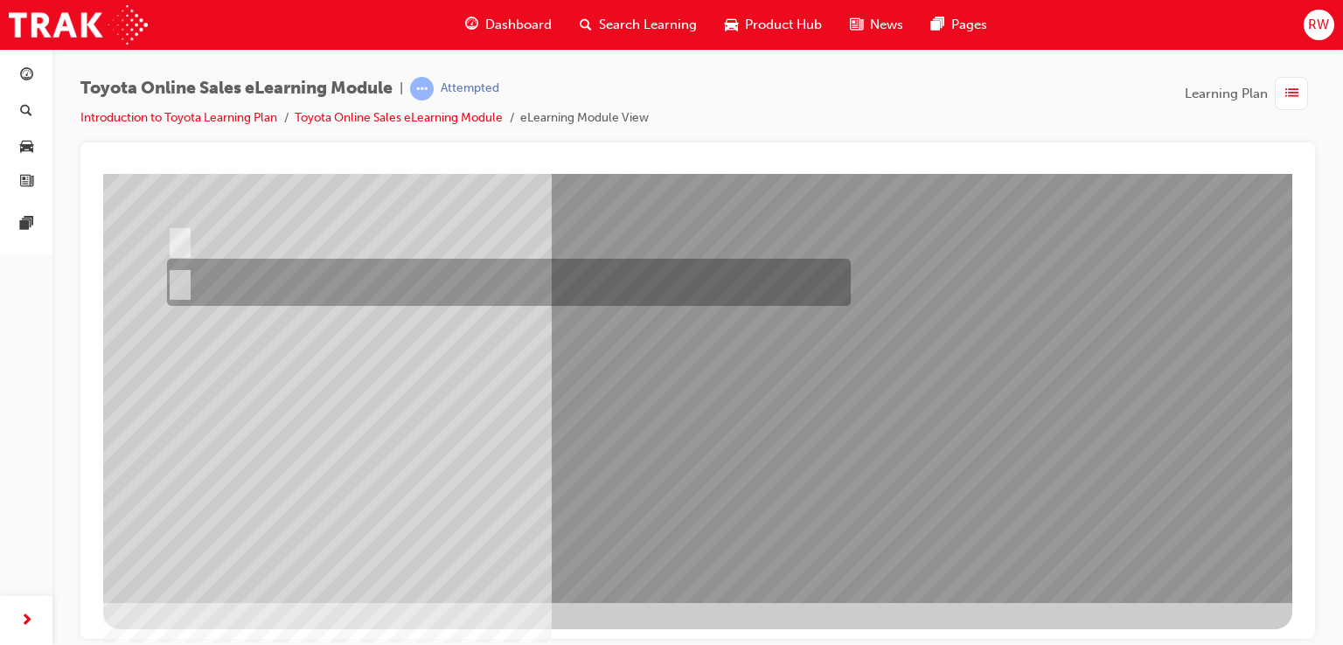
scroll to position [0, 0]
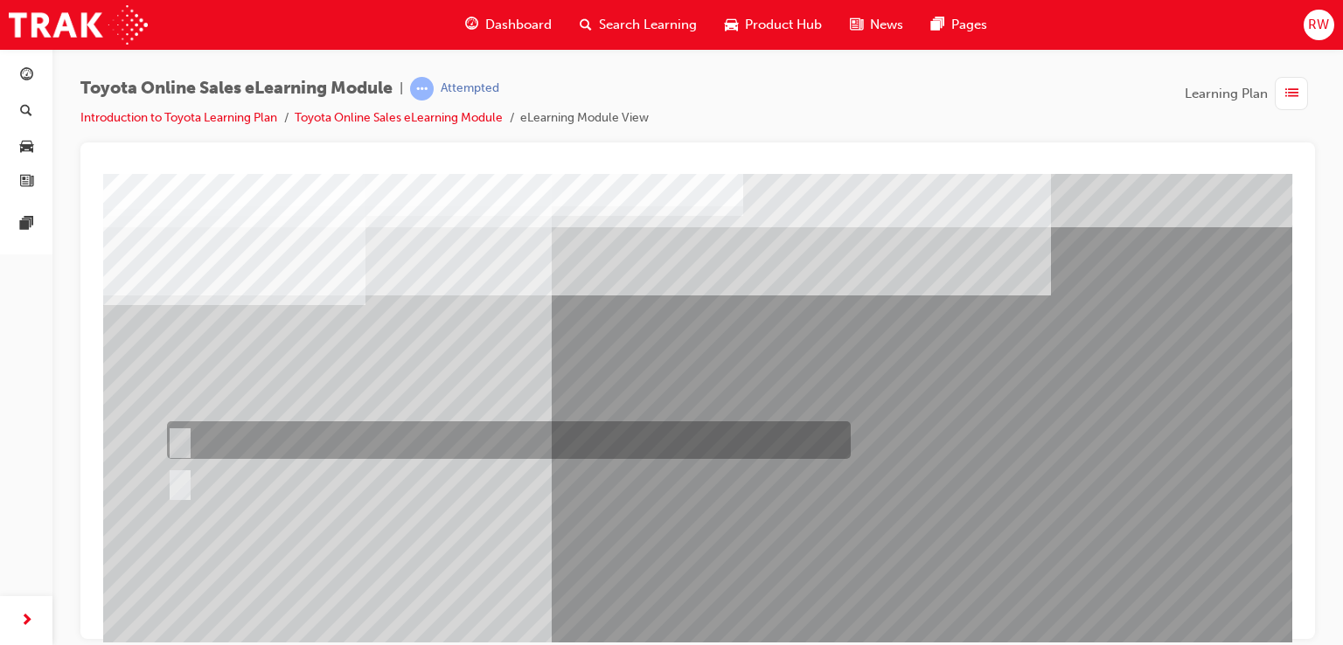
click at [658, 439] on div at bounding box center [505, 440] width 684 height 38
radio input "true"
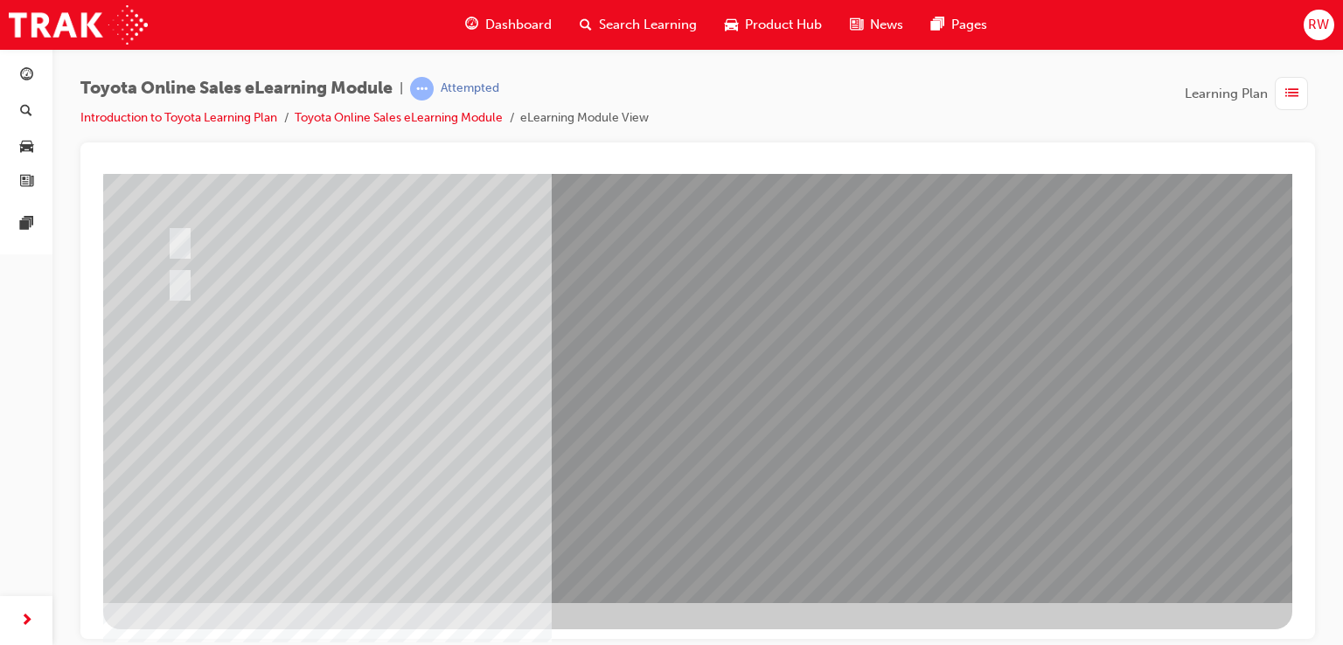
scroll to position [0, 0]
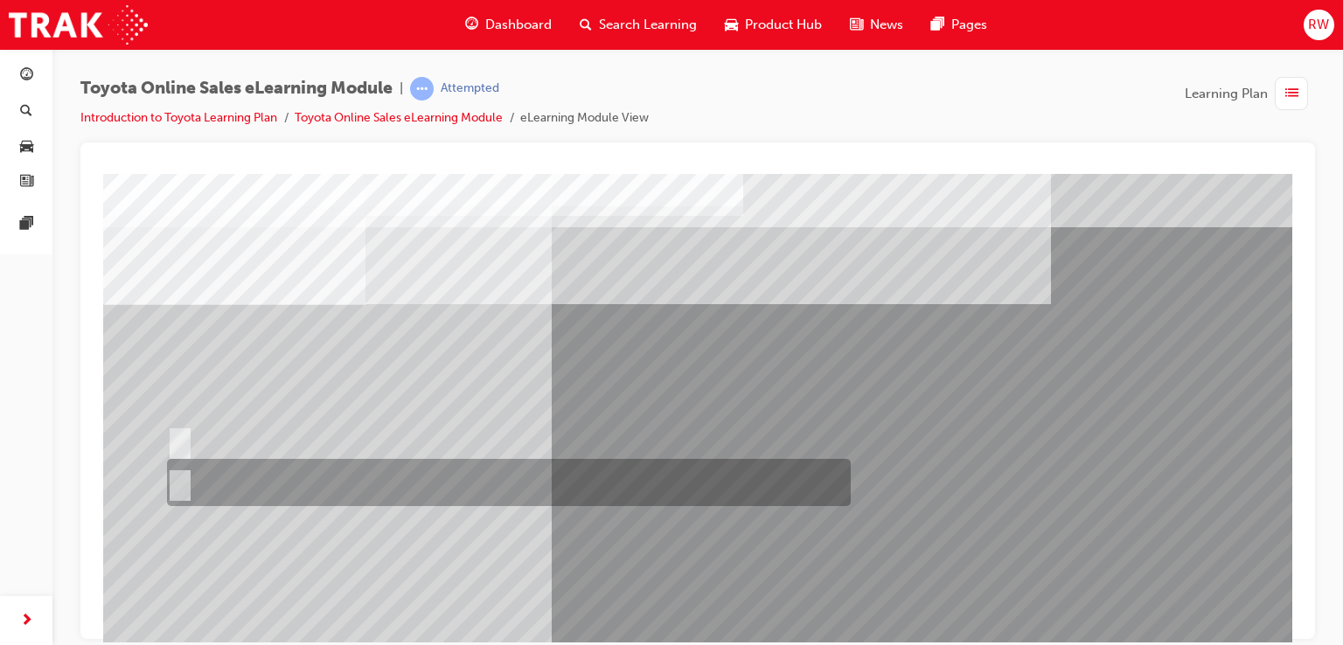
drag, startPoint x: 309, startPoint y: 480, endPoint x: 306, endPoint y: 469, distance: 11.7
click at [306, 469] on div at bounding box center [505, 482] width 684 height 47
radio input "true"
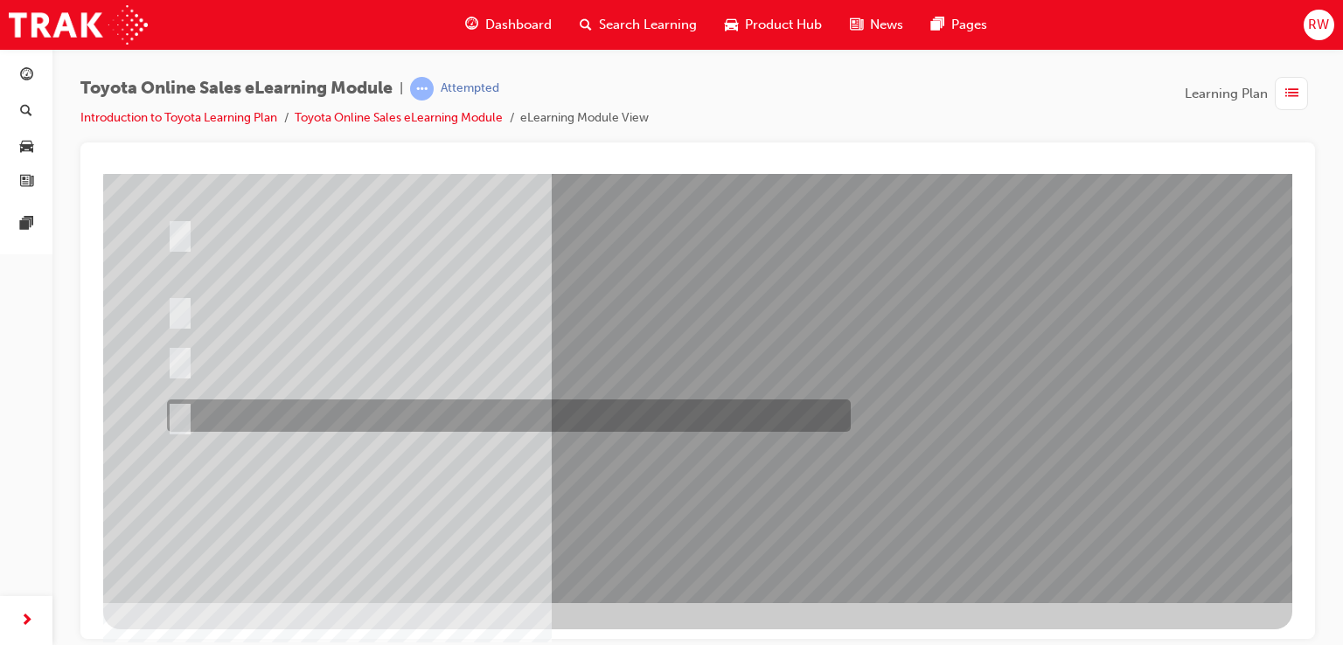
click at [549, 405] on div at bounding box center [505, 415] width 684 height 32
radio input "true"
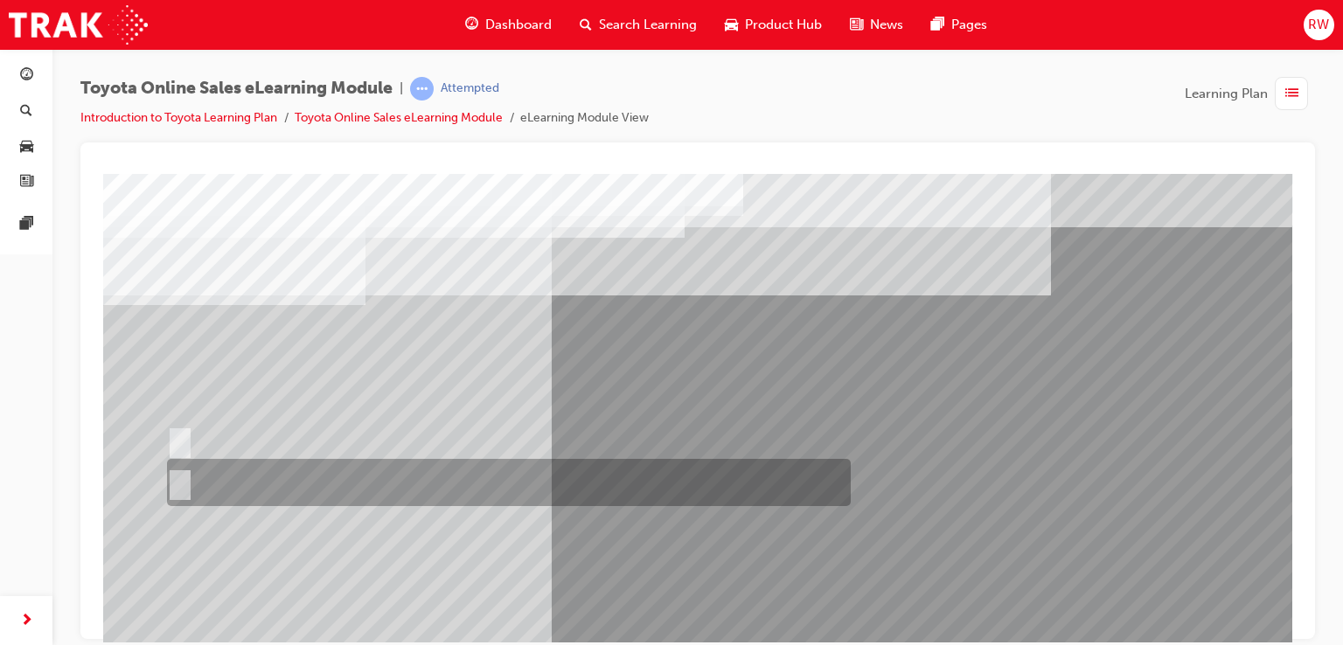
click at [247, 467] on div at bounding box center [505, 482] width 684 height 47
radio input "true"
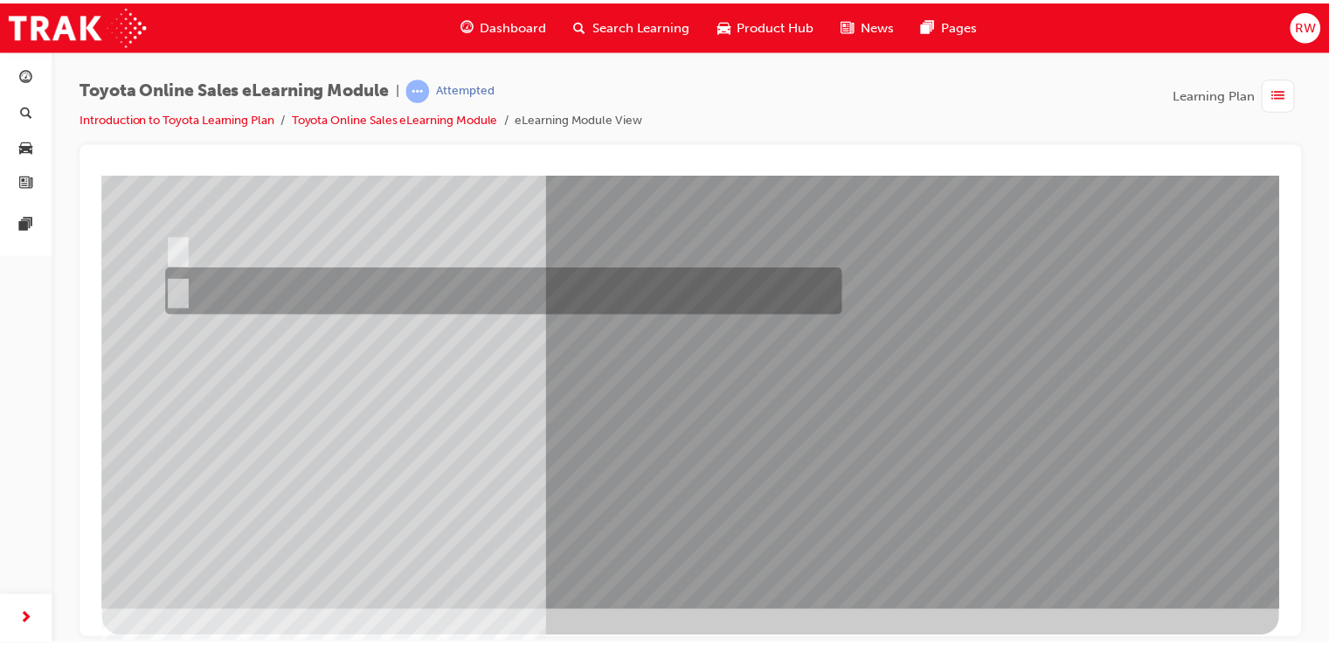
scroll to position [200, 0]
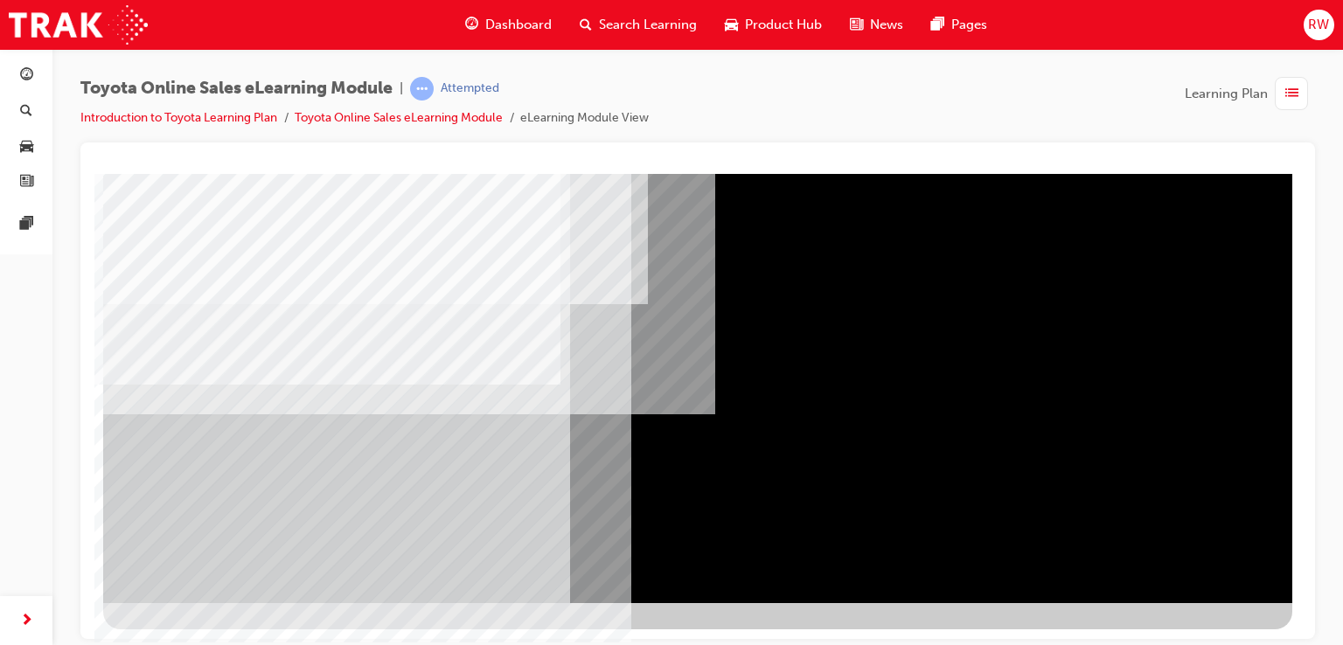
scroll to position [200, 4]
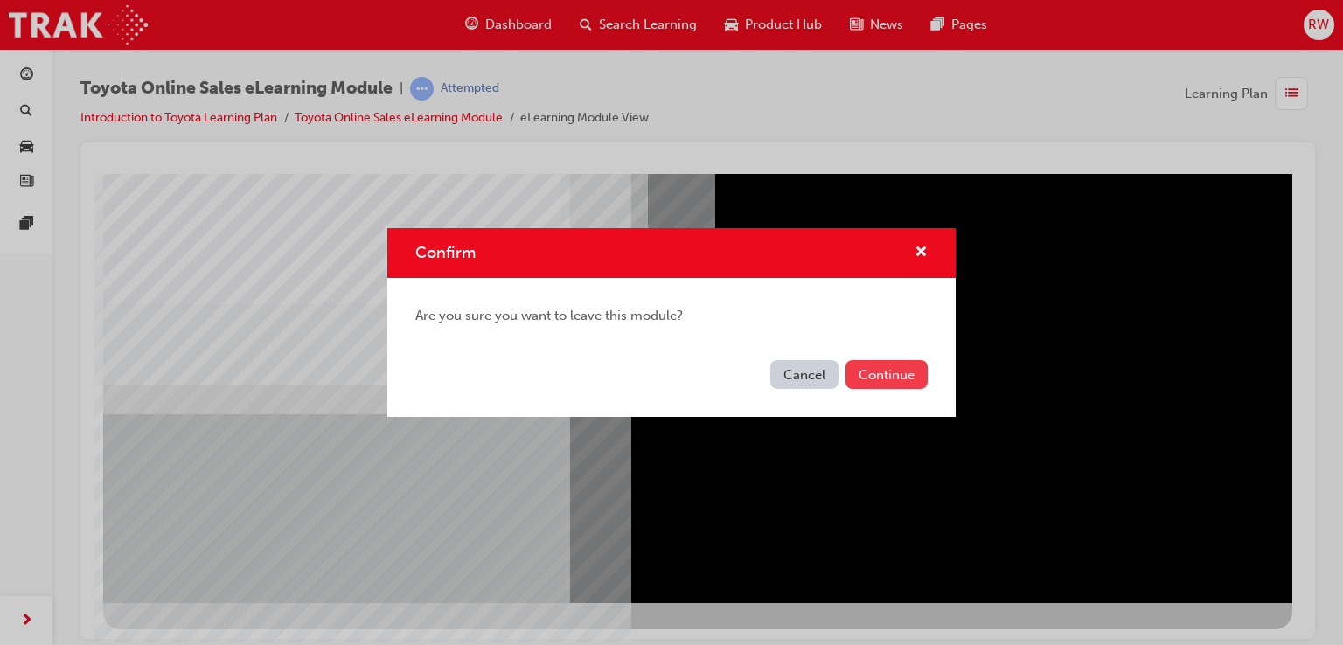
click at [890, 382] on button "Continue" at bounding box center [886, 374] width 82 height 29
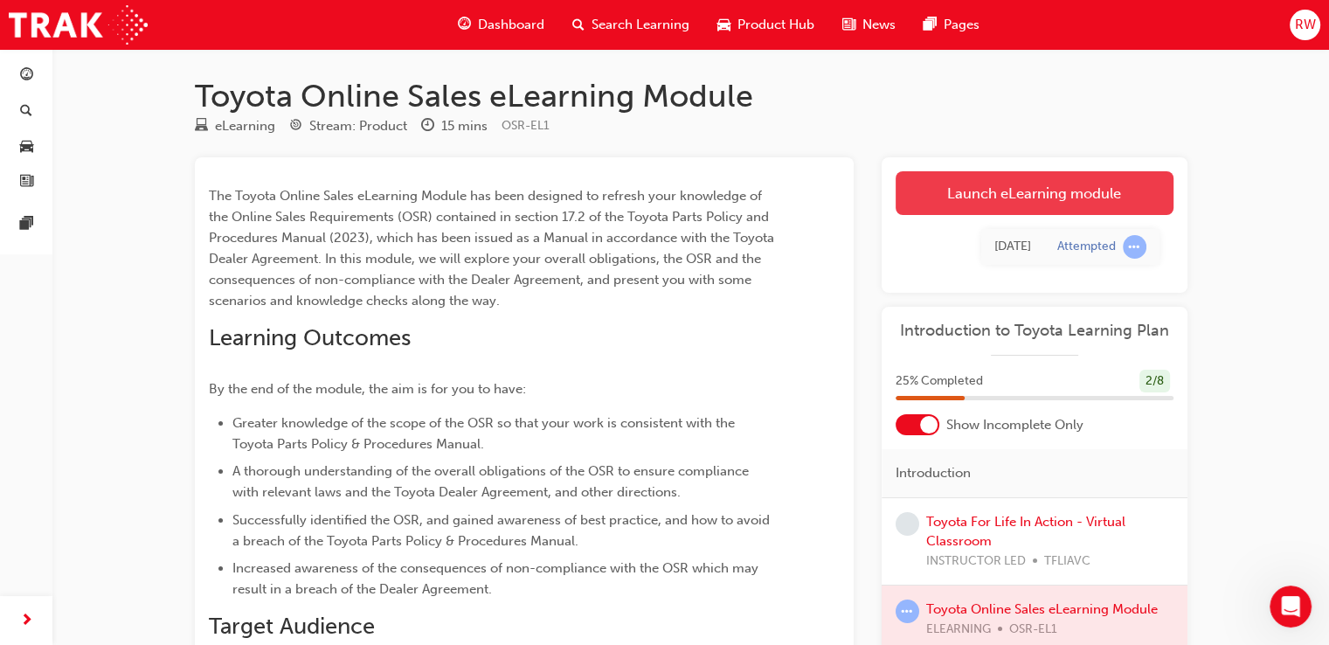
click at [930, 191] on link "Launch eLearning module" at bounding box center [1035, 193] width 278 height 44
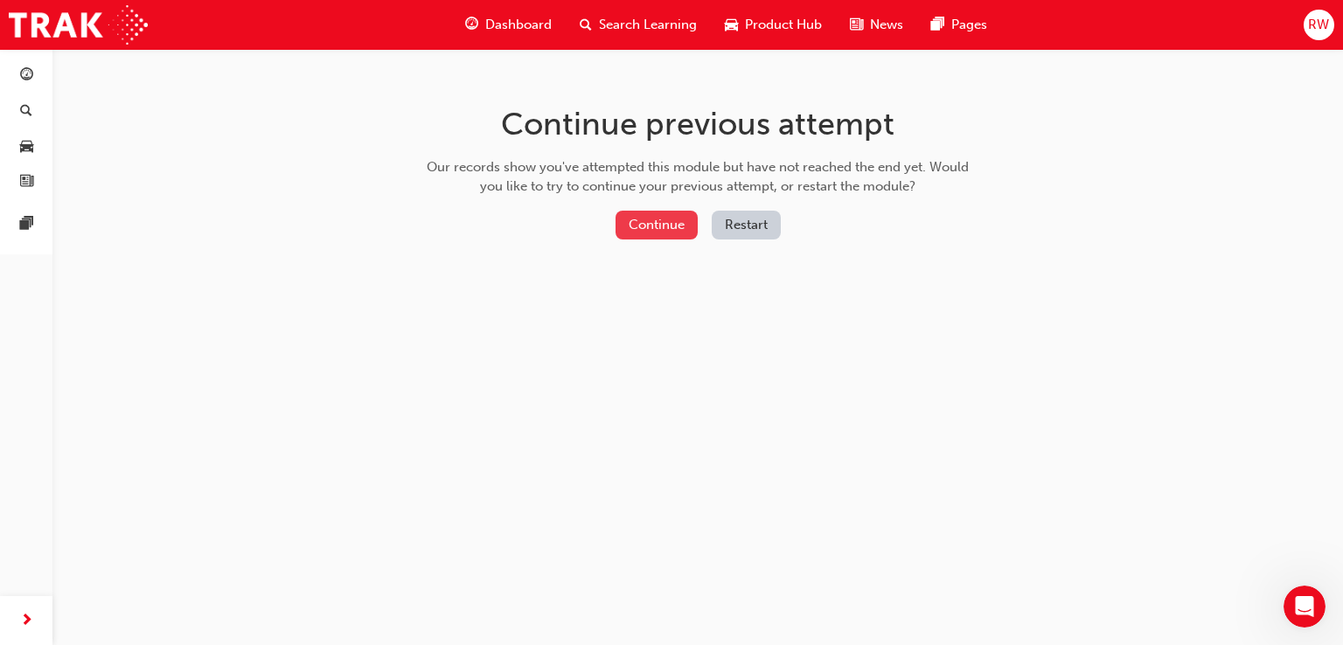
click at [656, 228] on button "Continue" at bounding box center [656, 225] width 82 height 29
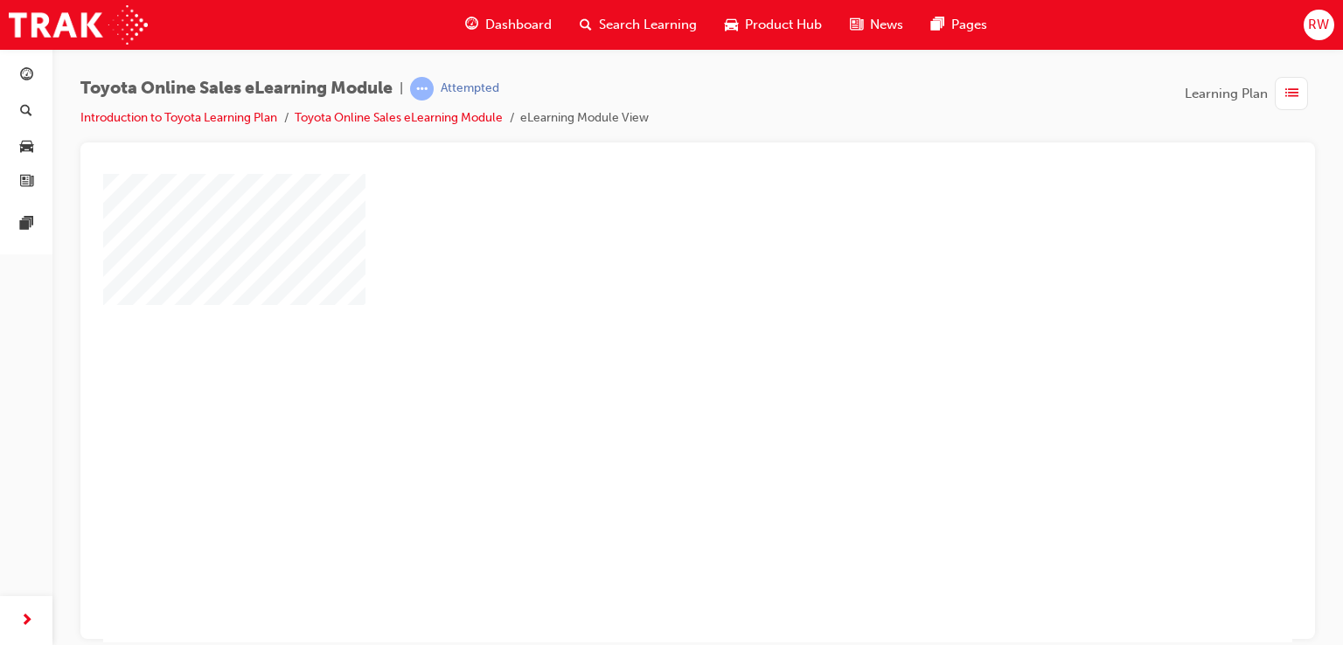
click at [618, 403] on div at bounding box center [697, 487] width 1189 height 629
click at [647, 357] on div "play" at bounding box center [647, 357] width 0 height 0
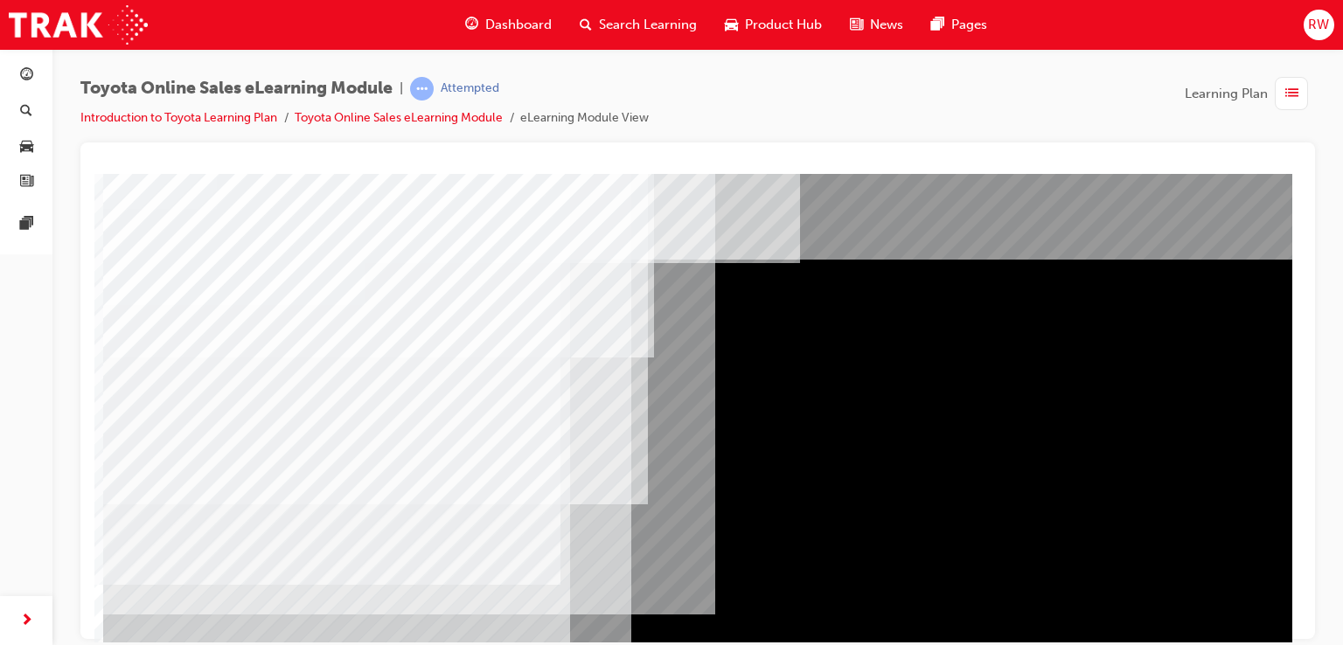
scroll to position [200, 0]
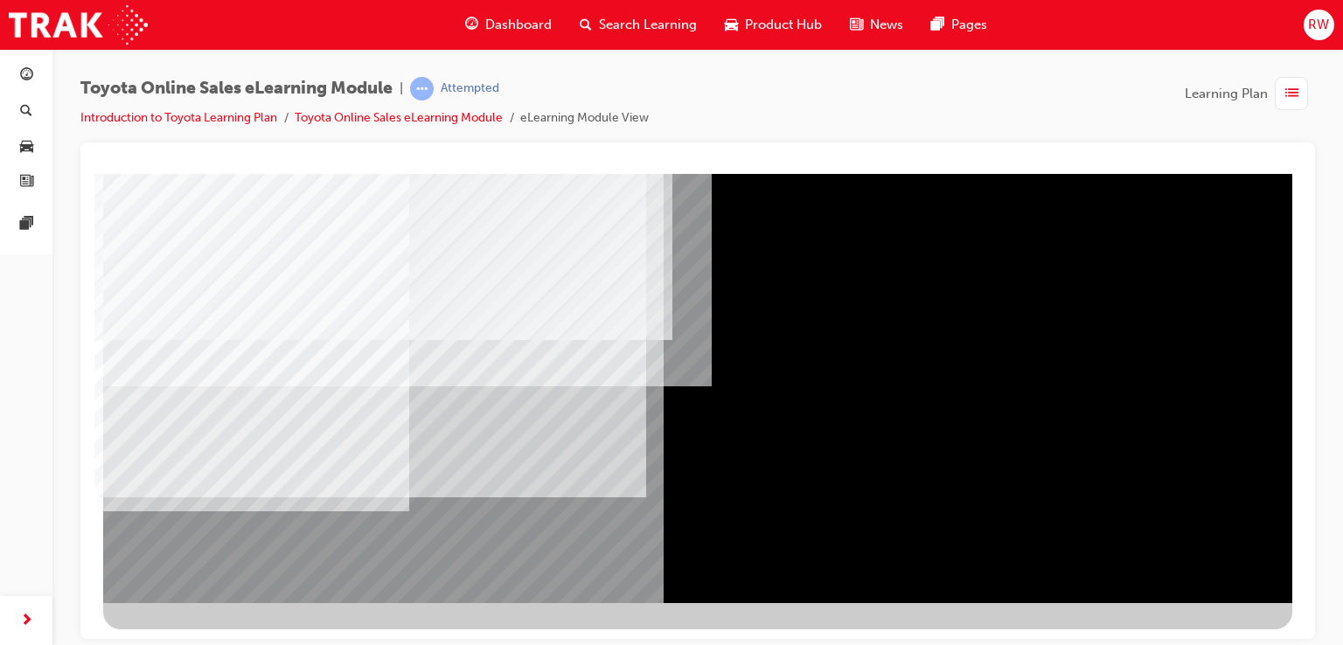
drag, startPoint x: 698, startPoint y: 482, endPoint x: 1036, endPoint y: 528, distance: 341.4
click at [1036, 528] on div at bounding box center [697, 287] width 1189 height 629
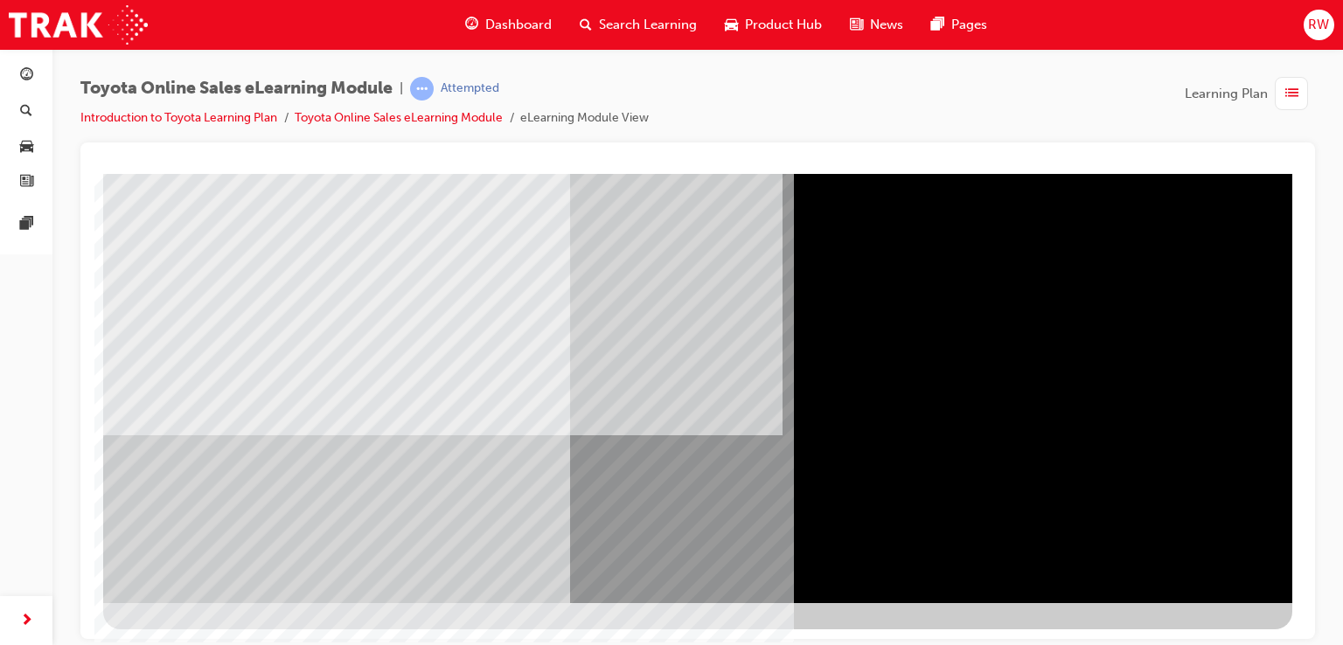
click at [35, 252] on div "Dashboard Search Learning Product Hub News Pages Pages" at bounding box center [26, 151] width 52 height 205
click at [26, 236] on link at bounding box center [26, 224] width 38 height 32
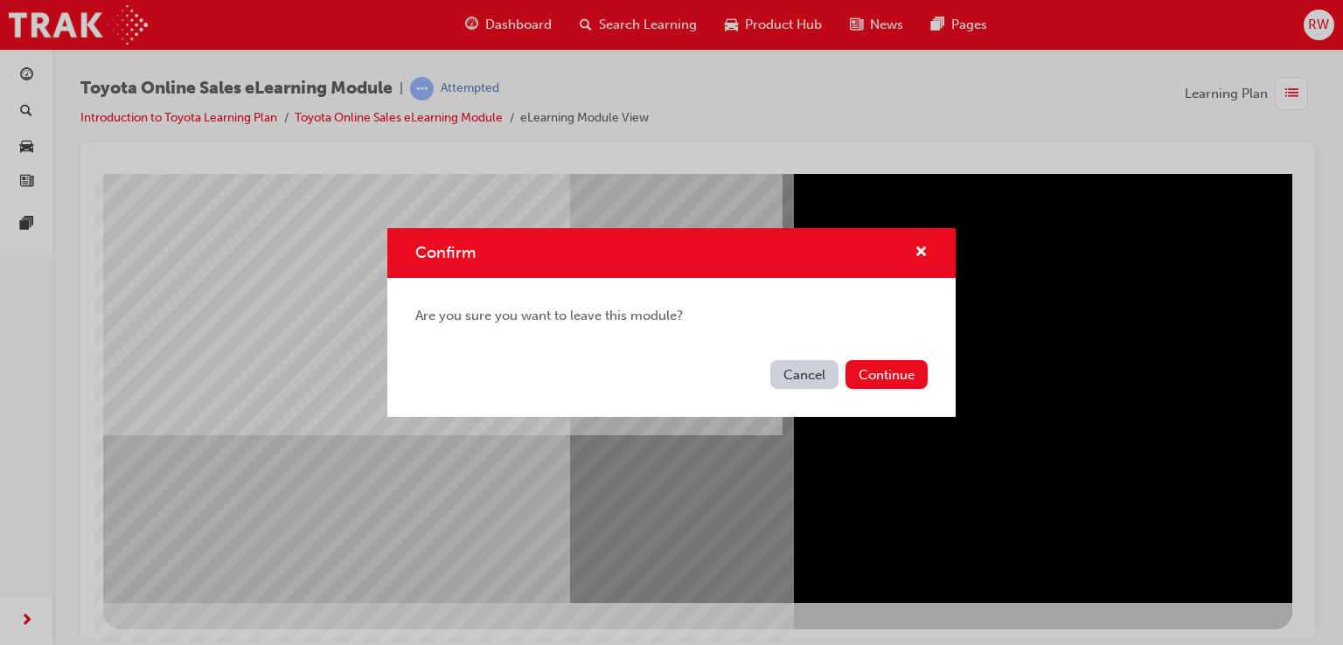
click at [794, 378] on button "Cancel" at bounding box center [804, 374] width 68 height 29
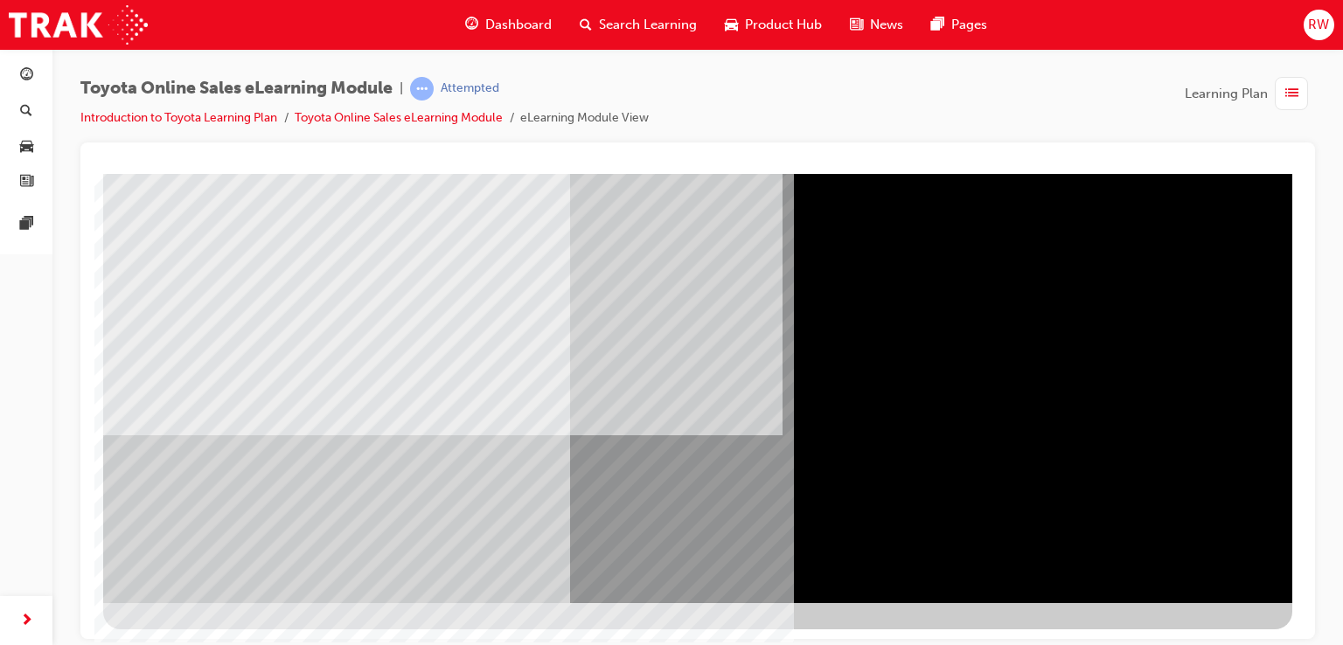
click at [1281, 92] on div "button" at bounding box center [1290, 93] width 33 height 33
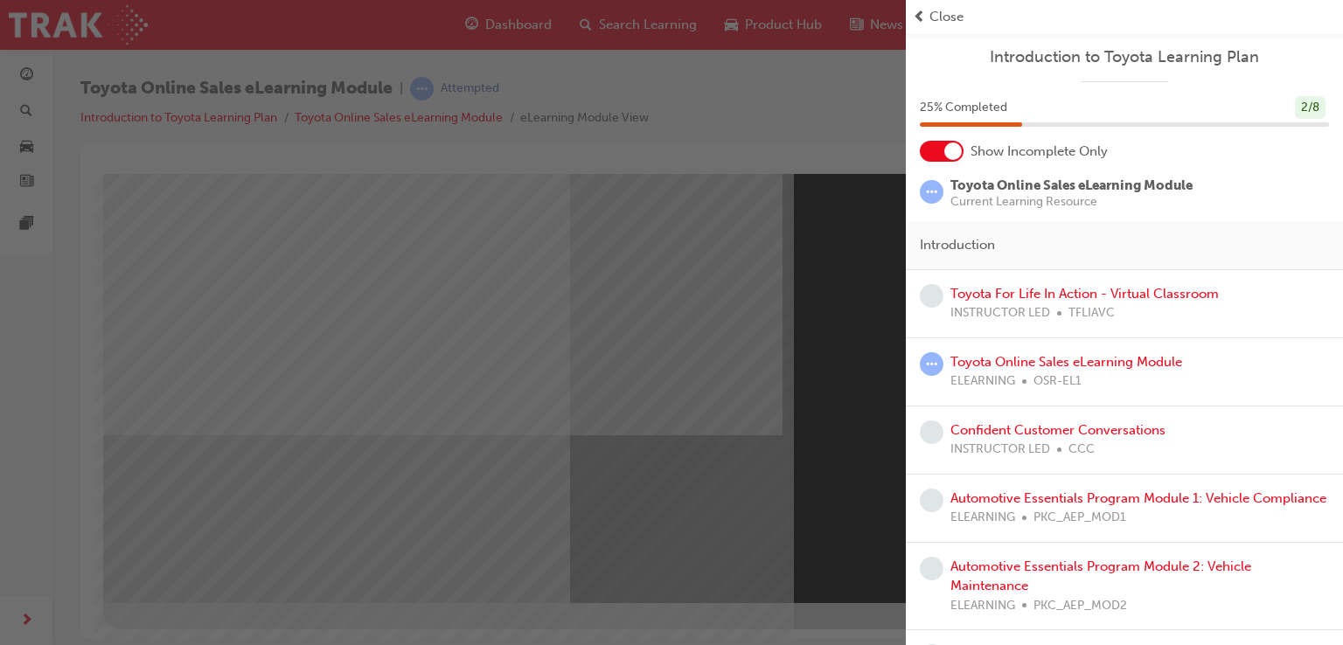
click at [897, 344] on div "button" at bounding box center [453, 322] width 906 height 645
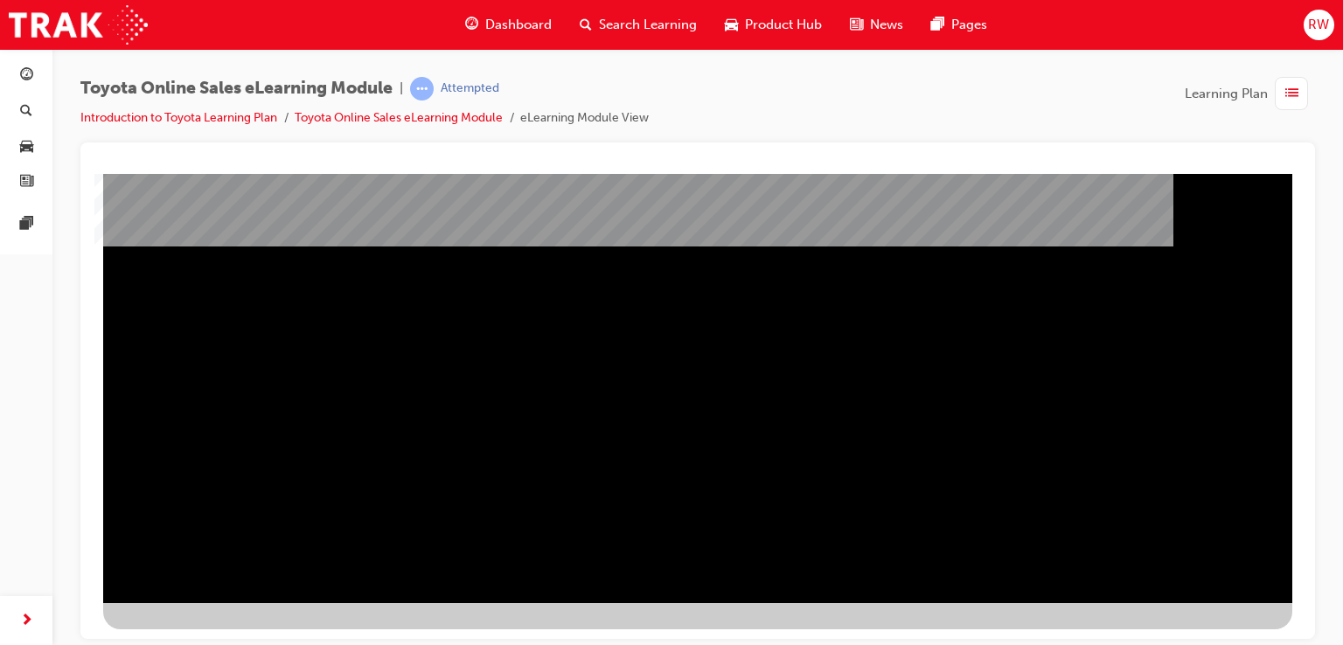
drag, startPoint x: 1199, startPoint y: 570, endPoint x: 1204, endPoint y: 559, distance: 12.5
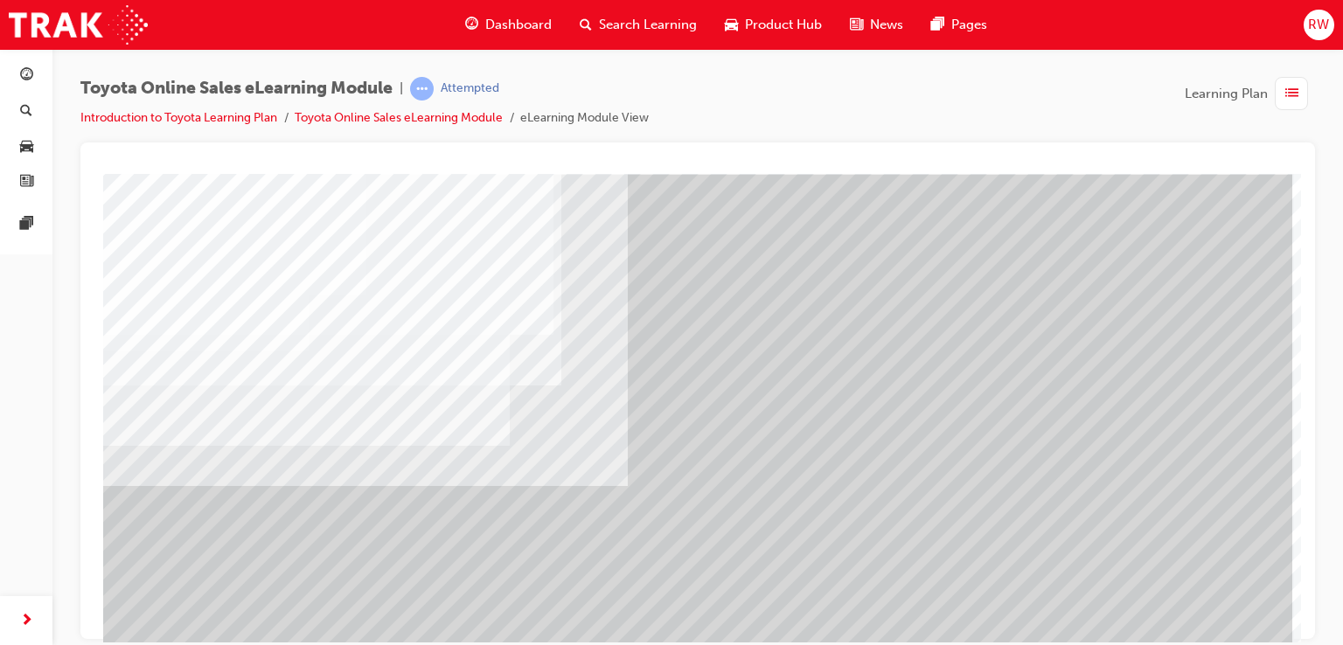
scroll to position [84, 0]
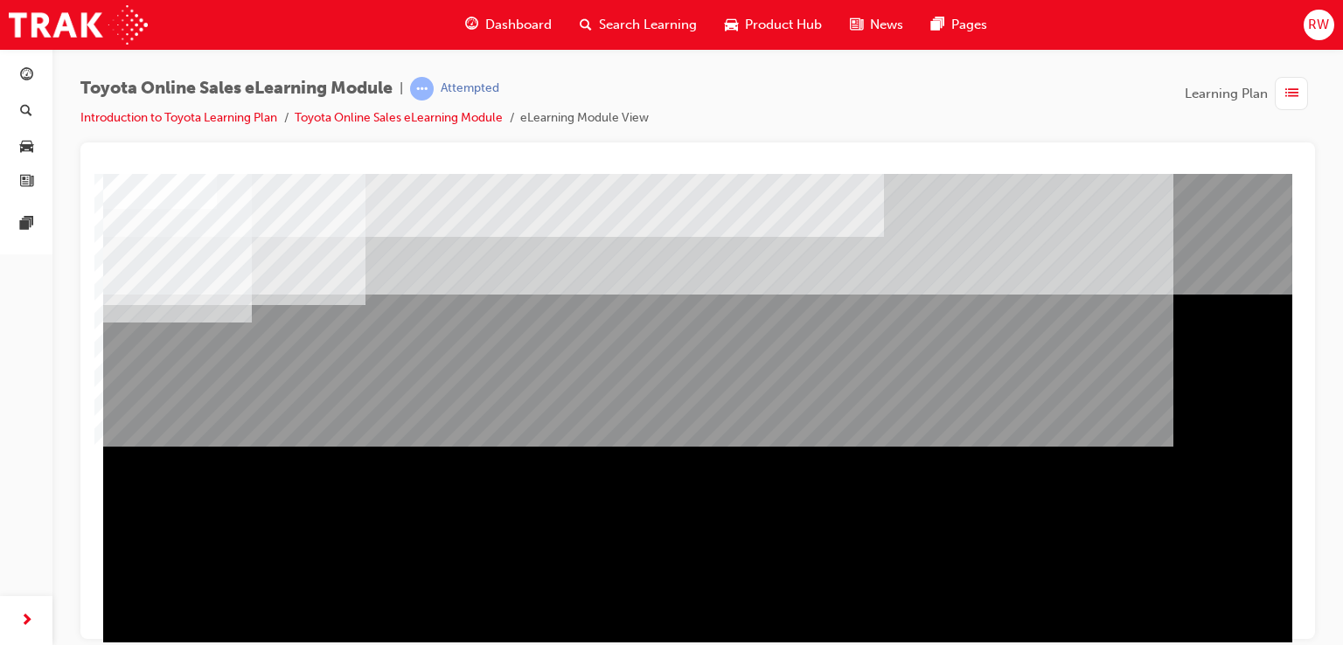
scroll to position [0, 0]
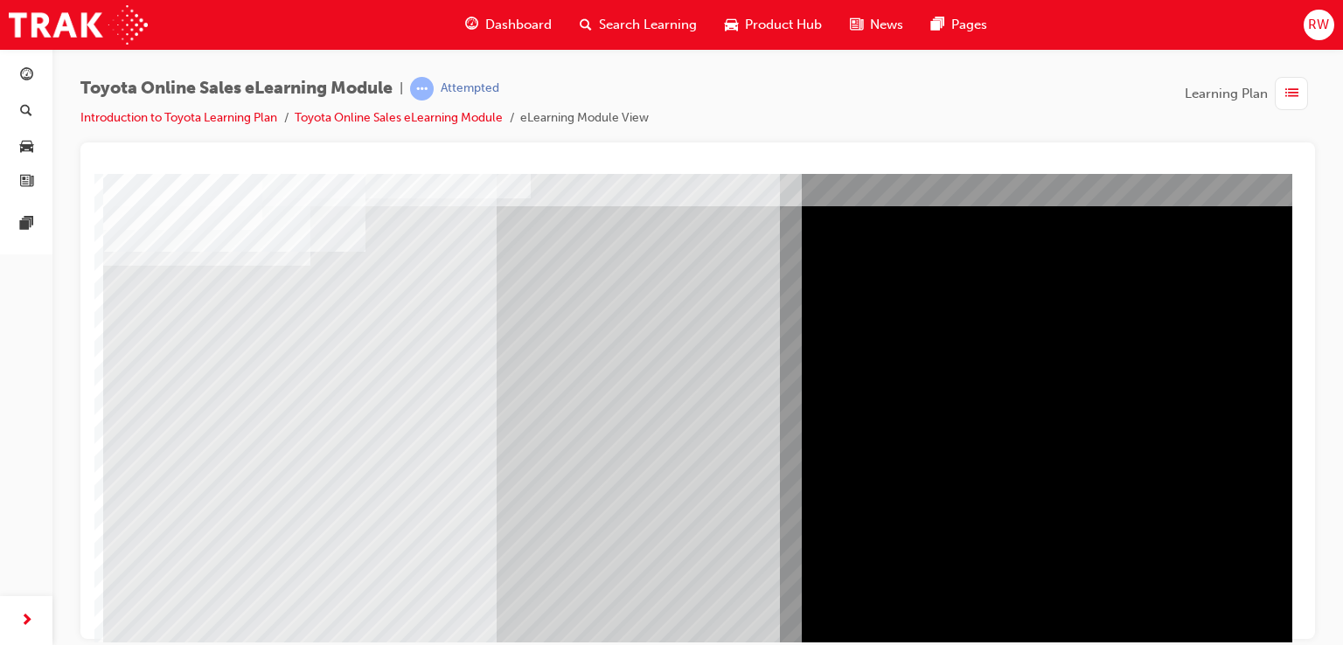
scroll to position [54, 0]
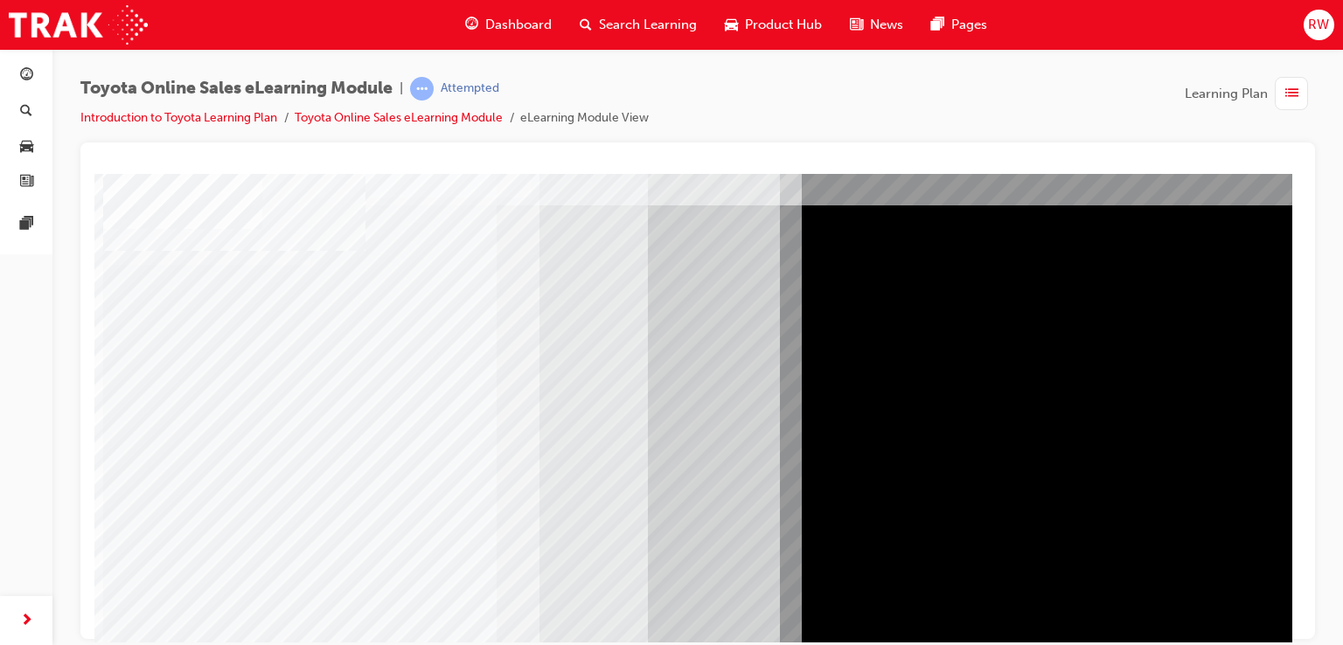
drag, startPoint x: 166, startPoint y: 569, endPoint x: 155, endPoint y: 566, distance: 11.7
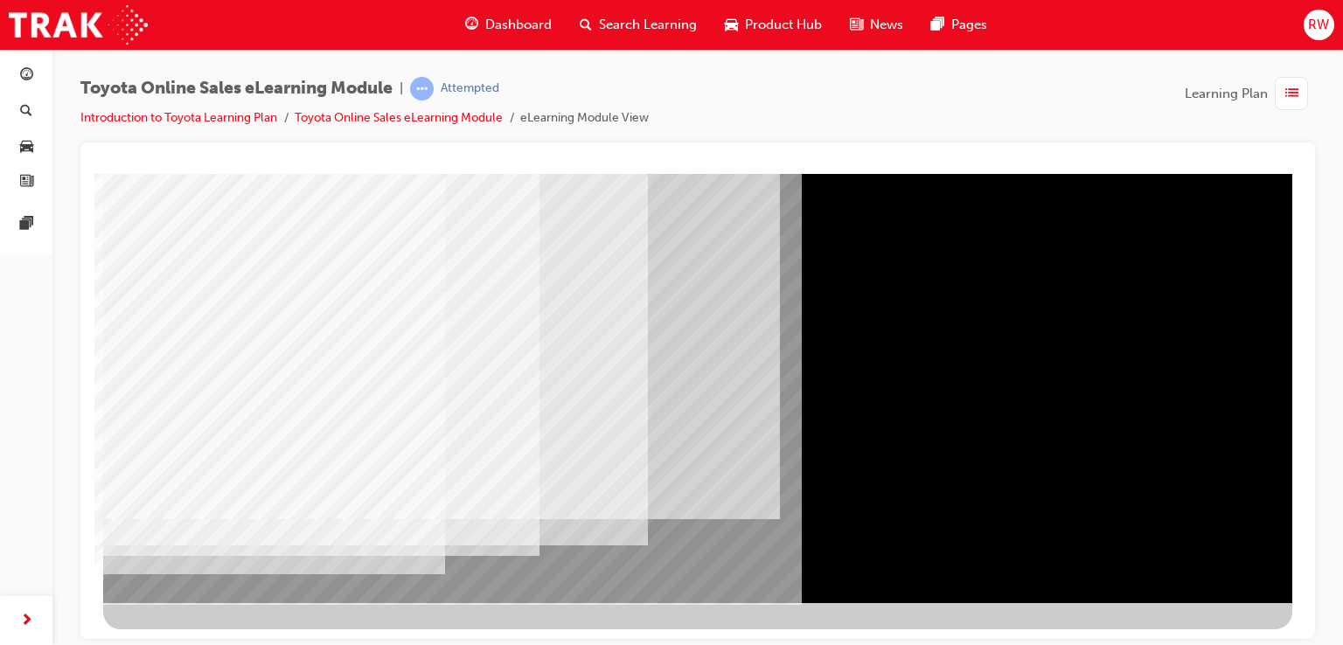
scroll to position [199, 0]
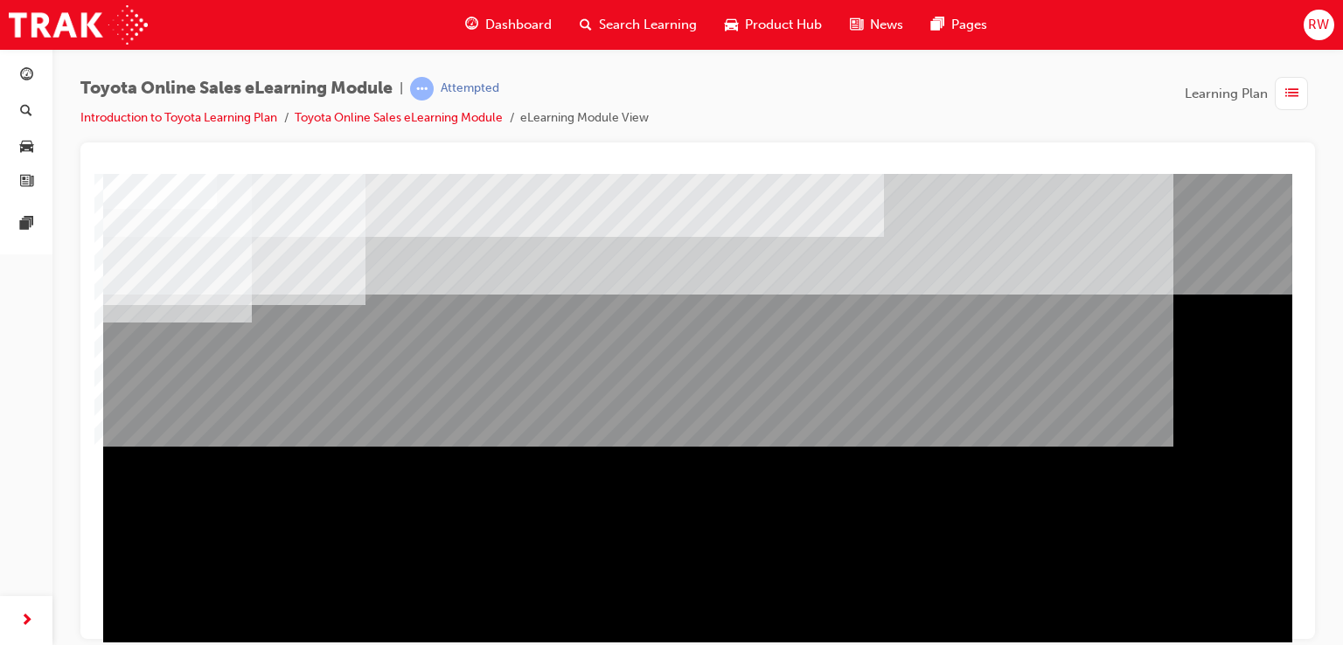
scroll to position [200, 0]
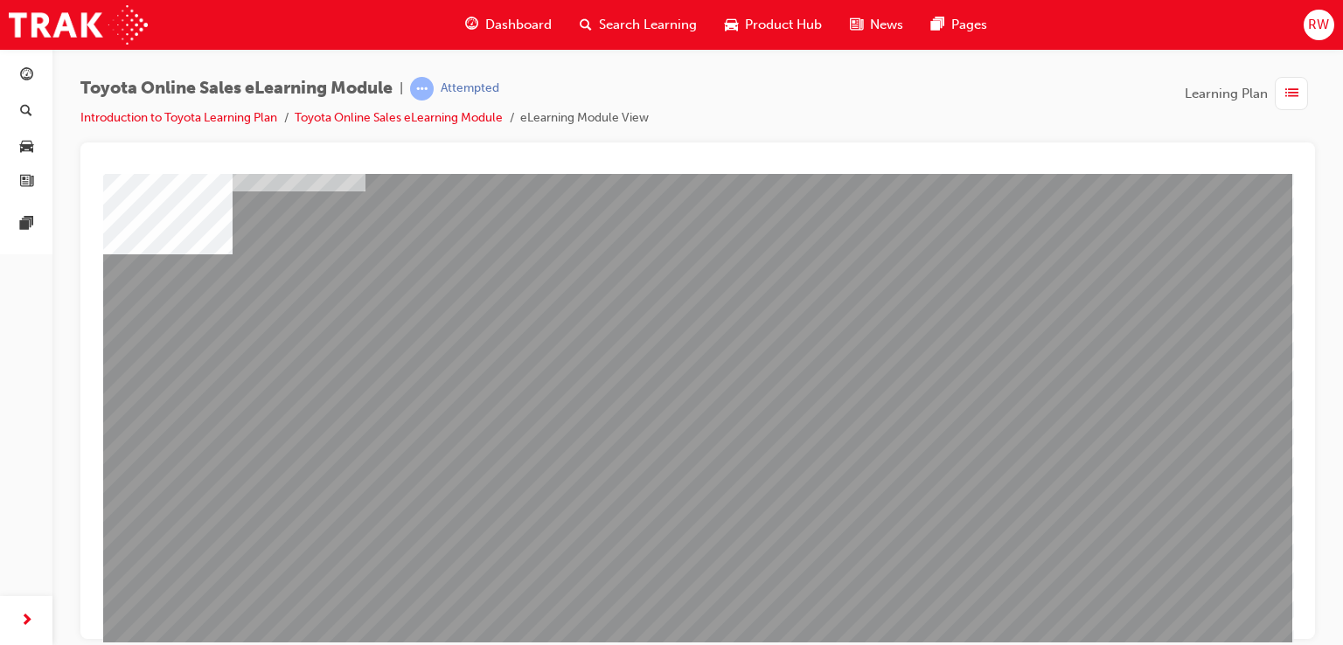
scroll to position [119, 3]
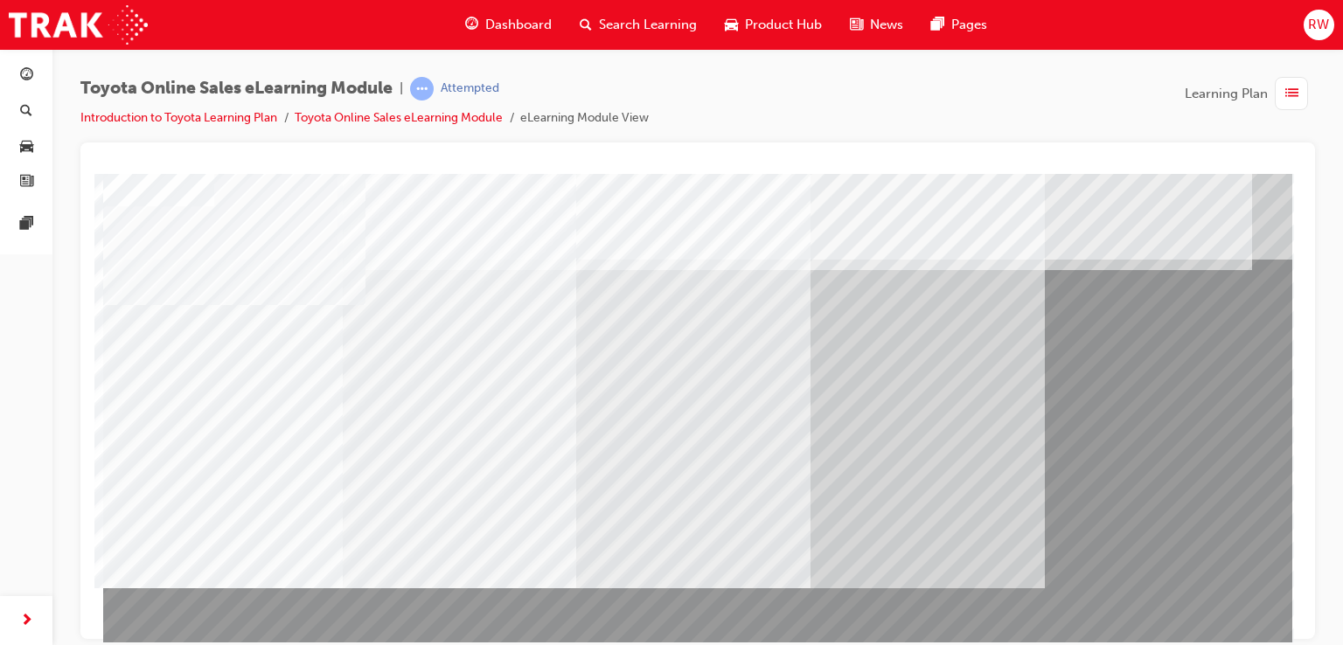
scroll to position [200, 0]
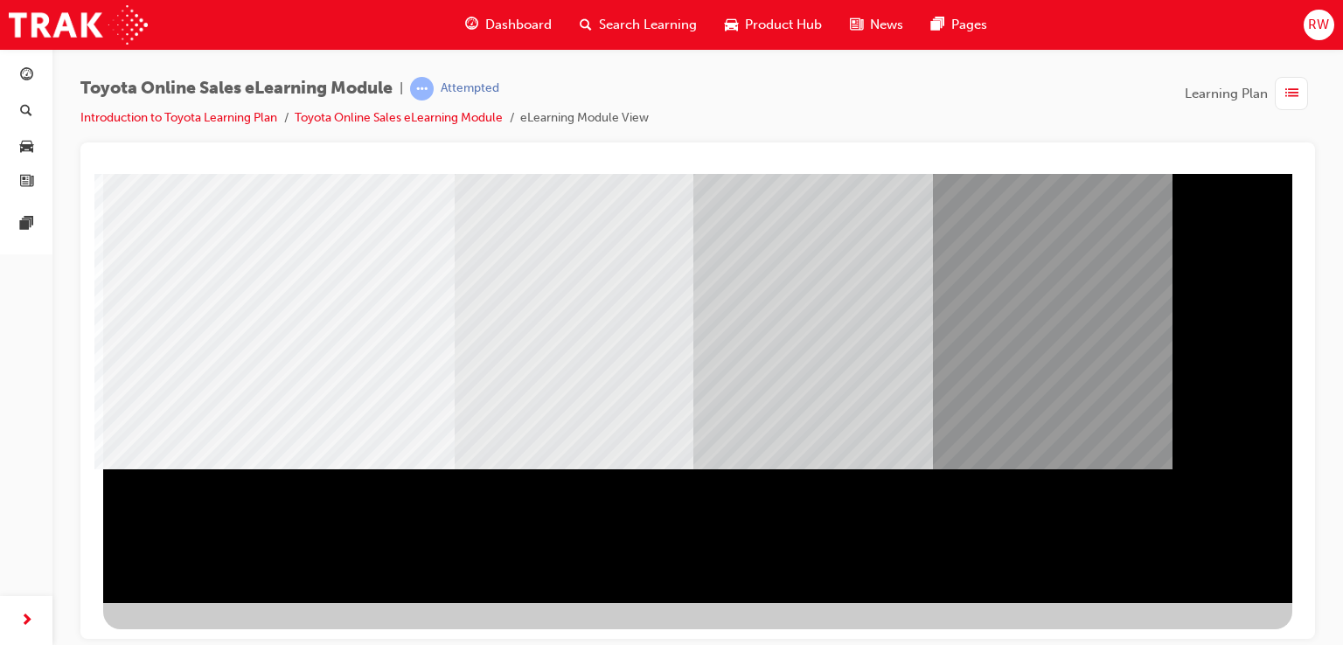
scroll to position [199, 0]
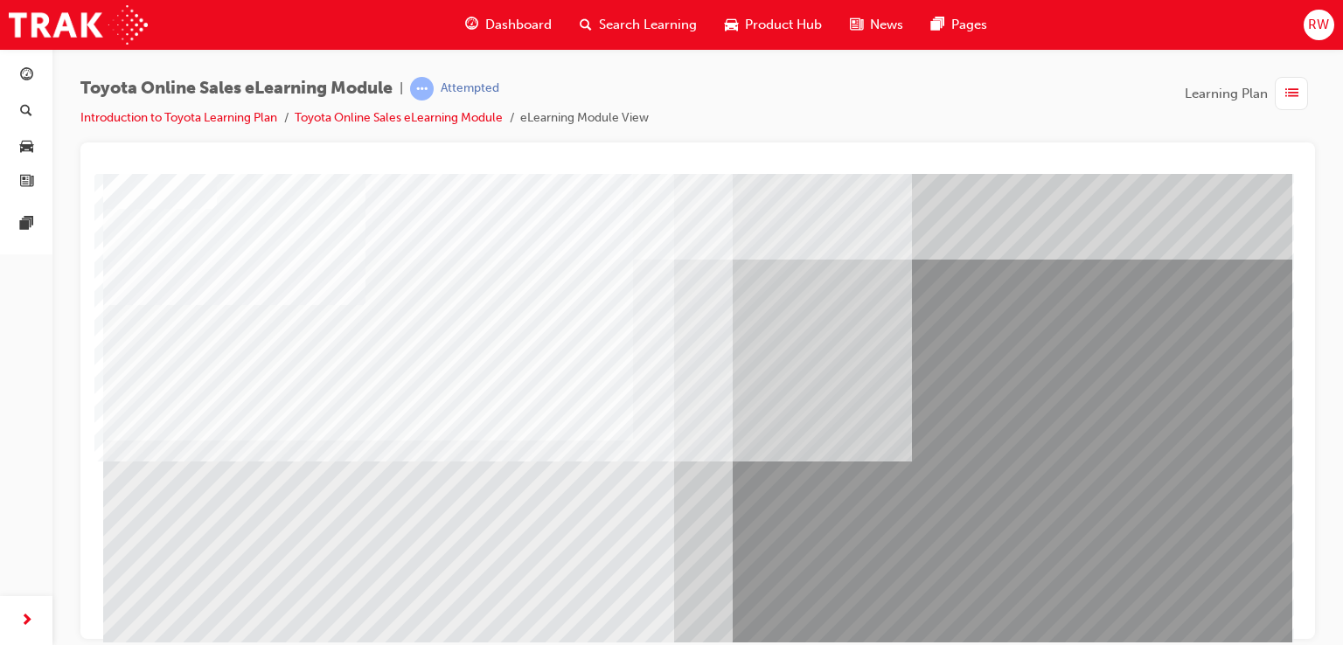
scroll to position [200, 0]
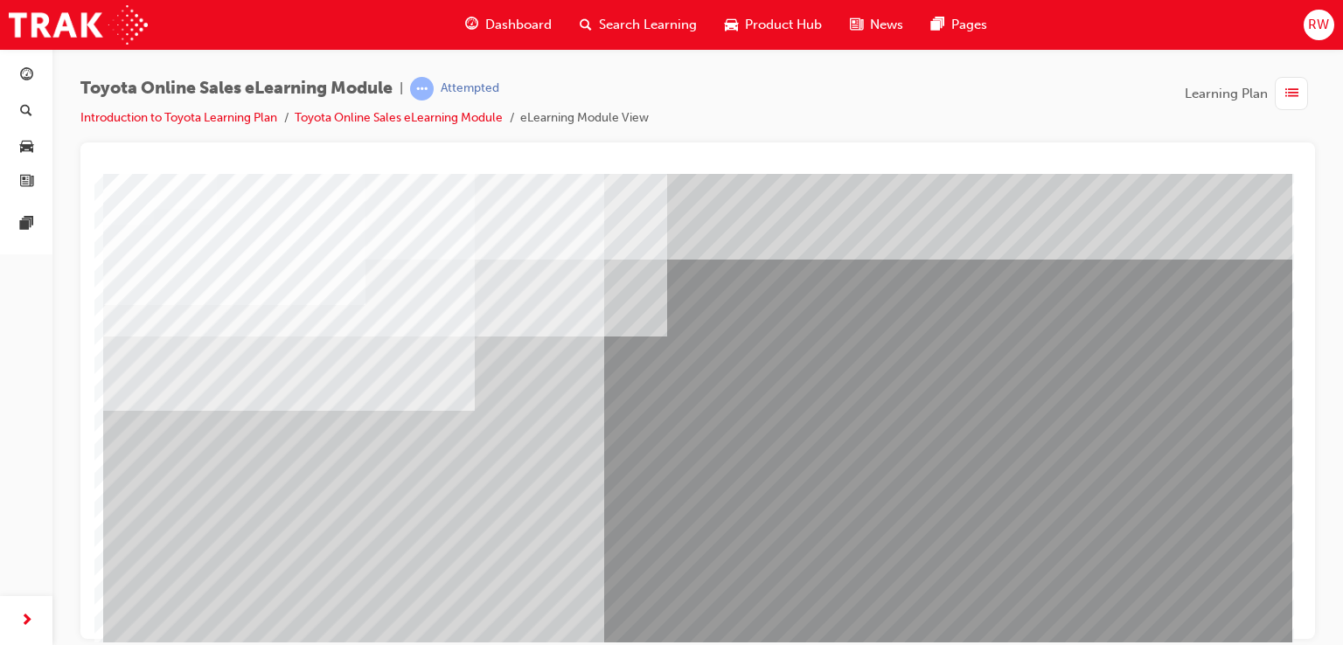
scroll to position [200, 4]
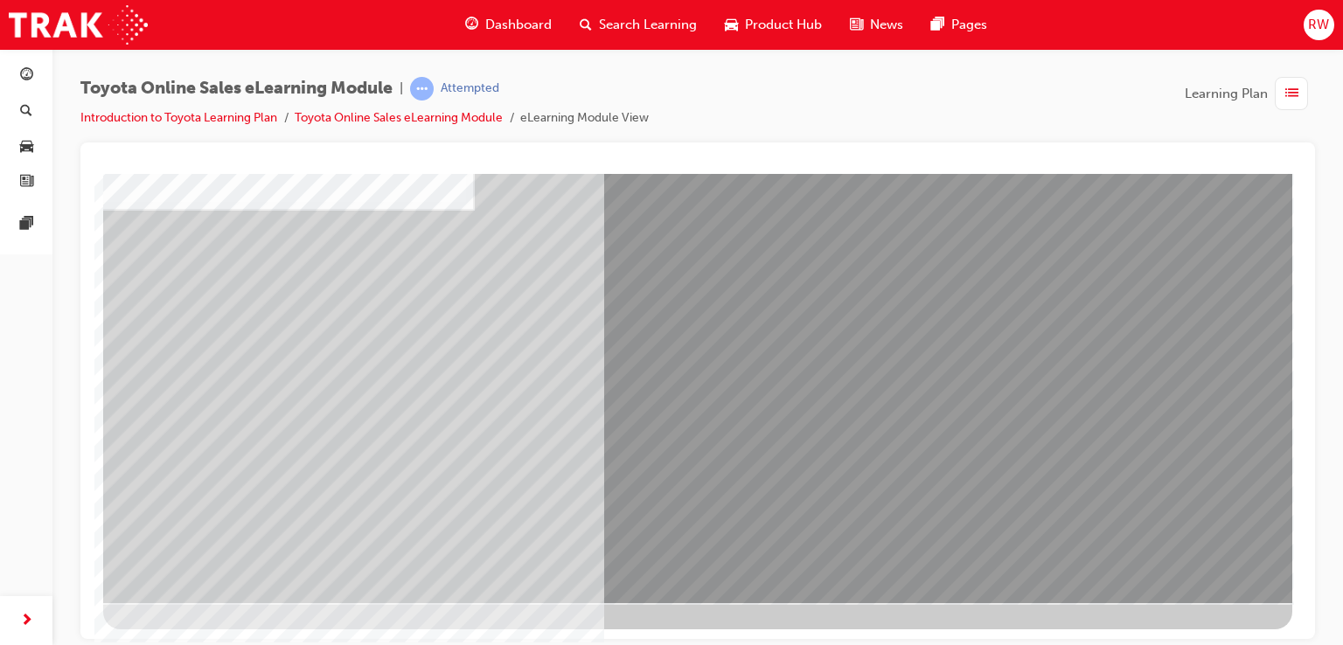
drag, startPoint x: 1164, startPoint y: 552, endPoint x: 1156, endPoint y: 539, distance: 14.5
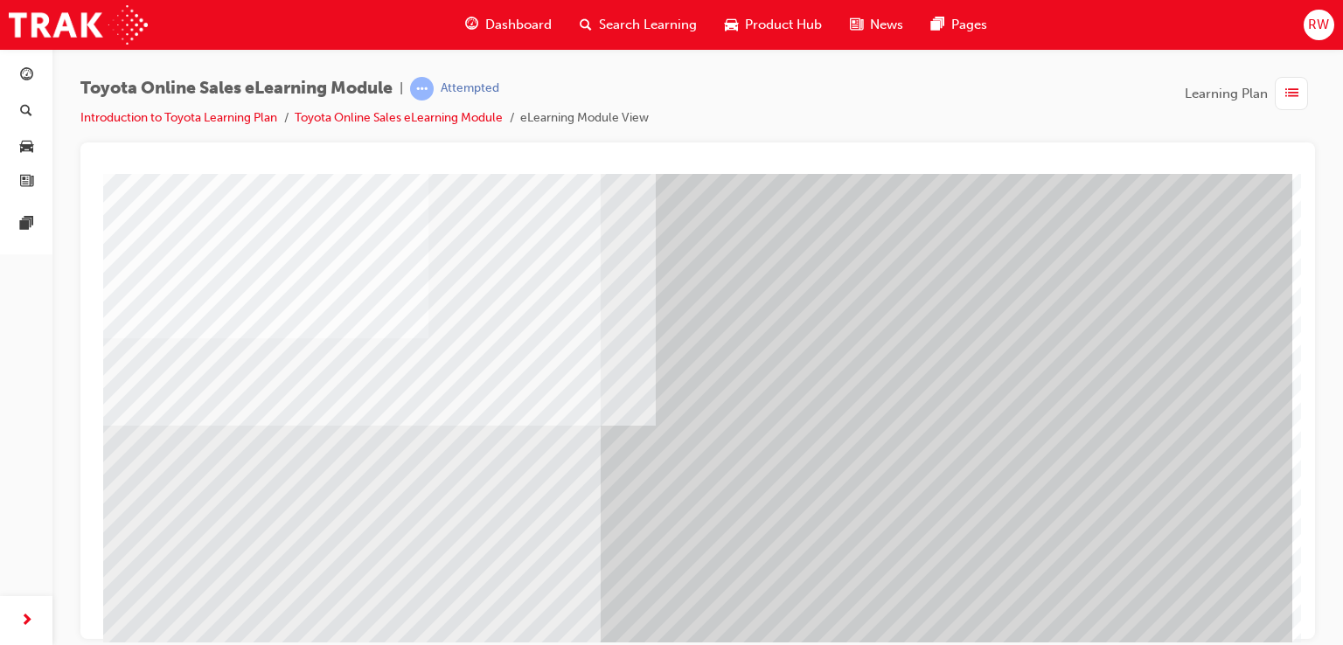
scroll to position [200, 0]
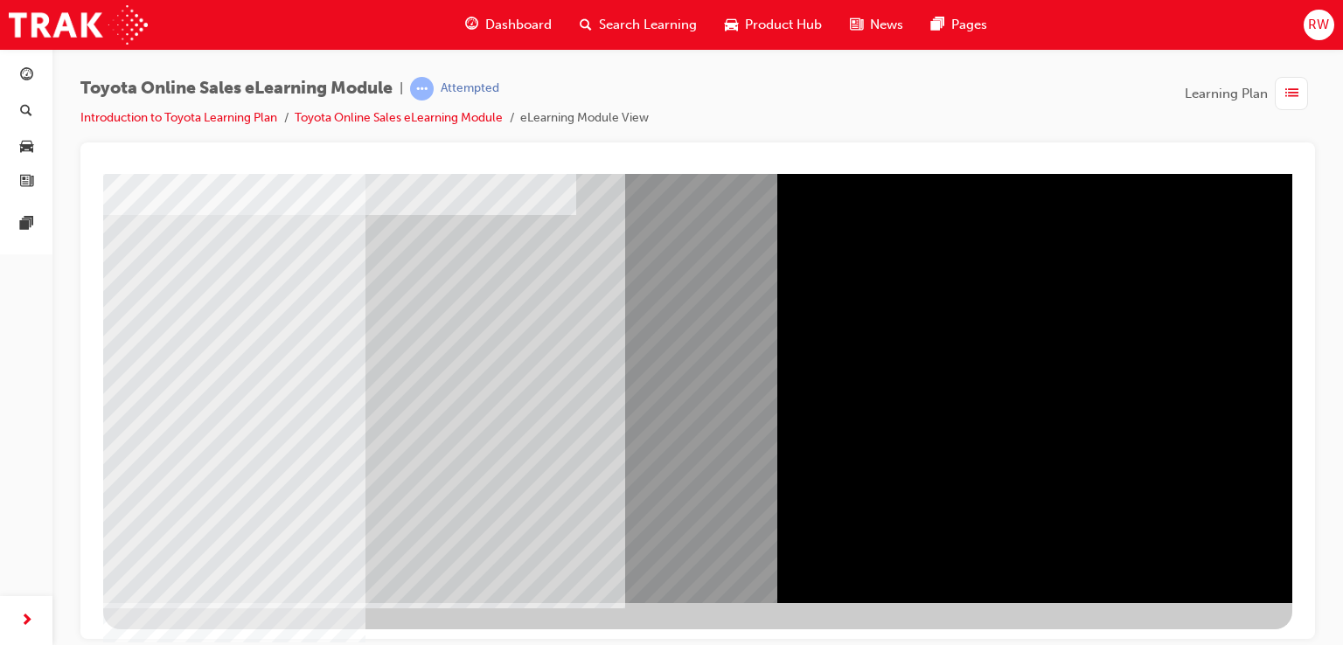
scroll to position [157, 0]
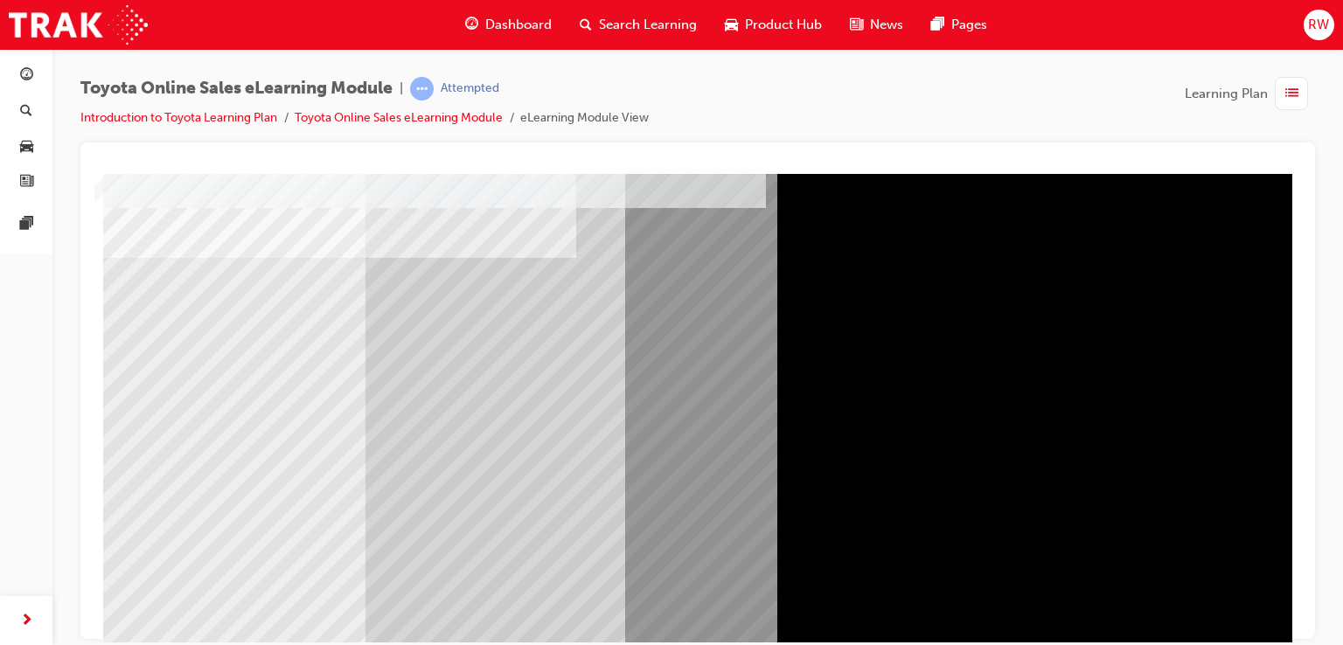
drag, startPoint x: 1196, startPoint y: 607, endPoint x: 1179, endPoint y: 581, distance: 31.0
drag, startPoint x: 1182, startPoint y: 594, endPoint x: 1179, endPoint y: 581, distance: 12.5
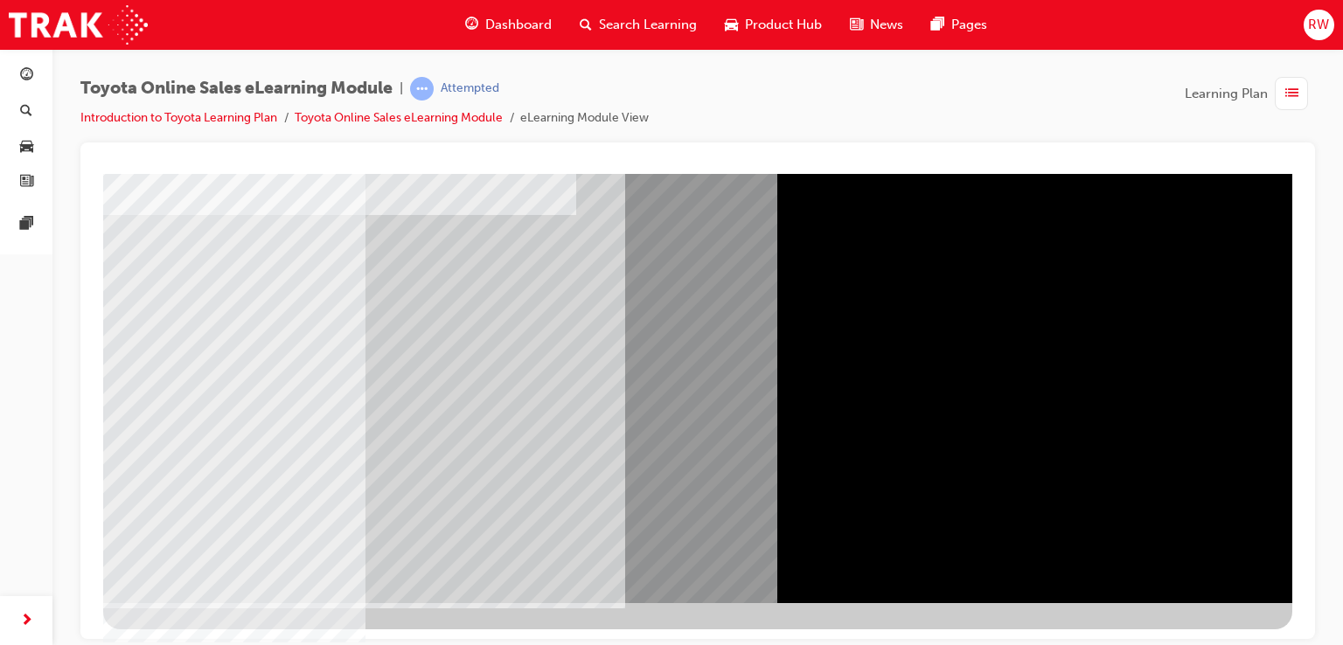
scroll to position [30, 2]
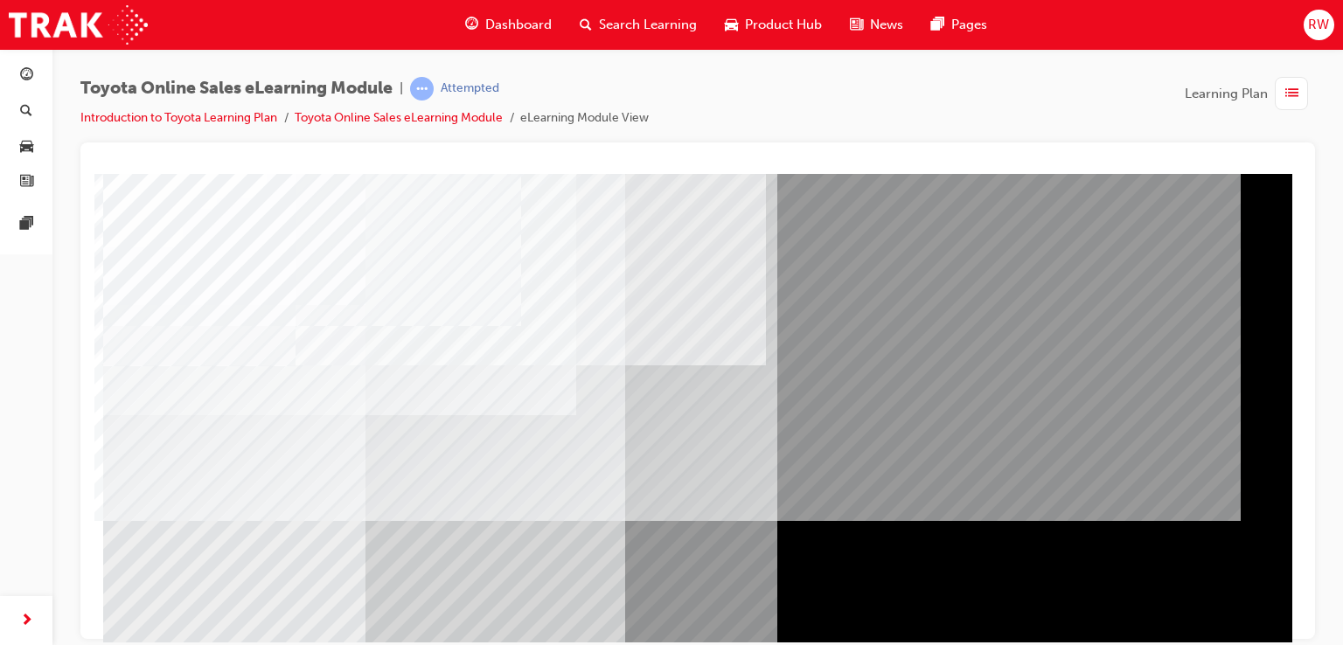
scroll to position [200, 0]
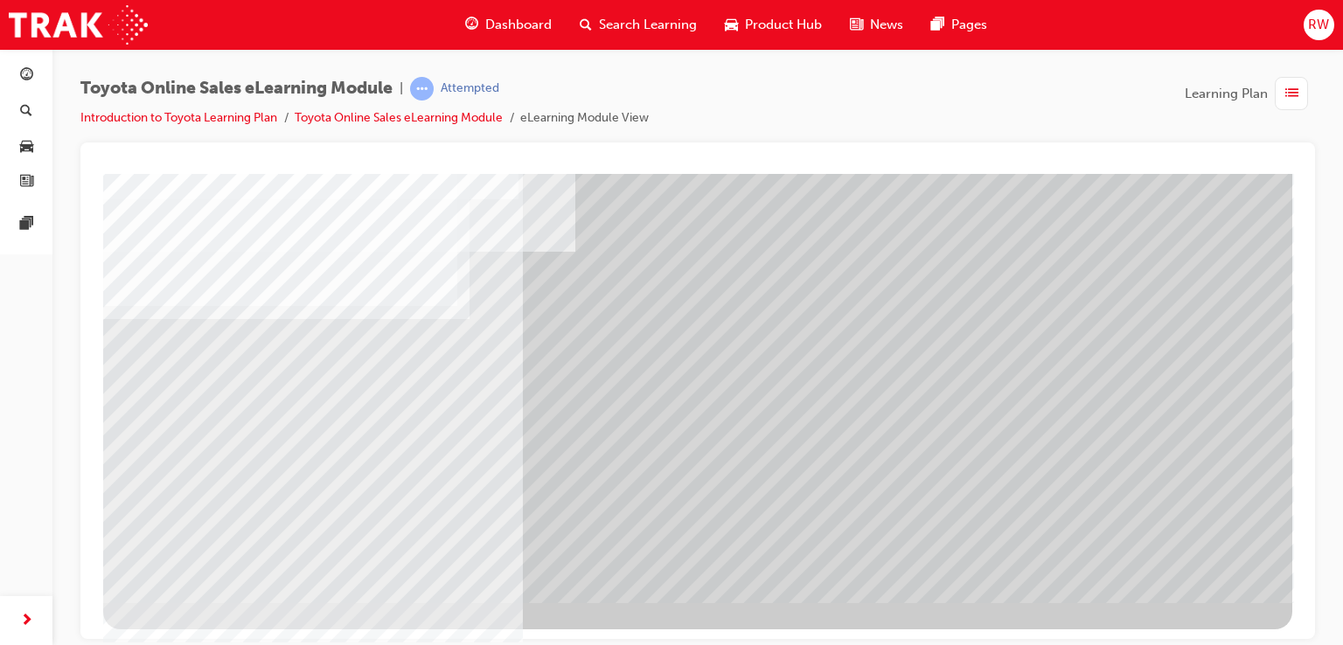
drag, startPoint x: 1171, startPoint y: 560, endPoint x: 1219, endPoint y: 465, distance: 106.7
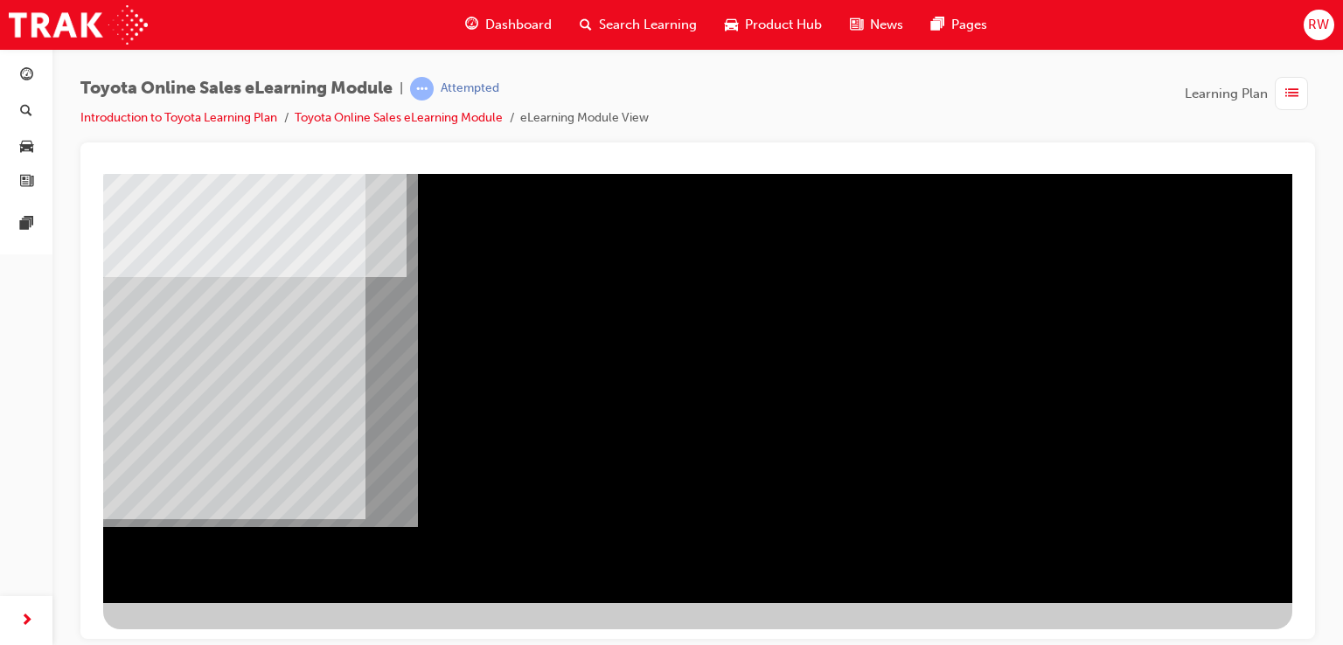
scroll to position [199, 0]
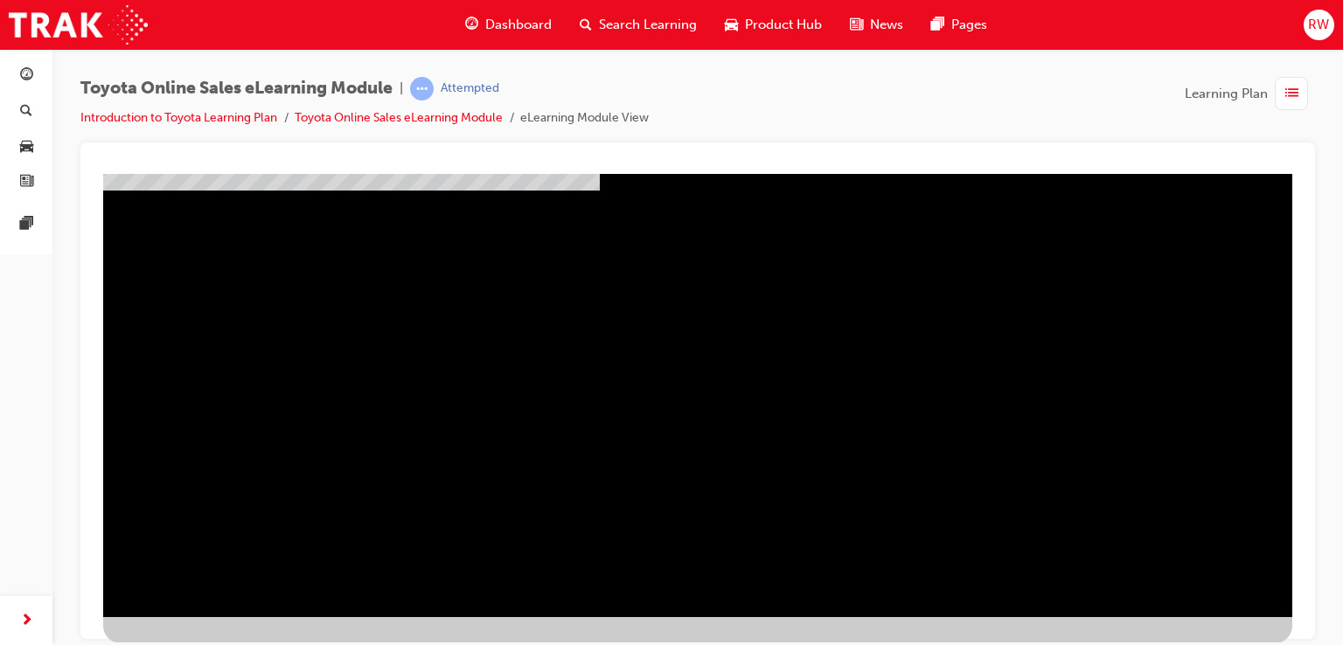
scroll to position [185, 0]
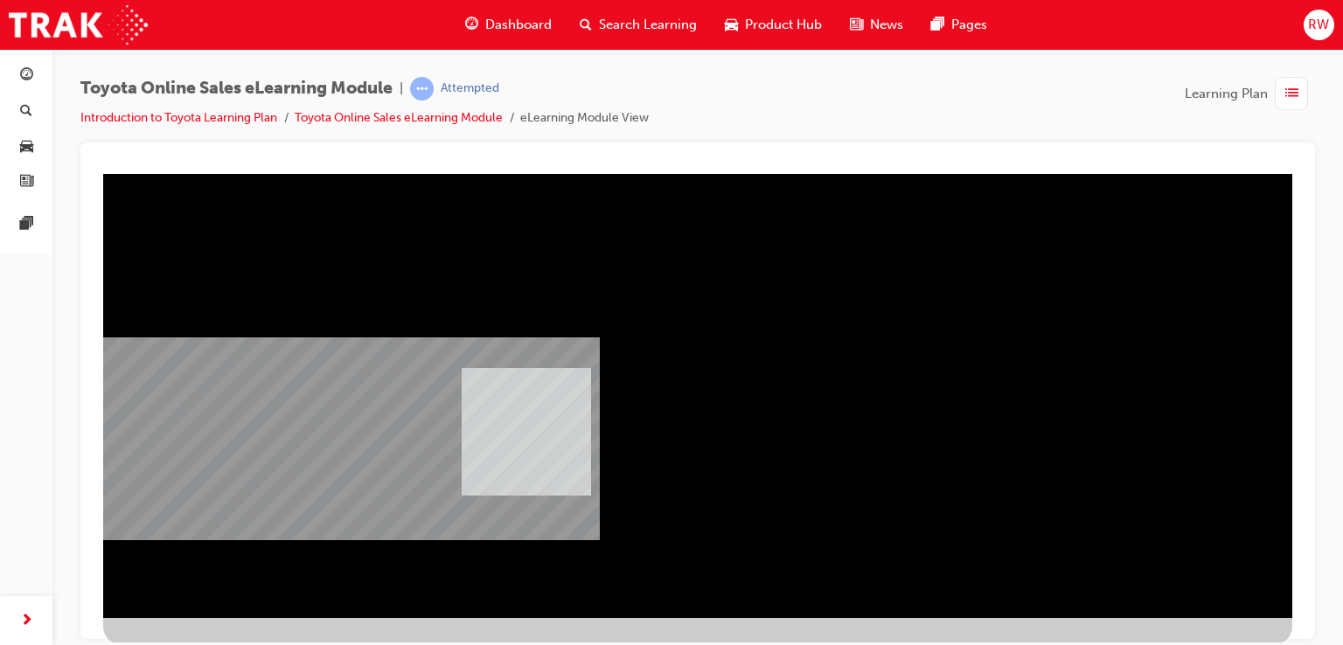
drag, startPoint x: 1170, startPoint y: 235, endPoint x: 382, endPoint y: 522, distance: 838.1
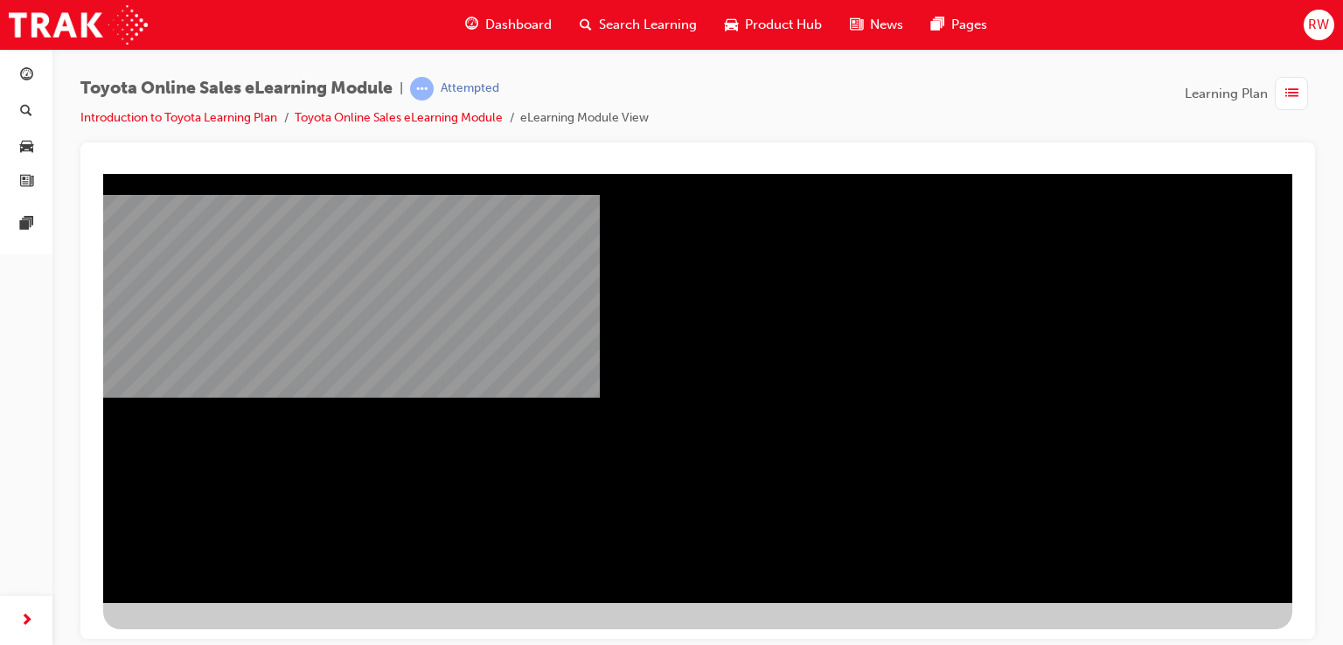
scroll to position [0, 0]
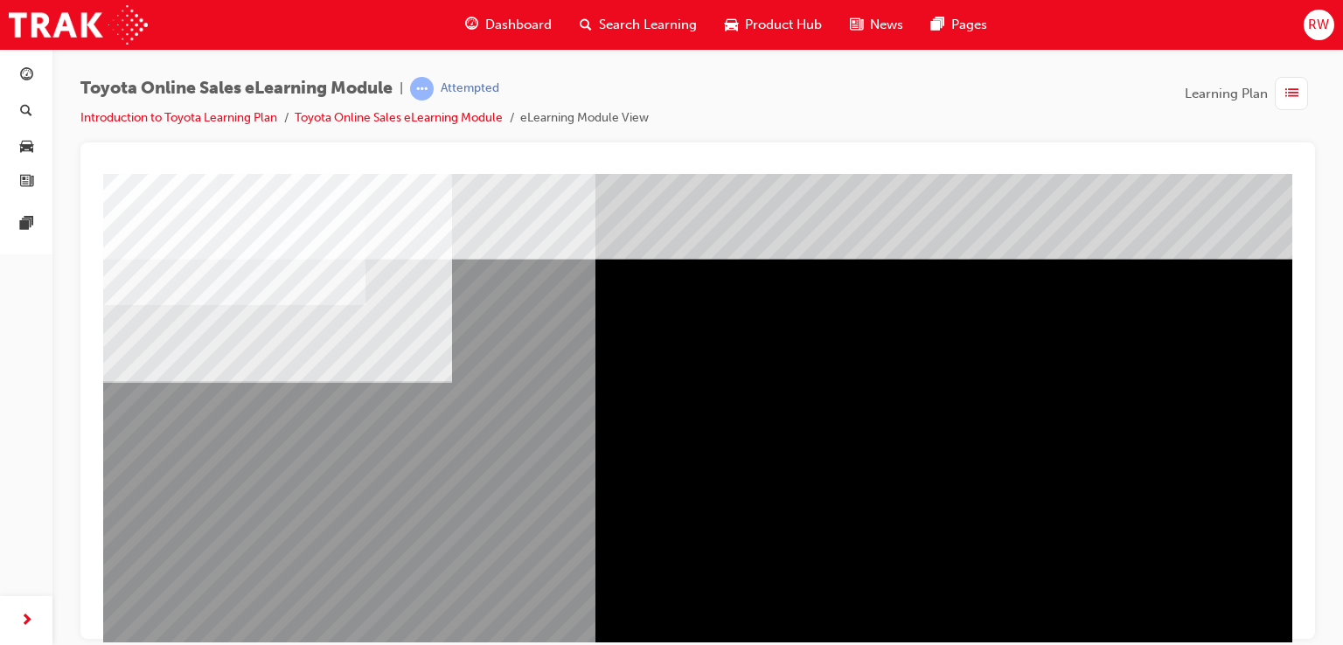
drag, startPoint x: 1001, startPoint y: 435, endPoint x: 368, endPoint y: 508, distance: 637.0
drag, startPoint x: 368, startPoint y: 508, endPoint x: 1148, endPoint y: 310, distance: 804.3
click at [1148, 310] on div "multistate" at bounding box center [697, 487] width 1189 height 629
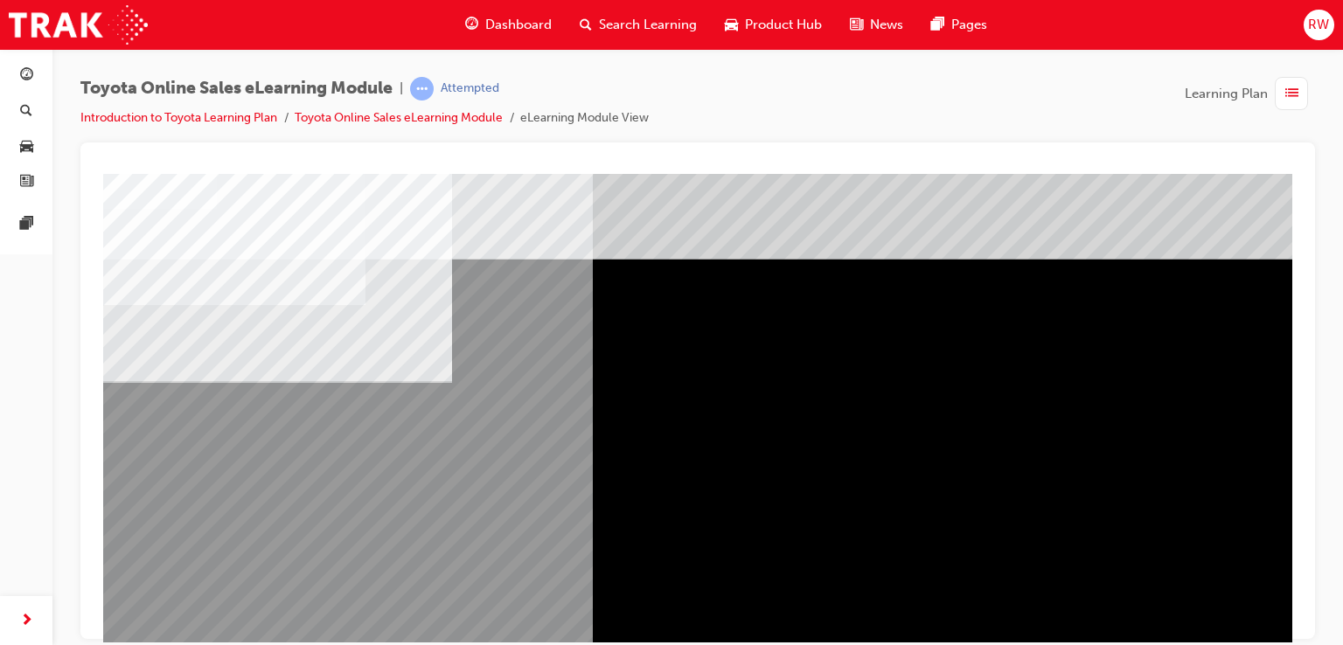
scroll to position [200, 0]
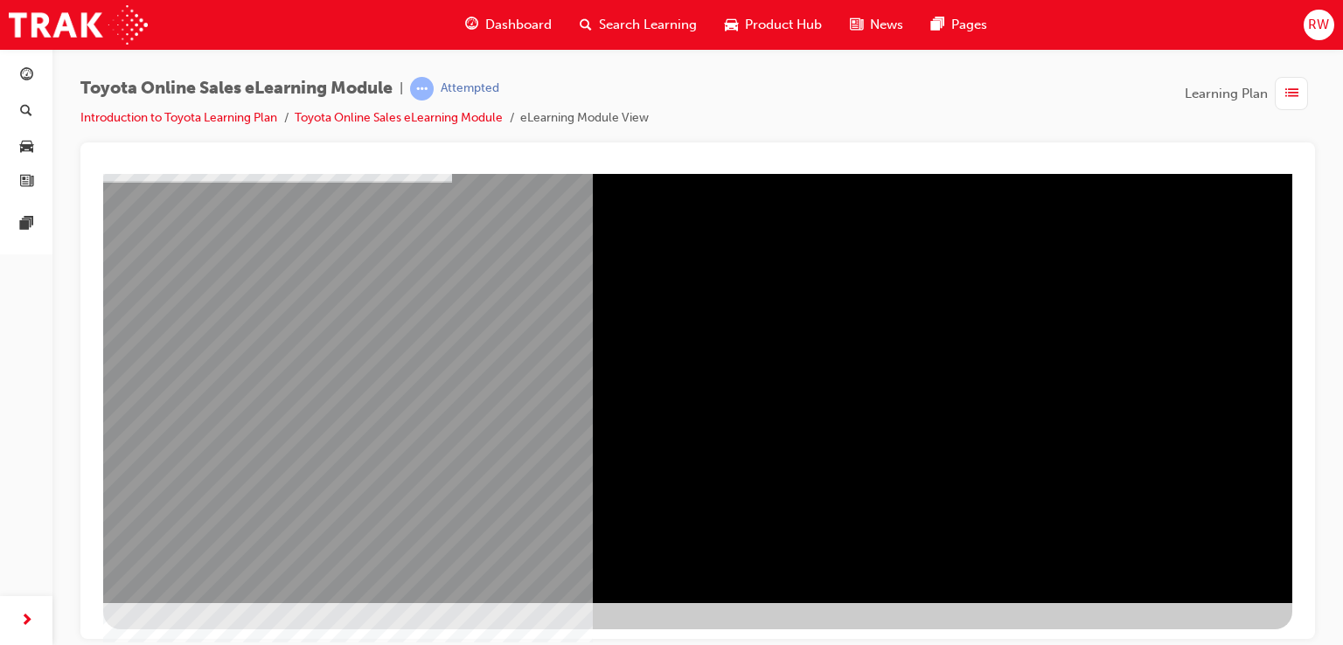
click at [1175, 603] on div at bounding box center [697, 301] width 1189 height 656
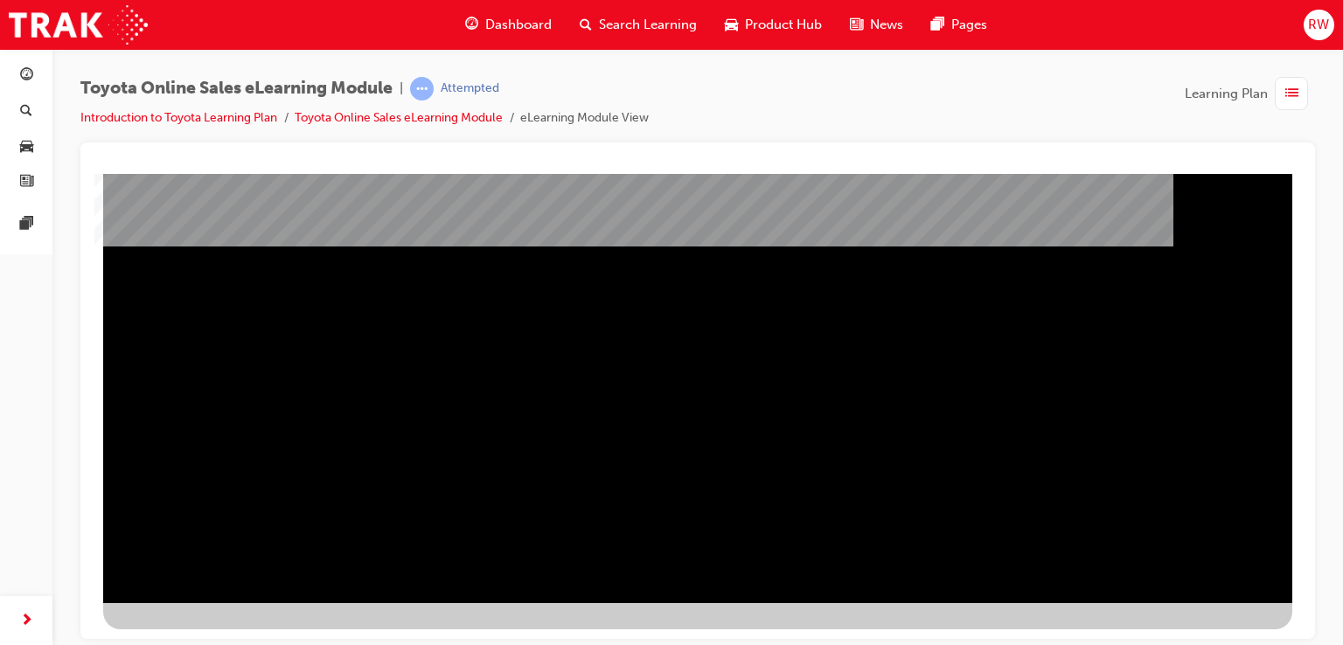
drag, startPoint x: 1135, startPoint y: 557, endPoint x: 1128, endPoint y: 552, distance: 9.5
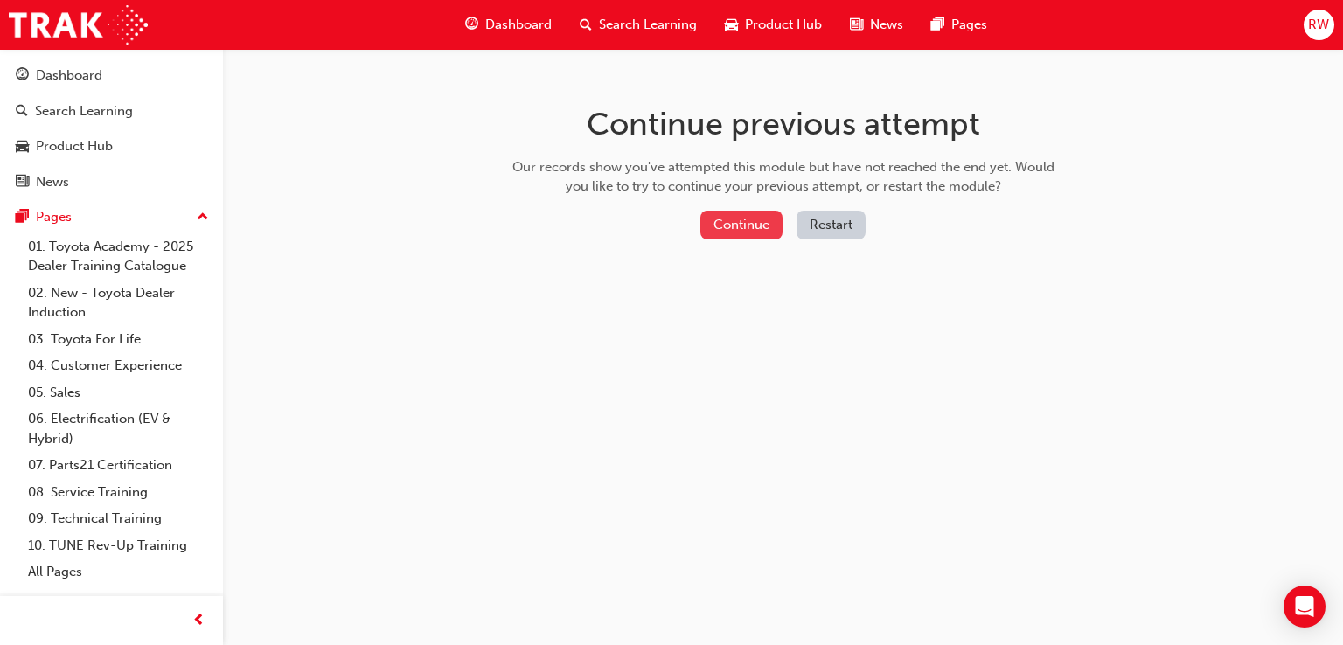
drag, startPoint x: 720, startPoint y: 241, endPoint x: 720, endPoint y: 223, distance: 18.4
click at [719, 239] on div "Continue Restart" at bounding box center [783, 229] width 554 height 36
click at [720, 220] on button "Continue" at bounding box center [741, 225] width 82 height 29
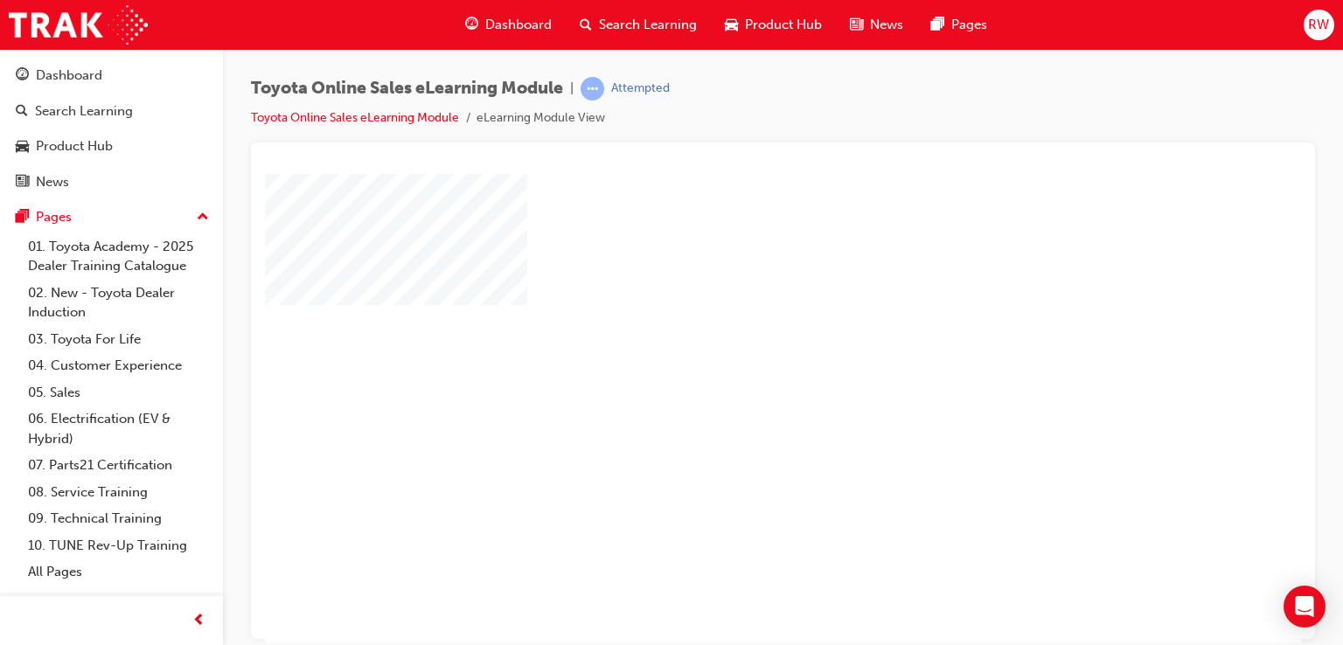
click at [801, 350] on div at bounding box center [859, 487] width 1189 height 629
click at [732, 357] on div "play" at bounding box center [732, 357] width 0 height 0
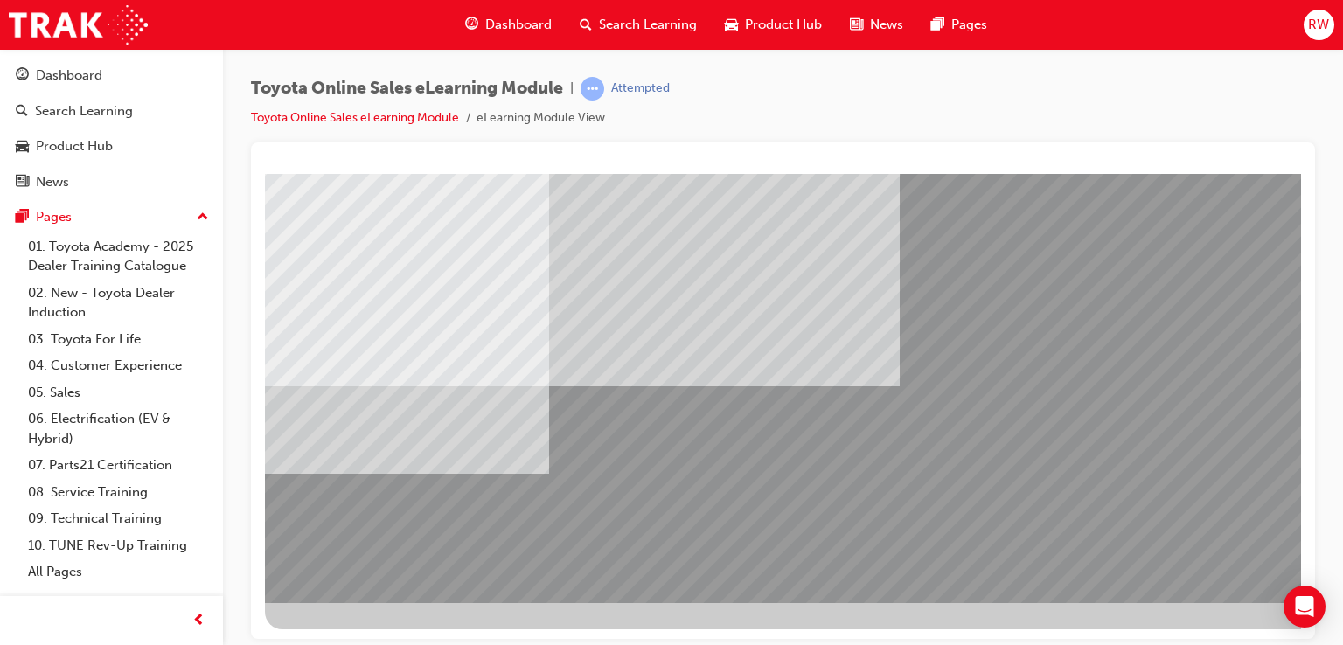
drag, startPoint x: 881, startPoint y: 469, endPoint x: 801, endPoint y: 453, distance: 81.9
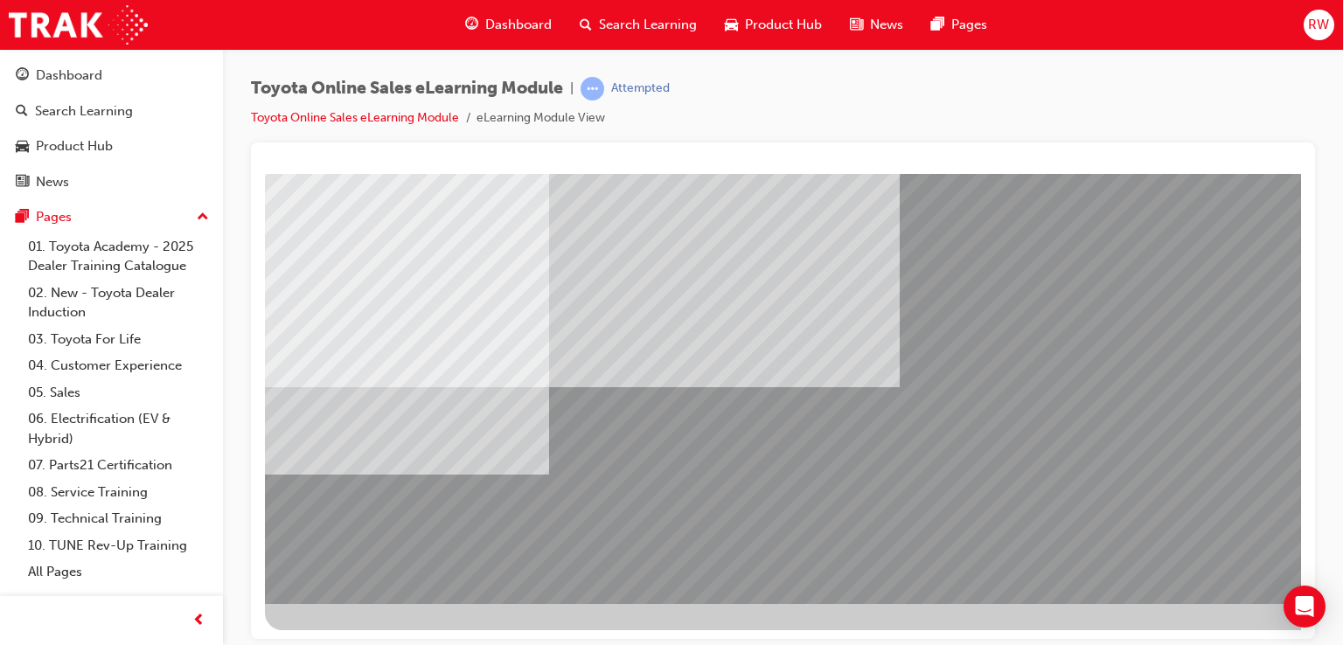
scroll to position [200, 0]
drag, startPoint x: 1033, startPoint y: 346, endPoint x: 909, endPoint y: 408, distance: 138.8
drag, startPoint x: 874, startPoint y: 419, endPoint x: 853, endPoint y: 443, distance: 32.2
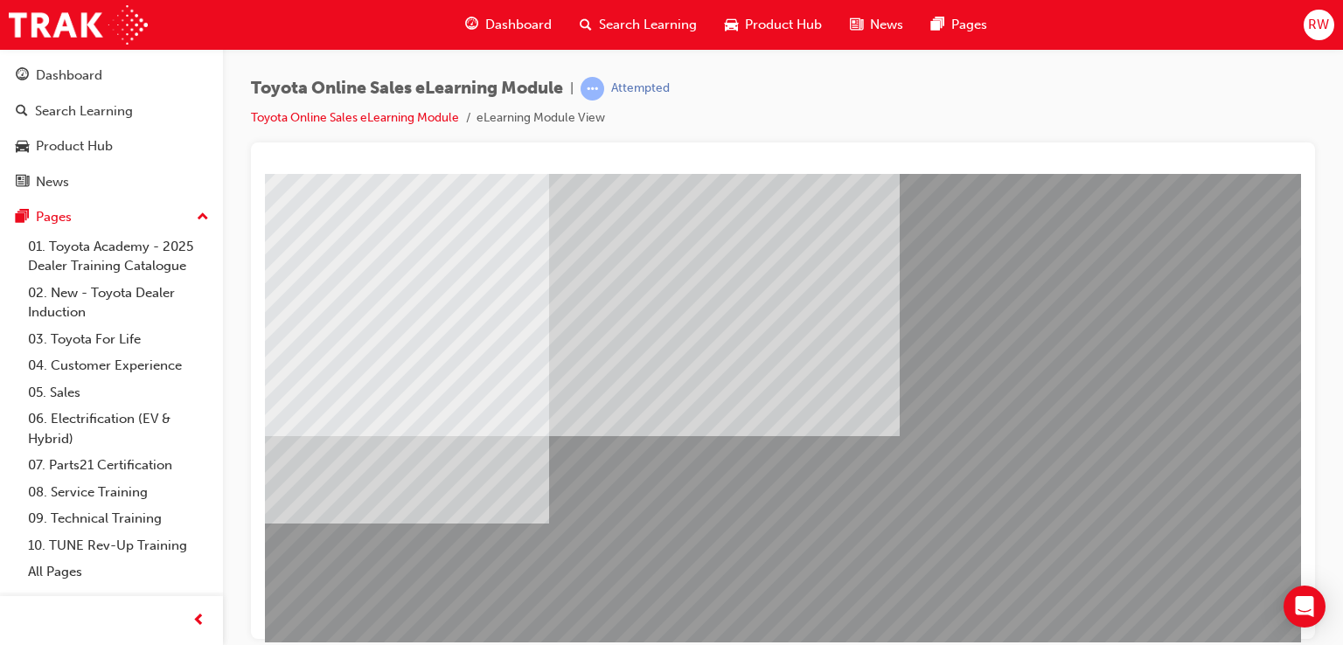
scroll to position [113, 0]
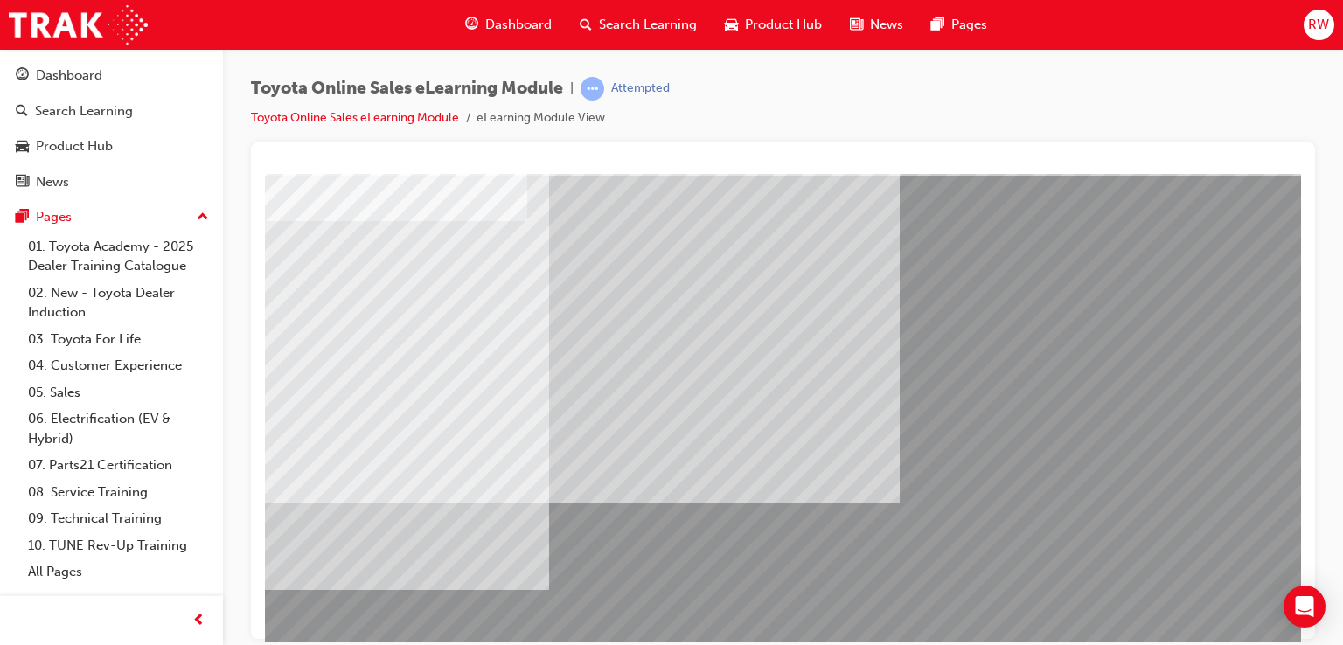
scroll to position [200, 0]
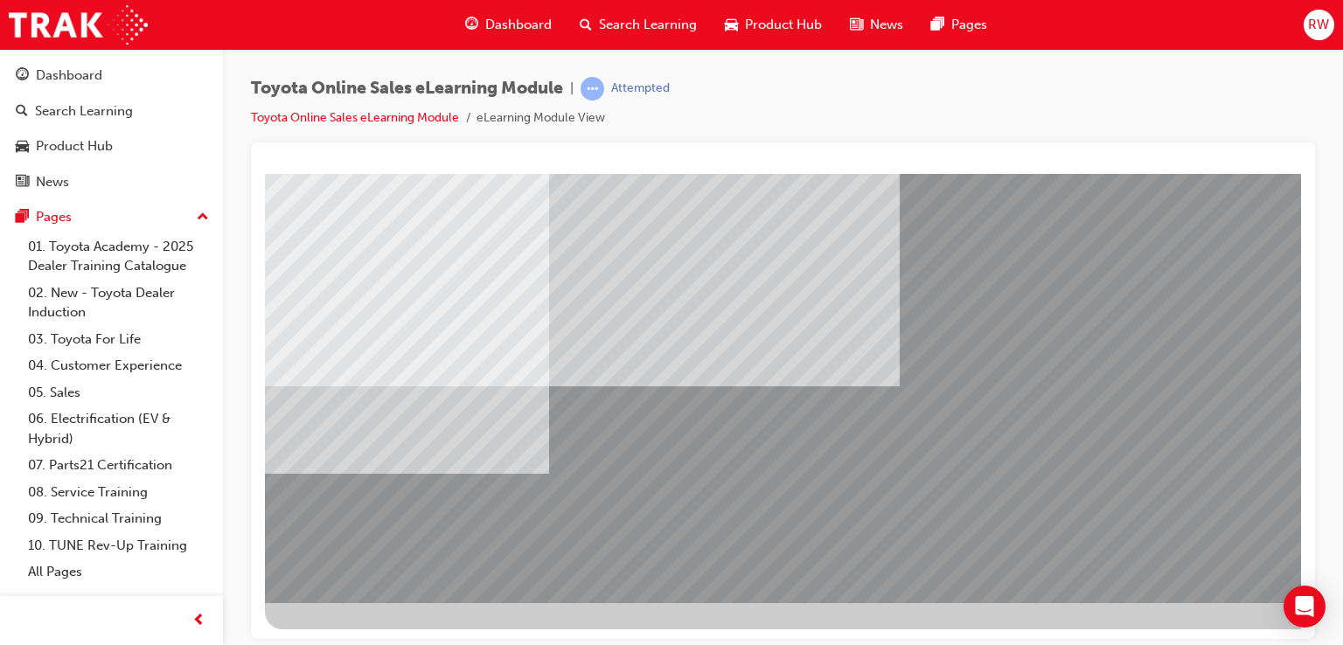
click at [1315, 615] on div "Open Intercom Messenger" at bounding box center [1304, 607] width 46 height 46
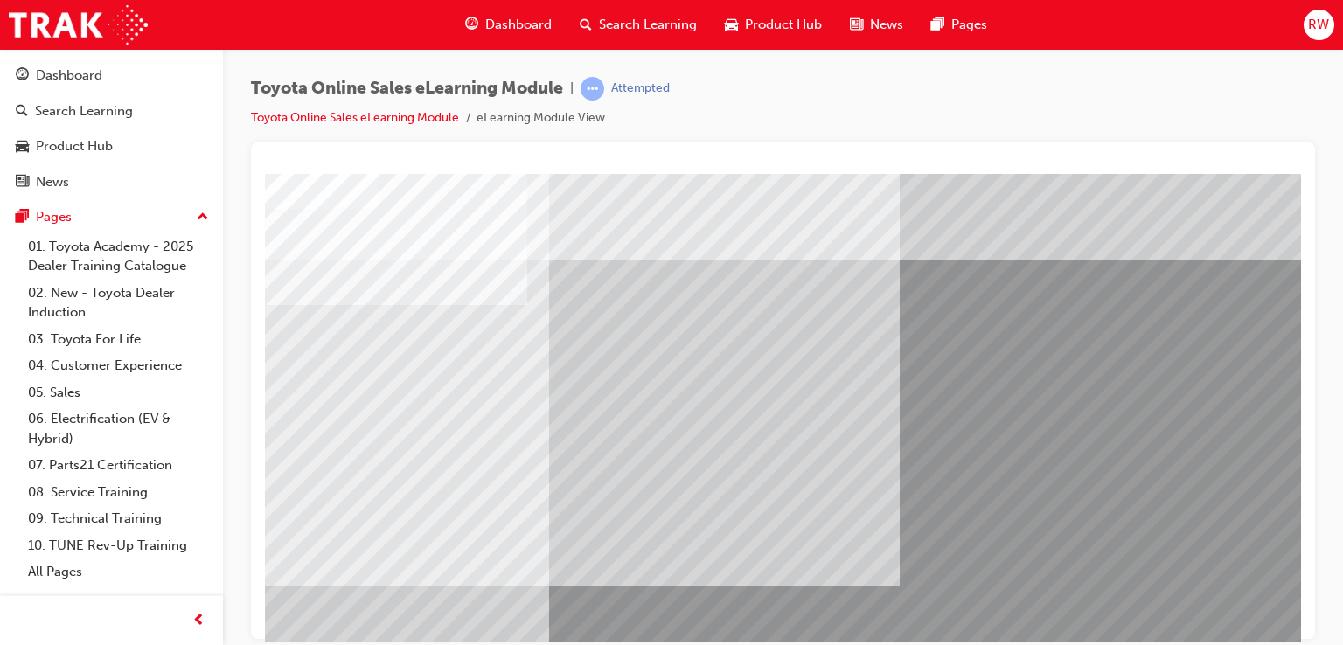
scroll to position [0, 0]
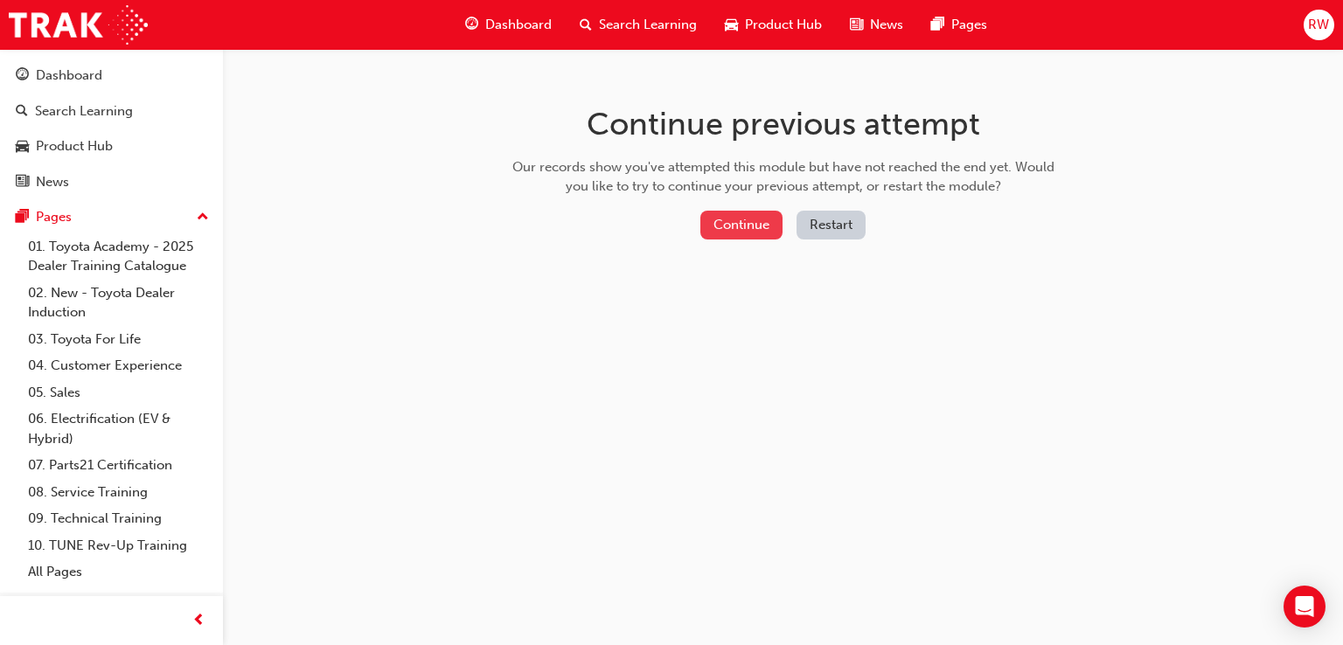
click at [746, 230] on button "Continue" at bounding box center [741, 225] width 82 height 29
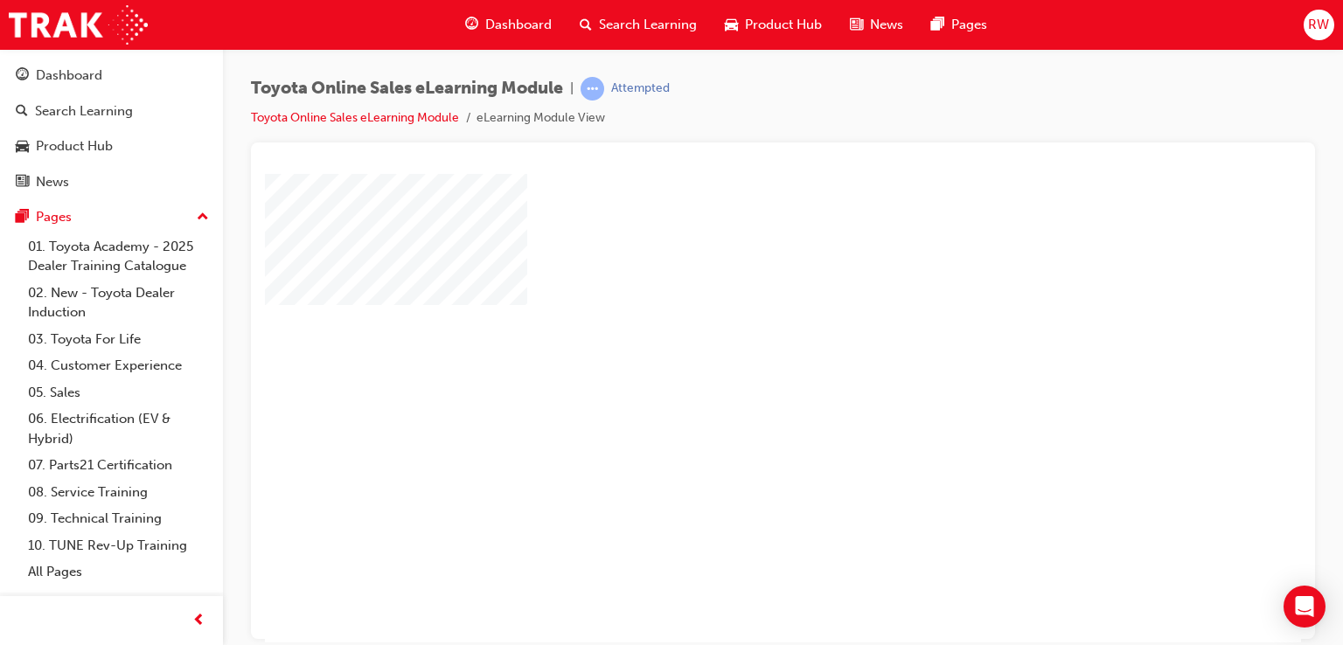
drag, startPoint x: 785, startPoint y: 371, endPoint x: 794, endPoint y: 377, distance: 10.2
click at [732, 357] on div "play" at bounding box center [732, 357] width 0 height 0
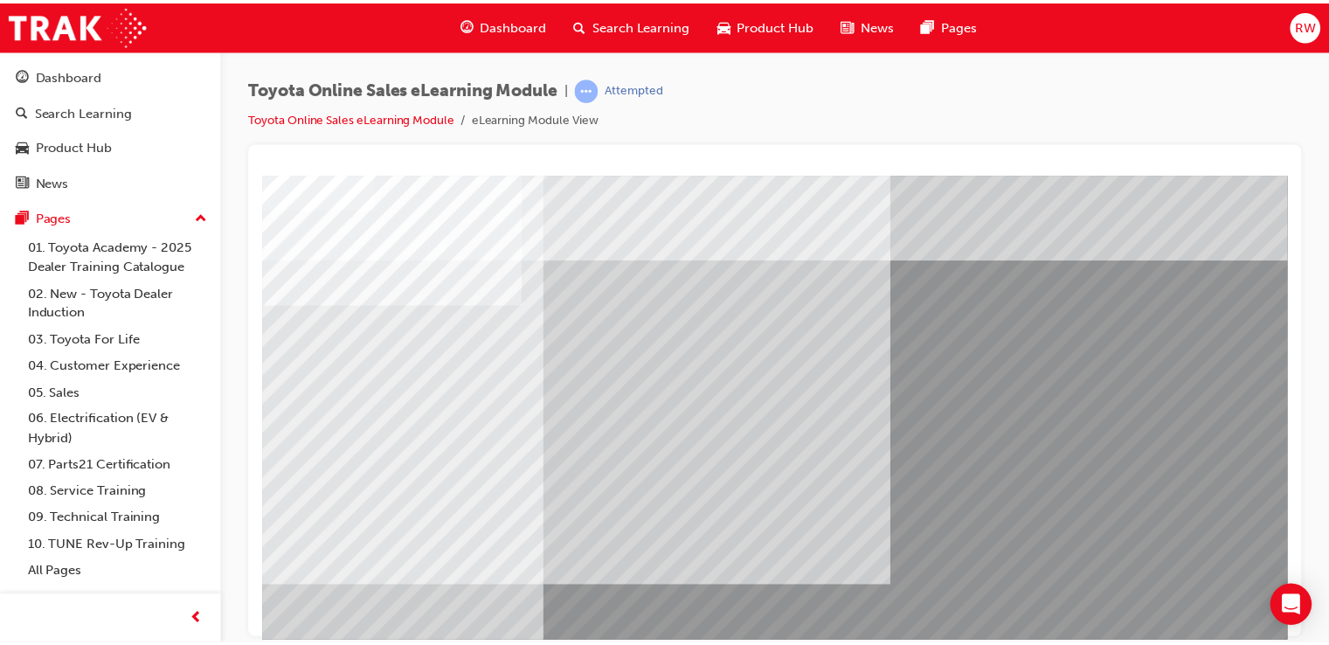
scroll to position [200, 0]
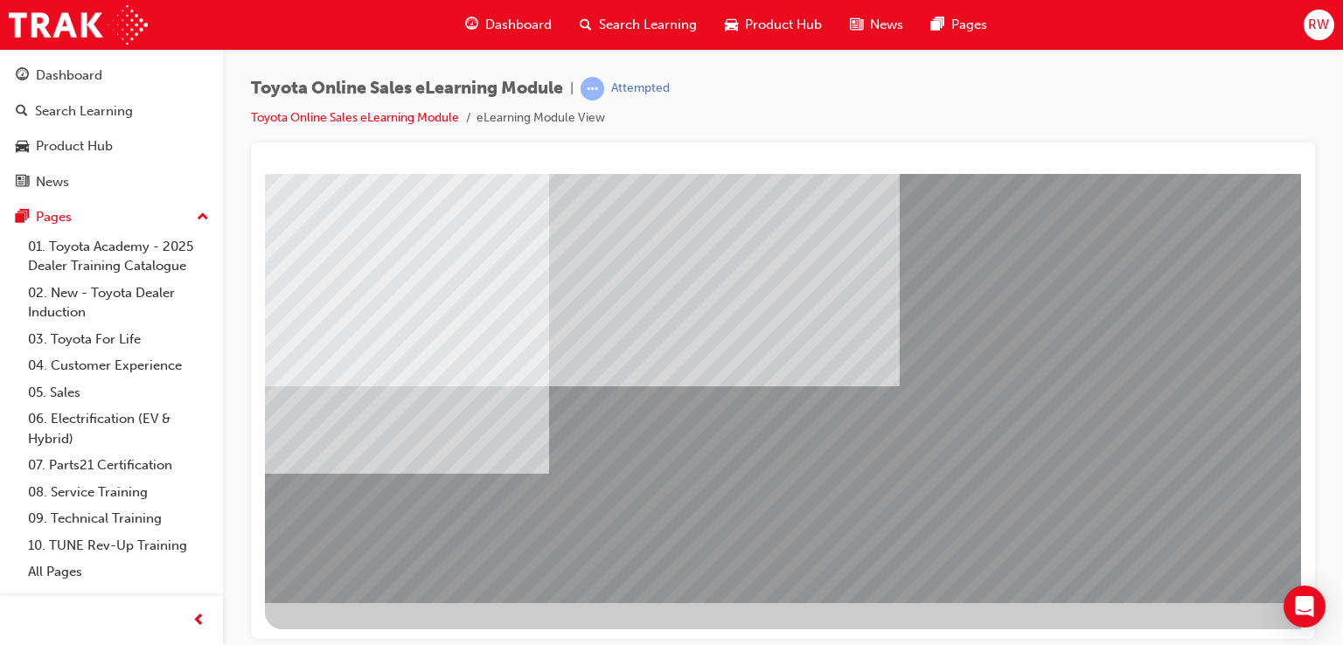
click at [511, 26] on span "Dashboard" at bounding box center [518, 25] width 66 height 20
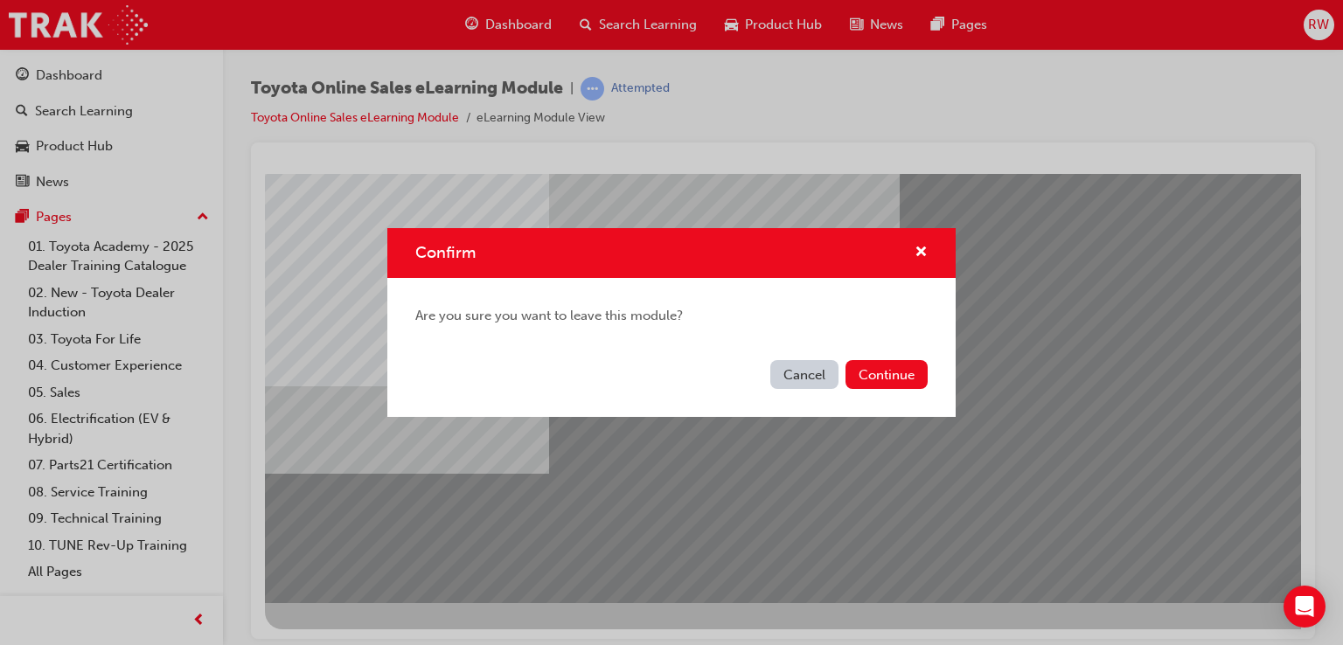
click at [912, 366] on button "Continue" at bounding box center [886, 374] width 82 height 29
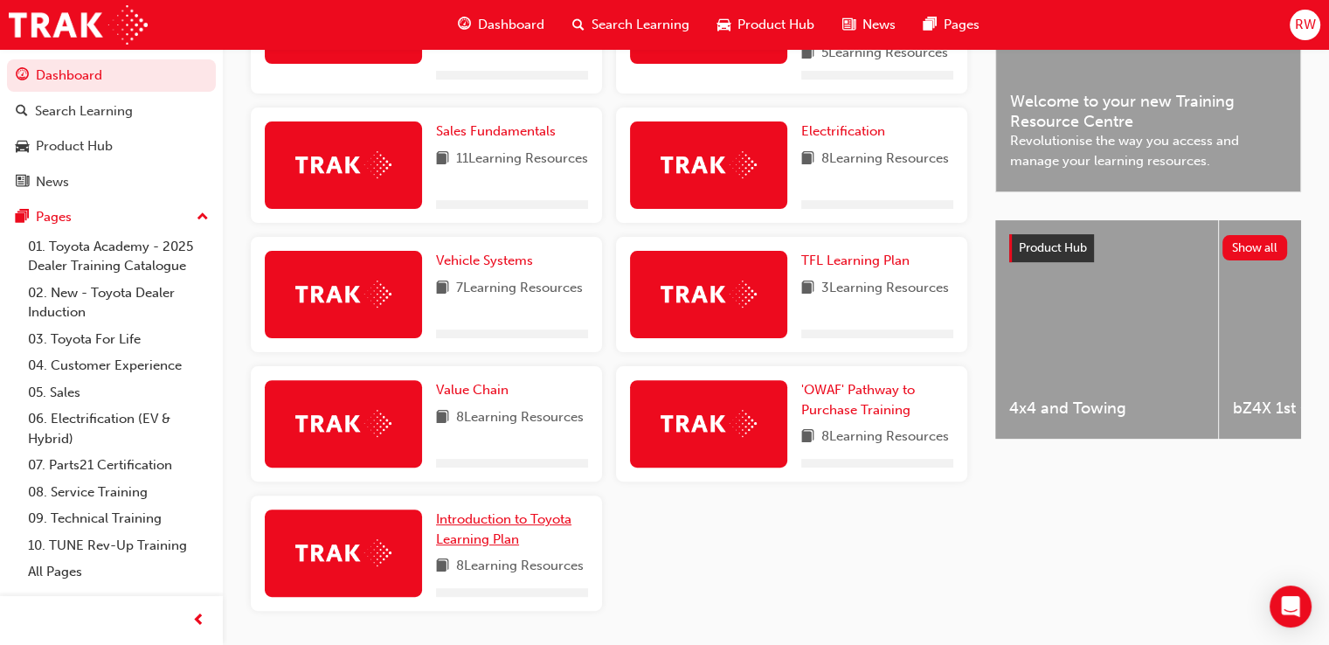
scroll to position [507, 0]
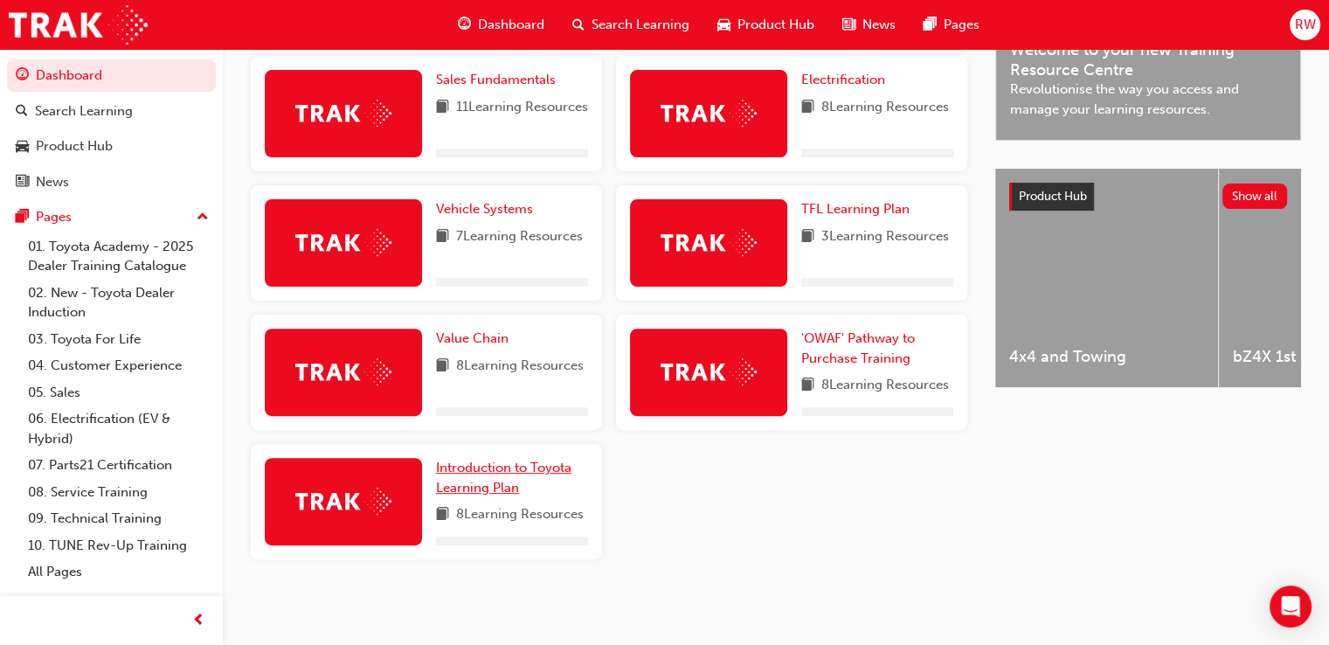
click at [486, 483] on span "Introduction to Toyota Learning Plan" at bounding box center [503, 478] width 135 height 36
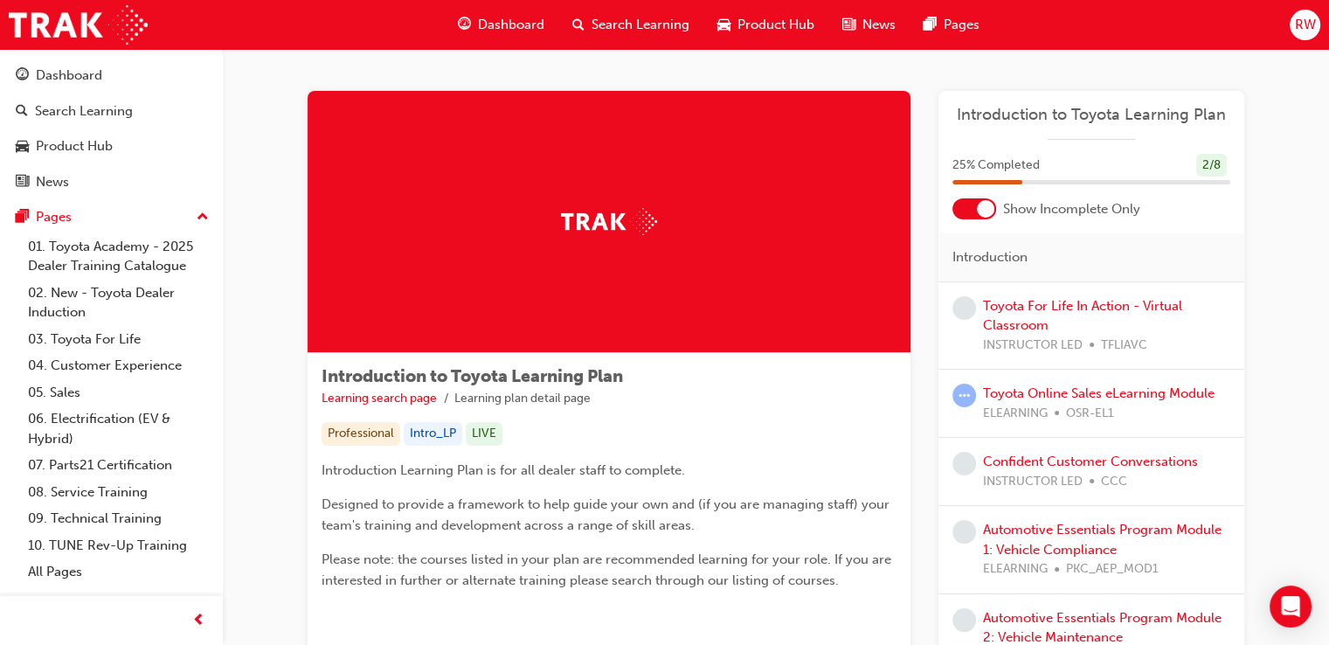
click at [1081, 406] on span "OSR-EL1" at bounding box center [1090, 414] width 48 height 20
click at [1077, 398] on link "Toyota Online Sales eLearning Module" at bounding box center [1099, 393] width 232 height 16
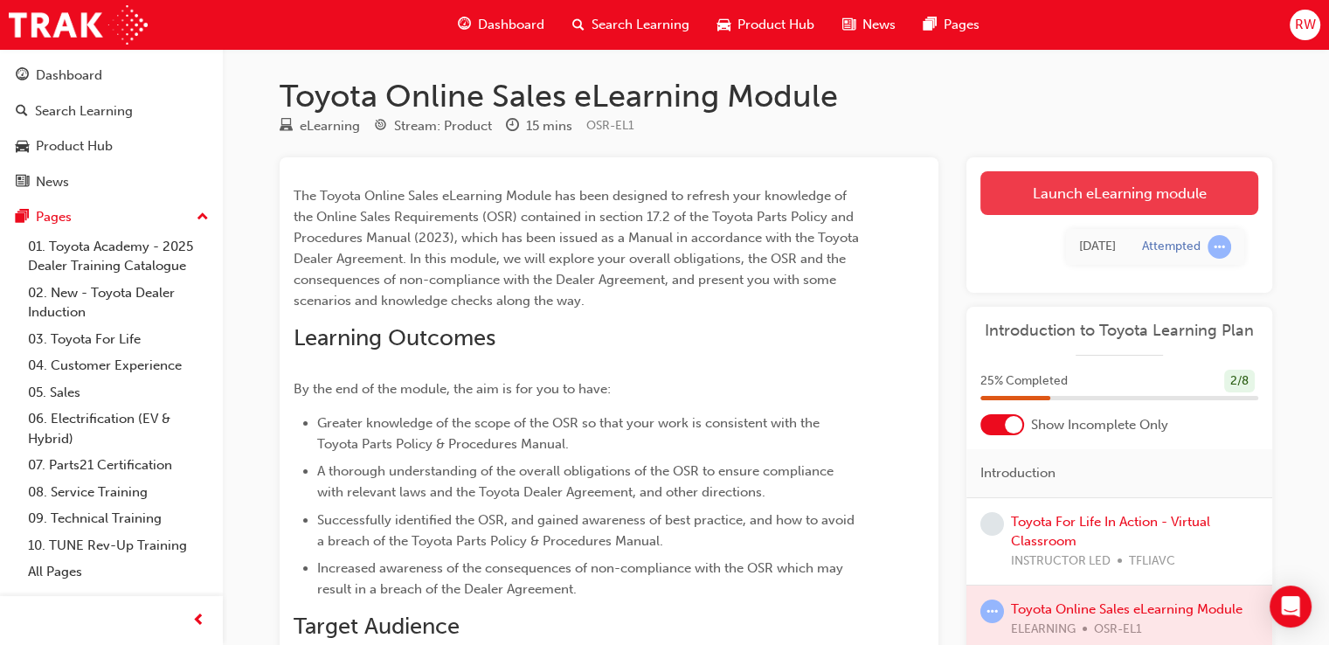
click at [1076, 174] on link "Launch eLearning module" at bounding box center [1120, 193] width 278 height 44
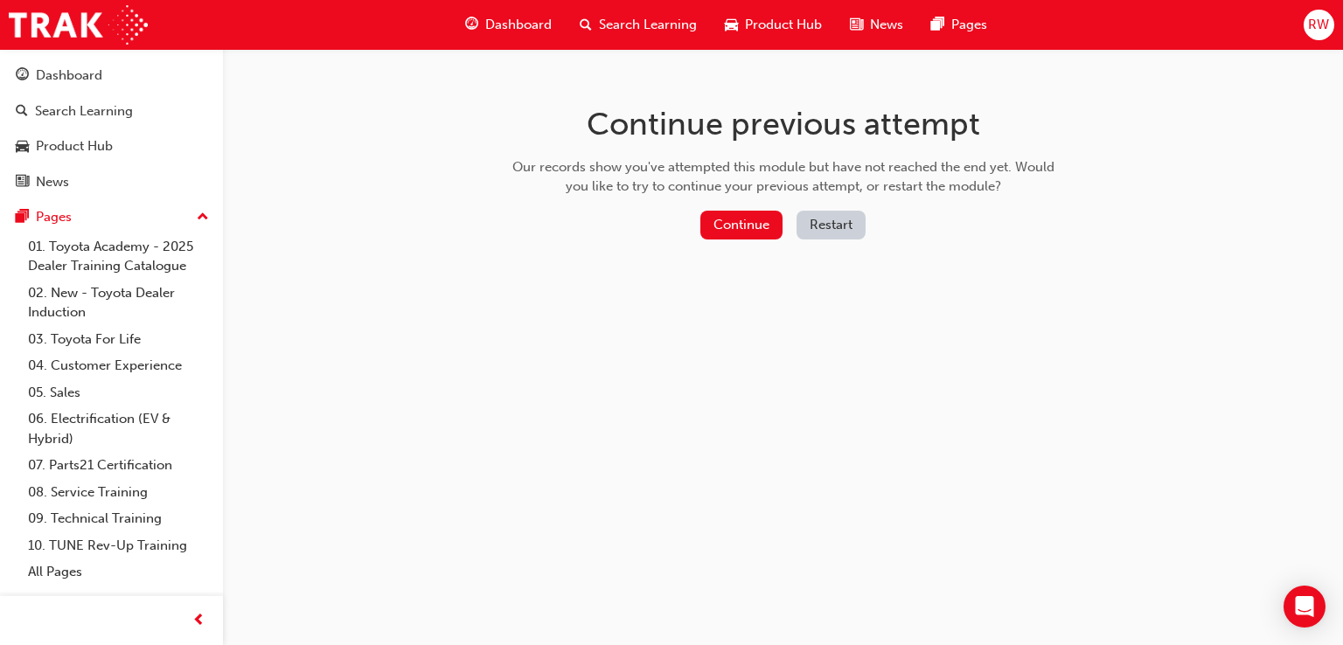
click at [751, 239] on button "Continue" at bounding box center [741, 225] width 82 height 29
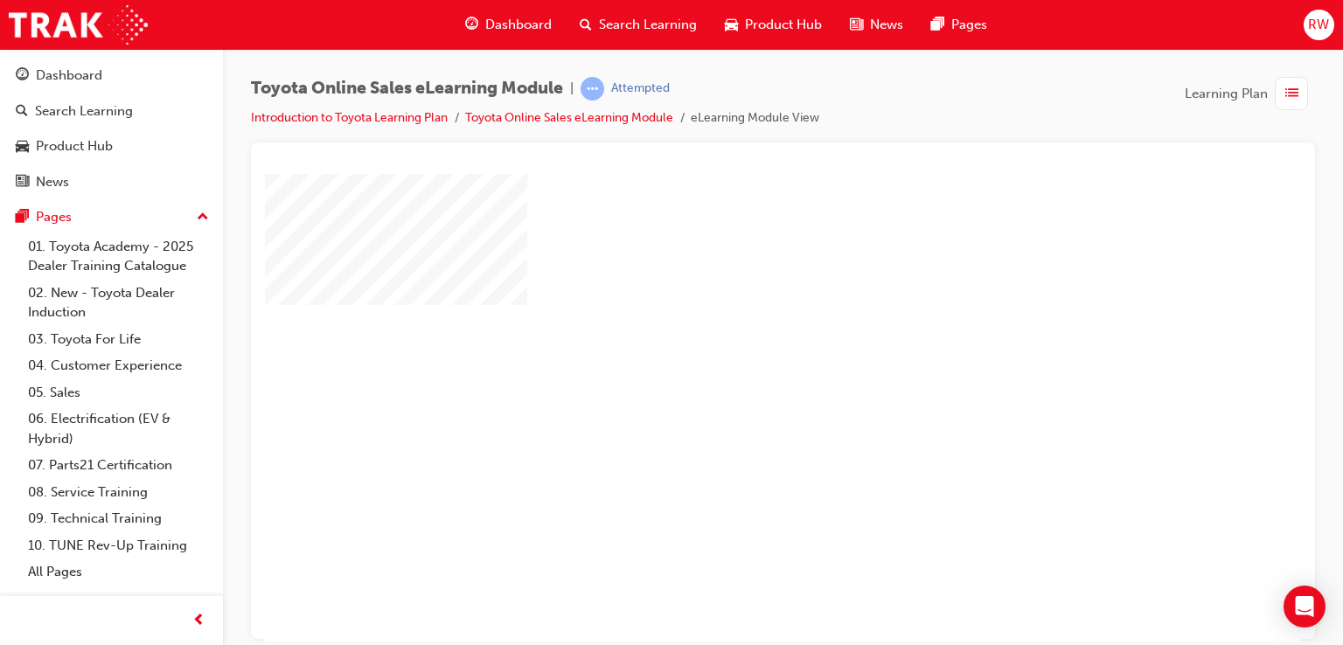
click at [732, 357] on div "play" at bounding box center [732, 357] width 0 height 0
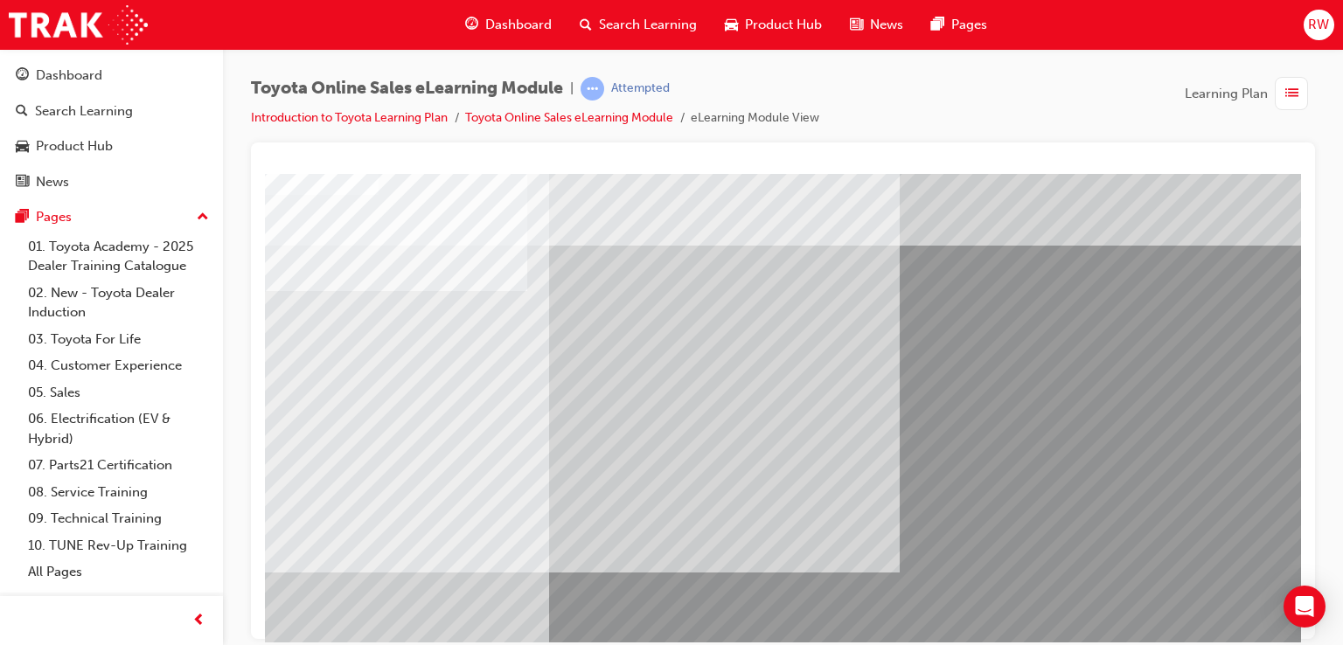
scroll to position [200, 0]
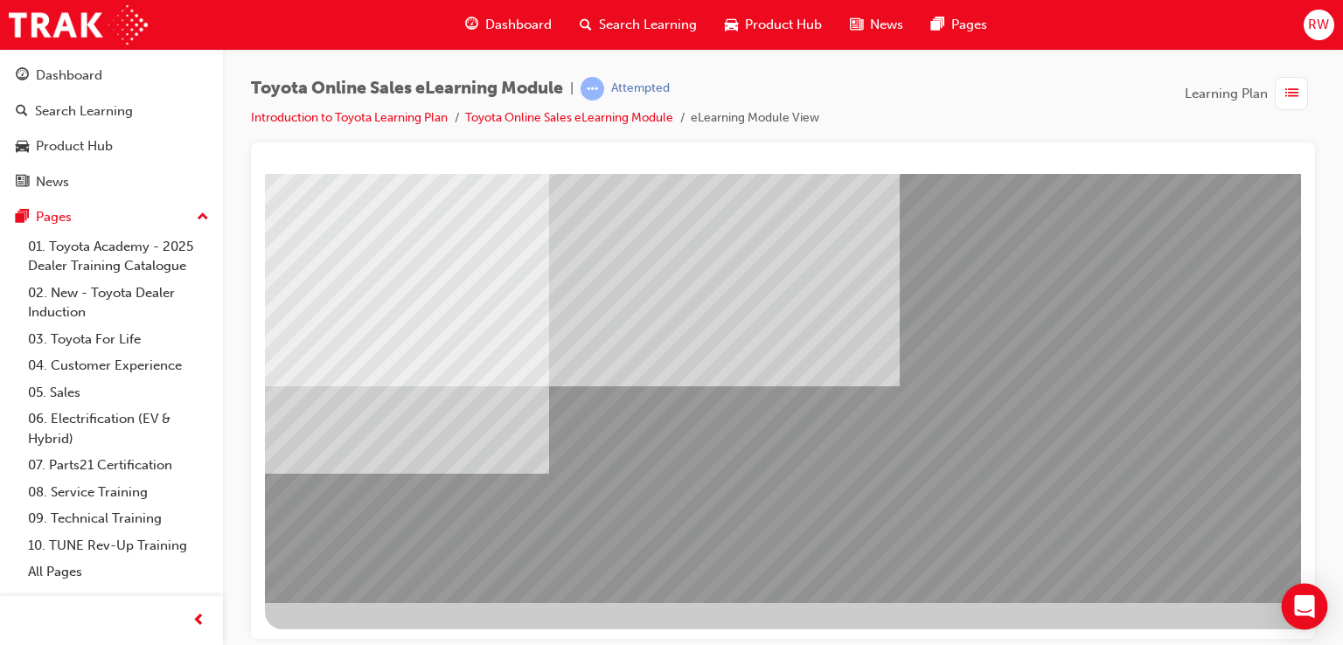
click at [1316, 607] on div "Open Intercom Messenger" at bounding box center [1304, 607] width 46 height 46
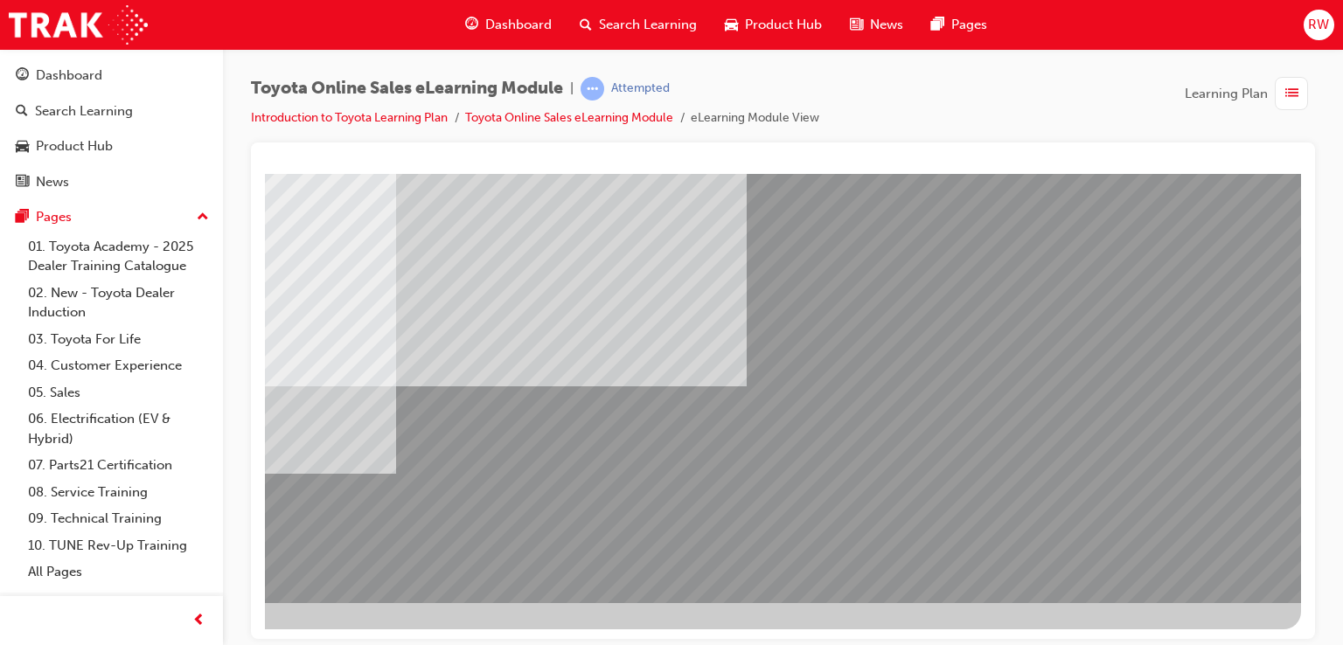
drag, startPoint x: 199, startPoint y: 615, endPoint x: 271, endPoint y: 392, distance: 234.1
click at [199, 615] on span "prev-icon" at bounding box center [198, 621] width 13 height 22
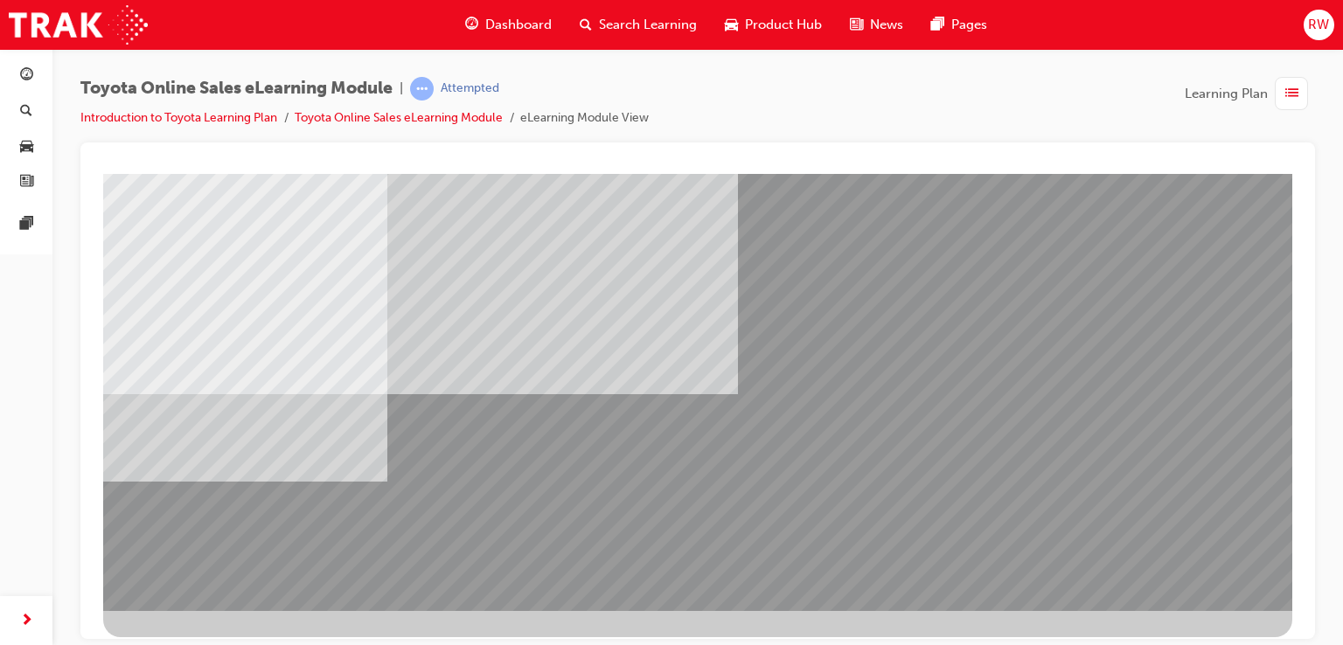
scroll to position [200, 0]
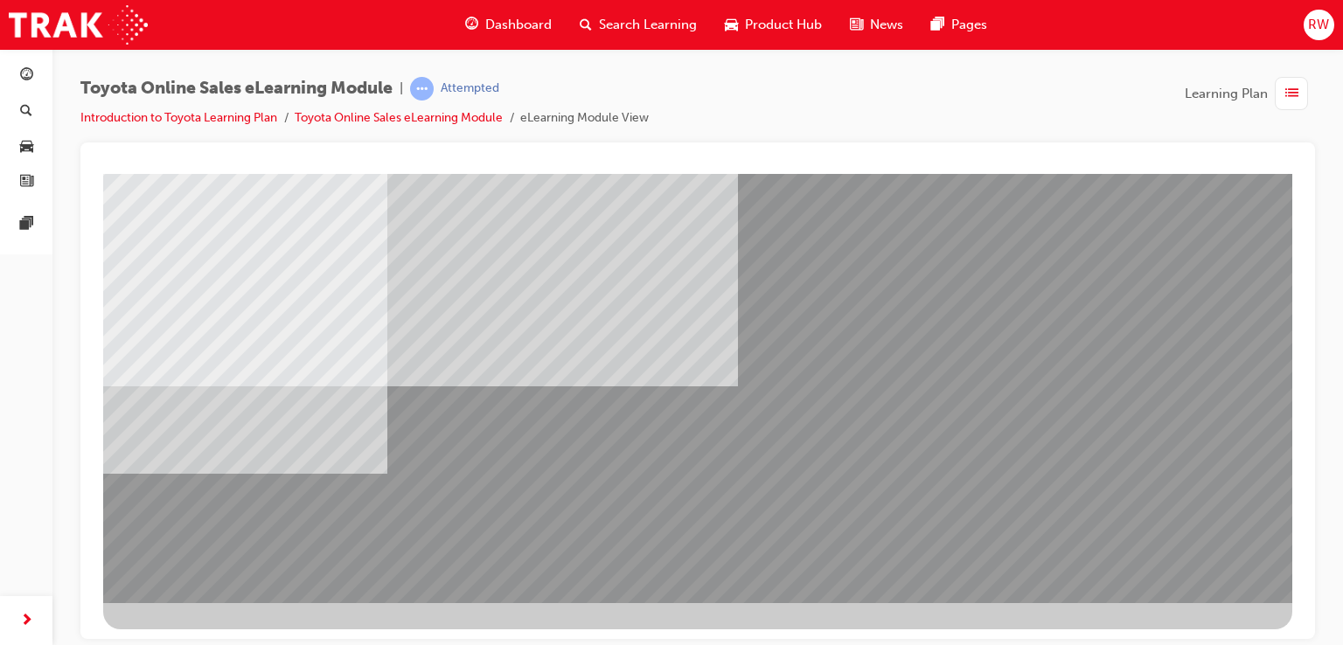
drag, startPoint x: 1184, startPoint y: 559, endPoint x: 1175, endPoint y: 554, distance: 11.0
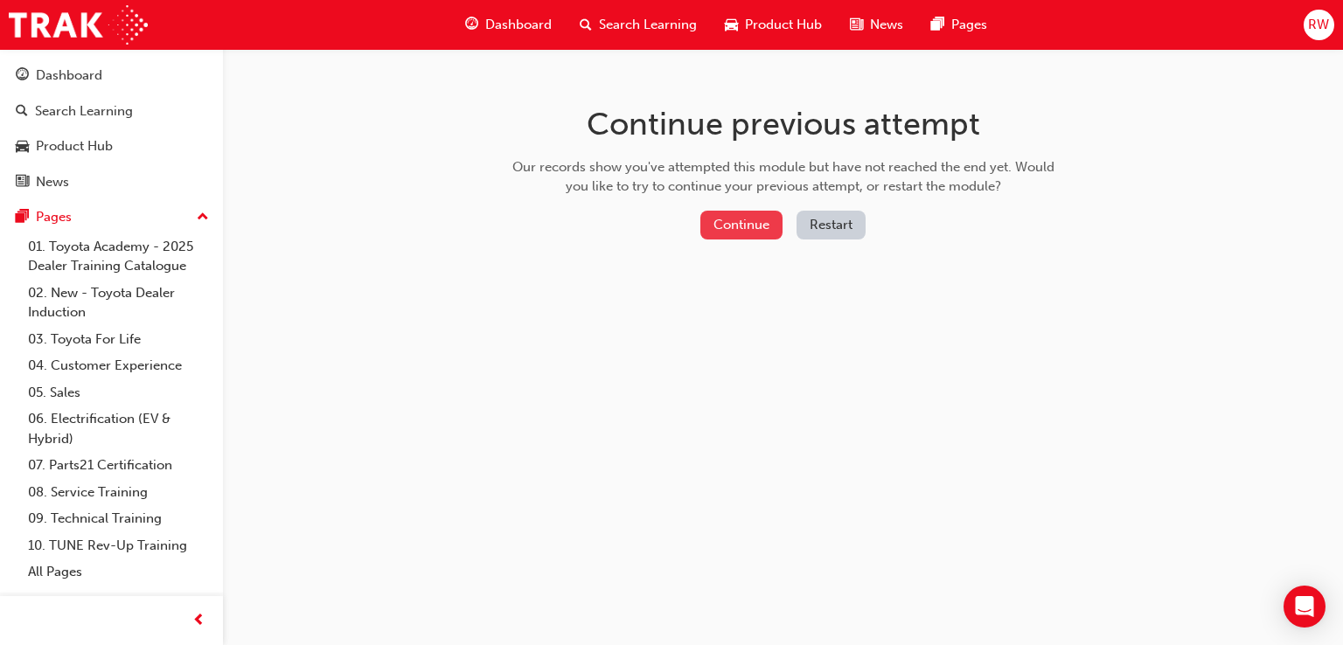
click at [760, 224] on button "Continue" at bounding box center [741, 225] width 82 height 29
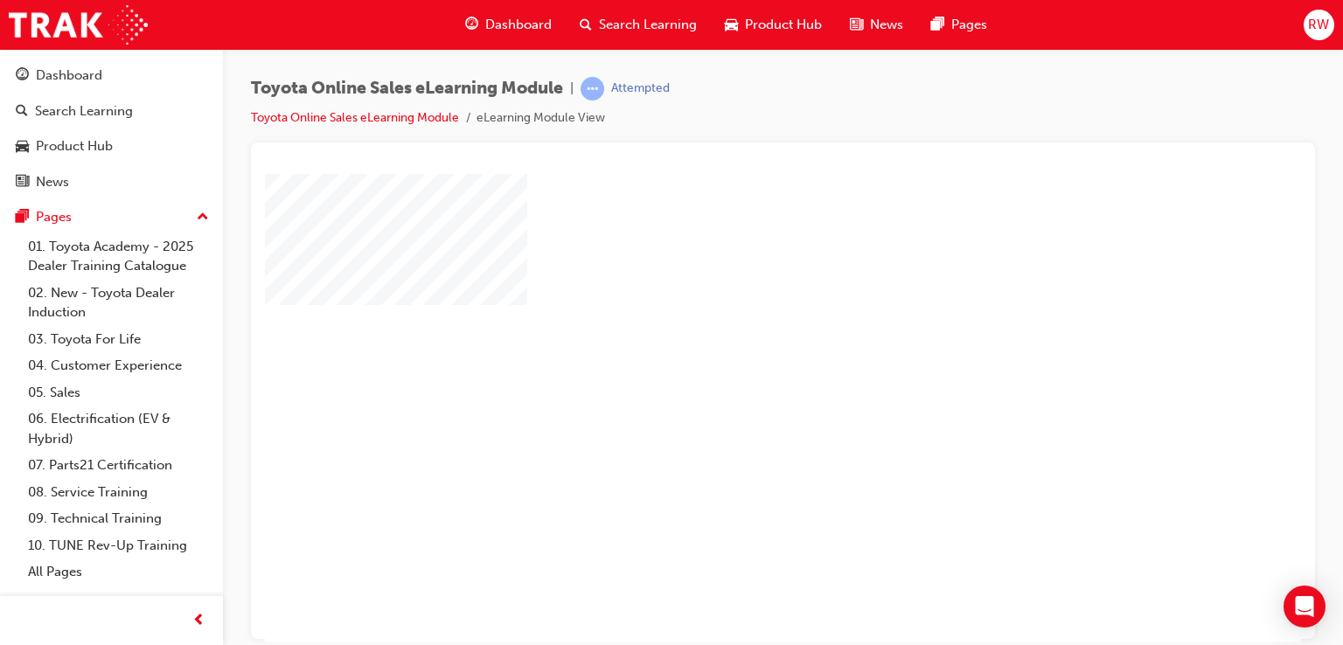
click at [732, 357] on div "play" at bounding box center [732, 357] width 0 height 0
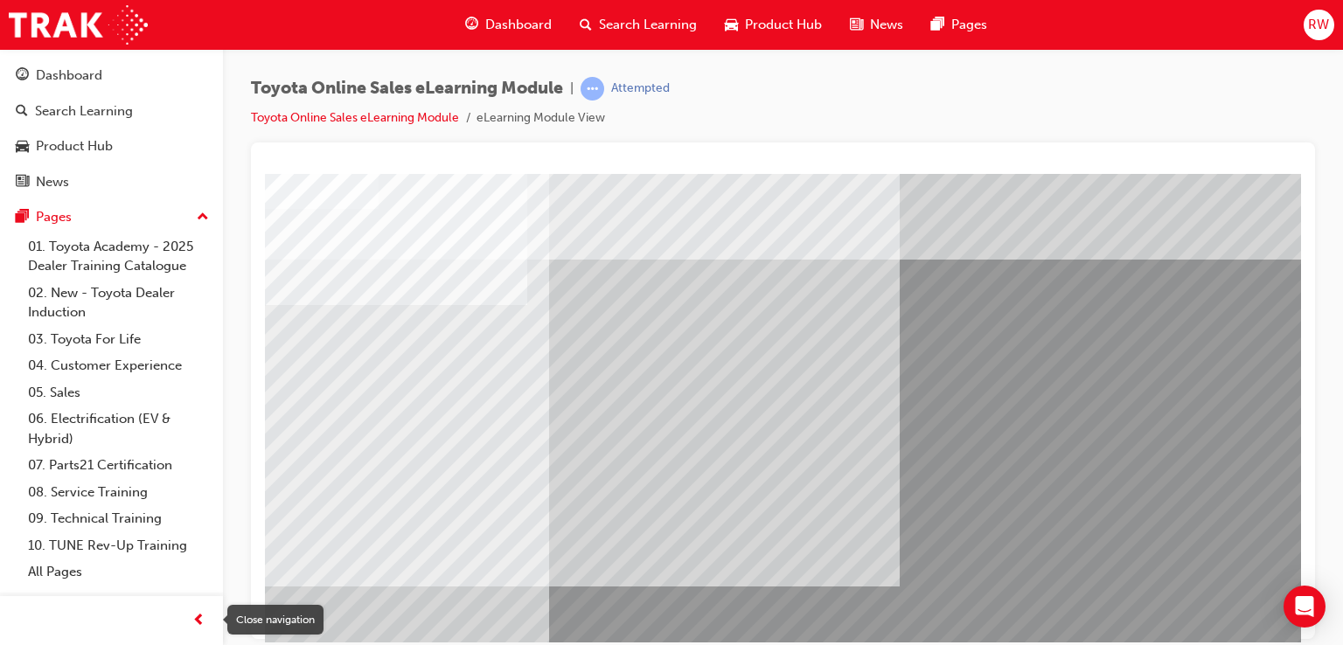
drag, startPoint x: 194, startPoint y: 622, endPoint x: 199, endPoint y: 614, distance: 9.5
click at [197, 617] on span "prev-icon" at bounding box center [198, 621] width 13 height 22
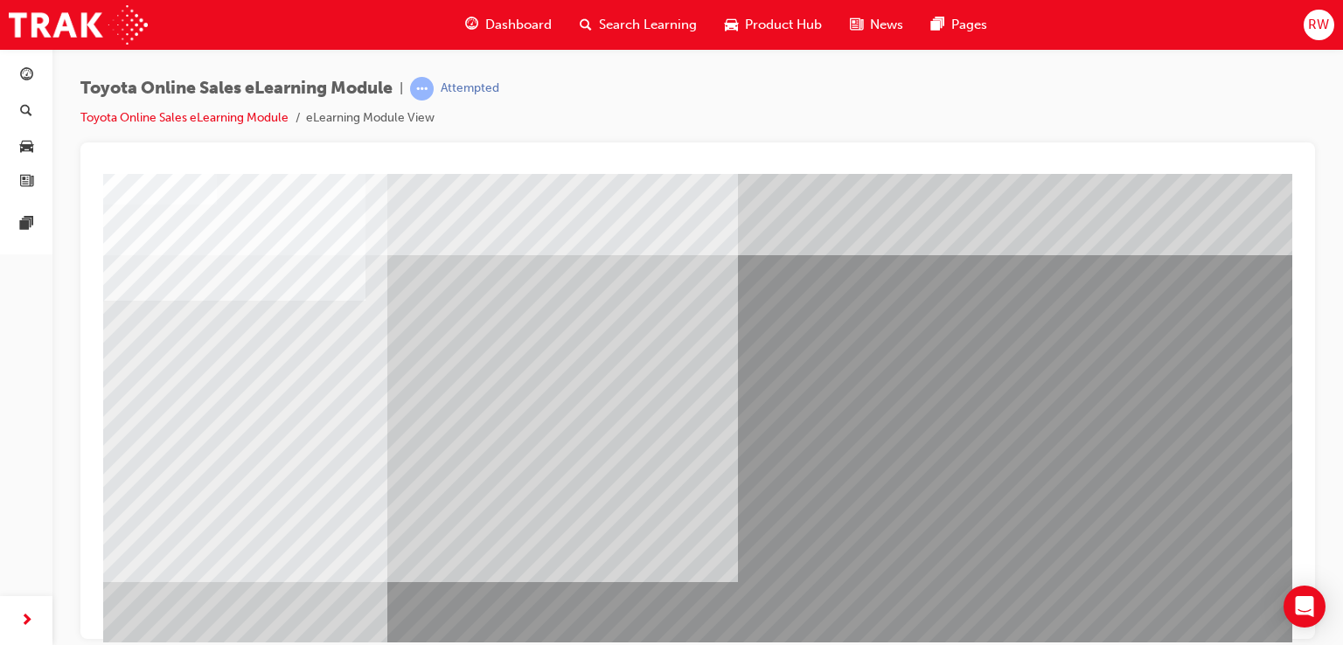
scroll to position [200, 0]
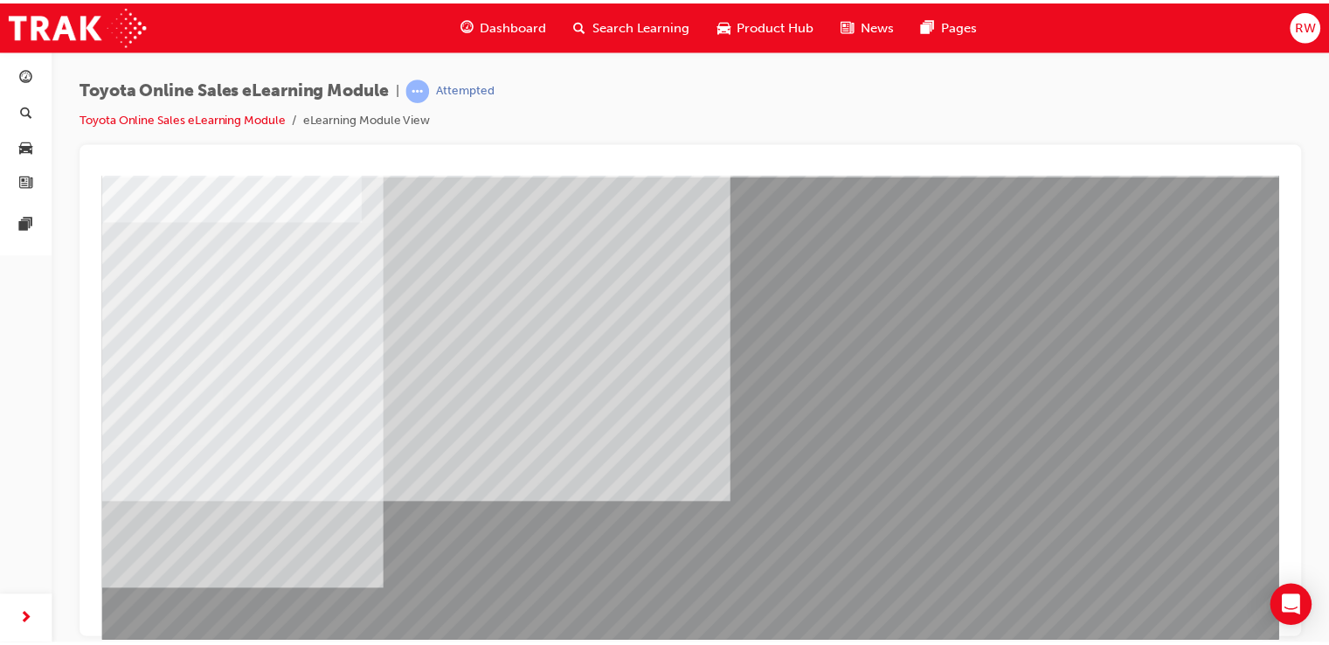
scroll to position [0, 0]
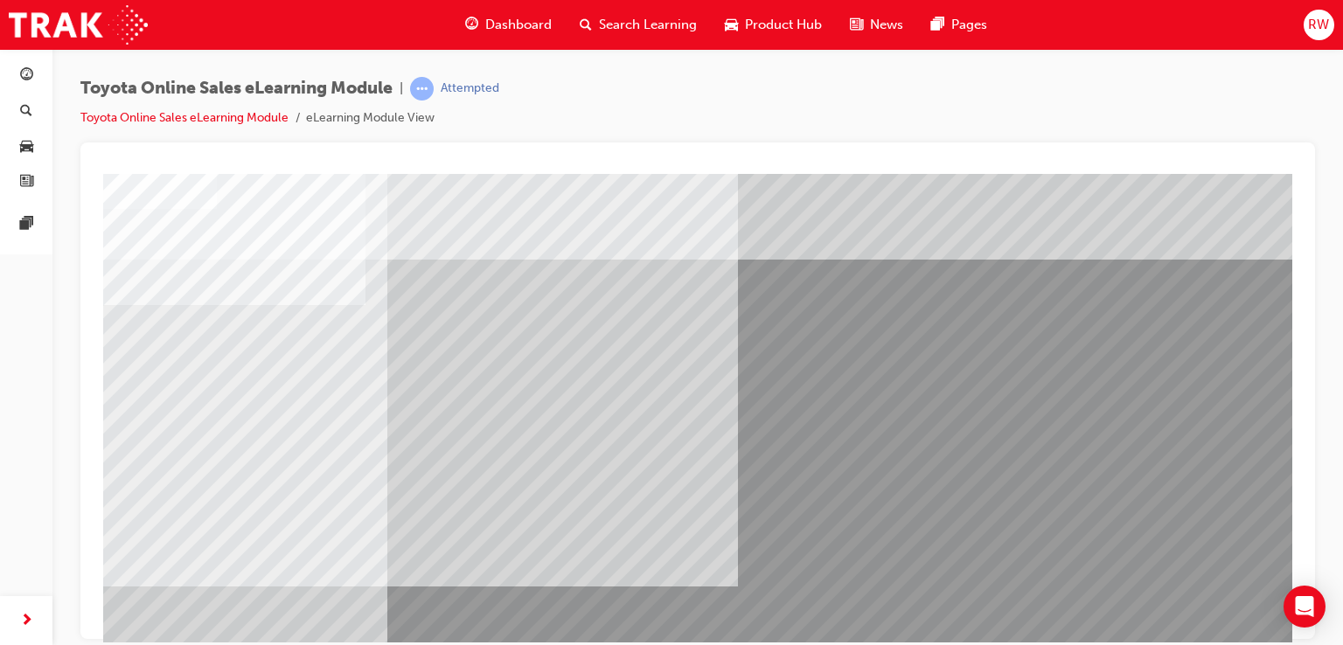
drag, startPoint x: 22, startPoint y: 602, endPoint x: 21, endPoint y: 614, distance: 11.4
click at [21, 601] on div "Dashboard Search Learning Product Hub News Pages Pages" at bounding box center [26, 300] width 52 height 601
click at [21, 614] on span "next-icon" at bounding box center [26, 621] width 13 height 22
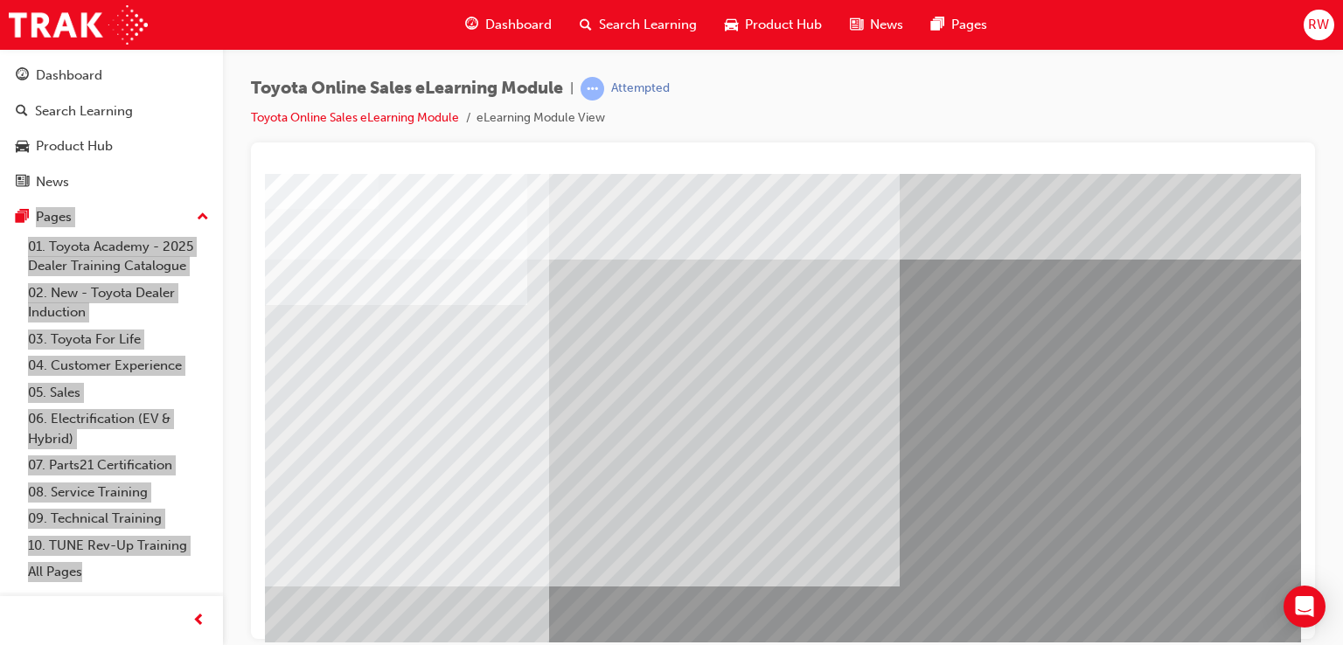
drag, startPoint x: 310, startPoint y: 367, endPoint x: 267, endPoint y: 366, distance: 42.8
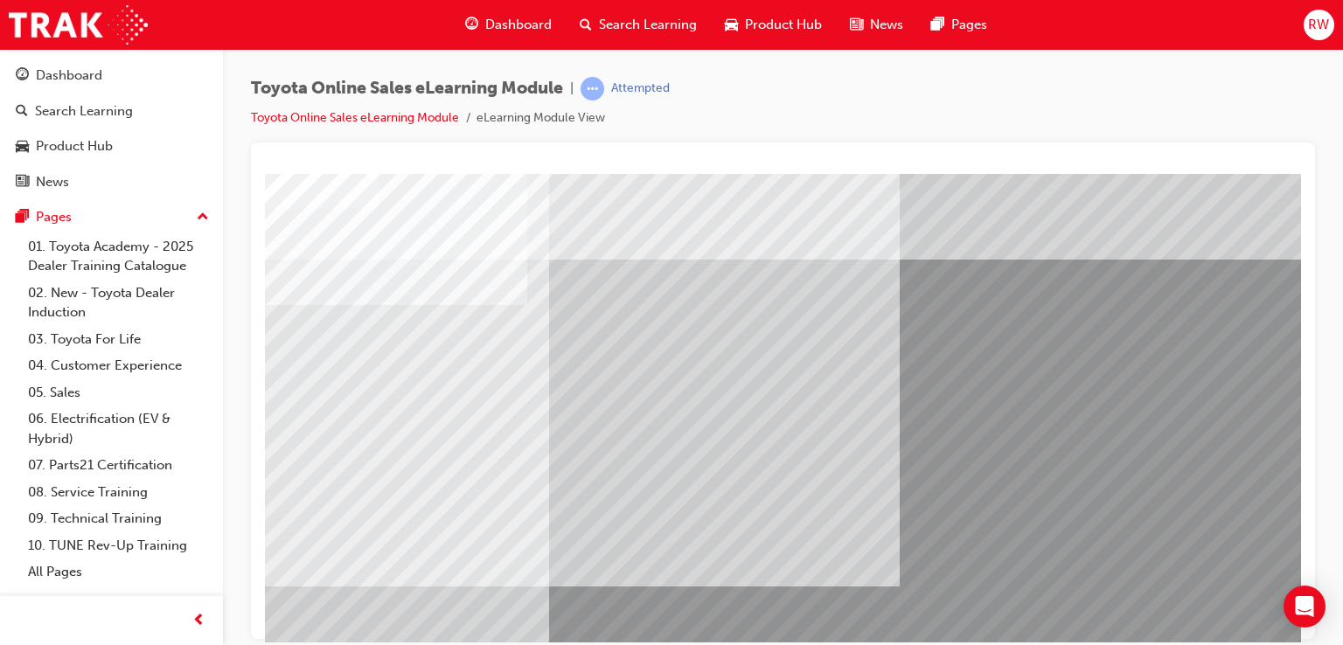
click at [241, 156] on div "Toyota Online Sales eLearning Module | Attempted Toyota Online Sales eLearning …" at bounding box center [783, 325] width 1120 height 552
click at [128, 79] on div "Dashboard" at bounding box center [111, 76] width 191 height 22
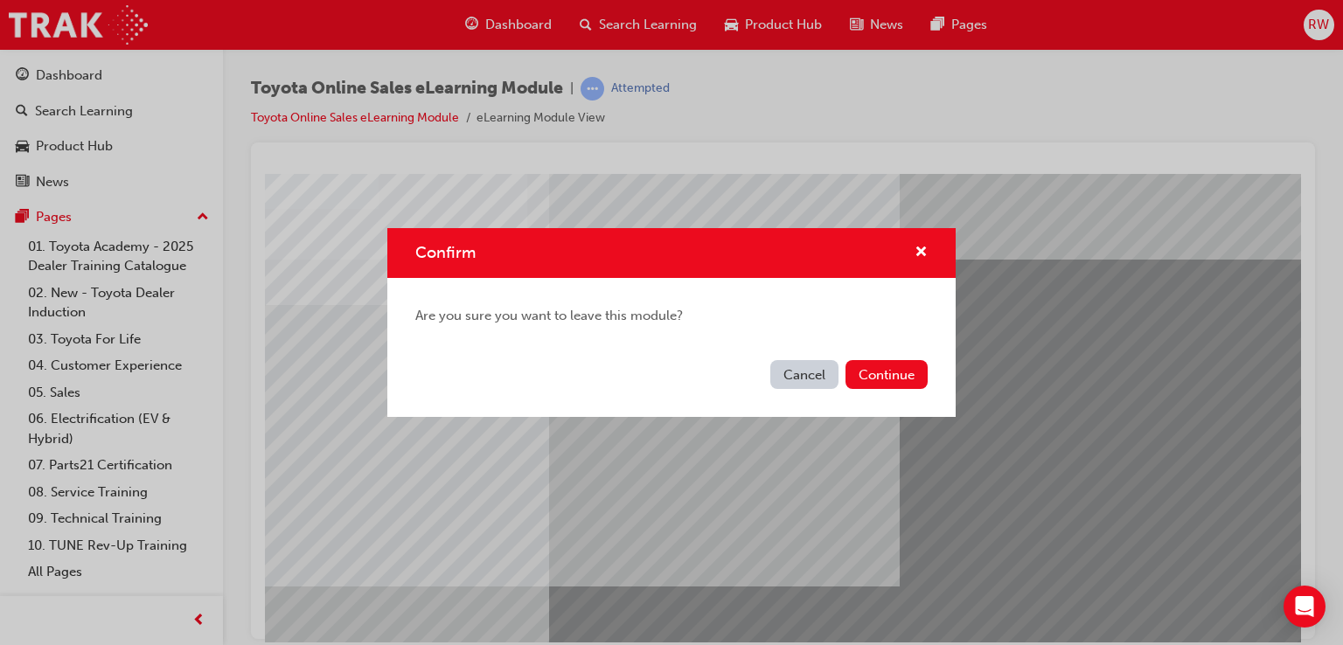
drag, startPoint x: 918, startPoint y: 383, endPoint x: 906, endPoint y: 377, distance: 13.7
click at [914, 383] on button "Continue" at bounding box center [886, 374] width 82 height 29
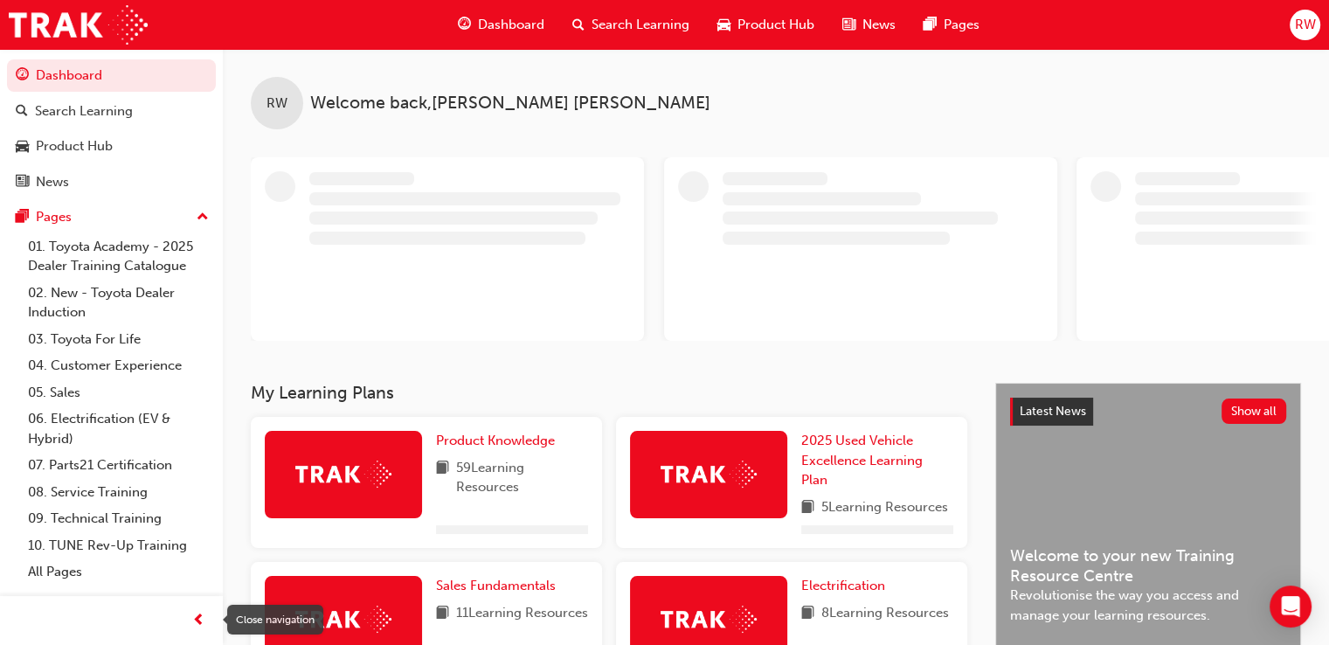
drag, startPoint x: 191, startPoint y: 620, endPoint x: 442, endPoint y: 473, distance: 290.7
click at [195, 617] on span "prev-icon" at bounding box center [198, 621] width 13 height 22
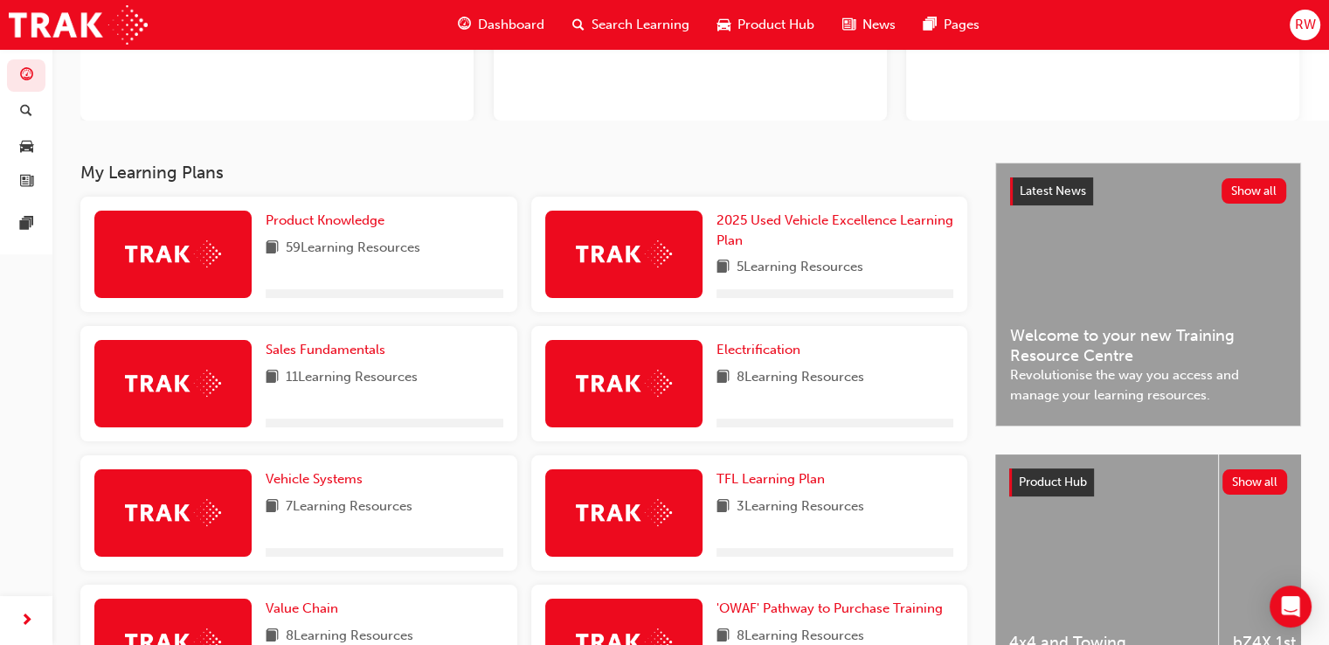
scroll to position [490, 0]
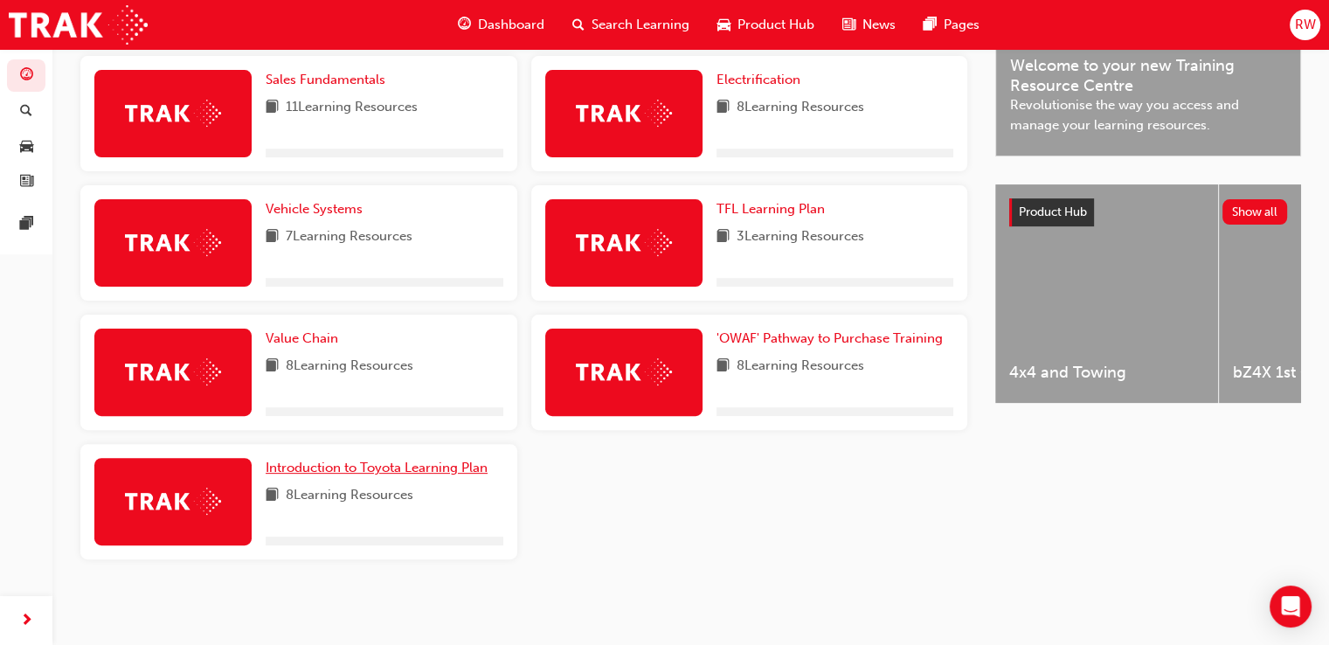
drag, startPoint x: 374, startPoint y: 466, endPoint x: 577, endPoint y: 482, distance: 203.5
click at [374, 465] on span "Introduction to Toyota Learning Plan" at bounding box center [377, 468] width 222 height 16
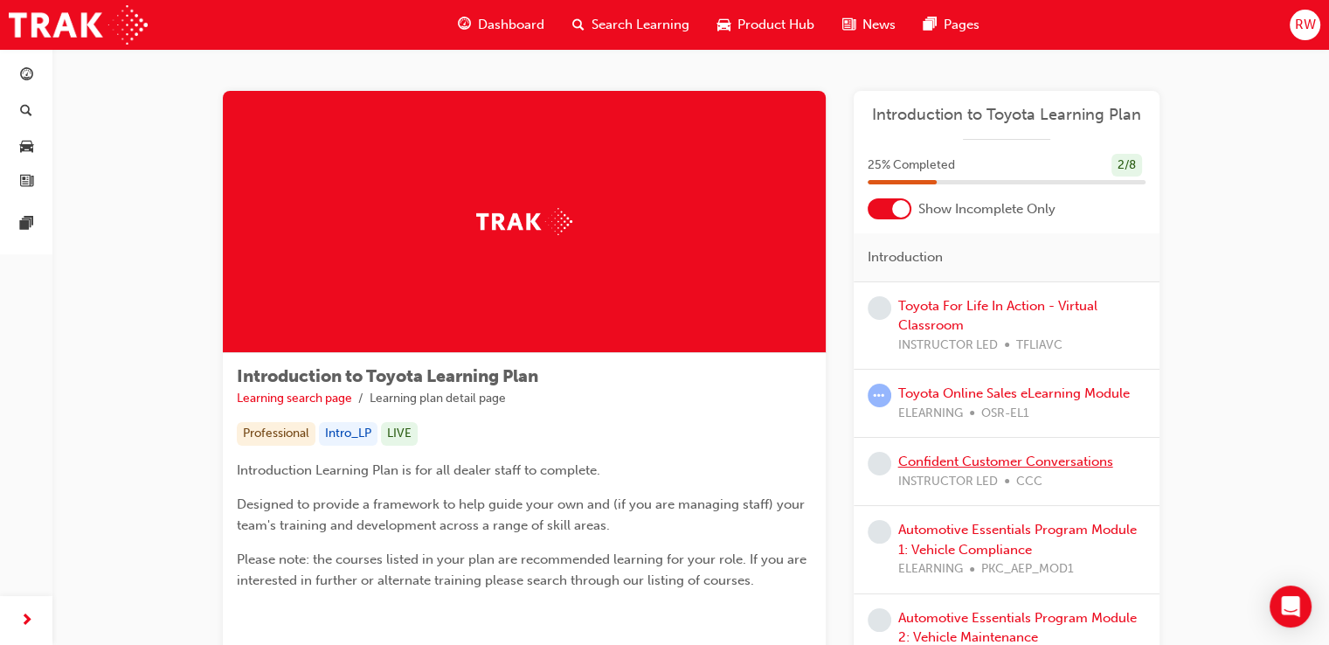
click at [1010, 462] on link "Confident Customer Conversations" at bounding box center [1006, 462] width 215 height 16
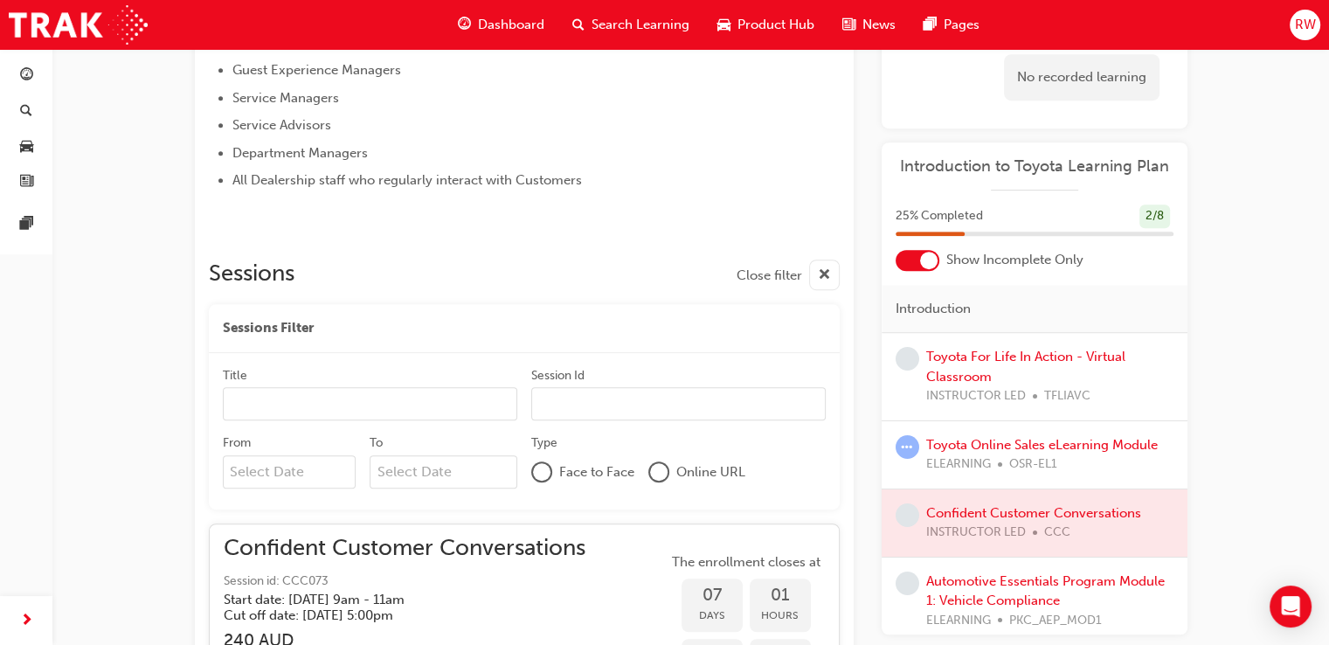
scroll to position [910, 0]
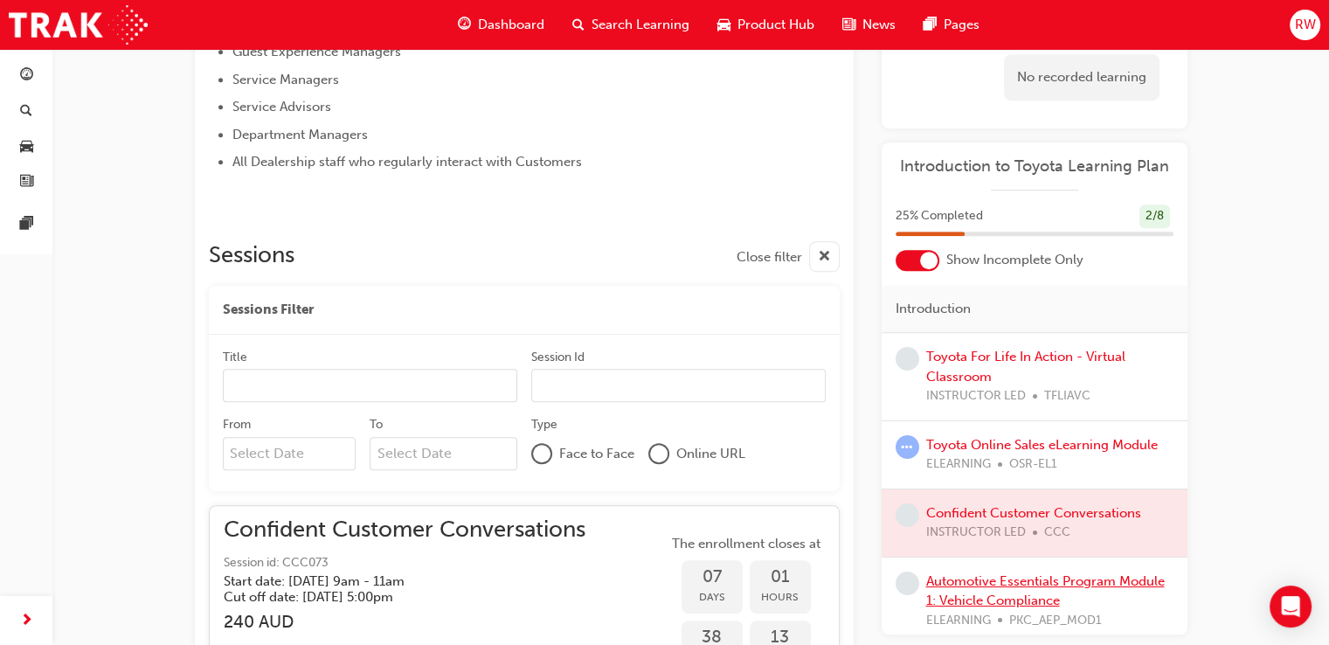
click at [1056, 575] on link "Automotive Essentials Program Module 1: Vehicle Compliance" at bounding box center [1046, 591] width 239 height 36
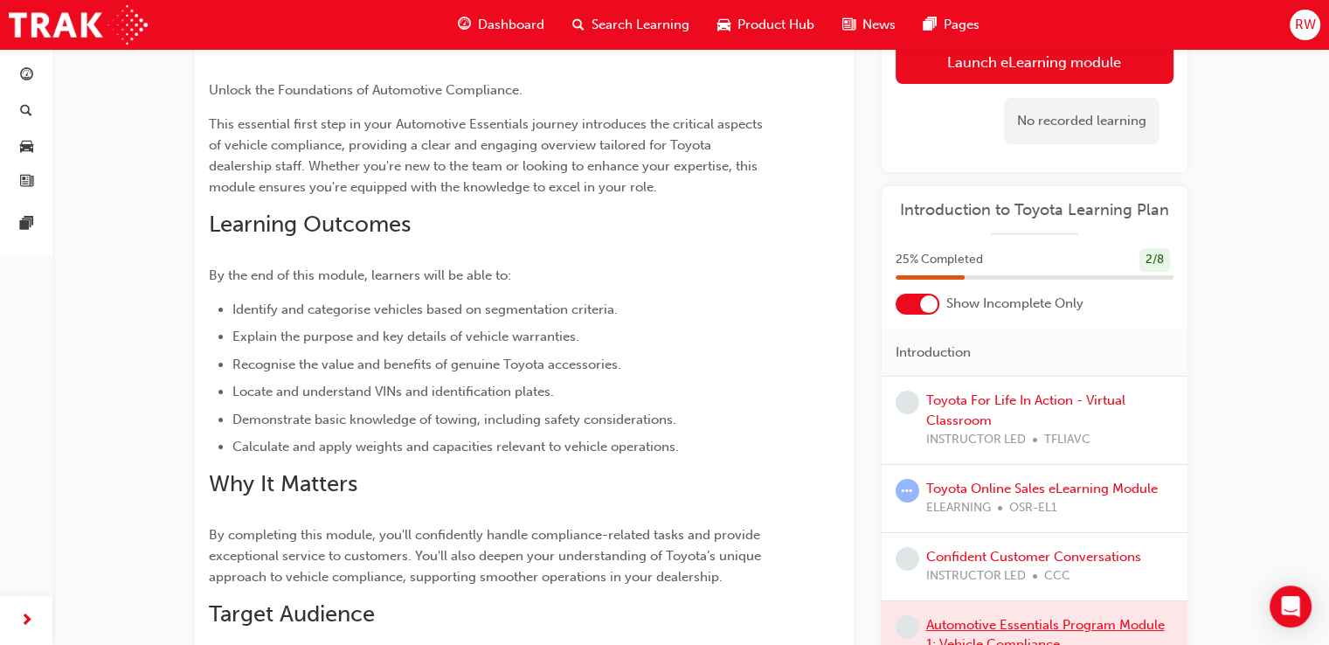
scroll to position [113, 0]
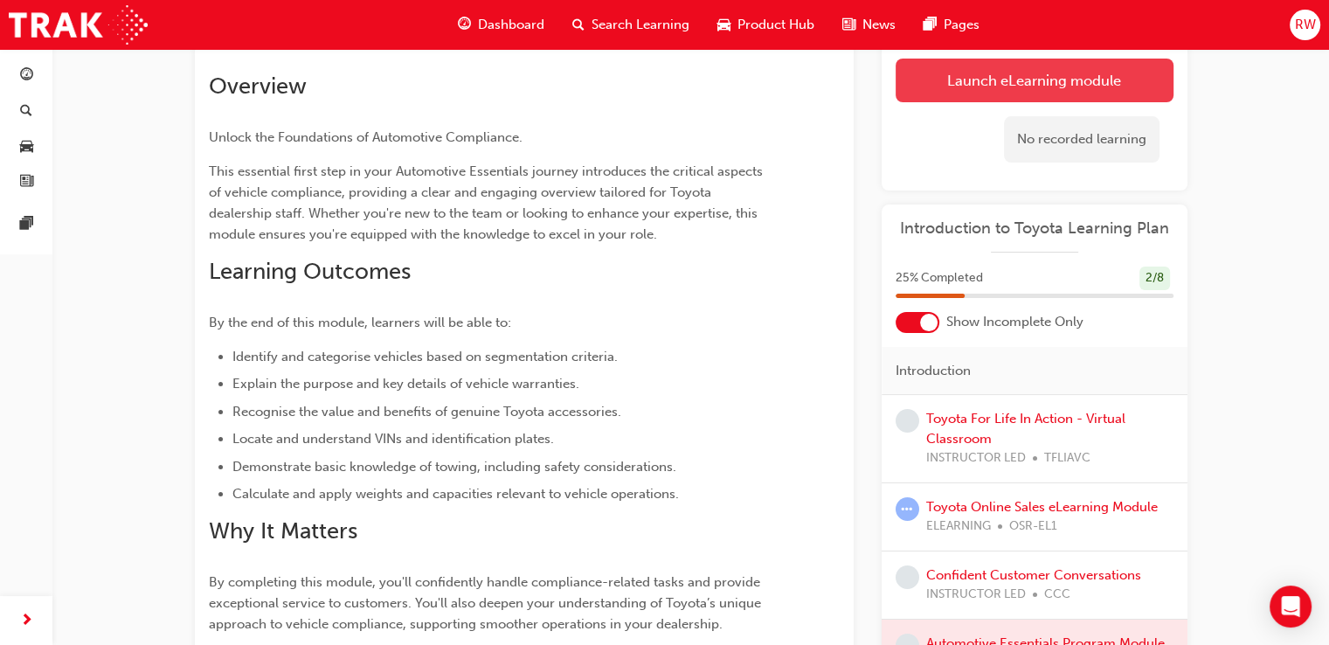
click at [1044, 76] on link "Launch eLearning module" at bounding box center [1035, 81] width 278 height 44
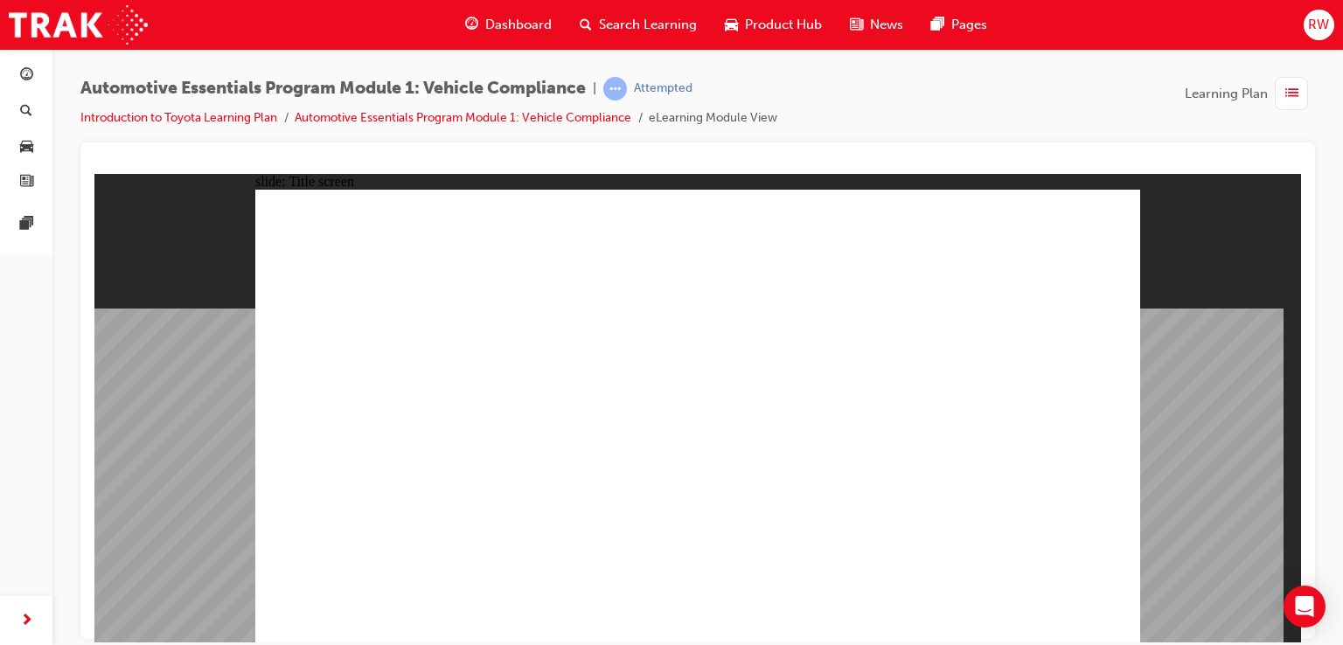
drag, startPoint x: 489, startPoint y: 270, endPoint x: 580, endPoint y: 365, distance: 131.1
drag, startPoint x: 1091, startPoint y: 624, endPoint x: 1083, endPoint y: 617, distance: 10.5
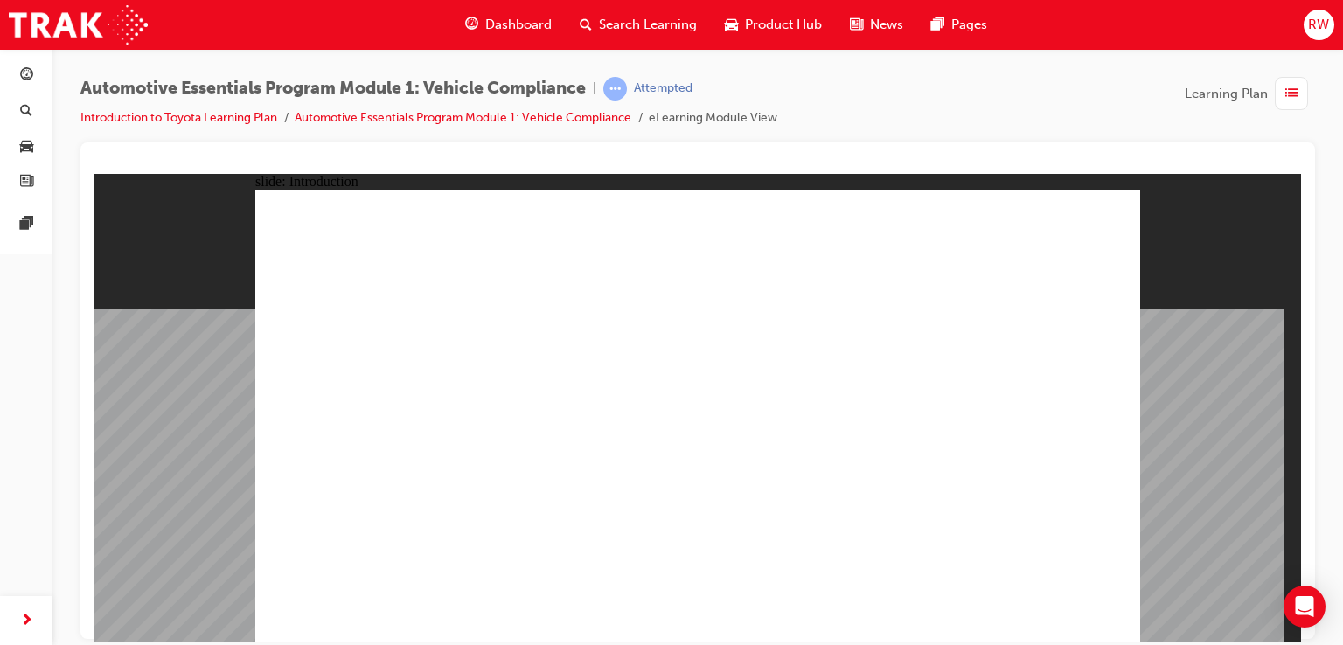
drag, startPoint x: 991, startPoint y: 341, endPoint x: 989, endPoint y: 331, distance: 9.8
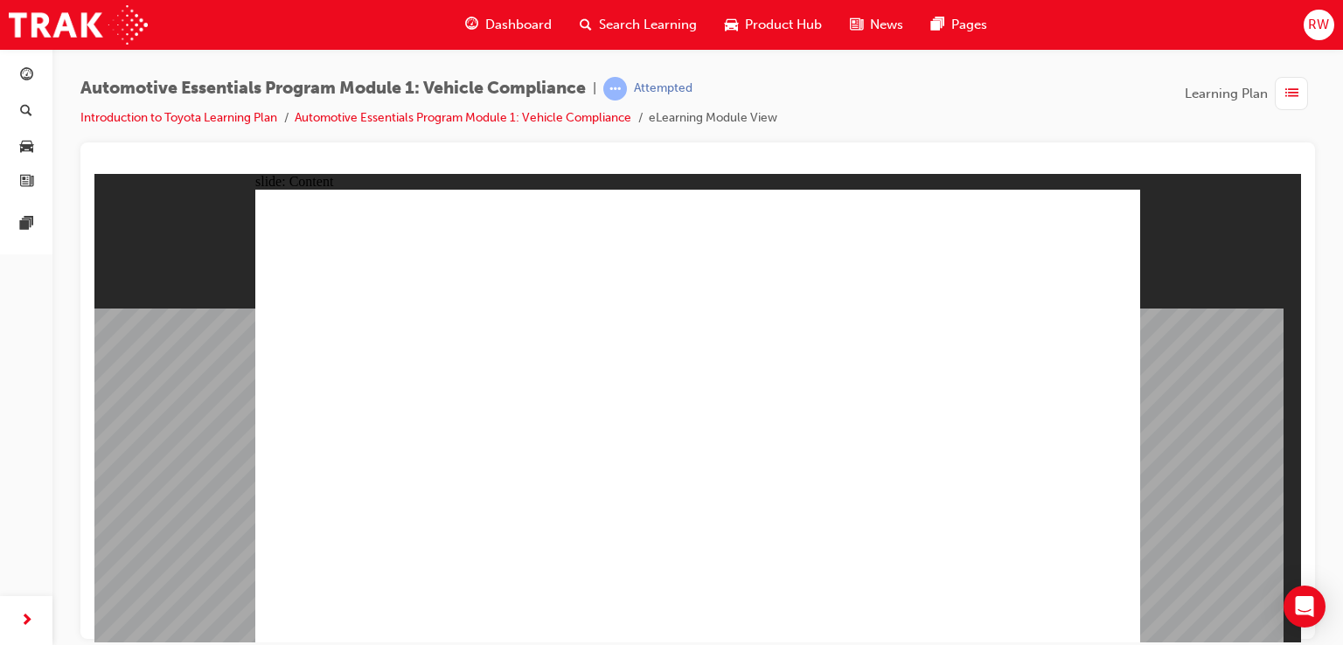
drag, startPoint x: 621, startPoint y: 462, endPoint x: 608, endPoint y: 464, distance: 12.4
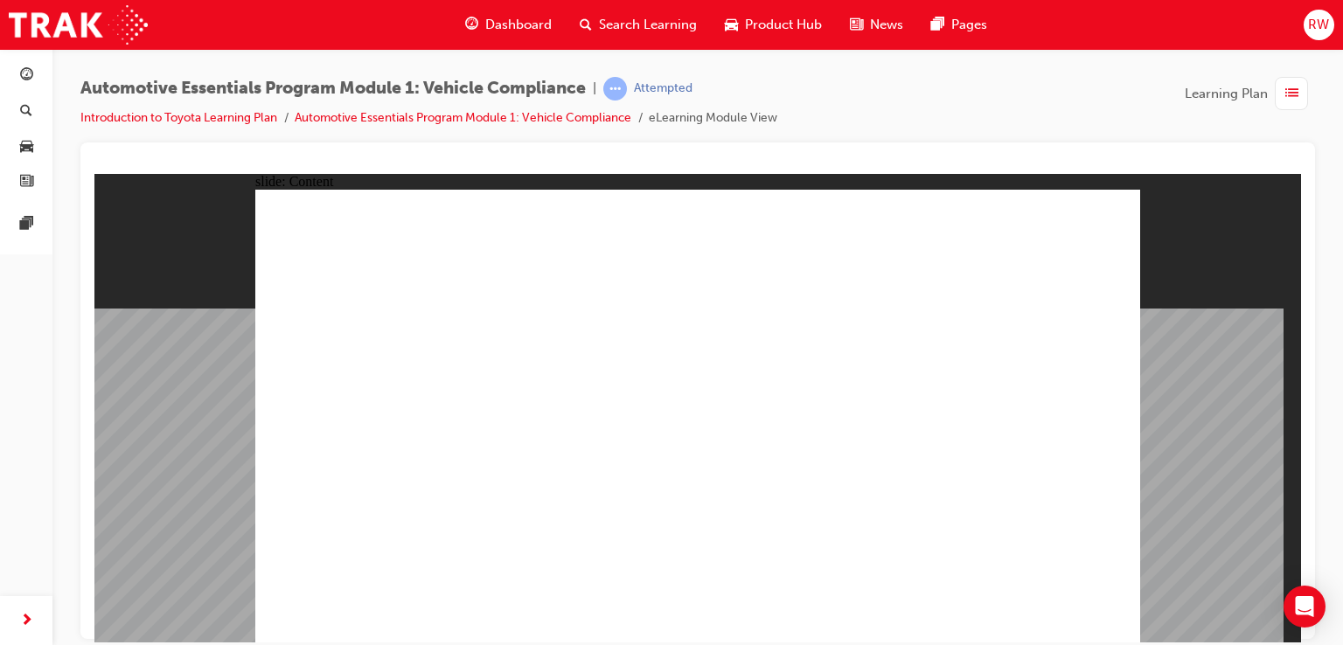
drag, startPoint x: 535, startPoint y: 298, endPoint x: 559, endPoint y: 274, distance: 34.0
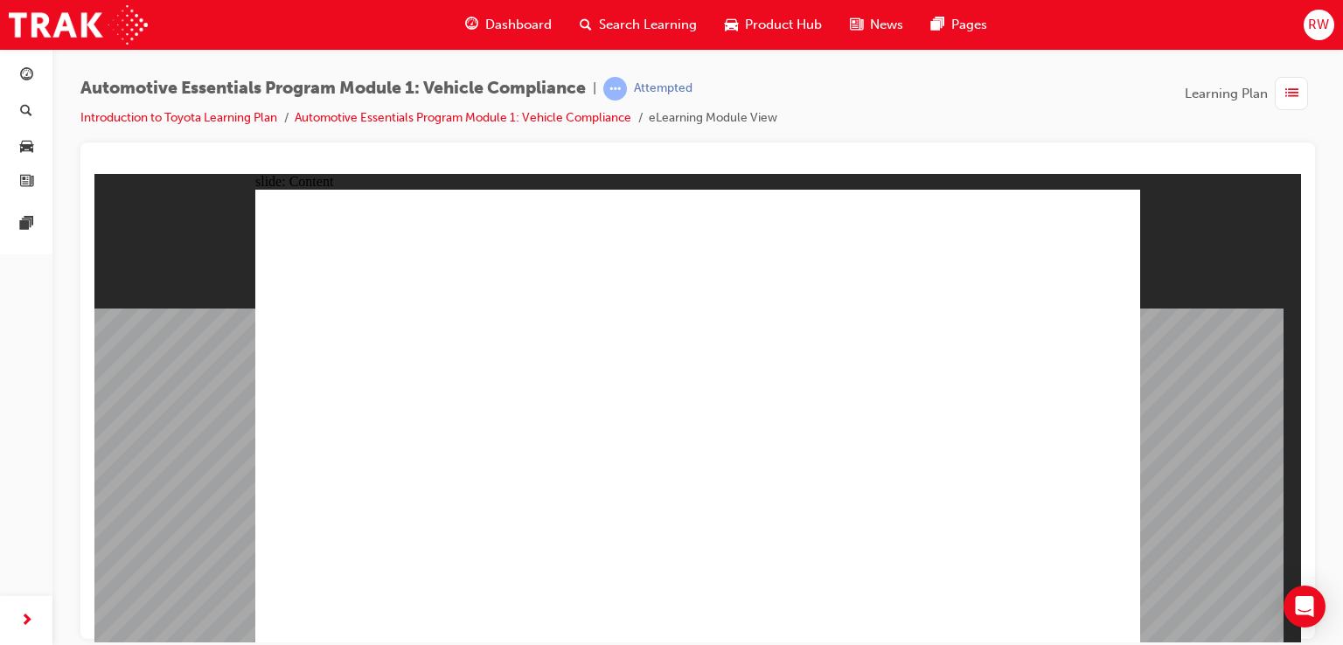
drag, startPoint x: 704, startPoint y: 577, endPoint x: 690, endPoint y: 600, distance: 27.4
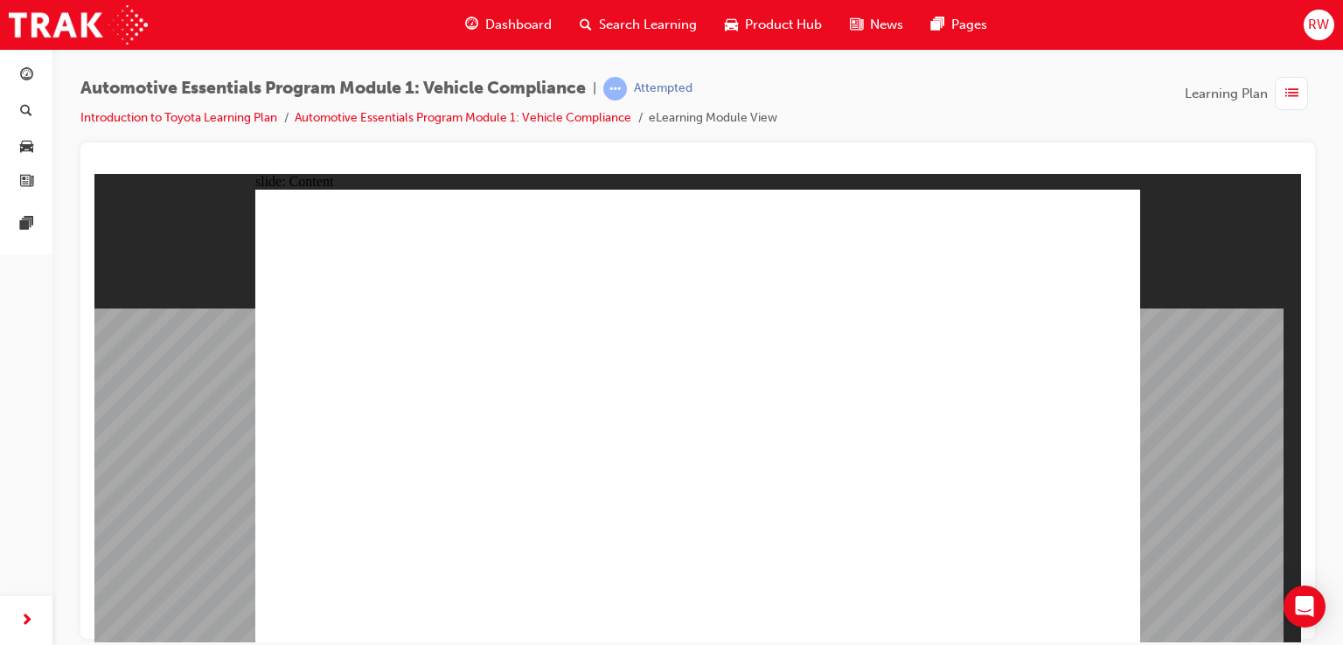
drag, startPoint x: 699, startPoint y: 606, endPoint x: 692, endPoint y: 586, distance: 21.3
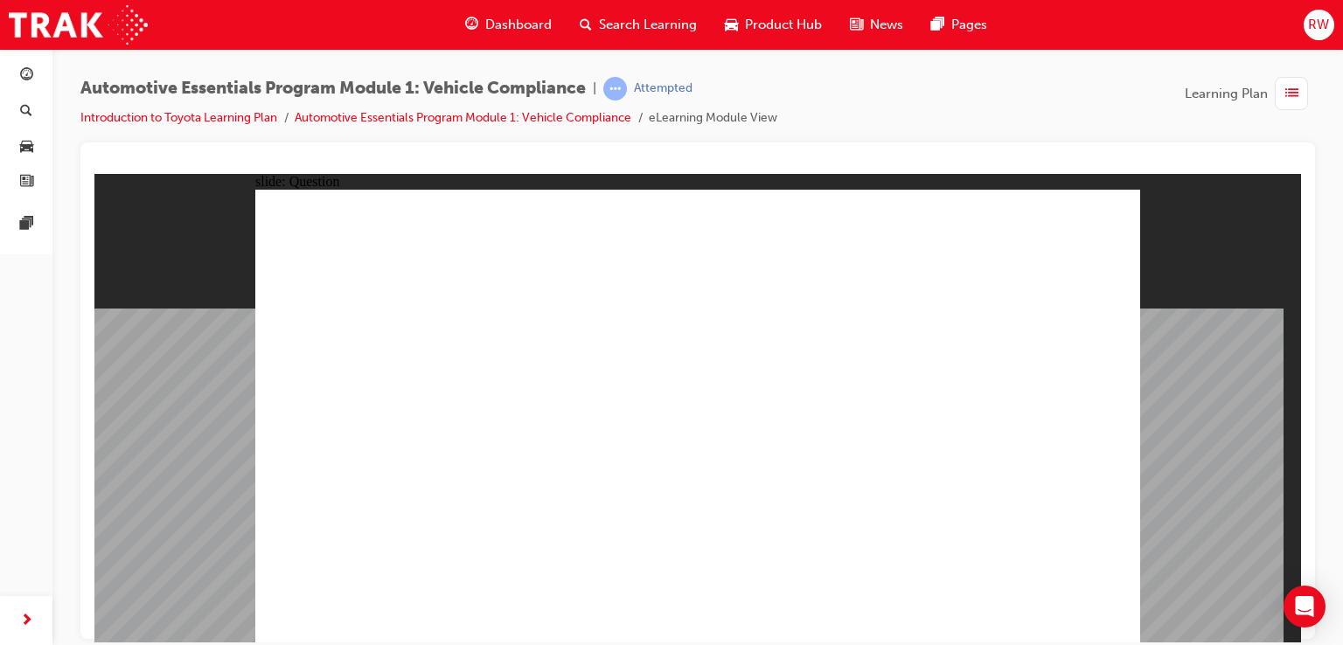
drag, startPoint x: 322, startPoint y: 380, endPoint x: 416, endPoint y: 401, distance: 96.7
radio input "true"
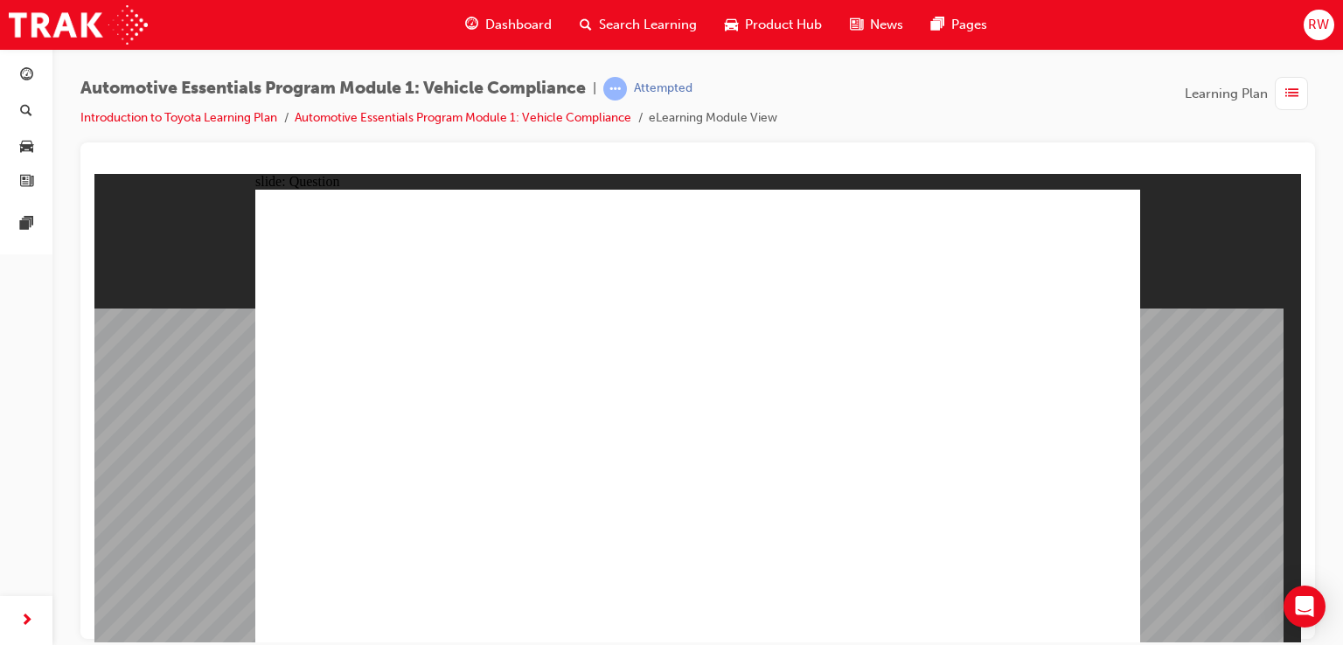
radio input "true"
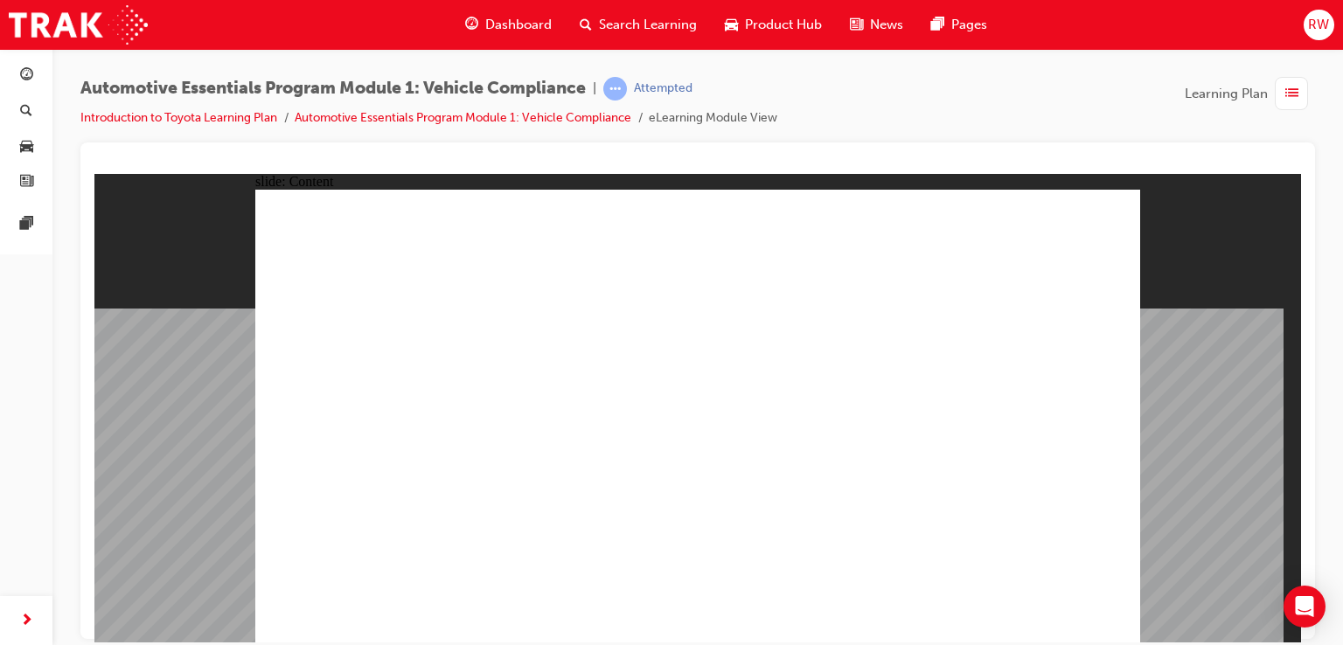
drag, startPoint x: 1069, startPoint y: 597, endPoint x: 1062, endPoint y: 612, distance: 16.4
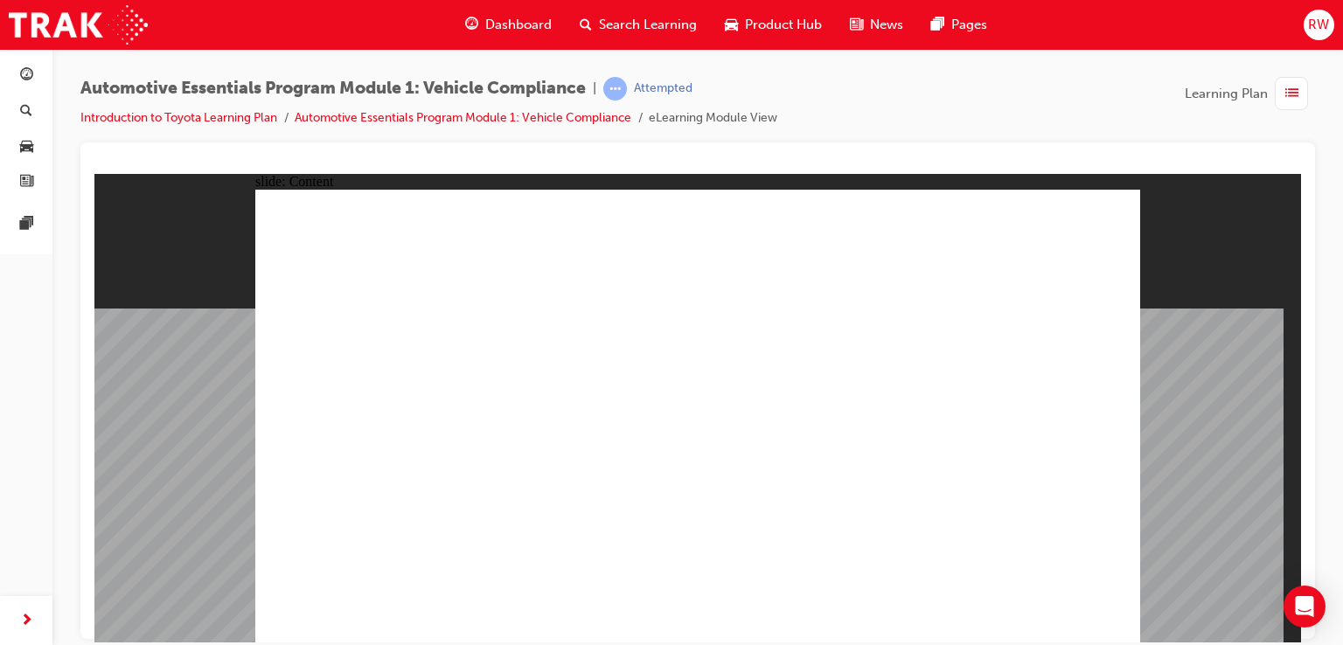
drag, startPoint x: 1095, startPoint y: 198, endPoint x: 1100, endPoint y: 207, distance: 10.6
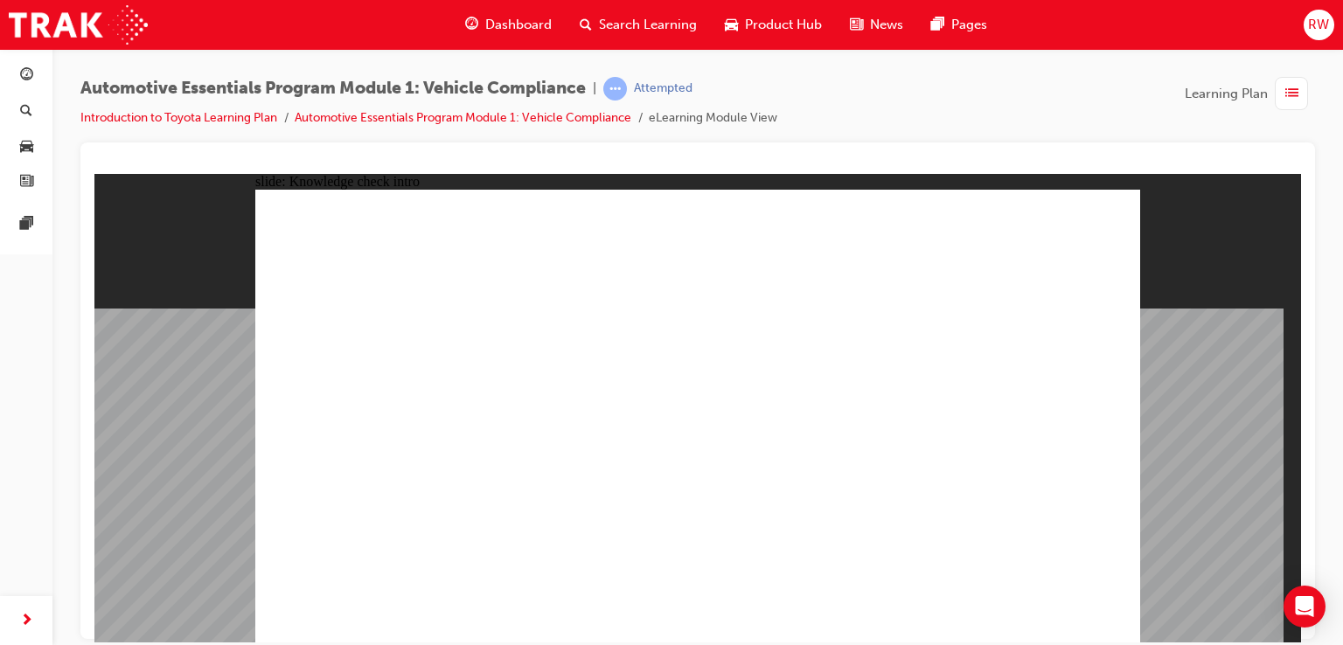
radio input "true"
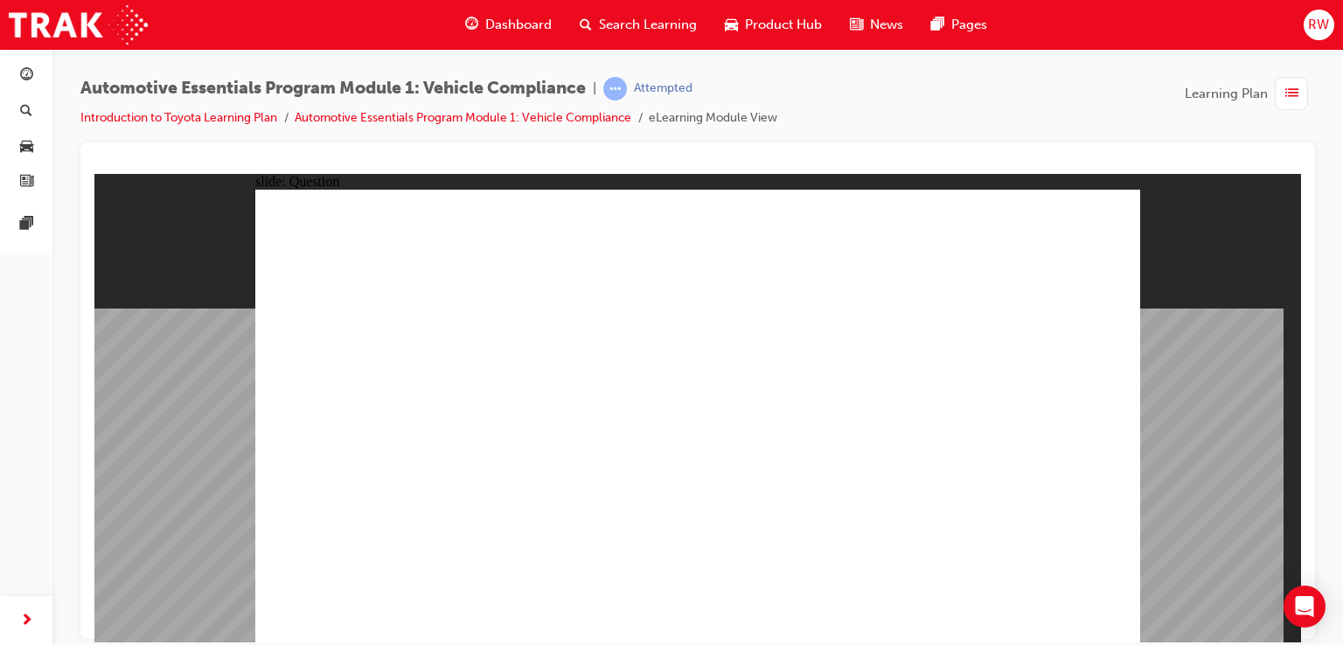
radio input "true"
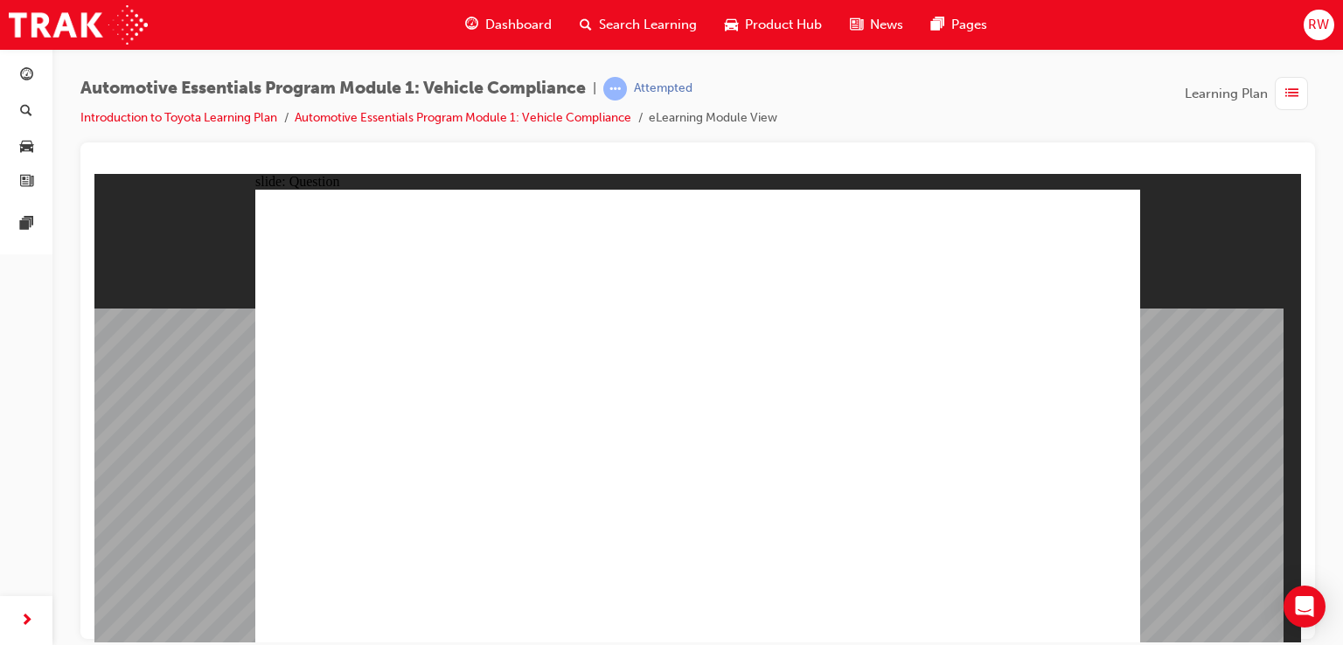
radio input "true"
drag, startPoint x: 516, startPoint y: 554, endPoint x: 531, endPoint y: 544, distance: 18.9
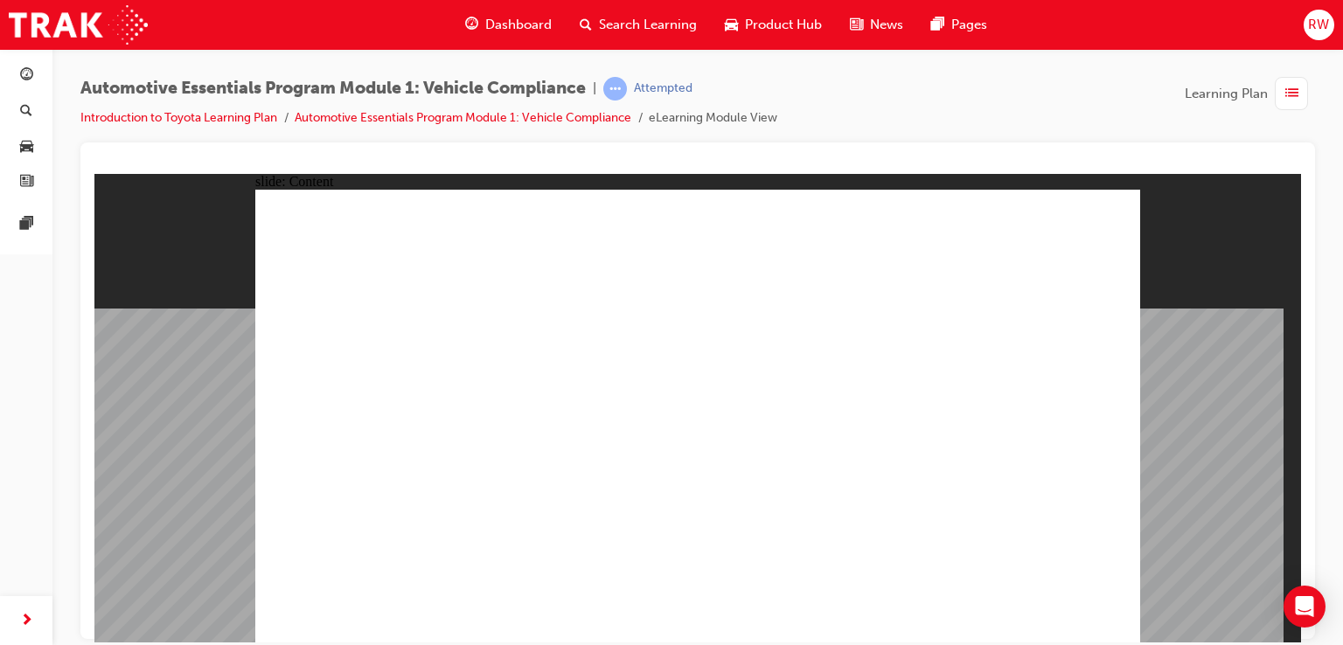
drag, startPoint x: 696, startPoint y: 601, endPoint x: 961, endPoint y: 520, distance: 277.0
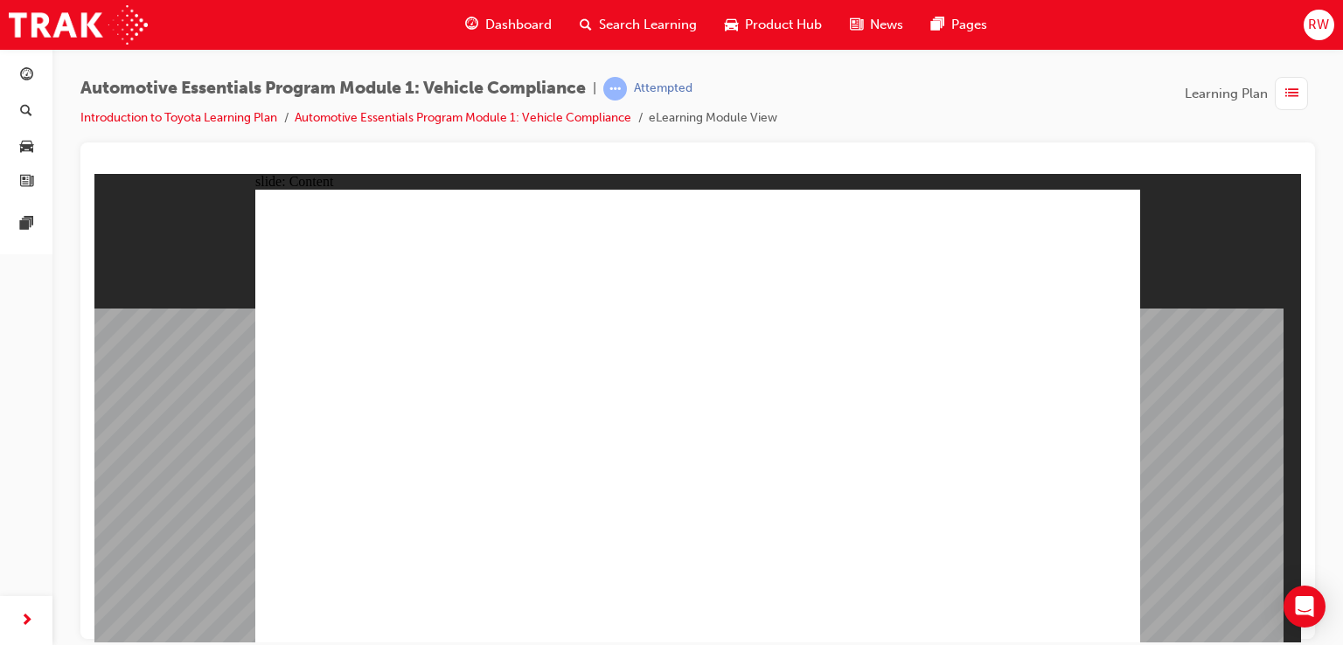
drag, startPoint x: 1087, startPoint y: 213, endPoint x: 457, endPoint y: 410, distance: 660.2
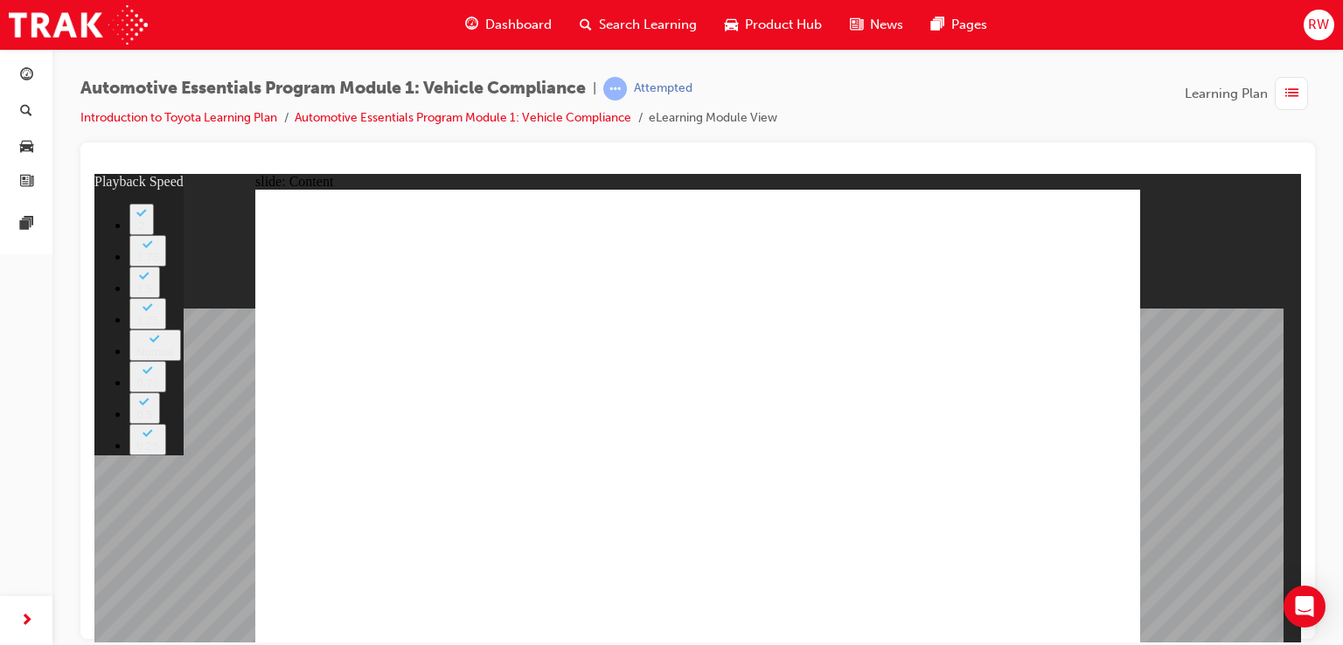
drag, startPoint x: 843, startPoint y: 362, endPoint x: 850, endPoint y: 392, distance: 30.7
type input "43"
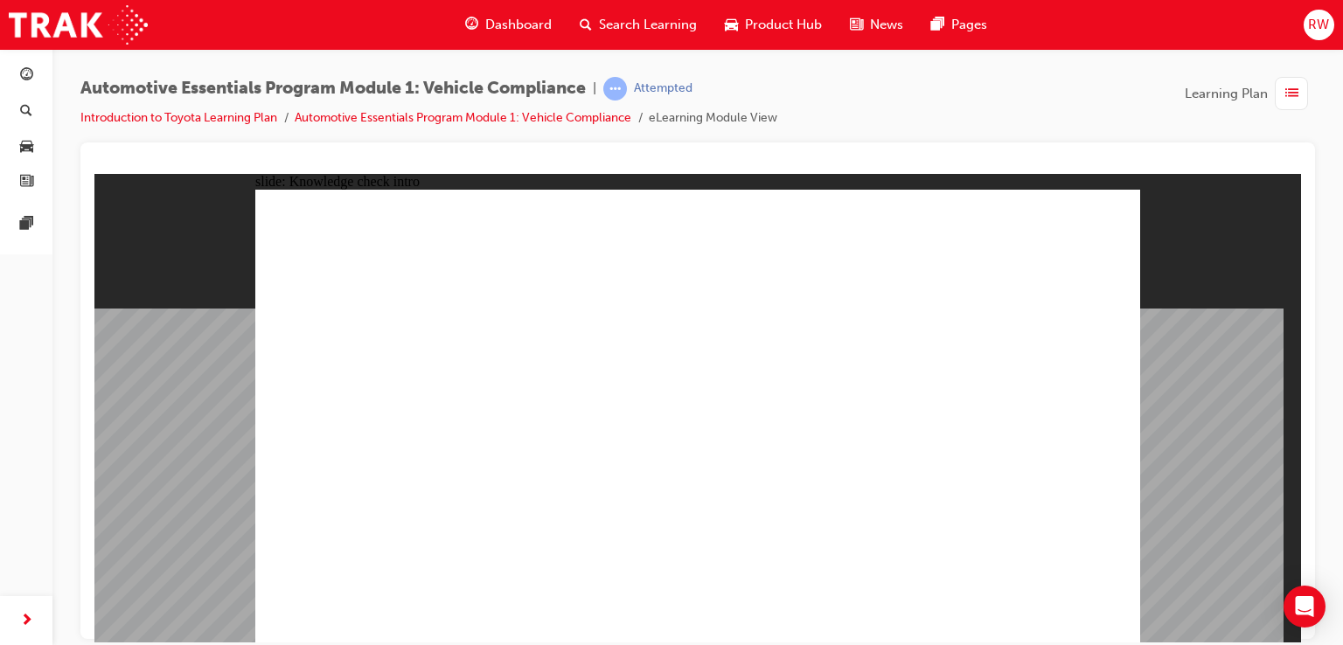
radio input "true"
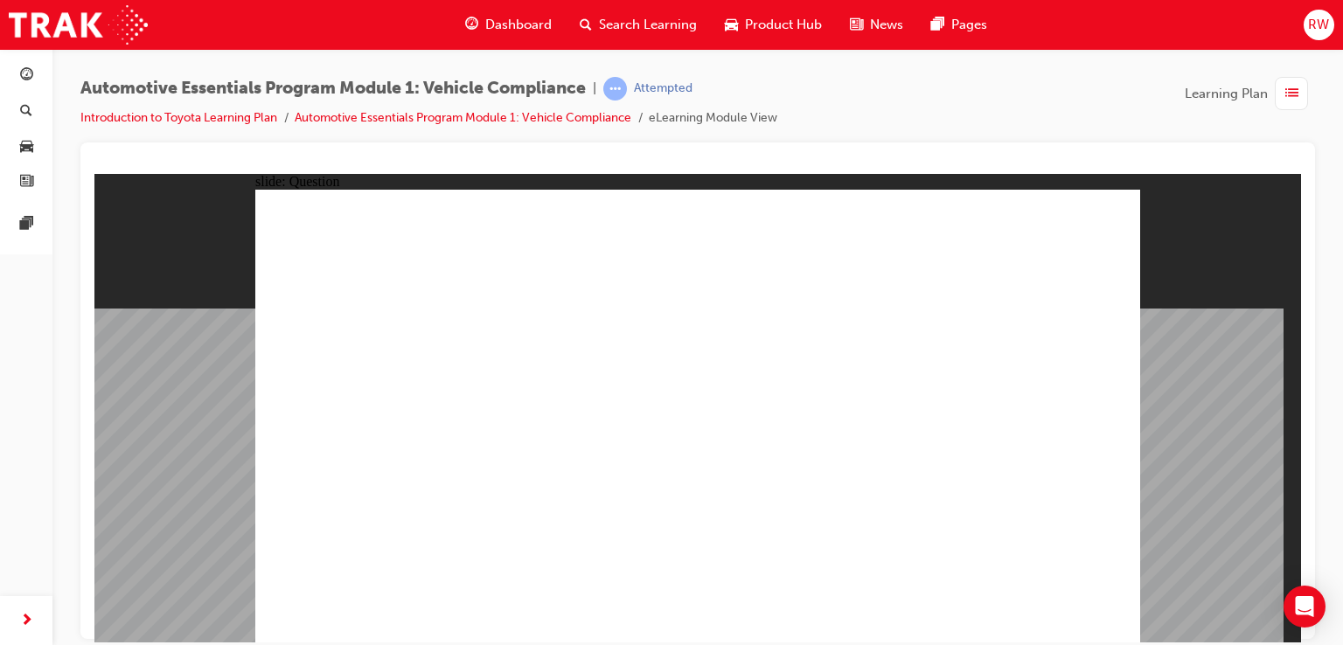
radio input "true"
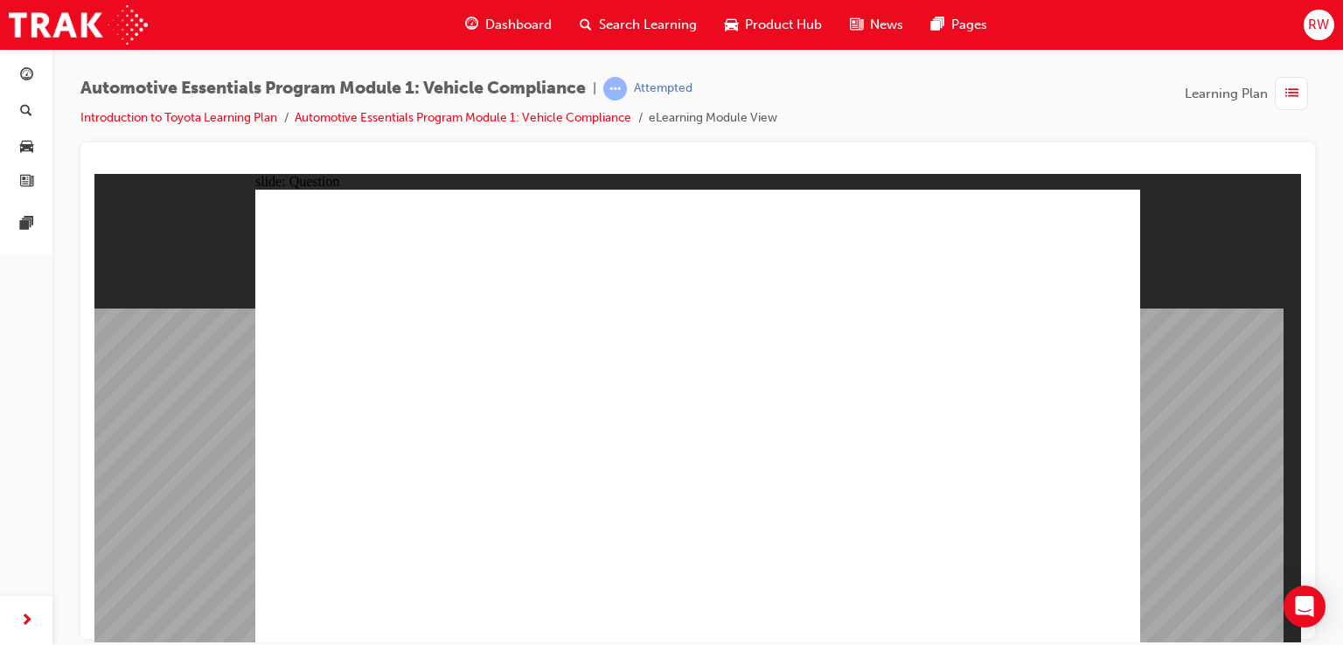
radio input "true"
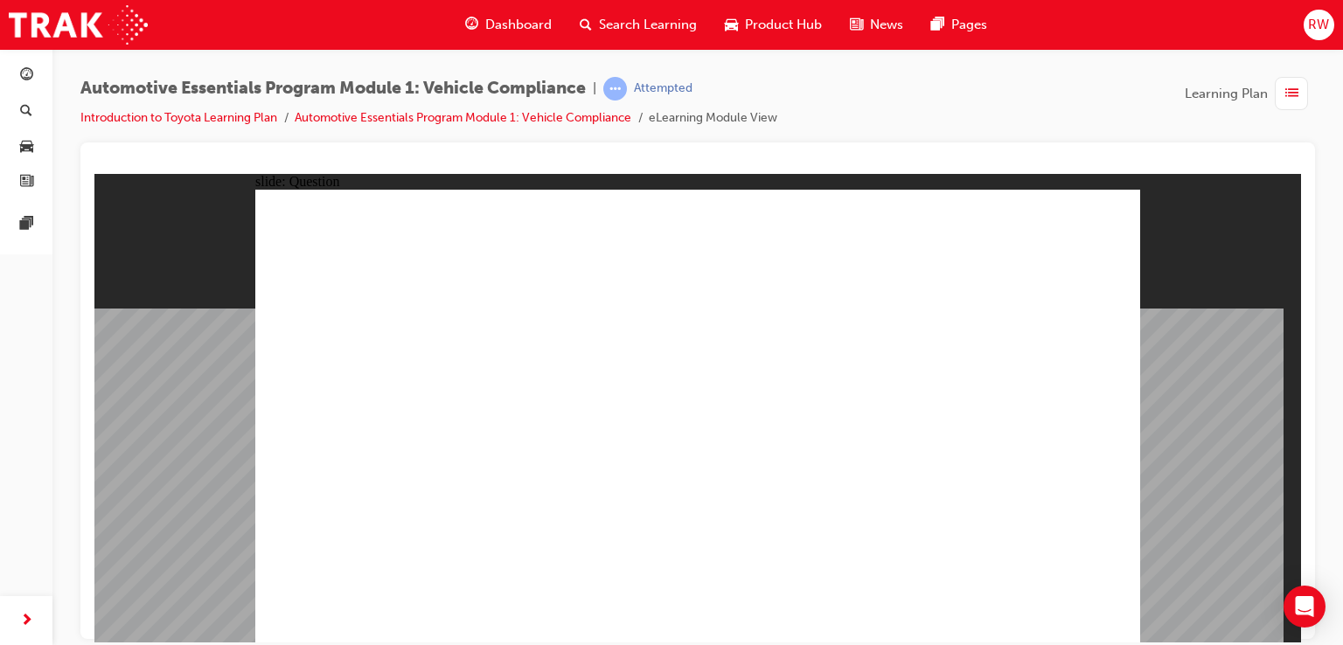
radio input "true"
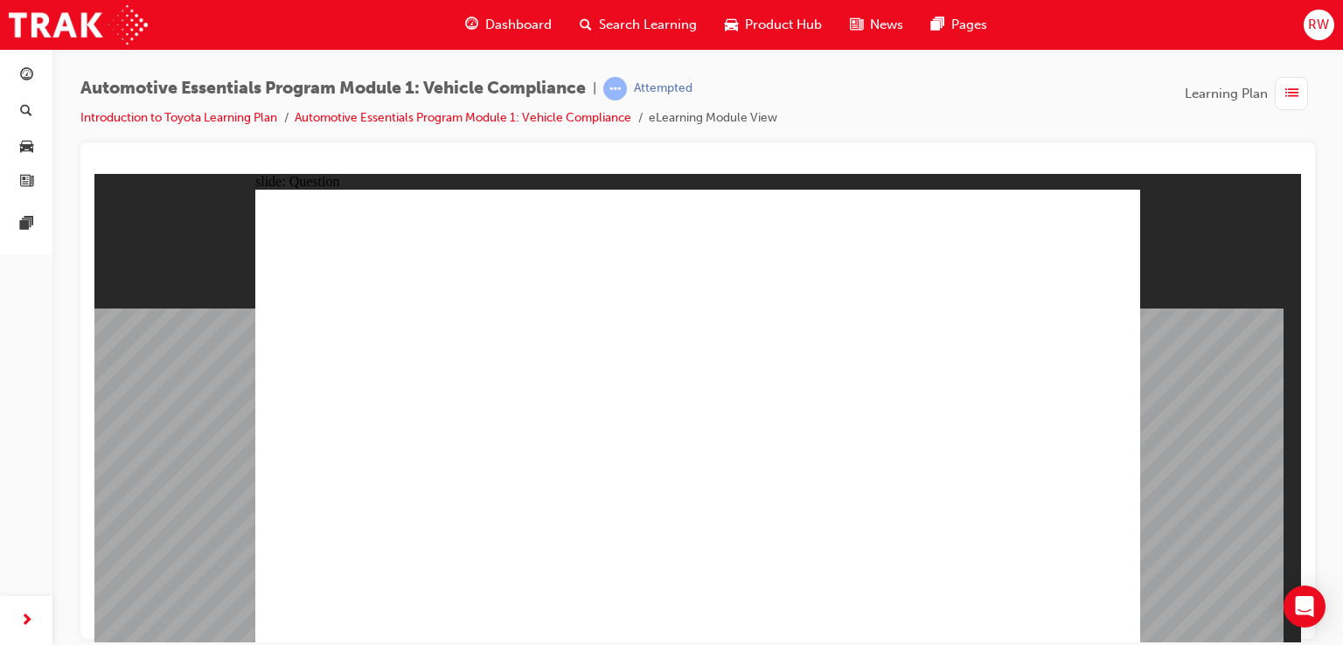
radio input "true"
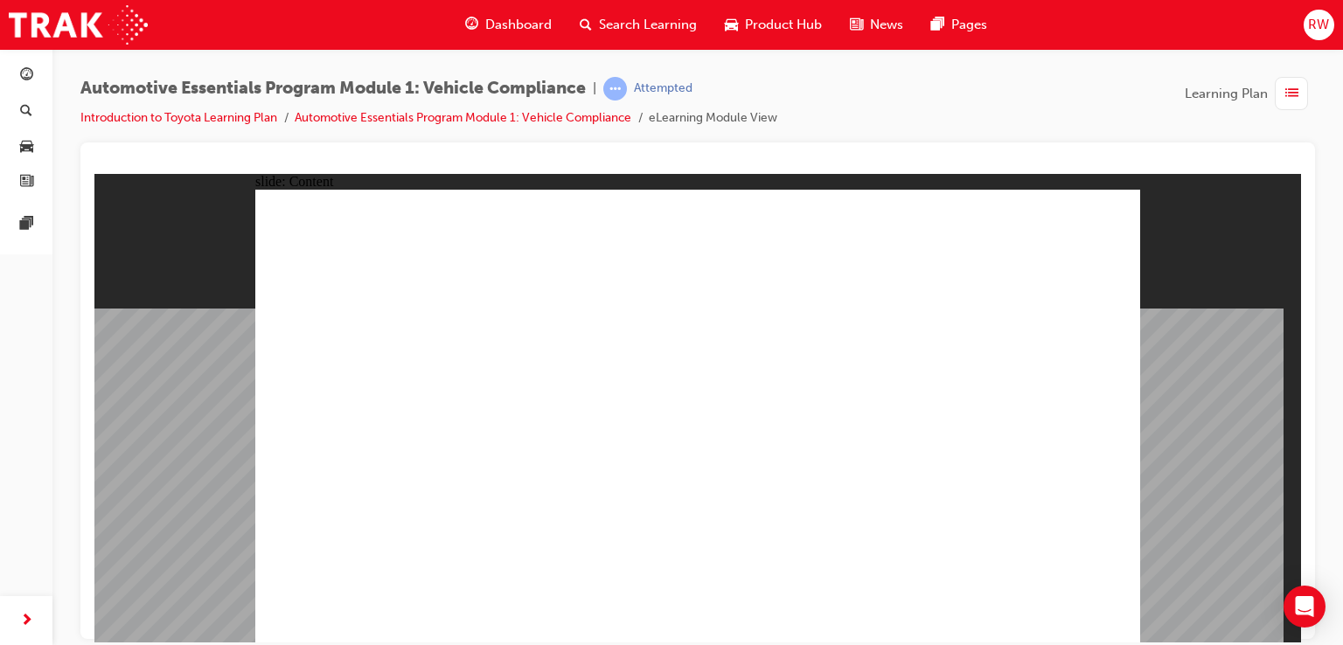
drag, startPoint x: 572, startPoint y: 422, endPoint x: 566, endPoint y: 410, distance: 13.3
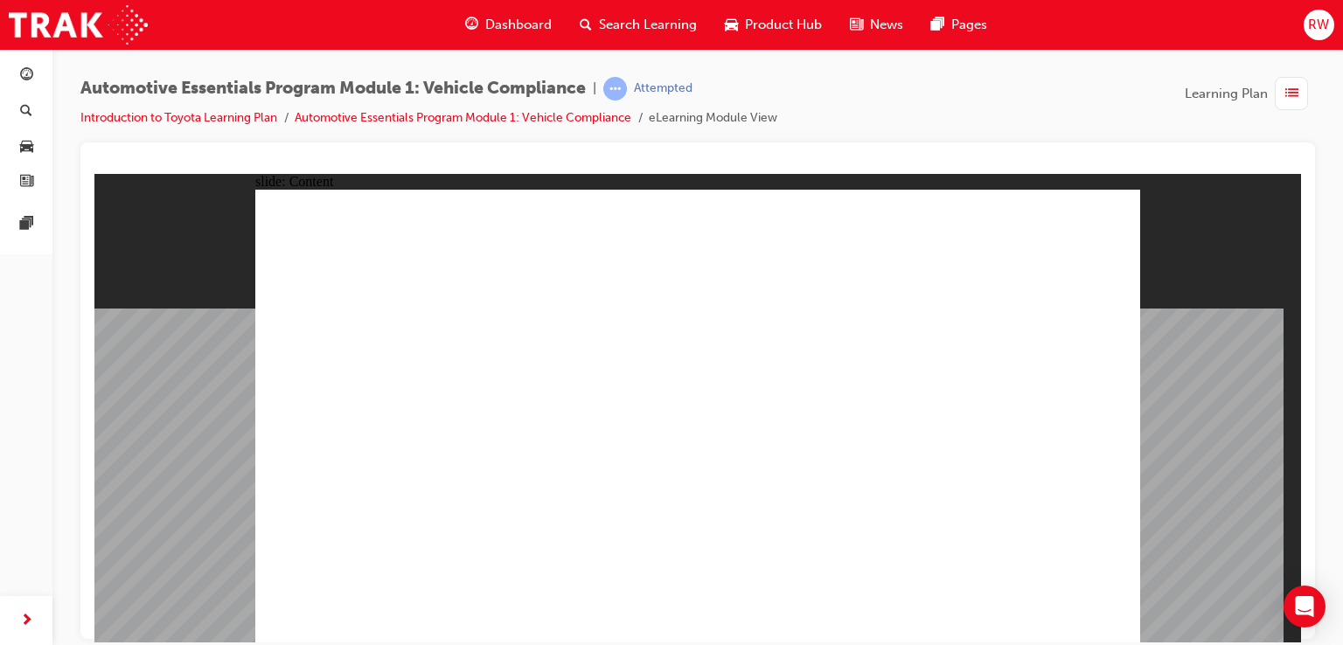
drag, startPoint x: 588, startPoint y: 408, endPoint x: 594, endPoint y: 416, distance: 10.0
drag, startPoint x: 620, startPoint y: 435, endPoint x: 594, endPoint y: 415, distance: 32.4
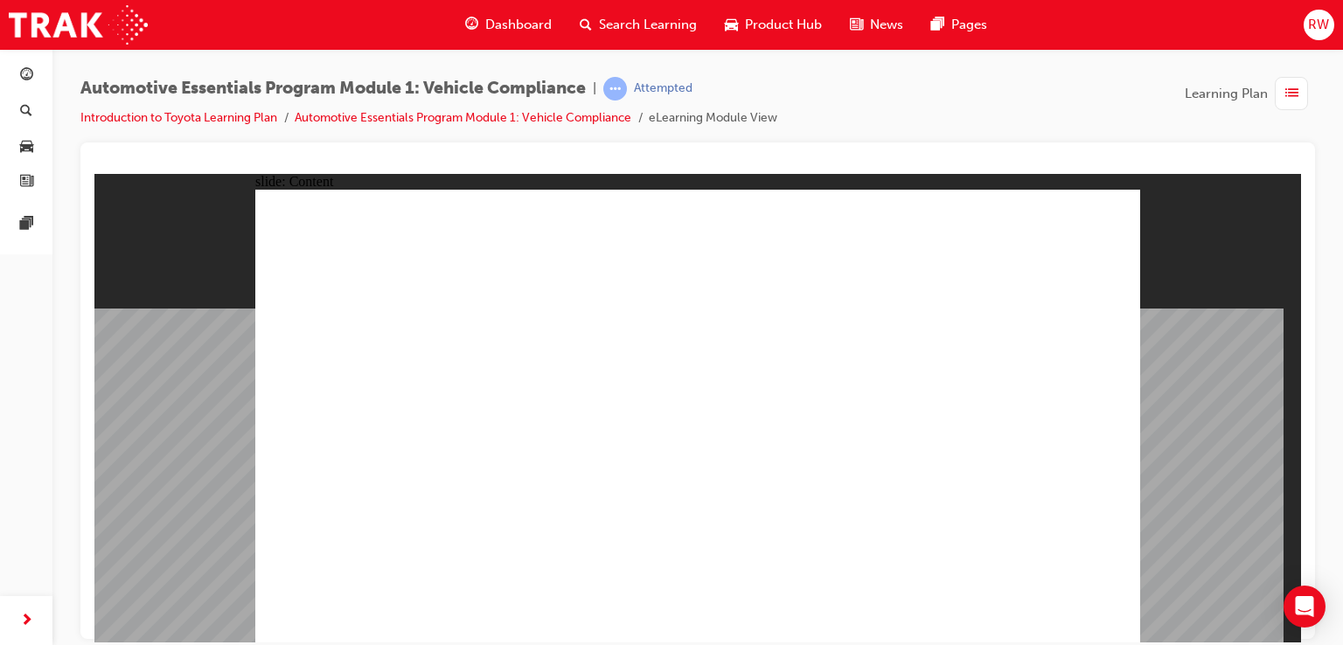
drag, startPoint x: 664, startPoint y: 356, endPoint x: 677, endPoint y: 364, distance: 15.3
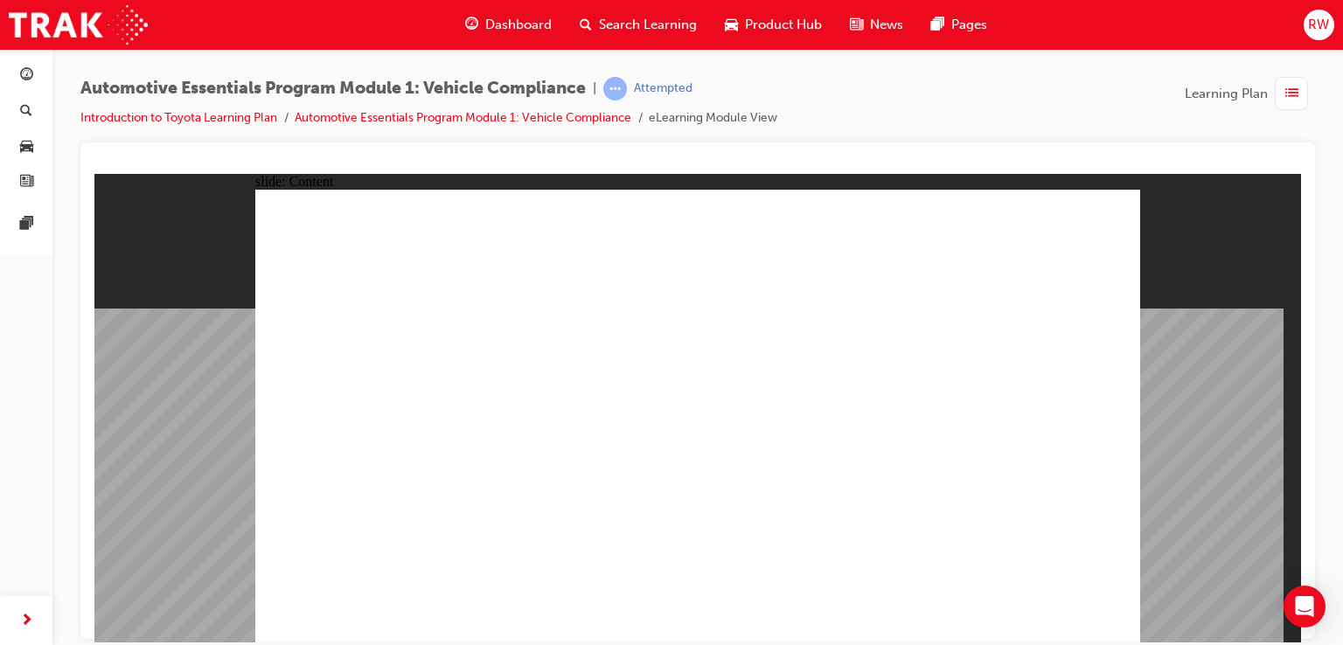
drag, startPoint x: 906, startPoint y: 391, endPoint x: 941, endPoint y: 334, distance: 66.3
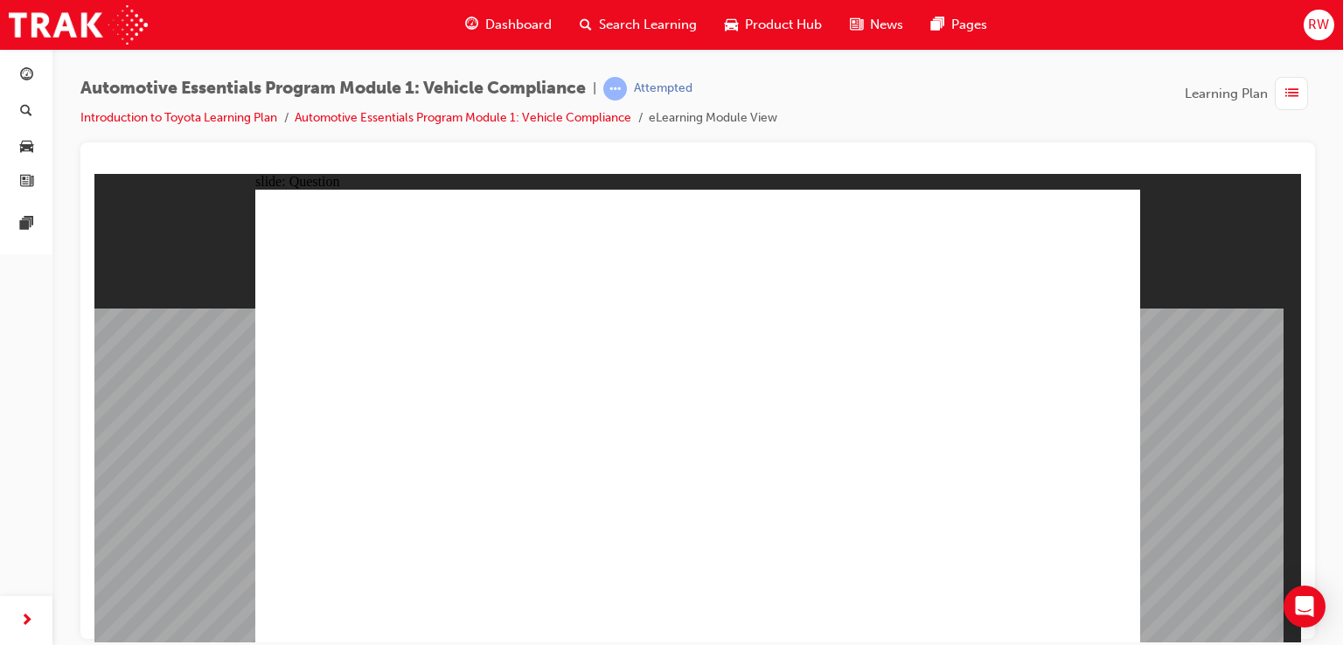
radio input "true"
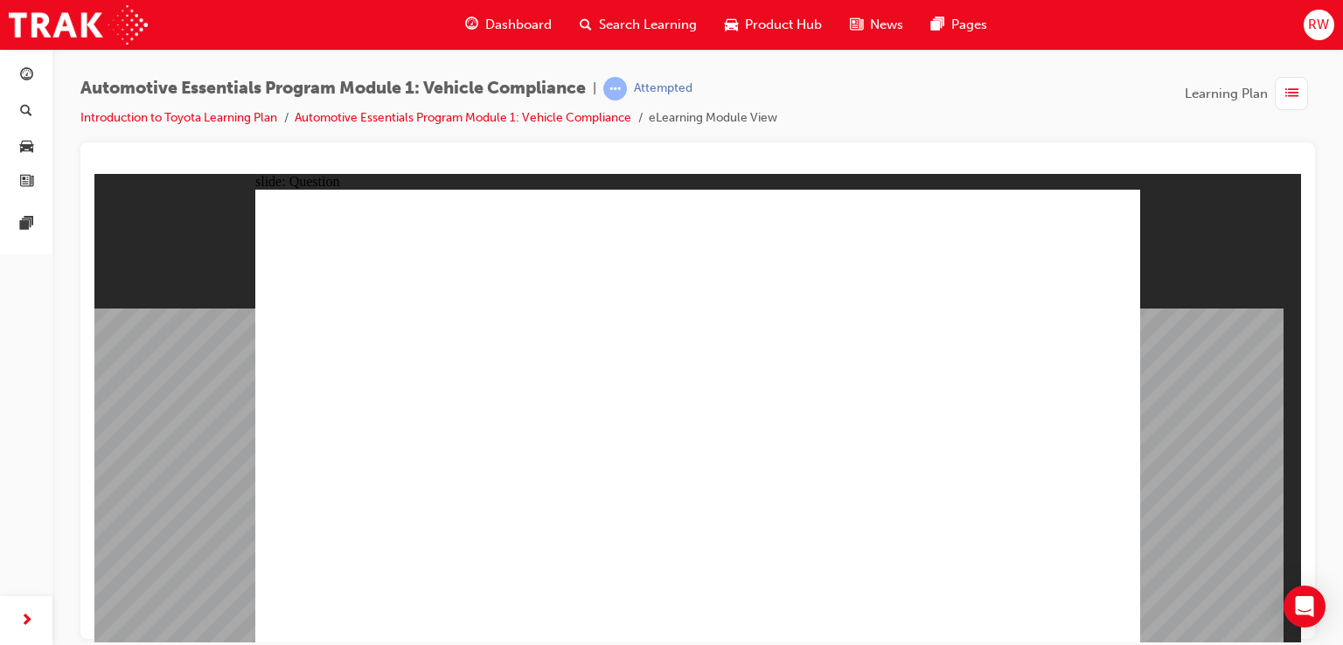
radio input "true"
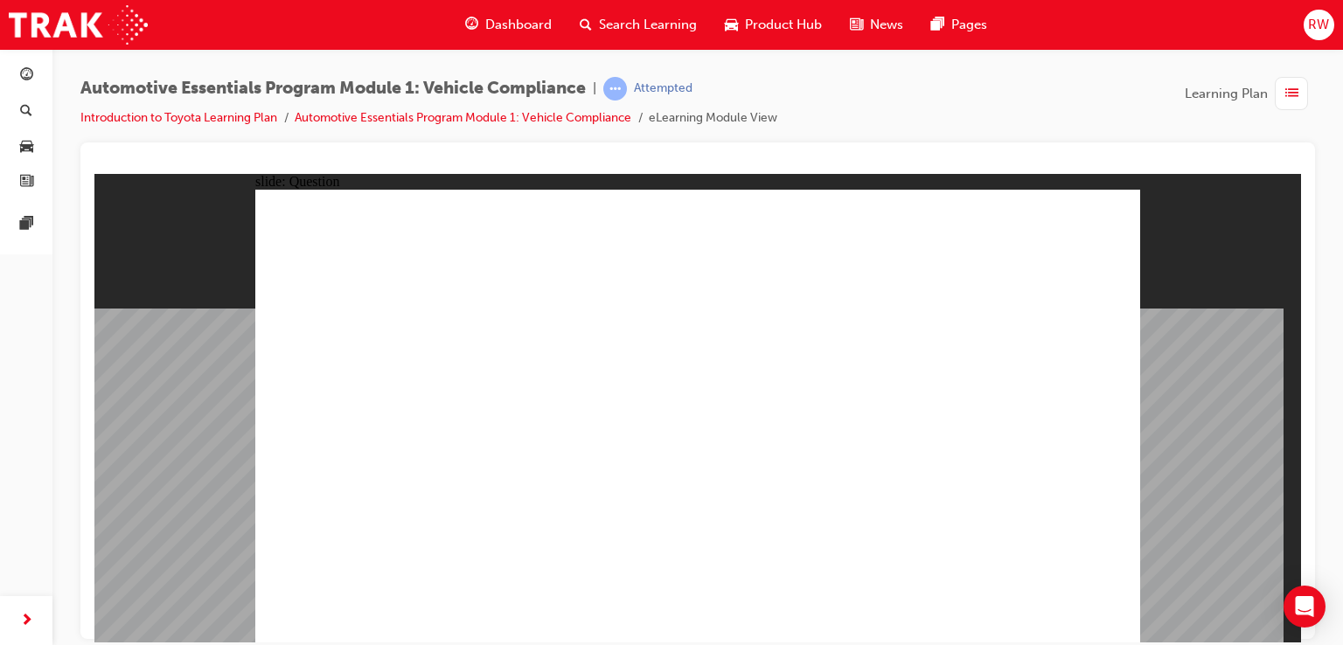
radio input "true"
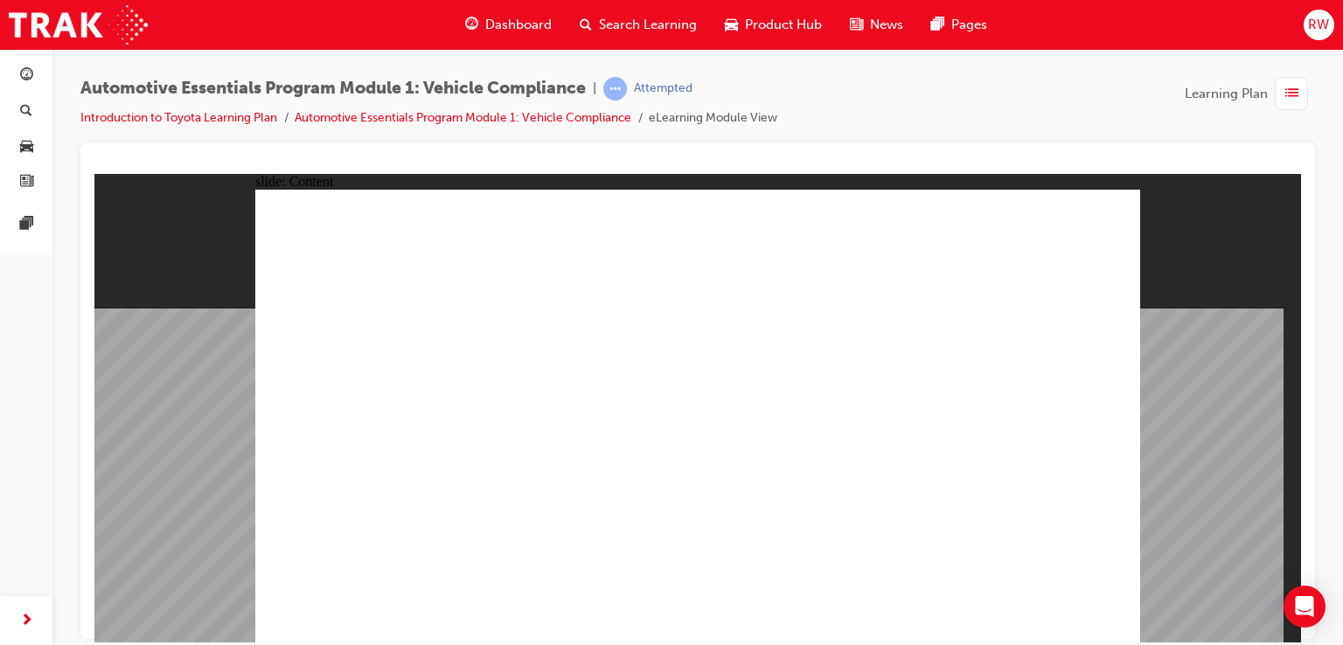
drag, startPoint x: 659, startPoint y: 437, endPoint x: 651, endPoint y: 448, distance: 13.1
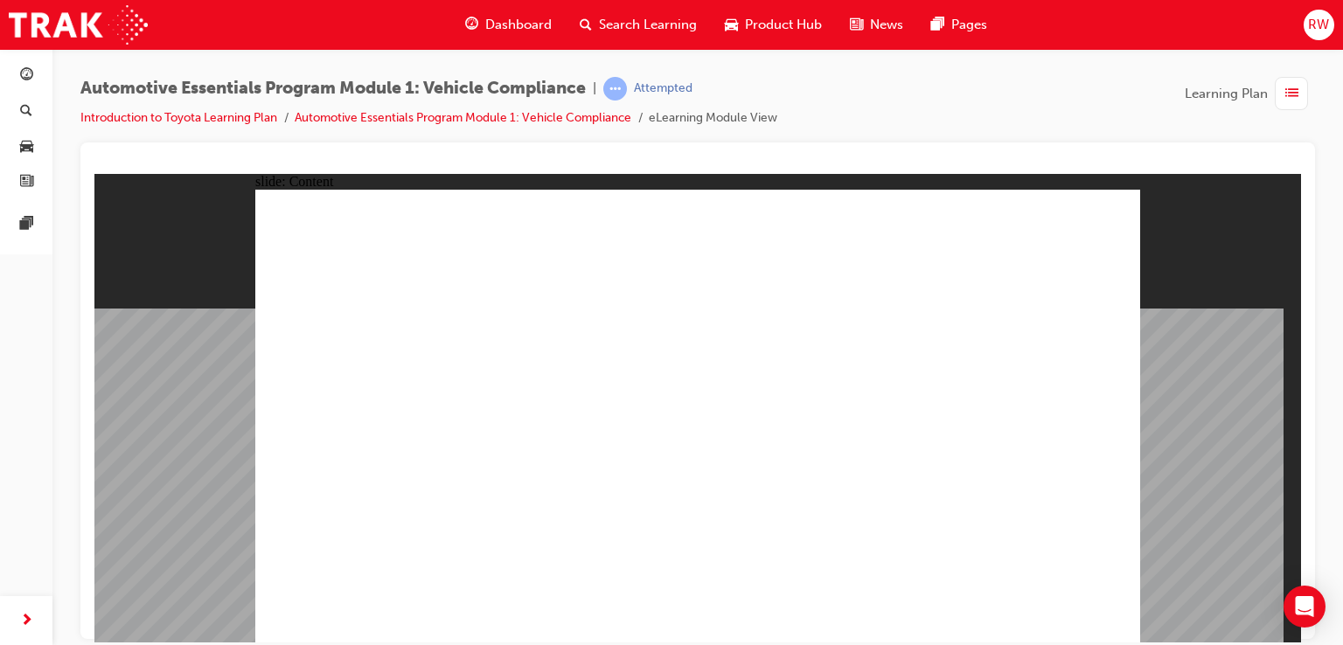
drag, startPoint x: 651, startPoint y: 448, endPoint x: 656, endPoint y: 503, distance: 55.2
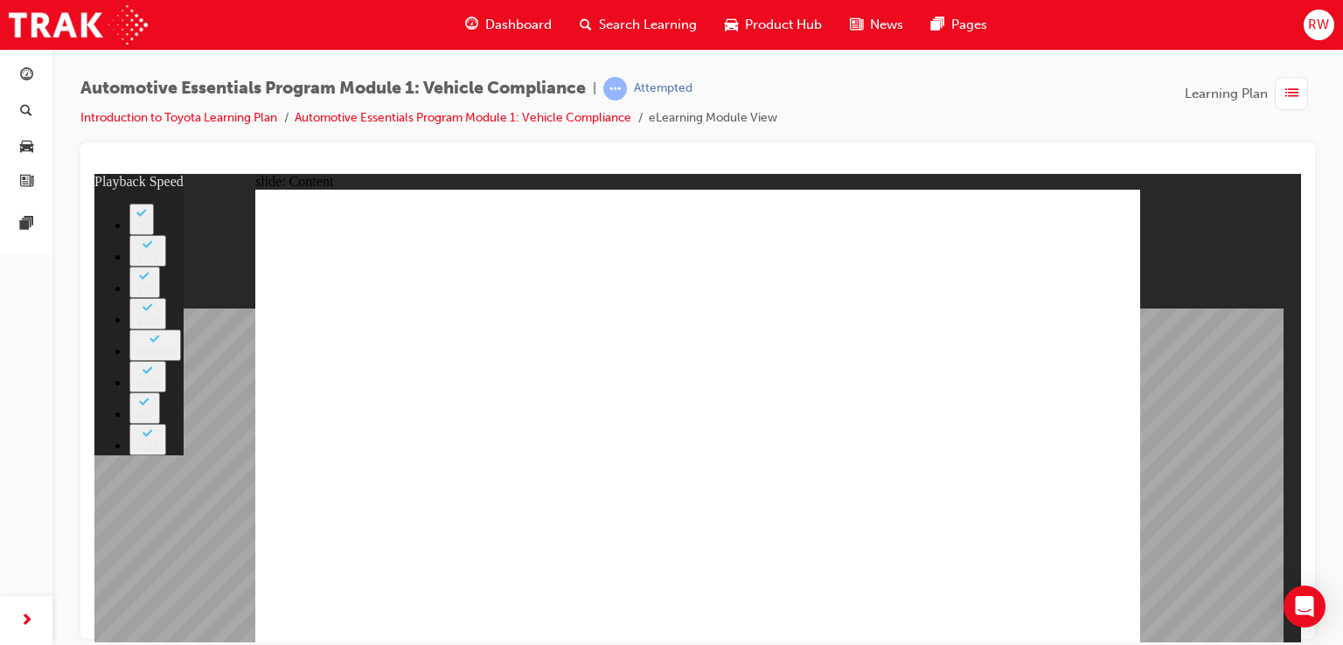
type input "35"
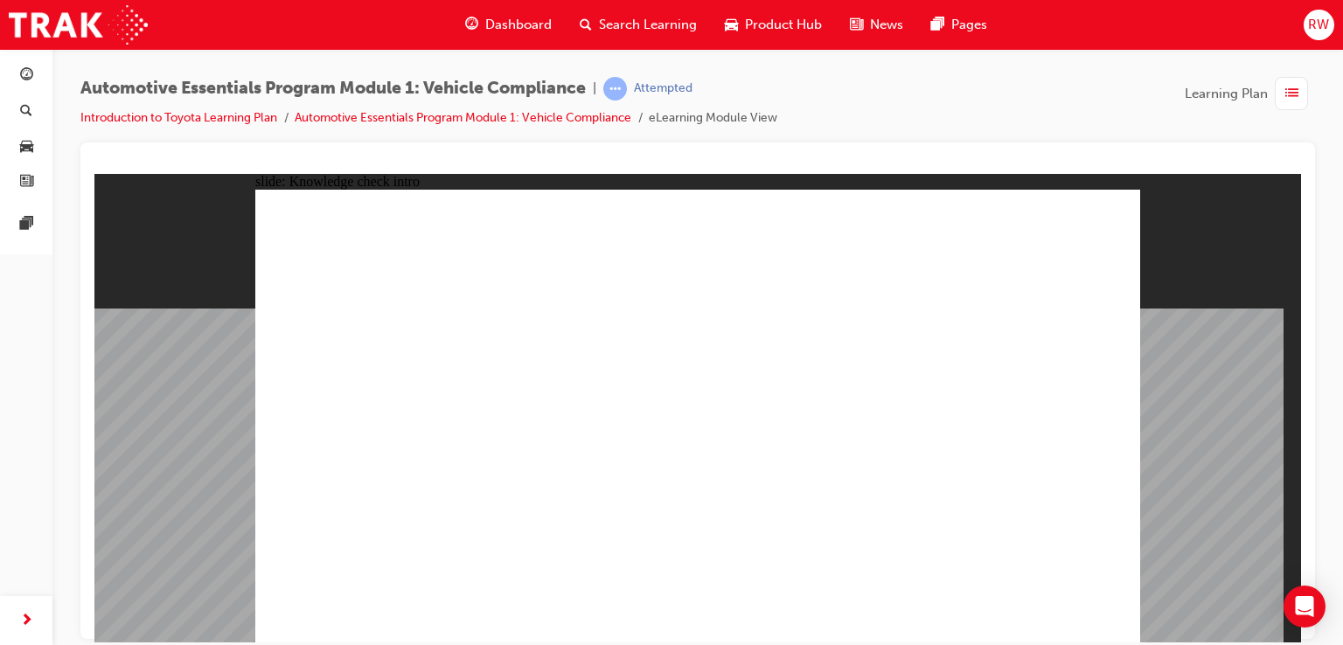
drag, startPoint x: 1086, startPoint y: 633, endPoint x: 1082, endPoint y: 624, distance: 9.4
radio input "true"
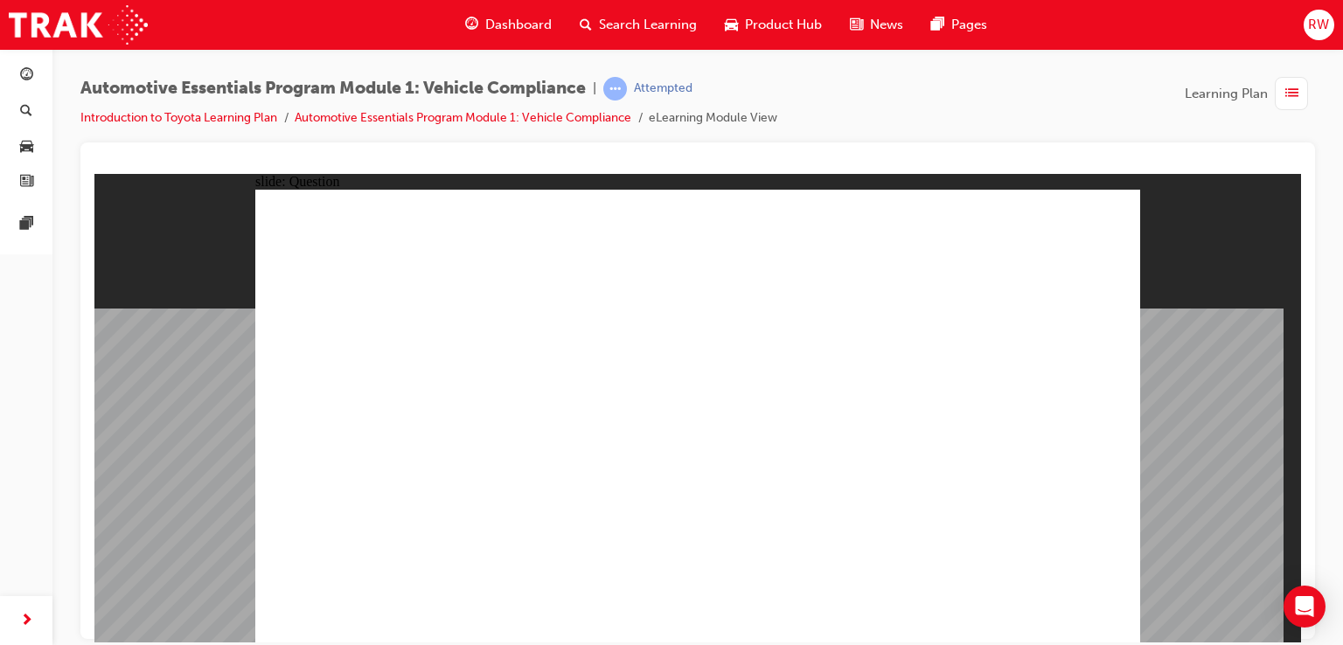
radio input "true"
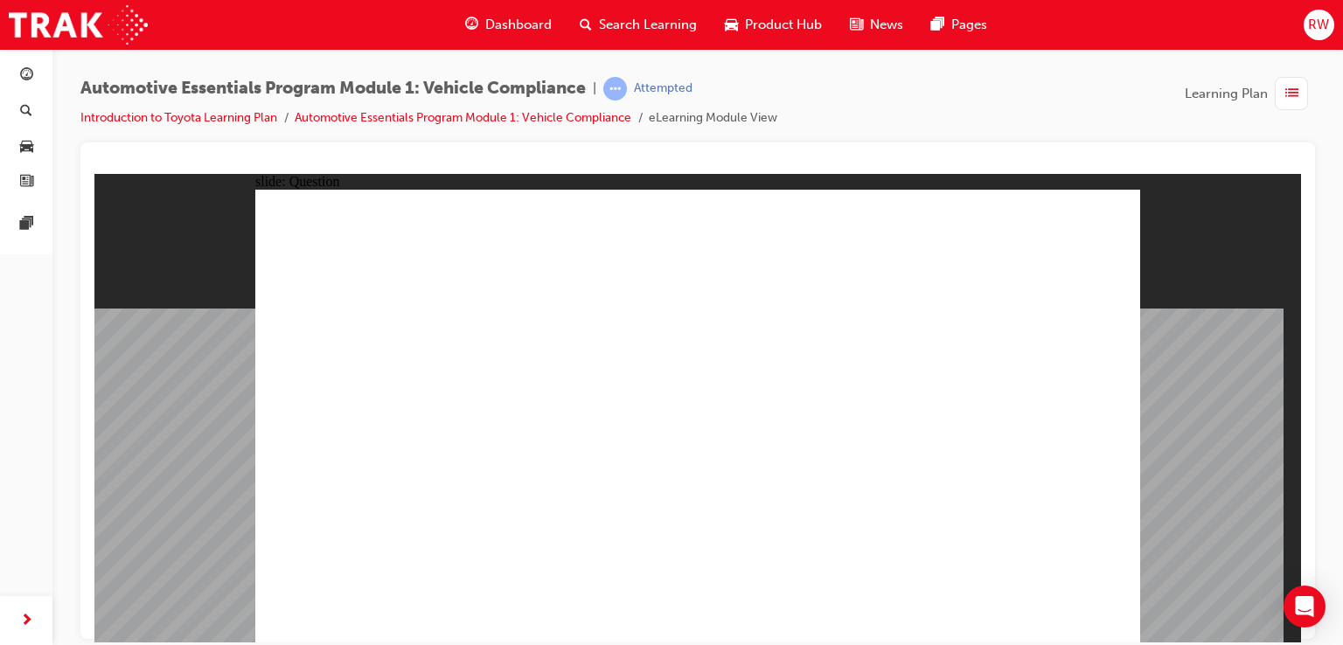
radio input "true"
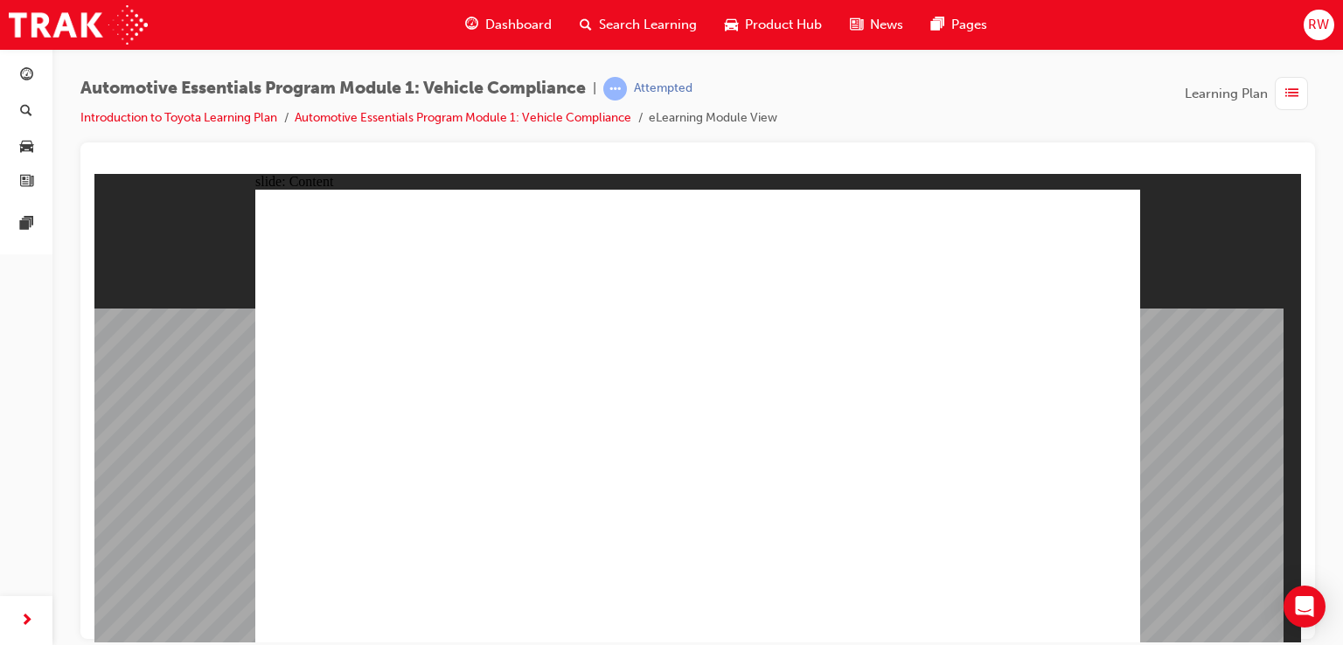
drag, startPoint x: 979, startPoint y: 397, endPoint x: 850, endPoint y: 484, distance: 156.1
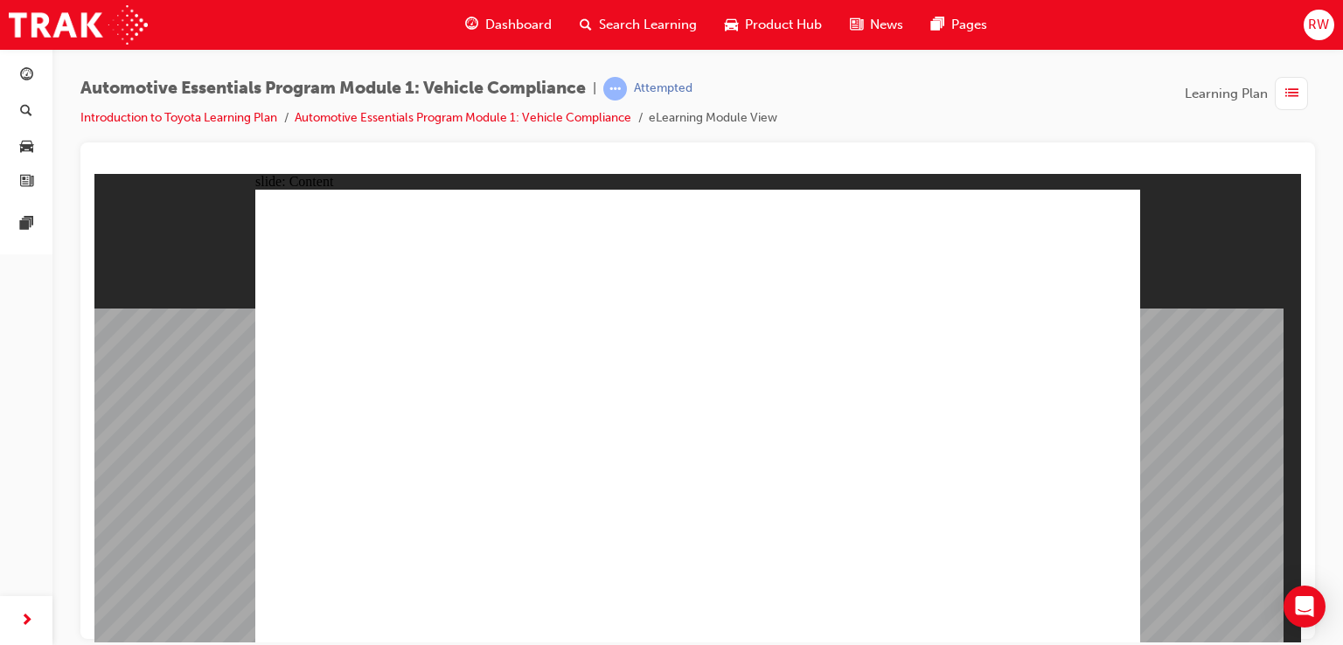
drag, startPoint x: 965, startPoint y: 399, endPoint x: 954, endPoint y: 404, distance: 12.2
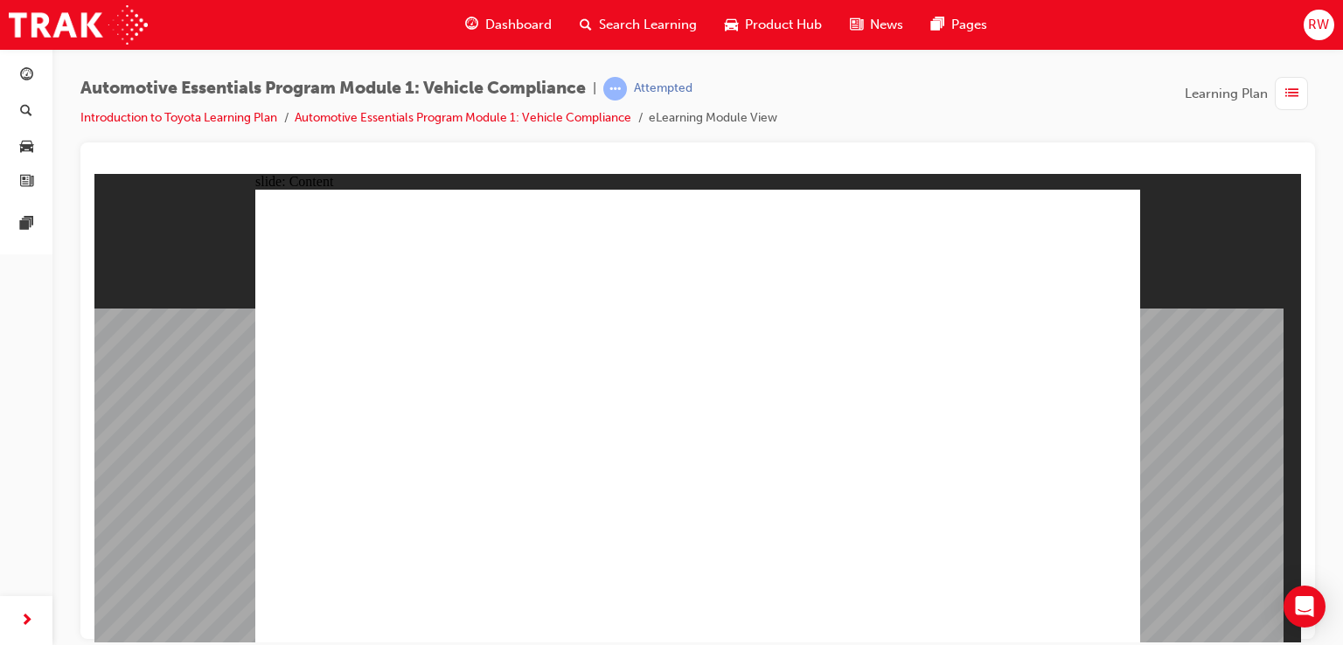
drag, startPoint x: 1005, startPoint y: 378, endPoint x: 1025, endPoint y: 381, distance: 20.4
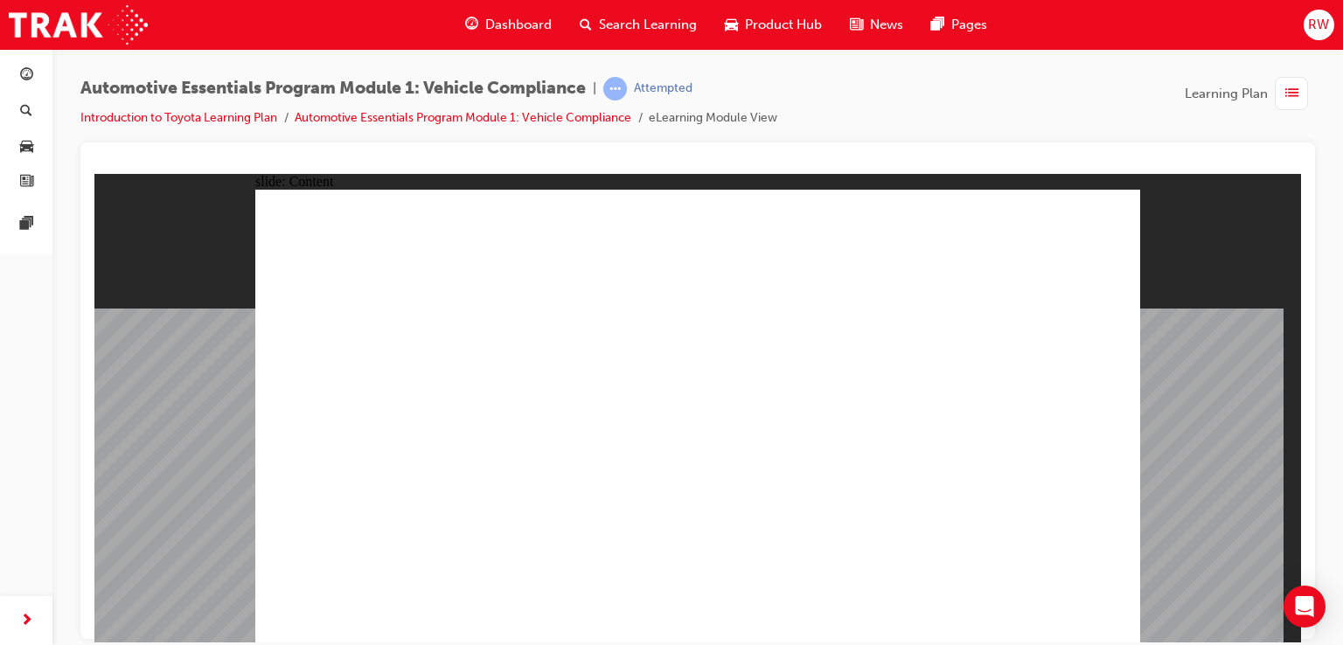
drag, startPoint x: 1108, startPoint y: 223, endPoint x: 959, endPoint y: 316, distance: 176.3
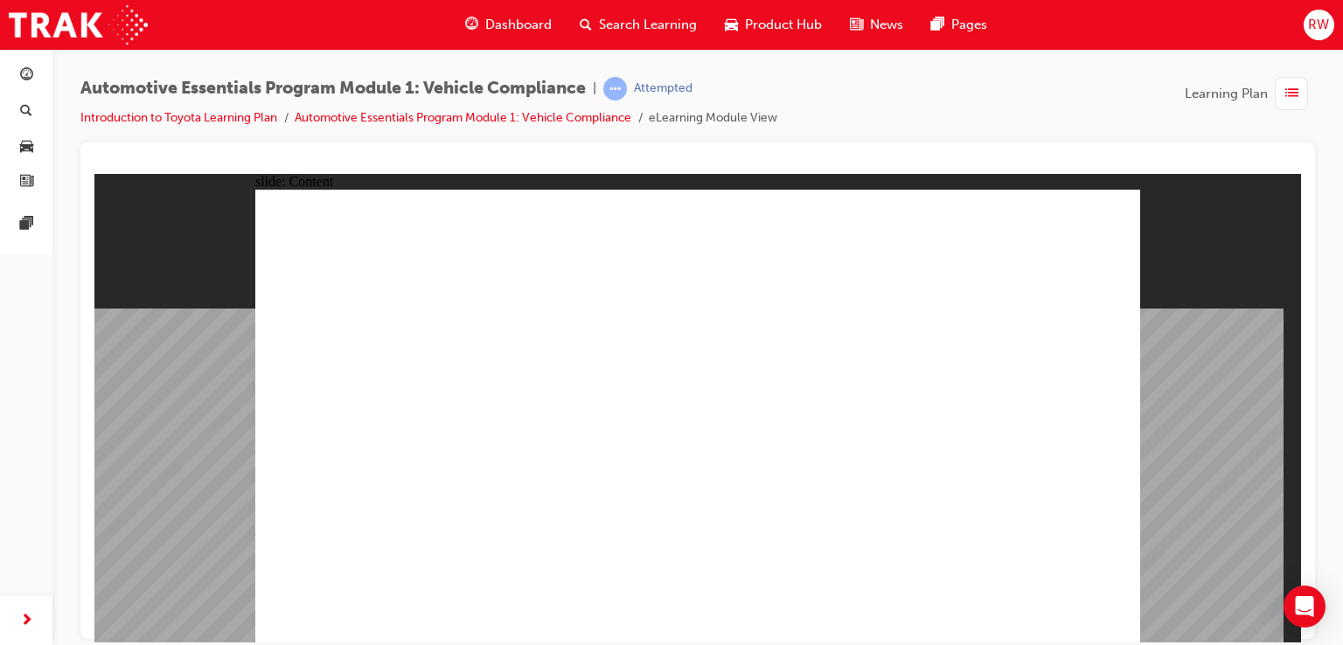
drag, startPoint x: 503, startPoint y: 466, endPoint x: 503, endPoint y: 488, distance: 21.9
drag, startPoint x: 825, startPoint y: 296, endPoint x: 802, endPoint y: 420, distance: 126.2
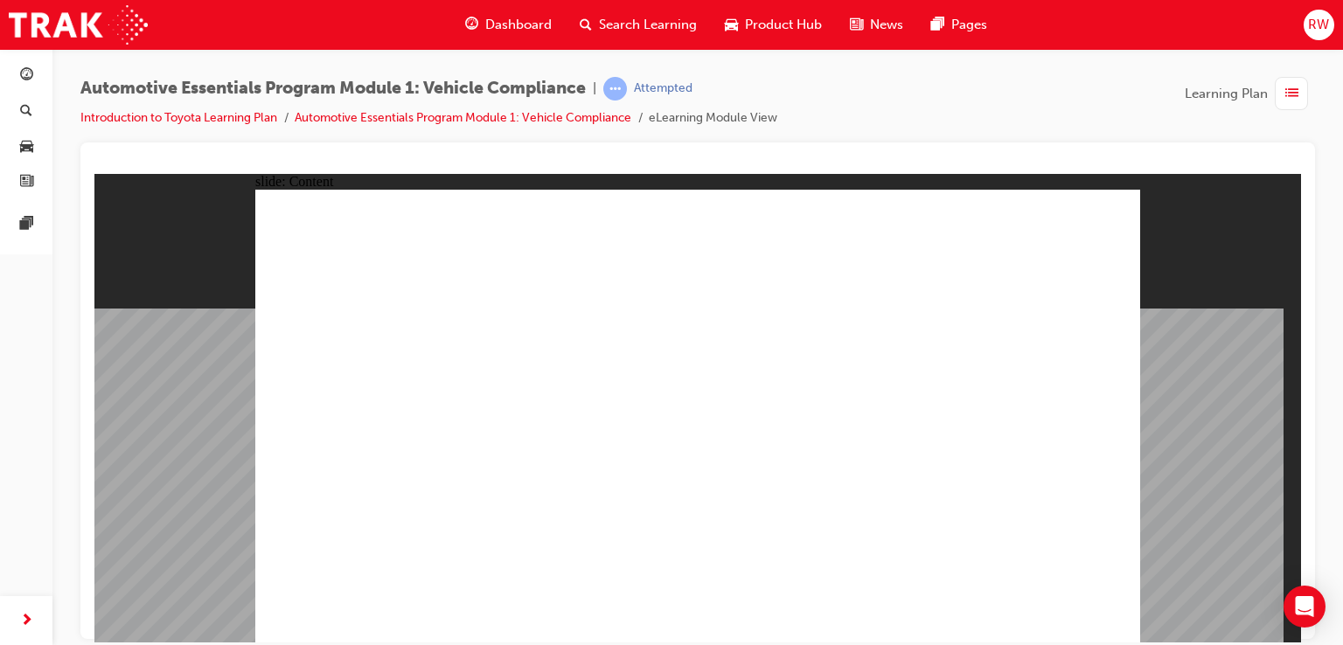
drag, startPoint x: 710, startPoint y: 458, endPoint x: 697, endPoint y: 465, distance: 14.9
drag, startPoint x: 496, startPoint y: 410, endPoint x: 500, endPoint y: 420, distance: 11.1
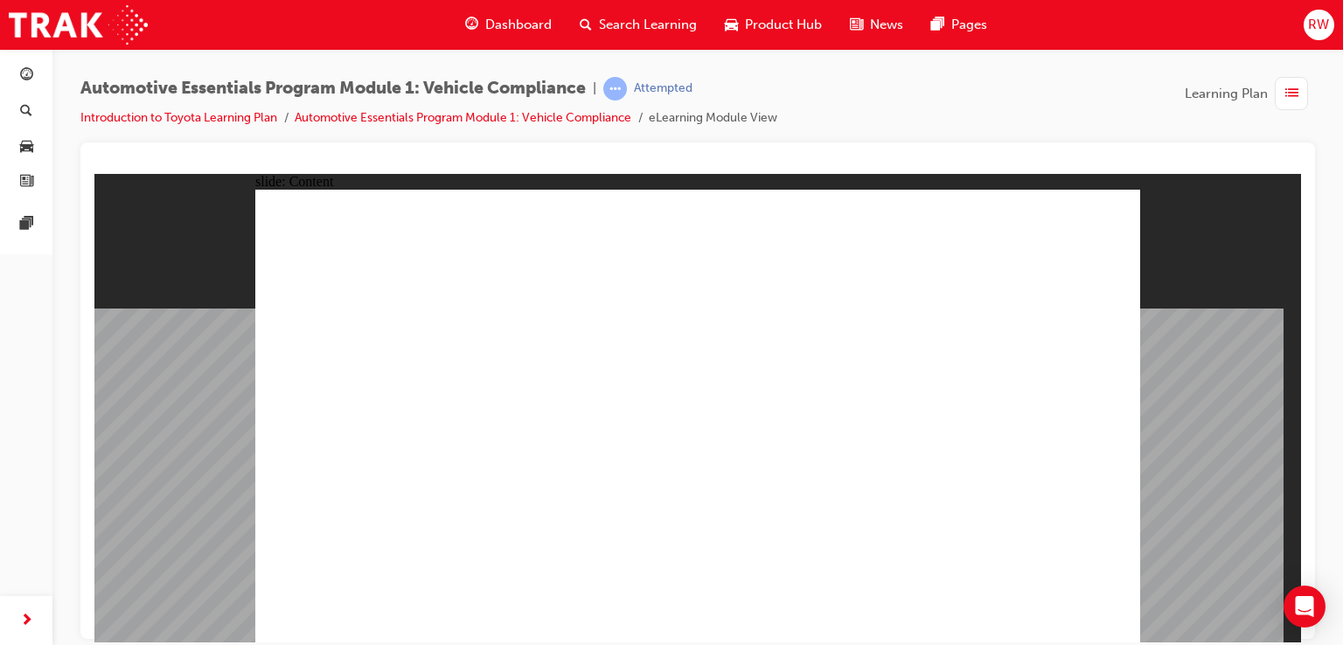
drag, startPoint x: 673, startPoint y: 394, endPoint x: 661, endPoint y: 401, distance: 14.1
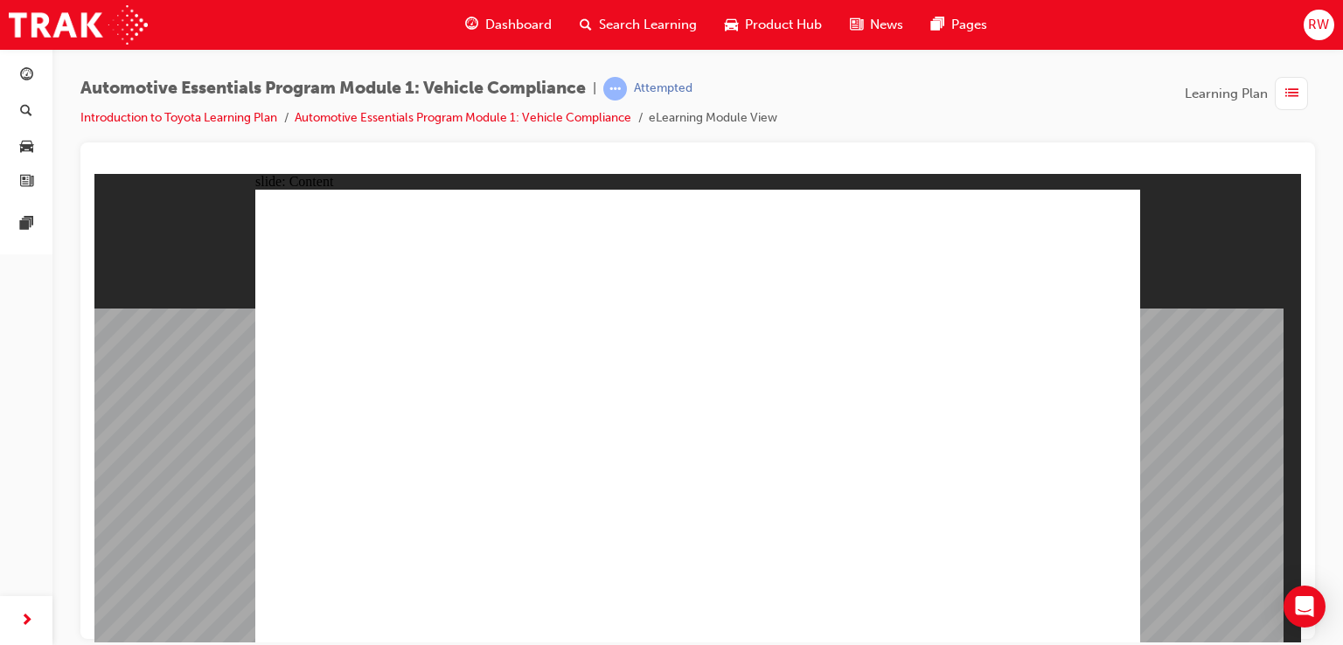
drag, startPoint x: 822, startPoint y: 497, endPoint x: 802, endPoint y: 510, distance: 23.5
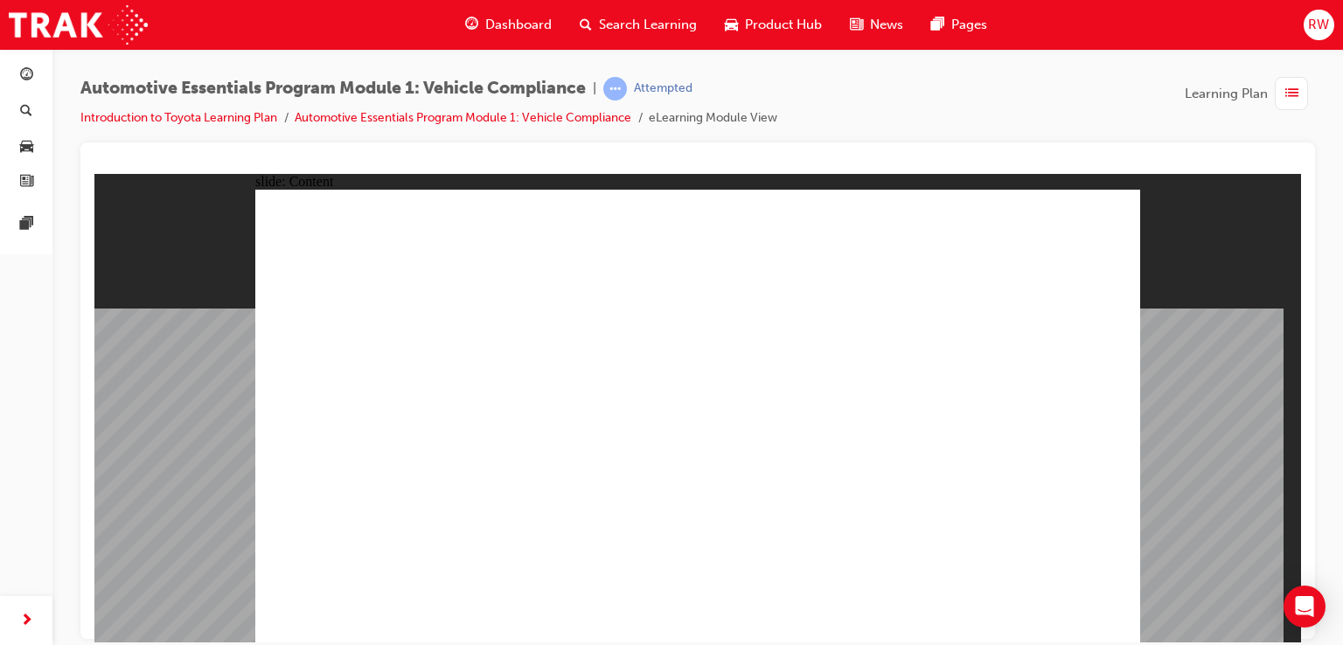
drag, startPoint x: 871, startPoint y: 486, endPoint x: 842, endPoint y: 476, distance: 30.7
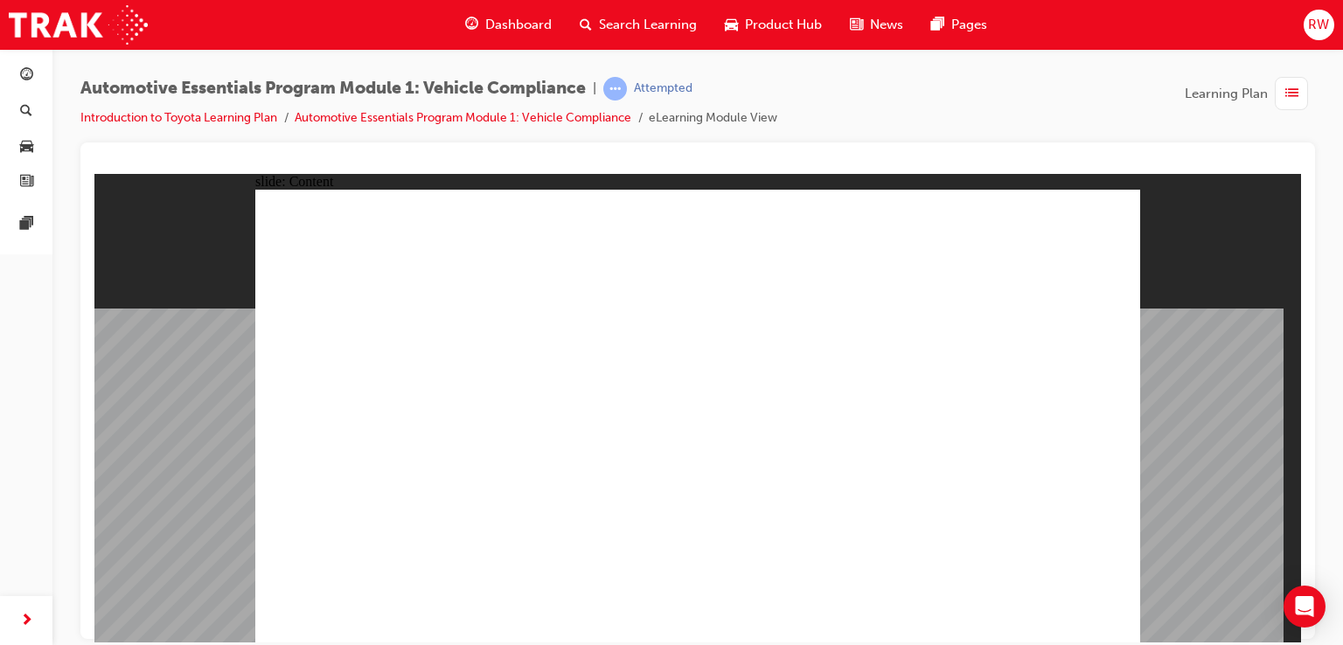
drag, startPoint x: 1079, startPoint y: 217, endPoint x: 1069, endPoint y: 242, distance: 27.1
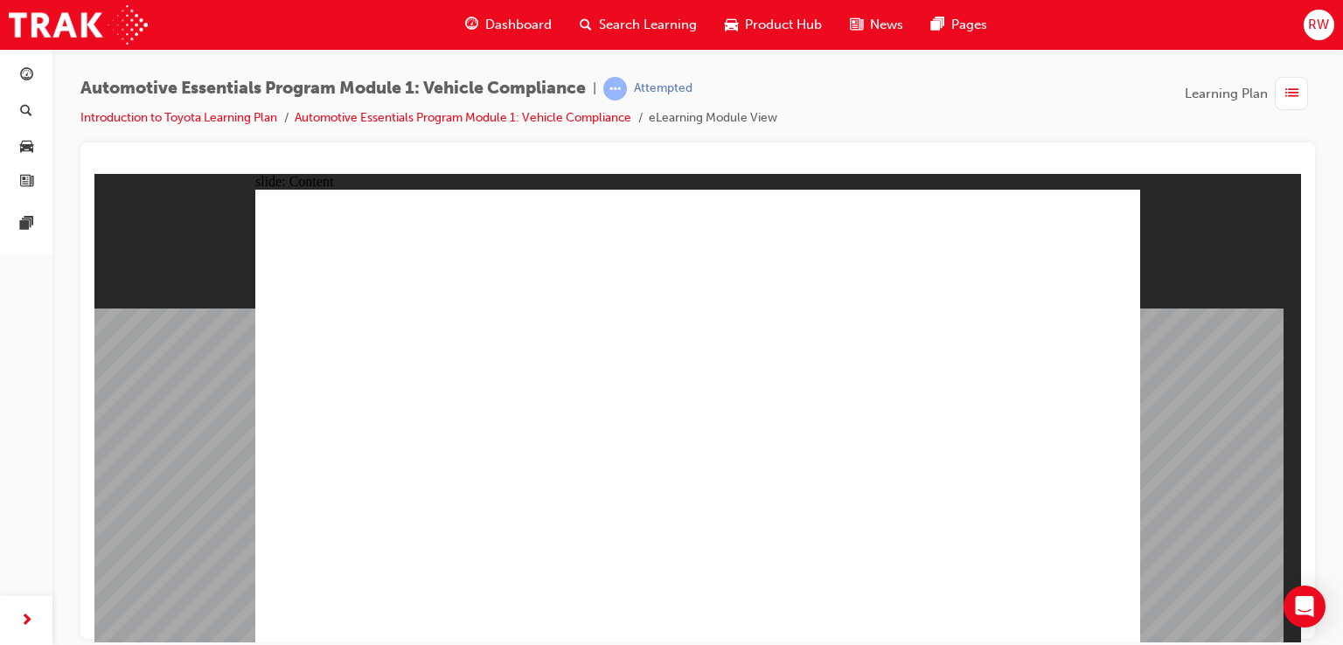
drag, startPoint x: 1031, startPoint y: 601, endPoint x: 1043, endPoint y: 604, distance: 12.5
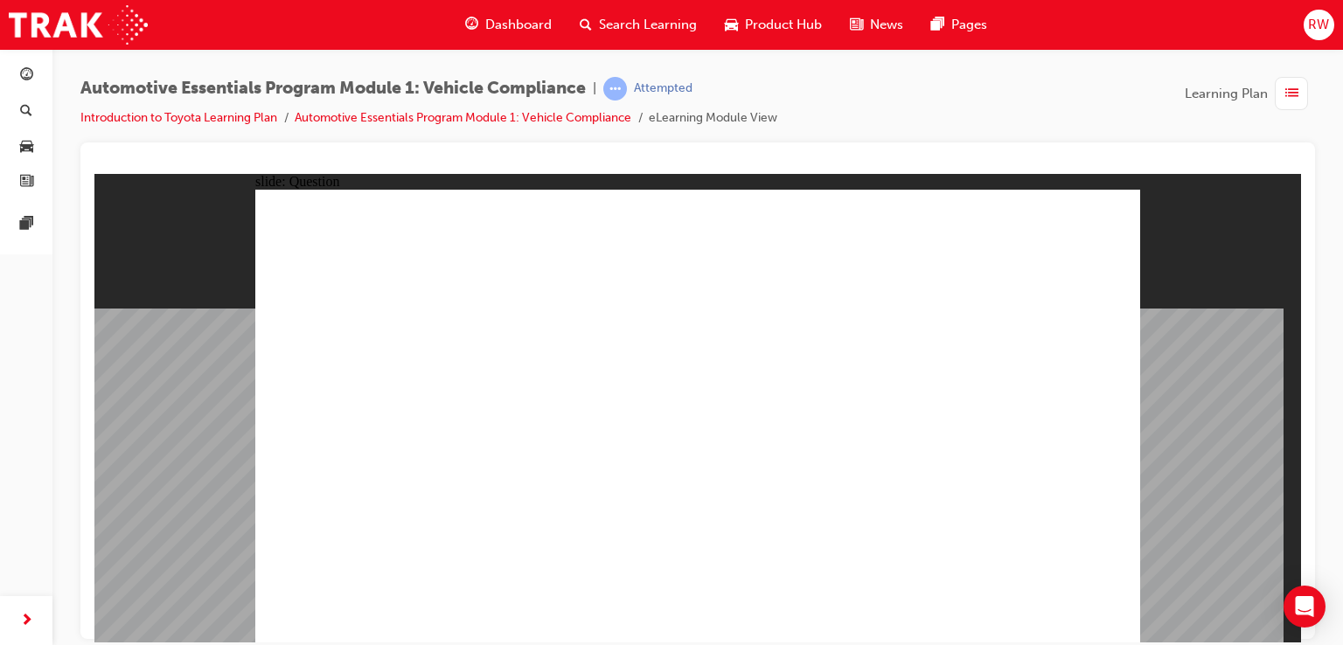
radio input "true"
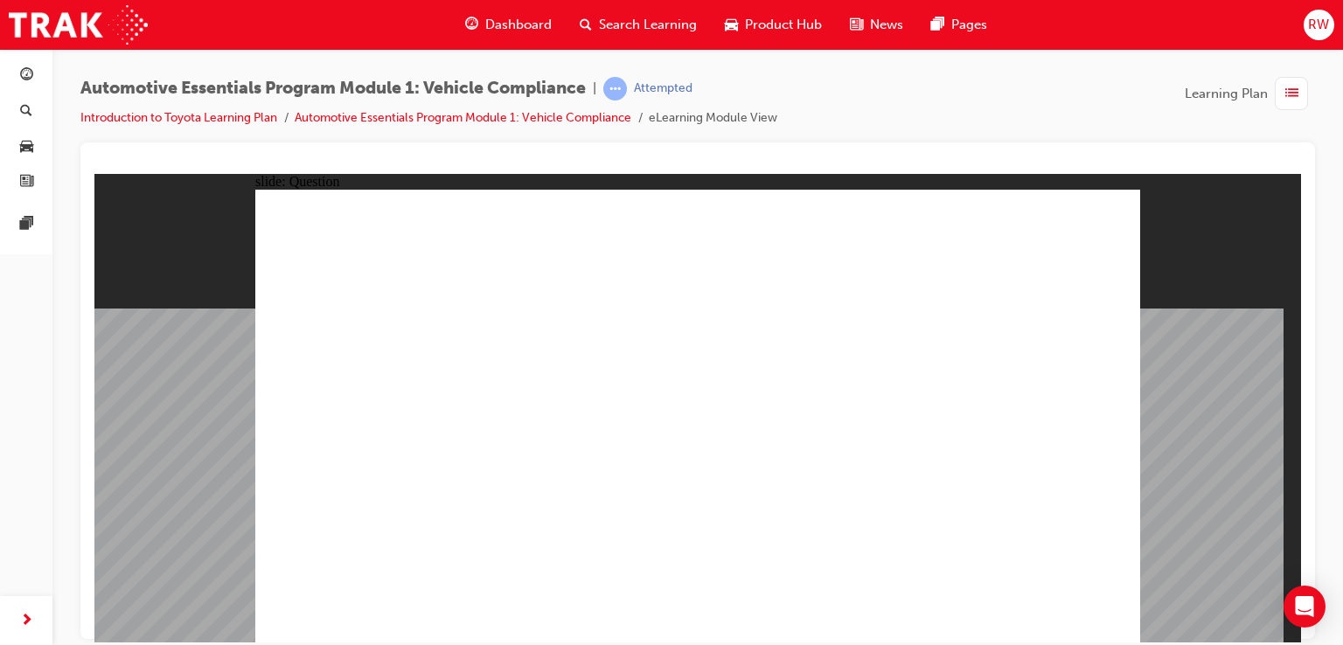
radio input "true"
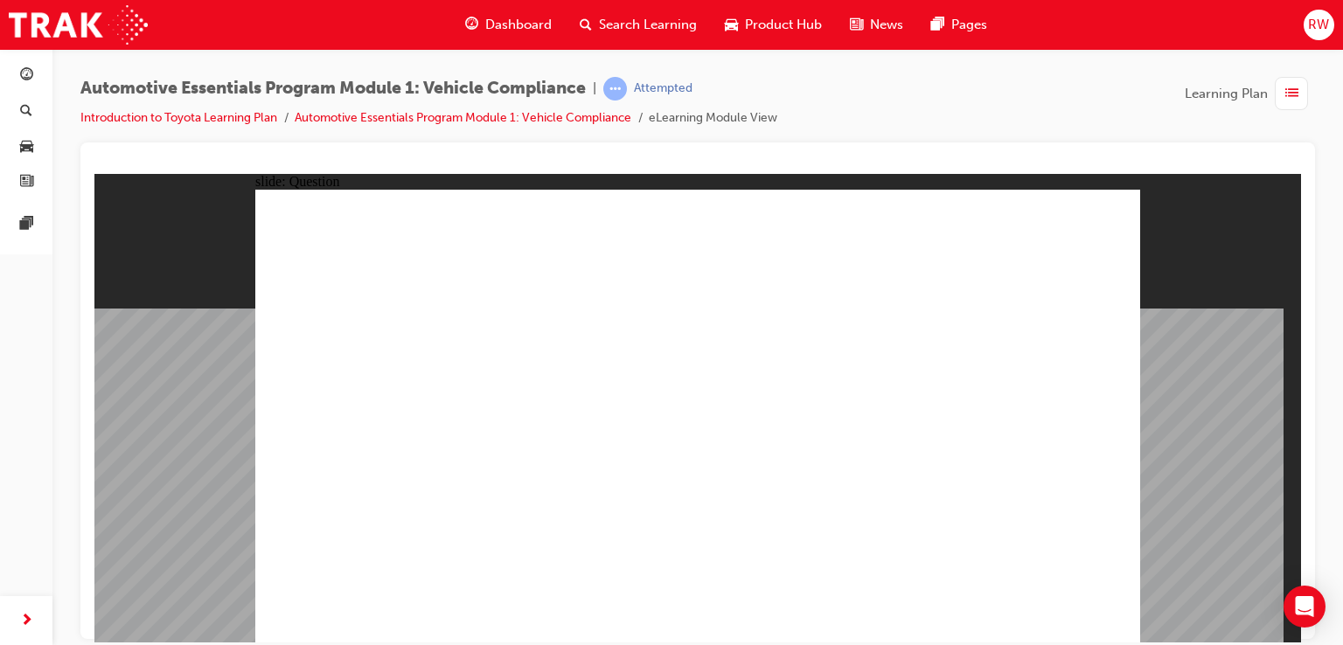
drag, startPoint x: 1043, startPoint y: 598, endPoint x: 1063, endPoint y: 614, distance: 26.1
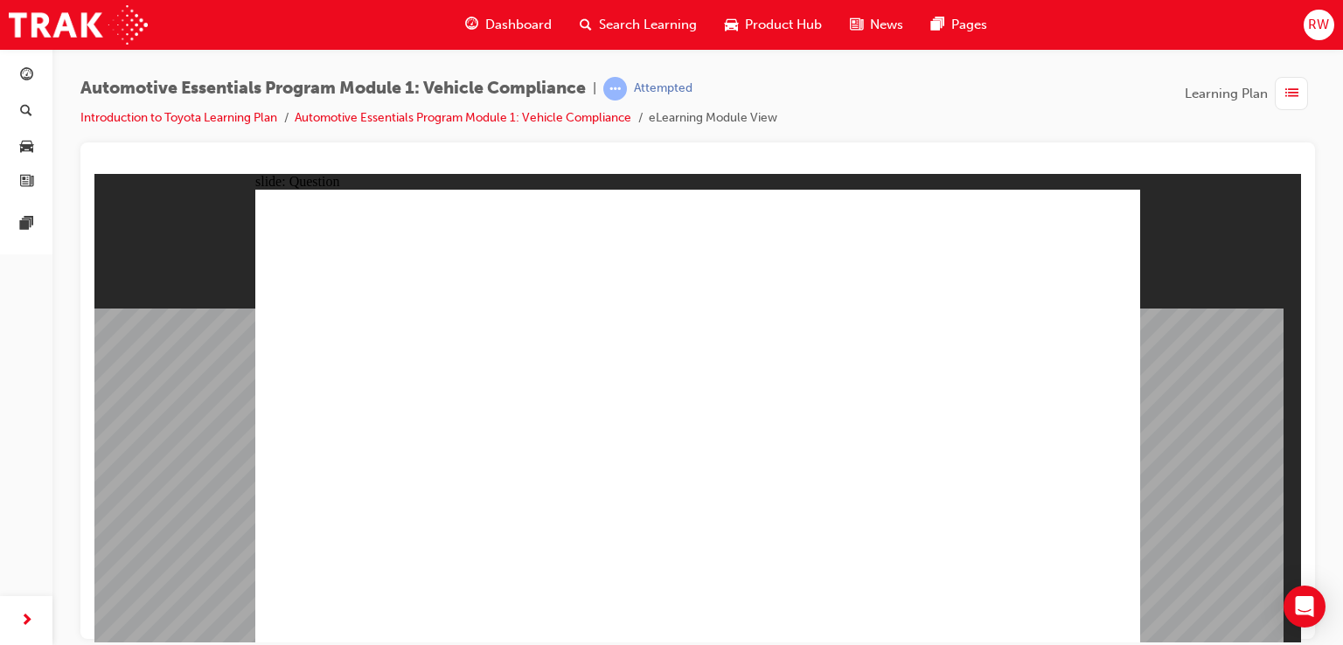
radio input "true"
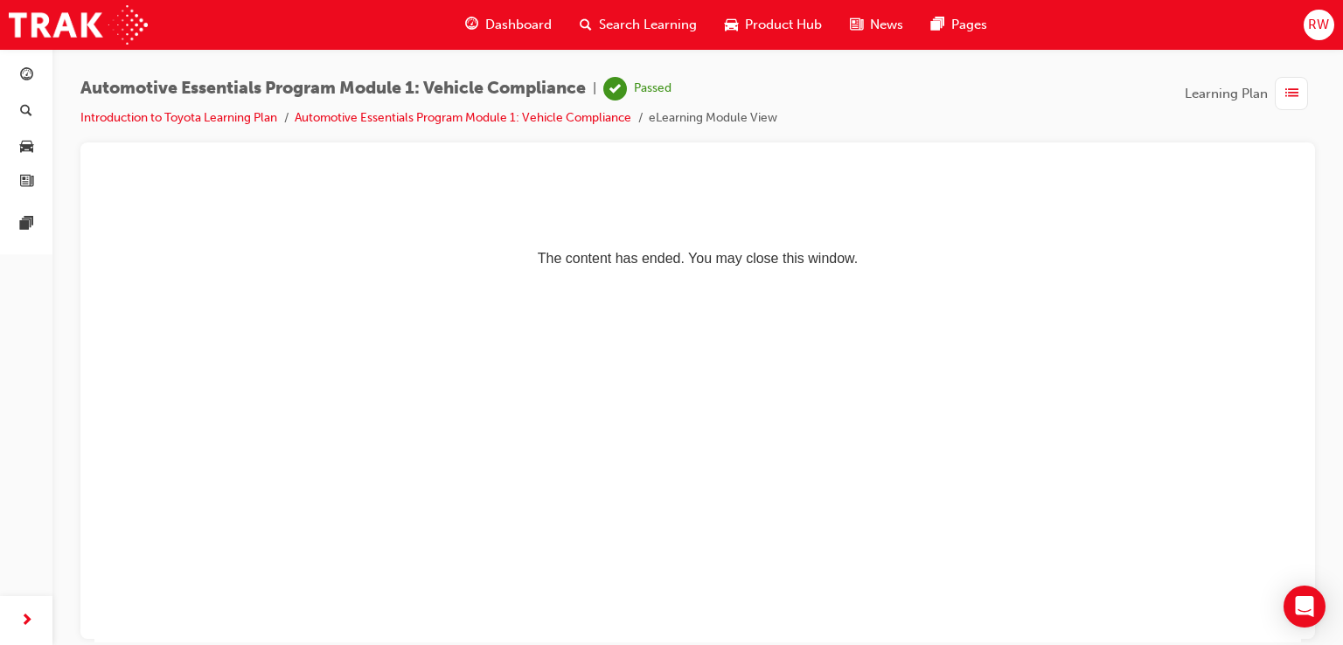
click at [500, 14] on div "Dashboard" at bounding box center [508, 25] width 115 height 36
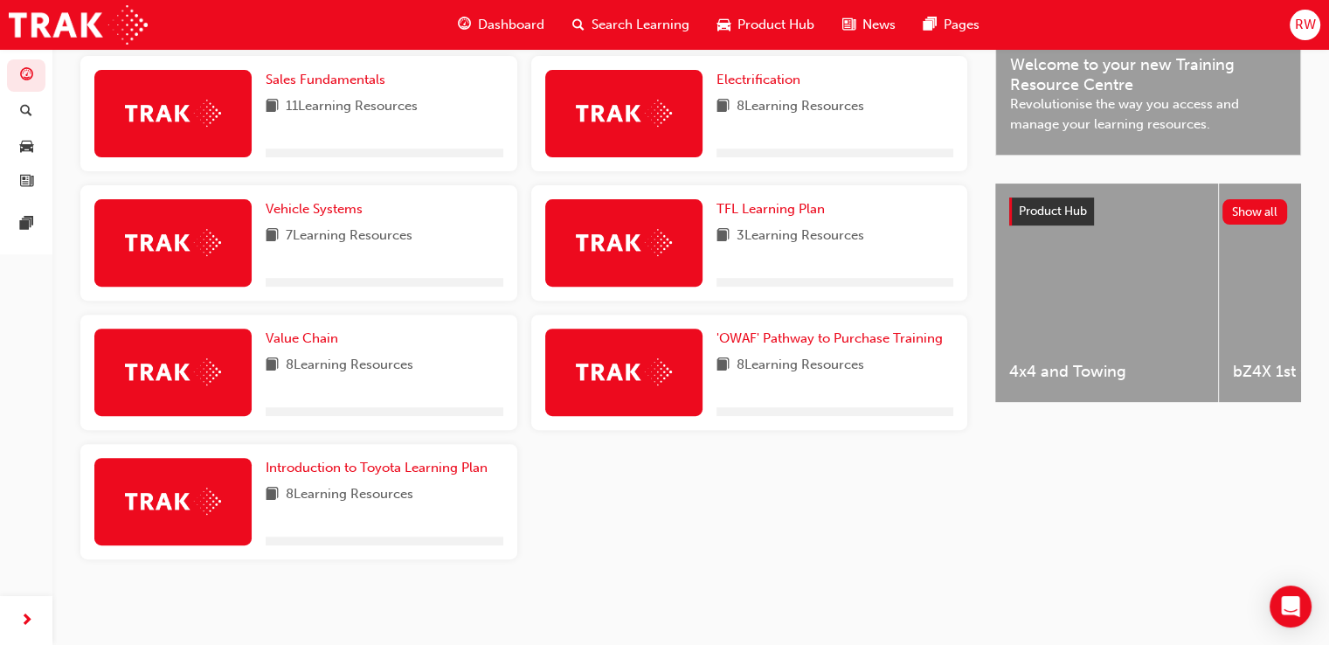
scroll to position [559, 0]
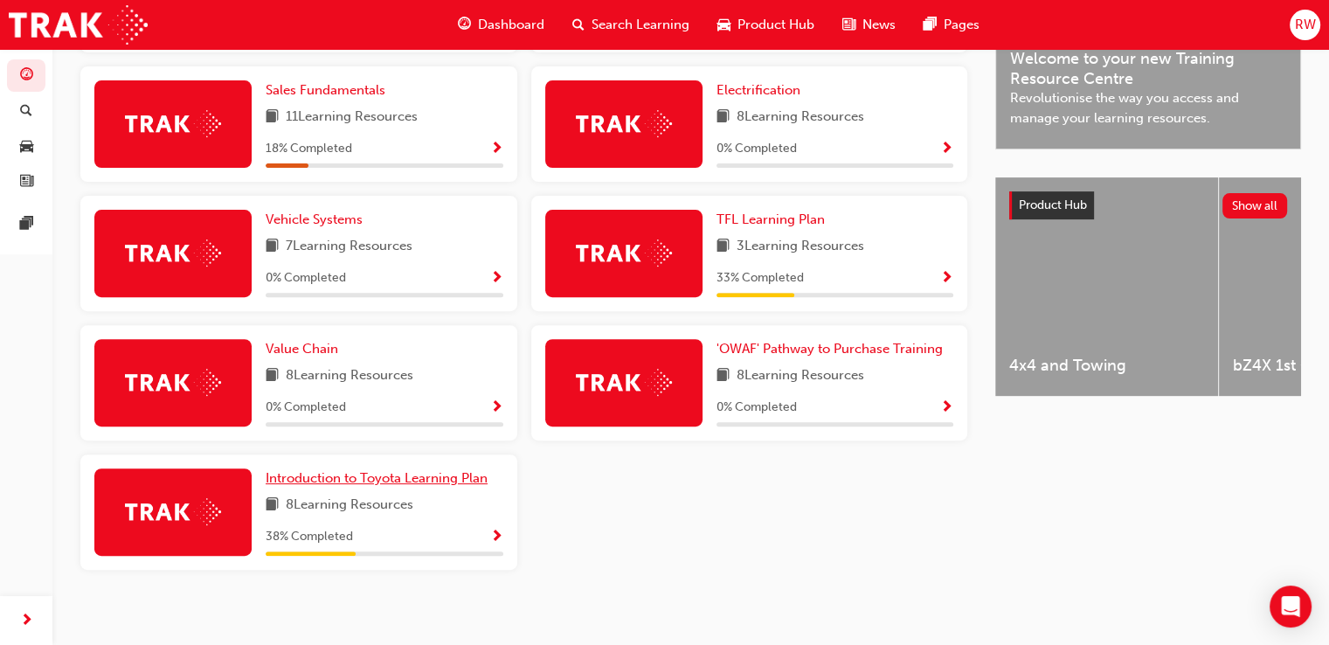
click at [415, 483] on span "Introduction to Toyota Learning Plan" at bounding box center [377, 478] width 222 height 16
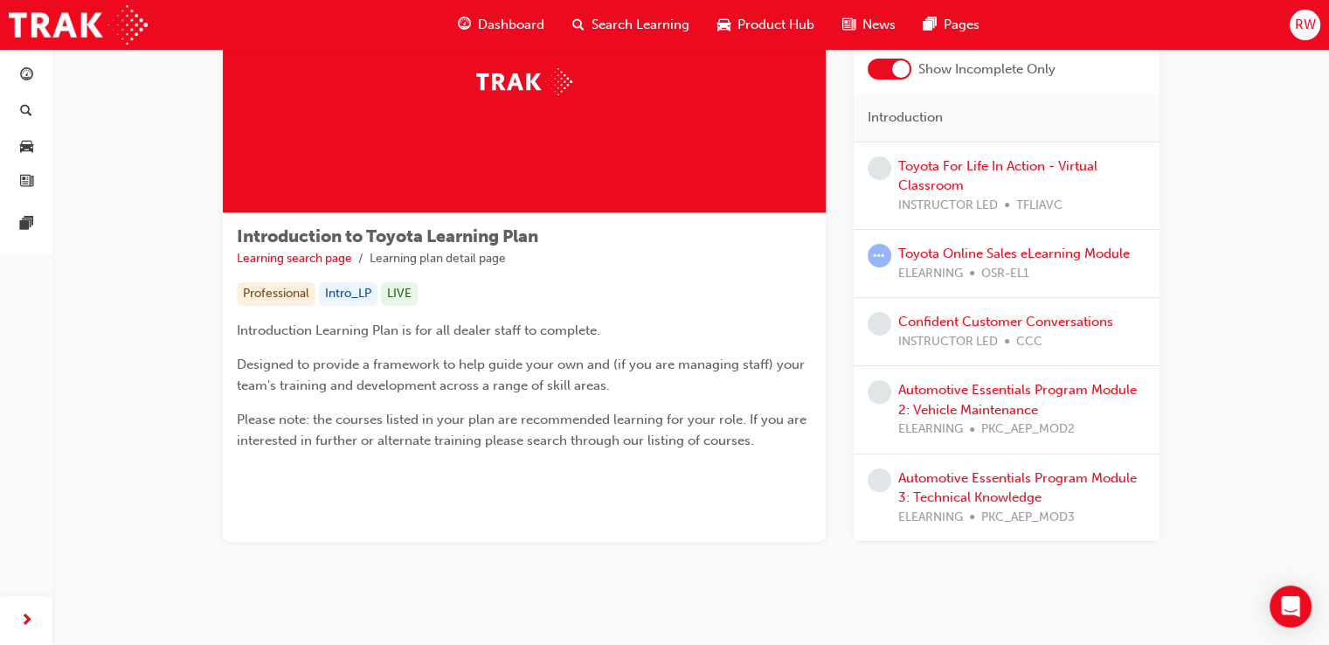
scroll to position [163, 0]
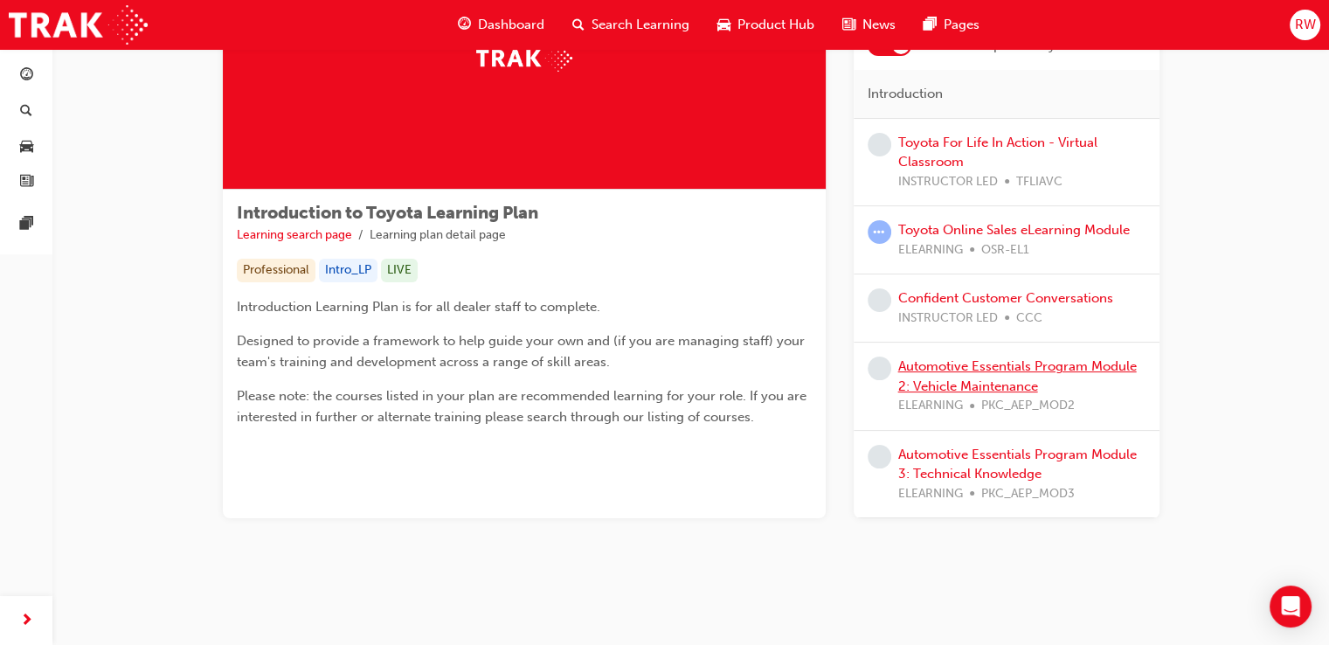
click at [1016, 383] on link "Automotive Essentials Program Module 2: Vehicle Maintenance" at bounding box center [1018, 376] width 239 height 36
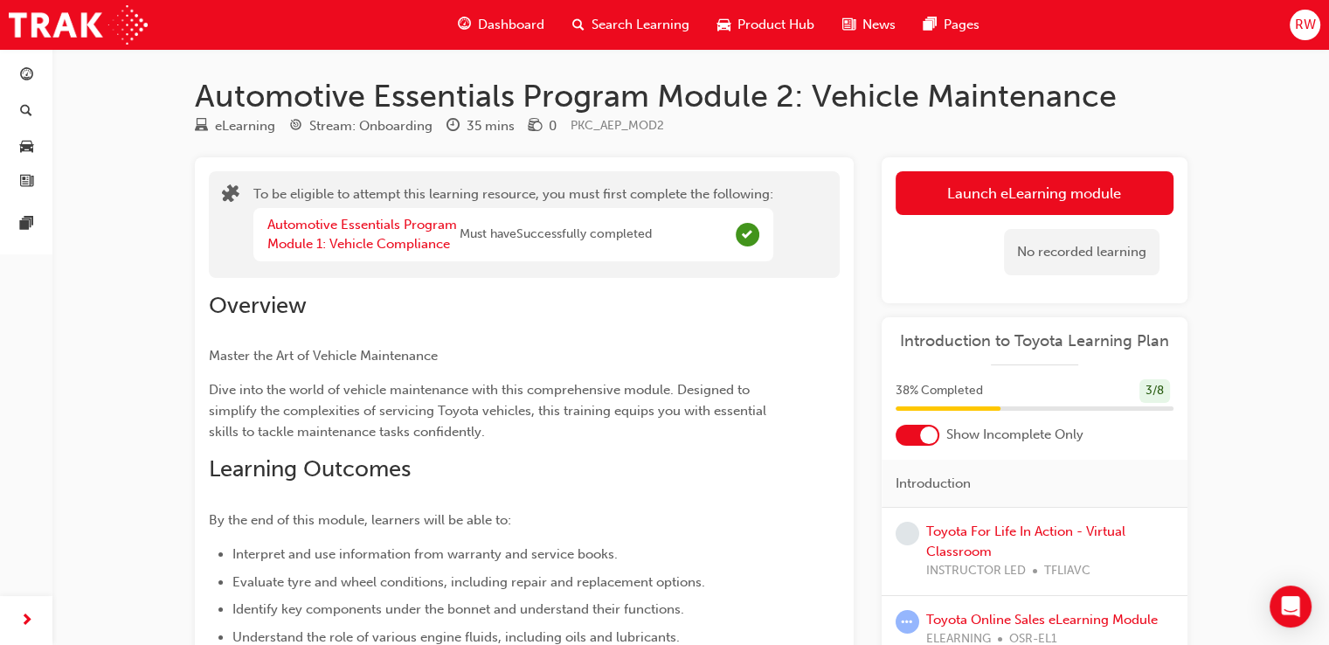
click at [930, 430] on div at bounding box center [928, 435] width 17 height 17
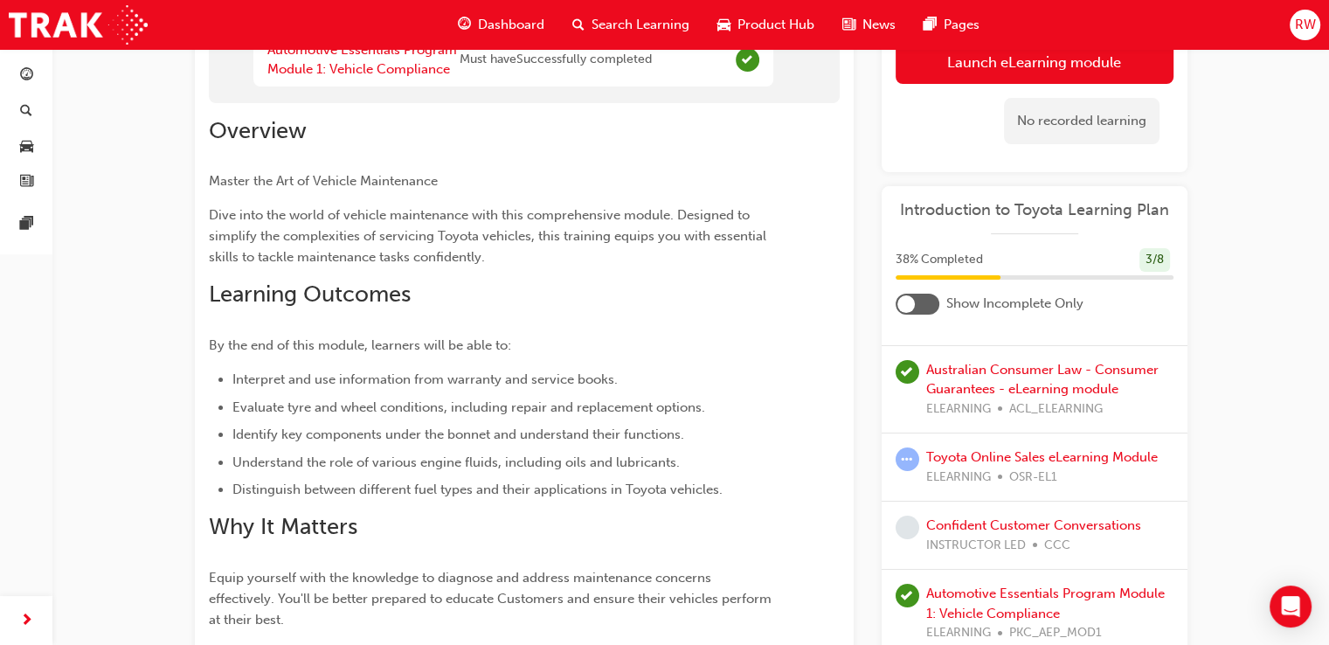
scroll to position [262, 0]
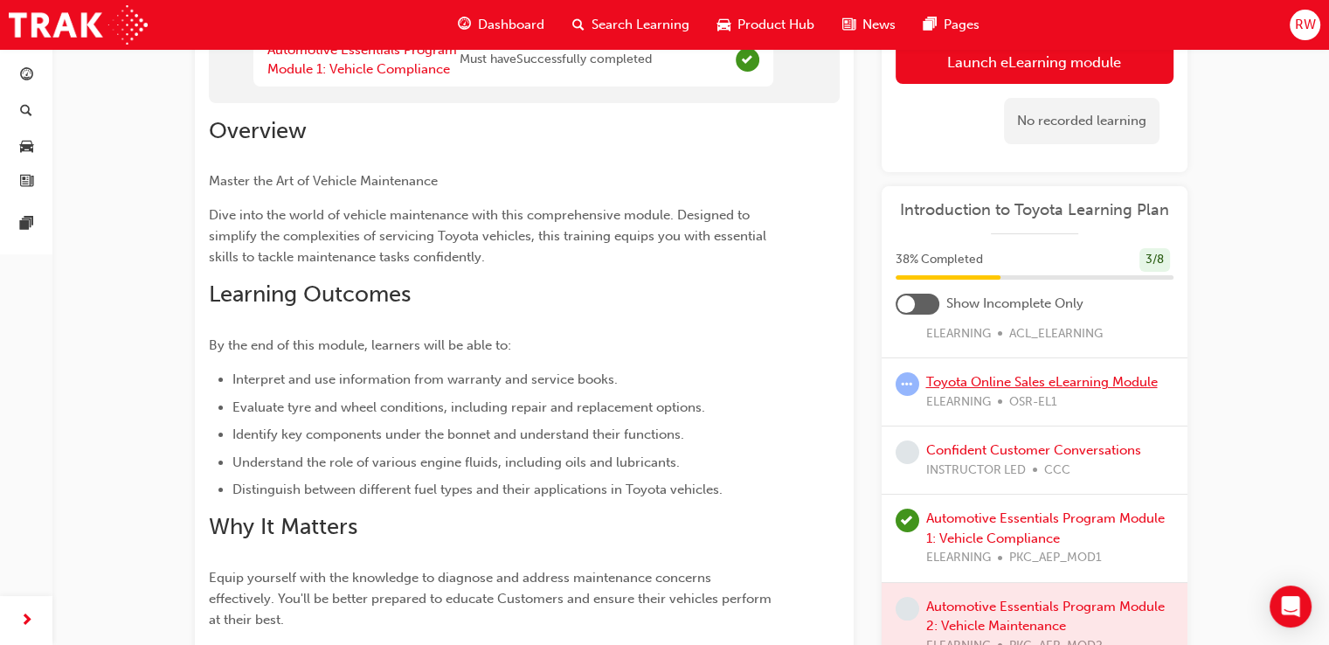
click at [1066, 381] on link "Toyota Online Sales eLearning Module" at bounding box center [1043, 382] width 232 height 16
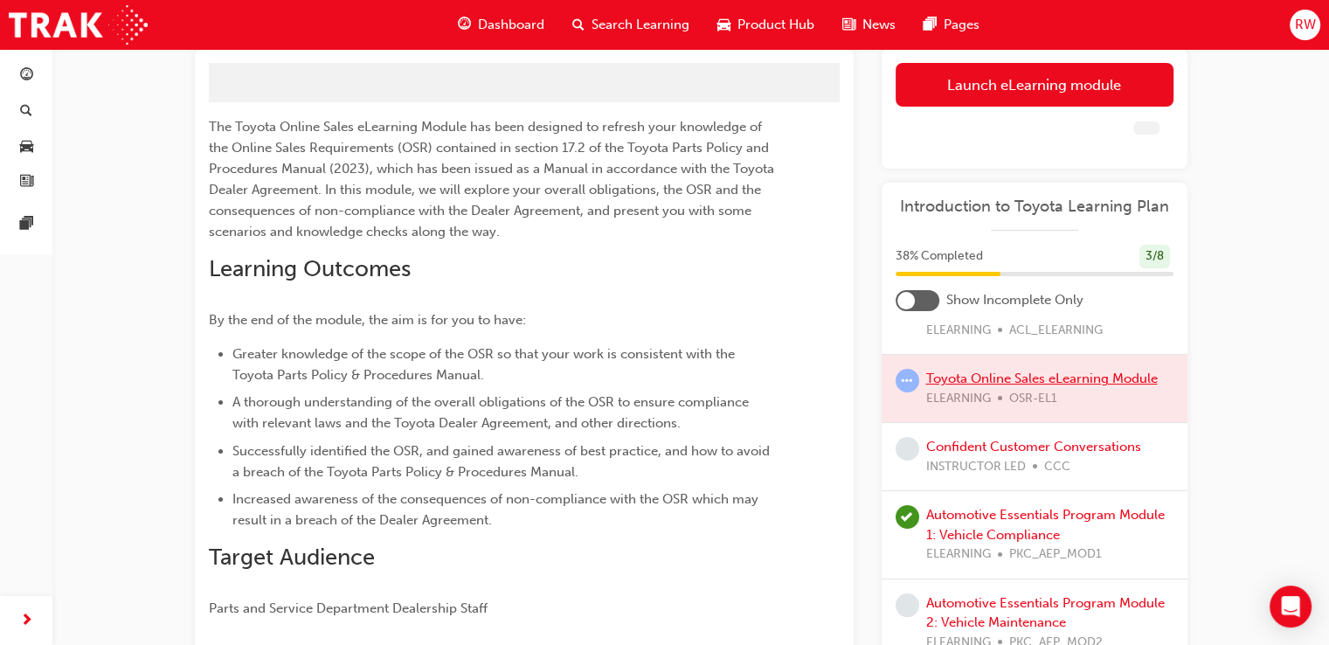
scroll to position [69, 0]
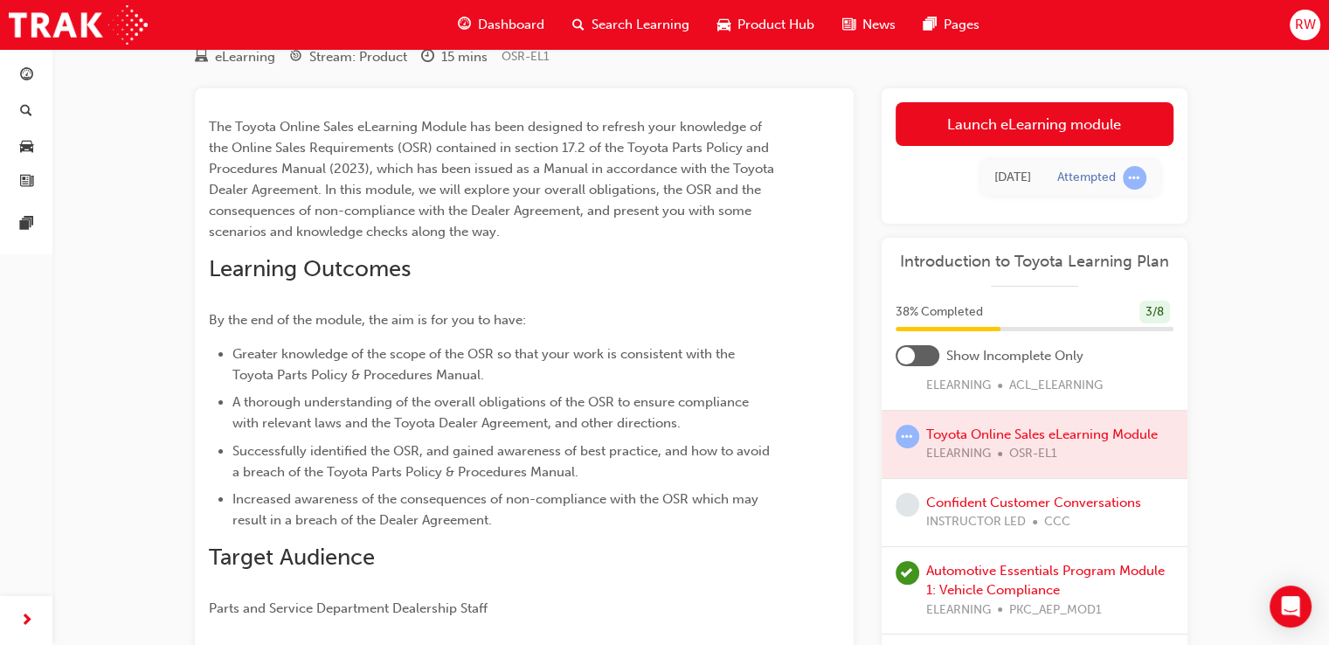
click at [1017, 100] on div "Launch eLearning module Learning Plan Today Attempted" at bounding box center [1035, 155] width 306 height 135
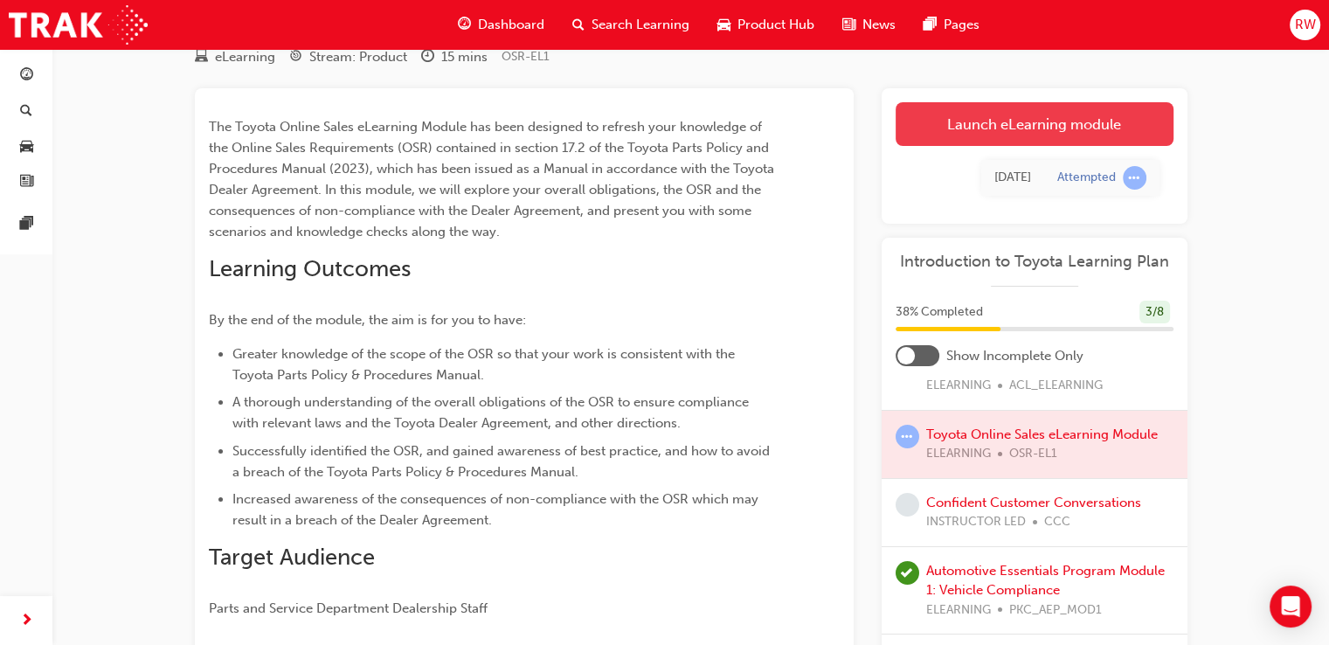
click at [1017, 115] on link "Launch eLearning module" at bounding box center [1035, 124] width 278 height 44
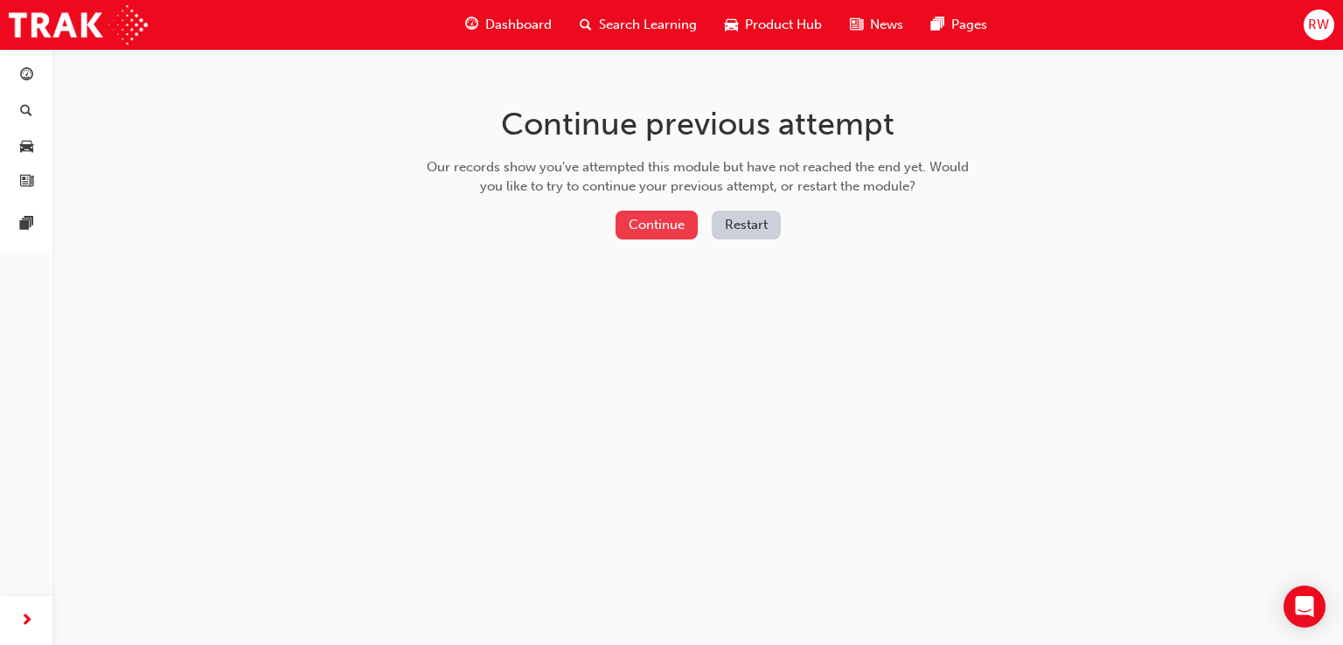
click at [666, 236] on button "Continue" at bounding box center [656, 225] width 82 height 29
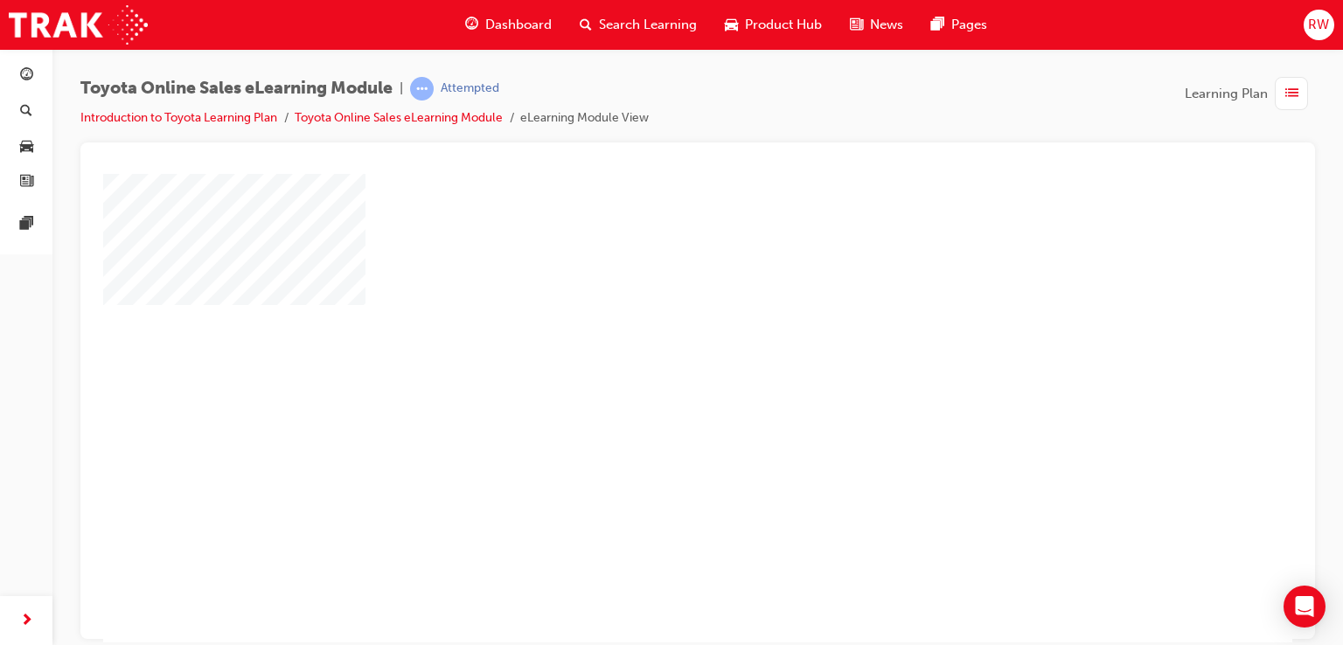
click at [647, 357] on div "play" at bounding box center [647, 357] width 0 height 0
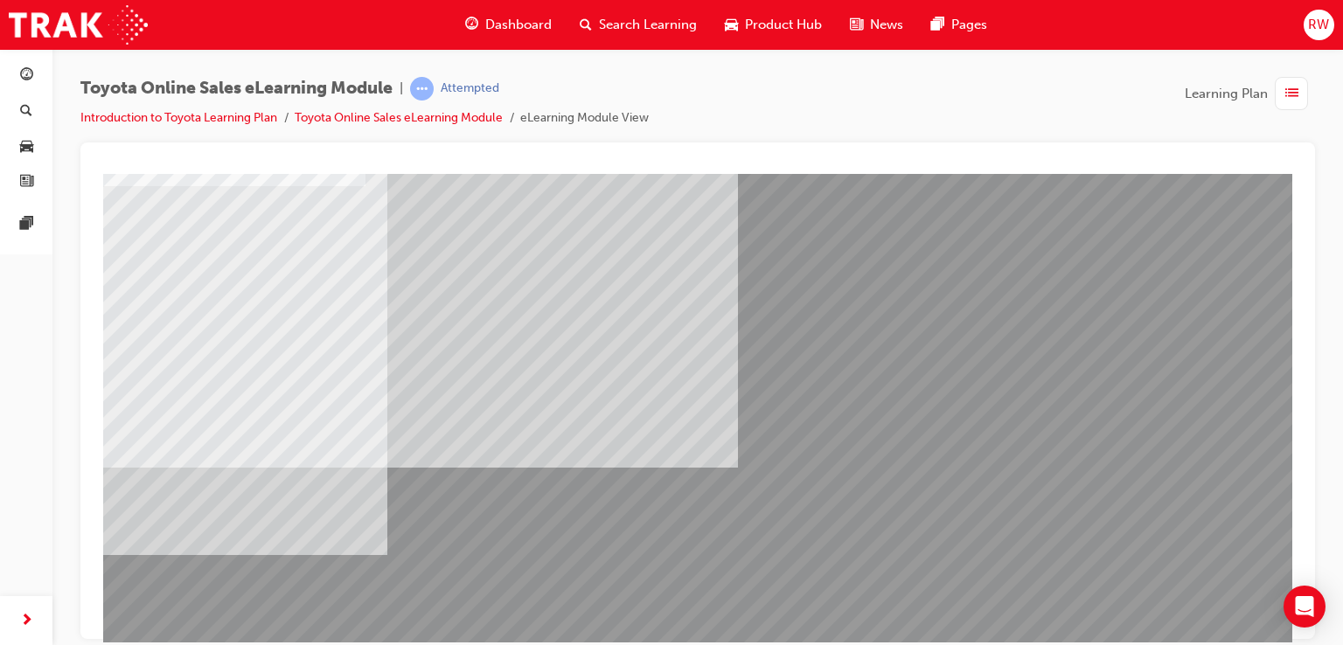
scroll to position [200, 0]
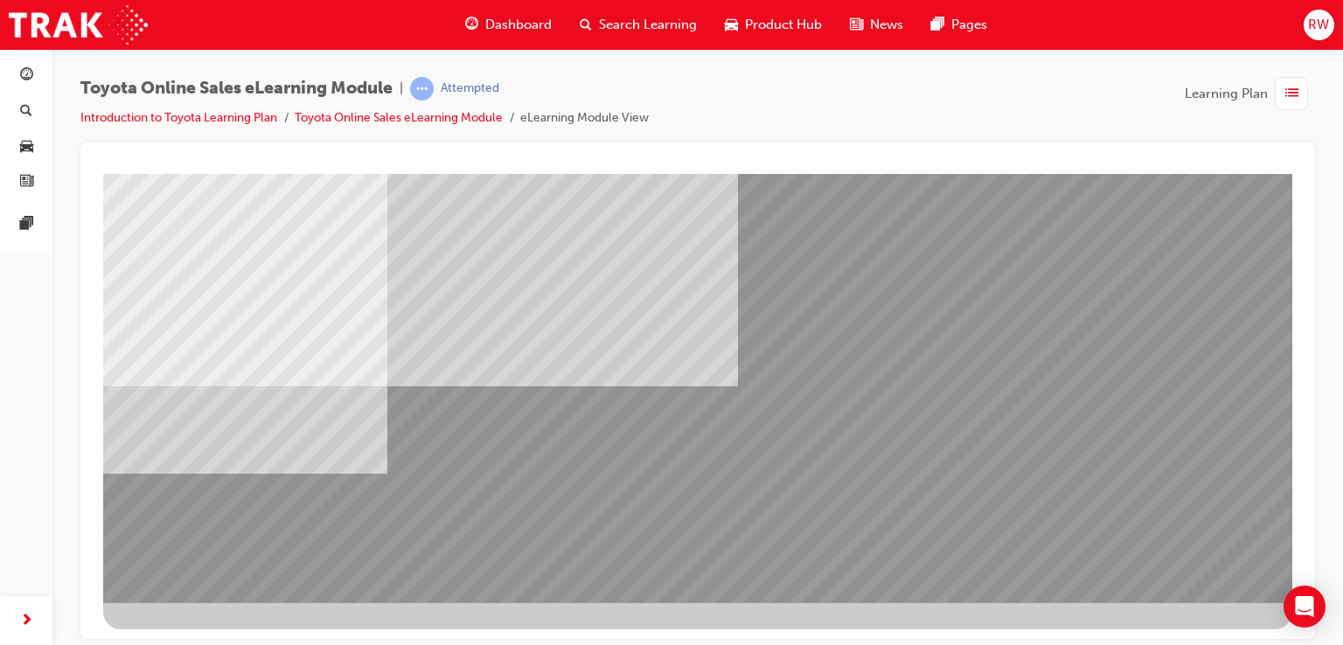
click at [1303, 608] on icon "Open Intercom Messenger" at bounding box center [1304, 606] width 20 height 23
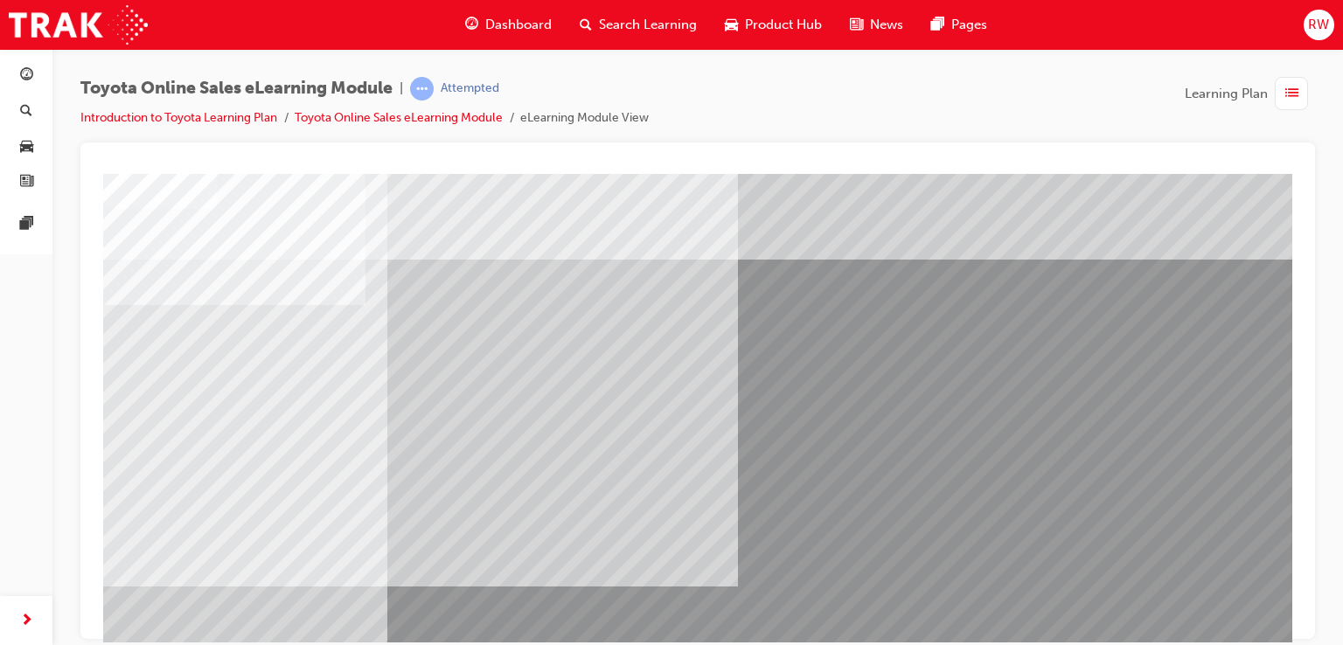
drag, startPoint x: 914, startPoint y: 481, endPoint x: 762, endPoint y: 266, distance: 263.4
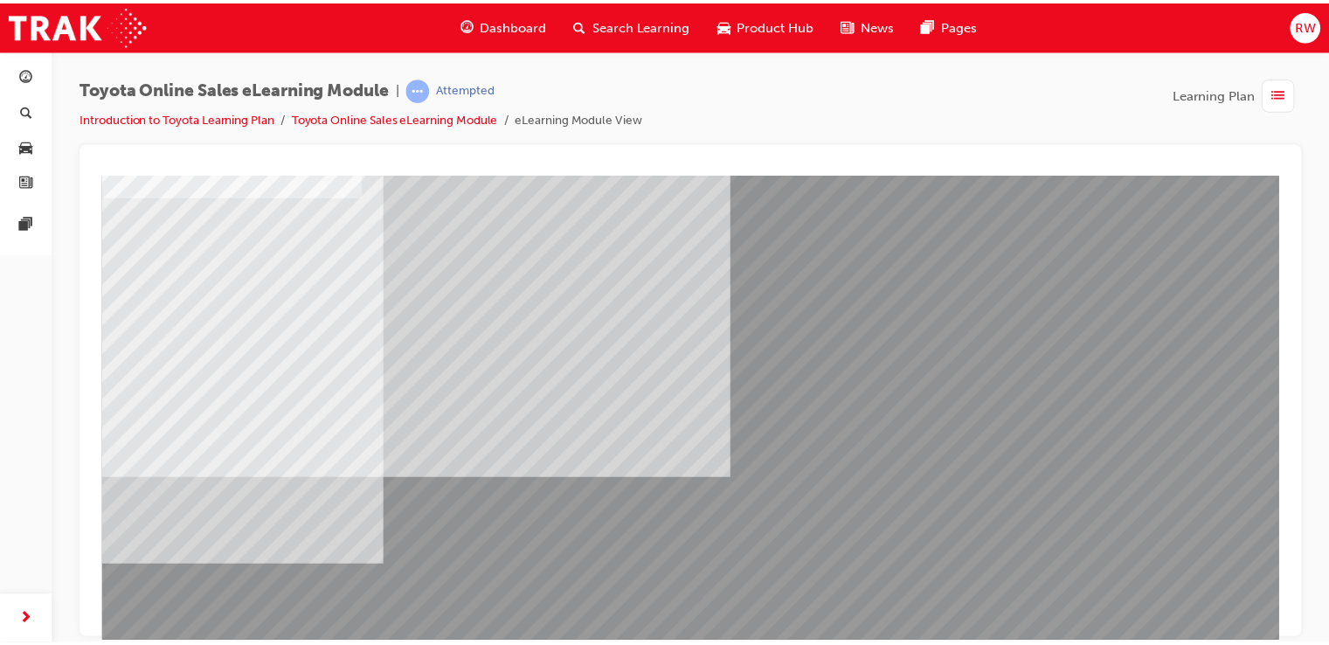
scroll to position [200, 0]
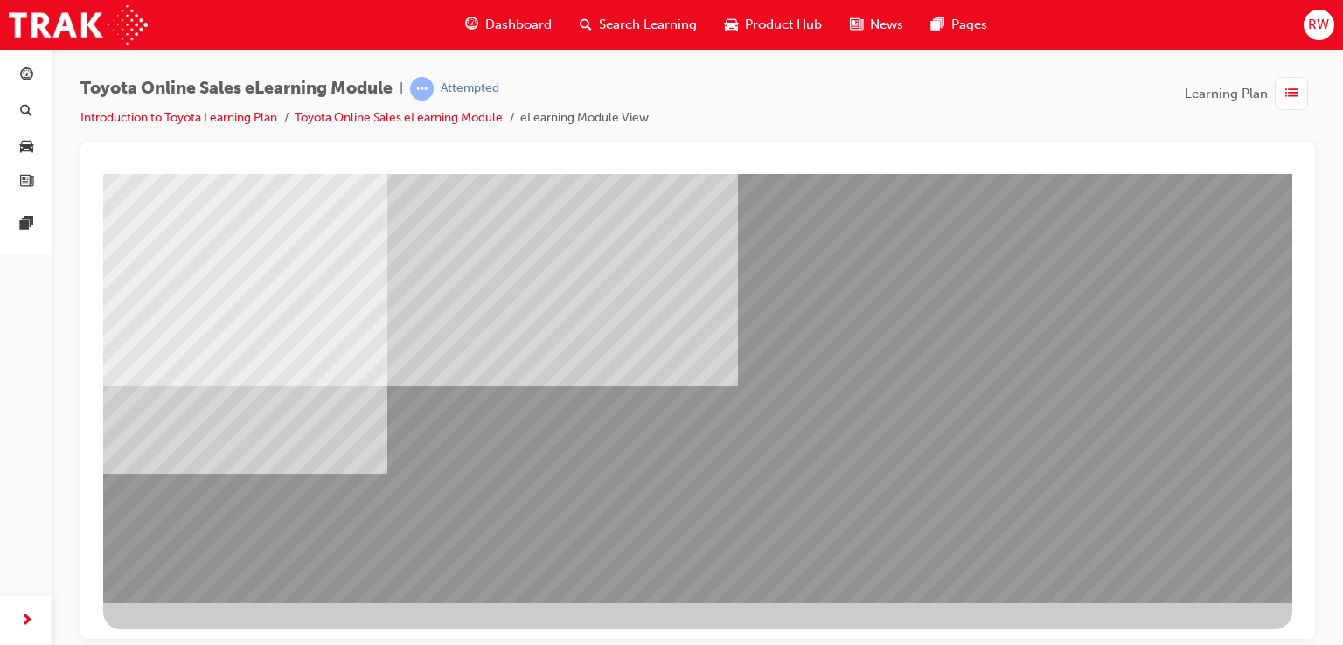
click at [524, 30] on span "Dashboard" at bounding box center [518, 25] width 66 height 20
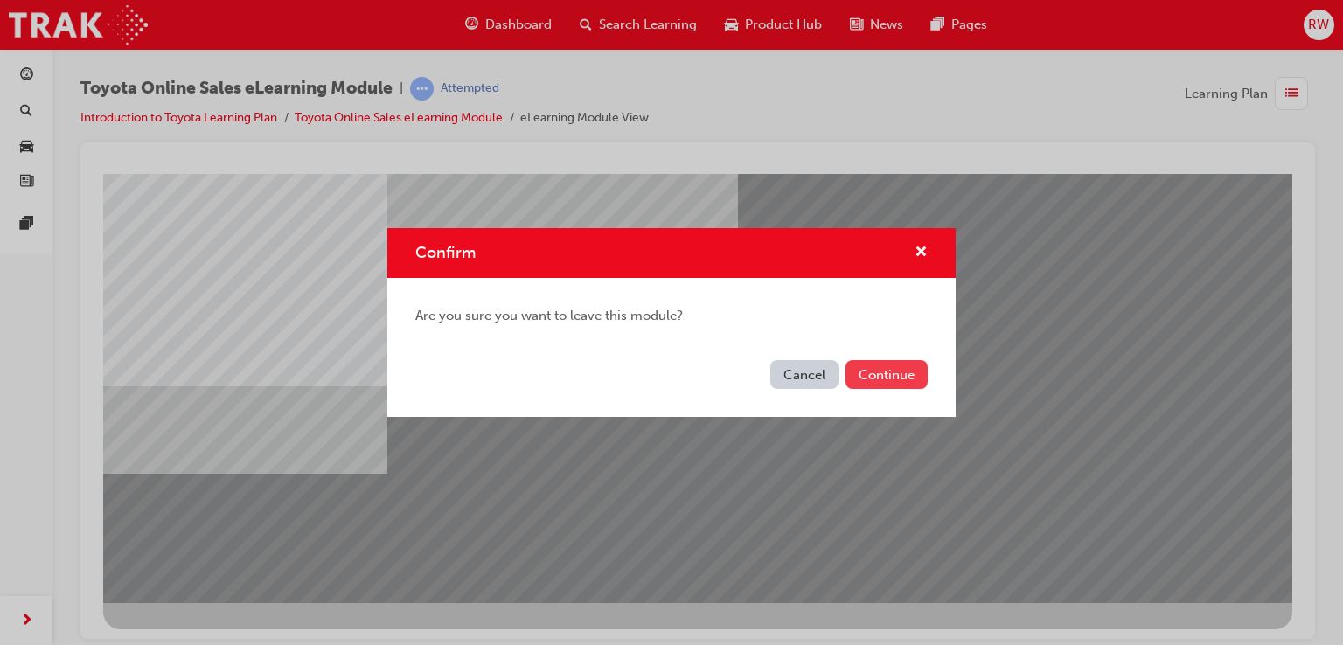
click at [864, 378] on button "Continue" at bounding box center [886, 374] width 82 height 29
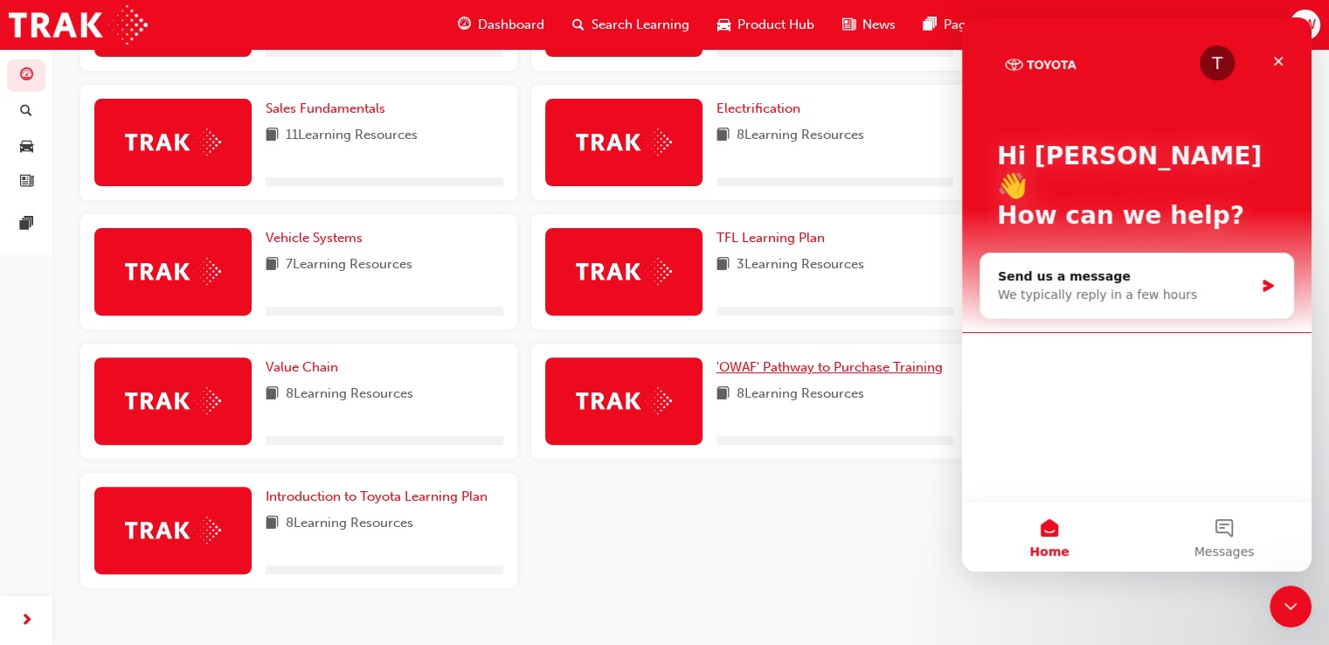
scroll to position [559, 0]
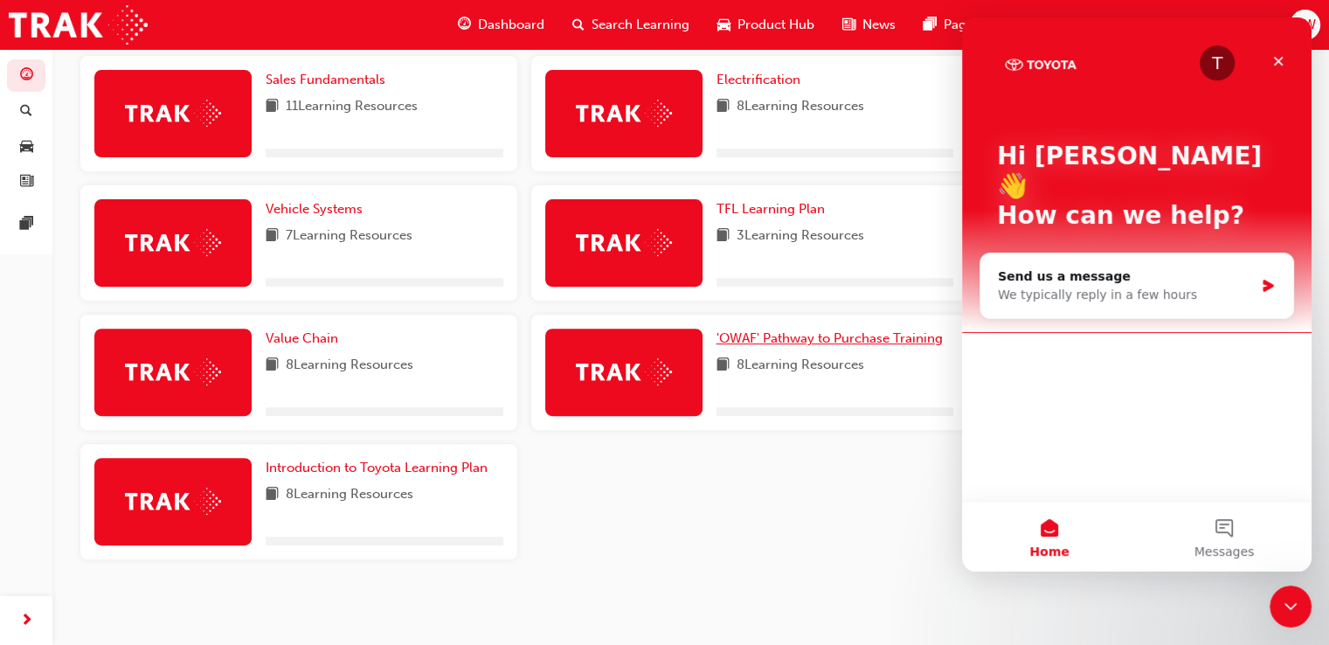
click at [831, 341] on span "'OWAF' Pathway to Purchase Training" at bounding box center [830, 338] width 226 height 16
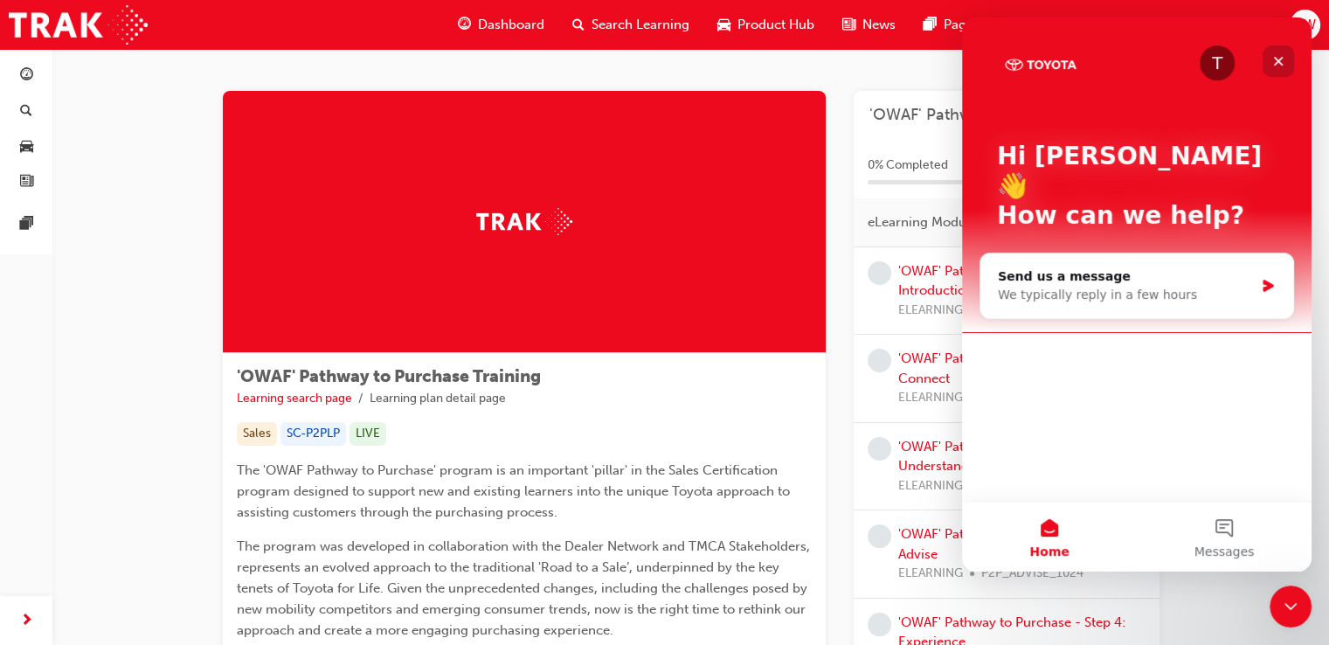
click at [1285, 59] on icon "Close" at bounding box center [1279, 61] width 14 height 14
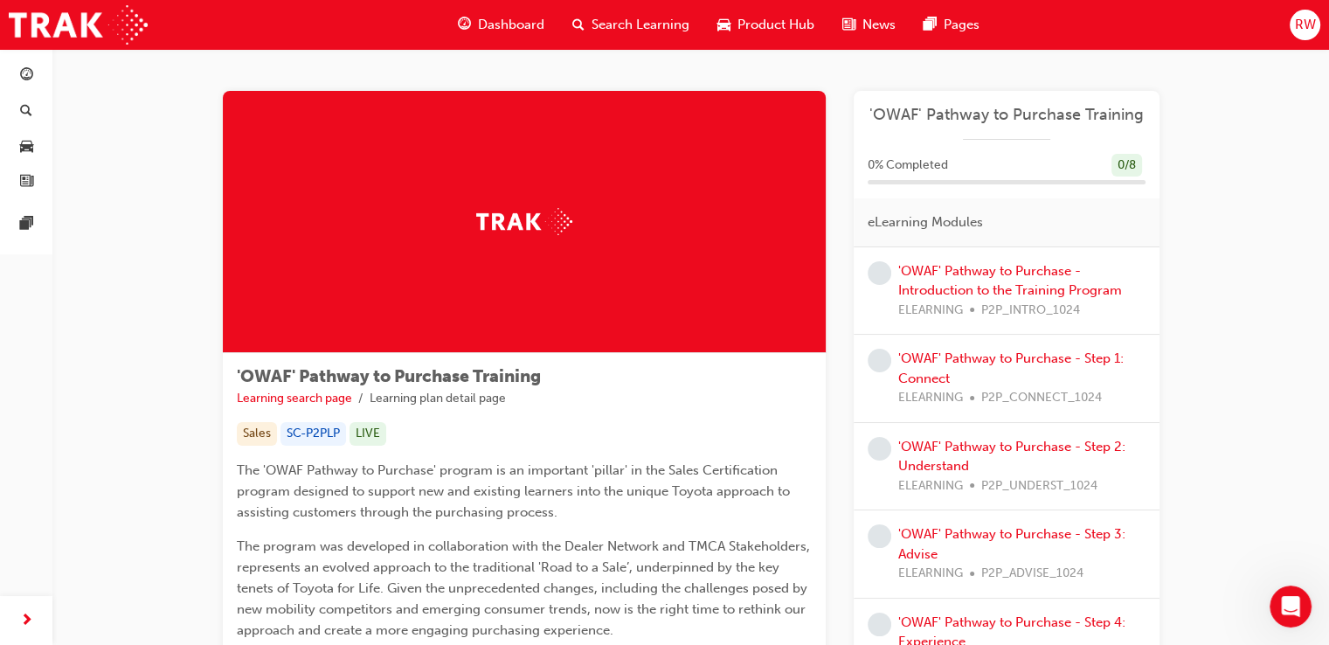
click at [1038, 279] on div "'OWAF' Pathway to Purchase - Introduction to the Training Program ELEARNING P2P…" at bounding box center [1022, 290] width 247 height 59
click at [1003, 261] on div "'OWAF' Pathway to Purchase - Introduction to the Training Program ELEARNING P2P…" at bounding box center [1022, 290] width 247 height 59
click at [1017, 277] on link "'OWAF' Pathway to Purchase - Introduction to the Training Program" at bounding box center [1011, 281] width 224 height 36
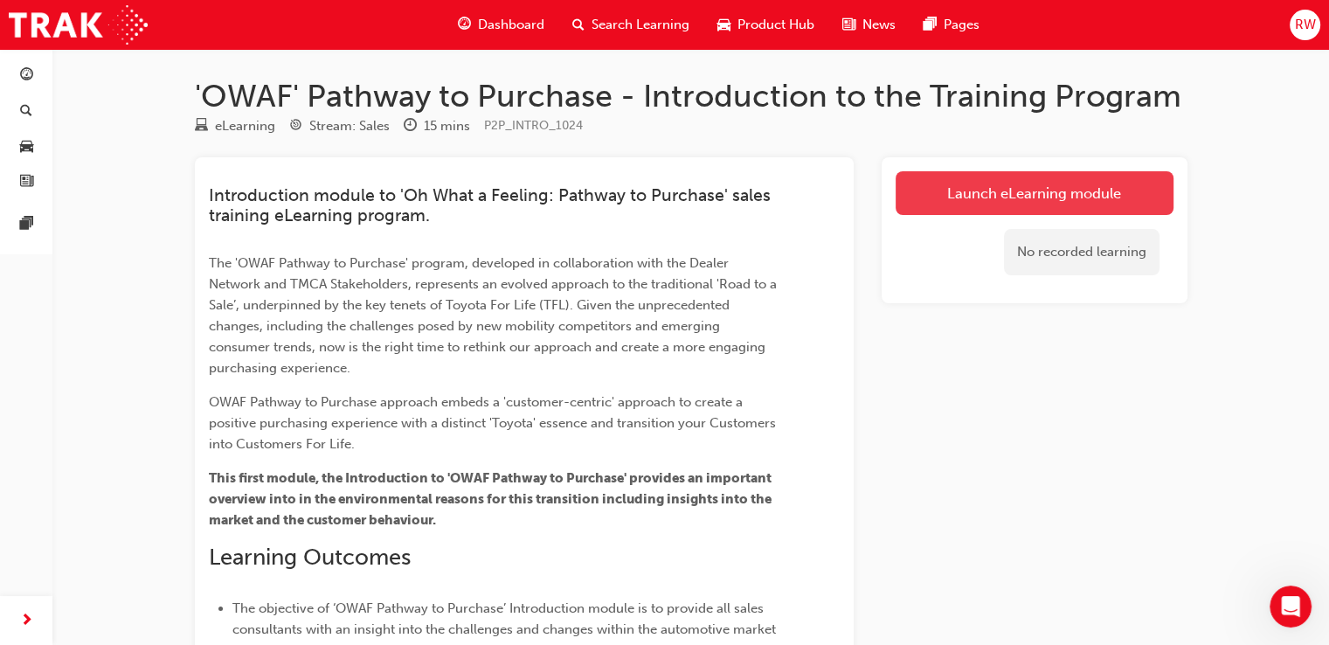
click at [997, 196] on link "Launch eLearning module" at bounding box center [1035, 193] width 278 height 44
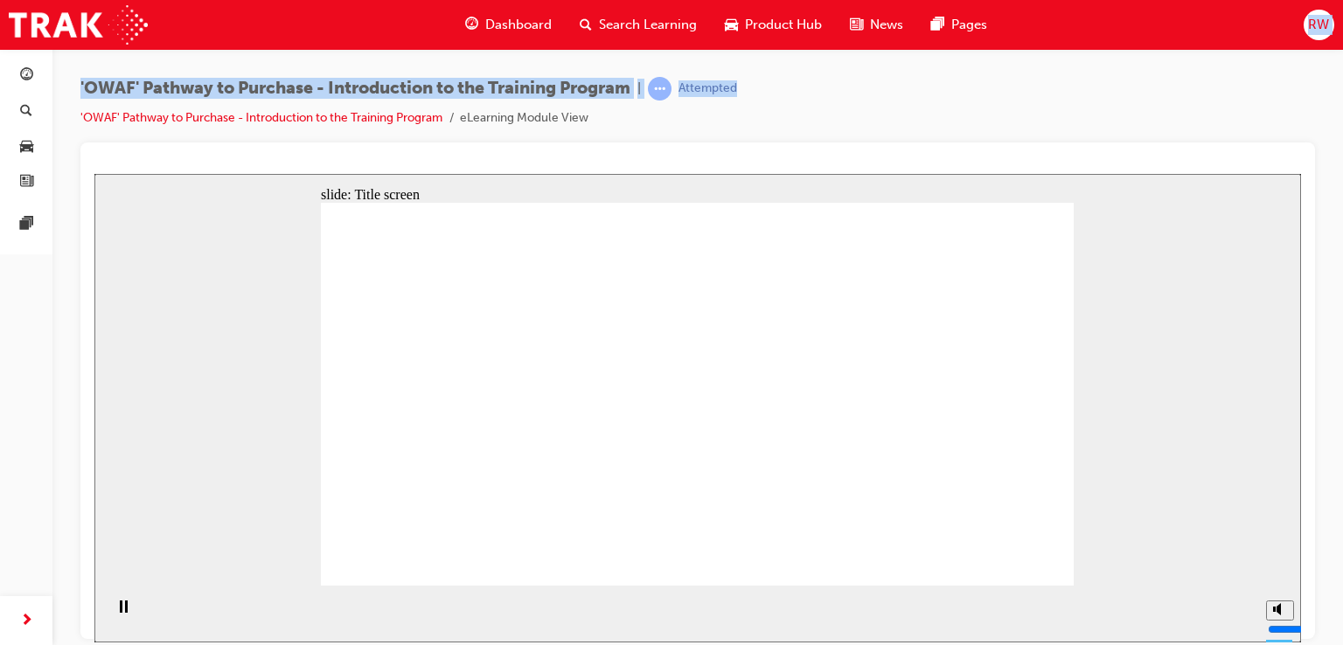
drag, startPoint x: 1137, startPoint y: 97, endPoint x: 1140, endPoint y: 47, distance: 49.9
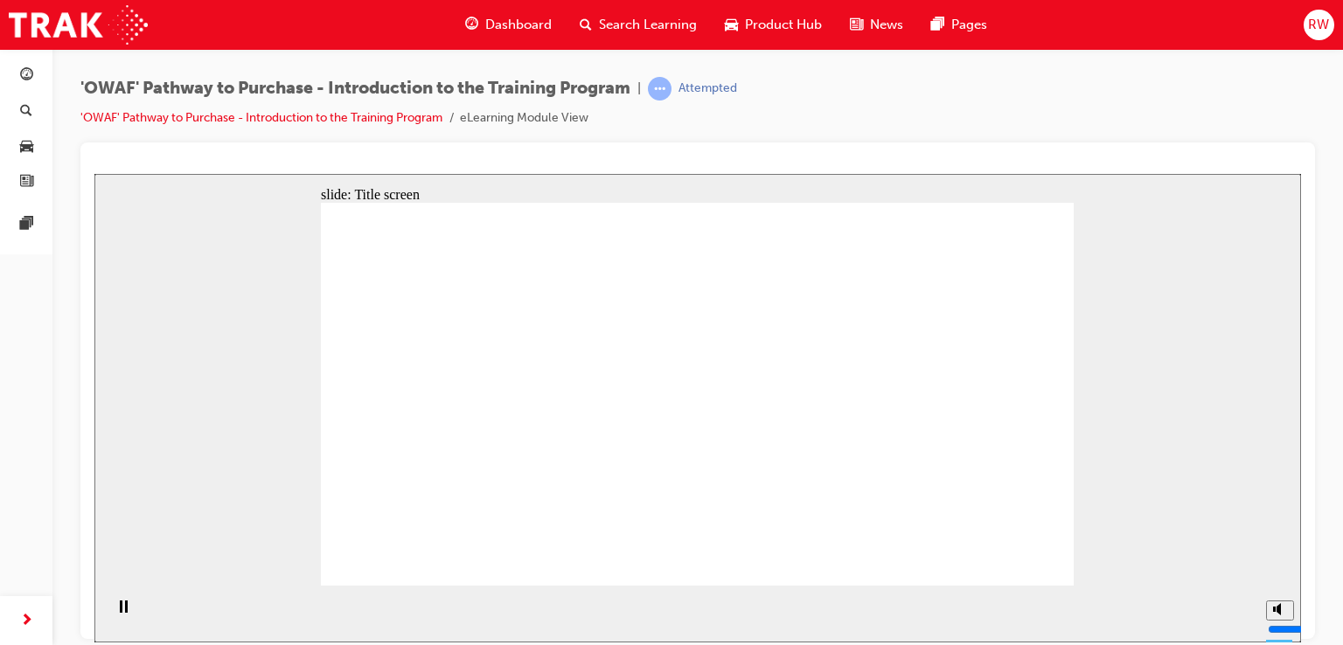
drag, startPoint x: 1140, startPoint y: 47, endPoint x: 1239, endPoint y: 106, distance: 114.8
click at [1239, 106] on div "'OWAF' Pathway to Purchase - Introduction to the Training Program | Attempted '…" at bounding box center [697, 110] width 1234 height 66
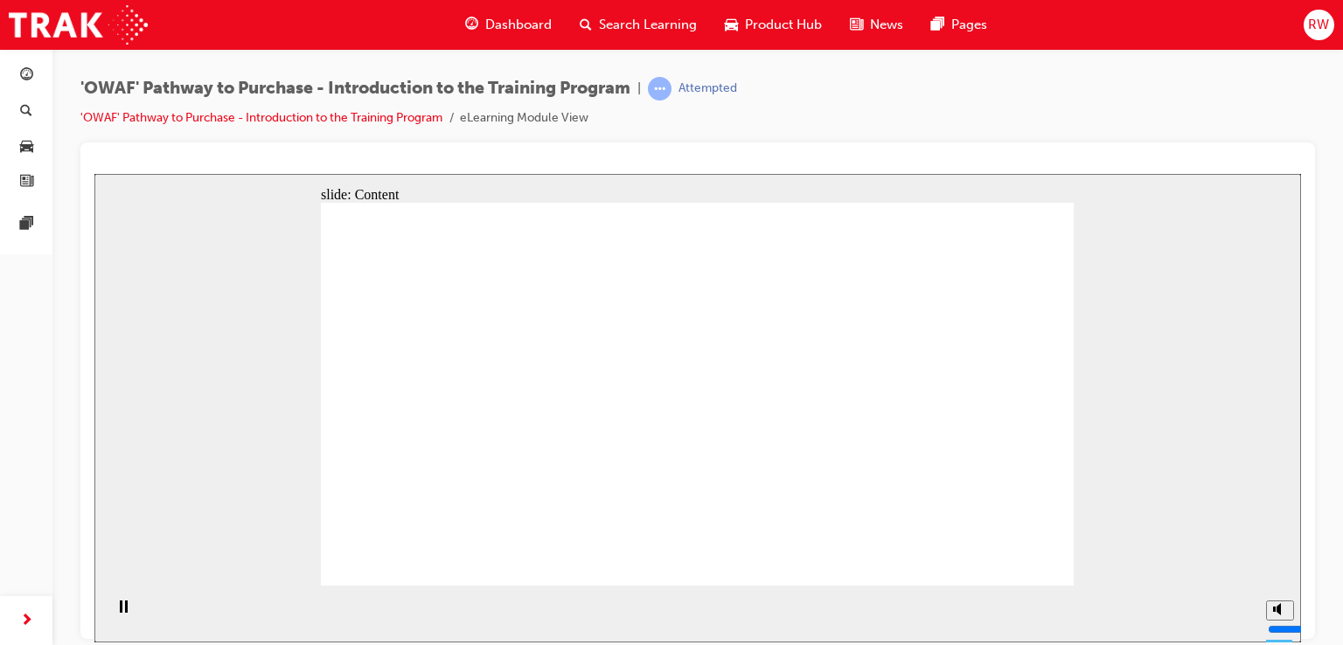
drag, startPoint x: 1271, startPoint y: 170, endPoint x: 1175, endPoint y: 135, distance: 102.6
click at [1196, 132] on div "'OWAF' Pathway to Purchase - Introduction to the Training Program | Attempted '…" at bounding box center [697, 325] width 1234 height 496
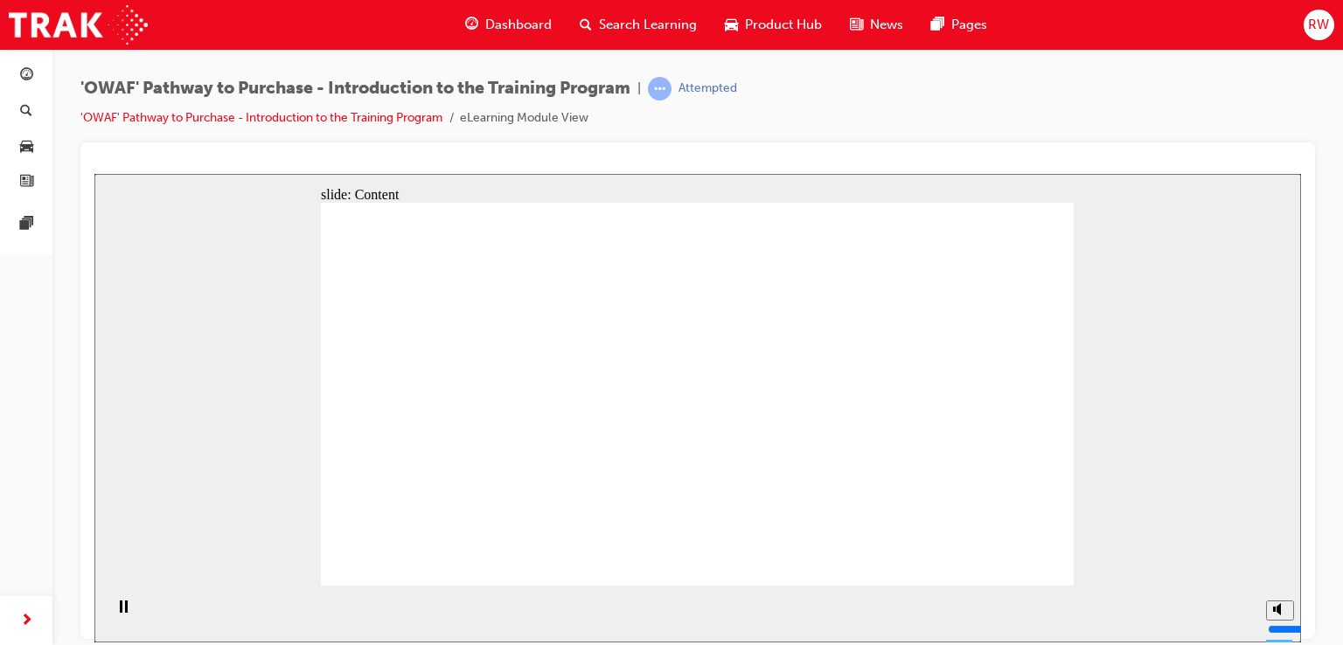
click at [763, 641] on section "Playback Speed 2 1.75 1.5 1.25 Normal" at bounding box center [697, 613] width 1206 height 57
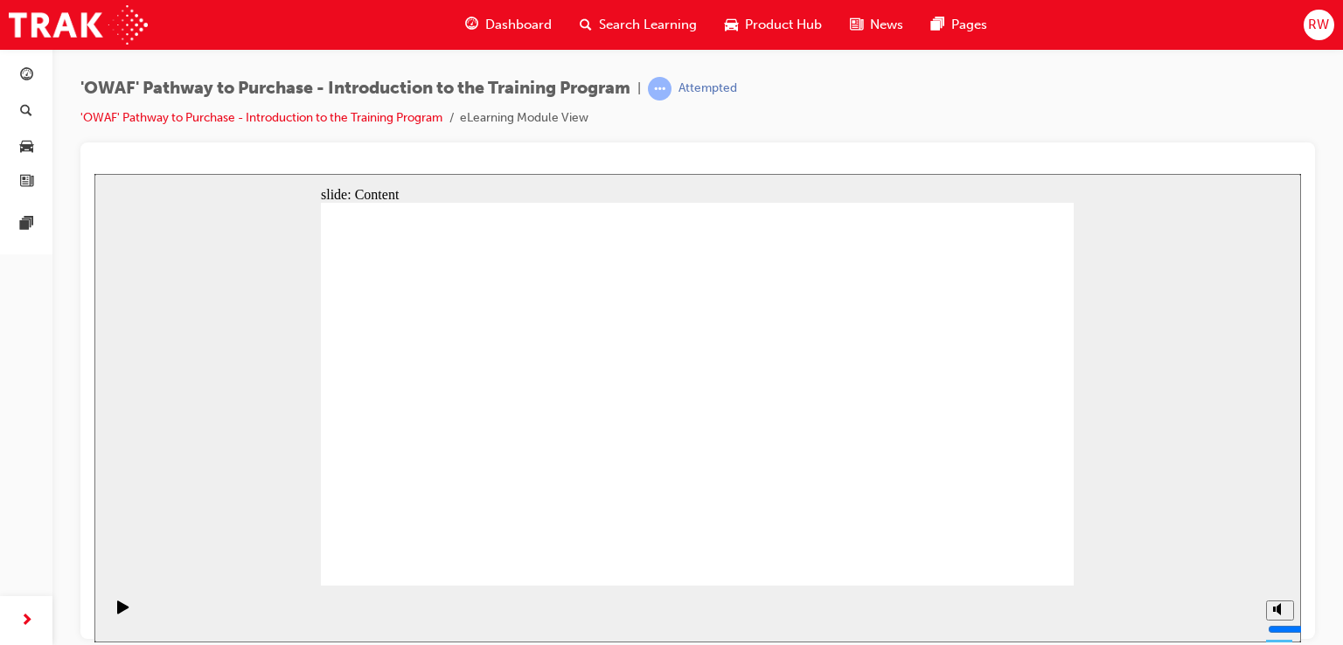
drag, startPoint x: 642, startPoint y: 345, endPoint x: 628, endPoint y: 342, distance: 14.4
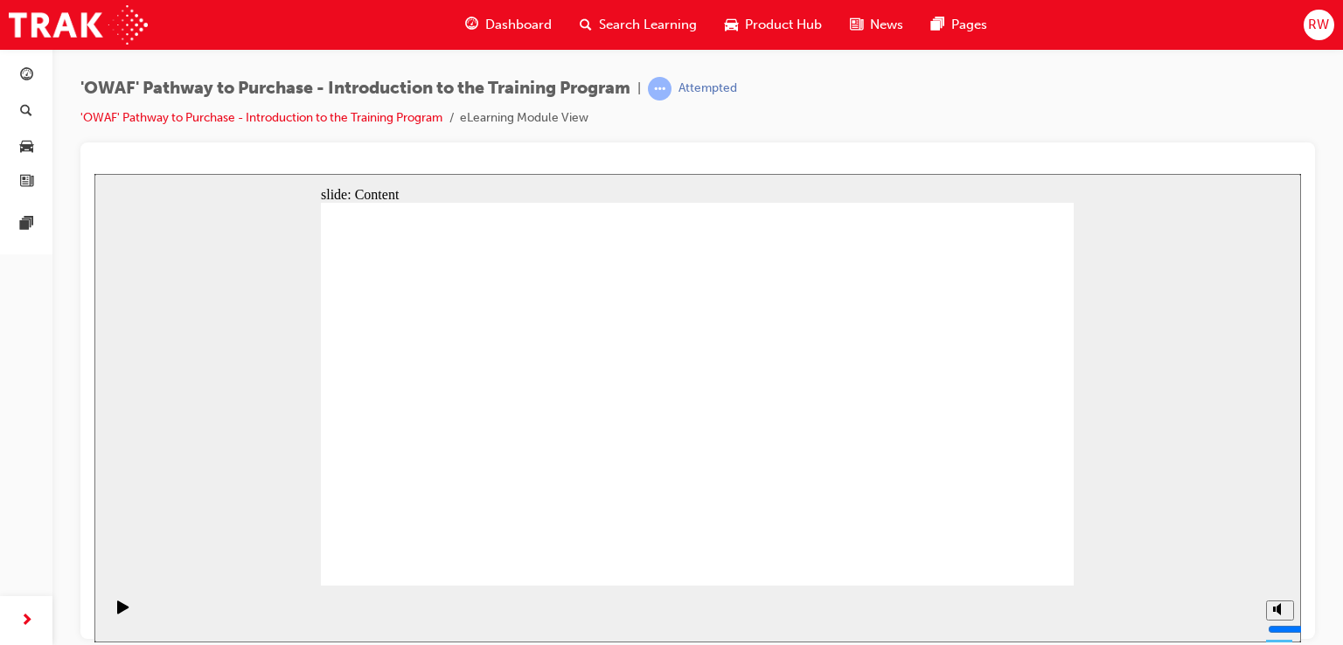
drag, startPoint x: 930, startPoint y: 413, endPoint x: 982, endPoint y: 419, distance: 52.8
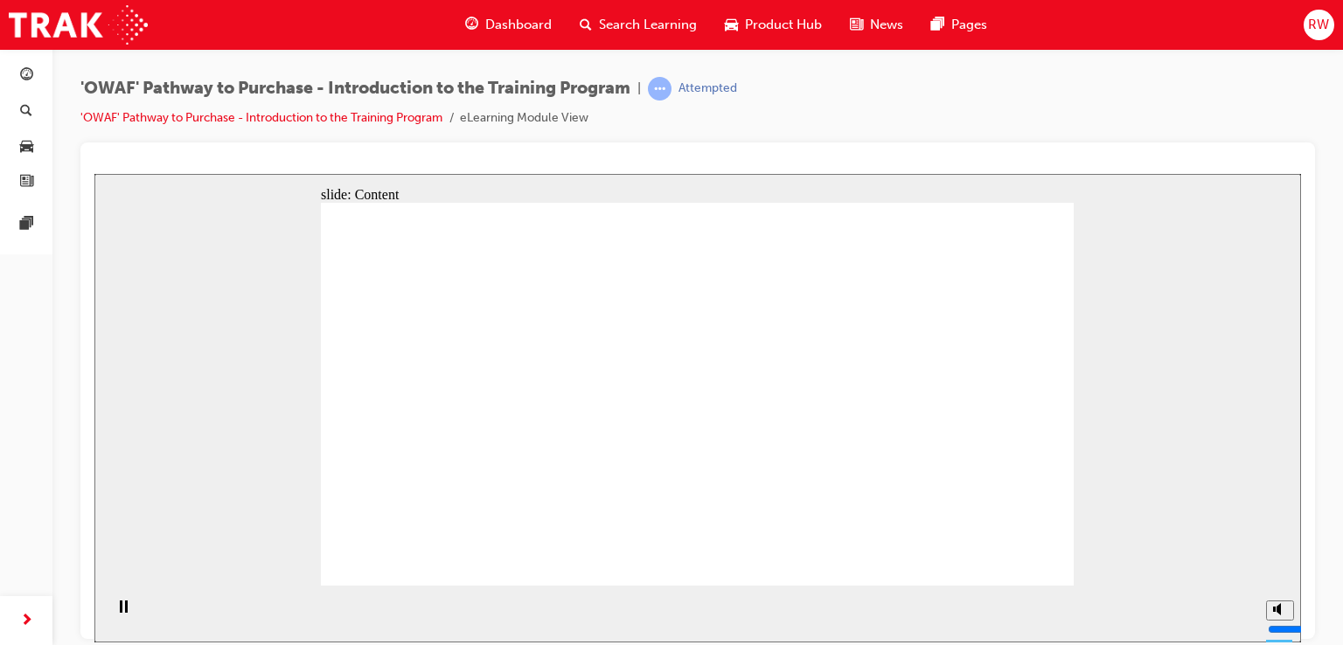
drag, startPoint x: 995, startPoint y: 567, endPoint x: 1004, endPoint y: 556, distance: 14.9
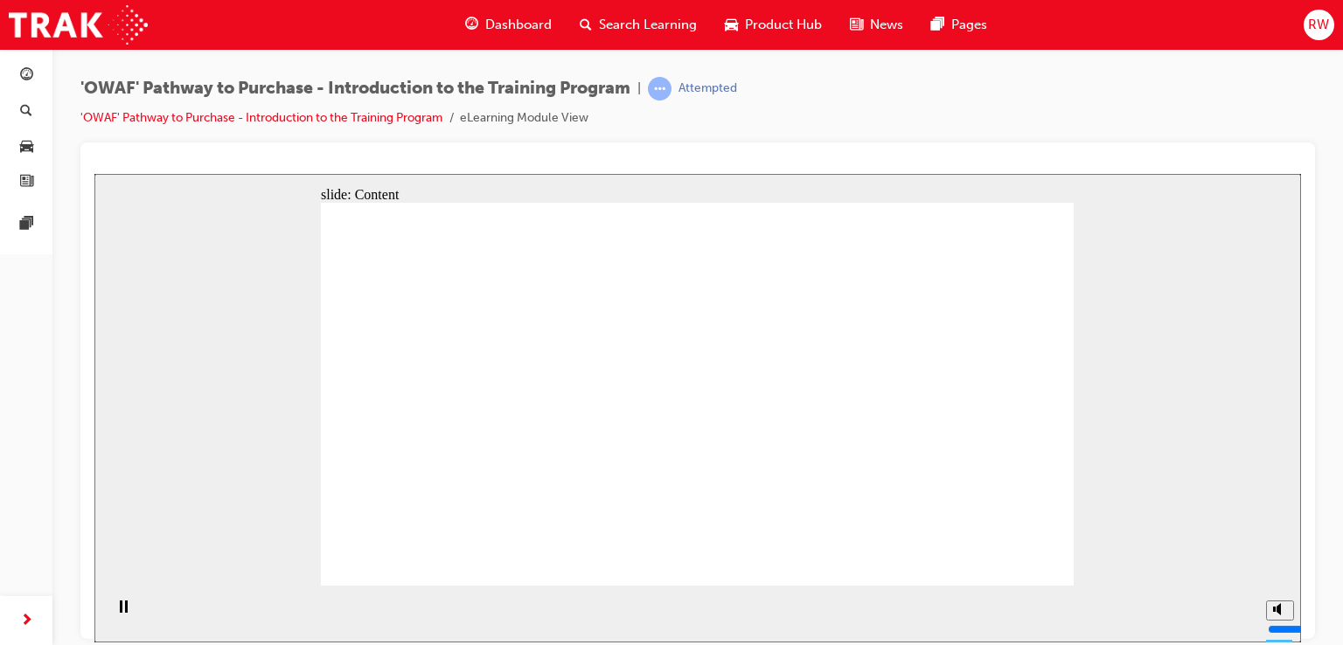
click at [1287, 554] on button "Mute (Ctrl+Alt+M)" at bounding box center [1280, 544] width 28 height 20
click at [126, 608] on div "Pause (Ctrl+Alt+P)" at bounding box center [123, 615] width 30 height 30
click at [117, 608] on icon "Play (Ctrl+Alt+P)" at bounding box center [123, 607] width 12 height 14
click at [1292, 617] on section "Playback Speed 2 1.75 1.5 1.25 Normal" at bounding box center [697, 613] width 1206 height 57
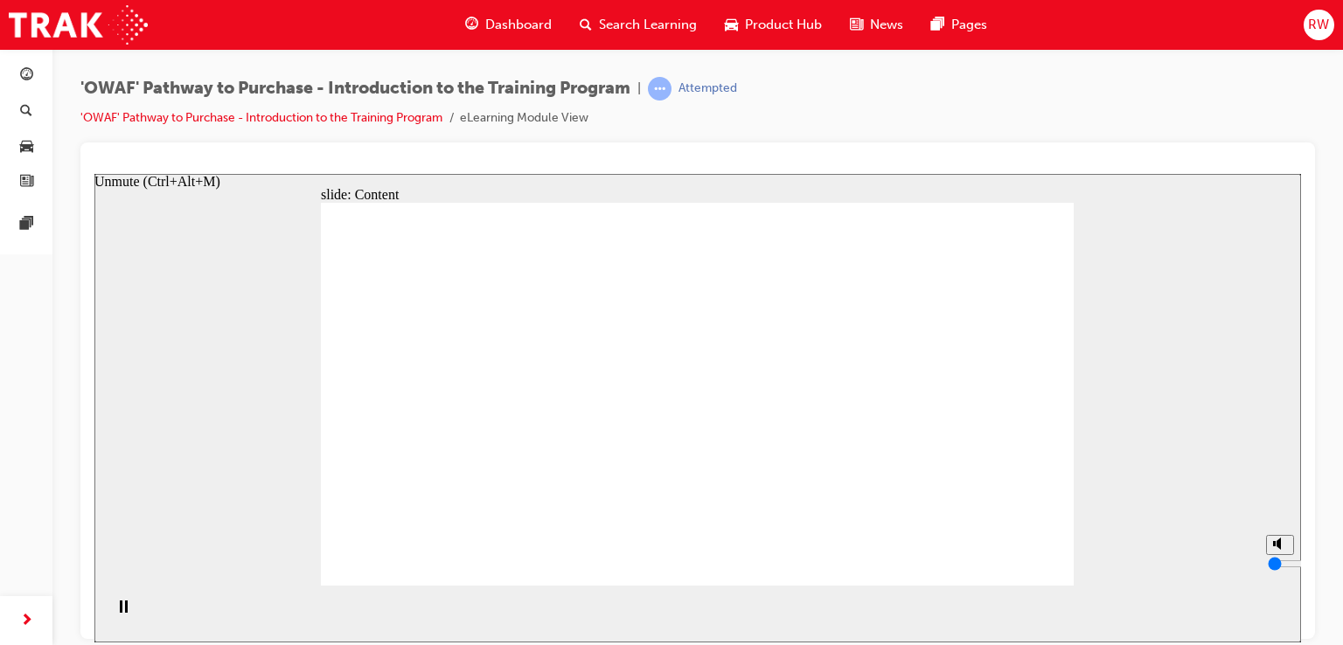
click at [1282, 549] on circle "Unmute (Ctrl+Alt+M)" at bounding box center [1280, 543] width 11 height 11
type input "8"
click at [1283, 549] on icon "Mute (Ctrl+Alt+M)" at bounding box center [1280, 543] width 14 height 12
click at [125, 613] on div "Pause (Ctrl+Alt+P)" at bounding box center [123, 615] width 30 height 30
drag, startPoint x: 118, startPoint y: 621, endPoint x: 754, endPoint y: 586, distance: 637.3
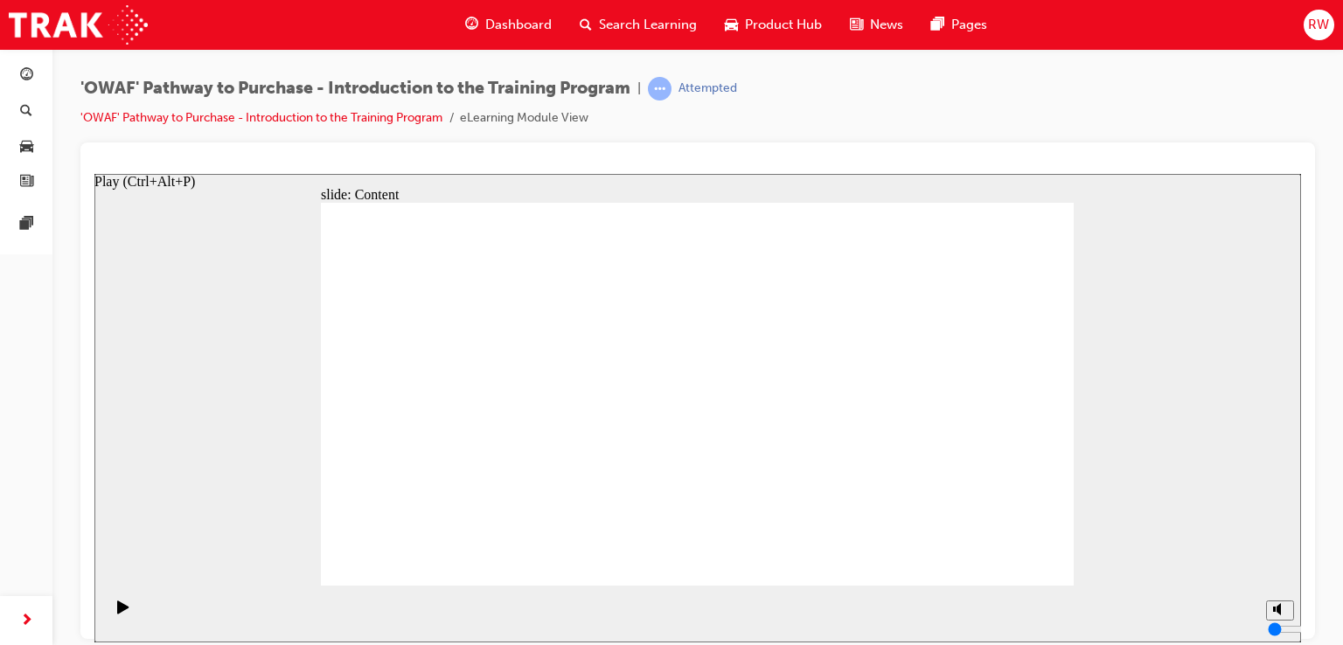
click at [120, 614] on icon "Play (Ctrl+Alt+P)" at bounding box center [123, 607] width 12 height 14
click at [1287, 605] on div "misc controls" at bounding box center [1279, 587] width 26 height 66
click at [1281, 549] on icon "Unmute (Ctrl+Alt+M)" at bounding box center [1280, 543] width 14 height 12
type input "8"
click at [125, 612] on div "Pause (Ctrl+Alt+P)" at bounding box center [123, 615] width 30 height 30
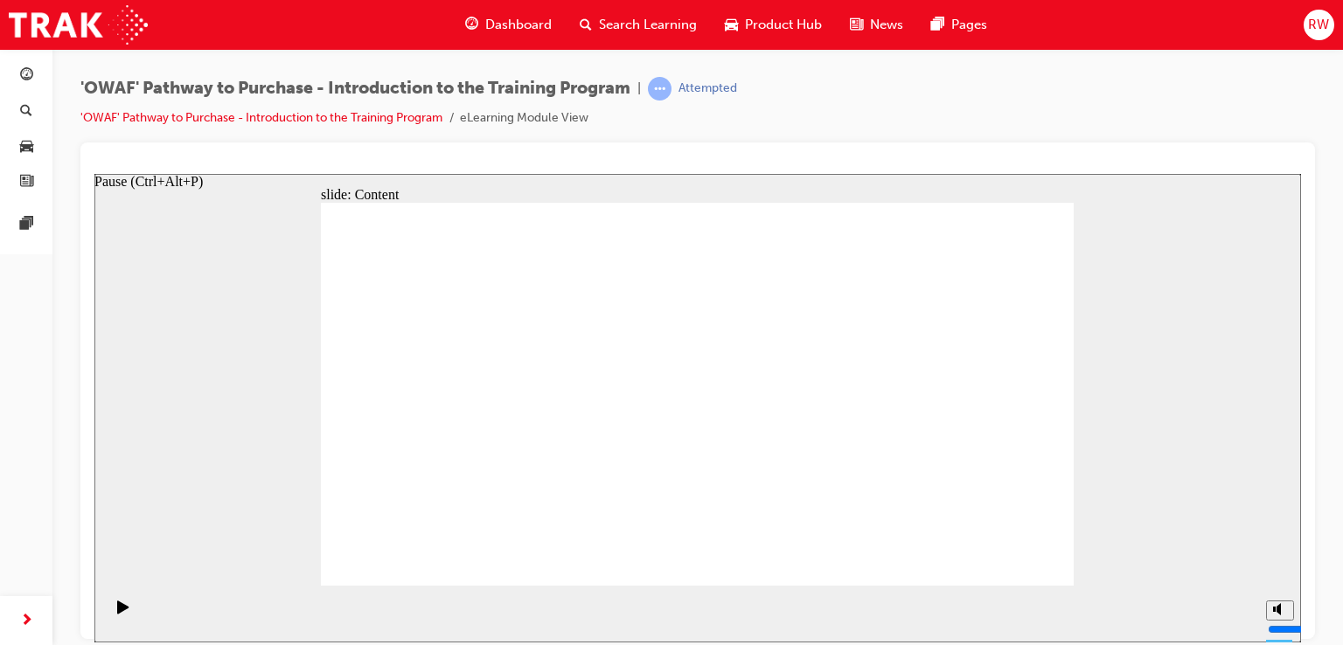
click at [125, 612] on div "Play (Ctrl+Alt+P)" at bounding box center [123, 615] width 30 height 30
click at [126, 606] on div "Pause (Ctrl+Alt+P)" at bounding box center [123, 615] width 30 height 30
click at [287, 553] on div "slide: Content Rectangle 1 Introducing our Customer Avatars Introducing our Hom…" at bounding box center [697, 407] width 1206 height 469
click at [126, 608] on div "Play (Ctrl+Alt+P)" at bounding box center [123, 615] width 30 height 30
click at [108, 614] on div "Play (Ctrl+Alt+P)" at bounding box center [123, 615] width 30 height 30
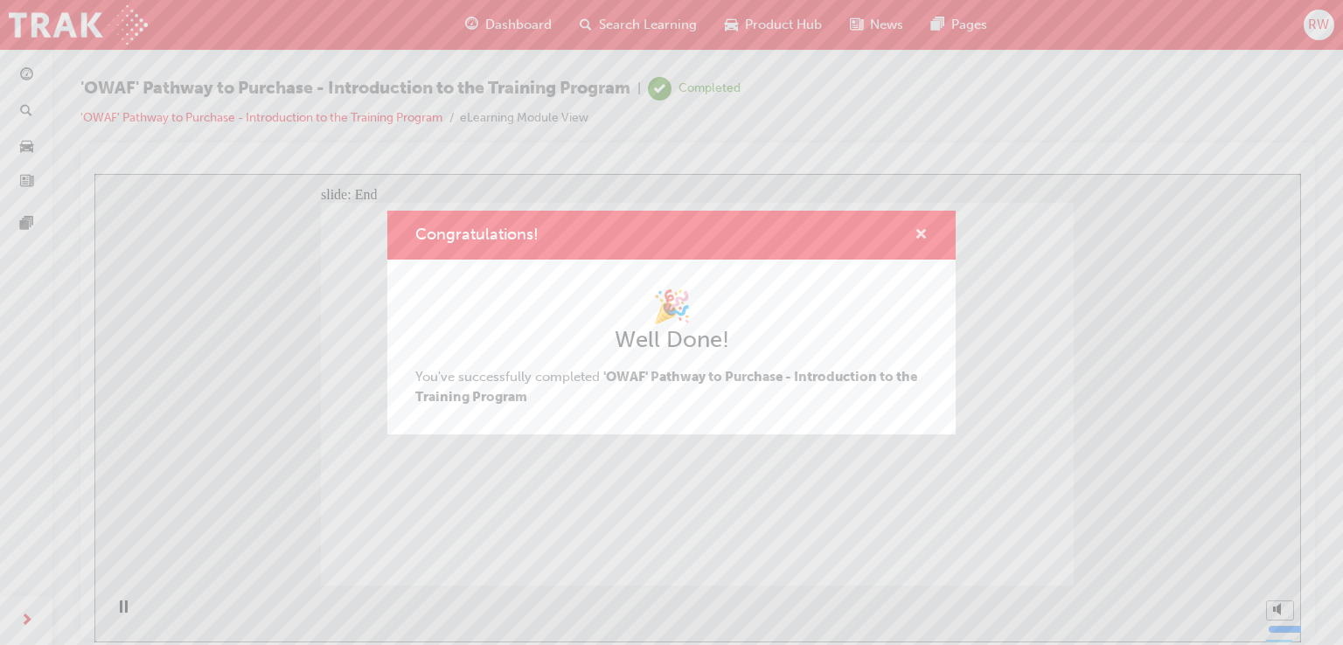
click at [920, 228] on span "cross-icon" at bounding box center [920, 236] width 13 height 16
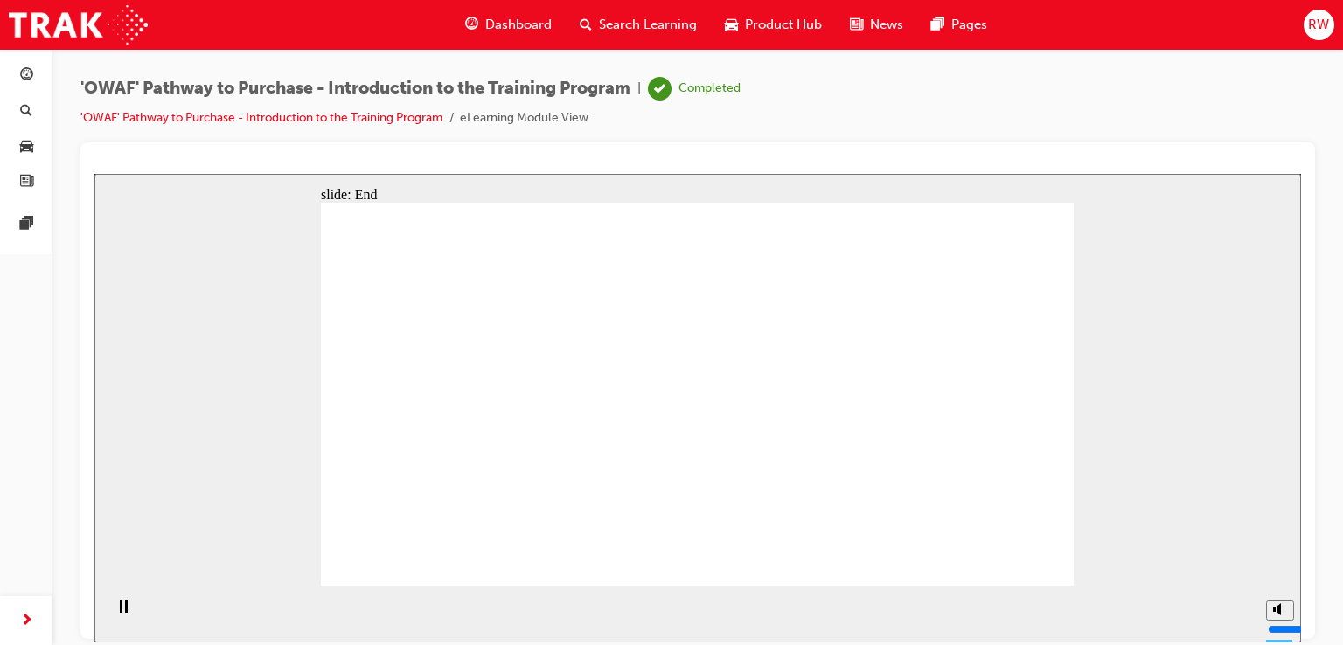
click at [523, 13] on div "Dashboard" at bounding box center [508, 25] width 115 height 36
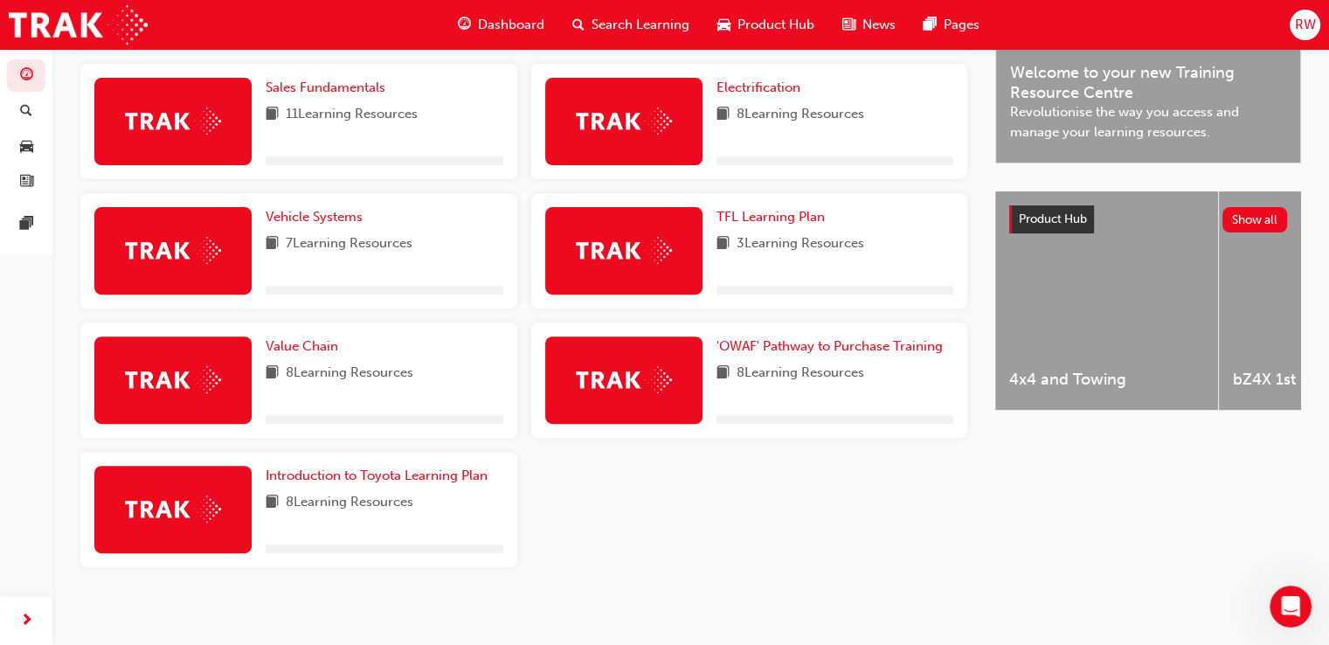
scroll to position [559, 0]
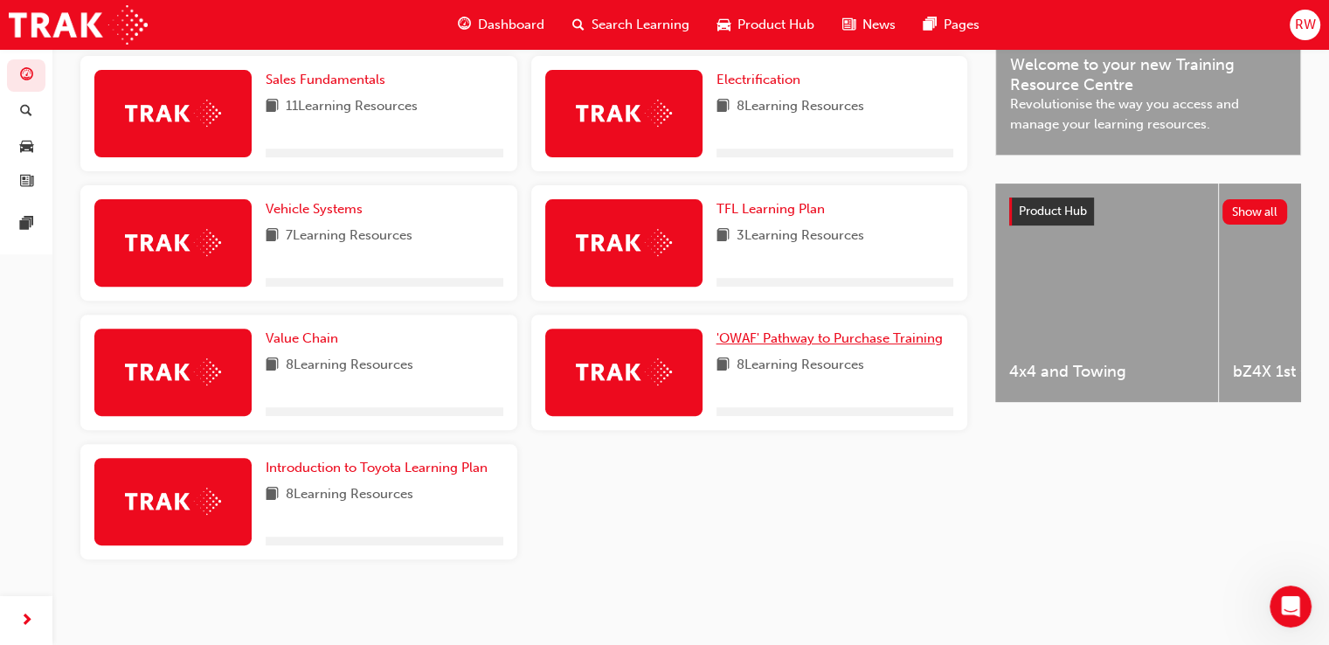
click at [744, 337] on span "'OWAF' Pathway to Purchase Training" at bounding box center [830, 338] width 226 height 16
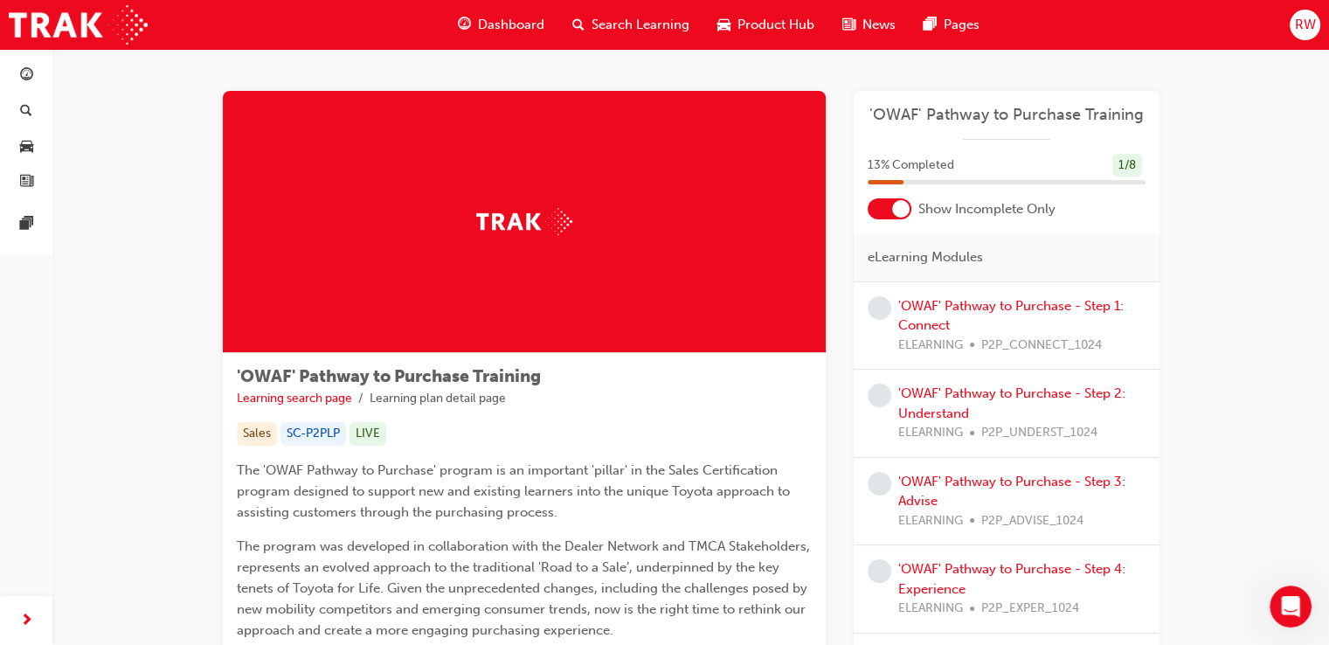
click at [893, 218] on div at bounding box center [890, 208] width 44 height 21
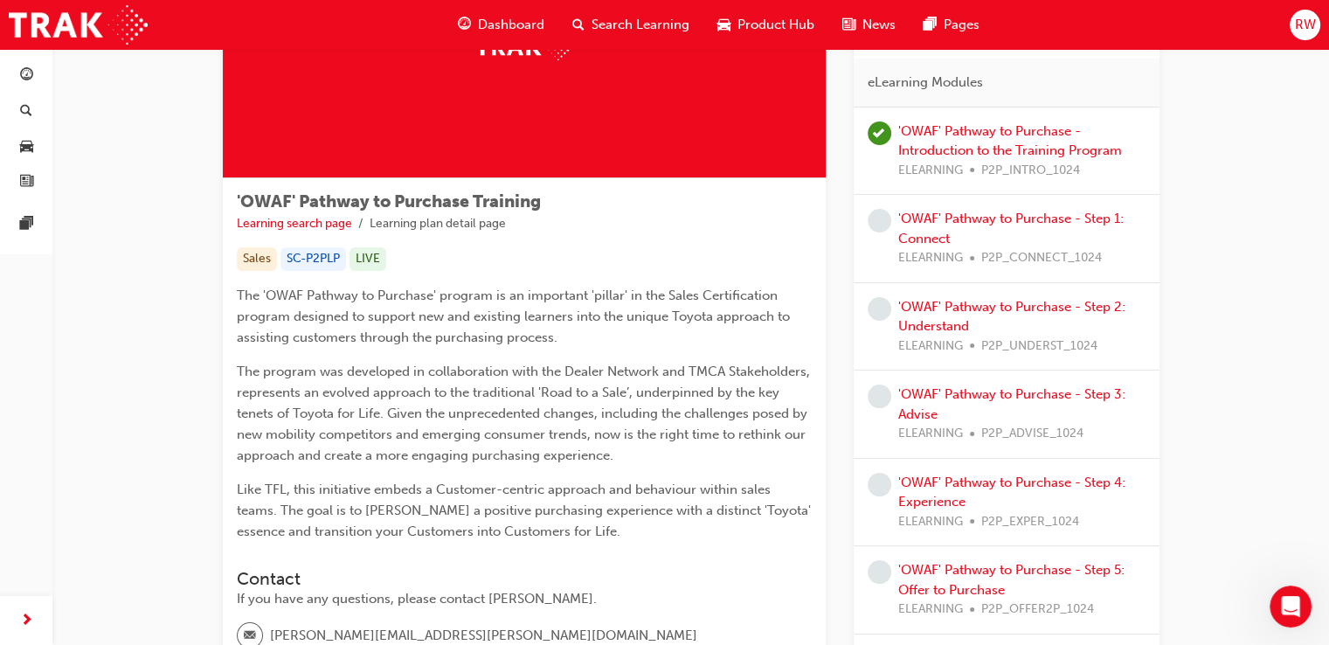
scroll to position [175, 0]
click at [938, 230] on link "'OWAF' Pathway to Purchase - Step 1: Connect" at bounding box center [1012, 229] width 226 height 36
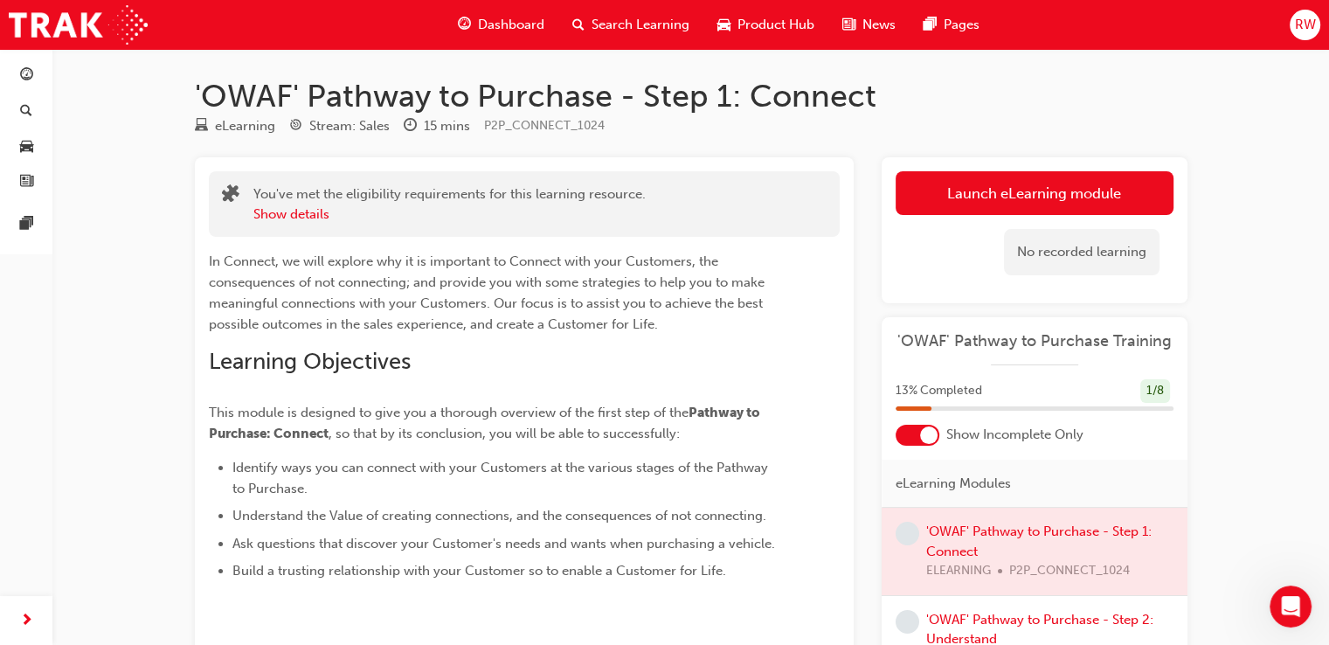
click at [1038, 223] on div "No recorded learning" at bounding box center [1035, 252] width 278 height 74
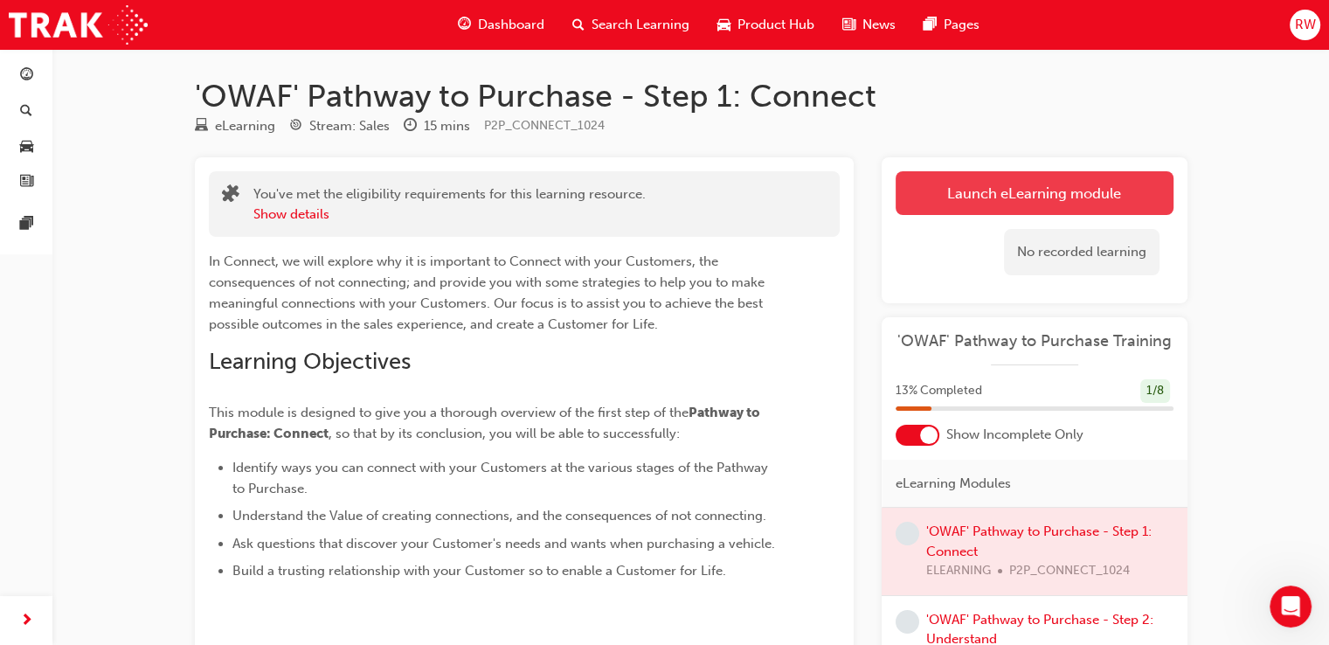
click at [1031, 200] on link "Launch eLearning module" at bounding box center [1035, 193] width 278 height 44
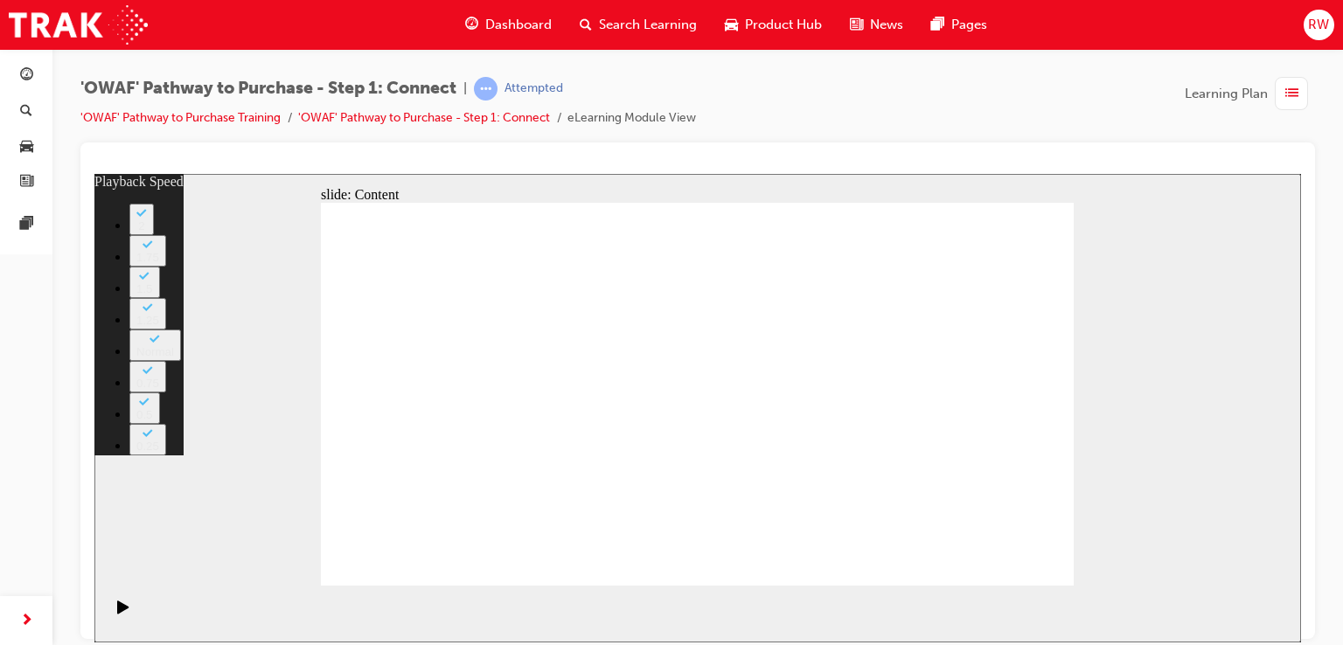
type input "76"
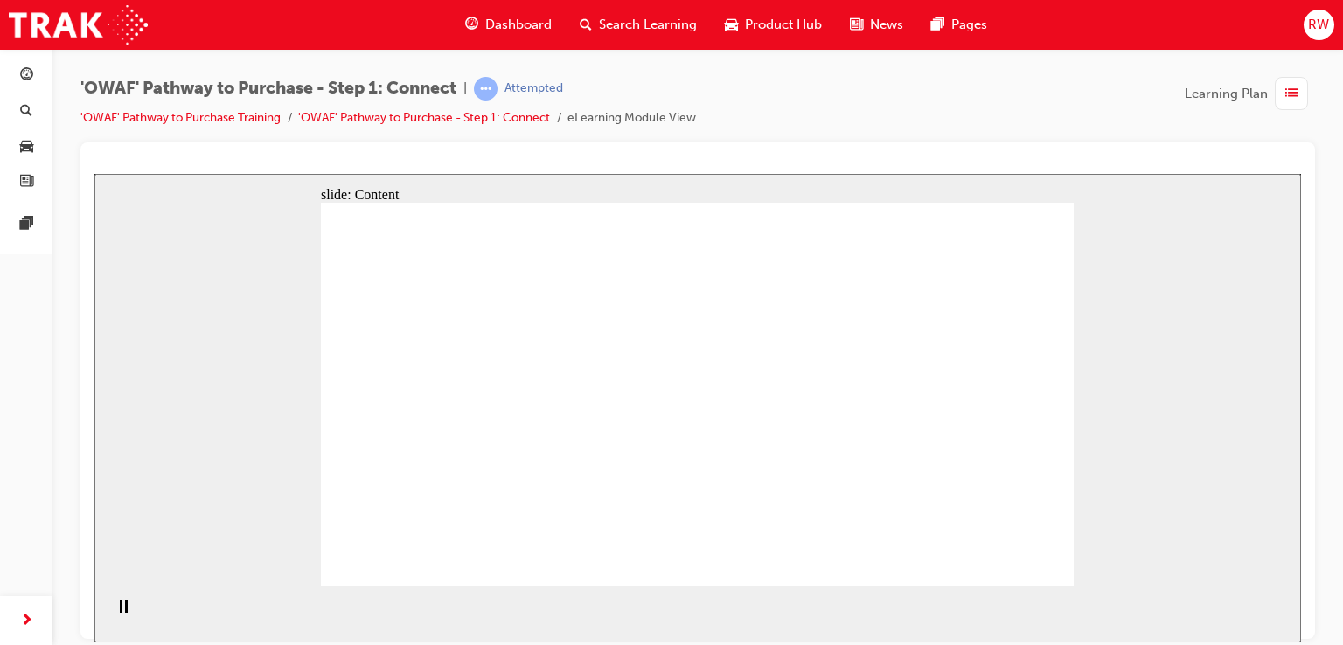
drag, startPoint x: 669, startPoint y: 401, endPoint x: 668, endPoint y: 413, distance: 12.3
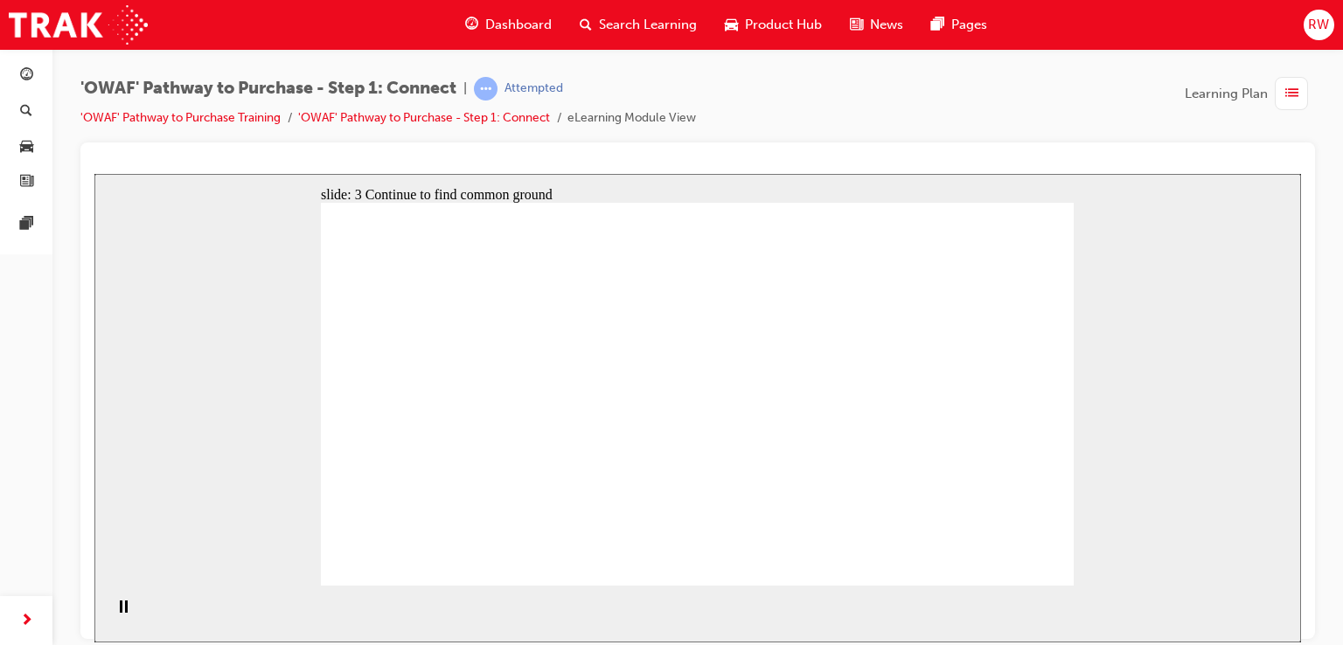
drag, startPoint x: 455, startPoint y: 295, endPoint x: 476, endPoint y: 302, distance: 22.4
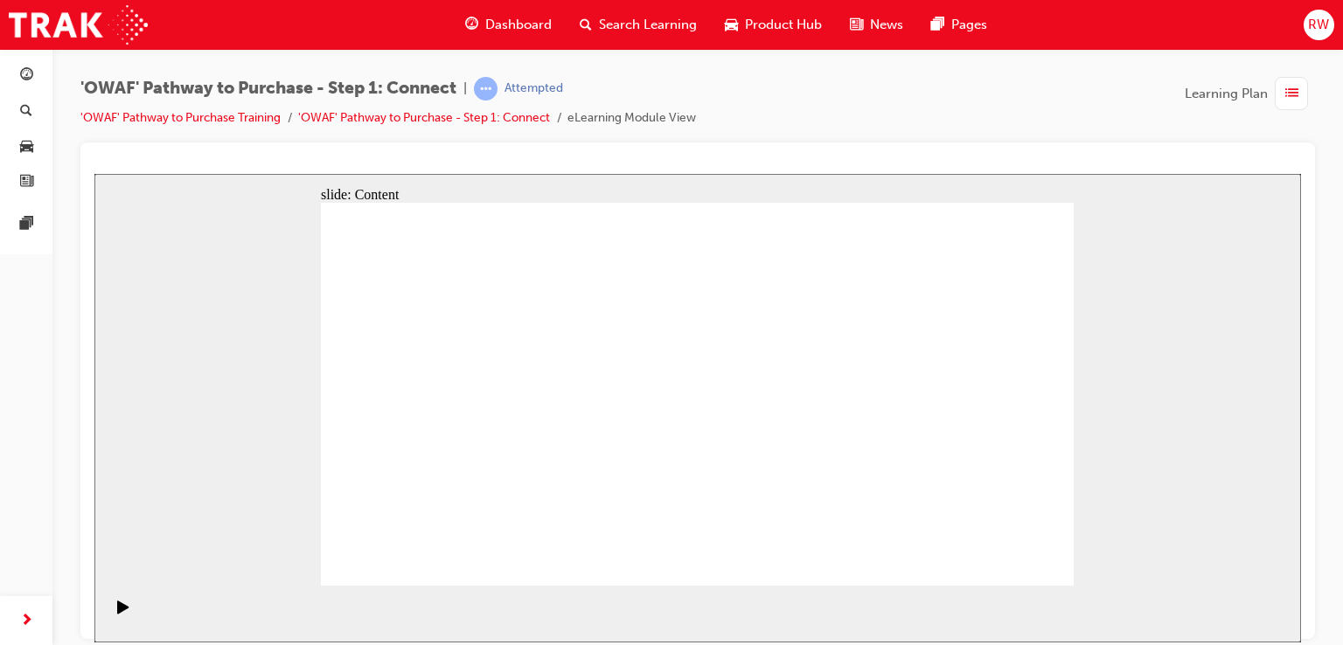
click at [612, 151] on div at bounding box center [697, 390] width 1234 height 496
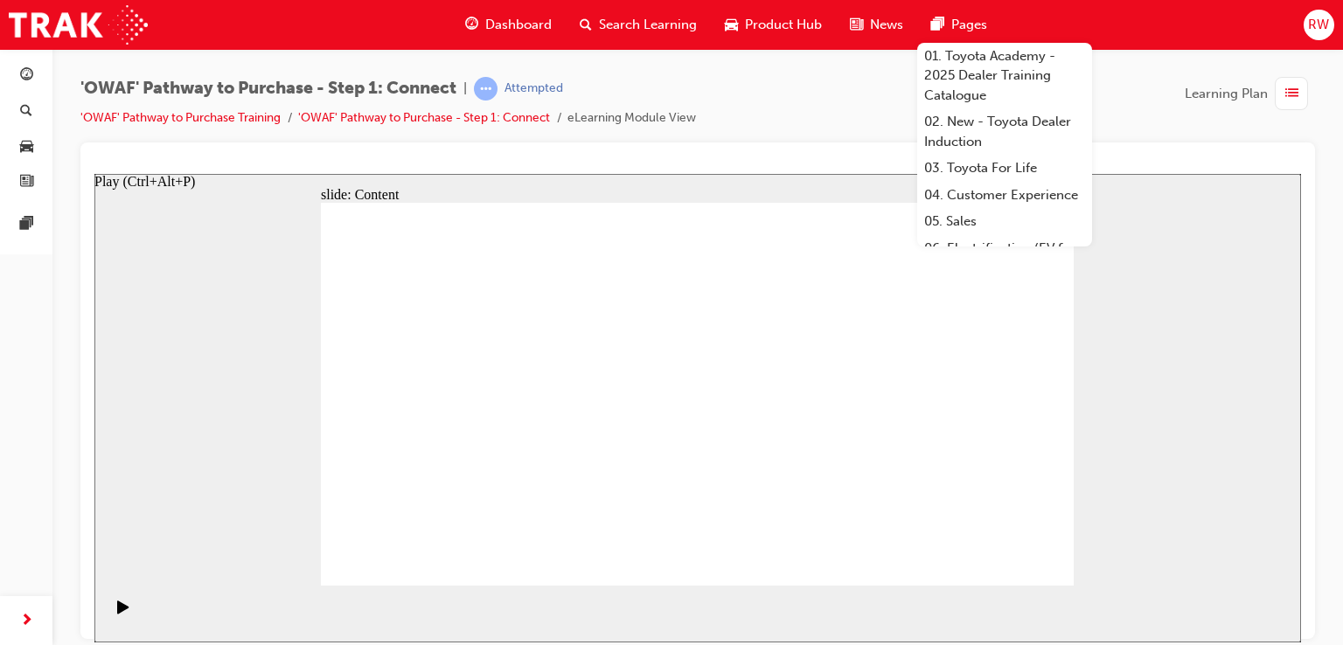
click at [119, 605] on icon "Play (Ctrl+Alt+P)" at bounding box center [123, 607] width 12 height 14
click at [155, 555] on div "slide: Content Rectangle 1 Key messages to take away Rectangle 2 Rectangle 1 • …" at bounding box center [697, 407] width 1206 height 469
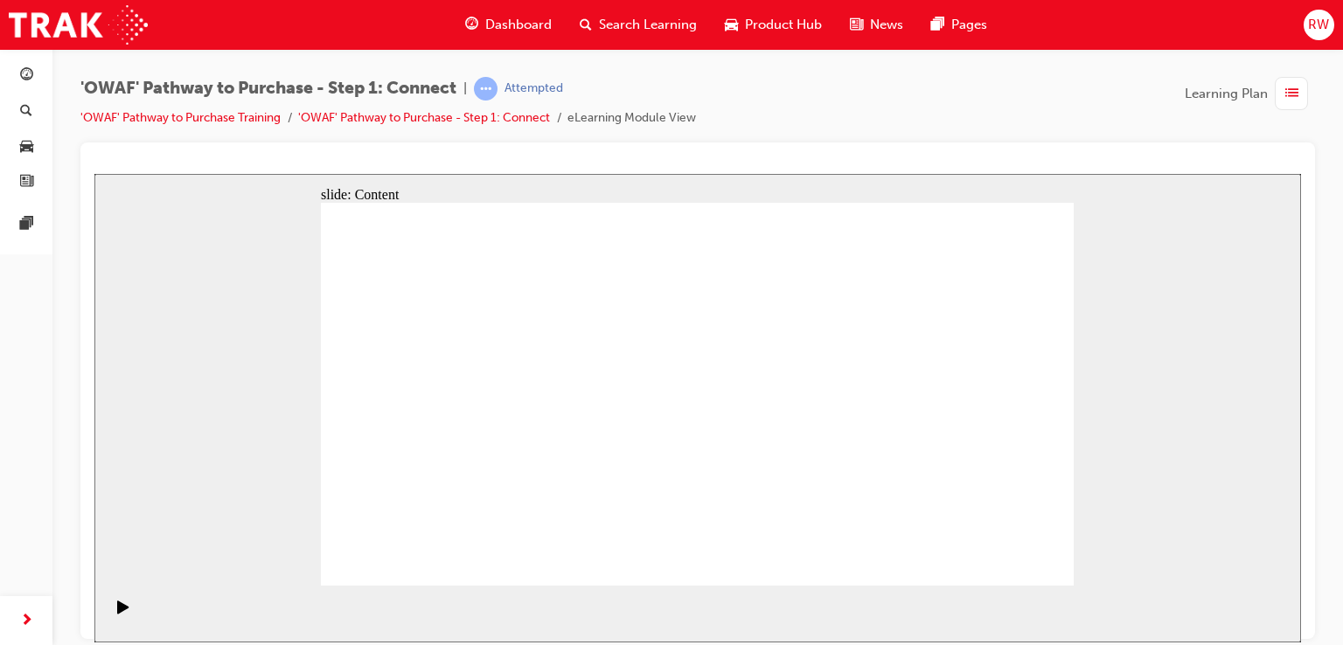
click at [123, 614] on icon "Play (Ctrl+Alt+P)" at bounding box center [123, 607] width 12 height 14
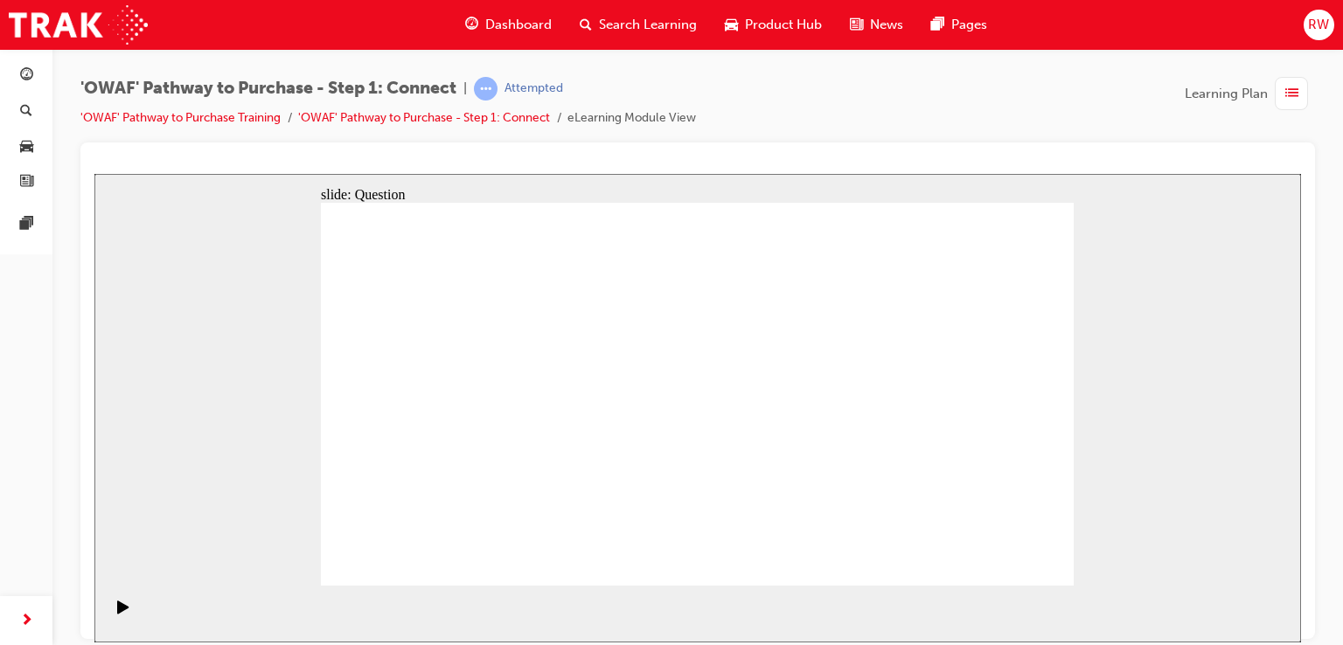
drag, startPoint x: 411, startPoint y: 417, endPoint x: 818, endPoint y: 305, distance: 422.4
drag, startPoint x: 538, startPoint y: 520, endPoint x: 881, endPoint y: 291, distance: 412.9
drag, startPoint x: 885, startPoint y: 275, endPoint x: 535, endPoint y: 520, distance: 427.5
drag, startPoint x: 657, startPoint y: 422, endPoint x: 692, endPoint y: 394, distance: 44.8
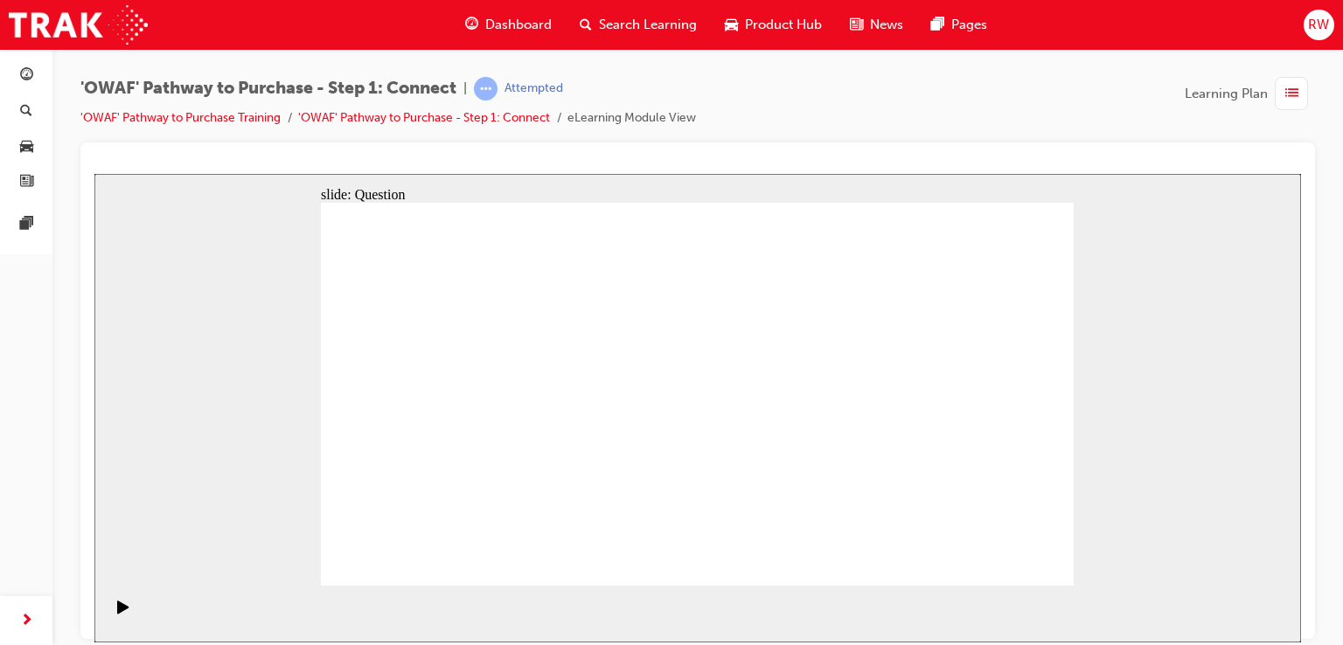
drag, startPoint x: 542, startPoint y: 515, endPoint x: 874, endPoint y: 277, distance: 408.5
drag, startPoint x: 634, startPoint y: 523, endPoint x: 1011, endPoint y: 328, distance: 424.9
drag, startPoint x: 499, startPoint y: 427, endPoint x: 995, endPoint y: 403, distance: 496.2
drag, startPoint x: 575, startPoint y: 427, endPoint x: 947, endPoint y: 480, distance: 375.3
drag, startPoint x: 451, startPoint y: 513, endPoint x: 867, endPoint y: 480, distance: 417.4
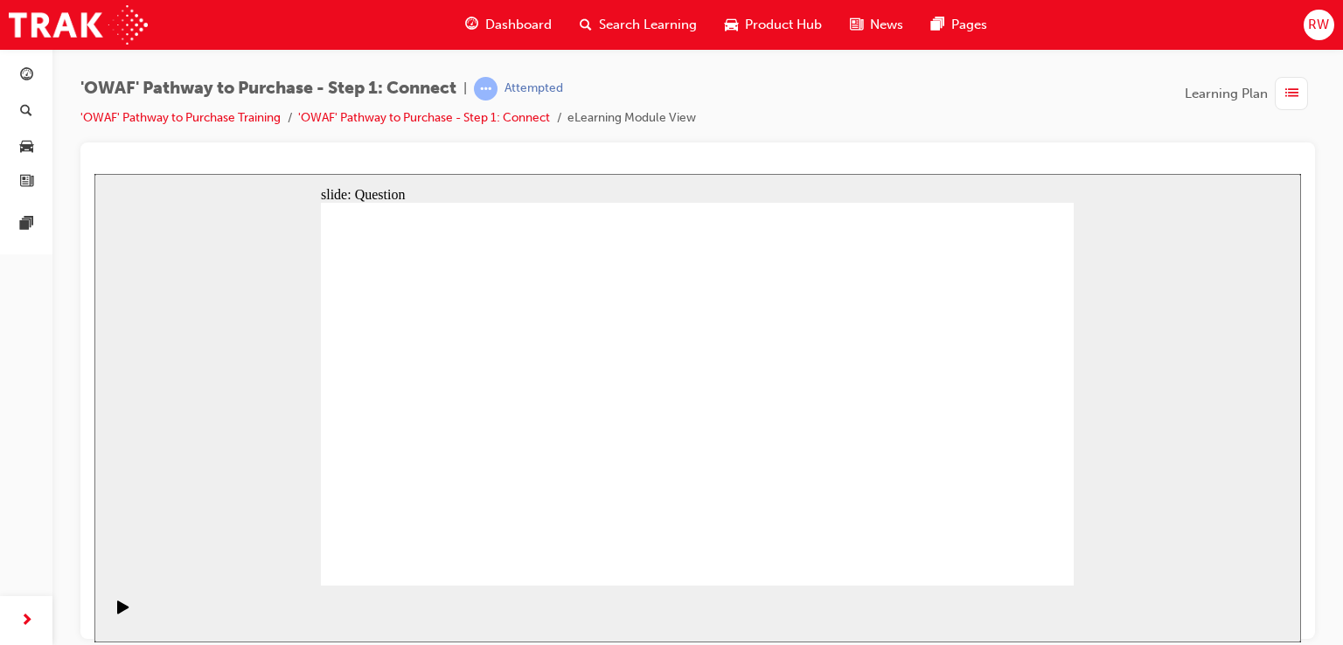
drag, startPoint x: 696, startPoint y: 434, endPoint x: 790, endPoint y: 406, distance: 98.5
drag, startPoint x: 850, startPoint y: 492, endPoint x: 628, endPoint y: 475, distance: 222.7
drag, startPoint x: 797, startPoint y: 389, endPoint x: 853, endPoint y: 478, distance: 105.3
drag, startPoint x: 469, startPoint y: 502, endPoint x: 552, endPoint y: 420, distance: 116.8
drag, startPoint x: 839, startPoint y: 293, endPoint x: 804, endPoint y: 379, distance: 93.3
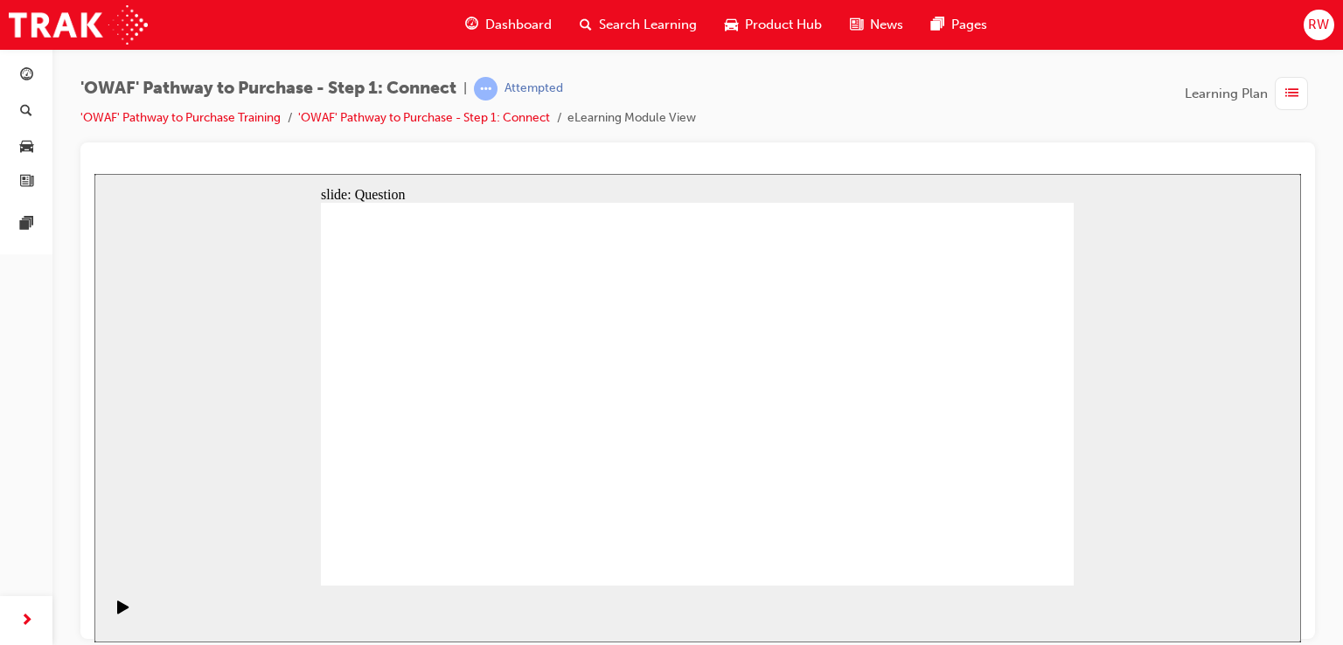
drag, startPoint x: 441, startPoint y: 502, endPoint x: 788, endPoint y: 298, distance: 403.1
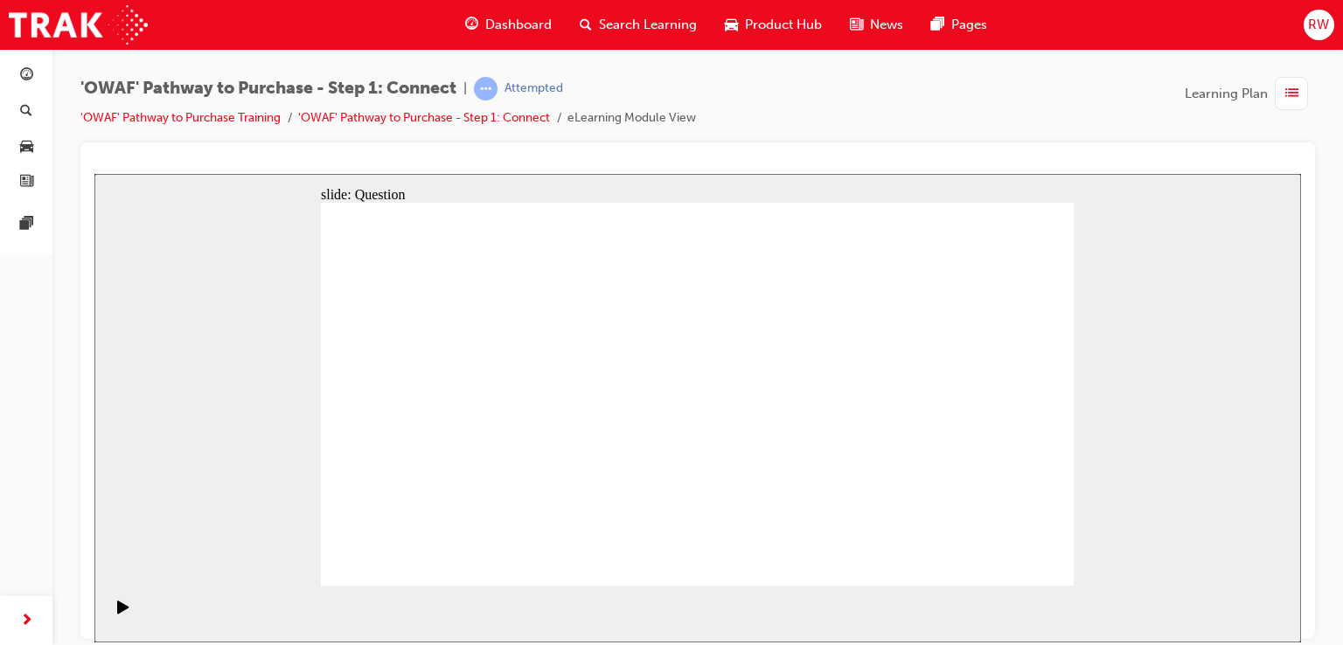
drag, startPoint x: 925, startPoint y: 428, endPoint x: 921, endPoint y: 461, distance: 32.5
drag, startPoint x: 968, startPoint y: 462, endPoint x: 725, endPoint y: 464, distance: 243.0
drag, startPoint x: 943, startPoint y: 434, endPoint x: 517, endPoint y: 438, distance: 426.6
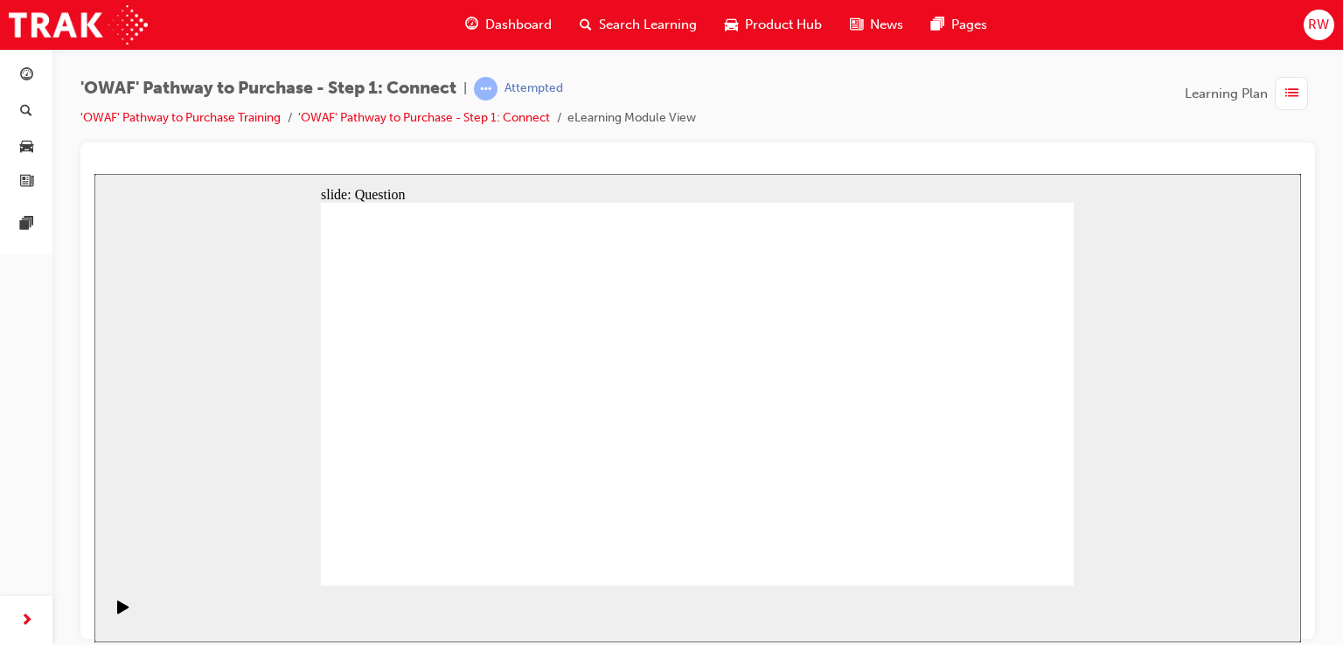
drag, startPoint x: 957, startPoint y: 457, endPoint x: 745, endPoint y: 435, distance: 213.5
drag, startPoint x: 979, startPoint y: 465, endPoint x: 796, endPoint y: 456, distance: 182.9
drag, startPoint x: 953, startPoint y: 440, endPoint x: 700, endPoint y: 422, distance: 253.2
drag, startPoint x: 935, startPoint y: 442, endPoint x: 497, endPoint y: 441, distance: 437.9
drag, startPoint x: 975, startPoint y: 464, endPoint x: 550, endPoint y: 453, distance: 425.0
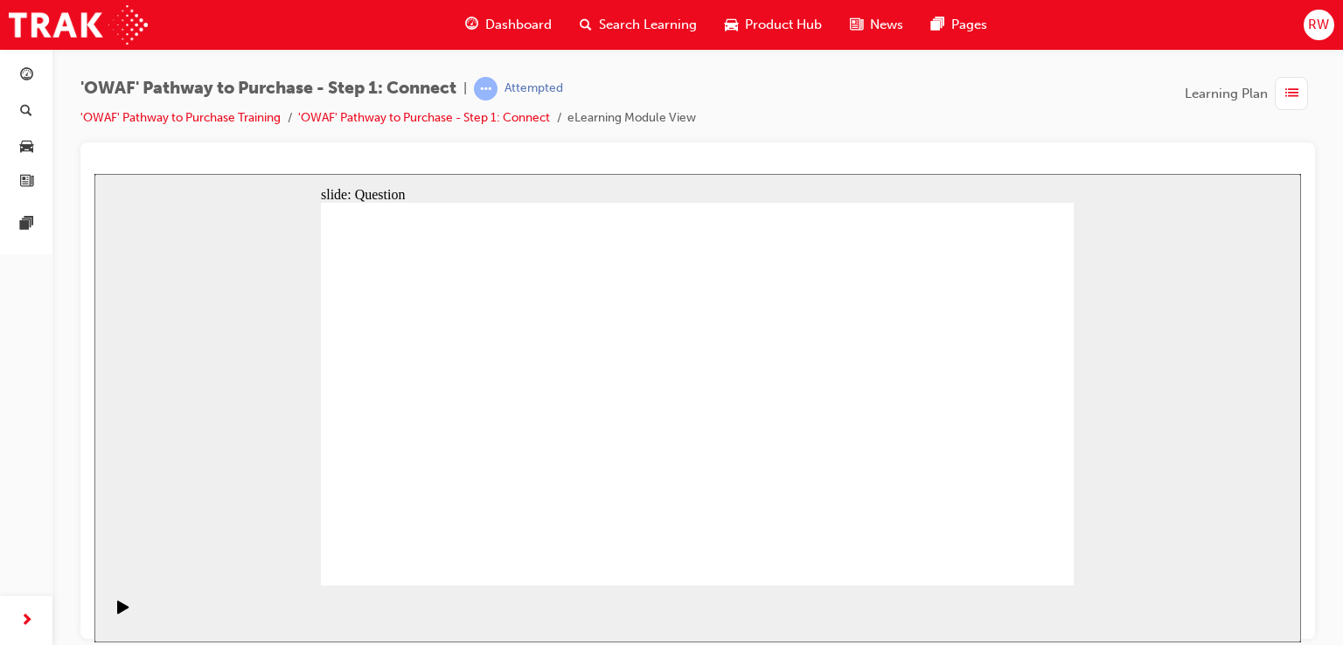
drag, startPoint x: 947, startPoint y: 448, endPoint x: 498, endPoint y: 456, distance: 448.5
radio input "true"
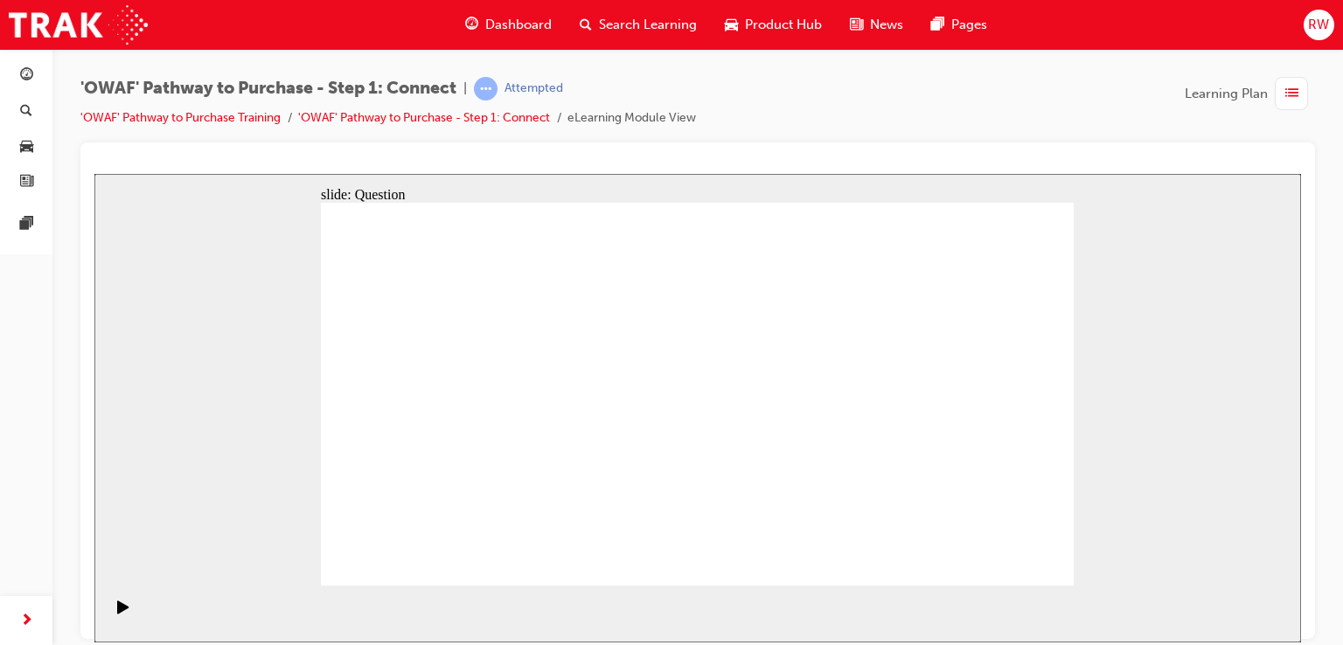
checkbox input "true"
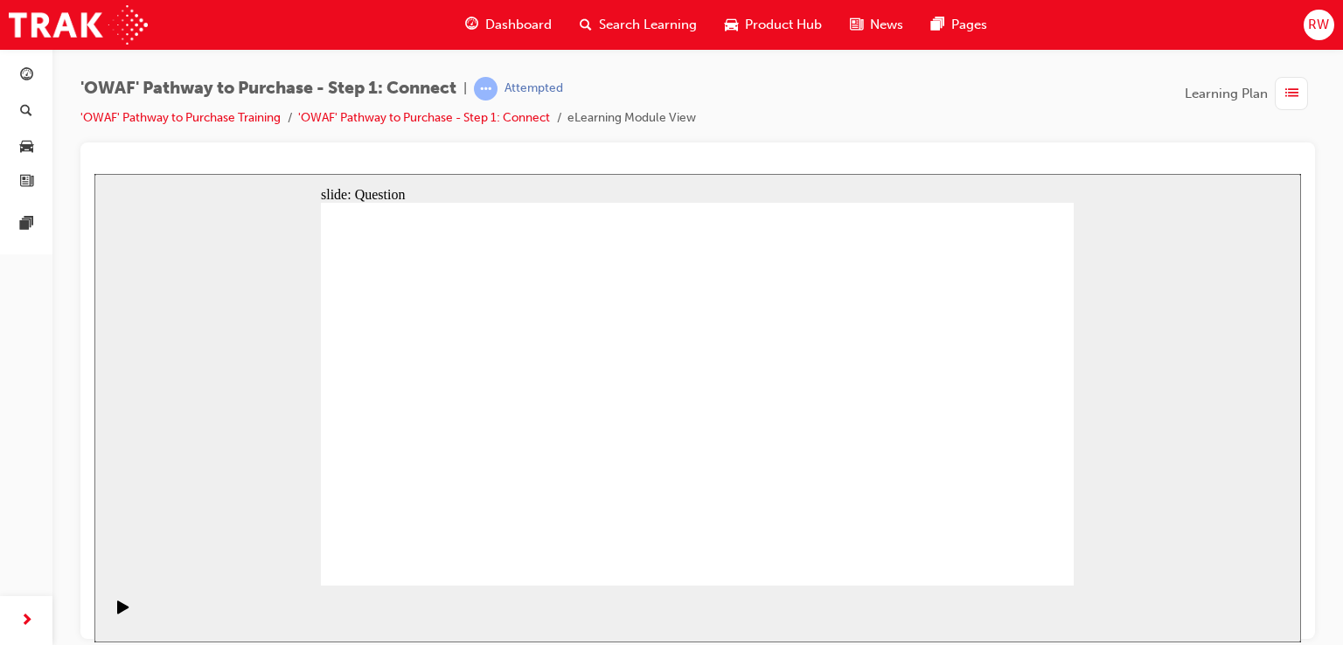
checkbox input "true"
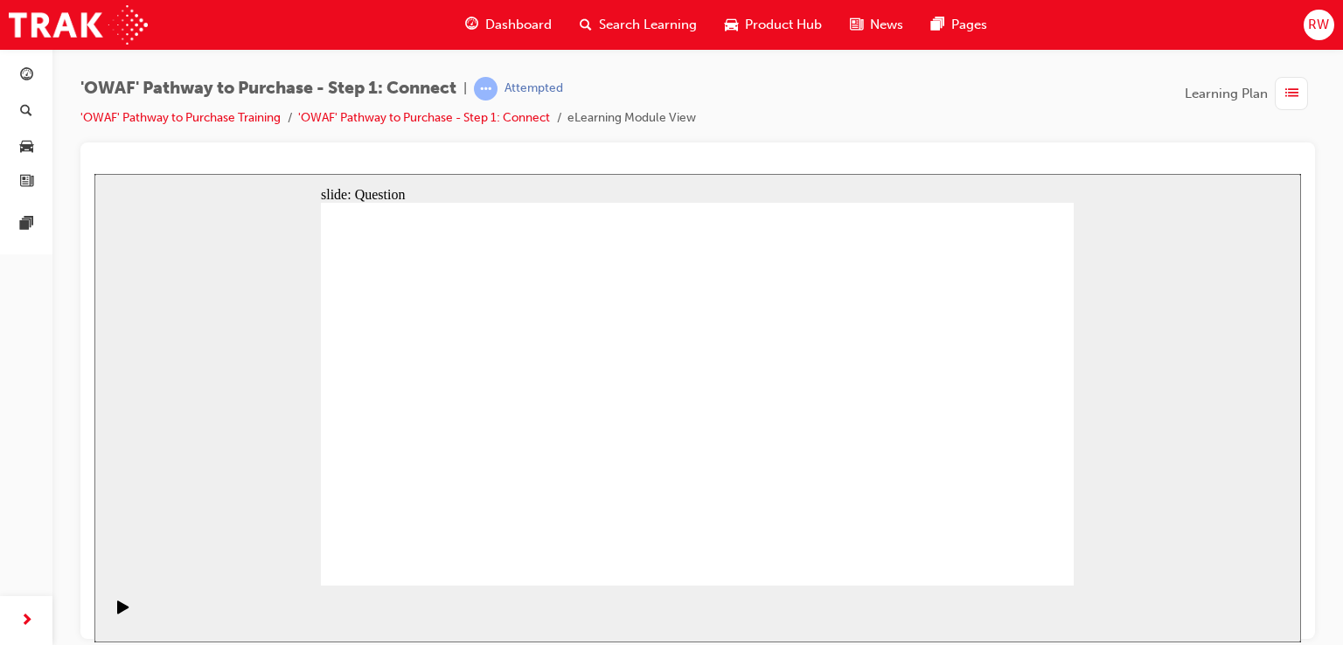
drag, startPoint x: 512, startPoint y: 507, endPoint x: 753, endPoint y: 349, distance: 288.5
drag, startPoint x: 621, startPoint y: 554, endPoint x: 749, endPoint y: 439, distance: 172.7
drag, startPoint x: 596, startPoint y: 545, endPoint x: 860, endPoint y: 342, distance: 333.4
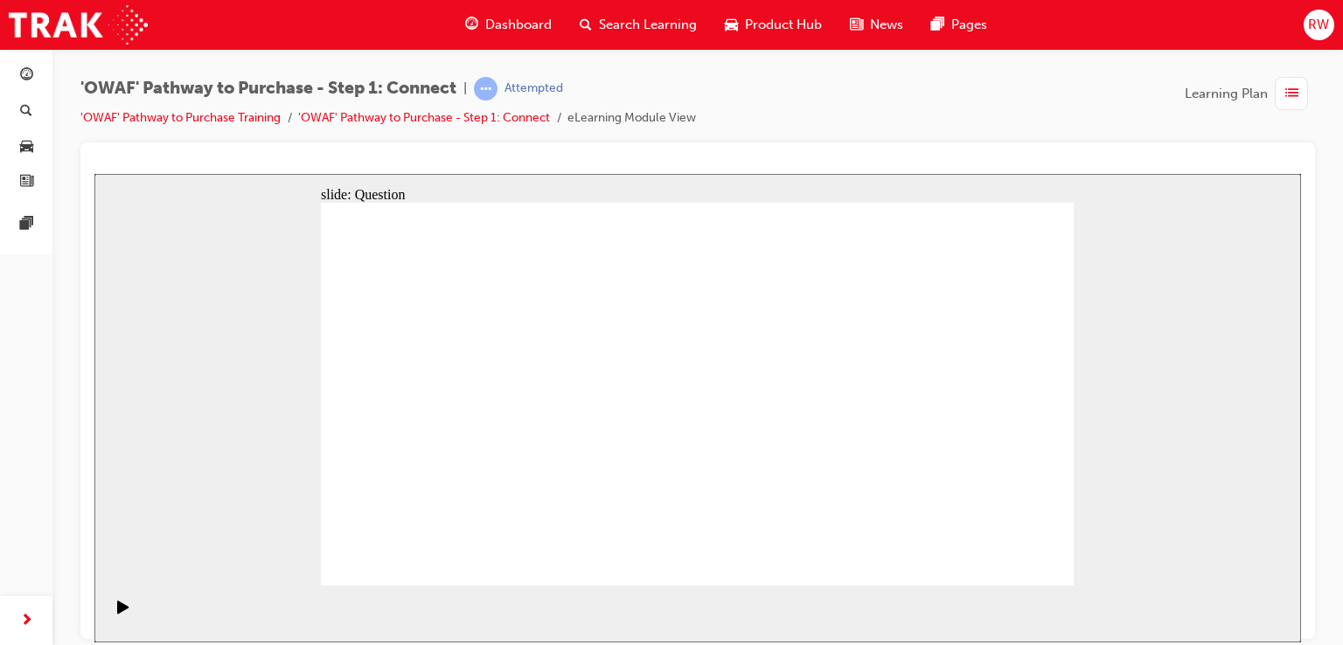
drag, startPoint x: 786, startPoint y: 510, endPoint x: 503, endPoint y: 380, distance: 310.9
drag, startPoint x: 890, startPoint y: 474, endPoint x: 651, endPoint y: 384, distance: 255.0
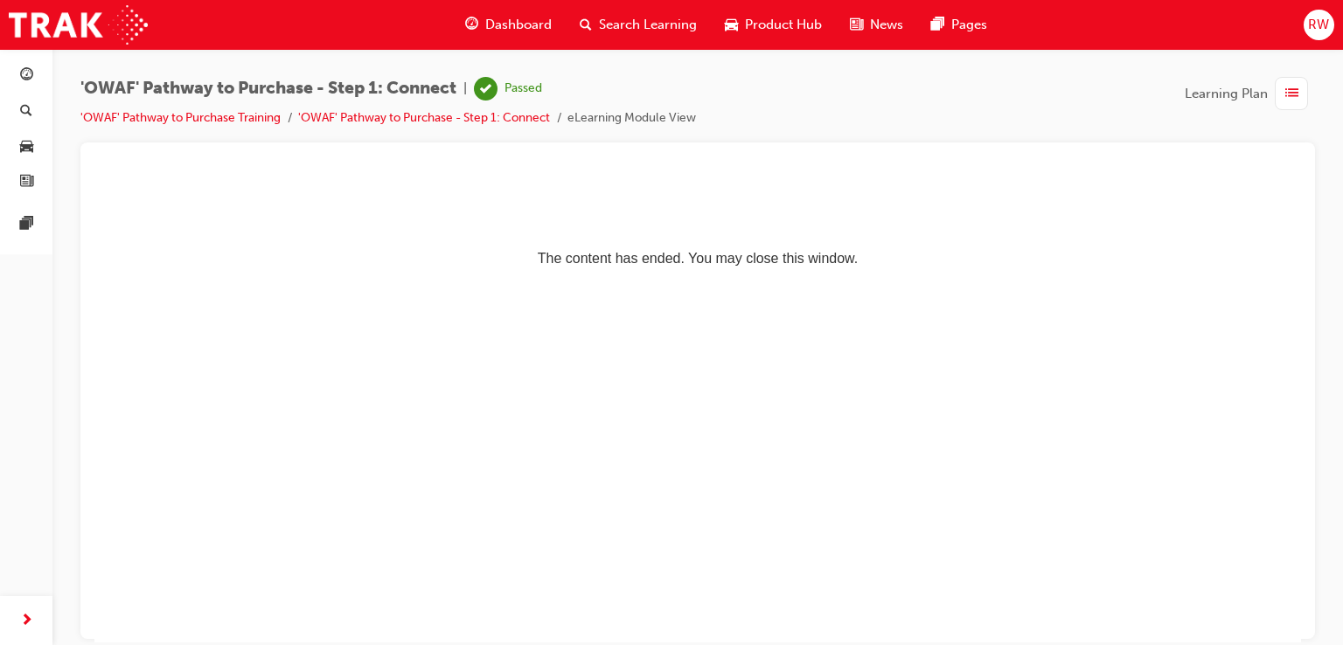
click at [496, 26] on span "Dashboard" at bounding box center [518, 25] width 66 height 20
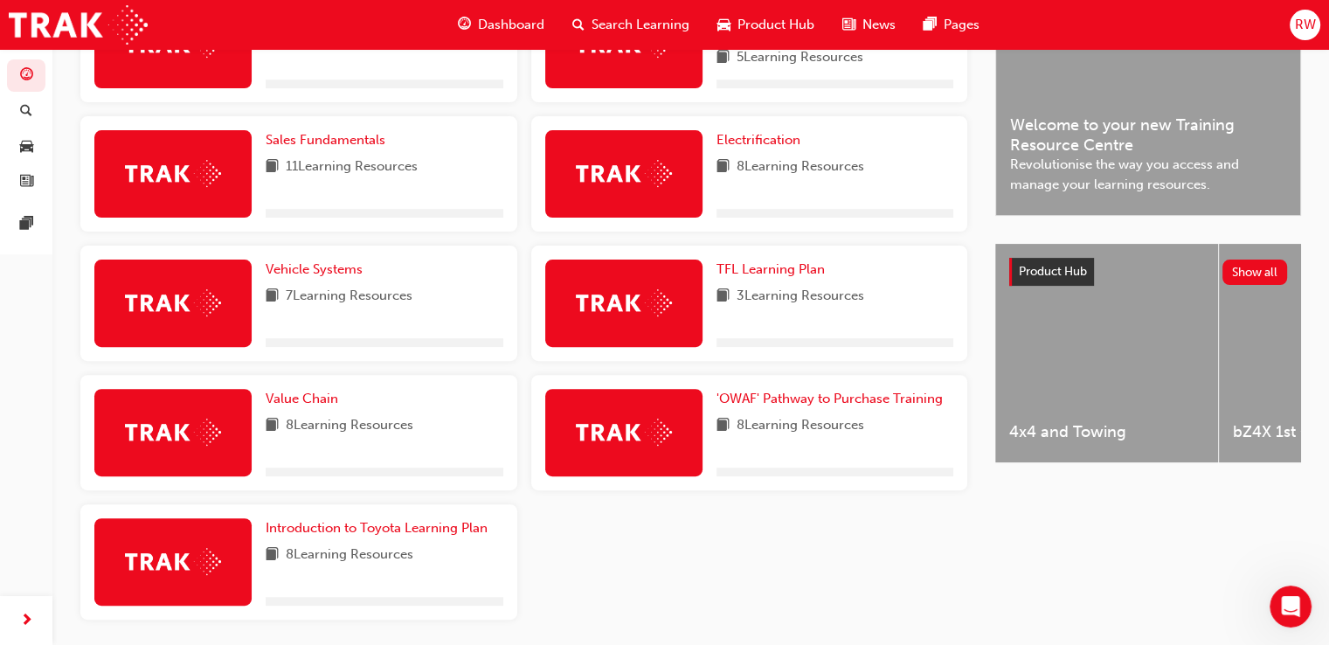
scroll to position [559, 0]
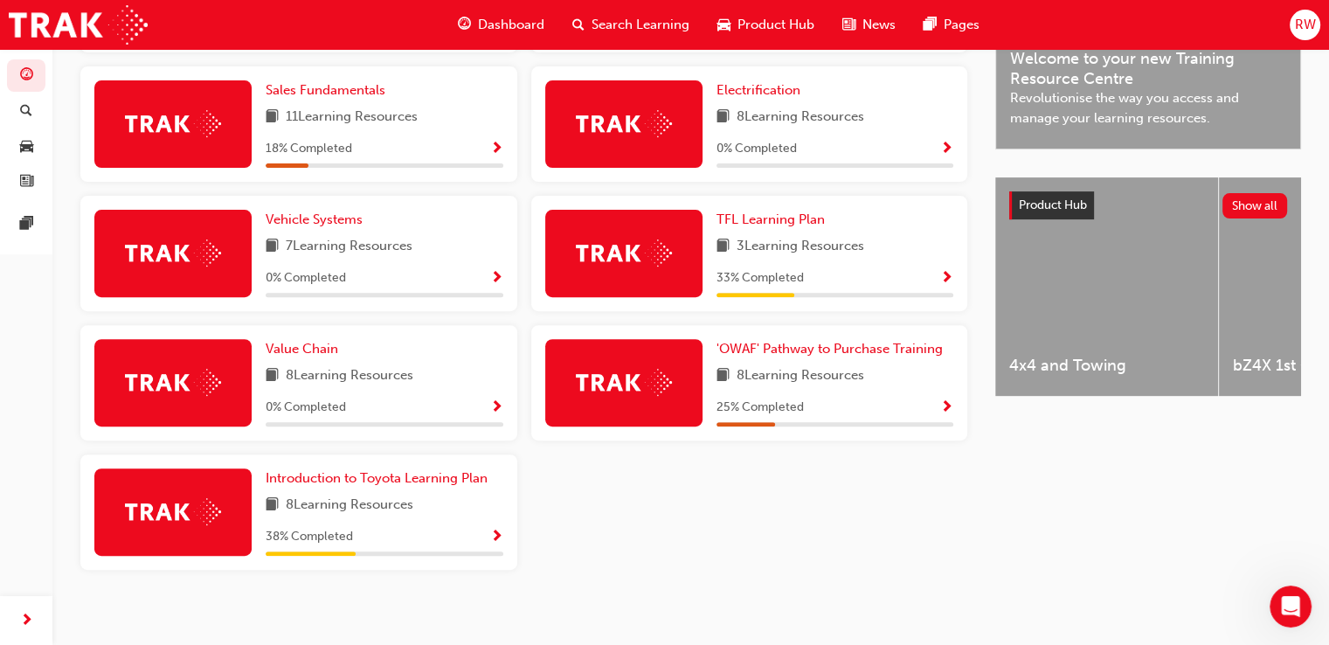
click at [791, 337] on div "'OWAF' Pathway to Purchase Training 8 Learning Resources 25 % Completed" at bounding box center [749, 382] width 437 height 115
click at [793, 357] on span "'OWAF' Pathway to Purchase Training" at bounding box center [830, 349] width 226 height 16
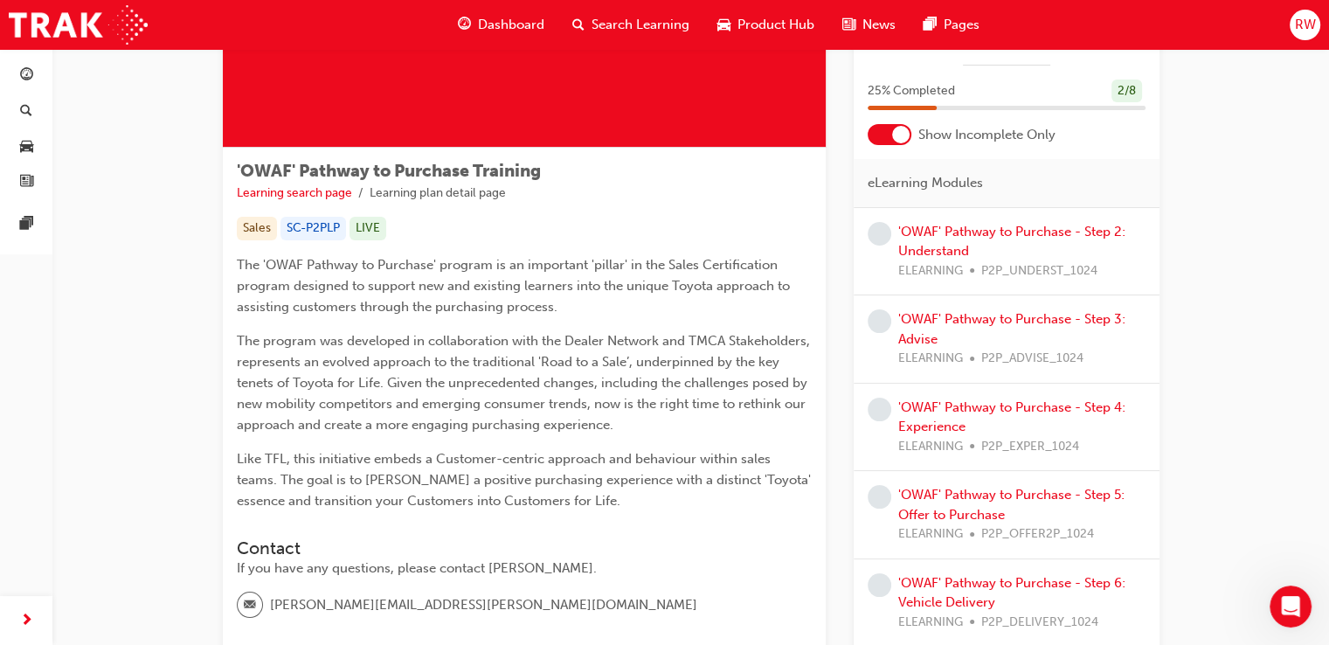
scroll to position [35, 0]
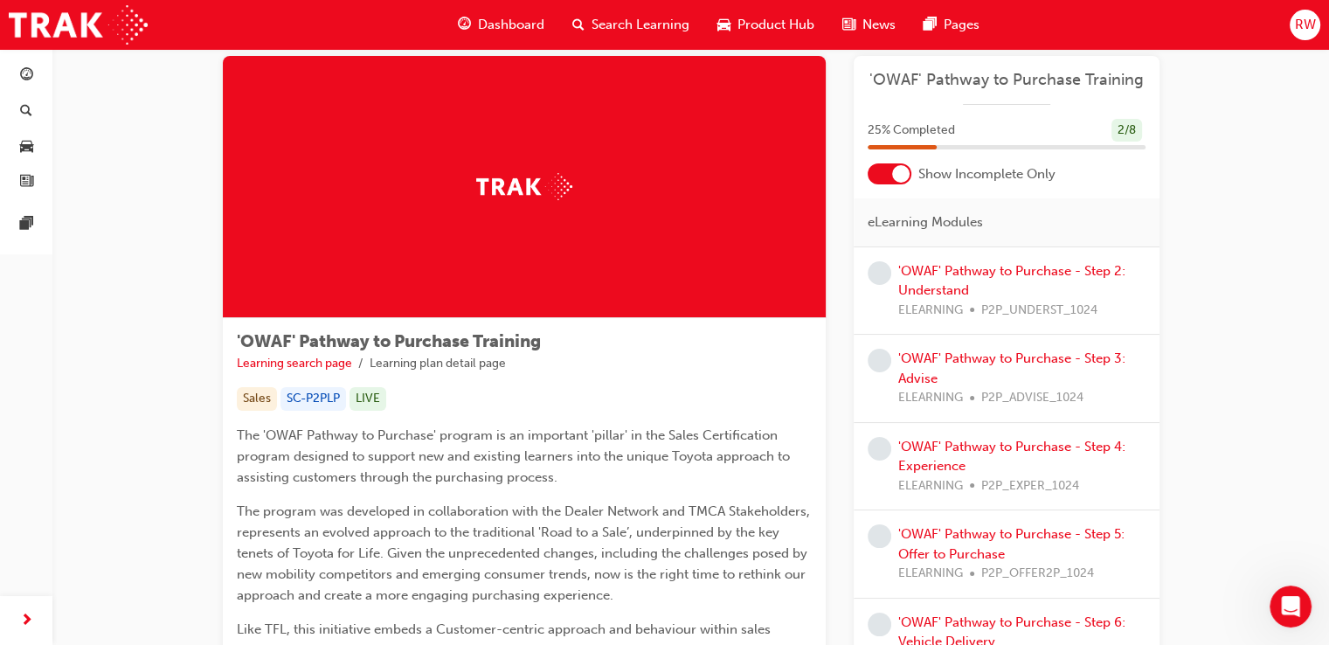
click at [888, 170] on div at bounding box center [890, 173] width 44 height 21
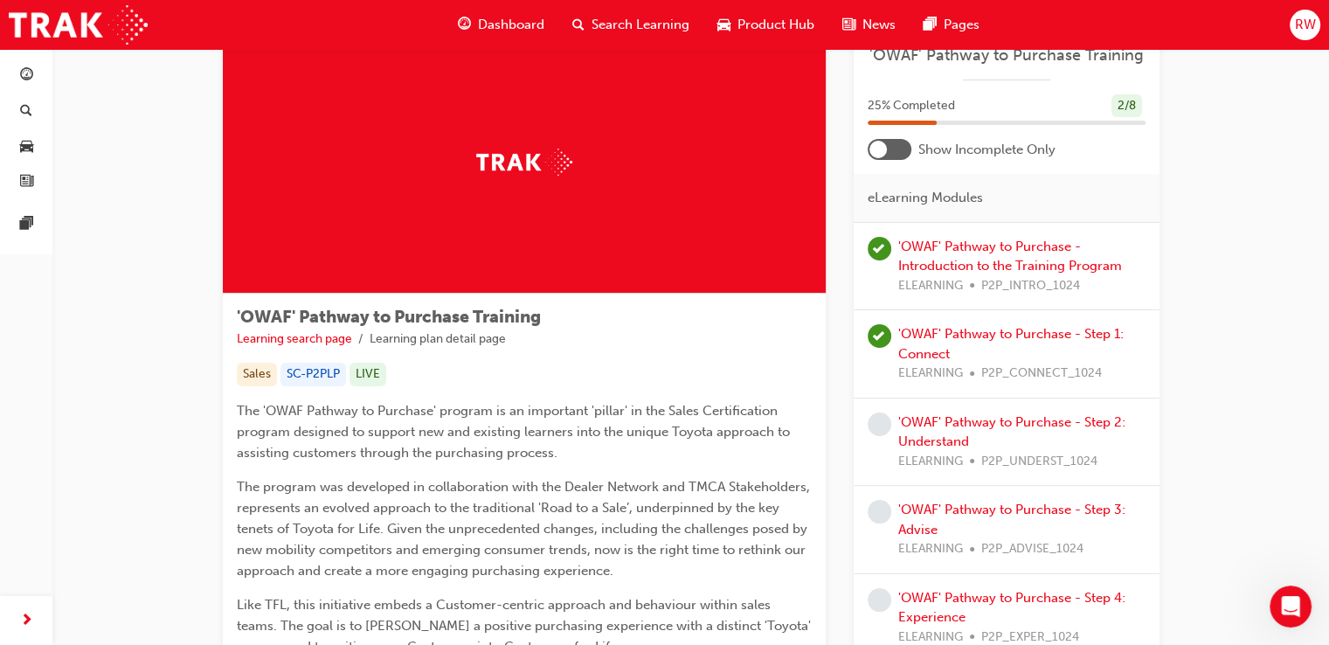
click at [940, 406] on div "'OWAF' Pathway to Purchase - Step 2: Understand ELEARNING P2P_UNDERST_1024" at bounding box center [1007, 443] width 306 height 88
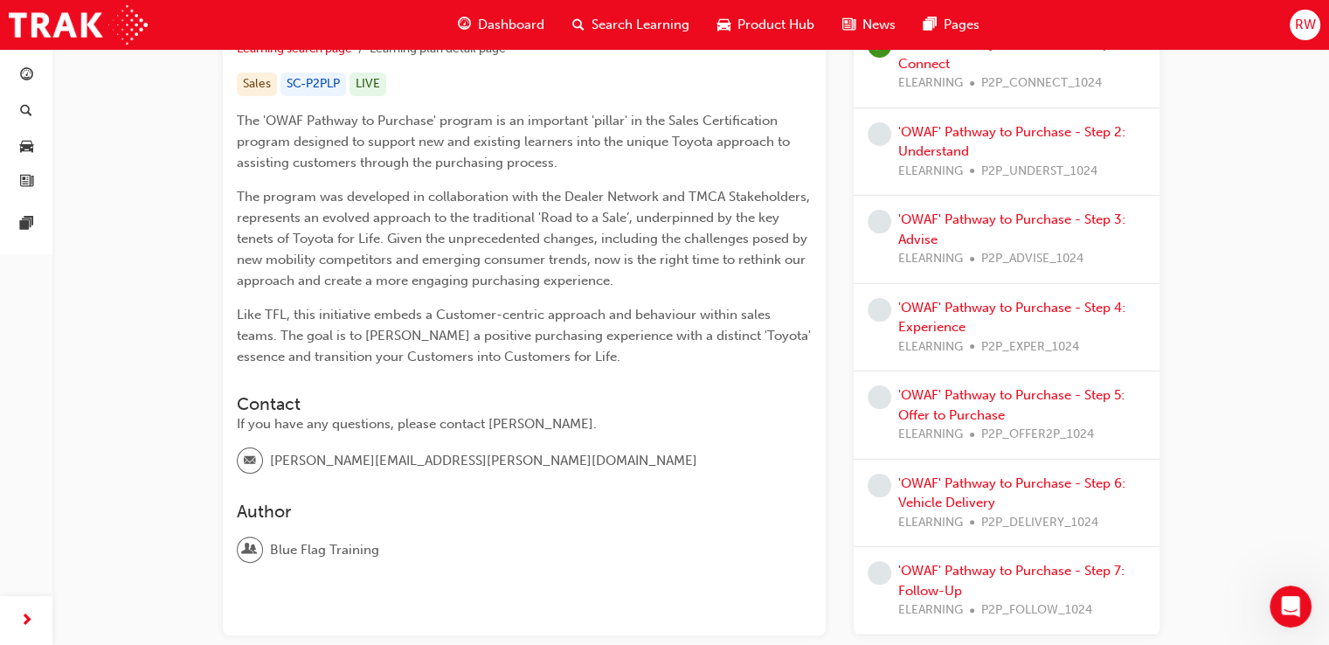
scroll to position [350, 0]
click at [926, 140] on div "'OWAF' Pathway to Purchase - Step 2: Understand ELEARNING P2P_UNDERST_1024" at bounding box center [1022, 151] width 247 height 59
click at [949, 126] on link "'OWAF' Pathway to Purchase - Step 2: Understand" at bounding box center [1012, 142] width 227 height 36
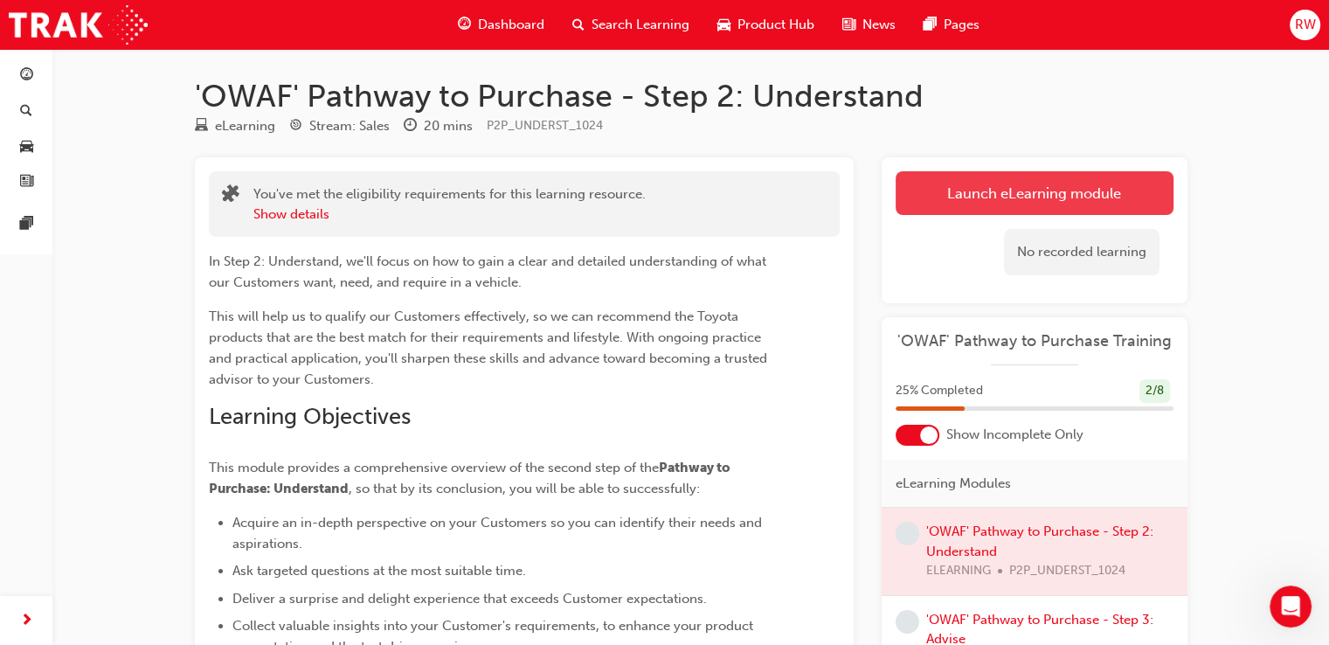
click at [1000, 202] on link "Launch eLearning module" at bounding box center [1035, 193] width 278 height 44
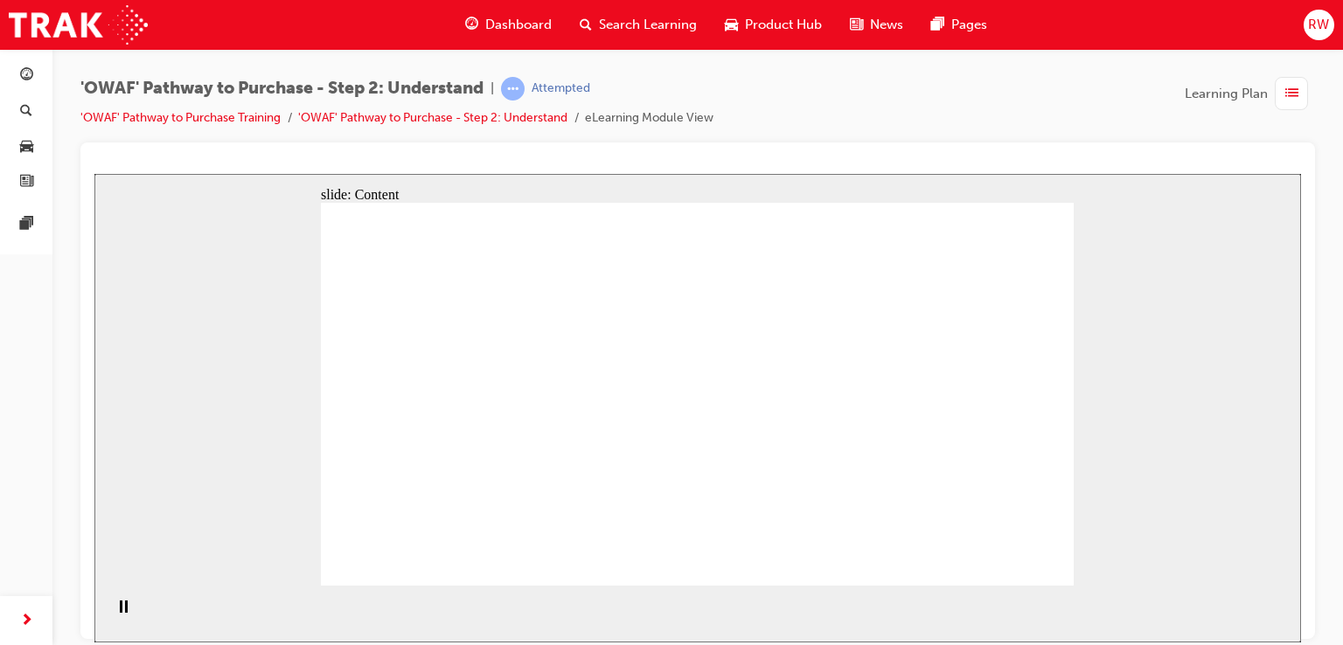
drag, startPoint x: 406, startPoint y: 225, endPoint x: 567, endPoint y: 445, distance: 273.3
click at [635, 115] on li "eLearning Module View" at bounding box center [649, 118] width 128 height 20
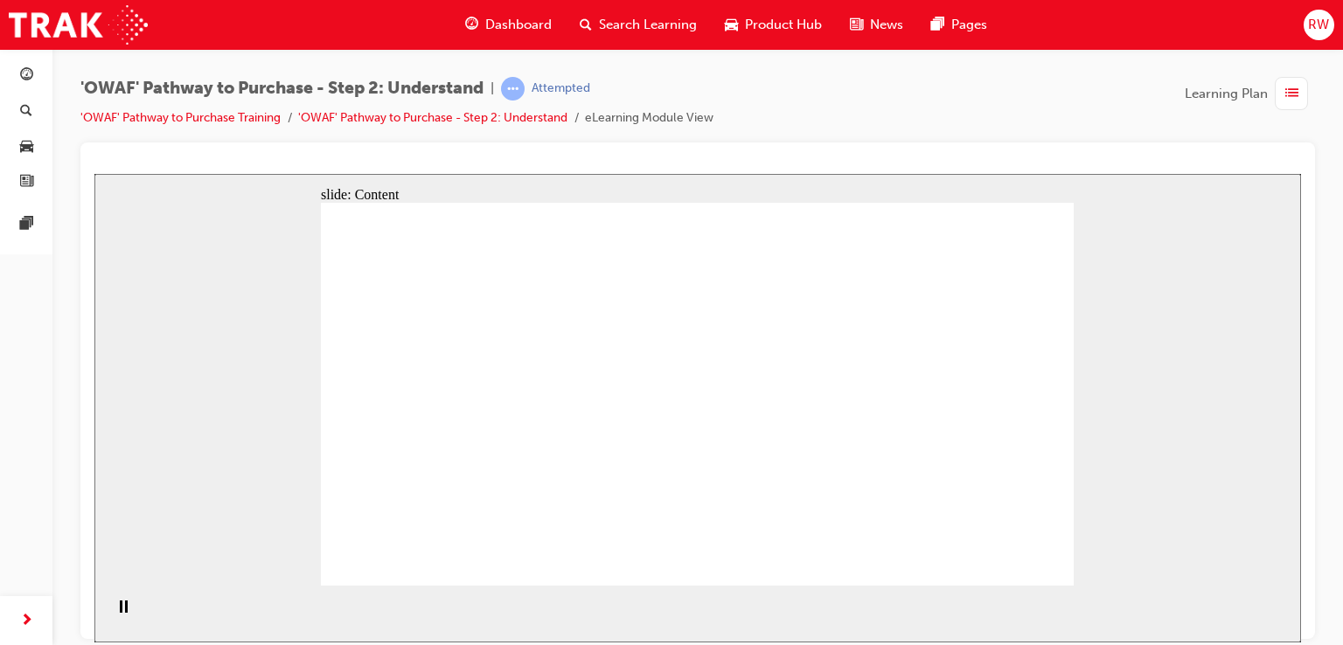
drag, startPoint x: 584, startPoint y: 202, endPoint x: 545, endPoint y: 267, distance: 76.0
drag, startPoint x: 545, startPoint y: 268, endPoint x: 607, endPoint y: 249, distance: 64.1
drag, startPoint x: 1016, startPoint y: 233, endPoint x: 360, endPoint y: 606, distance: 753.9
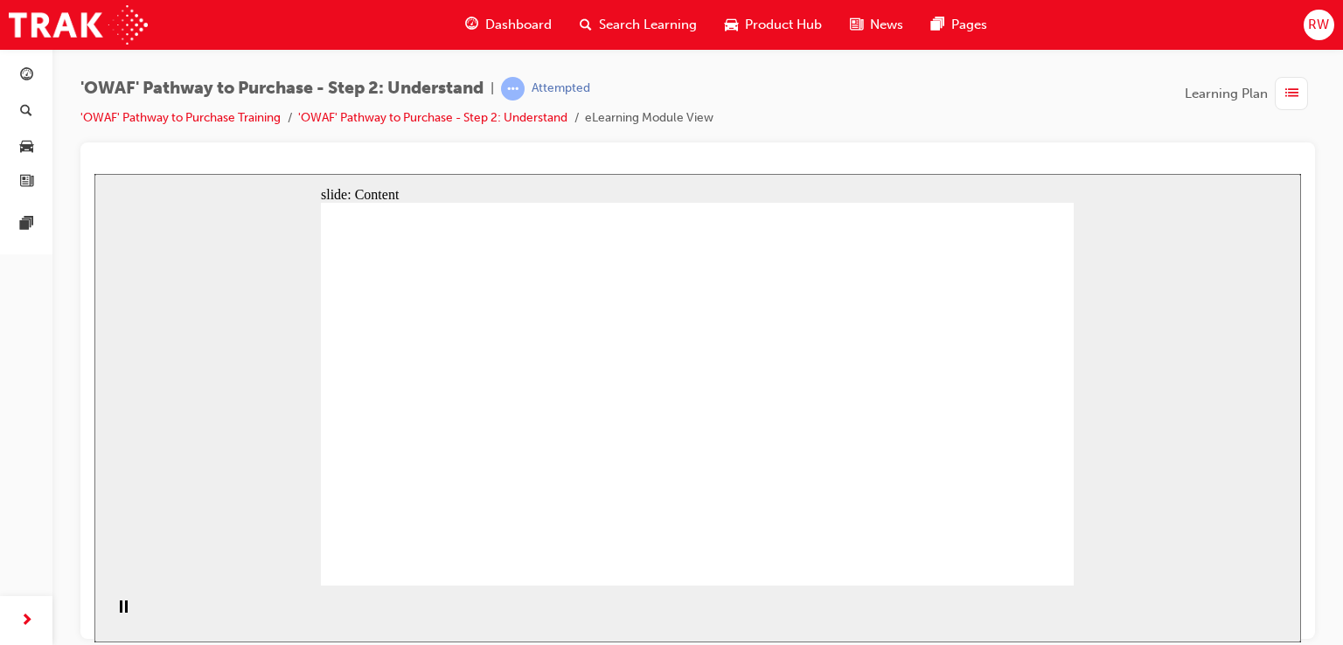
click at [123, 618] on div "Pause (Ctrl+Alt+P)" at bounding box center [123, 615] width 30 height 30
click at [123, 614] on icon "Play (Ctrl+Alt+P)" at bounding box center [123, 607] width 12 height 14
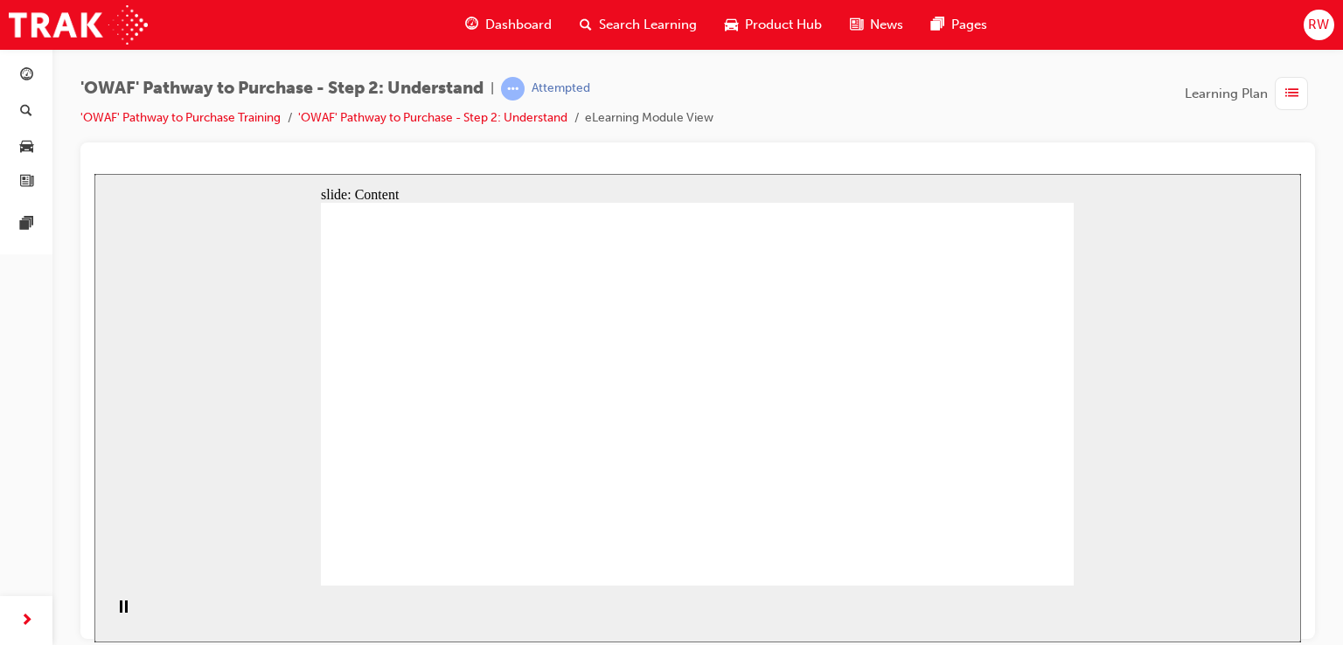
drag, startPoint x: 542, startPoint y: 222, endPoint x: 913, endPoint y: 246, distance: 371.4
drag, startPoint x: 489, startPoint y: 319, endPoint x: 474, endPoint y: 257, distance: 63.8
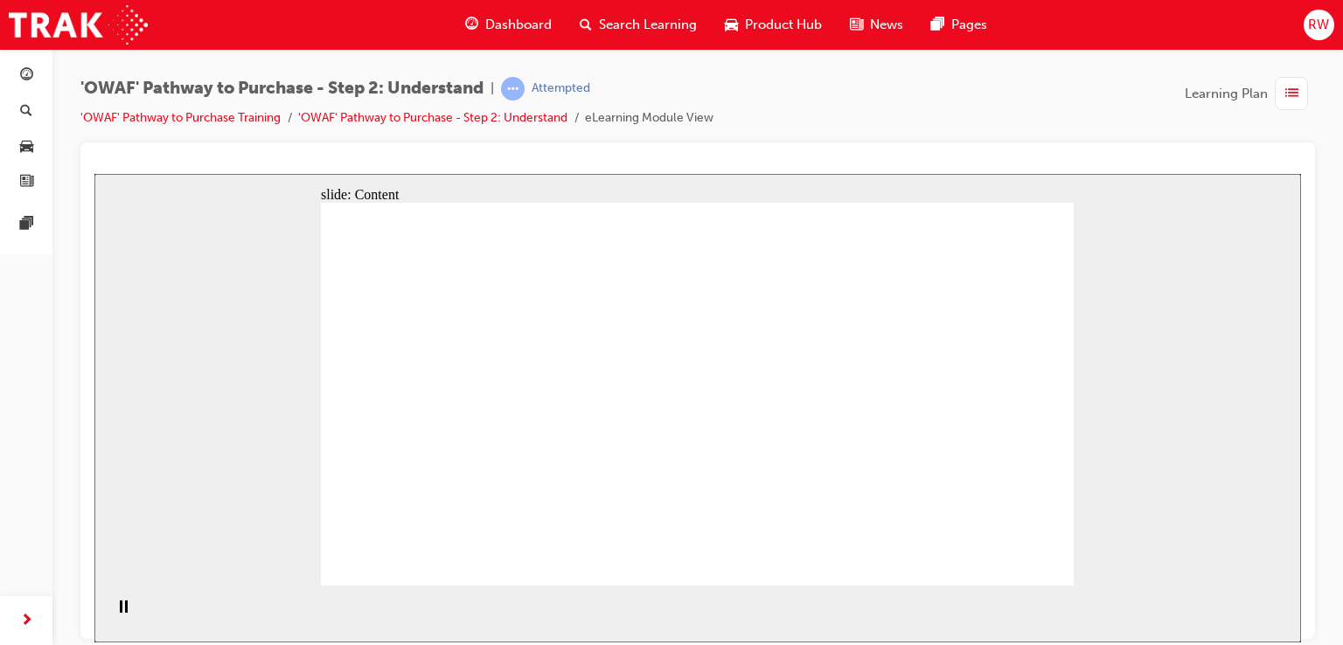
drag, startPoint x: 488, startPoint y: 271, endPoint x: 467, endPoint y: 316, distance: 50.1
drag, startPoint x: 705, startPoint y: 558, endPoint x: 703, endPoint y: 549, distance: 8.9
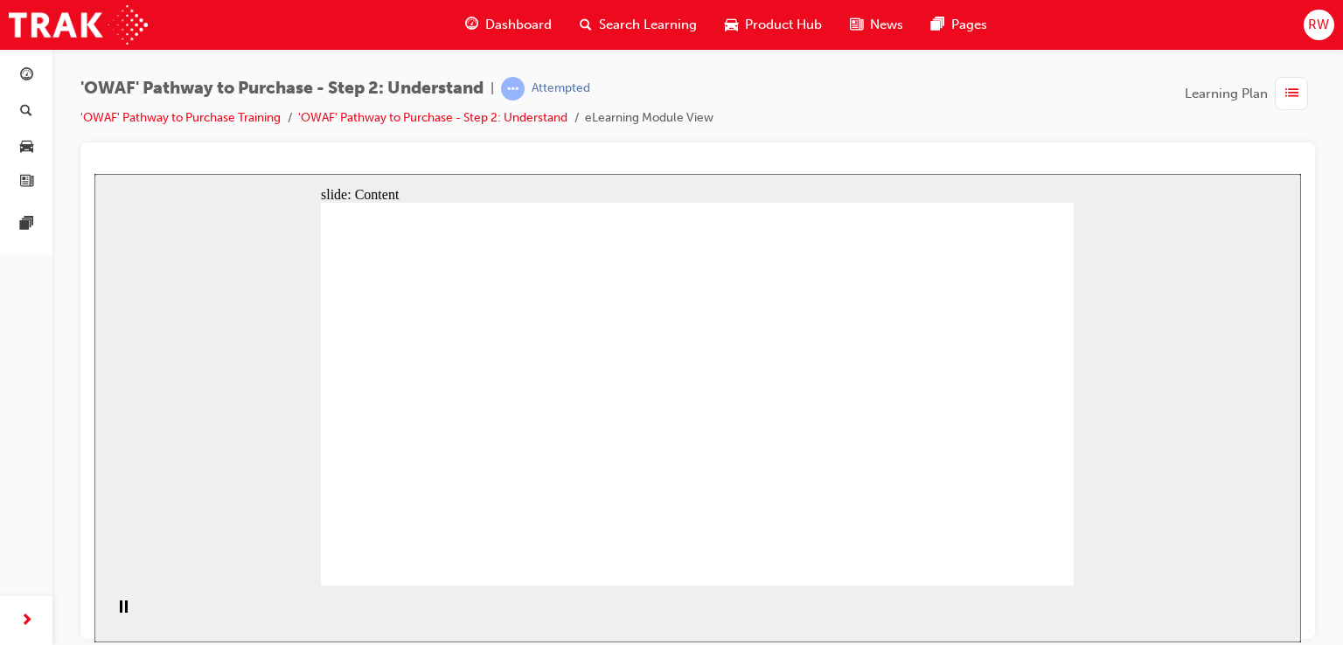
drag, startPoint x: 962, startPoint y: 430, endPoint x: 1008, endPoint y: 457, distance: 52.9
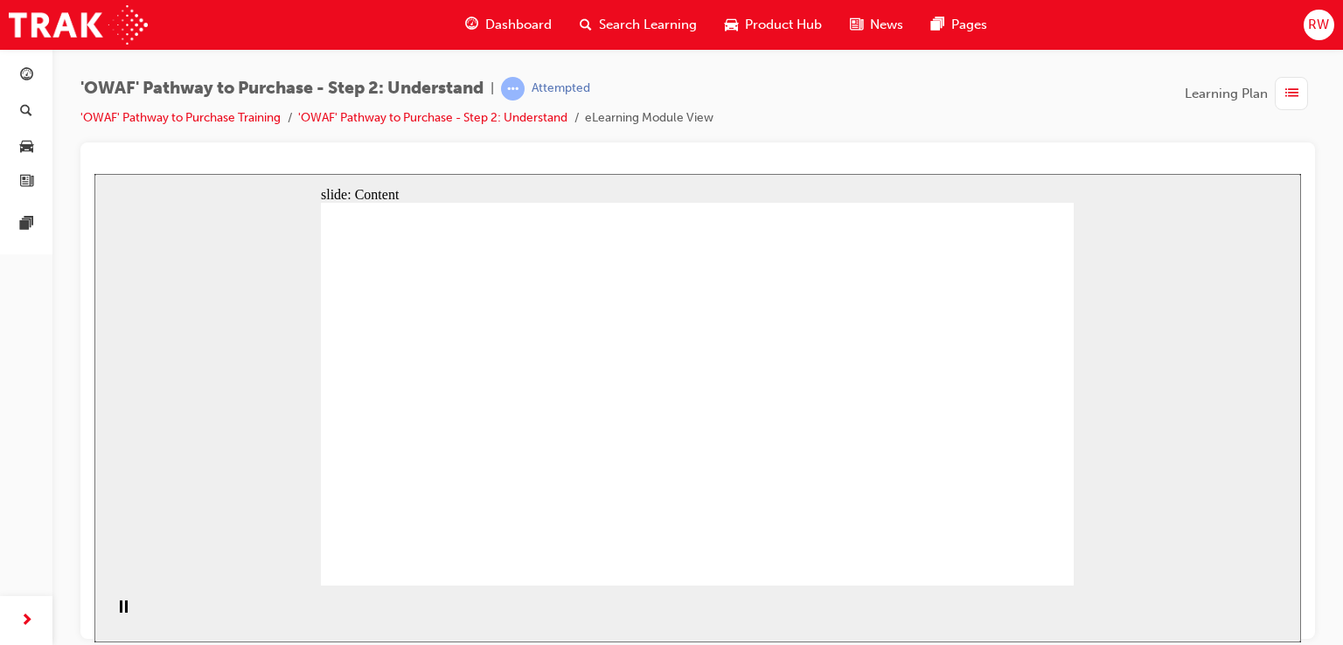
drag, startPoint x: 444, startPoint y: 269, endPoint x: 495, endPoint y: 245, distance: 56.3
drag, startPoint x: 489, startPoint y: 222, endPoint x: 537, endPoint y: 226, distance: 48.3
drag, startPoint x: 1008, startPoint y: 258, endPoint x: 817, endPoint y: 279, distance: 191.7
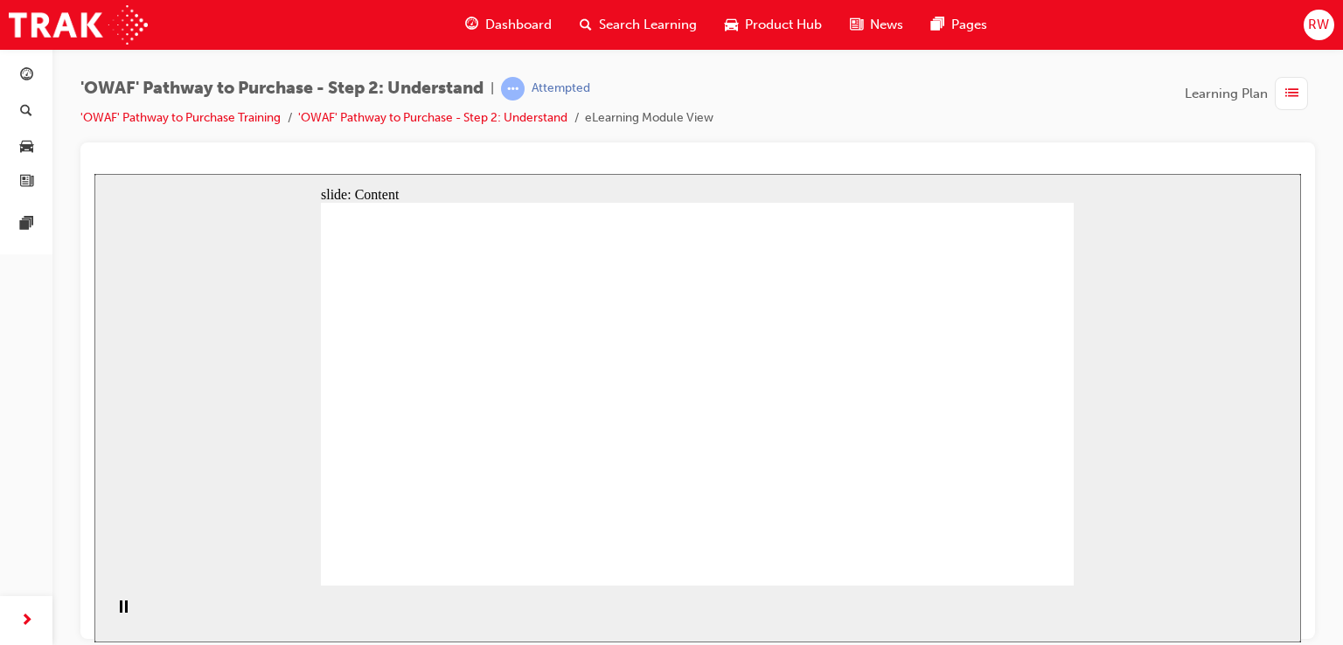
drag, startPoint x: 801, startPoint y: 375, endPoint x: 661, endPoint y: 383, distance: 140.1
drag, startPoint x: 996, startPoint y: 227, endPoint x: 570, endPoint y: 274, distance: 429.2
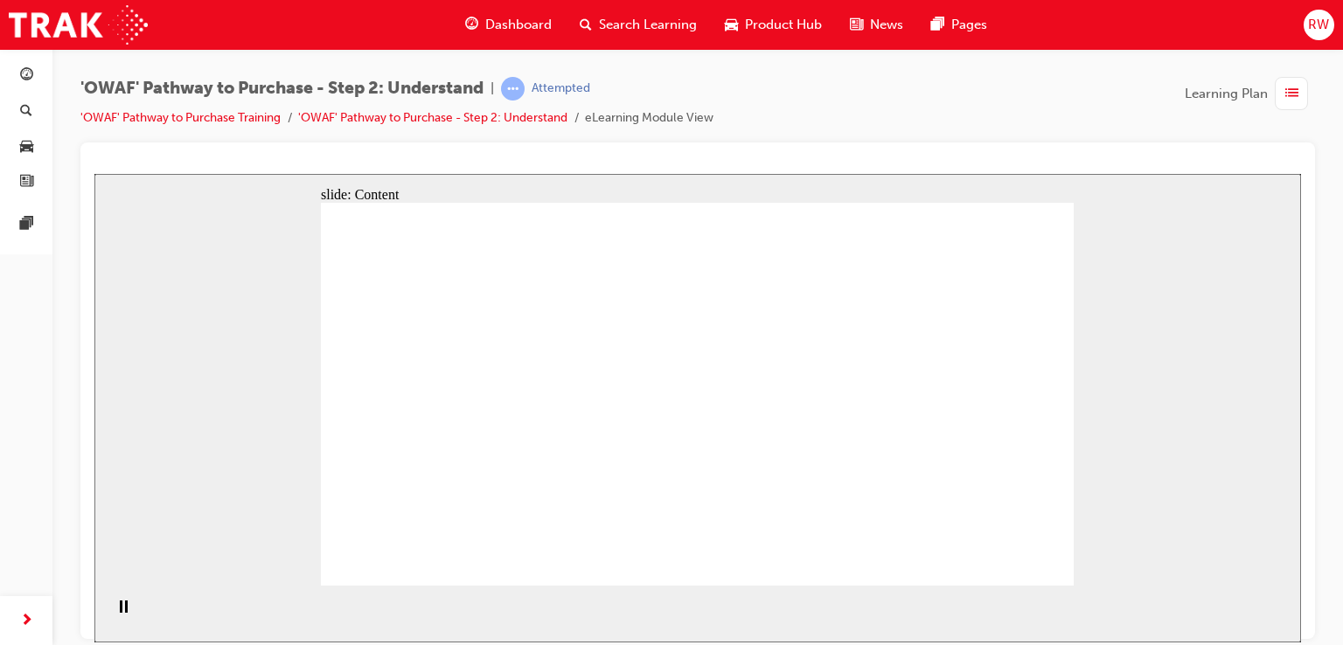
drag, startPoint x: 570, startPoint y: 272, endPoint x: 532, endPoint y: 276, distance: 37.8
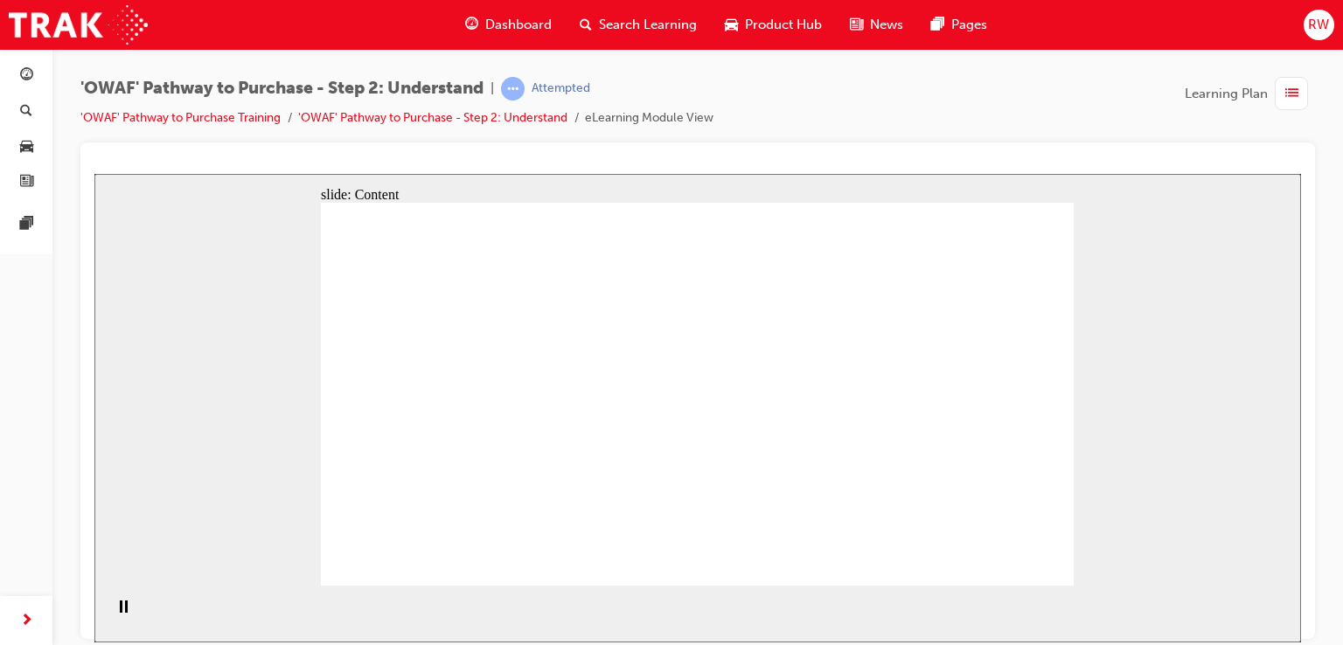
drag, startPoint x: 551, startPoint y: 317, endPoint x: 812, endPoint y: 444, distance: 290.5
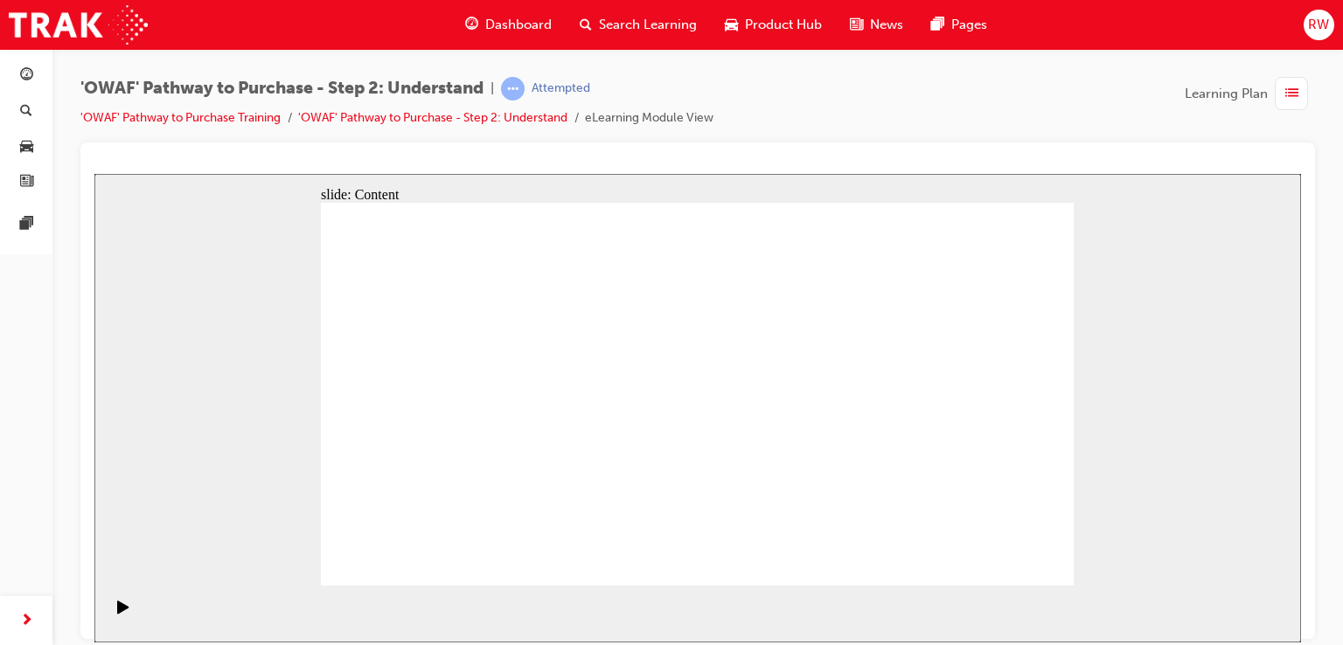
click at [1243, 302] on div "slide: Content Group 1 Very important! ! Yes. No. Rectangle Rectangle 1 Authent…" at bounding box center [697, 407] width 1206 height 469
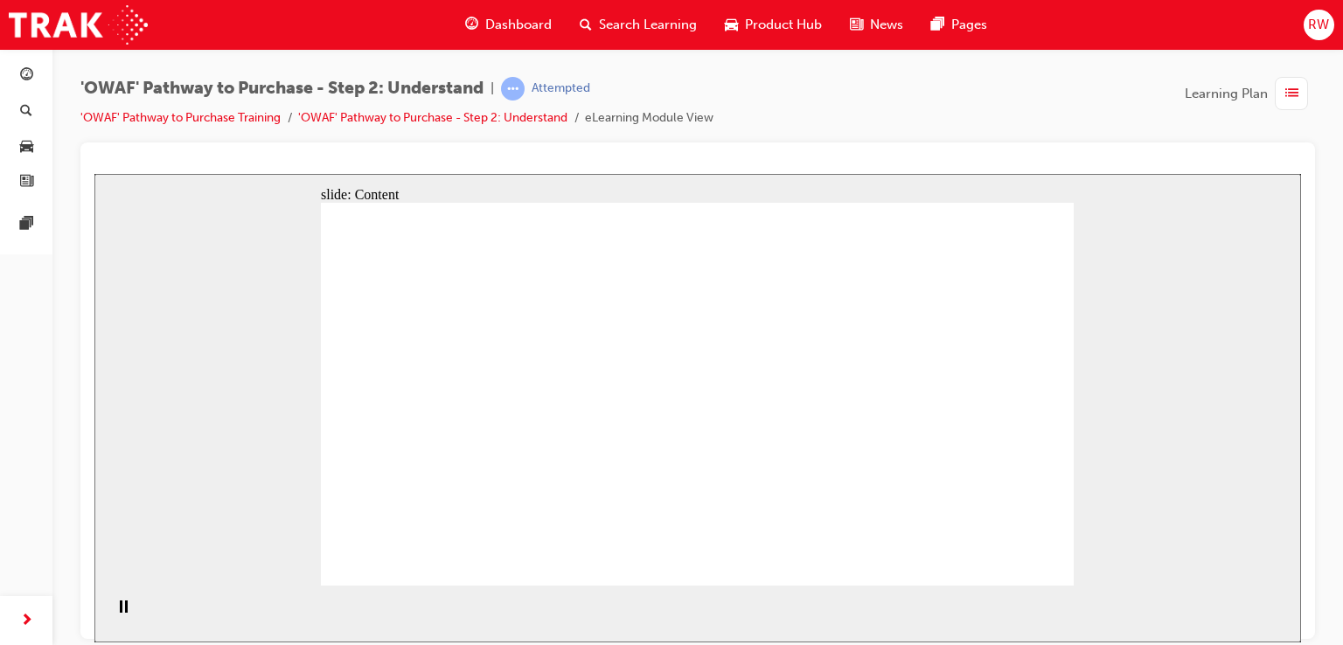
drag, startPoint x: 463, startPoint y: 471, endPoint x: 489, endPoint y: 410, distance: 66.6
drag, startPoint x: 493, startPoint y: 401, endPoint x: 470, endPoint y: 325, distance: 79.4
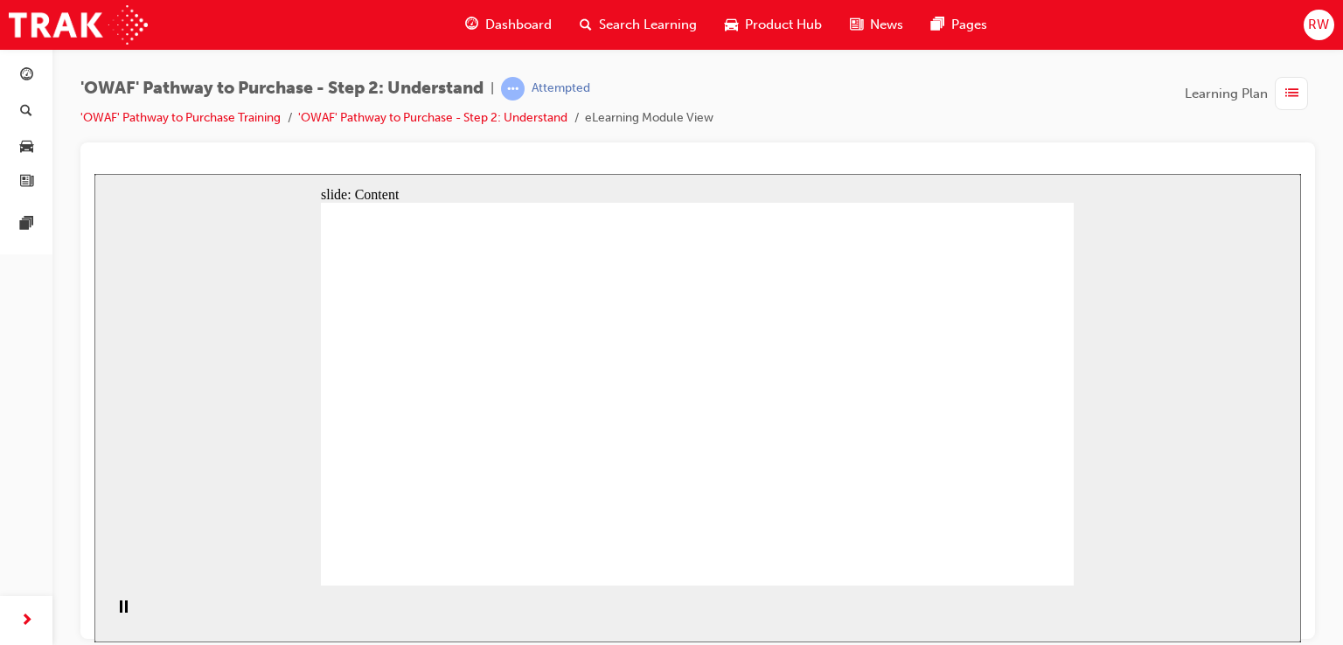
drag, startPoint x: 461, startPoint y: 213, endPoint x: 588, endPoint y: 219, distance: 127.8
drag, startPoint x: 983, startPoint y: 226, endPoint x: 1000, endPoint y: 277, distance: 53.3
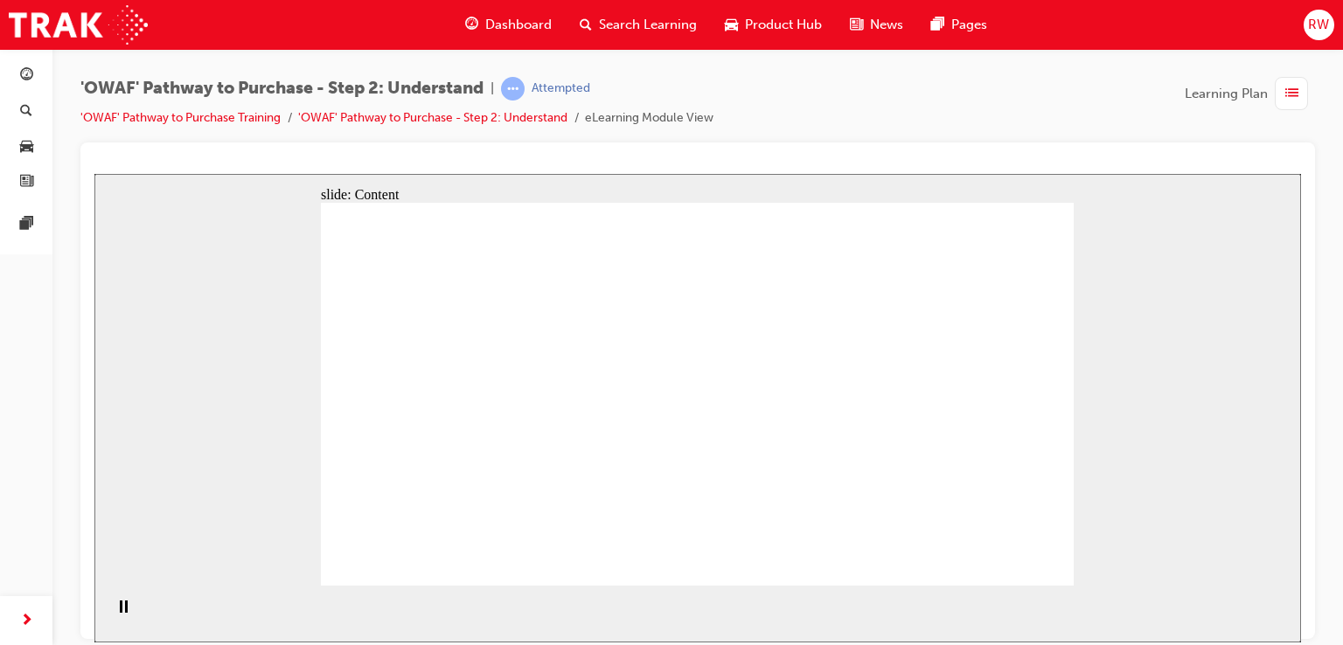
drag, startPoint x: 1010, startPoint y: 546, endPoint x: 1021, endPoint y: 562, distance: 19.4
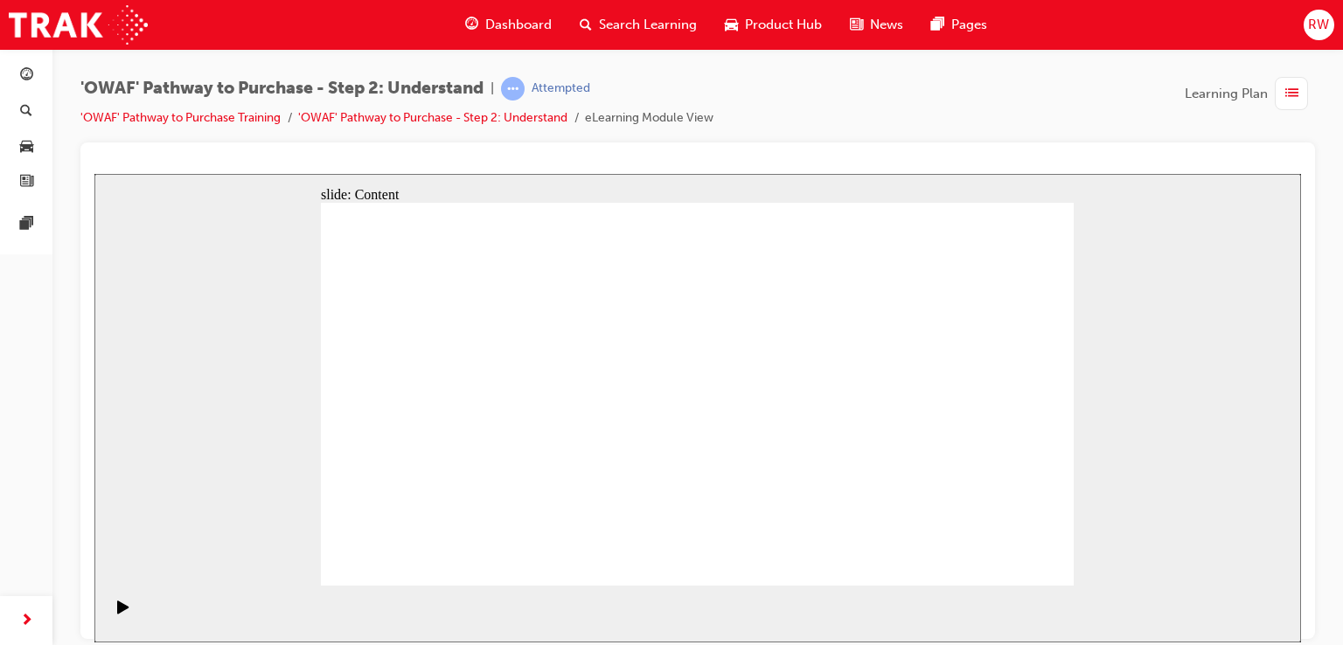
drag, startPoint x: 971, startPoint y: 540, endPoint x: 981, endPoint y: 547, distance: 11.9
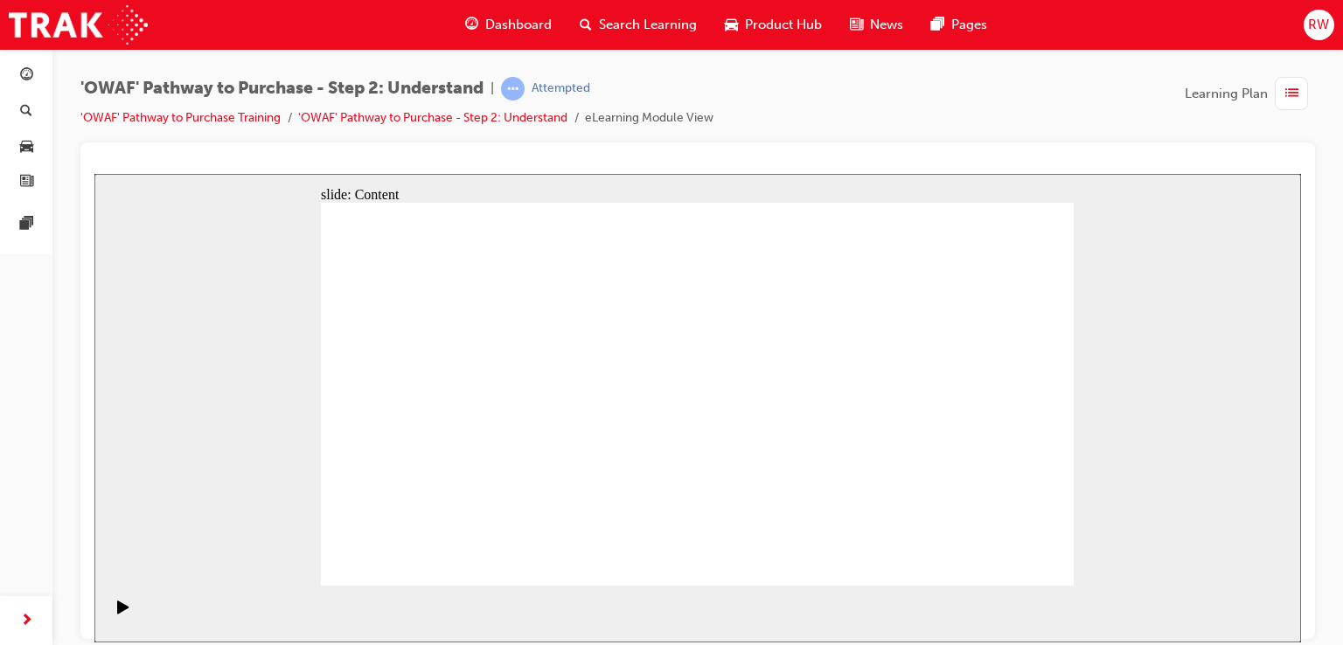
drag, startPoint x: 982, startPoint y: 556, endPoint x: 1033, endPoint y: 563, distance: 52.0
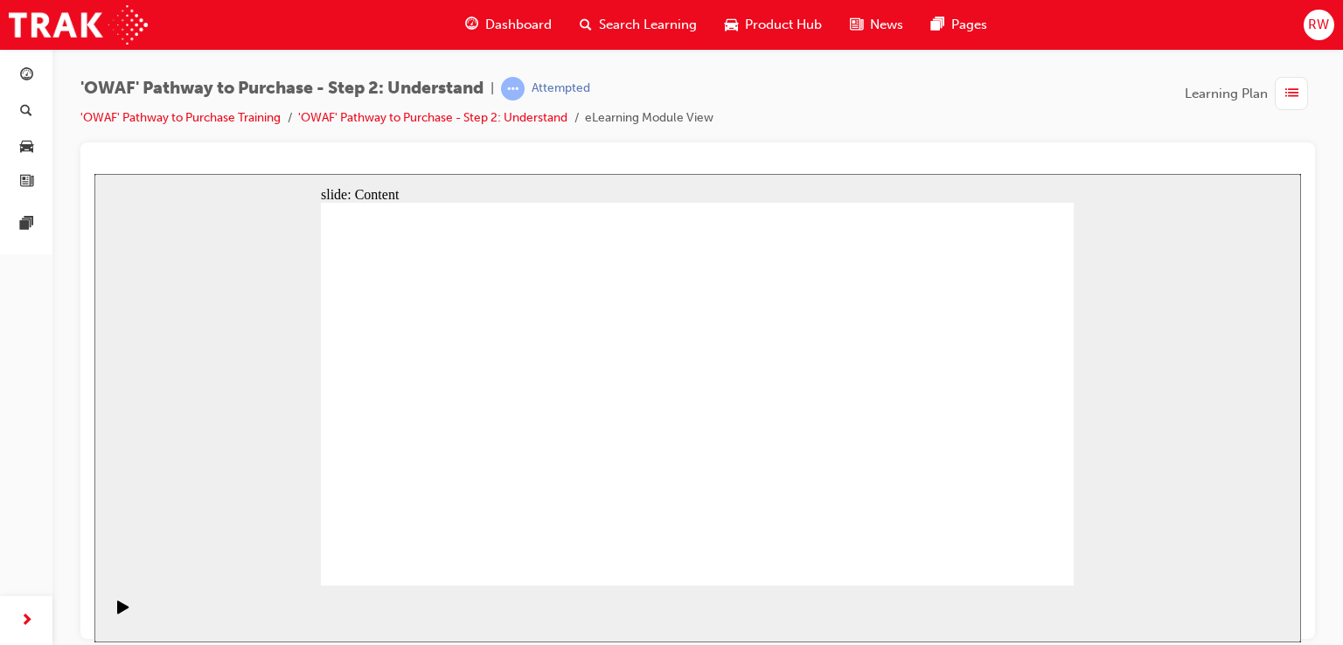
drag, startPoint x: 1044, startPoint y: 284, endPoint x: 1014, endPoint y: 307, distance: 37.4
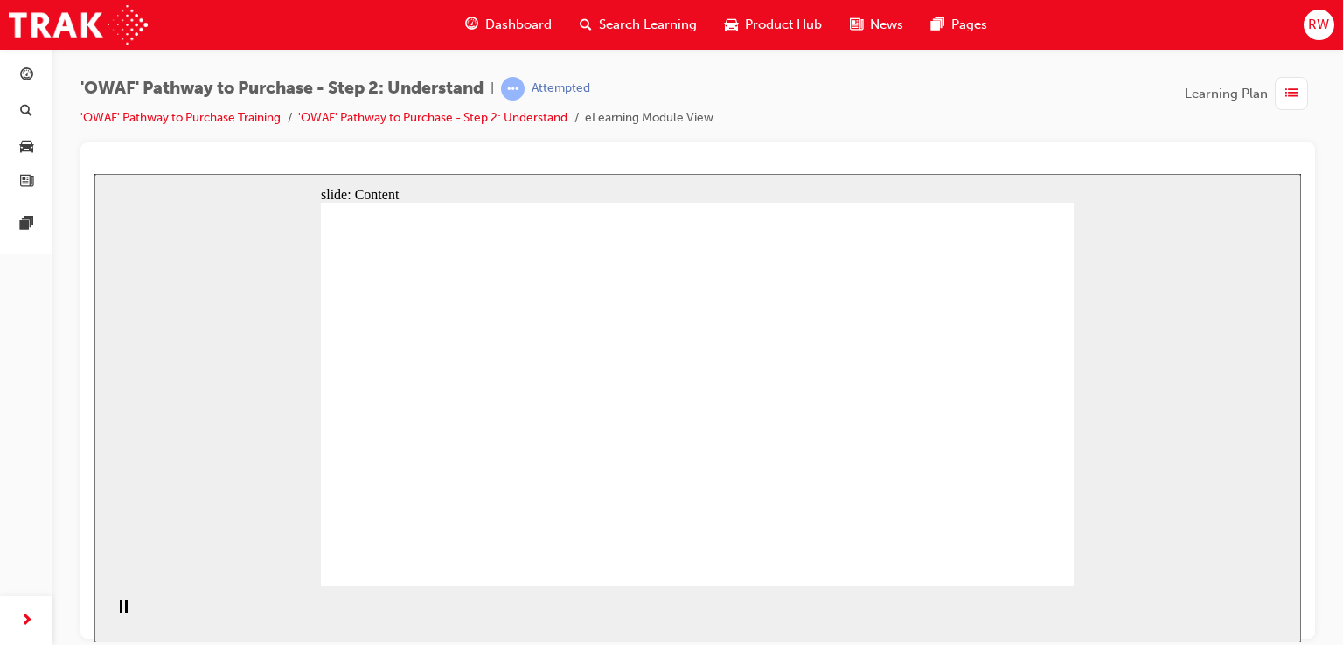
drag, startPoint x: 893, startPoint y: 392, endPoint x: 905, endPoint y: 389, distance: 11.7
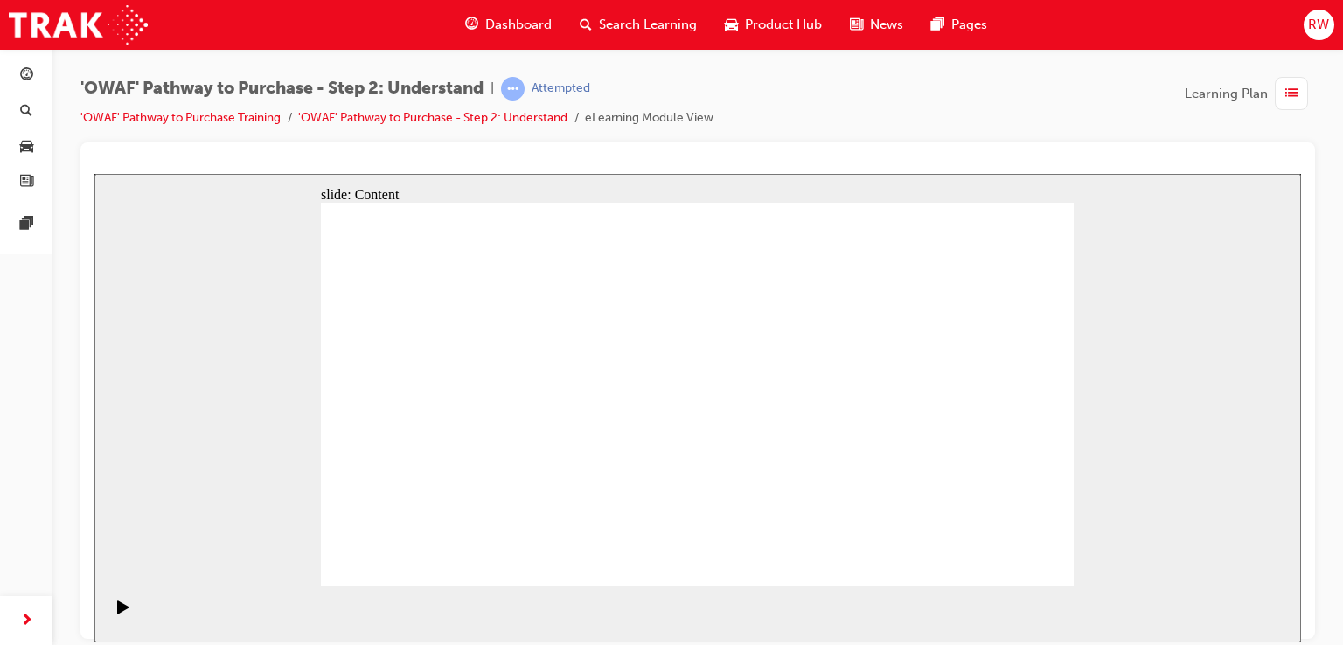
drag, startPoint x: 1047, startPoint y: 544, endPoint x: 1039, endPoint y: 552, distance: 11.1
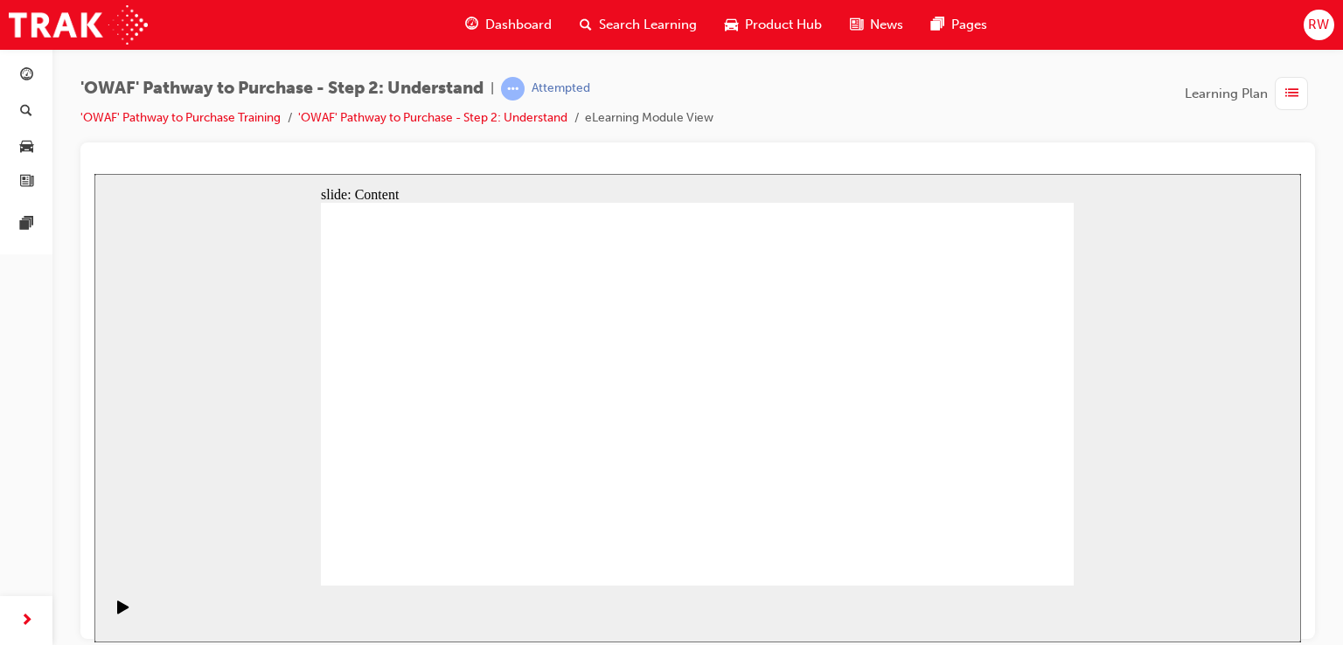
drag, startPoint x: 649, startPoint y: 278, endPoint x: 656, endPoint y: 284, distance: 9.3
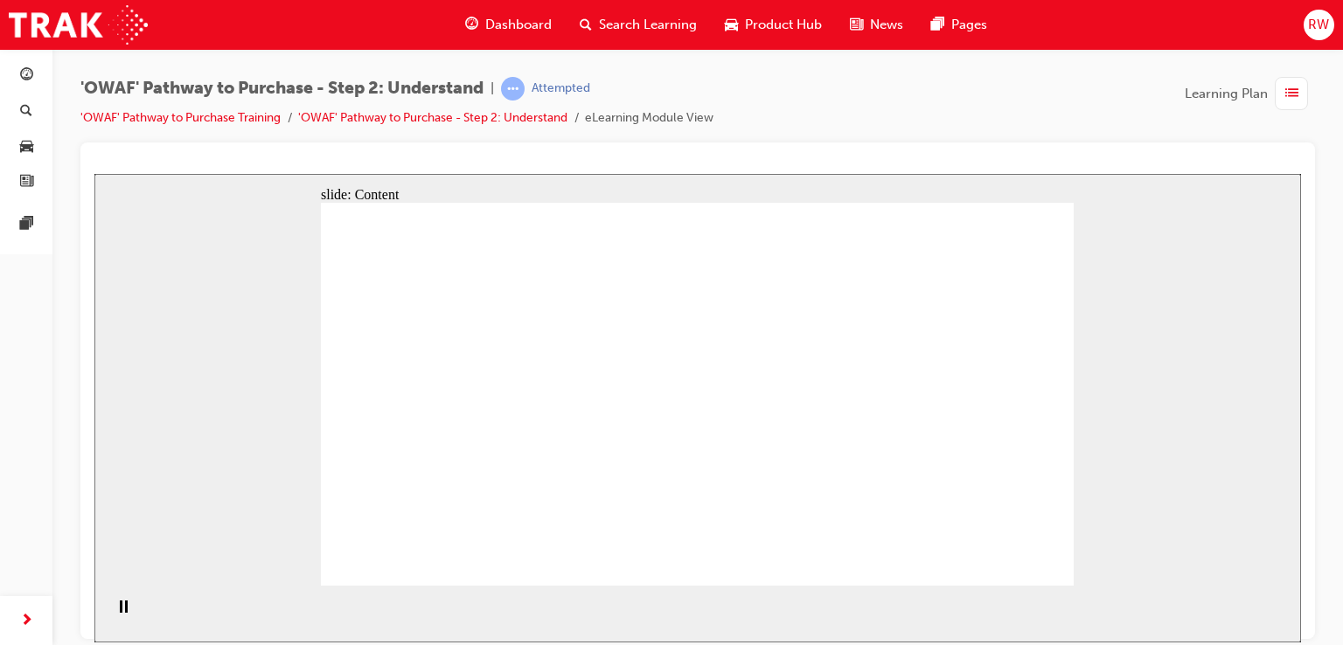
drag, startPoint x: 675, startPoint y: 265, endPoint x: 731, endPoint y: 256, distance: 56.6
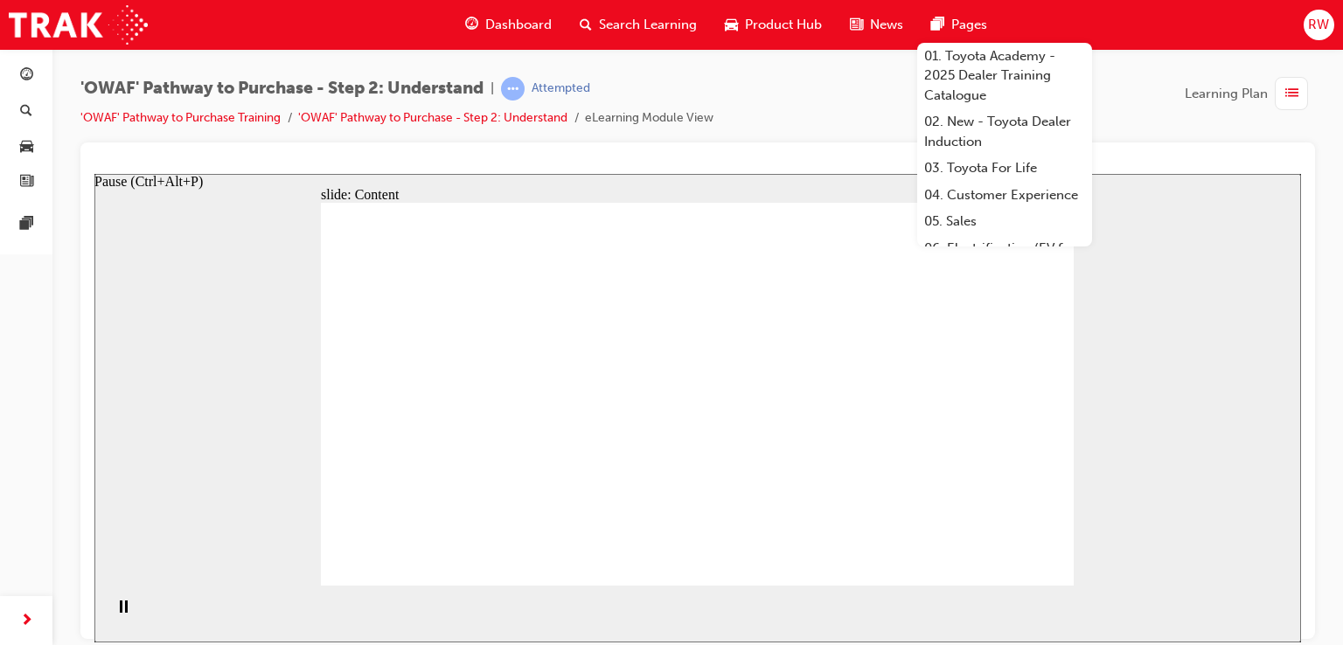
click at [120, 610] on icon "Pause (Ctrl+Alt+P)" at bounding box center [124, 606] width 8 height 12
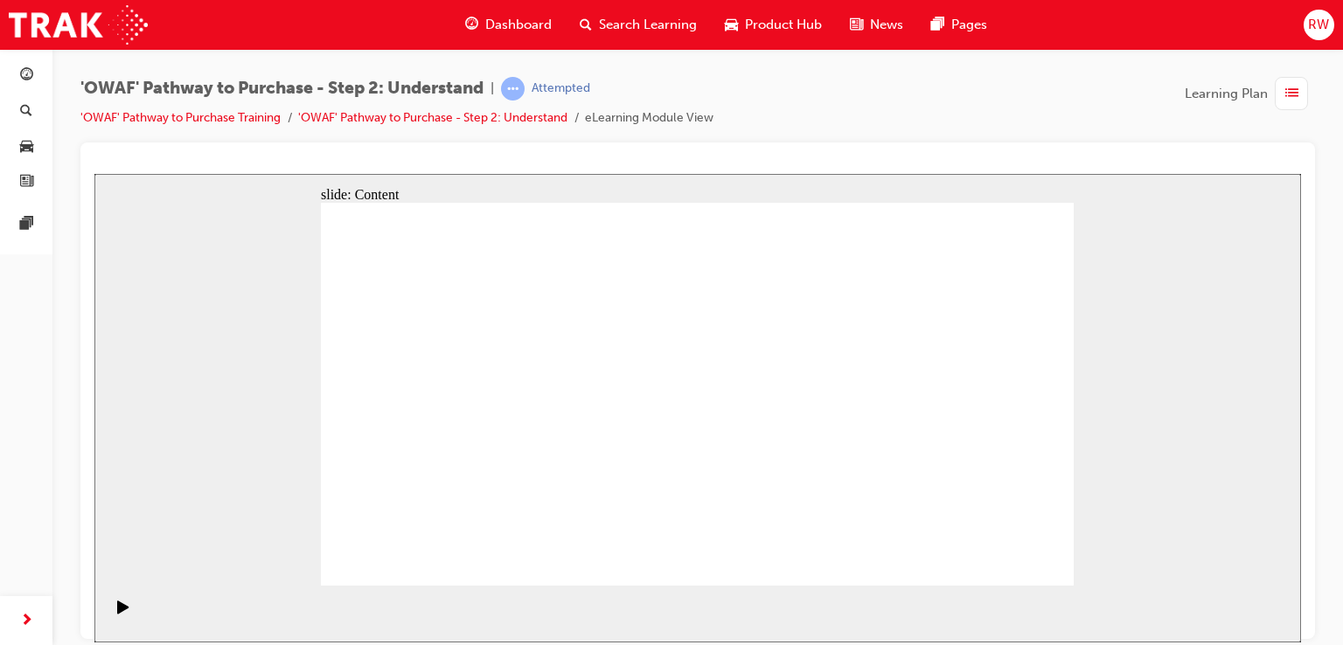
click at [1003, 609] on section "Playback Speed 2 1.75 1.5 1.25" at bounding box center [697, 613] width 1206 height 57
